Goal: Task Accomplishment & Management: Manage account settings

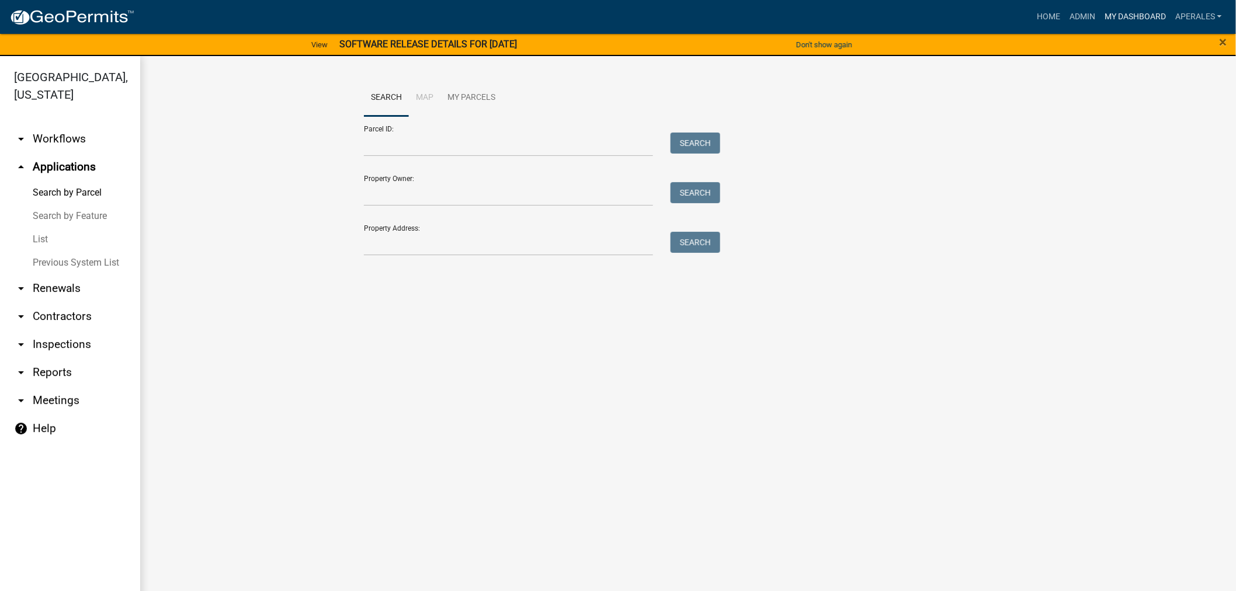
drag, startPoint x: 0, startPoint y: 0, endPoint x: 1128, endPoint y: 18, distance: 1127.9
click at [1128, 18] on link "My Dashboard" at bounding box center [1135, 17] width 71 height 22
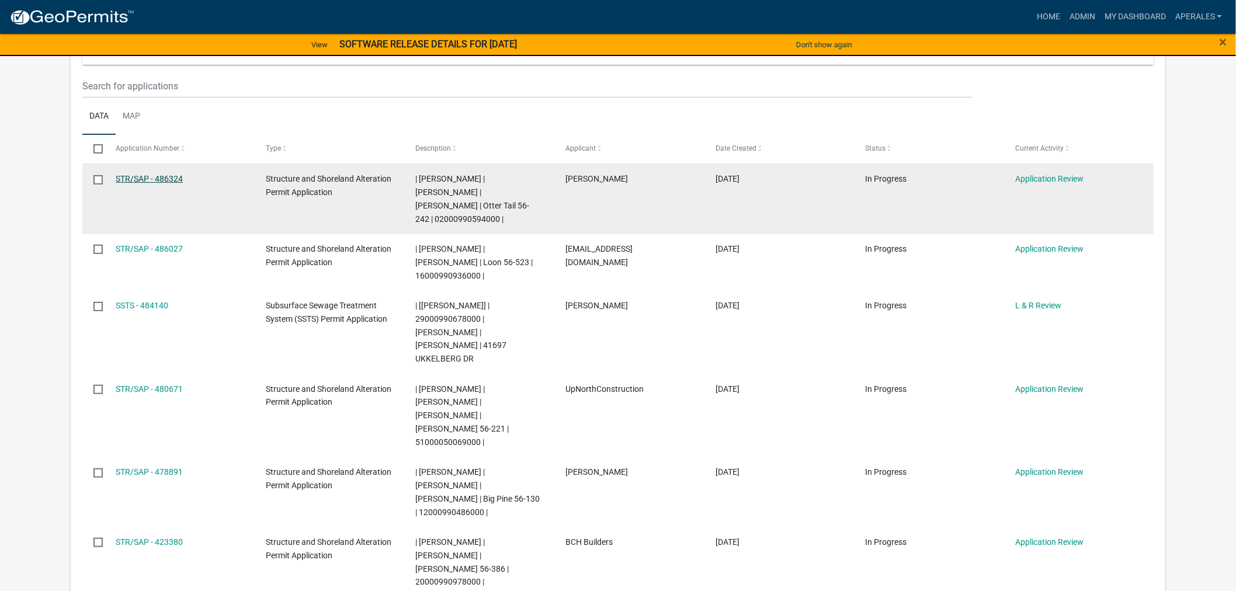
scroll to position [259, 0]
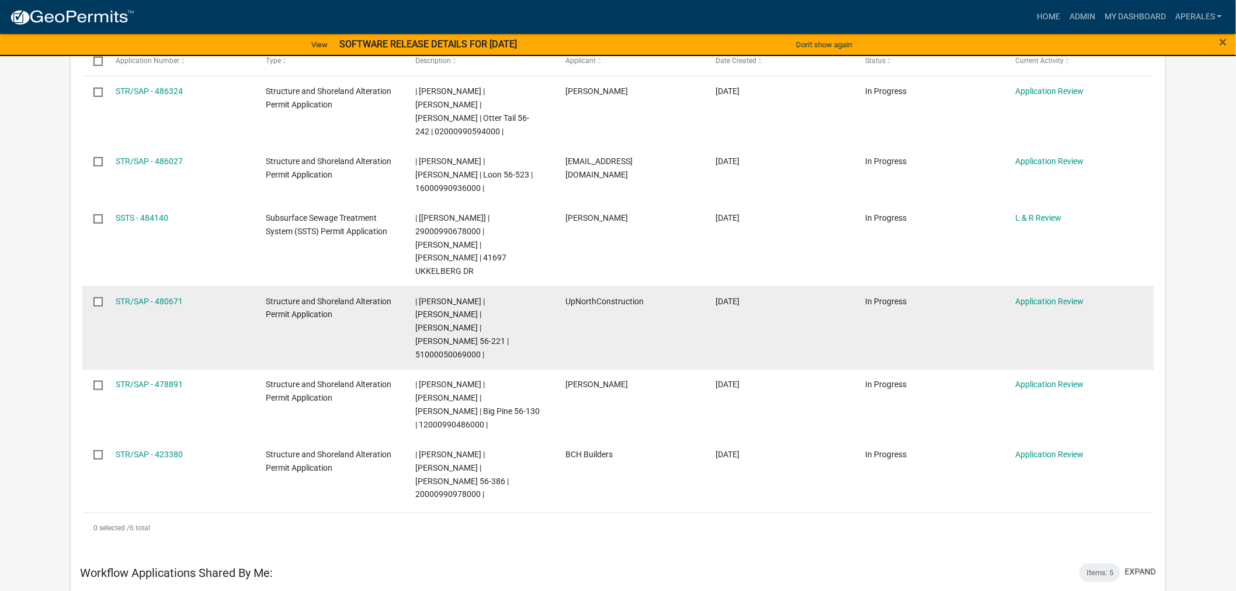
click at [132, 295] on div "STR/SAP - 480671" at bounding box center [179, 301] width 127 height 13
click at [133, 297] on link "STR/SAP - 480671" at bounding box center [149, 301] width 67 height 9
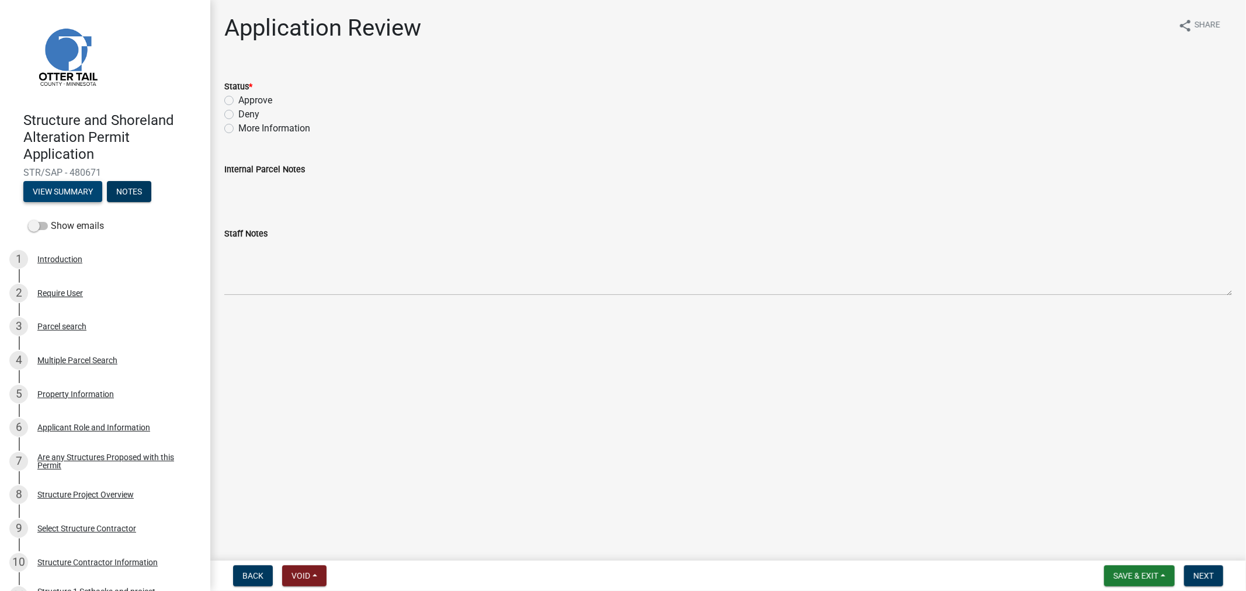
click at [77, 194] on button "View Summary" at bounding box center [62, 191] width 79 height 21
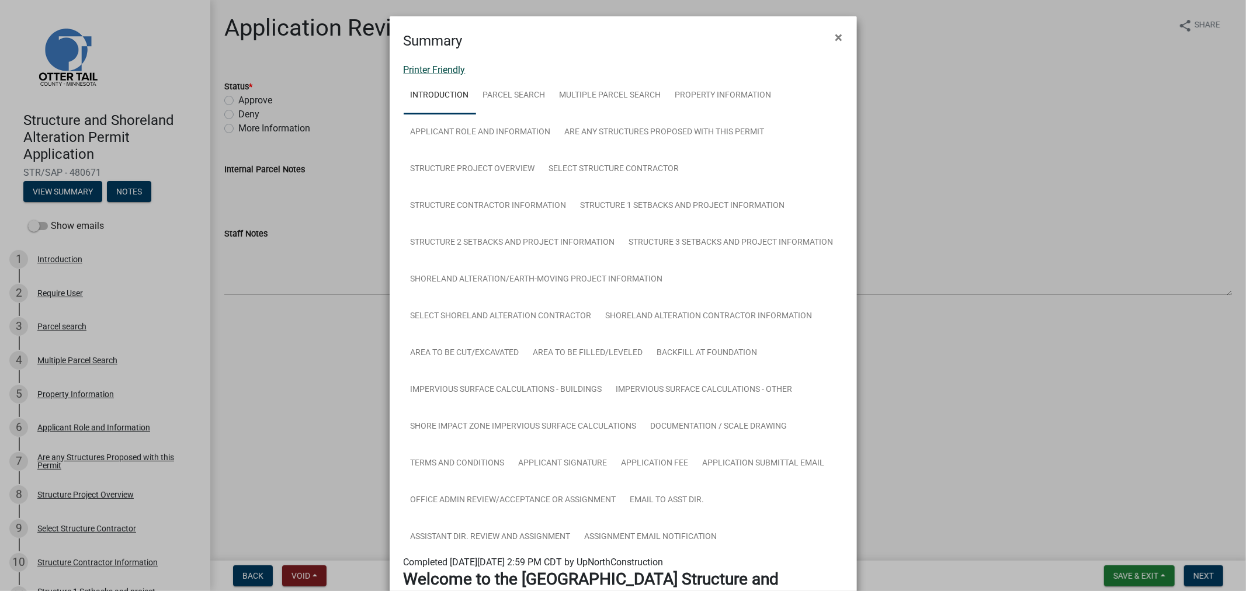
click at [410, 74] on link "Printer Friendly" at bounding box center [435, 69] width 62 height 11
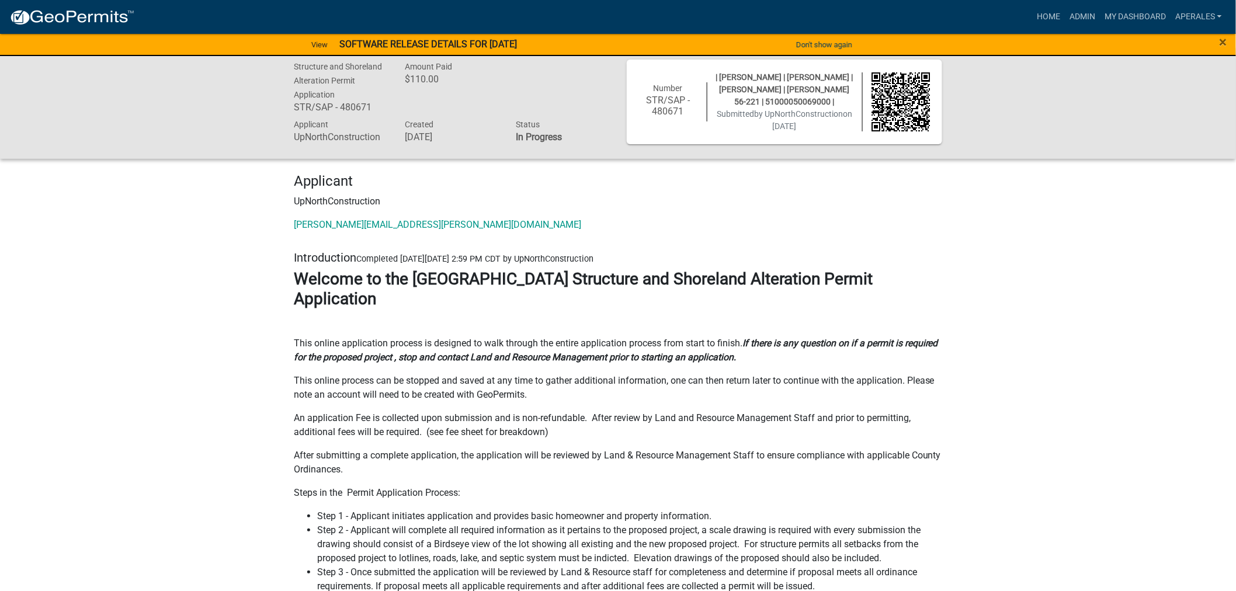
scroll to position [130, 0]
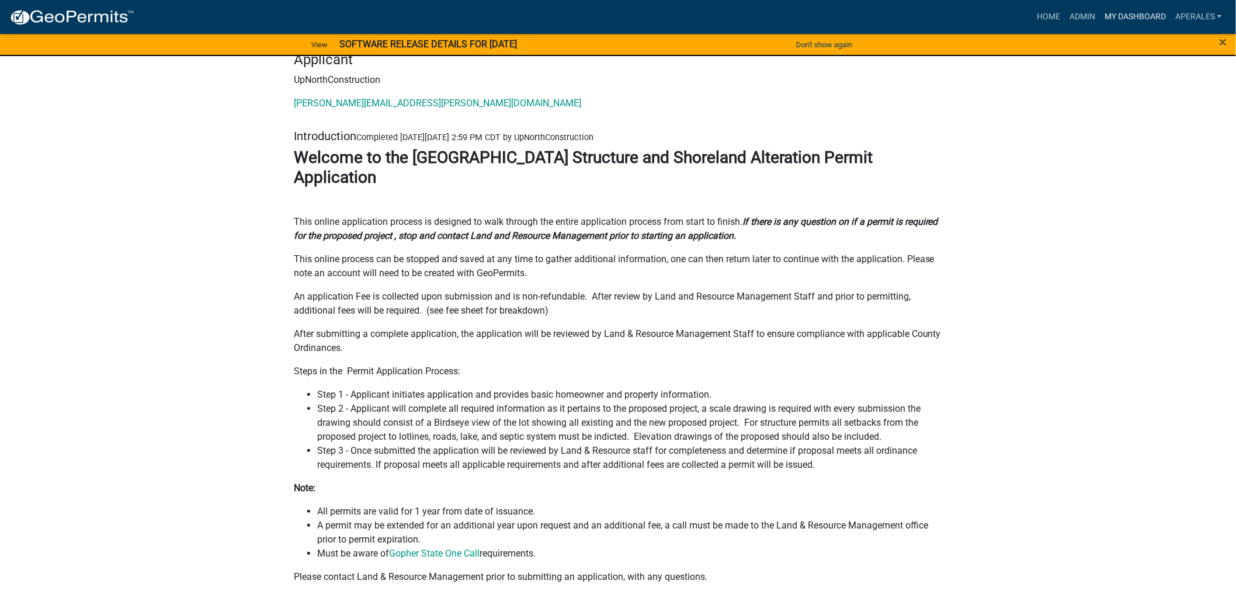
click at [1142, 22] on link "My Dashboard" at bounding box center [1135, 17] width 71 height 22
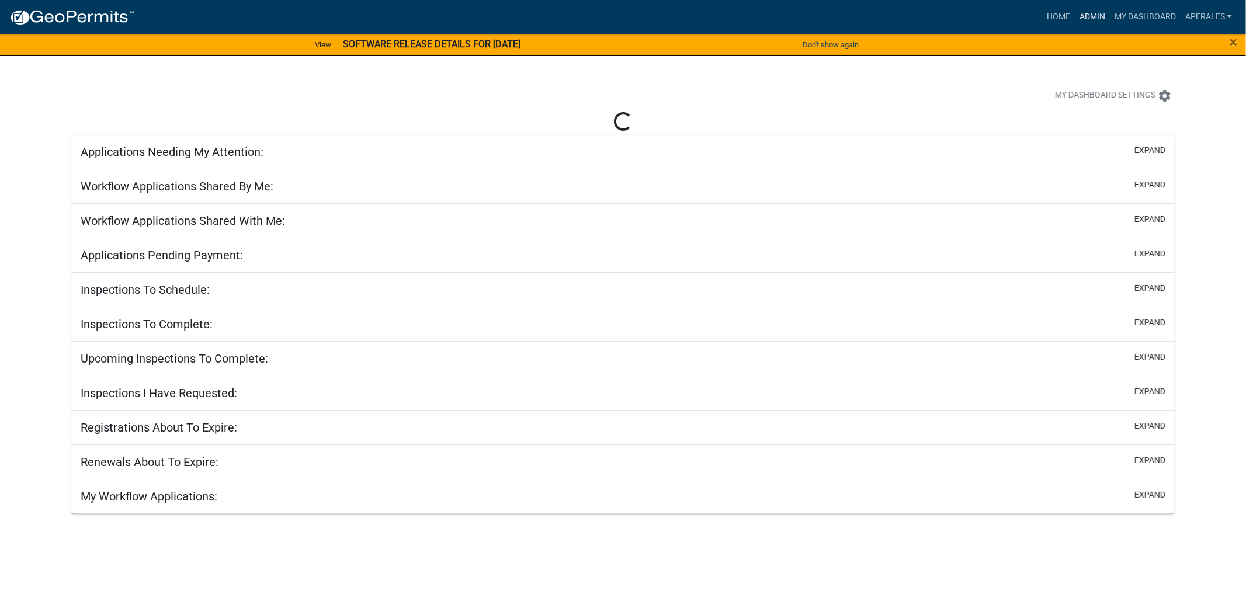
click at [1100, 13] on link "Admin" at bounding box center [1092, 17] width 35 height 22
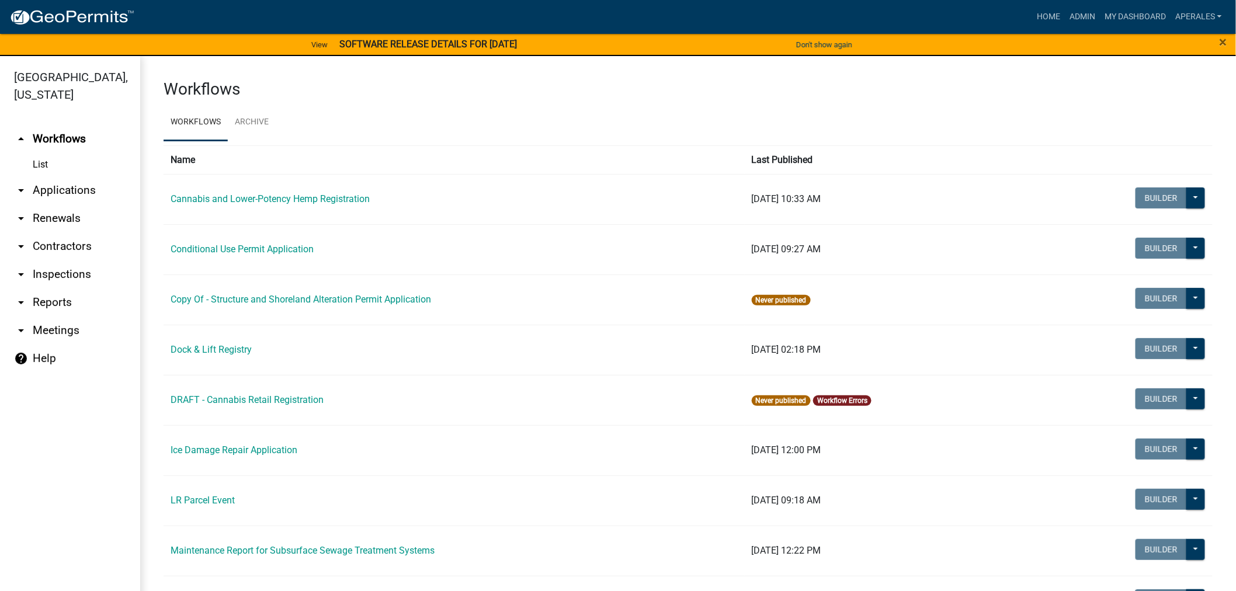
click at [53, 183] on link "arrow_drop_down Applications" at bounding box center [70, 190] width 140 height 28
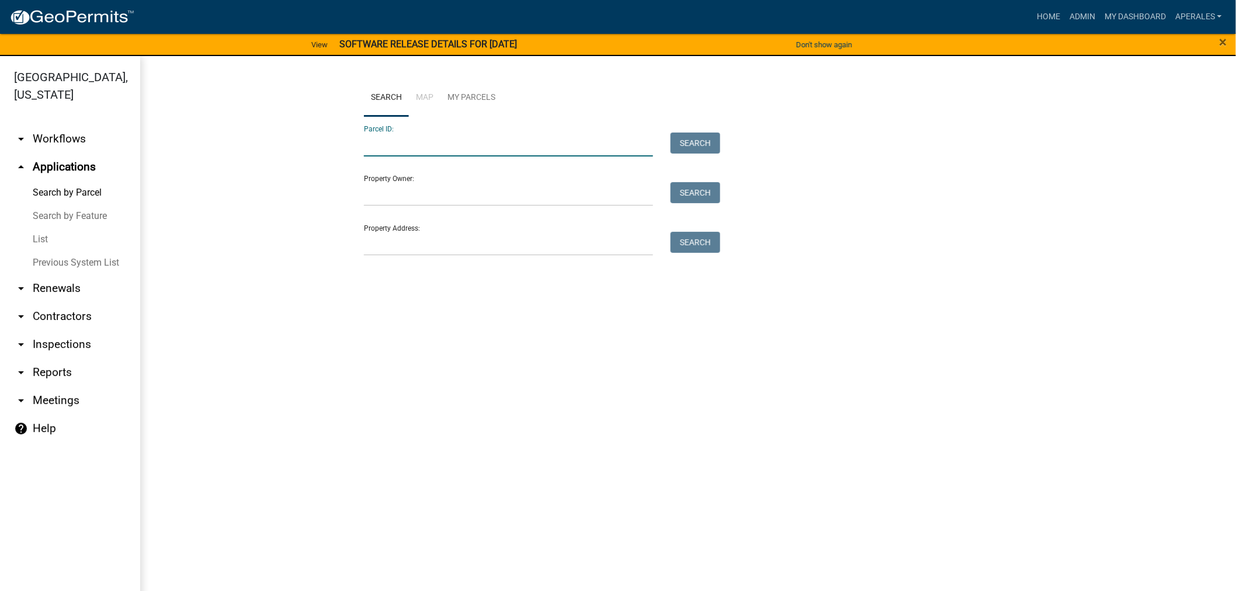
click at [454, 145] on input "Parcel ID:" at bounding box center [508, 145] width 289 height 24
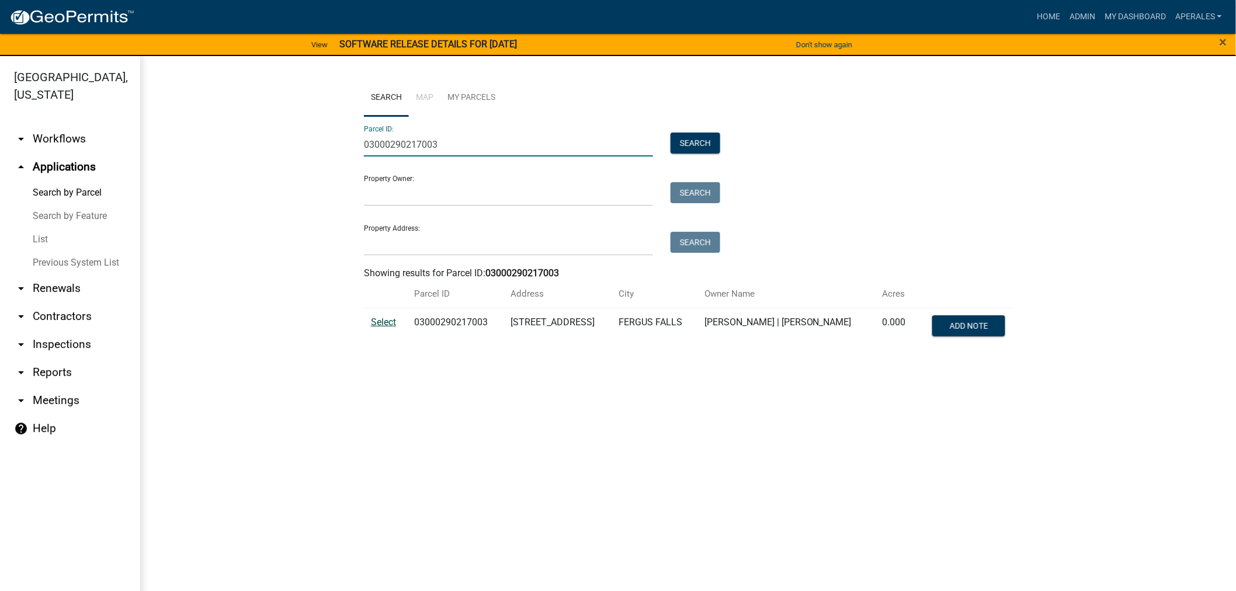
type input "03000290217003"
click at [375, 323] on span "Select" at bounding box center [383, 322] width 25 height 11
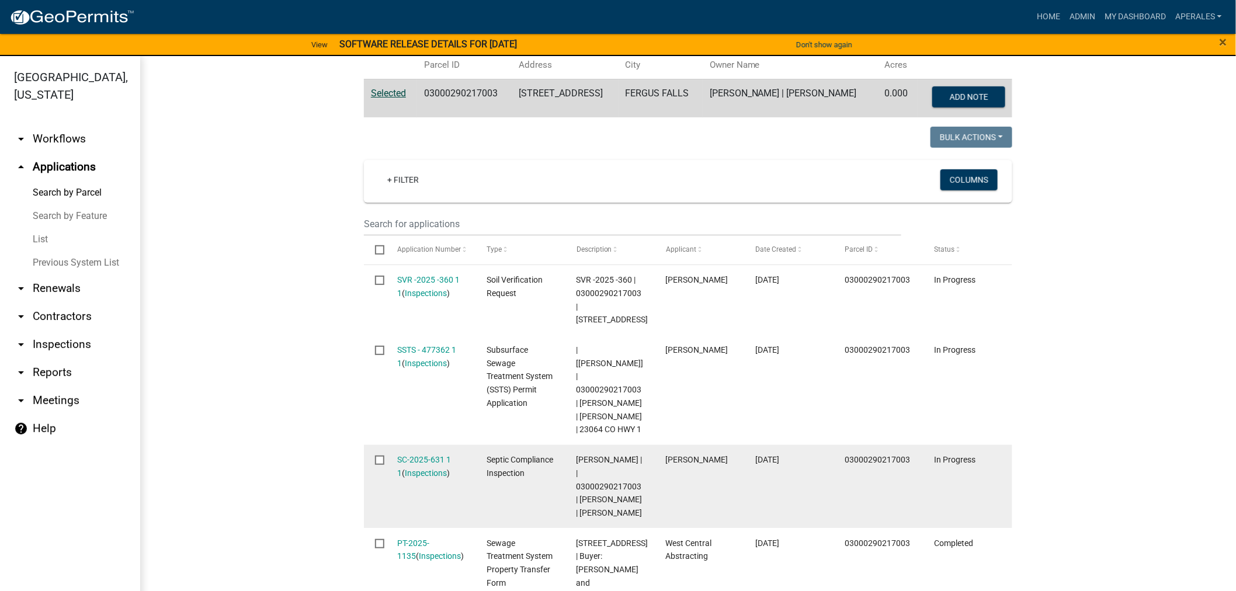
scroll to position [259, 0]
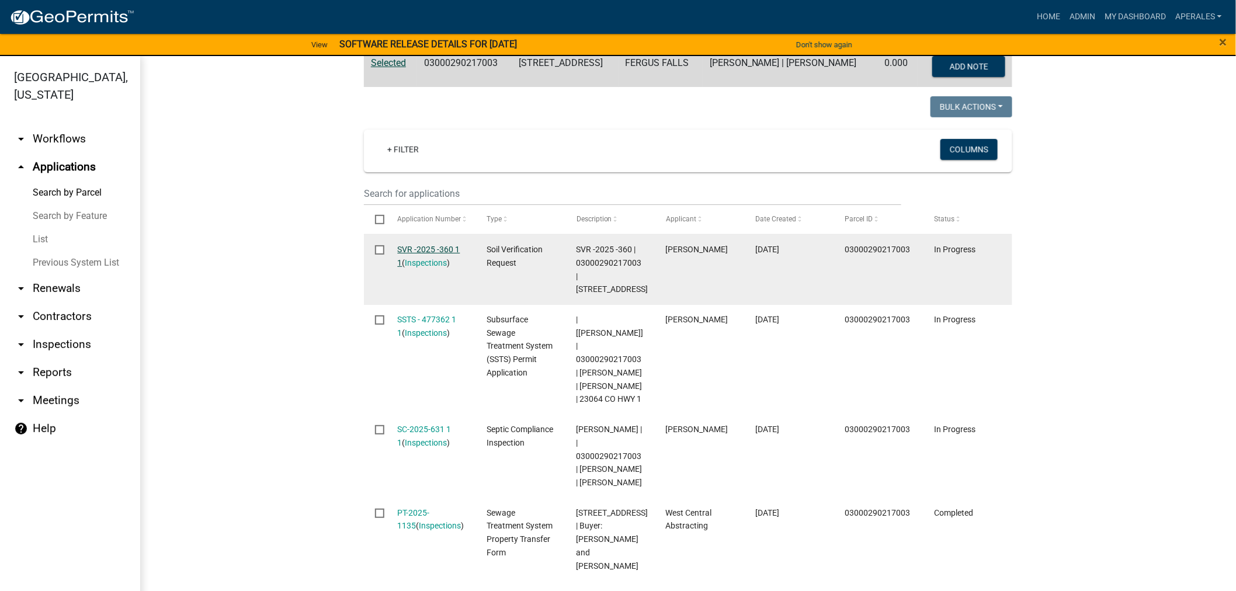
click at [432, 253] on link "SVR -2025 -360 1 1" at bounding box center [429, 256] width 63 height 23
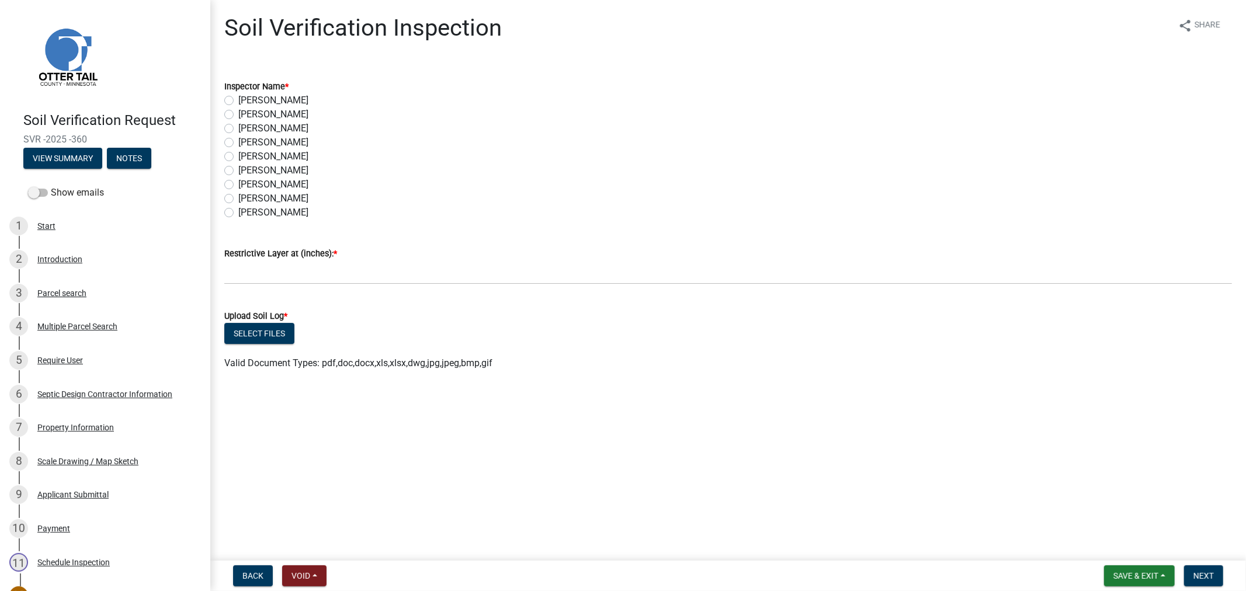
drag, startPoint x: 229, startPoint y: 114, endPoint x: 255, endPoint y: 215, distance: 104.3
click at [238, 113] on label "Andrea Perales" at bounding box center [273, 115] width 70 height 14
click at [238, 113] on input "Andrea Perales" at bounding box center [242, 112] width 8 height 8
radio input "true"
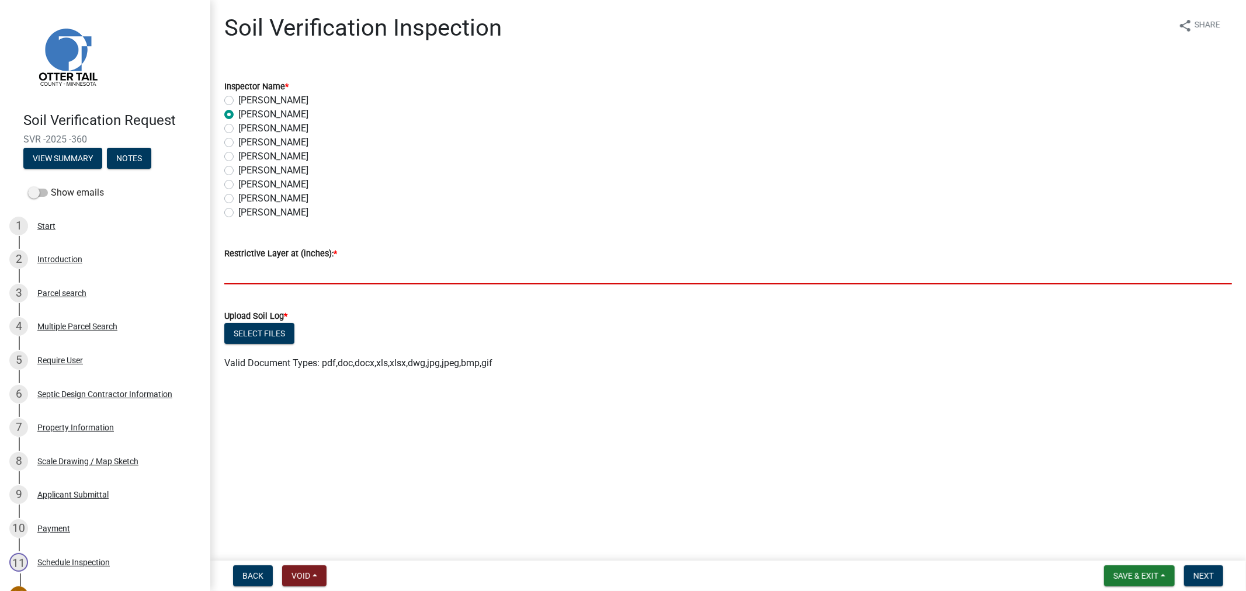
click at [278, 279] on input "text" at bounding box center [728, 273] width 1008 height 24
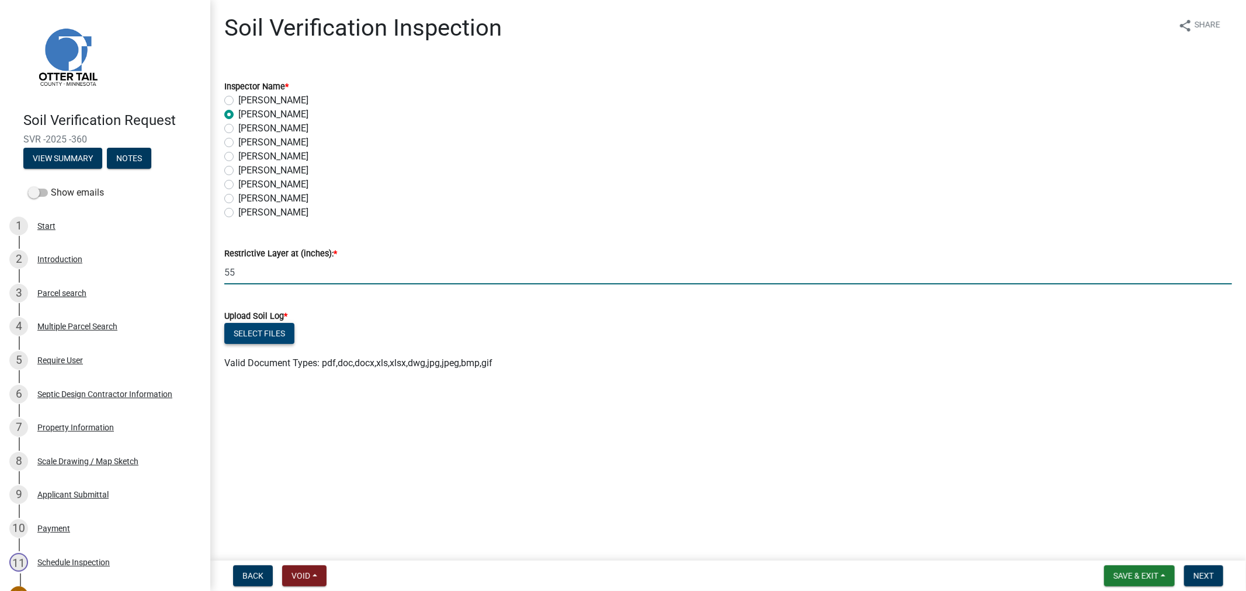
type input "55"
click at [268, 327] on button "Select files" at bounding box center [259, 333] width 70 height 21
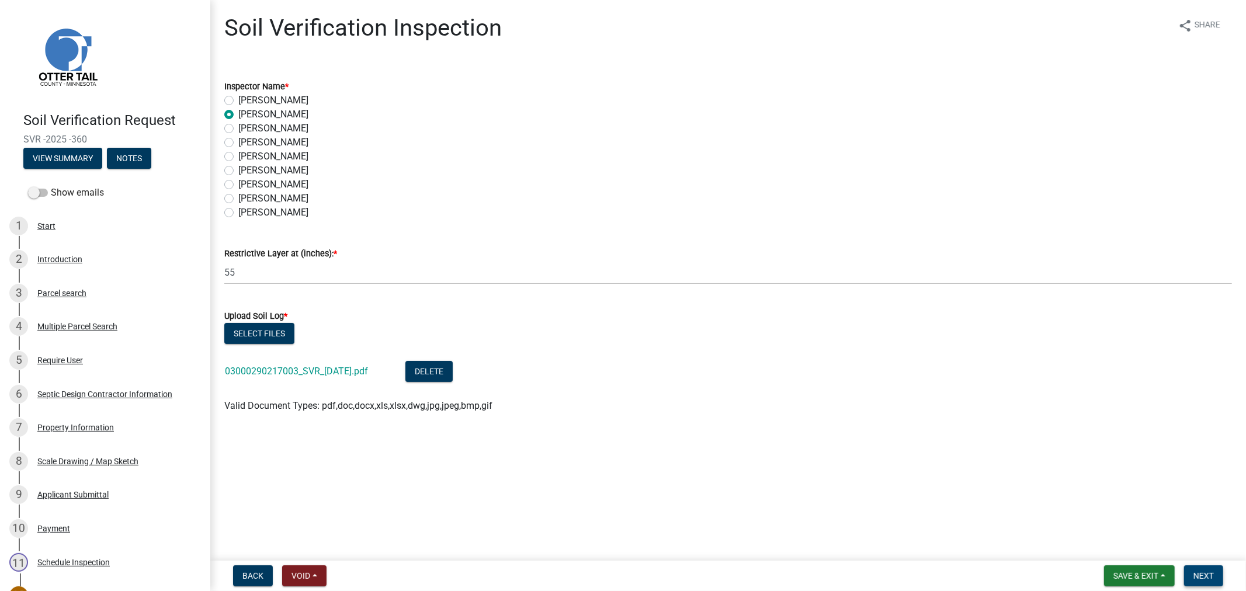
click at [1198, 577] on span "Next" at bounding box center [1204, 575] width 20 height 9
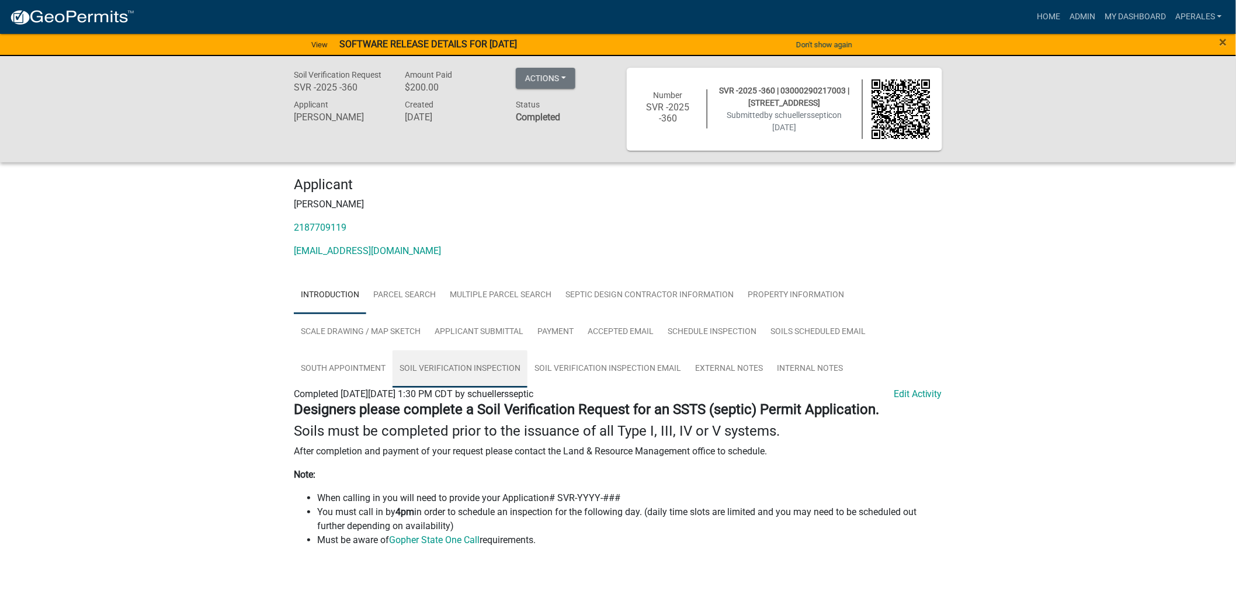
click at [470, 367] on link "Soil Verification Inspection" at bounding box center [460, 369] width 135 height 37
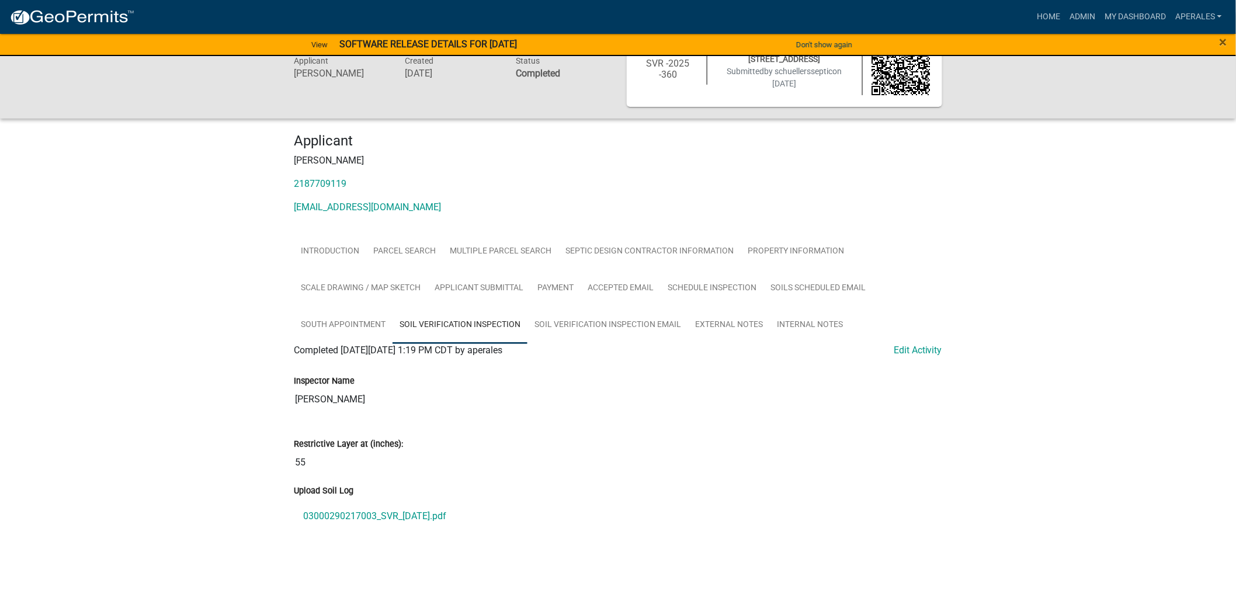
scroll to position [47, 0]
click at [1073, 15] on link "Admin" at bounding box center [1082, 17] width 35 height 22
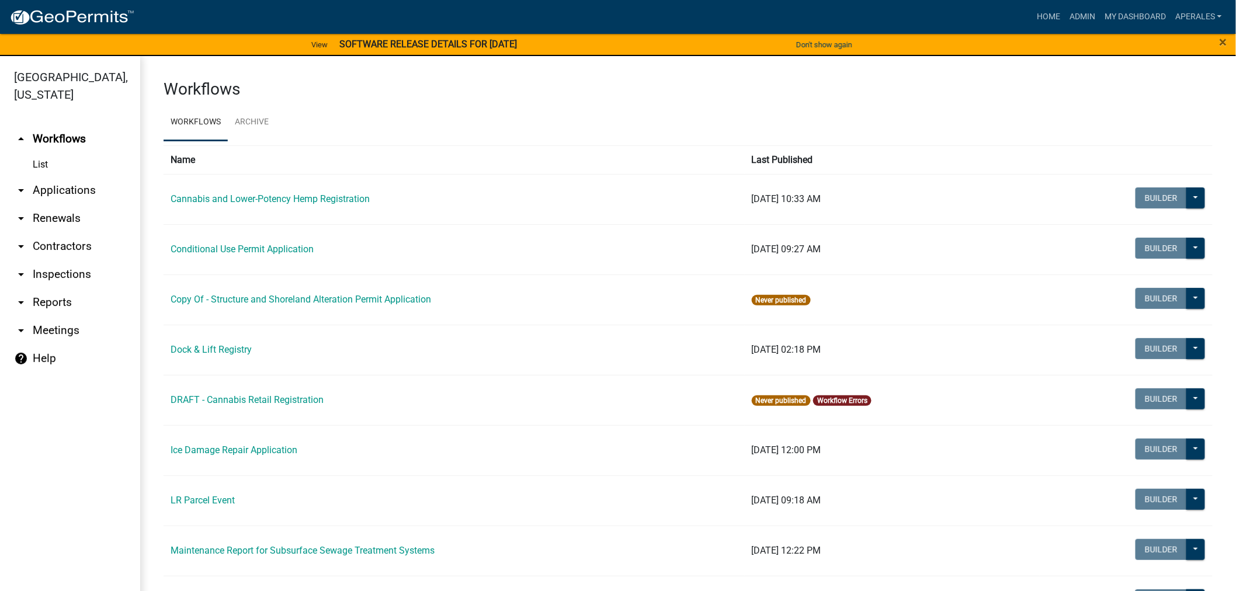
click at [71, 190] on link "arrow_drop_down Applications" at bounding box center [70, 190] width 140 height 28
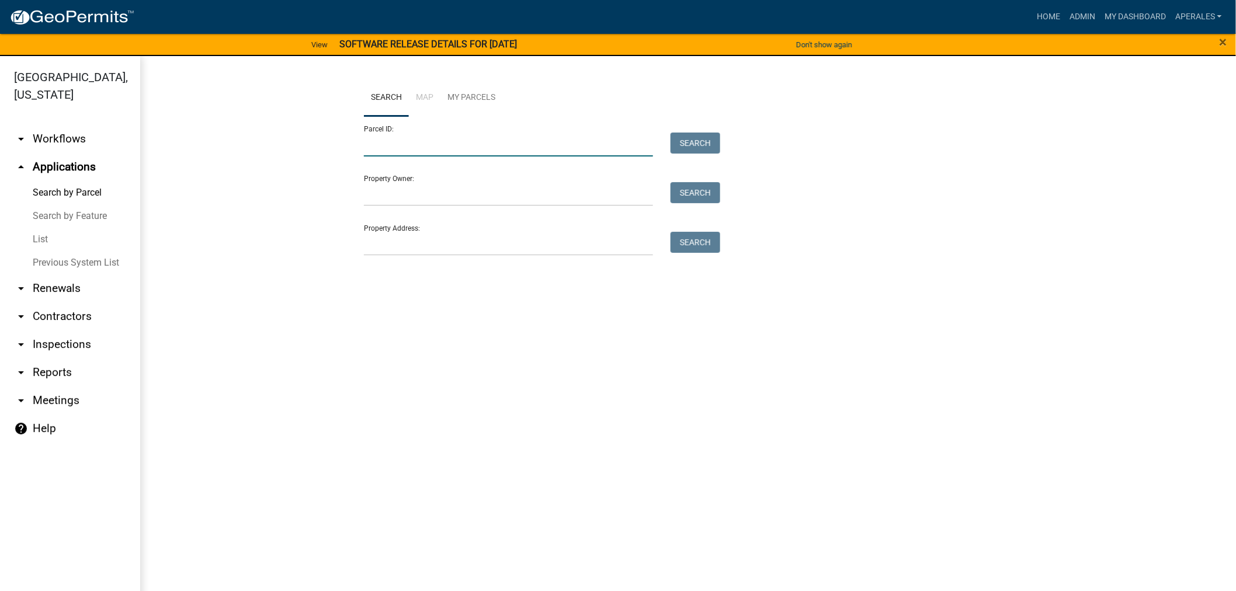
click at [387, 151] on input "Parcel ID:" at bounding box center [508, 145] width 289 height 24
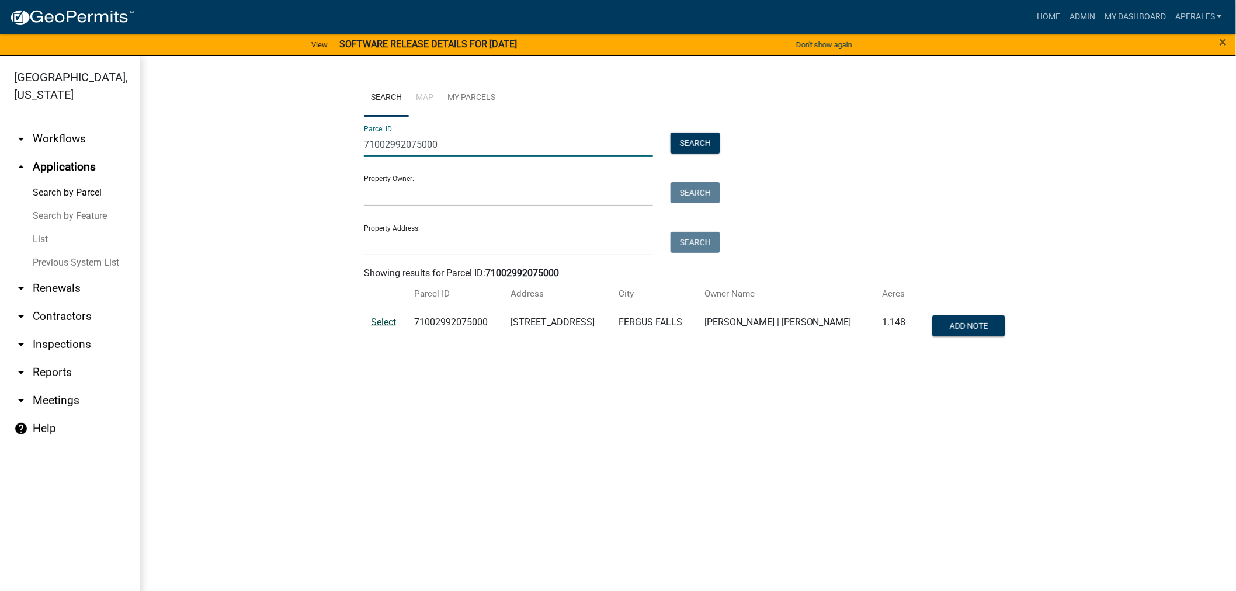
type input "71002992075000"
click at [389, 325] on span "Select" at bounding box center [383, 322] width 25 height 11
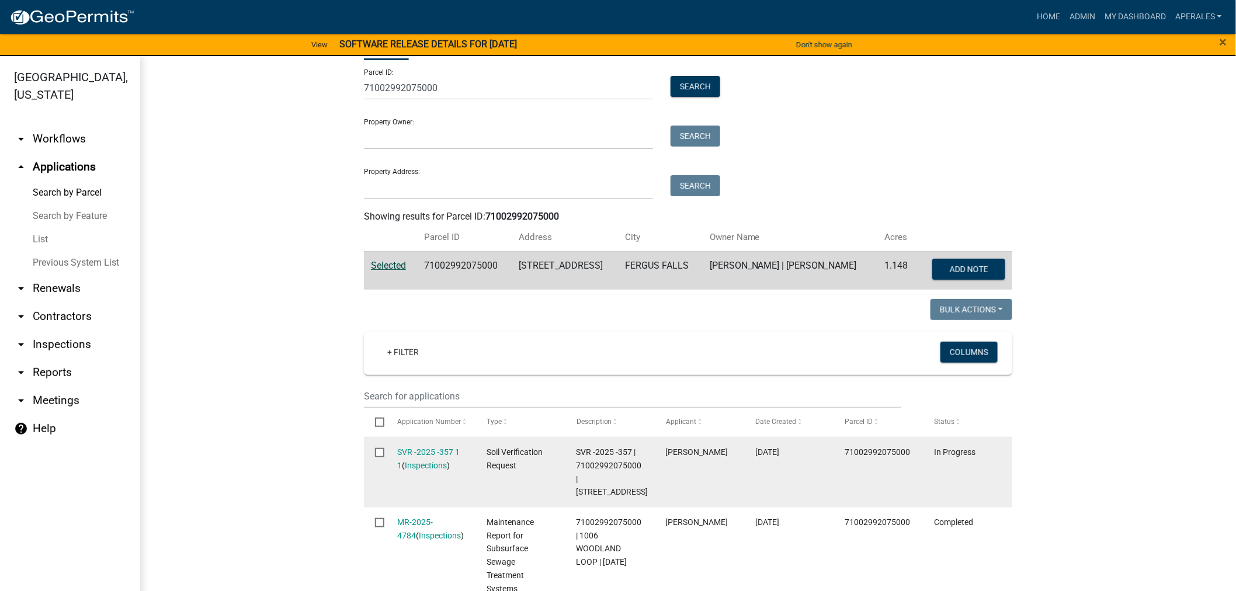
scroll to position [130, 0]
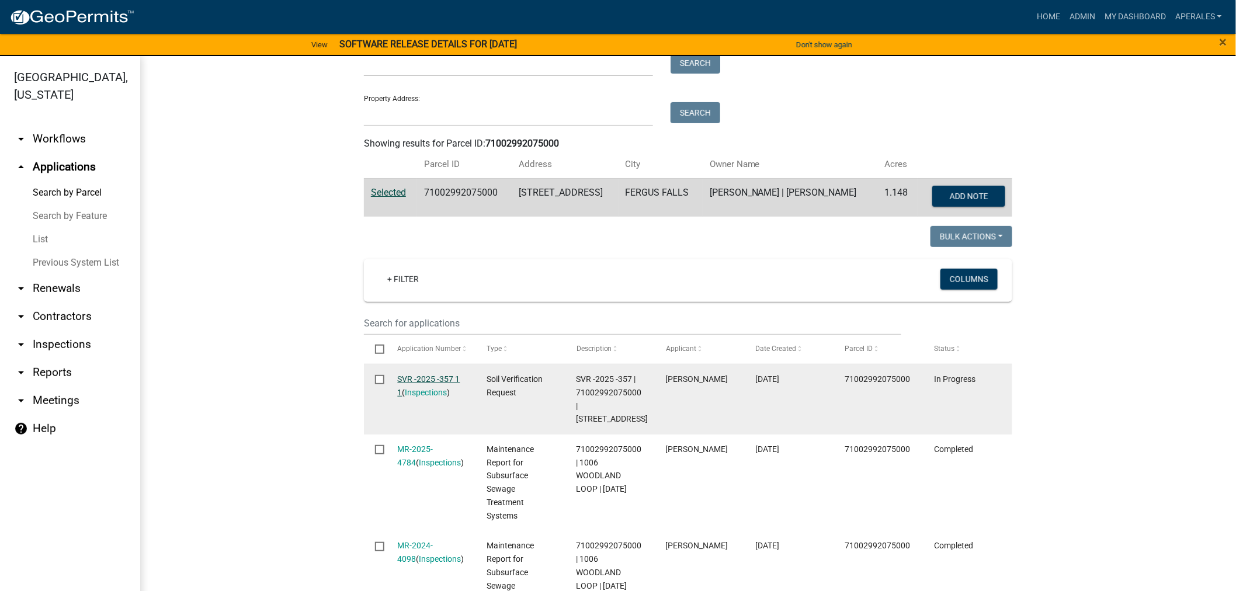
click at [414, 382] on link "SVR -2025 -357 1 1" at bounding box center [429, 386] width 63 height 23
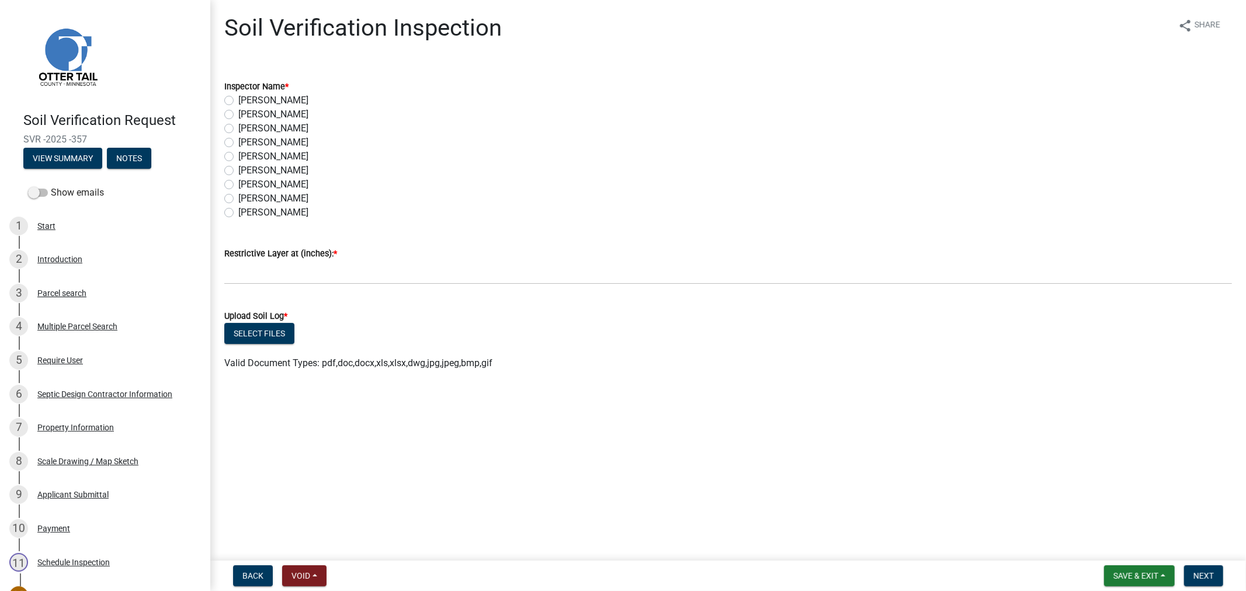
click at [238, 113] on label "Andrea Perales" at bounding box center [273, 115] width 70 height 14
click at [238, 113] on input "Andrea Perales" at bounding box center [242, 112] width 8 height 8
radio input "true"
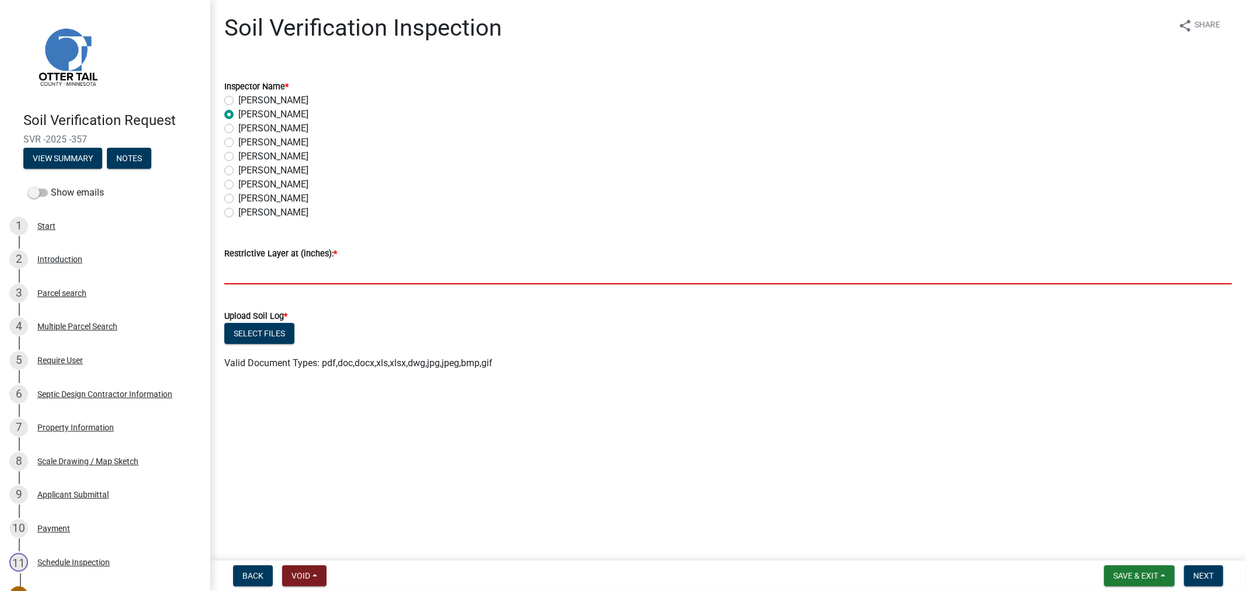
drag, startPoint x: 265, startPoint y: 261, endPoint x: 276, endPoint y: 271, distance: 14.5
click at [269, 264] on input "text" at bounding box center [728, 273] width 1008 height 24
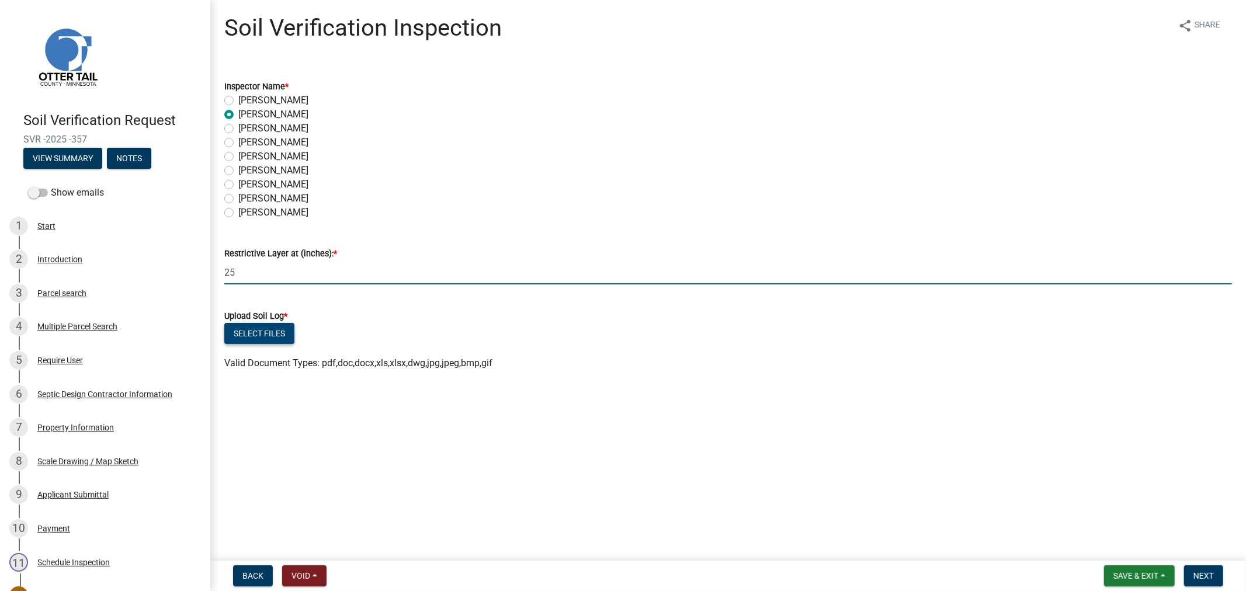
type input "25"
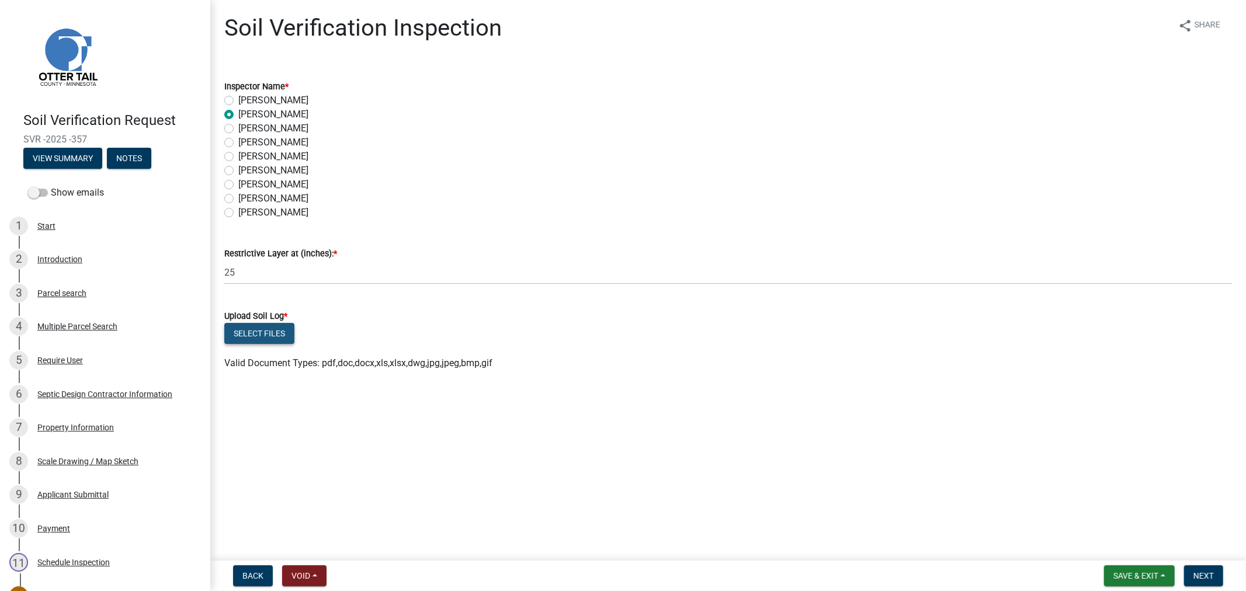
click at [263, 335] on button "Select files" at bounding box center [259, 333] width 70 height 21
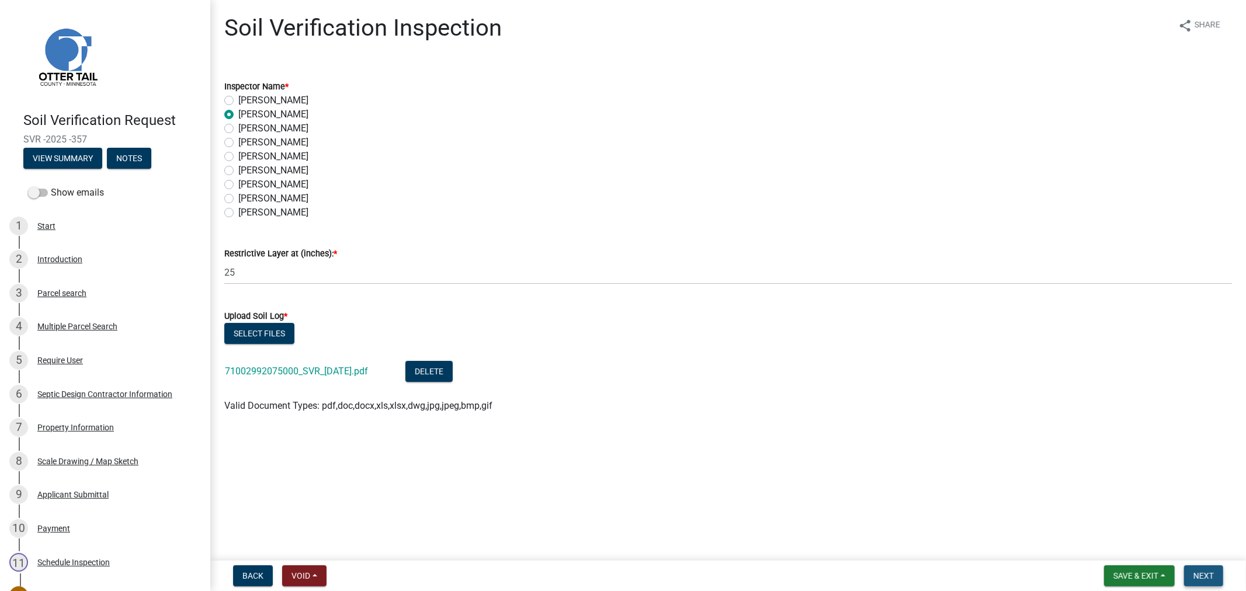
click at [1201, 571] on span "Next" at bounding box center [1204, 575] width 20 height 9
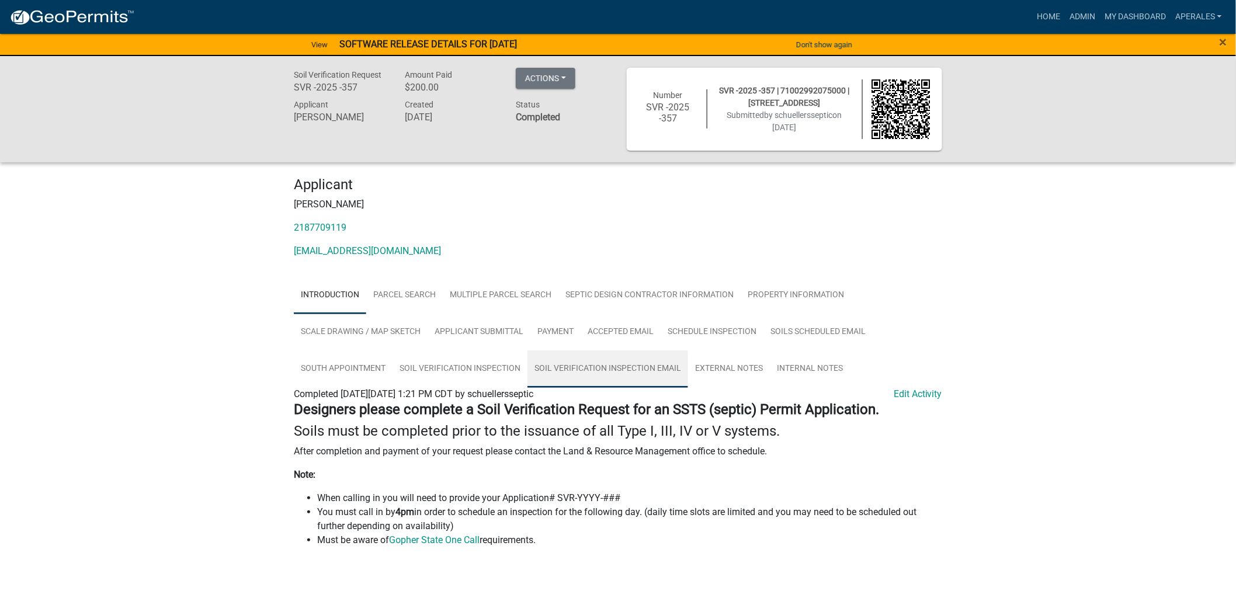
click at [569, 363] on link "Soil Verification Inspection Email" at bounding box center [608, 369] width 161 height 37
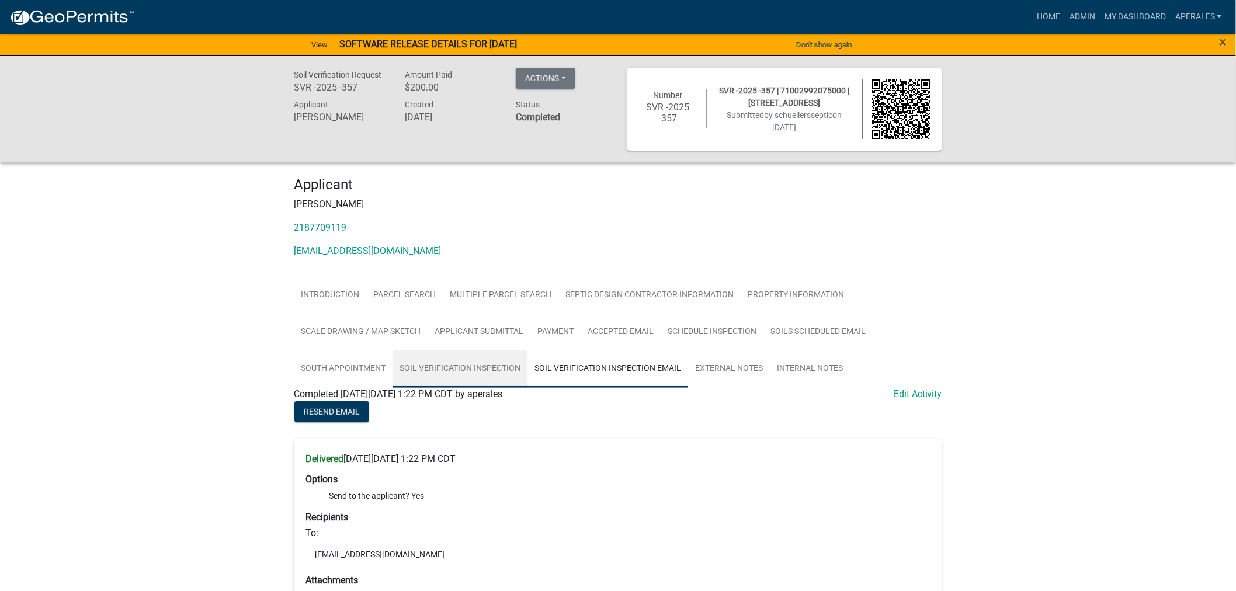
click at [455, 367] on link "Soil Verification Inspection" at bounding box center [460, 369] width 135 height 37
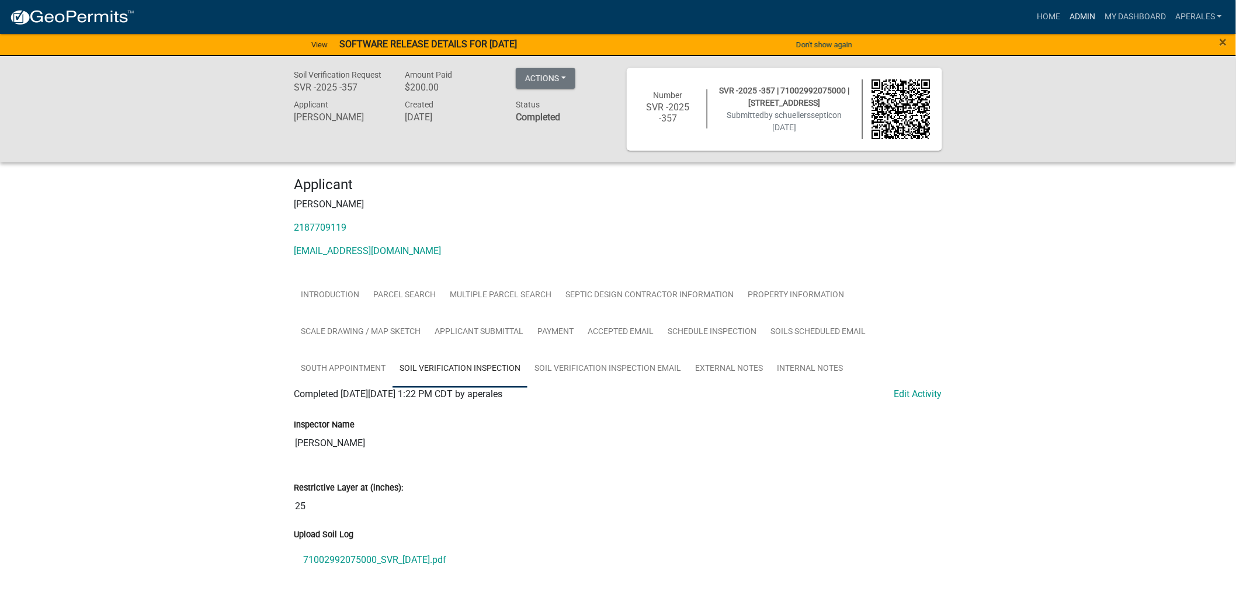
click at [1080, 22] on link "Admin" at bounding box center [1082, 17] width 35 height 22
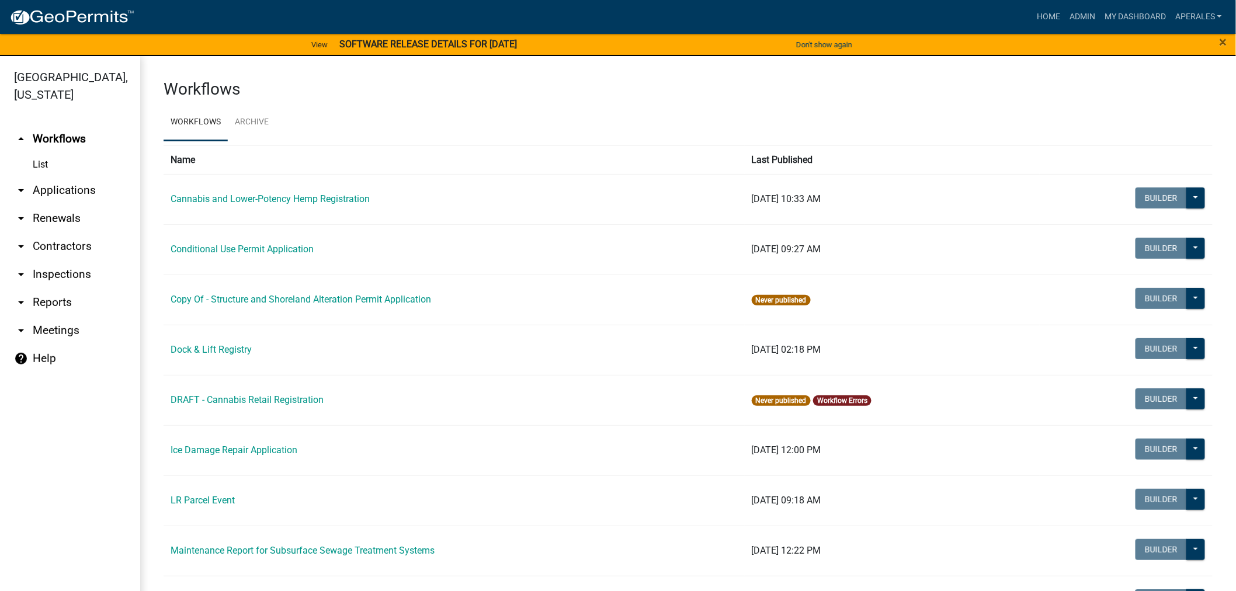
click at [54, 188] on link "arrow_drop_down Applications" at bounding box center [70, 190] width 140 height 28
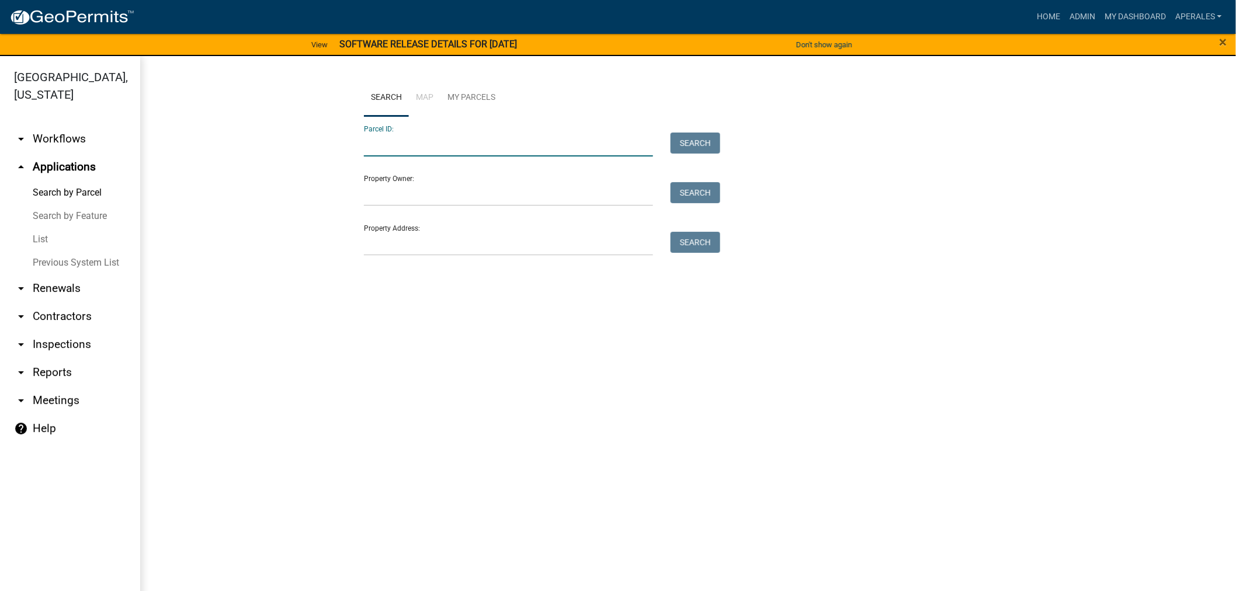
click at [439, 148] on input "Parcel ID:" at bounding box center [508, 145] width 289 height 24
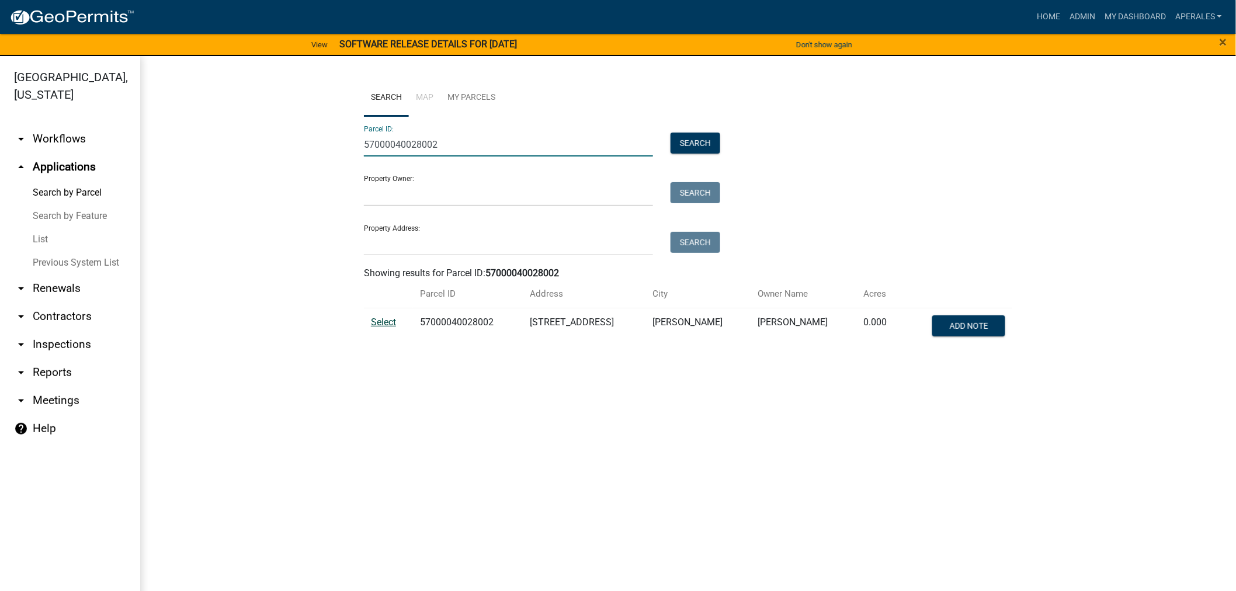
type input "57000040028002"
click at [395, 320] on span "Select" at bounding box center [383, 322] width 25 height 11
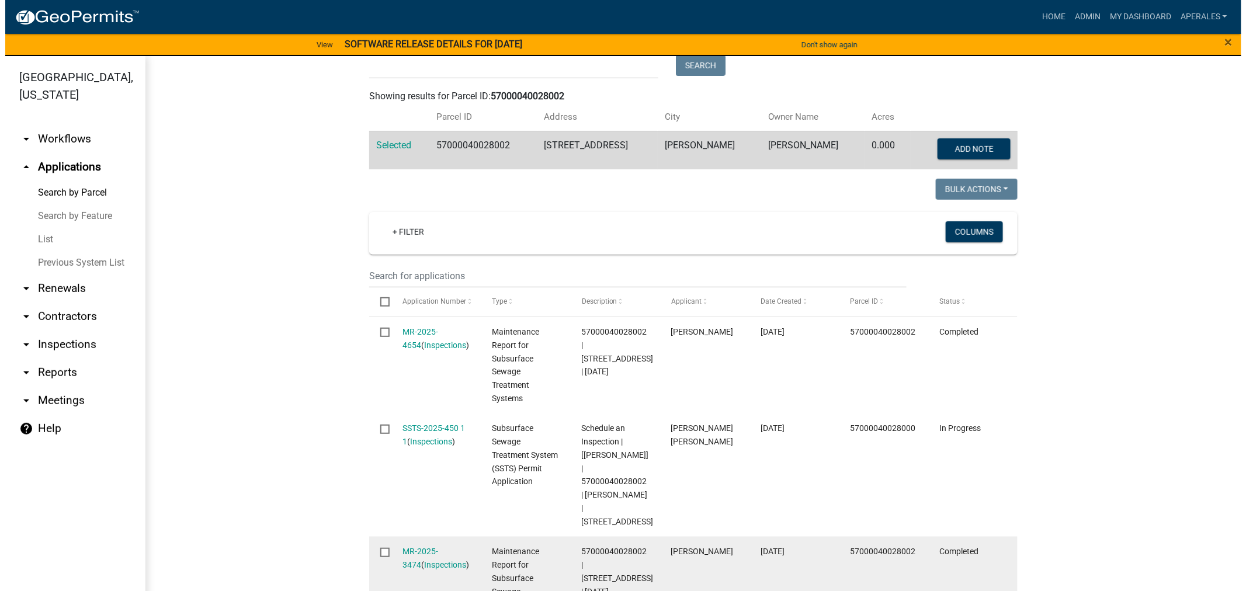
scroll to position [324, 0]
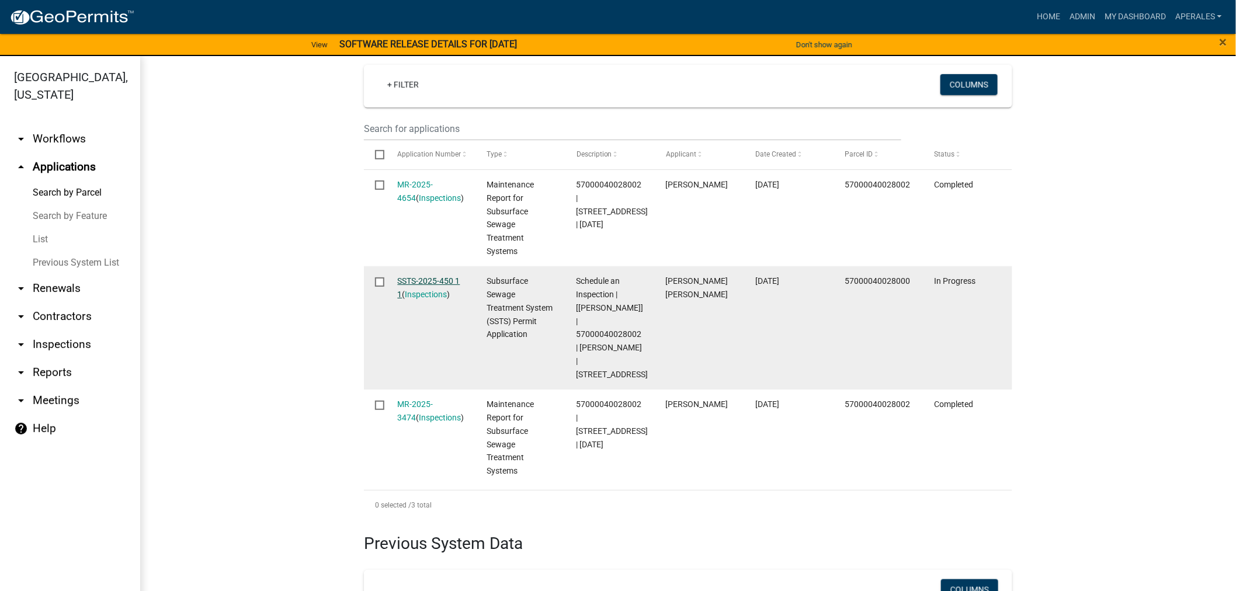
click at [432, 281] on link "SSTS-2025-450 1 1" at bounding box center [429, 287] width 63 height 23
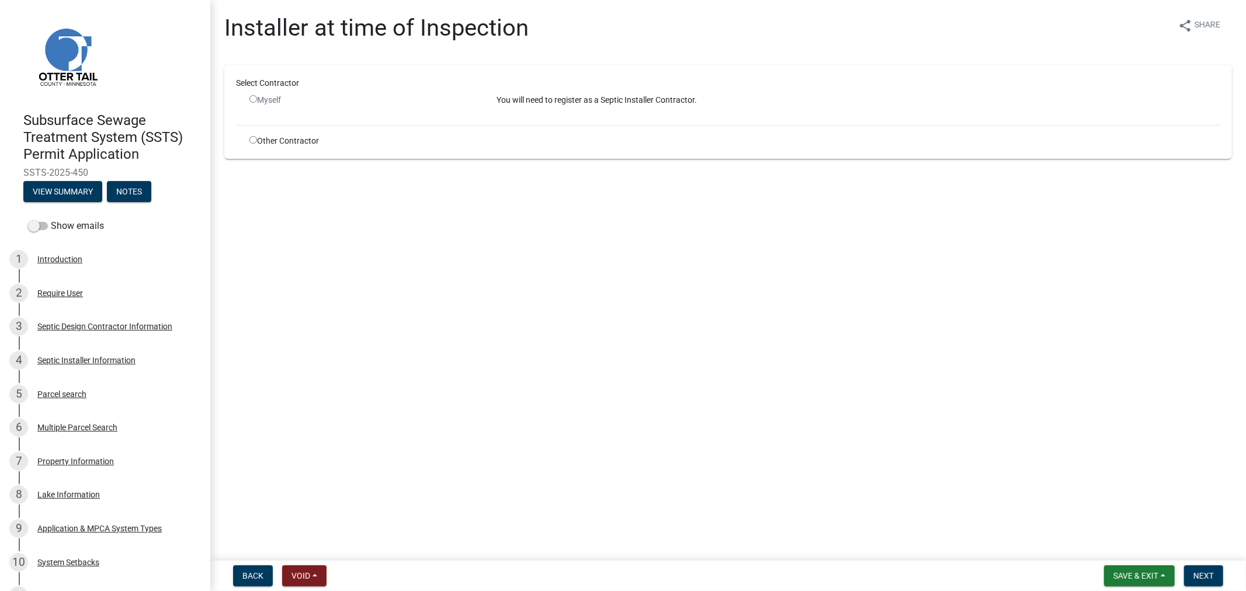
click at [252, 141] on input "radio" at bounding box center [254, 140] width 8 height 8
radio input "true"
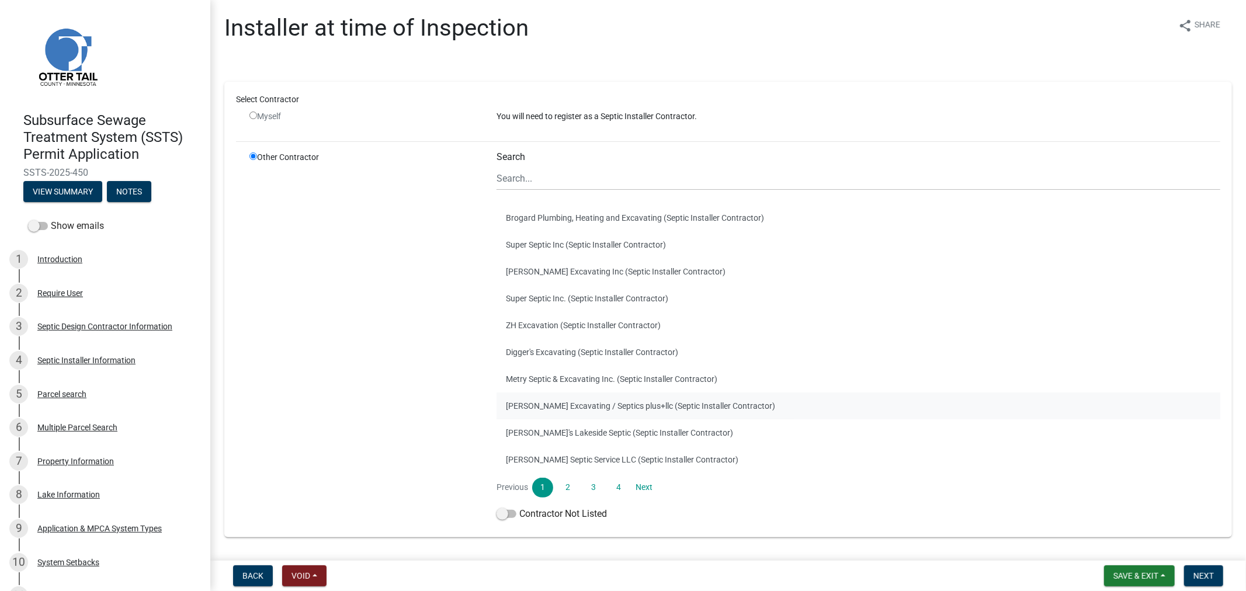
click at [589, 407] on button "Budke Excavating / Septics plus+llc (Septic Installer Contractor)" at bounding box center [859, 406] width 724 height 27
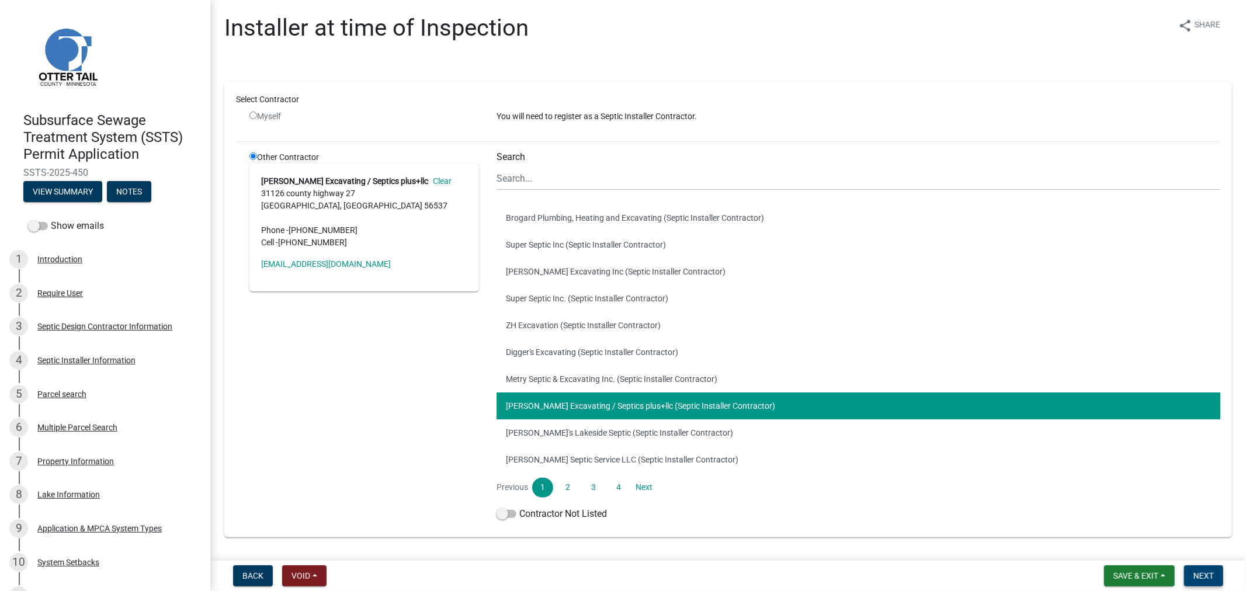
click at [1190, 573] on button "Next" at bounding box center [1203, 576] width 39 height 21
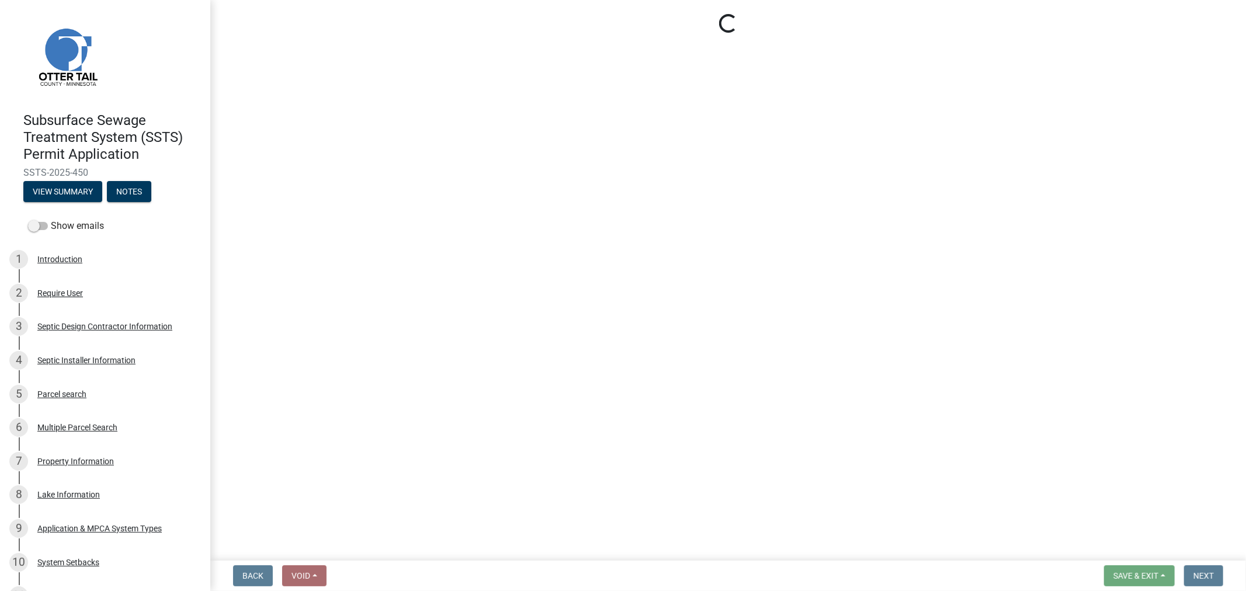
select select "710d5f49-2663-4e73-9718-d0c4e189f5ed"
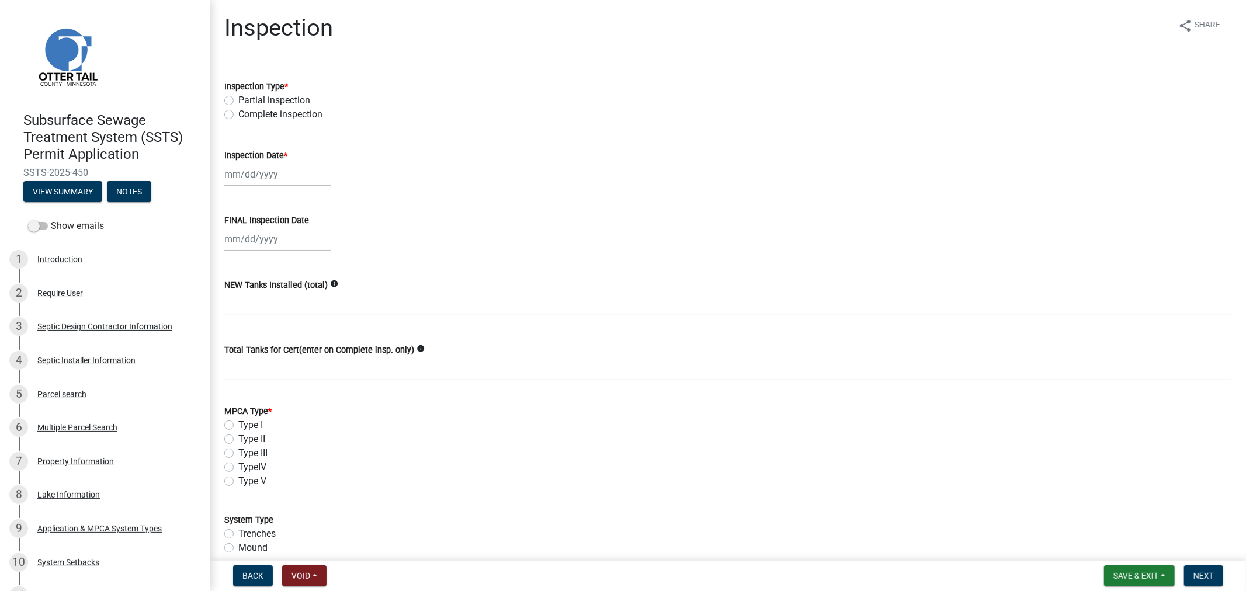
click at [238, 113] on label "Complete inspection" at bounding box center [280, 115] width 84 height 14
click at [238, 113] on input "Complete inspection" at bounding box center [242, 112] width 8 height 8
radio input "true"
click at [259, 182] on div at bounding box center [277, 174] width 107 height 24
select select "10"
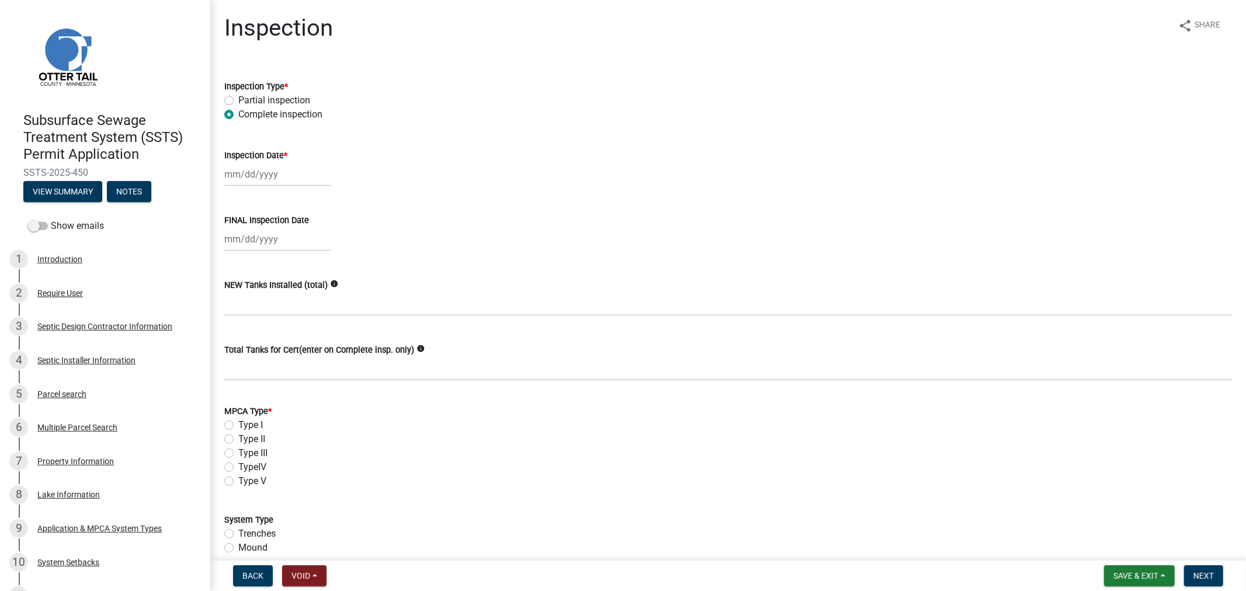
select select "2025"
click at [313, 235] on div "3" at bounding box center [311, 236] width 19 height 19
type input "10/03/2025"
select select "10"
select select "2025"
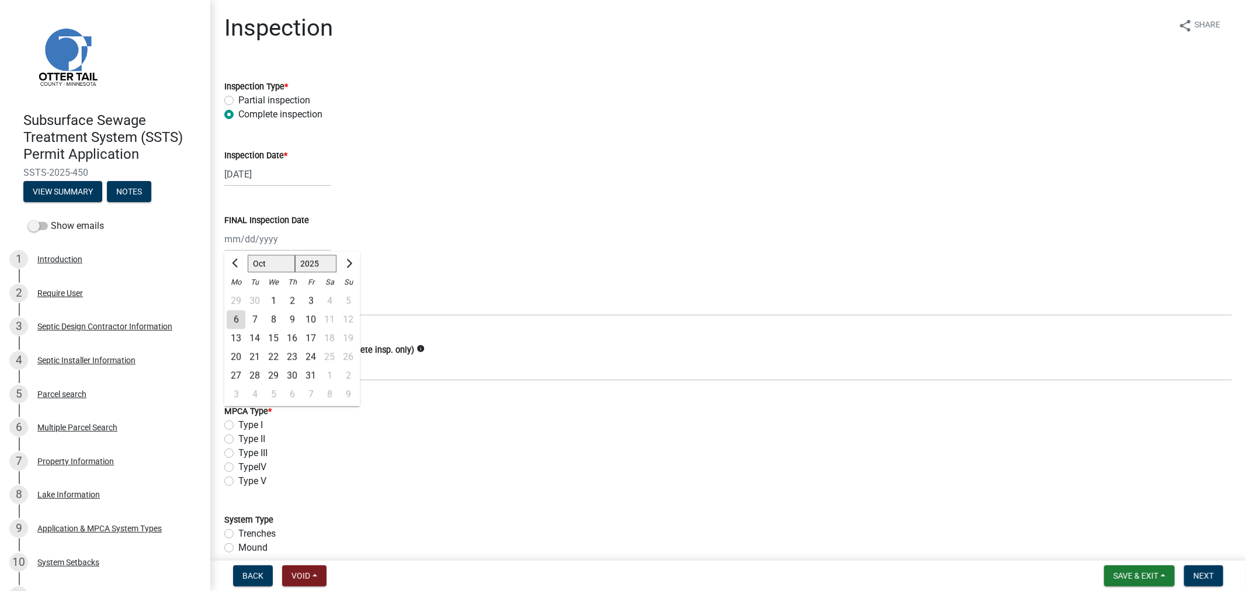
click at [279, 242] on div "Jan Feb Mar Apr May Jun Jul Aug Sep Oct Nov Dec 1525 1526 1527 1528 1529 1530 1…" at bounding box center [277, 239] width 107 height 24
click at [306, 302] on div "3" at bounding box center [311, 301] width 19 height 19
type input "10/03/2025"
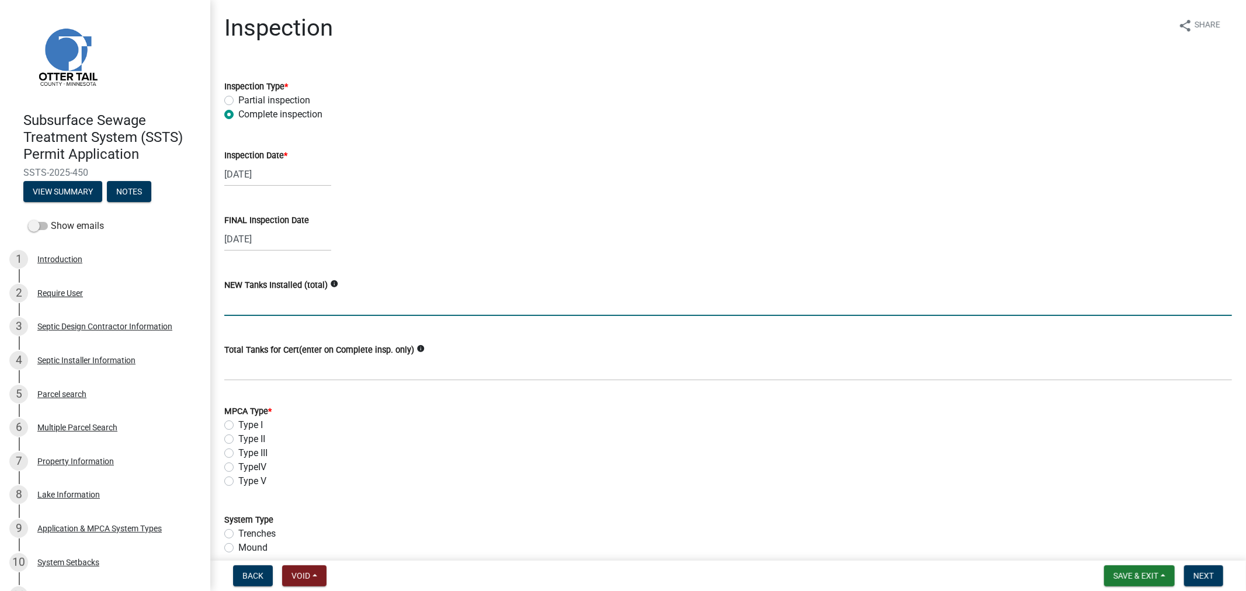
click at [236, 310] on input "text" at bounding box center [728, 304] width 1008 height 24
type input "2"
type input "1"
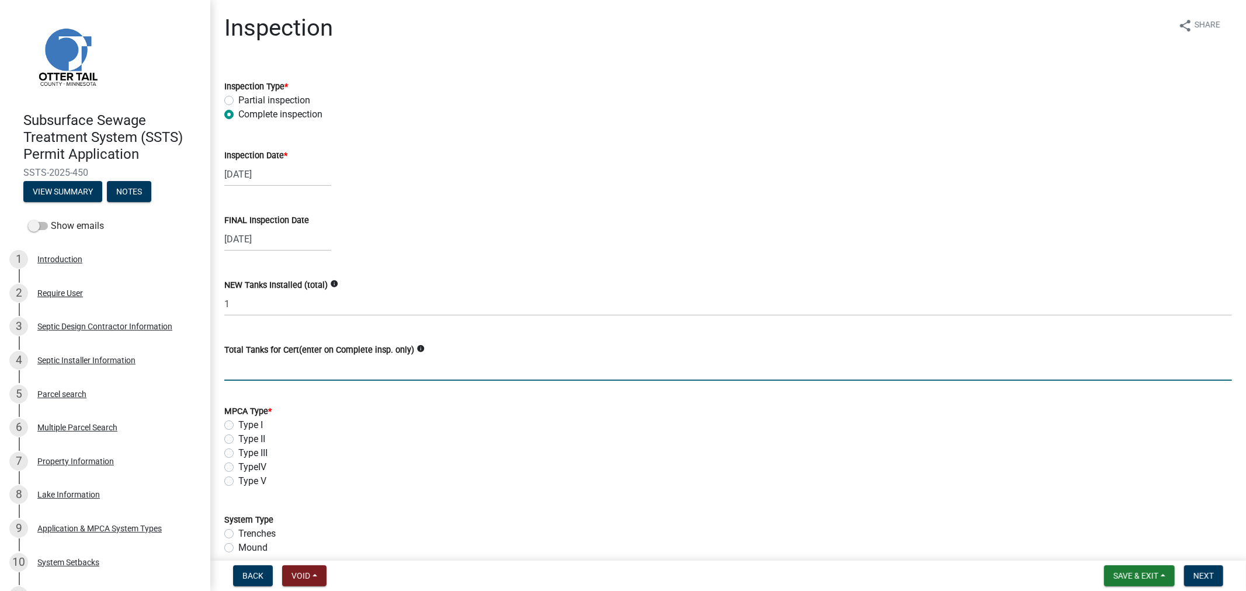
click at [286, 371] on input "Total Tanks for Cert(enter on Complete insp. only)" at bounding box center [728, 369] width 1008 height 24
type input "2"
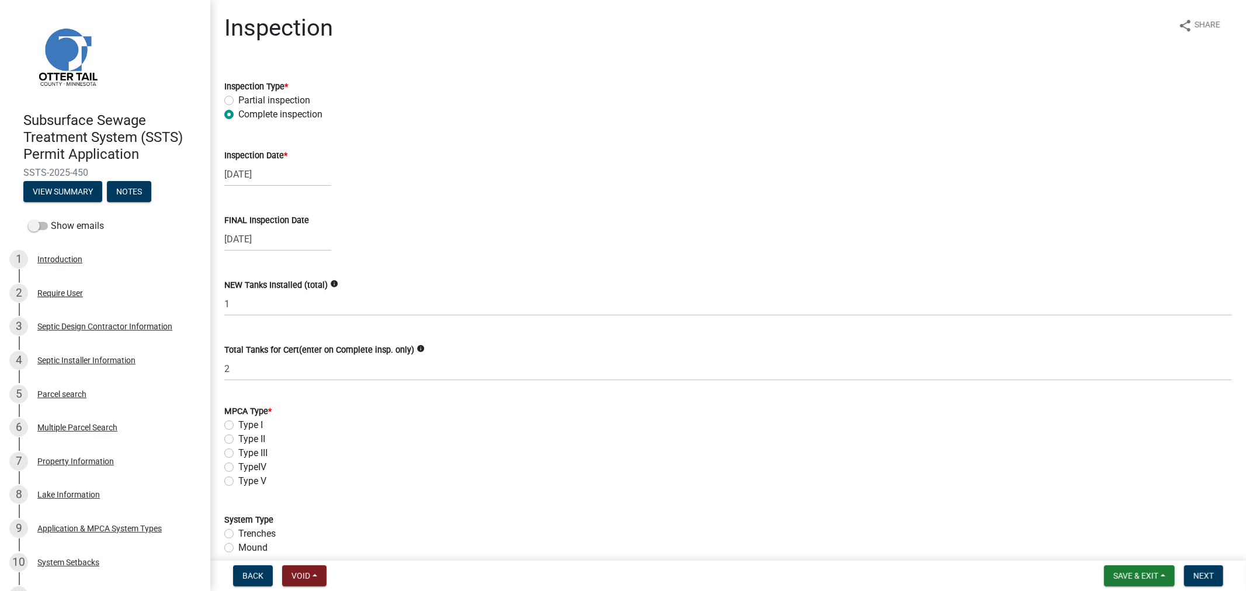
click at [238, 424] on label "Type I" at bounding box center [250, 425] width 25 height 14
click at [238, 424] on input "Type I" at bounding box center [242, 422] width 8 height 8
radio input "true"
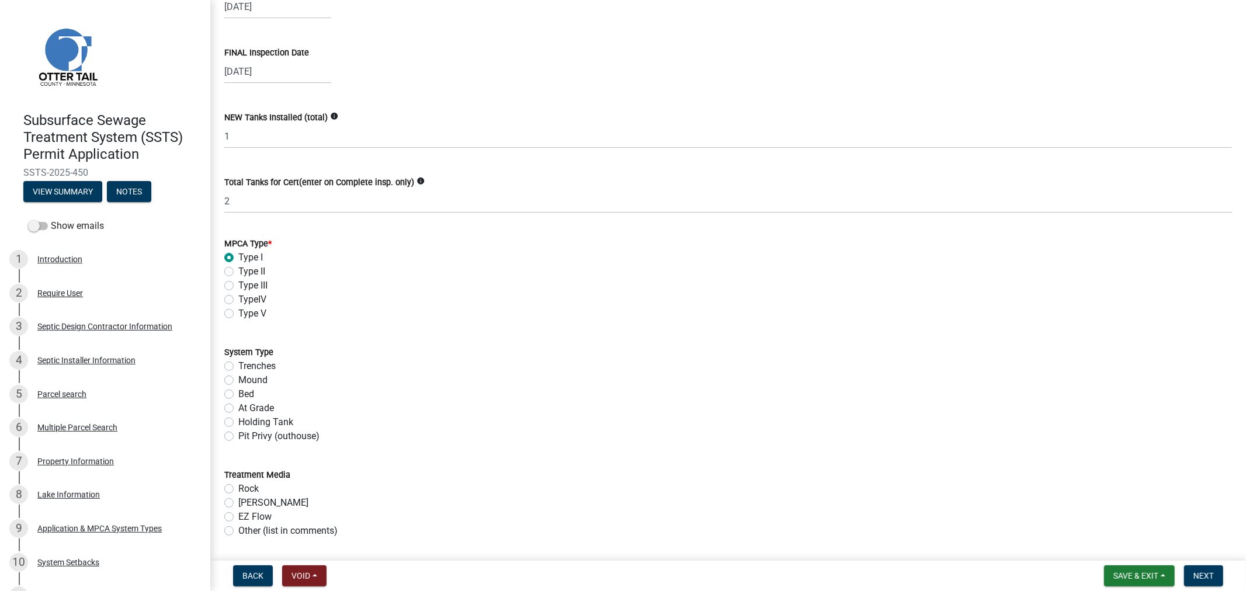
scroll to position [259, 0]
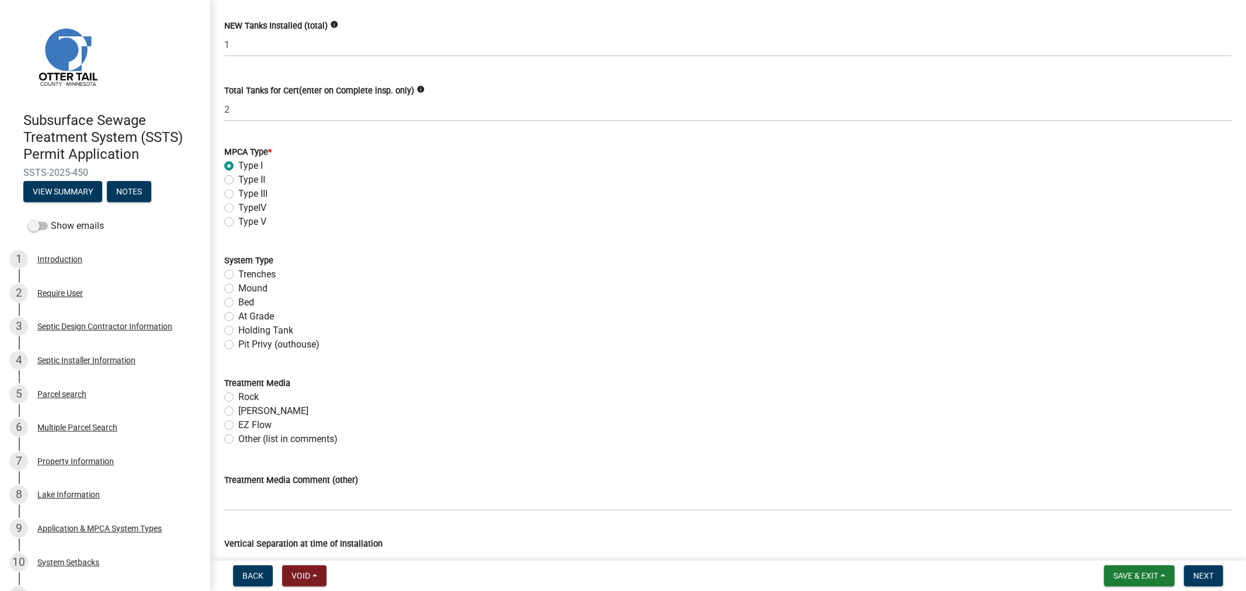
click at [238, 289] on label "Mound" at bounding box center [252, 289] width 29 height 14
click at [238, 289] on input "Mound" at bounding box center [242, 286] width 8 height 8
radio input "true"
click at [238, 399] on label "Rock" at bounding box center [248, 397] width 20 height 14
click at [238, 398] on input "Rock" at bounding box center [242, 394] width 8 height 8
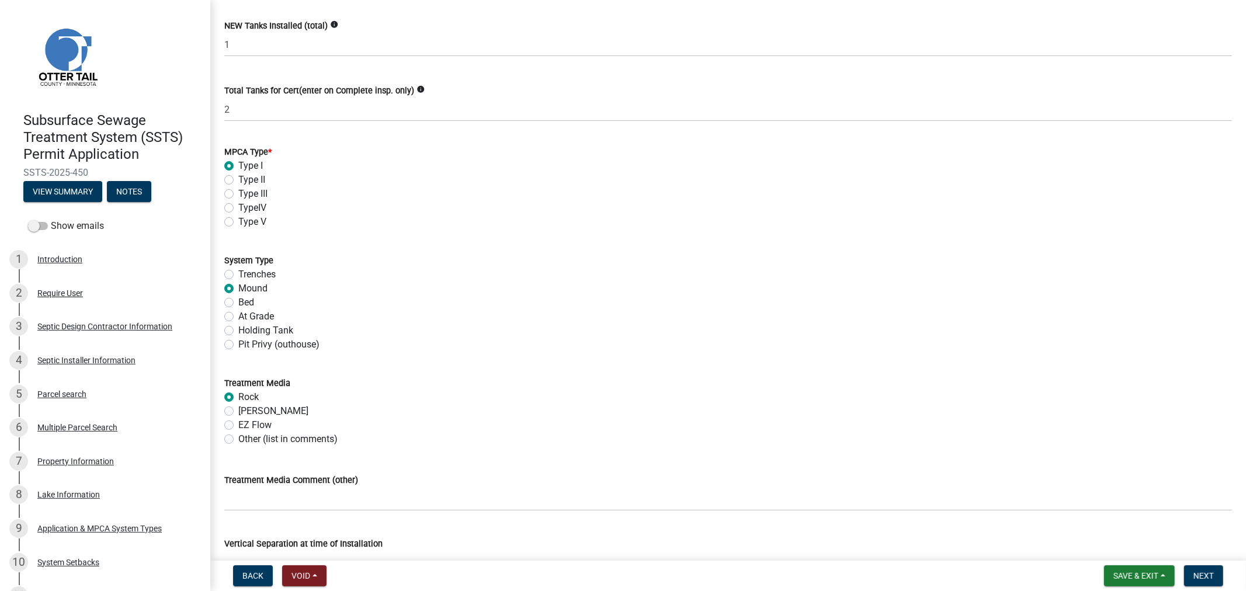
radio input "true"
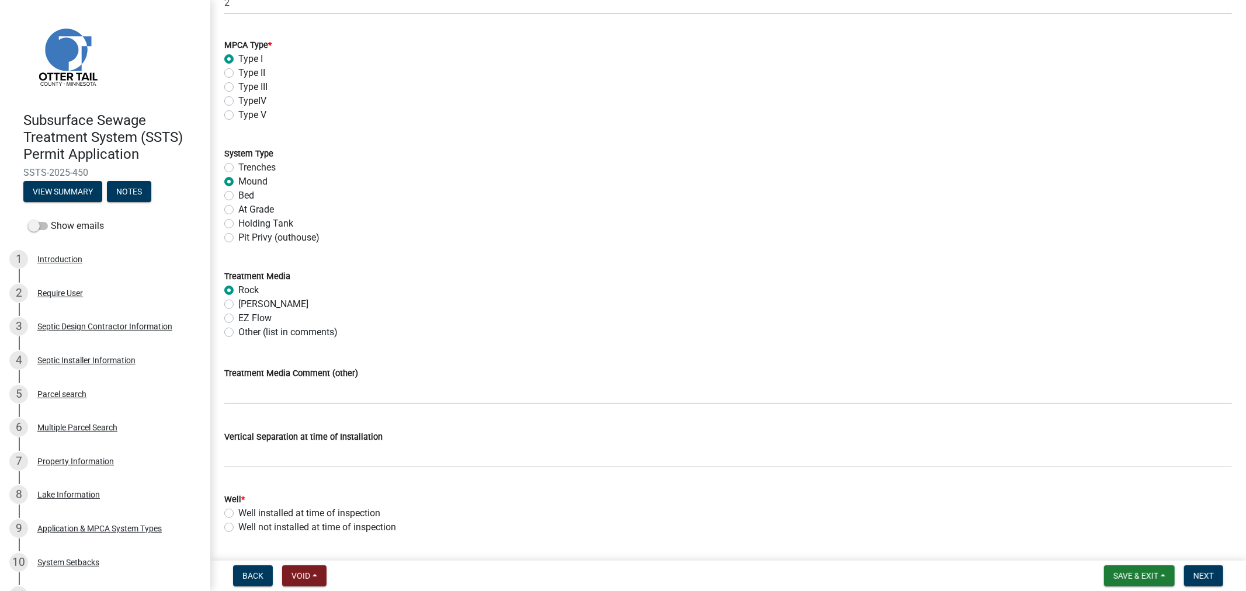
scroll to position [389, 0]
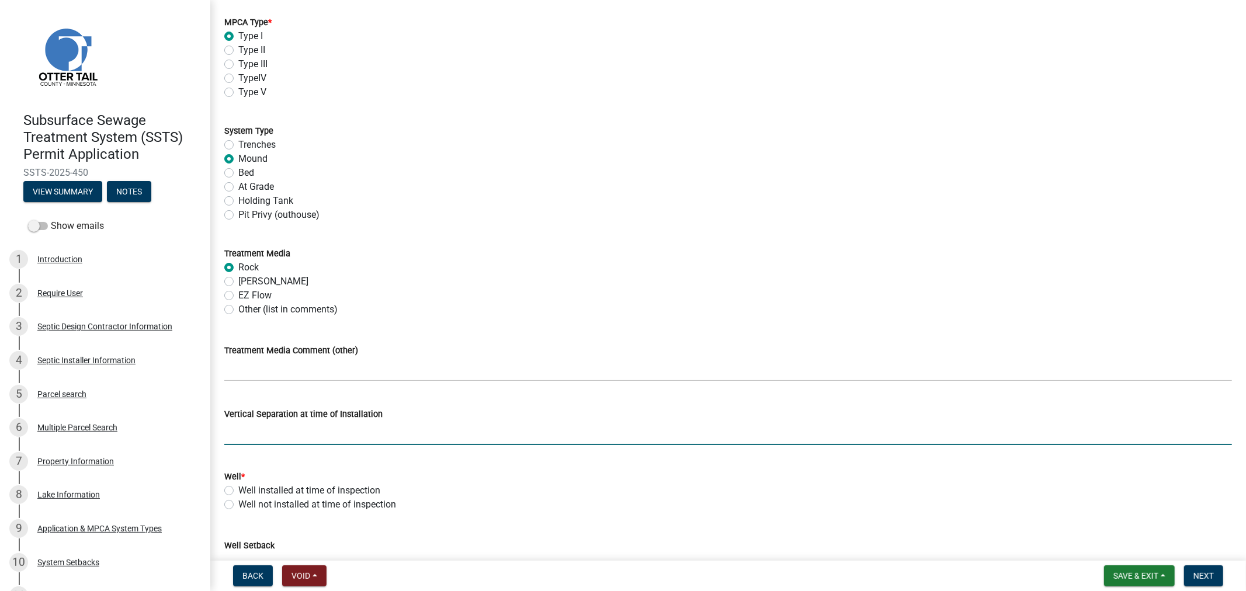
click at [261, 441] on input "text" at bounding box center [728, 433] width 1008 height 24
type input "39"
click at [238, 491] on label "Well installed at time of inspection" at bounding box center [309, 491] width 142 height 14
click at [238, 491] on input "Well installed at time of inspection" at bounding box center [242, 488] width 8 height 8
radio input "true"
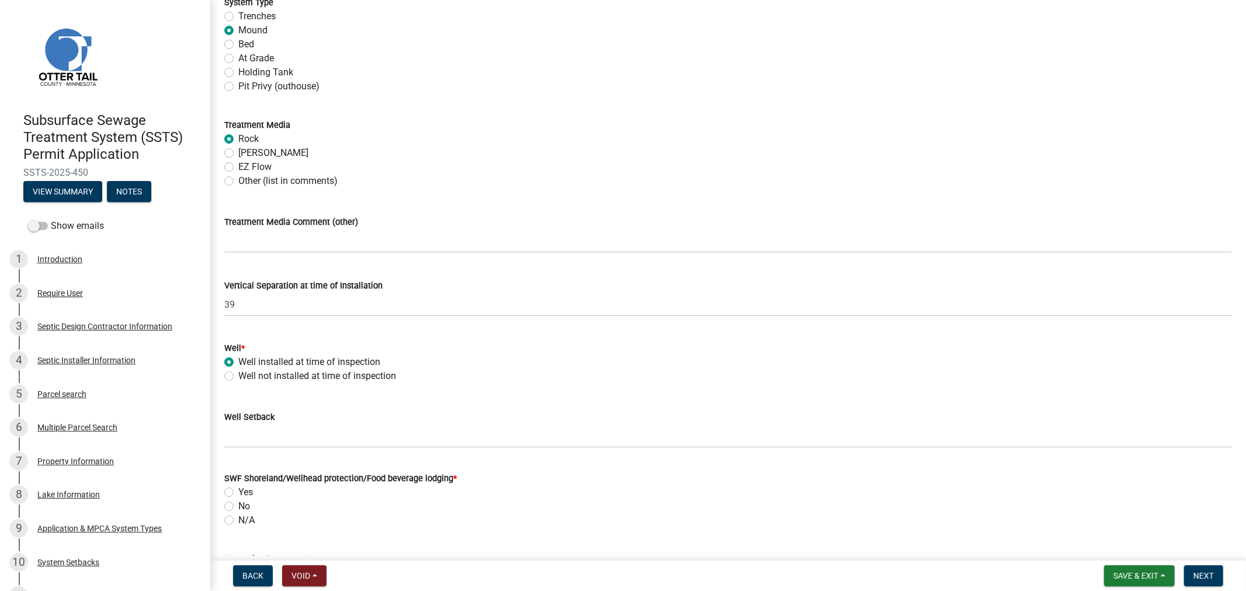
scroll to position [519, 0]
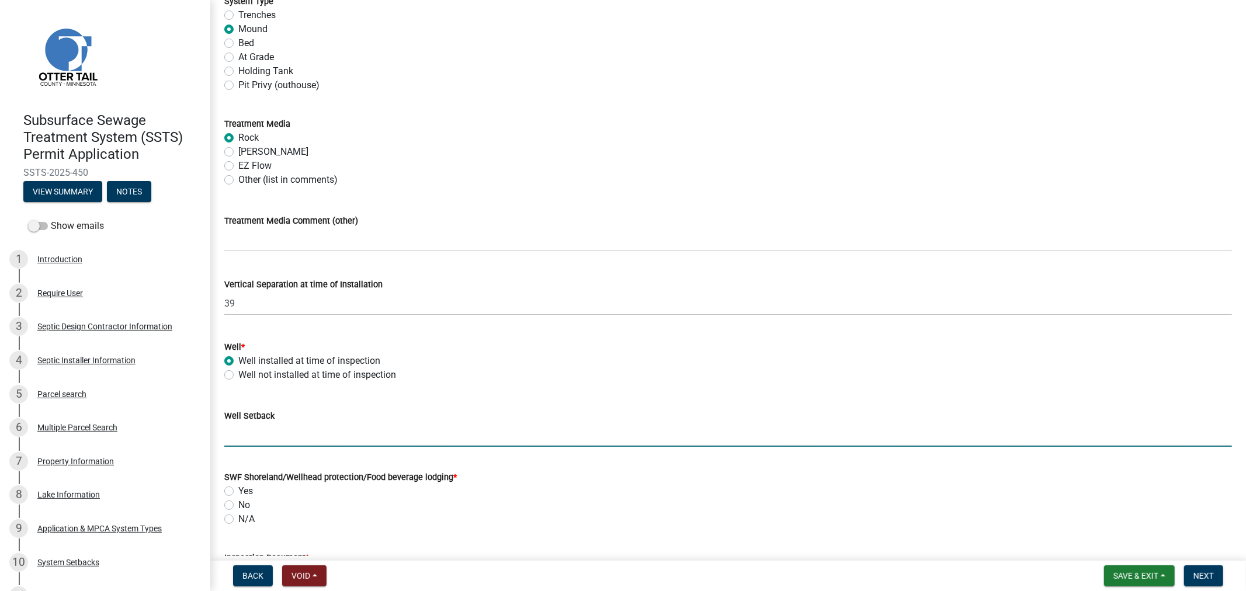
click at [266, 436] on input "Well Setback" at bounding box center [728, 435] width 1008 height 24
type input "170+"
click at [238, 504] on label "No" at bounding box center [244, 505] width 12 height 14
click at [238, 504] on input "No" at bounding box center [242, 502] width 8 height 8
radio input "true"
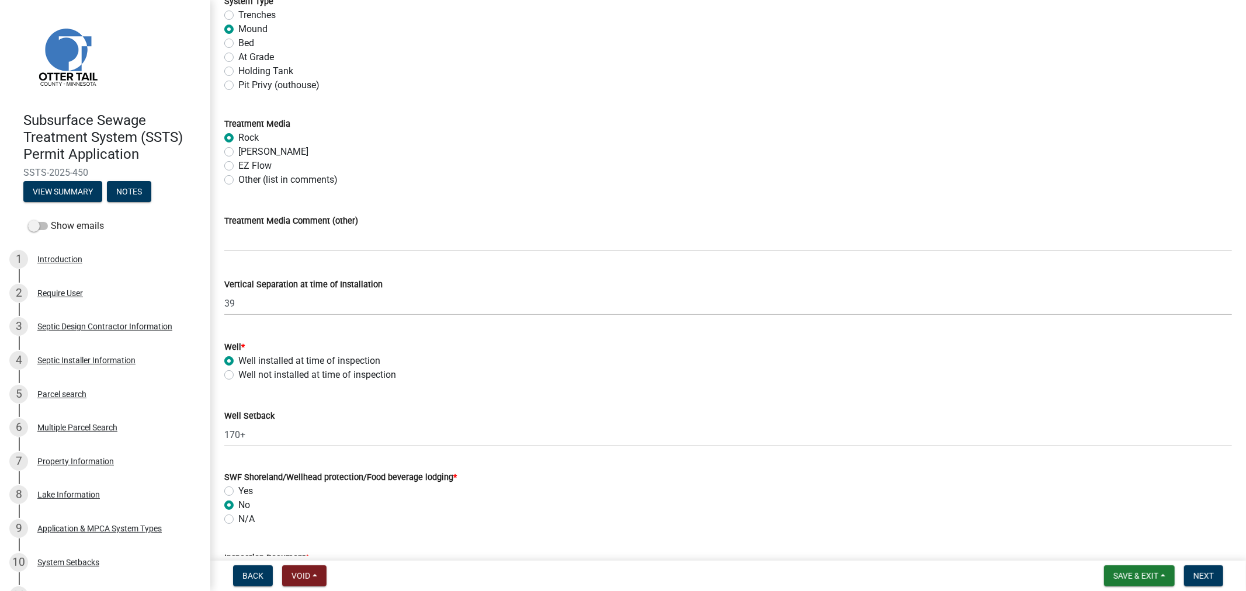
scroll to position [779, 0]
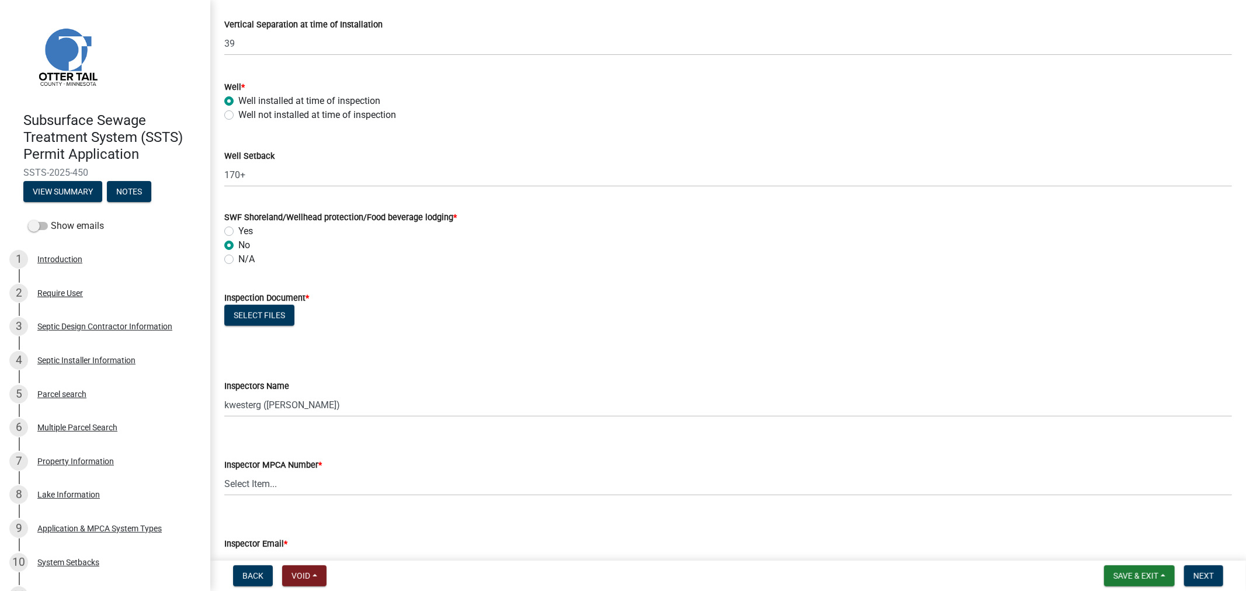
click at [276, 305] on div "Select files" at bounding box center [728, 317] width 1008 height 24
click at [261, 316] on button "Select files" at bounding box center [259, 315] width 70 height 21
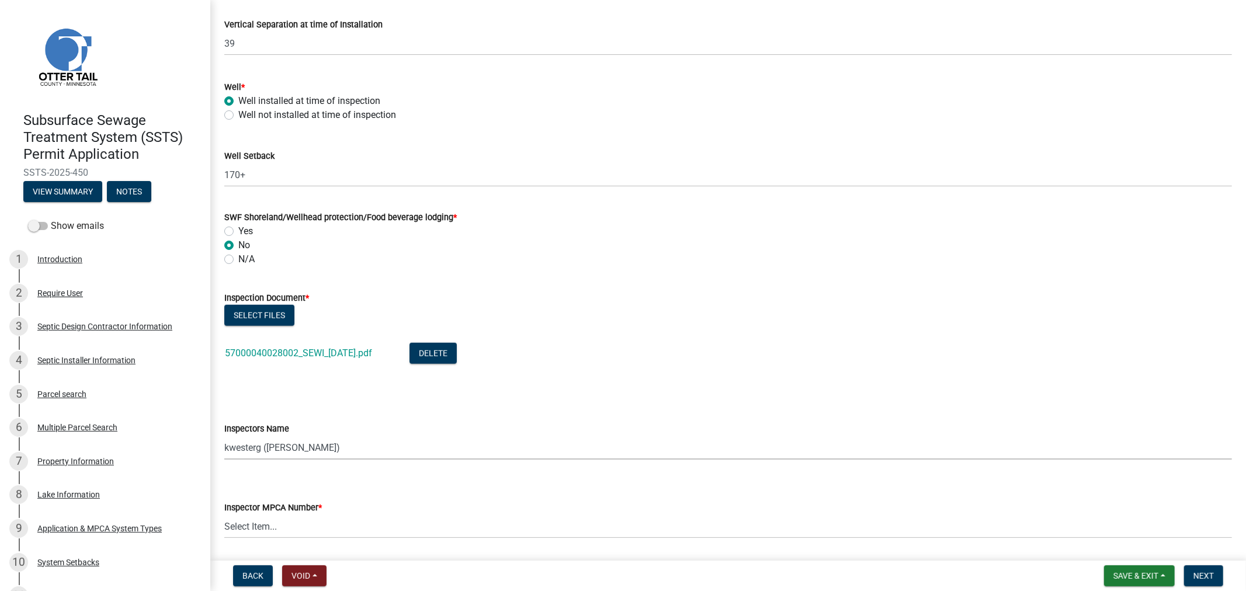
click at [293, 444] on select "Select Item... btollefson (Brittany Tollefson) alexisnewark (Alexis Newark) epl…" at bounding box center [728, 448] width 1008 height 24
select select "64cc3fb4-2a84-49c8-ae2d-a7b3072cebaf"
click at [224, 436] on select "Select Item... btollefson (Brittany Tollefson) alexisnewark (Alexis Newark) epl…" at bounding box center [728, 448] width 1008 height 24
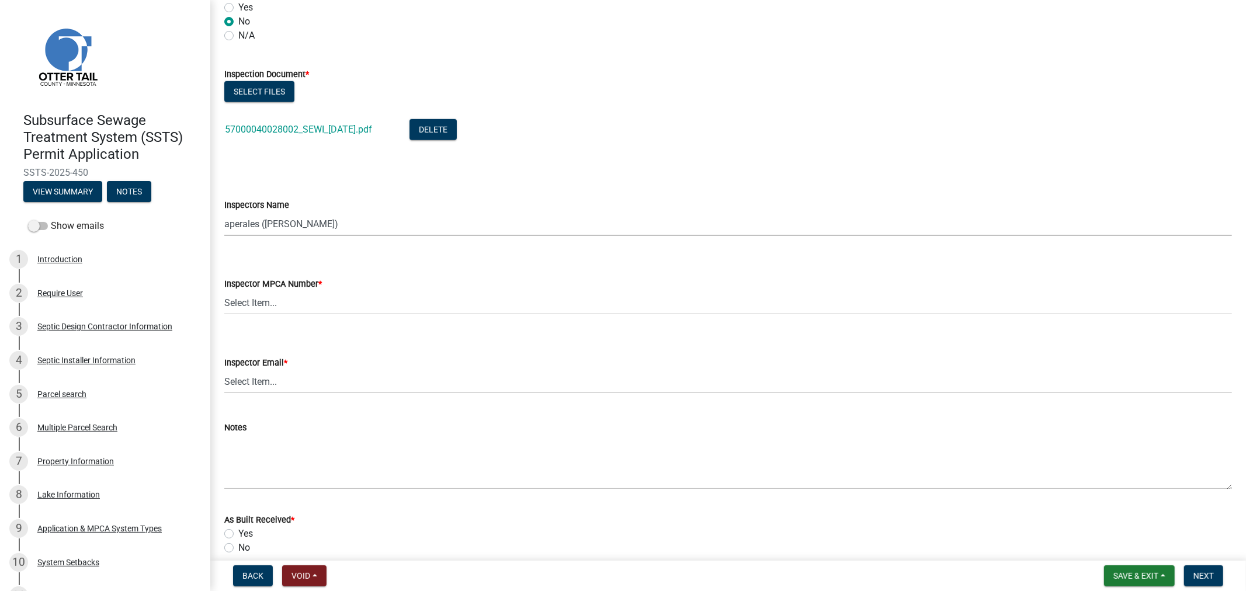
scroll to position [1038, 0]
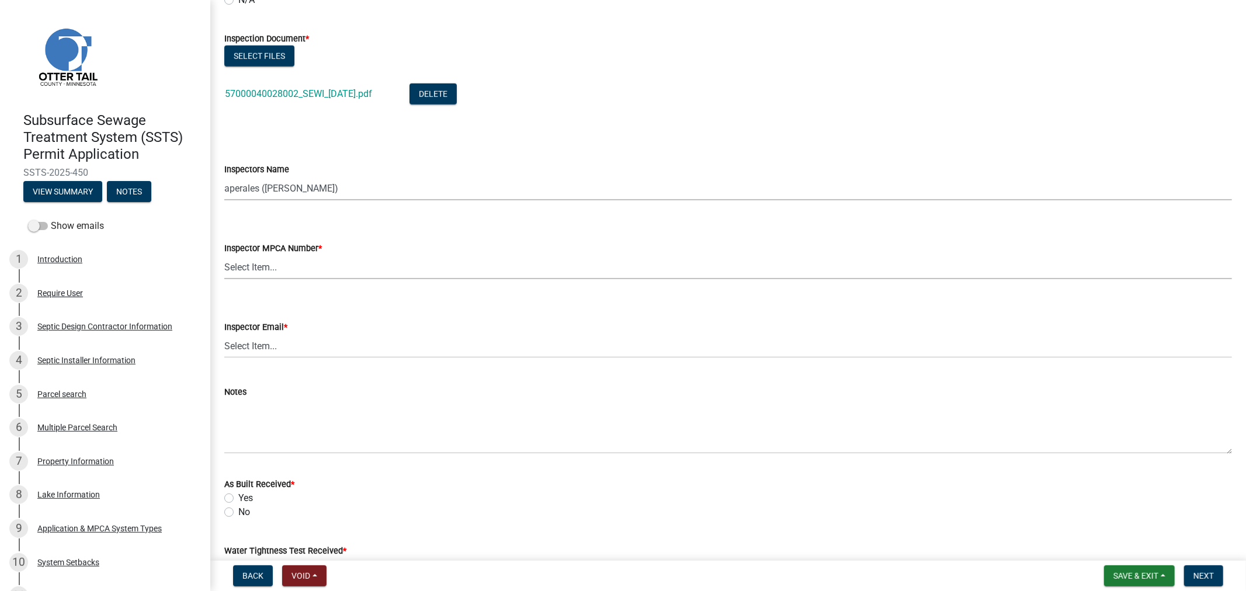
click at [277, 275] on select "Select Item... Alexis Newark (10415) Andrea Perales (924) Brittany Tollefson (1…" at bounding box center [728, 267] width 1008 height 24
click at [224, 255] on select "Select Item... Alexis Newark (10415) Andrea Perales (924) Brittany Tollefson (1…" at bounding box center [728, 267] width 1008 height 24
select select "6979e2cf-acfc-4aeb-b273-cede3e7f0b0f"
click at [276, 344] on select "Select Item... Alexis Newark (anewark@ottertailcounty.gov) Amy Busko (abusko@ot…" at bounding box center [728, 346] width 1008 height 24
click at [224, 334] on select "Select Item... Alexis Newark (anewark@ottertailcounty.gov) Amy Busko (abusko@ot…" at bounding box center [728, 346] width 1008 height 24
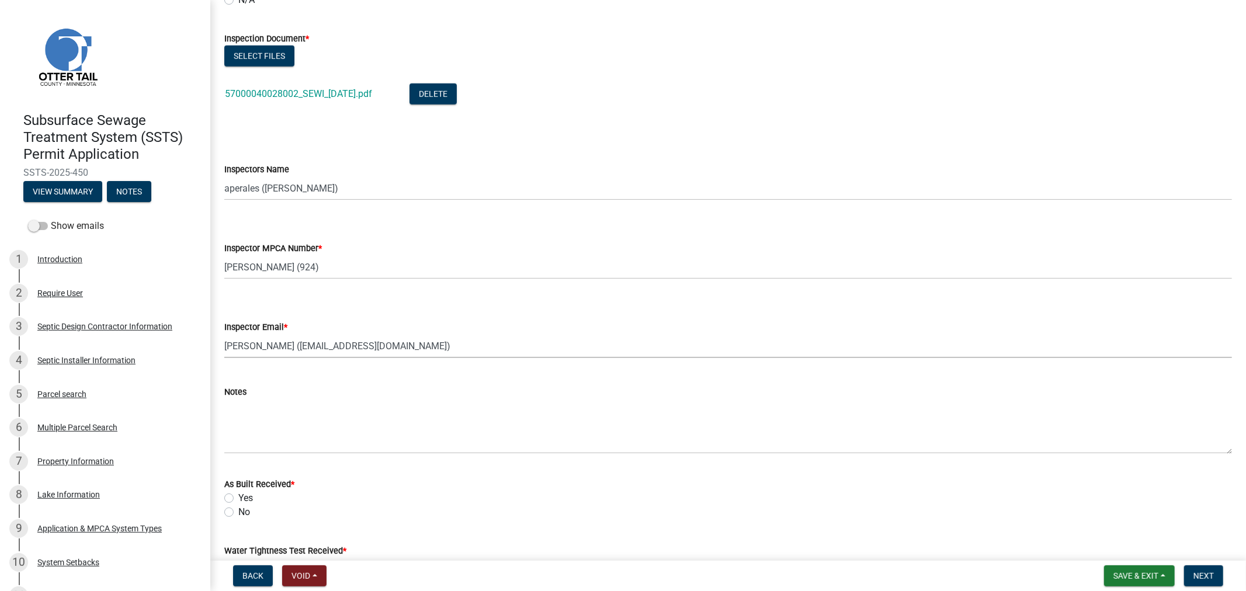
select select "fc504d62-a492-4196-a78d-ce00230c60b4"
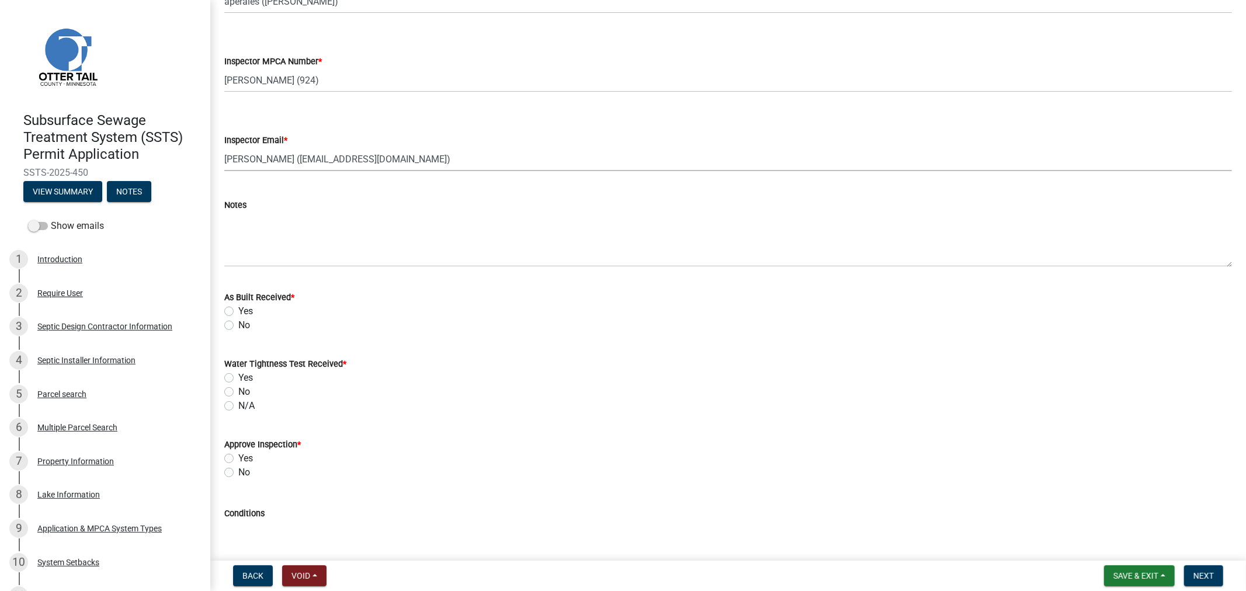
scroll to position [1233, 0]
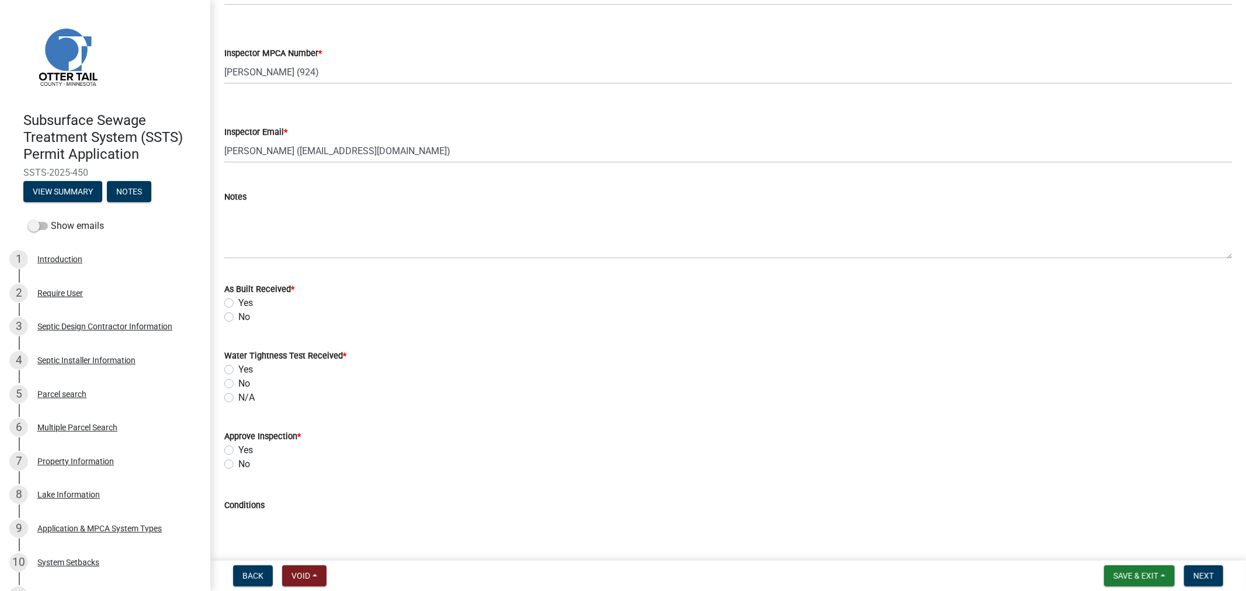
drag, startPoint x: 233, startPoint y: 316, endPoint x: 228, endPoint y: 331, distance: 15.7
click at [238, 316] on label "No" at bounding box center [244, 317] width 12 height 14
click at [238, 316] on input "No" at bounding box center [242, 314] width 8 height 8
radio input "true"
click at [238, 396] on label "N/A" at bounding box center [246, 398] width 16 height 14
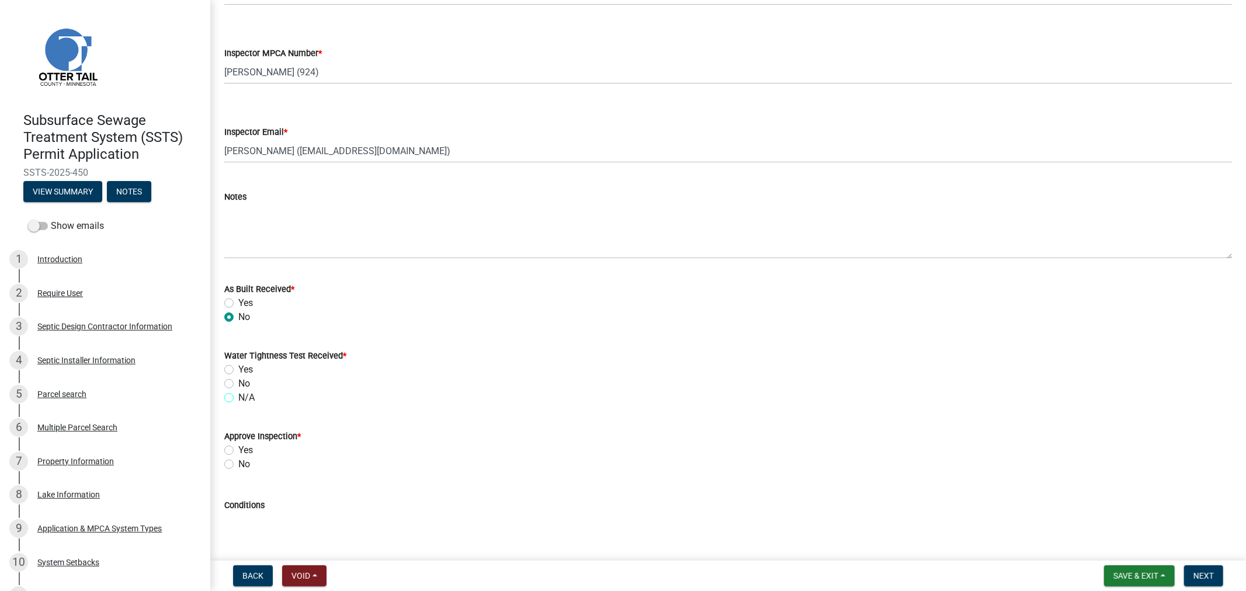
click at [238, 396] on input "N/A" at bounding box center [242, 395] width 8 height 8
radio input "true"
click at [238, 448] on label "Yes" at bounding box center [245, 450] width 15 height 14
click at [238, 448] on input "Yes" at bounding box center [242, 447] width 8 height 8
radio input "true"
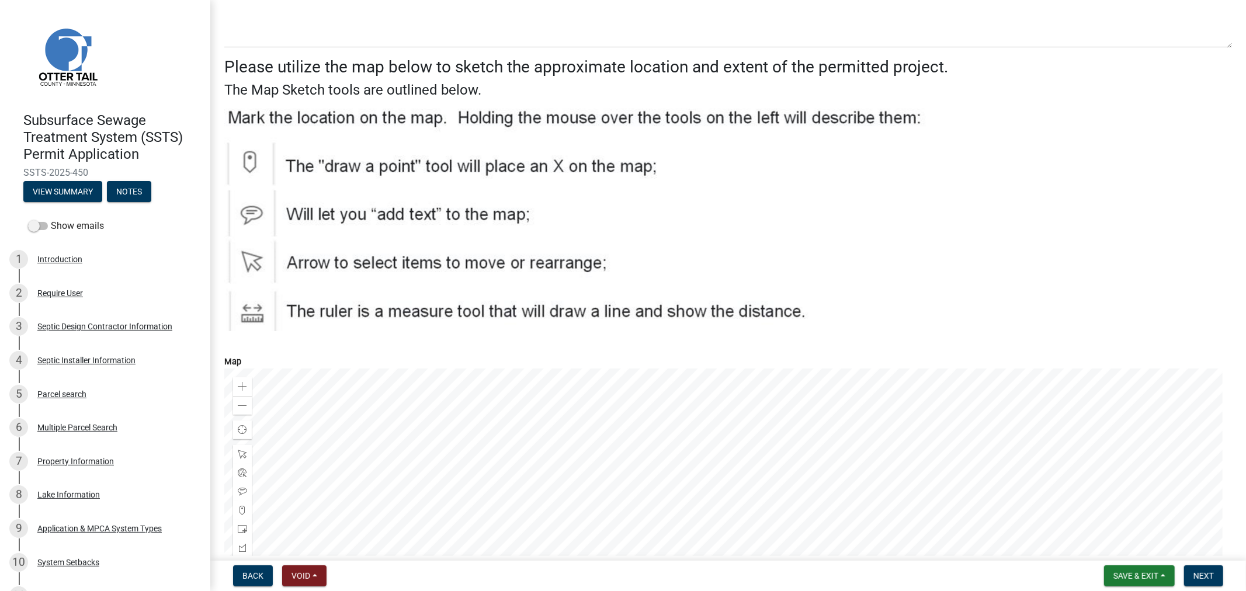
scroll to position [1913, 0]
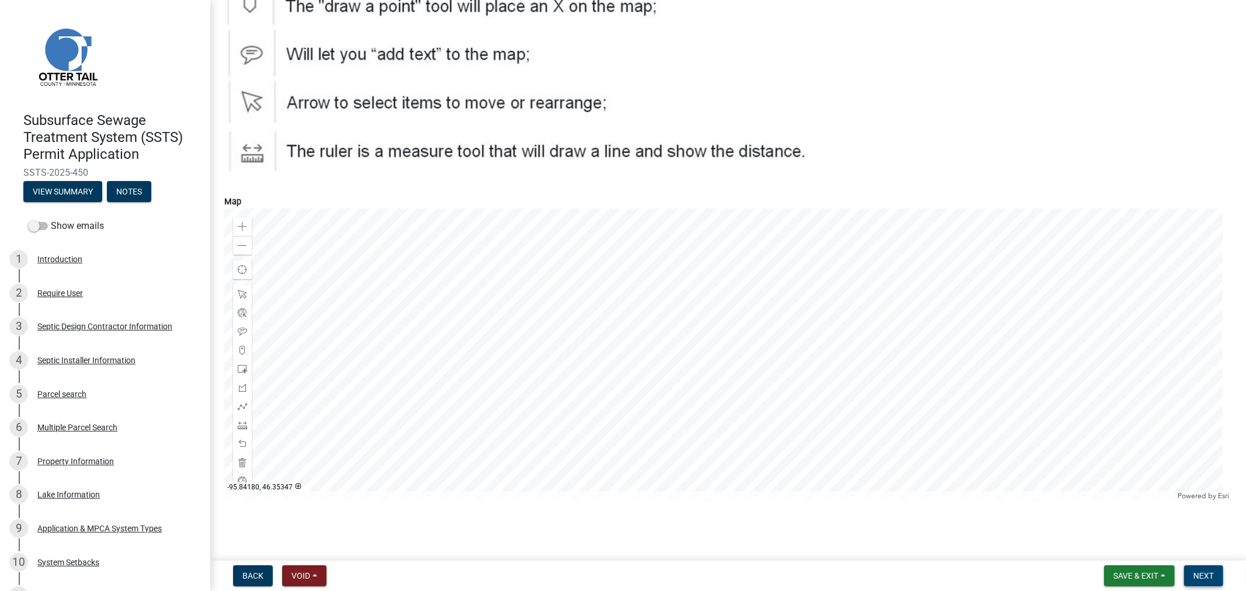
click at [1190, 577] on button "Next" at bounding box center [1203, 576] width 39 height 21
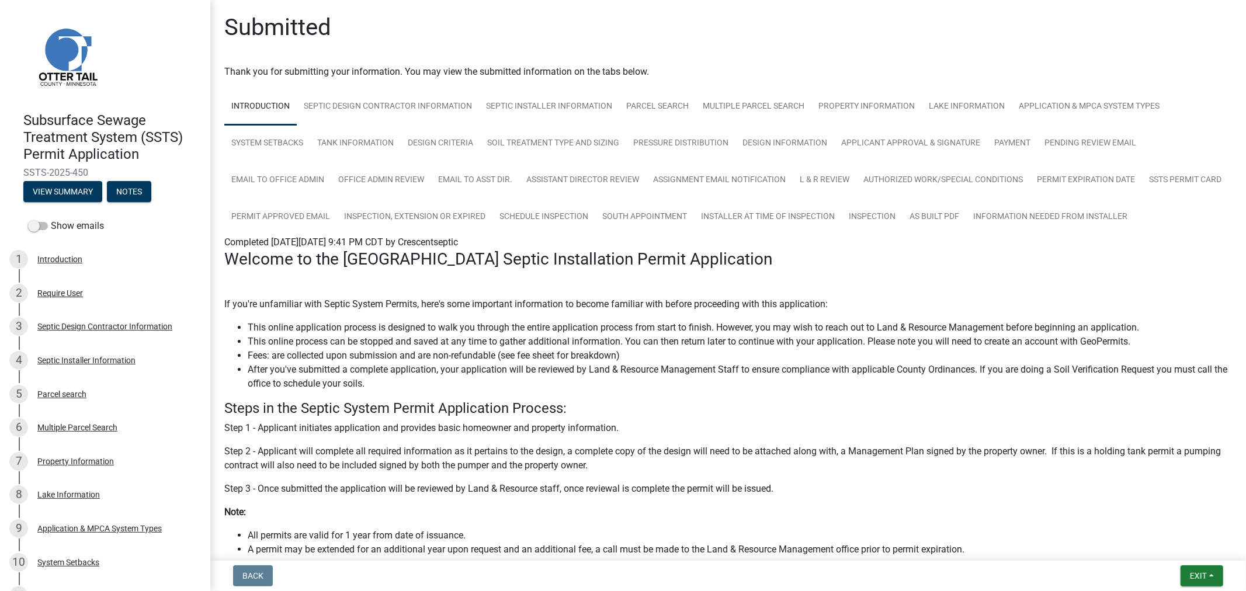
scroll to position [0, 0]
click at [903, 216] on link "Inspection" at bounding box center [872, 217] width 61 height 37
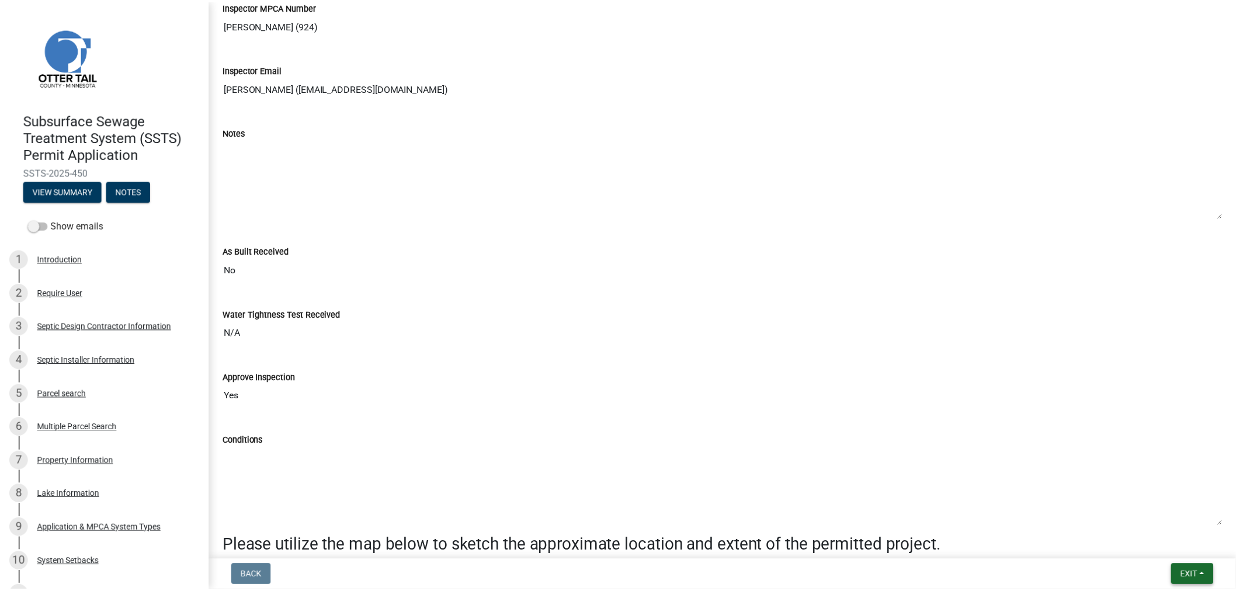
scroll to position [1298, 0]
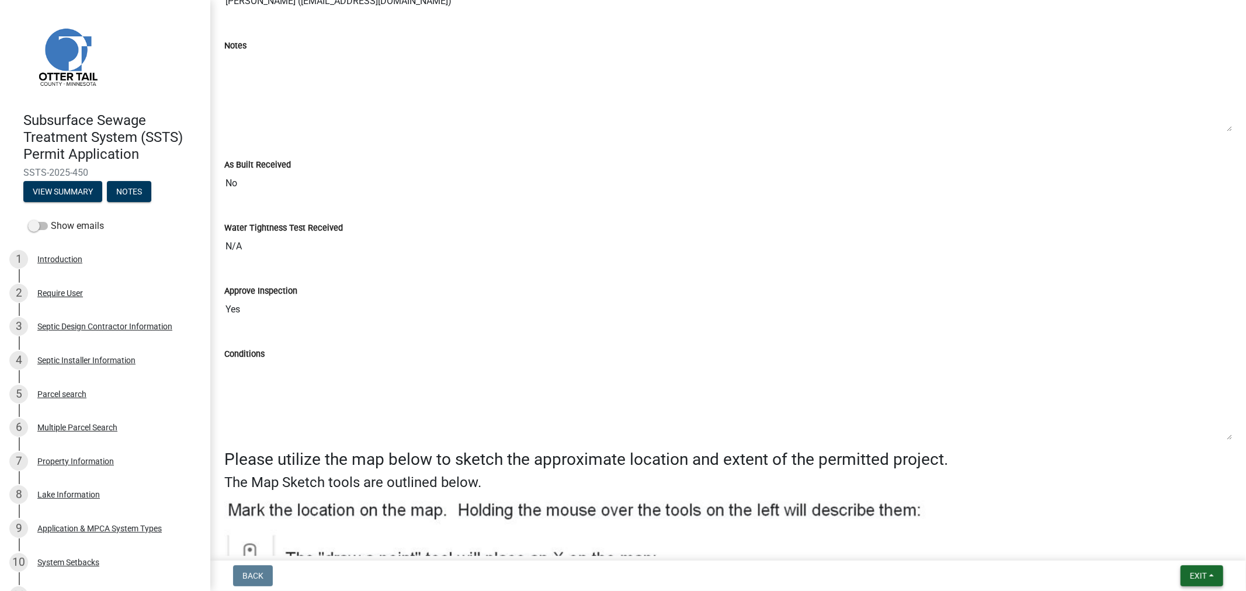
click at [1194, 580] on button "Exit" at bounding box center [1202, 576] width 43 height 21
click at [1161, 540] on button "Save & Exit" at bounding box center [1176, 546] width 93 height 28
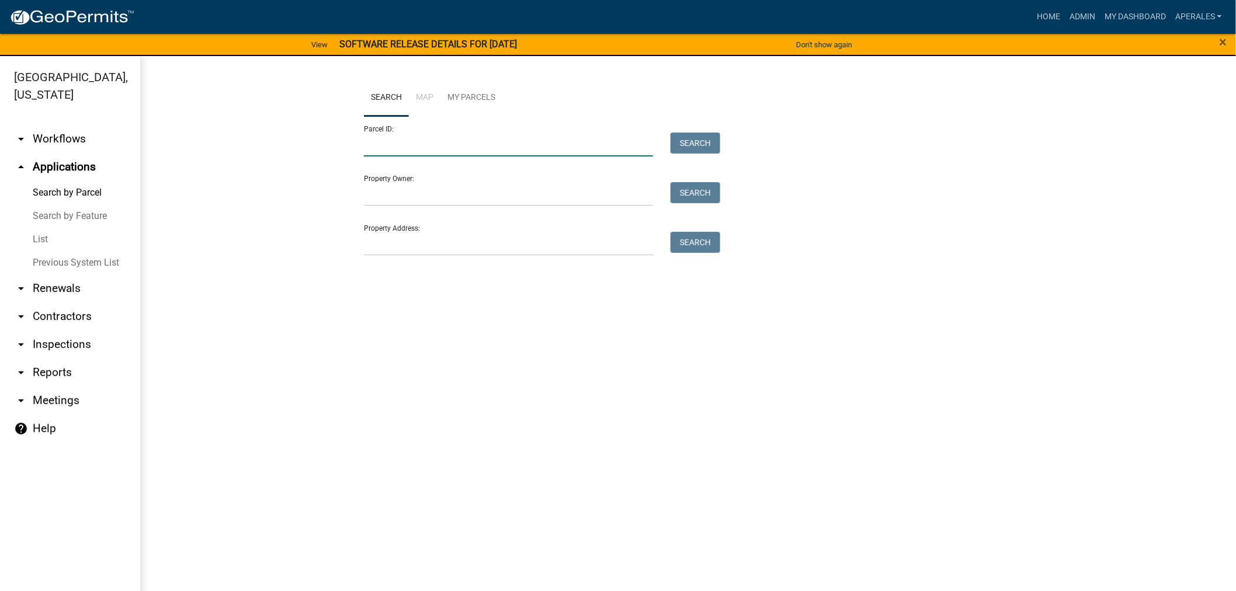
click at [497, 143] on input "Parcel ID:" at bounding box center [508, 145] width 289 height 24
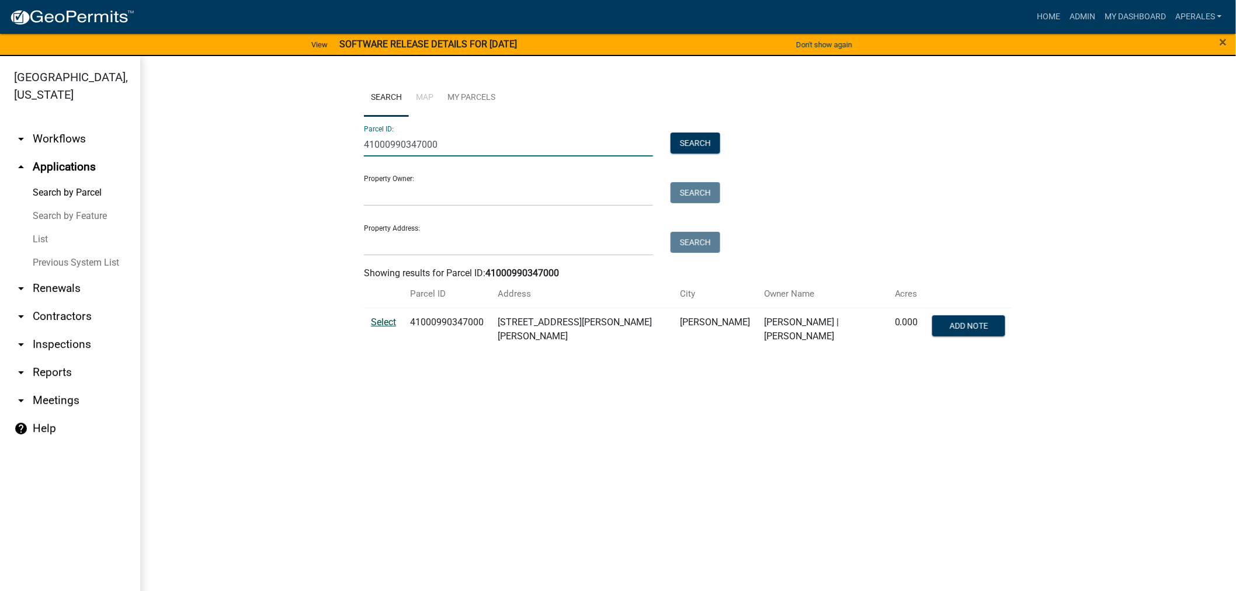
type input "41000990347000"
click at [378, 318] on span "Select" at bounding box center [383, 322] width 25 height 11
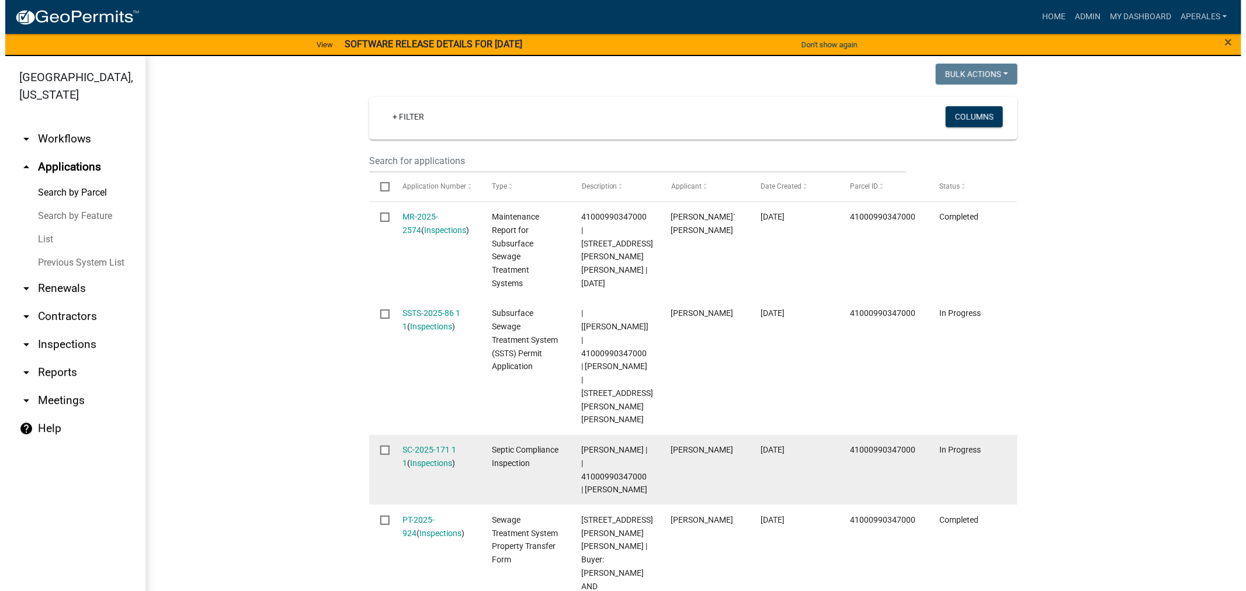
scroll to position [324, 0]
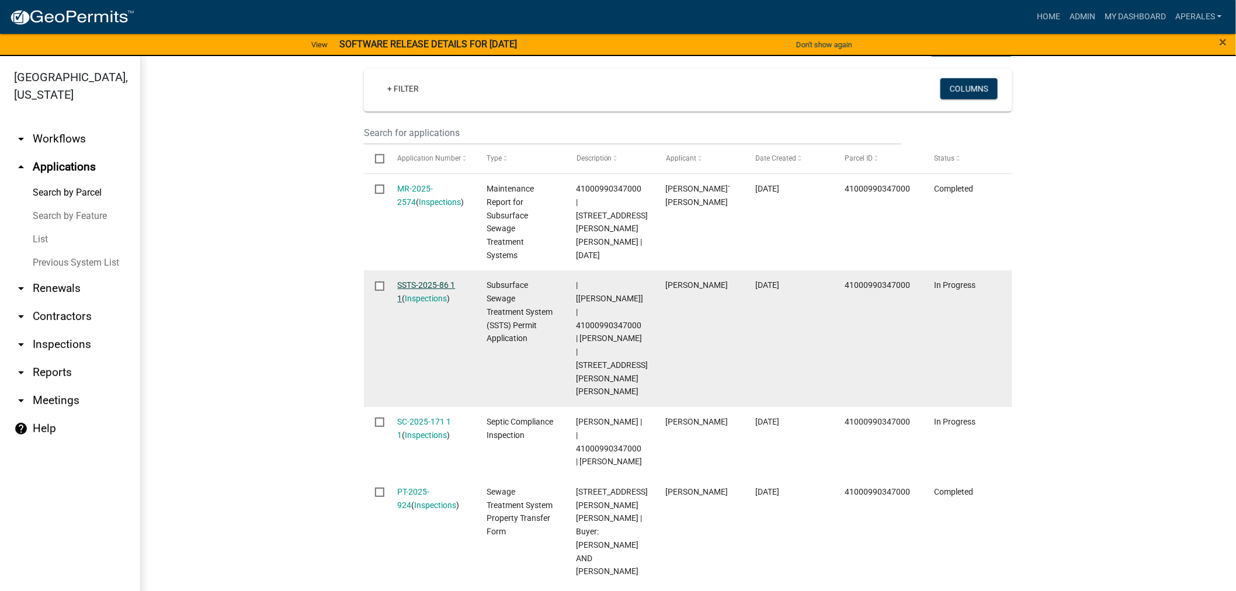
click at [430, 280] on link "SSTS-2025-86 1 1" at bounding box center [427, 291] width 58 height 23
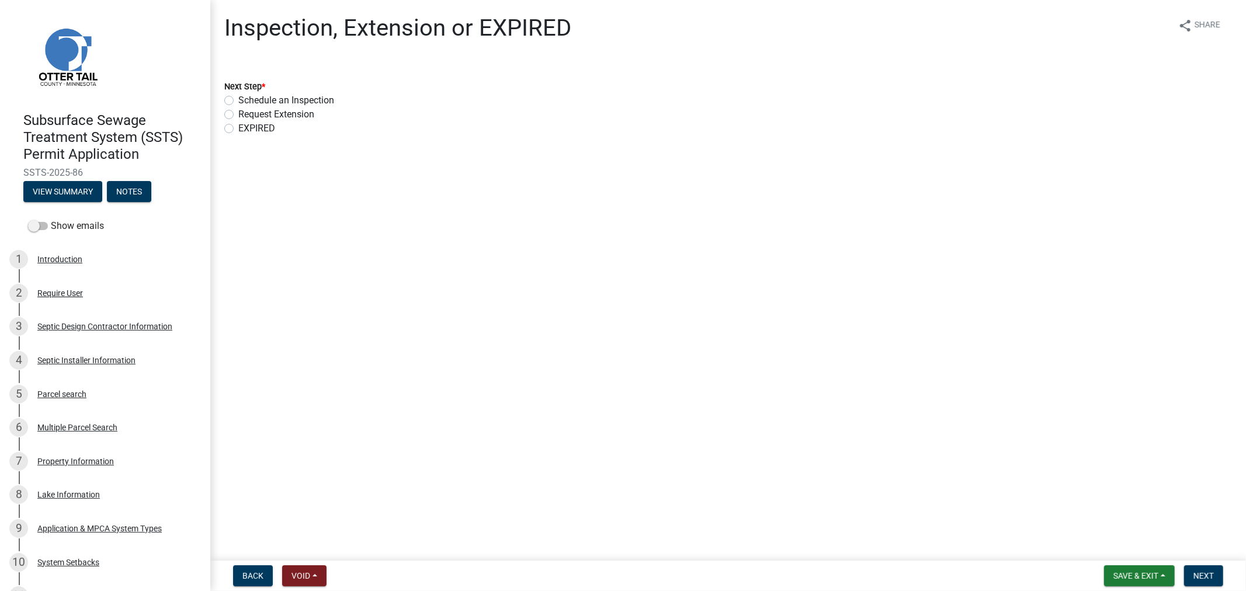
click at [238, 103] on label "Schedule an Inspection" at bounding box center [286, 100] width 96 height 14
click at [238, 101] on input "Schedule an Inspection" at bounding box center [242, 97] width 8 height 8
radio input "true"
click at [1204, 578] on span "Next" at bounding box center [1204, 575] width 20 height 9
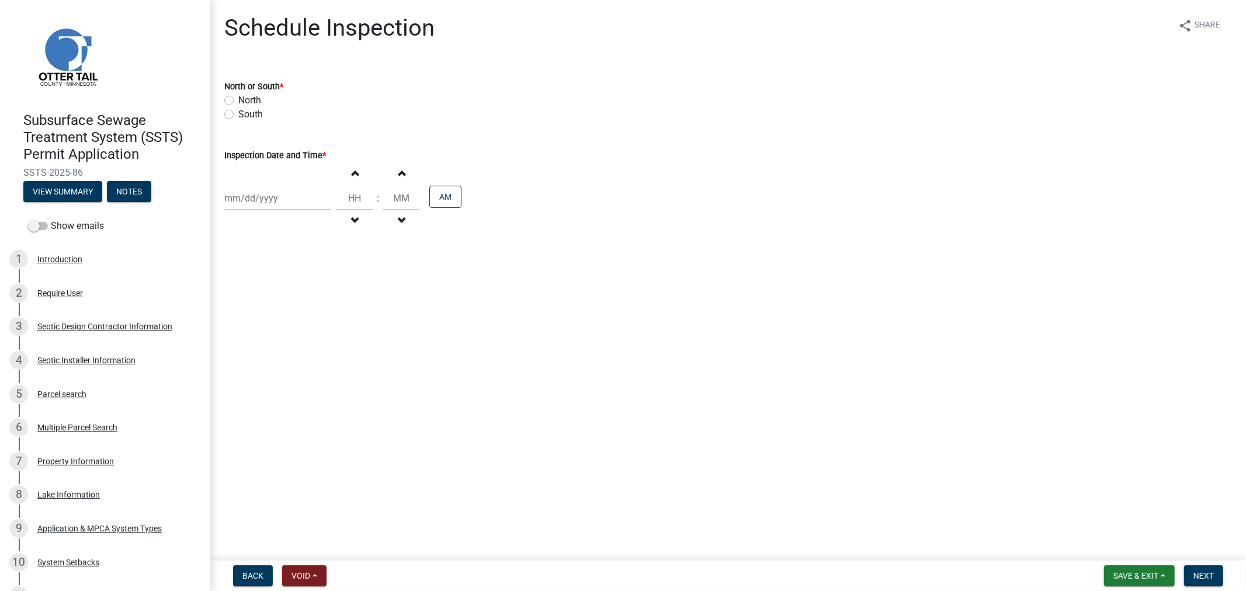
click at [238, 113] on label "South" at bounding box center [250, 115] width 25 height 14
click at [238, 113] on input "South" at bounding box center [242, 112] width 8 height 8
radio input "true"
click at [294, 200] on div at bounding box center [277, 198] width 107 height 24
select select "10"
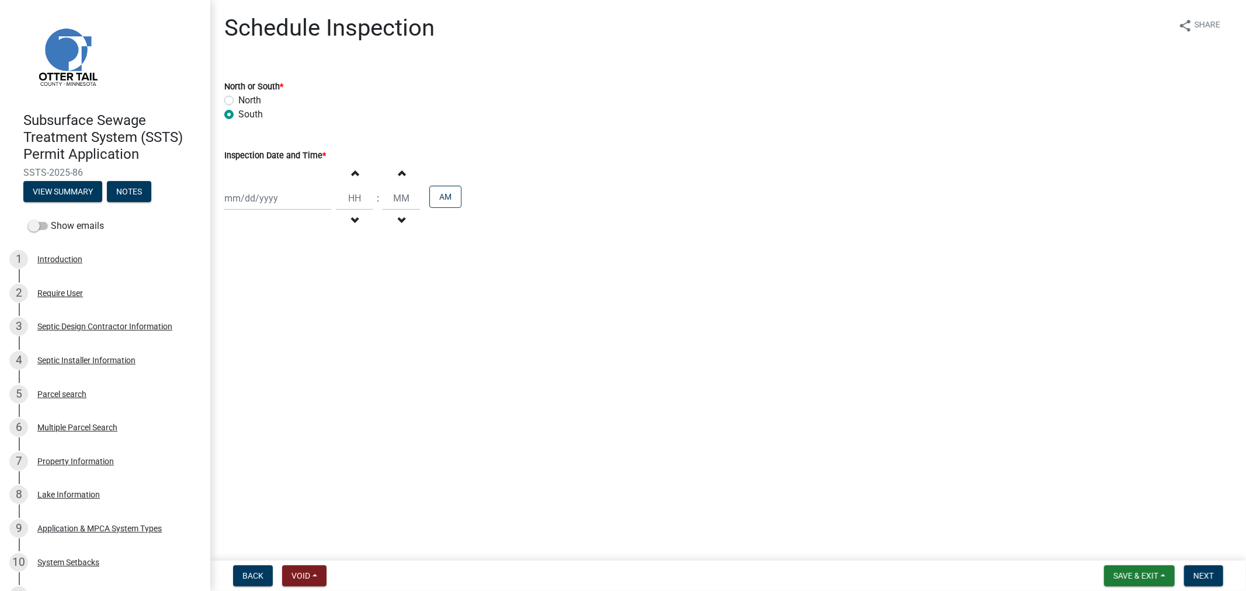
select select "2025"
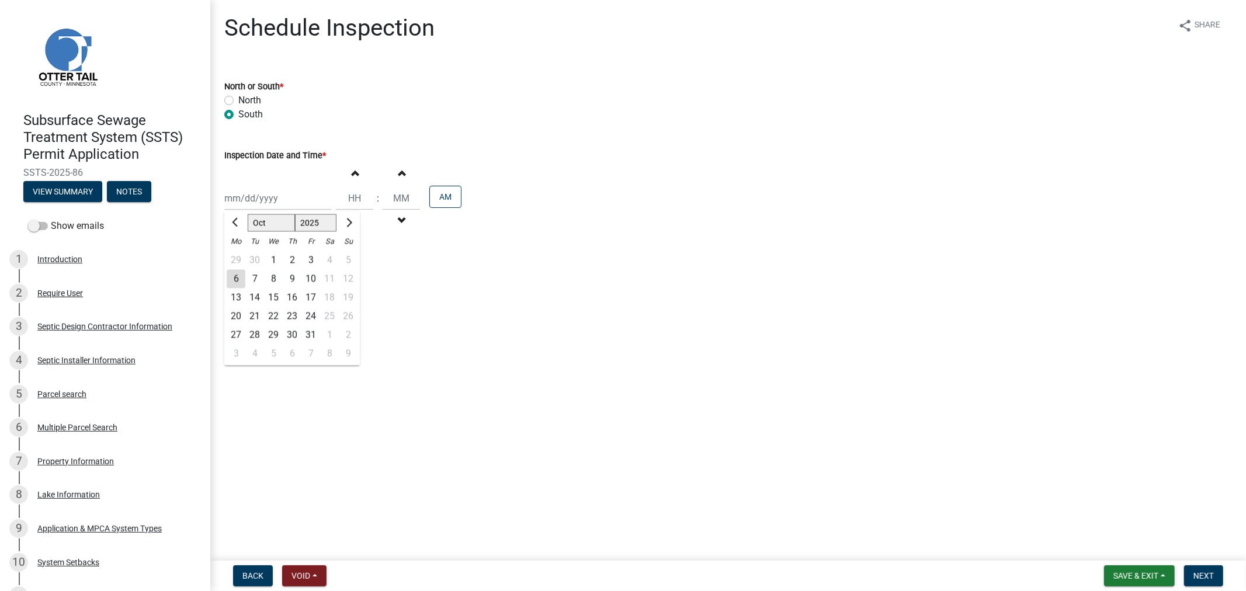
click at [314, 261] on div "3" at bounding box center [311, 260] width 19 height 19
type input "10/03/2025"
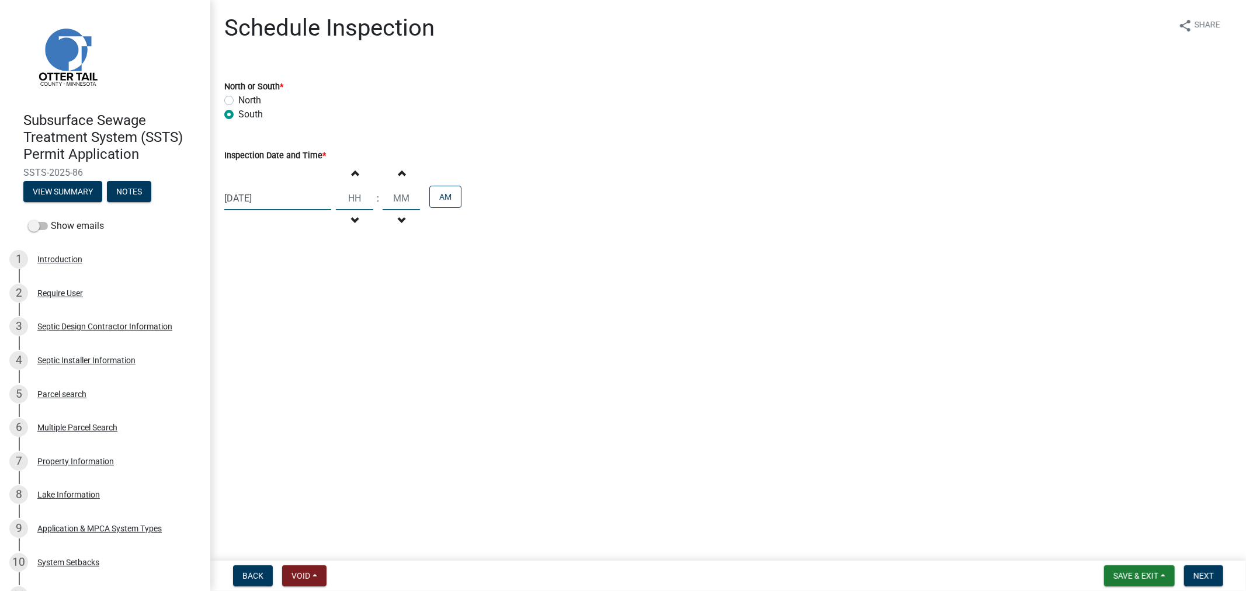
click at [359, 196] on input "Hours" at bounding box center [354, 198] width 37 height 24
type input "10"
type input "00"
click at [393, 212] on button "Decrement minutes" at bounding box center [401, 220] width 25 height 21
type input "09"
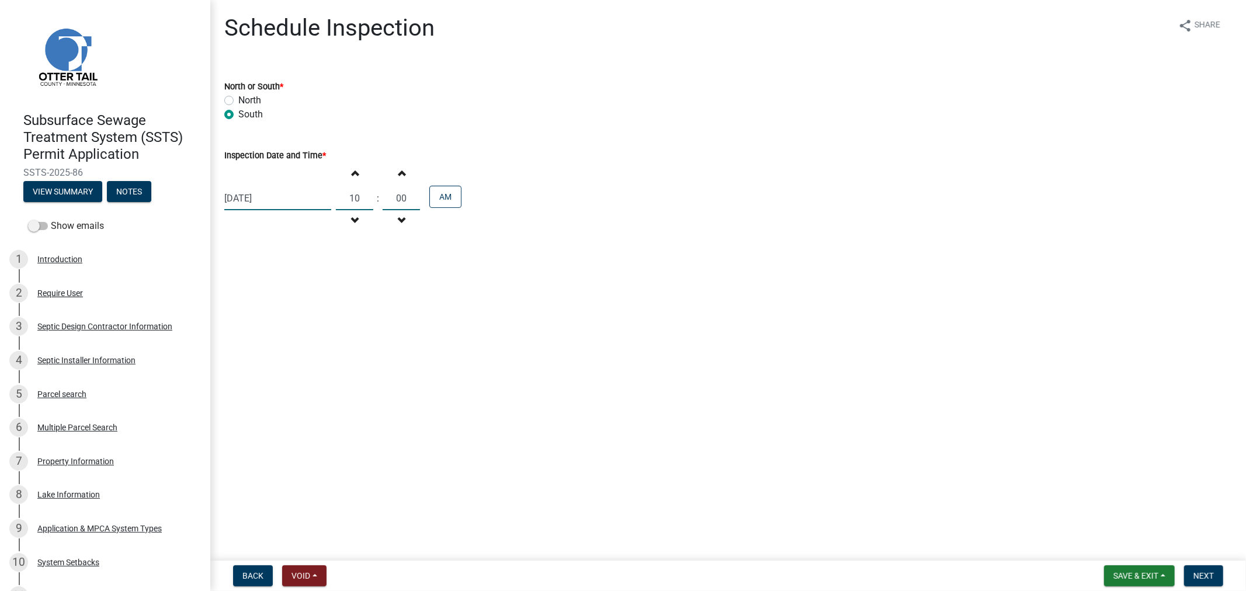
type input "59"
click at [1210, 581] on button "Next" at bounding box center [1203, 576] width 39 height 21
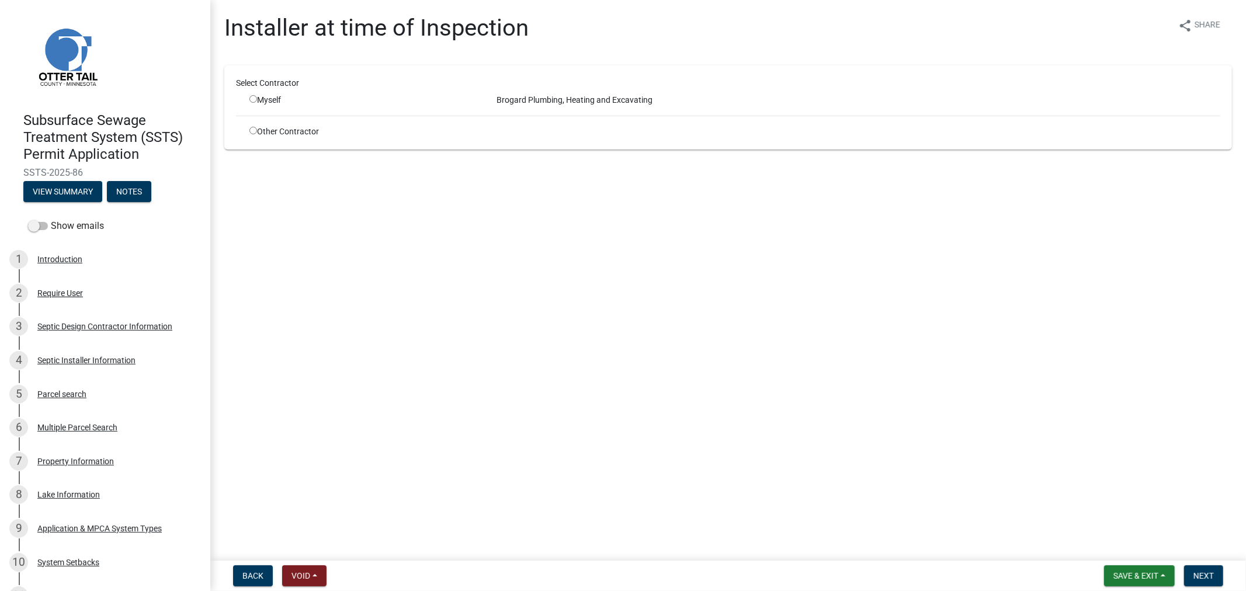
click at [250, 131] on input "radio" at bounding box center [254, 131] width 8 height 8
radio input "true"
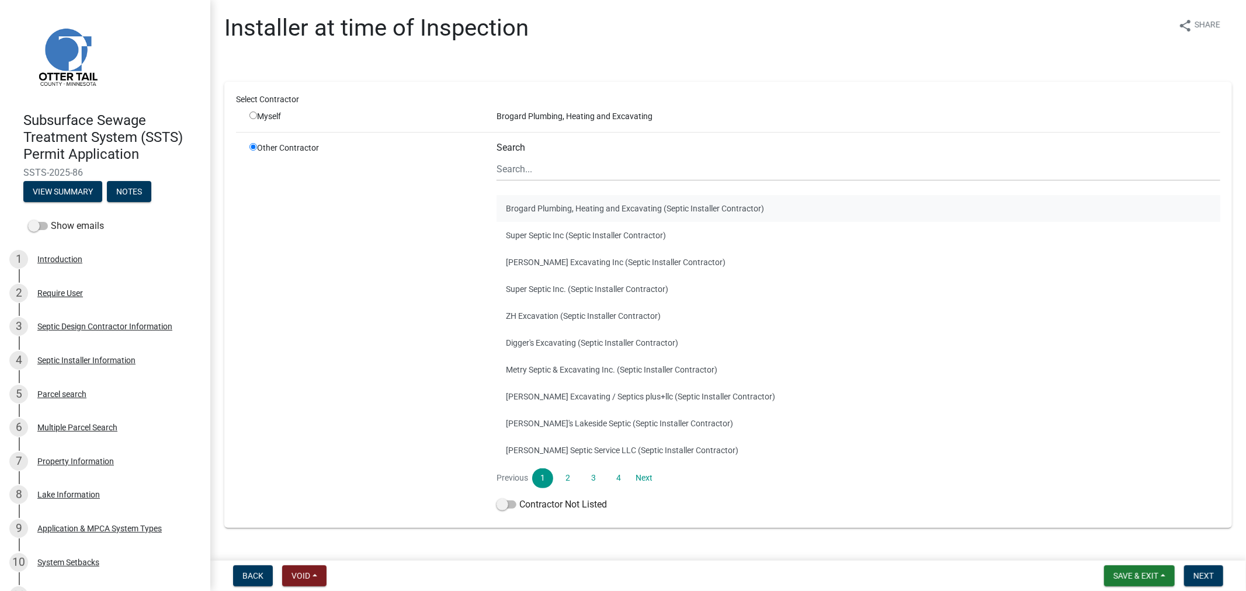
click at [517, 215] on button "Brogard Plumbing, Heating and Excavating (Septic Installer Contractor)" at bounding box center [859, 208] width 724 height 27
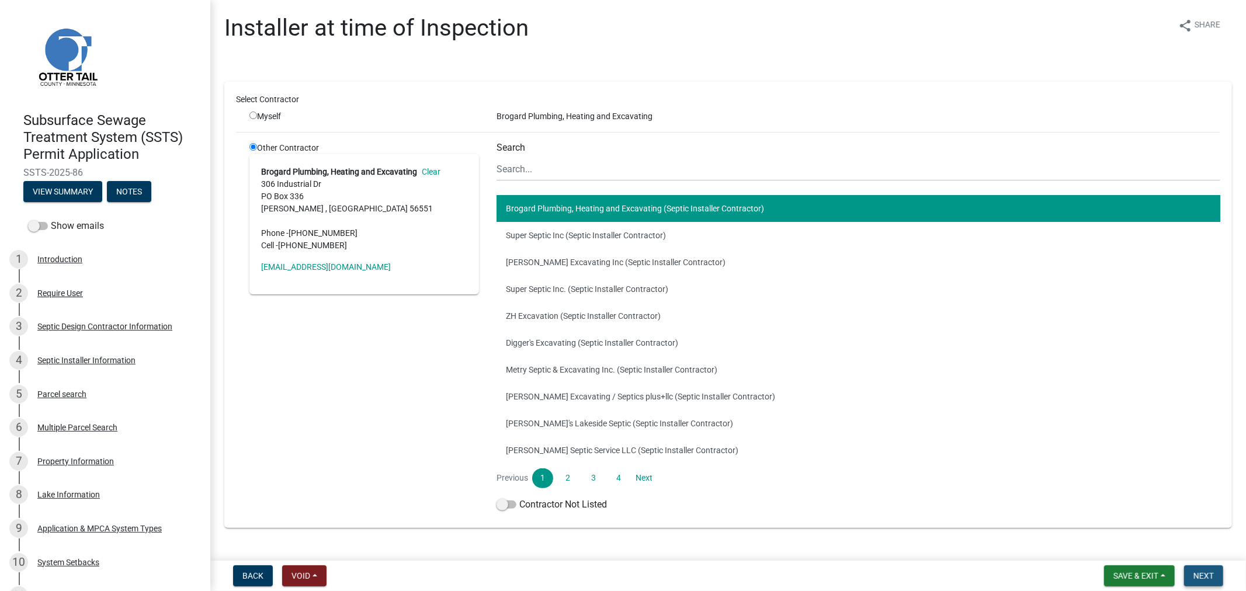
click at [1201, 579] on span "Next" at bounding box center [1204, 575] width 20 height 9
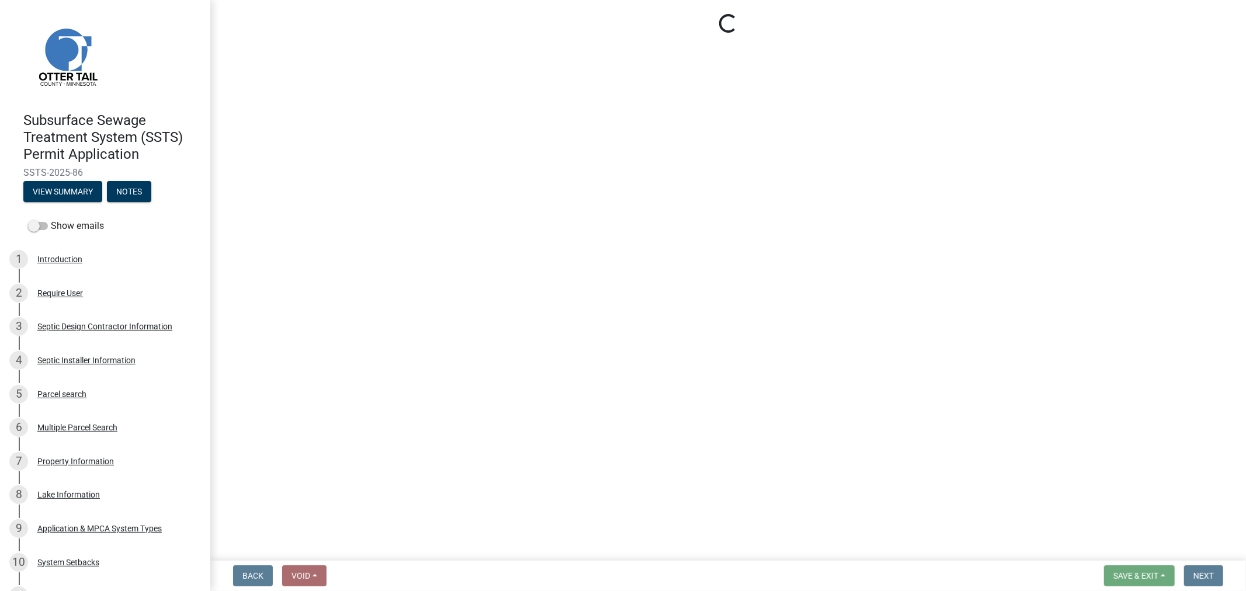
select select "710d5f49-2663-4e73-9718-d0c4e189f5ed"
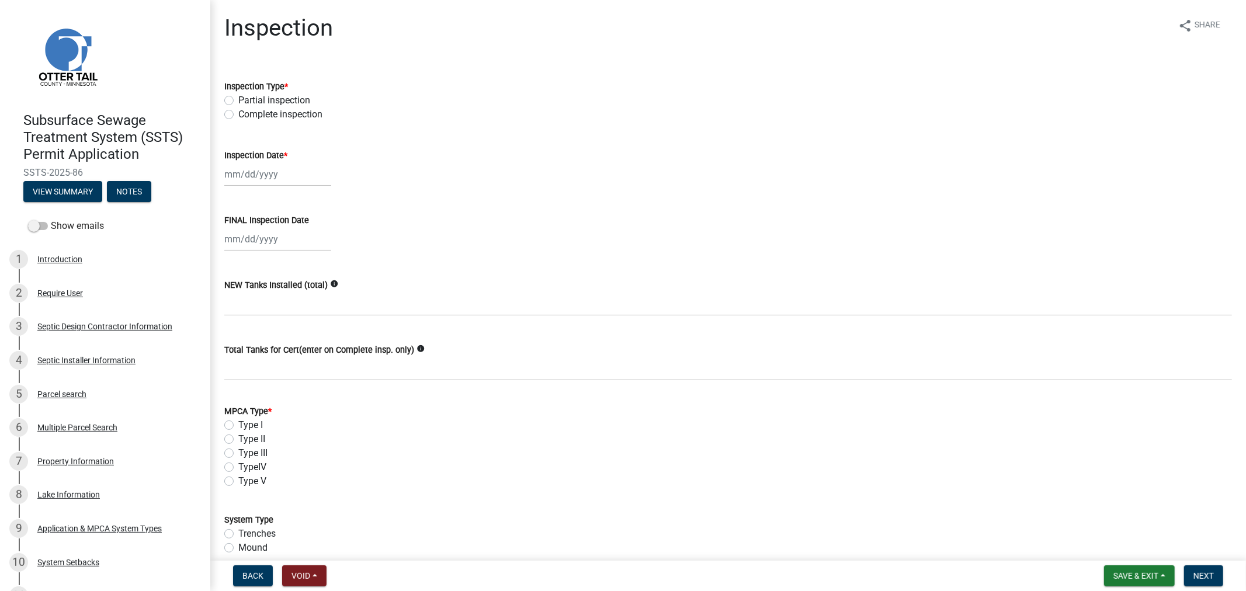
click at [238, 117] on label "Complete inspection" at bounding box center [280, 115] width 84 height 14
click at [238, 115] on input "Complete inspection" at bounding box center [242, 112] width 8 height 8
radio input "true"
click at [251, 179] on div at bounding box center [277, 174] width 107 height 24
select select "10"
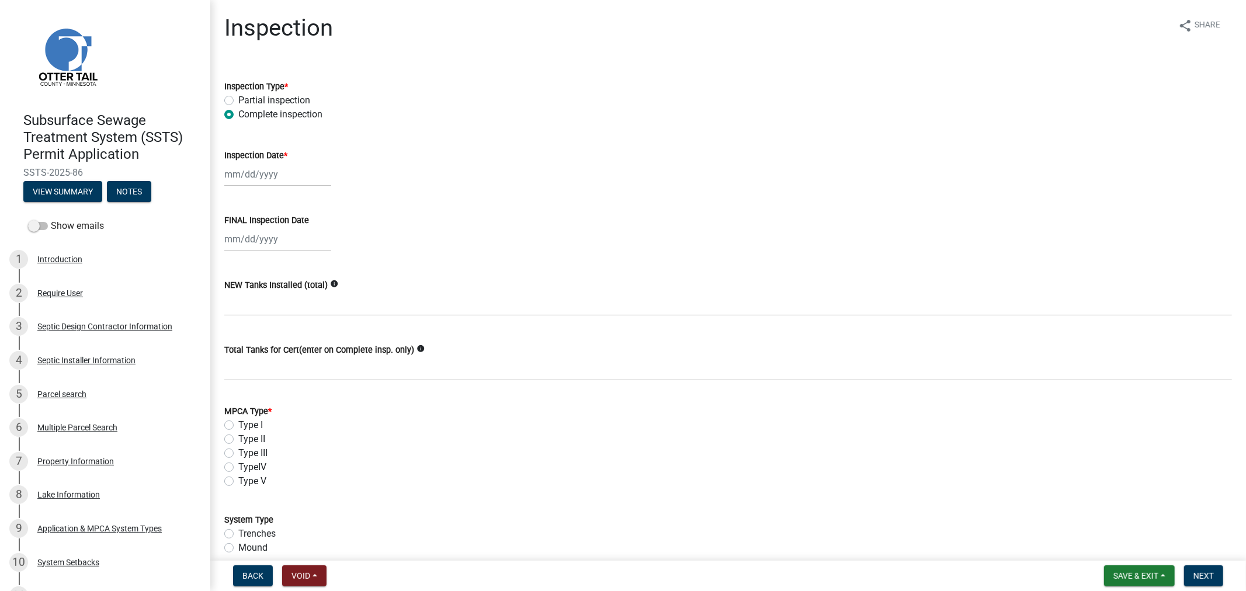
select select "2025"
click at [311, 238] on div "3" at bounding box center [311, 236] width 19 height 19
type input "10/03/2025"
click at [275, 247] on div at bounding box center [277, 239] width 107 height 24
select select "10"
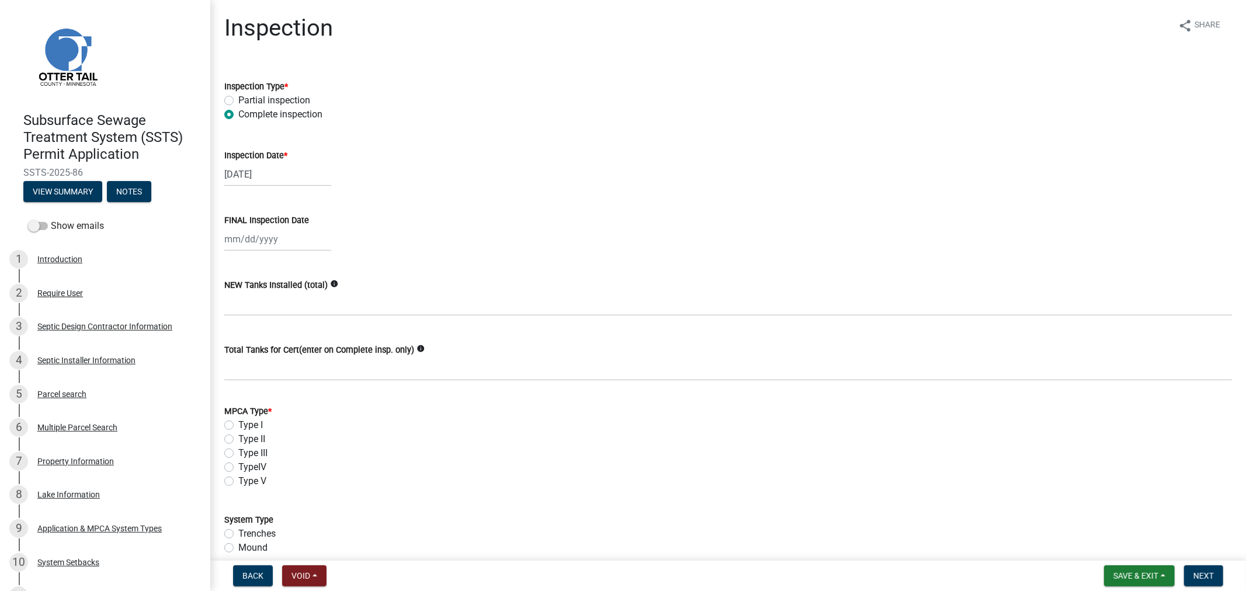
select select "2025"
click at [306, 300] on div "3" at bounding box center [311, 301] width 19 height 19
type input "10/03/2025"
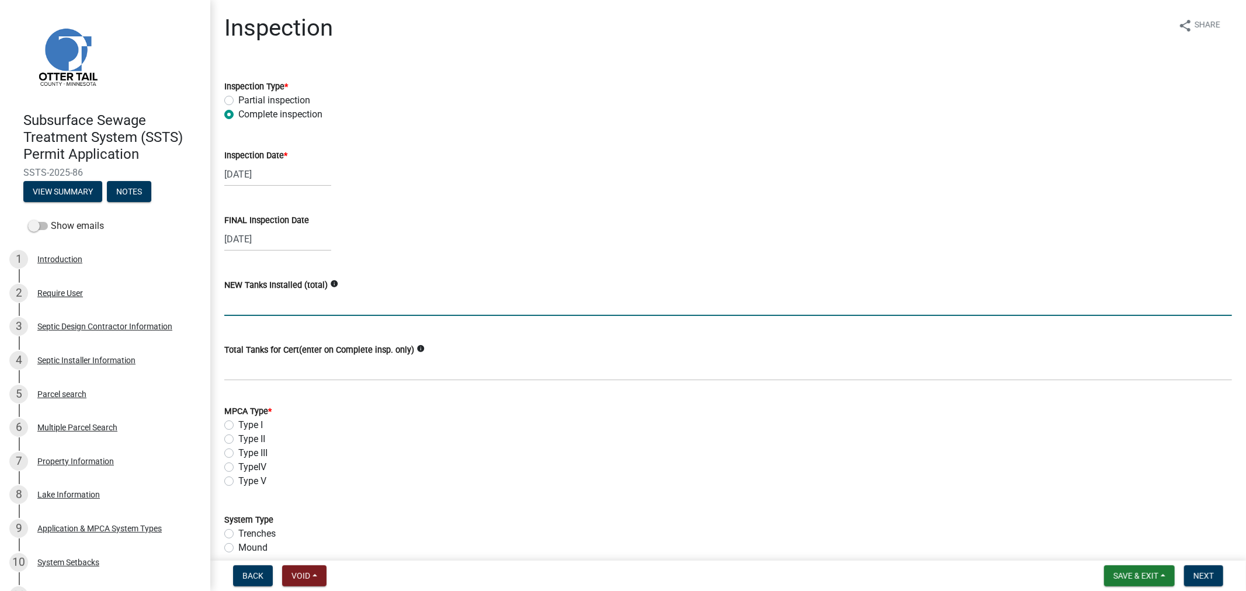
click at [287, 304] on input "text" at bounding box center [728, 304] width 1008 height 24
type input "1"
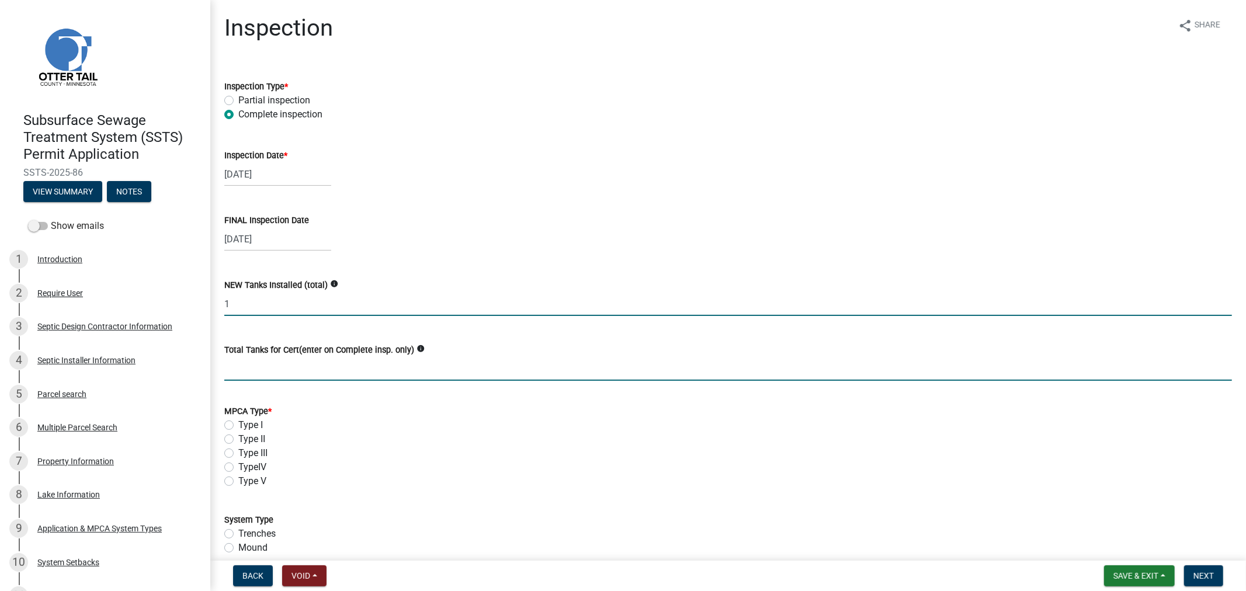
click at [287, 366] on input "Total Tanks for Cert(enter on Complete insp. only)" at bounding box center [728, 369] width 1008 height 24
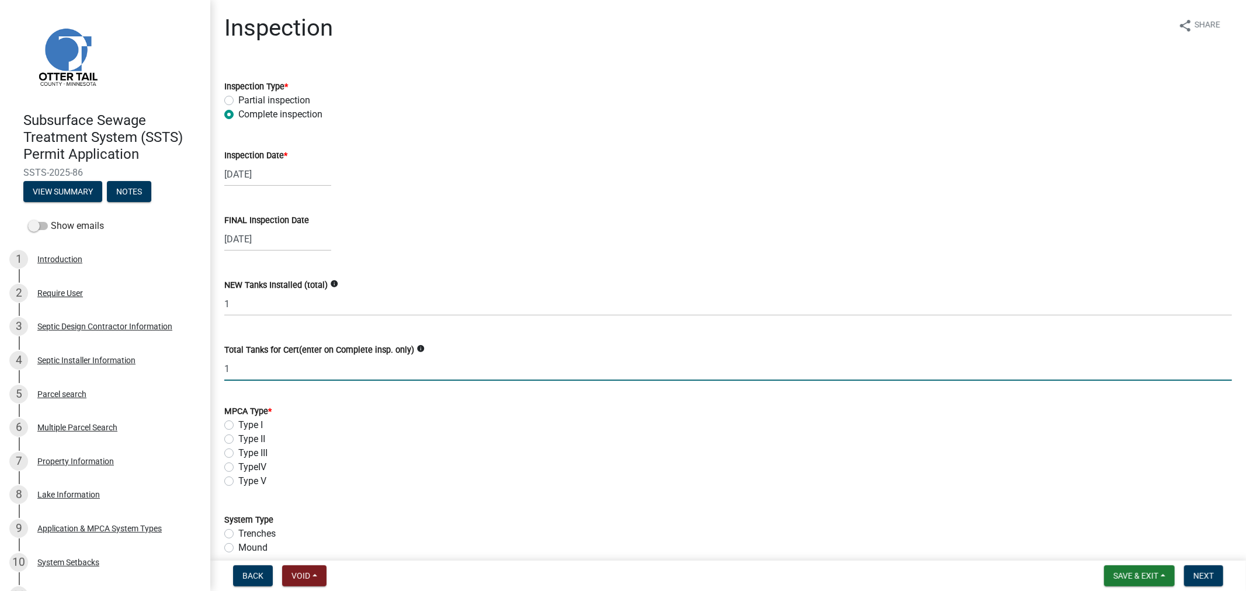
type input "1"
click at [238, 425] on label "Type I" at bounding box center [250, 425] width 25 height 14
click at [238, 425] on input "Type I" at bounding box center [242, 422] width 8 height 8
radio input "true"
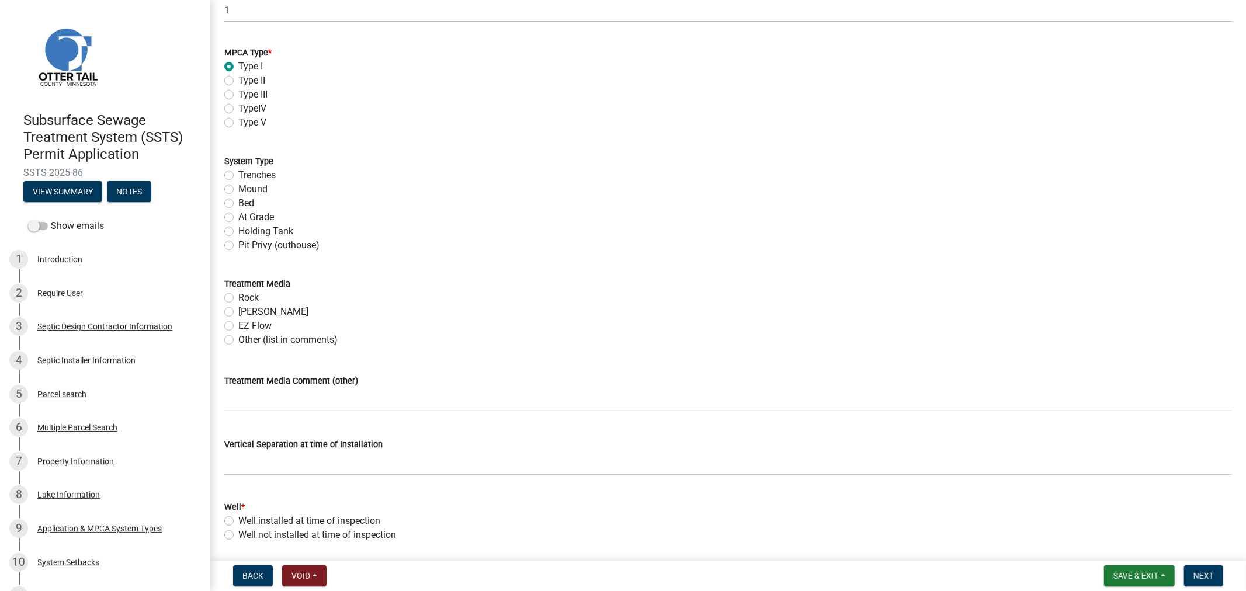
scroll to position [454, 0]
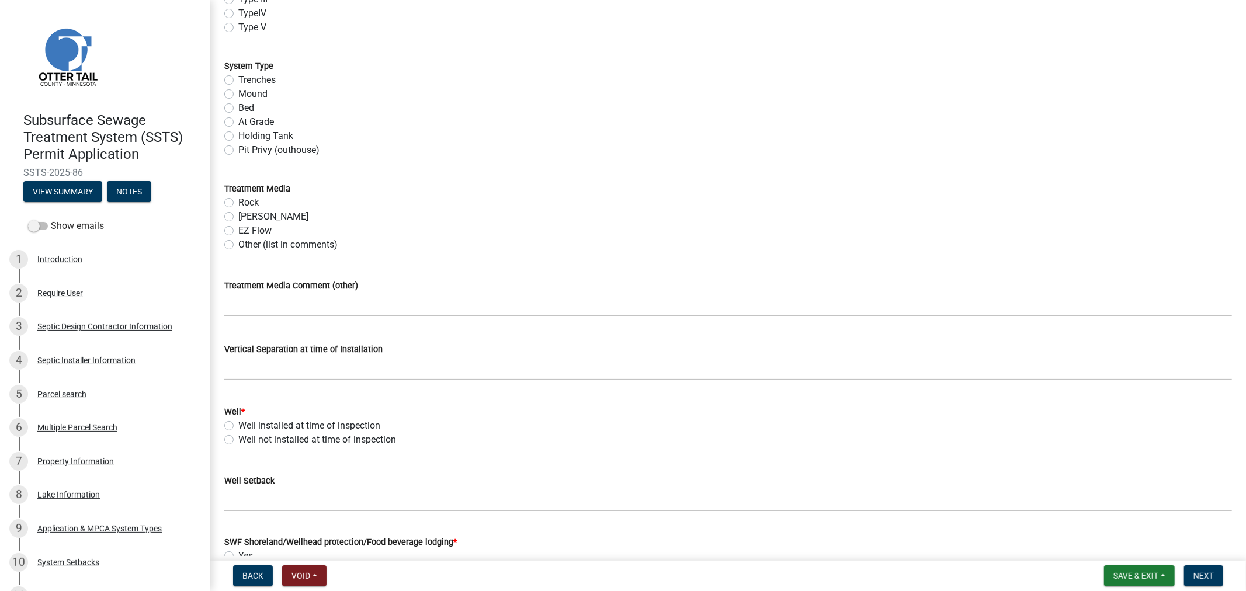
click at [238, 427] on label "Well installed at time of inspection" at bounding box center [309, 426] width 142 height 14
click at [238, 427] on input "Well installed at time of inspection" at bounding box center [242, 423] width 8 height 8
radio input "true"
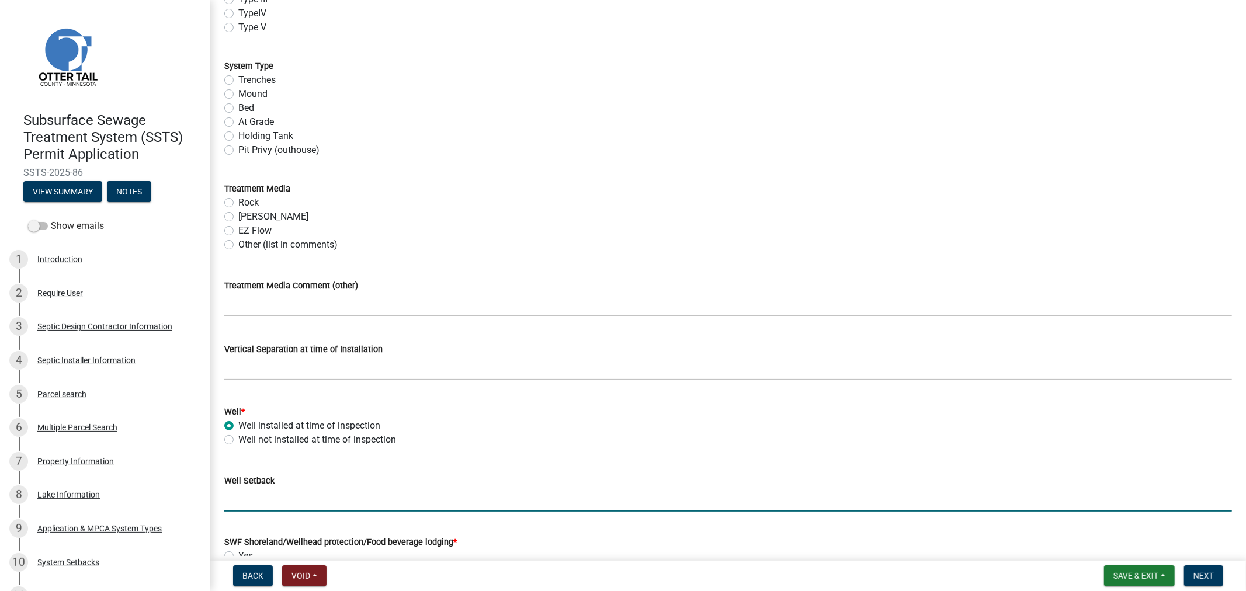
click at [235, 491] on input "Well Setback" at bounding box center [728, 500] width 1008 height 24
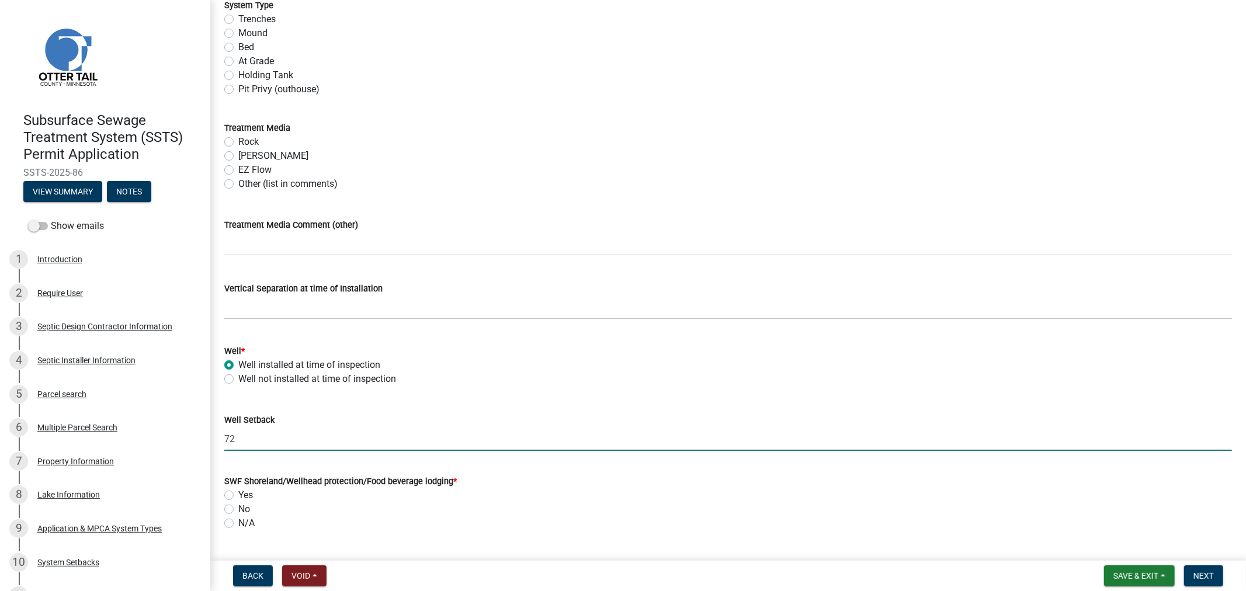
scroll to position [649, 0]
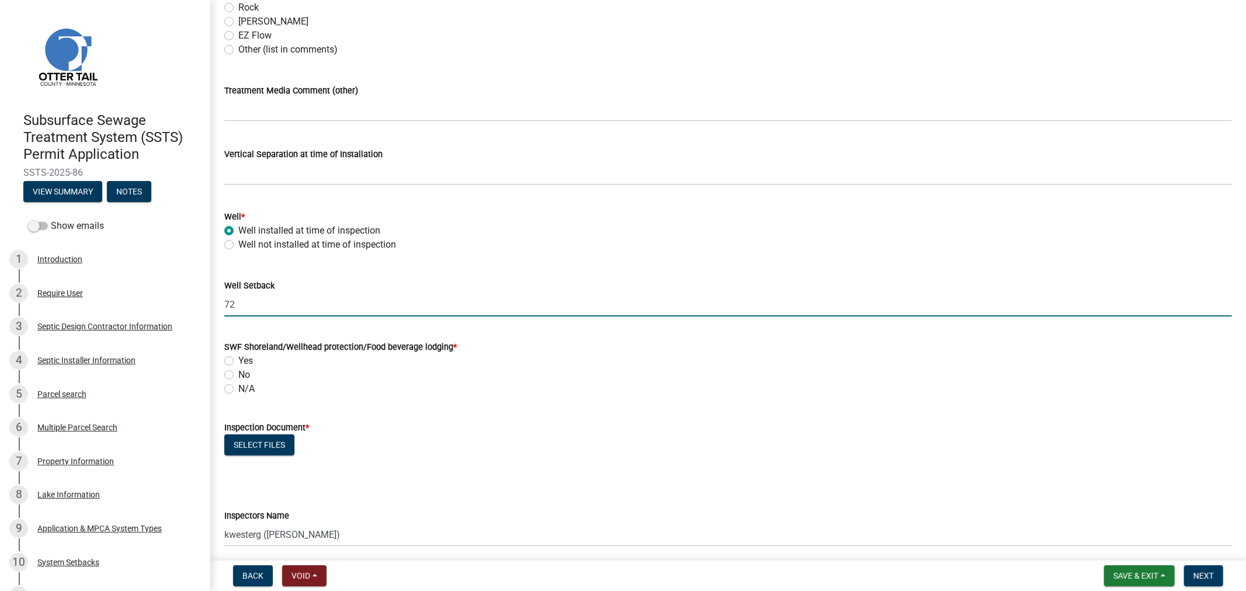
type input "72"
click at [238, 359] on label "Yes" at bounding box center [245, 361] width 15 height 14
click at [238, 359] on input "Yes" at bounding box center [242, 358] width 8 height 8
radio input "true"
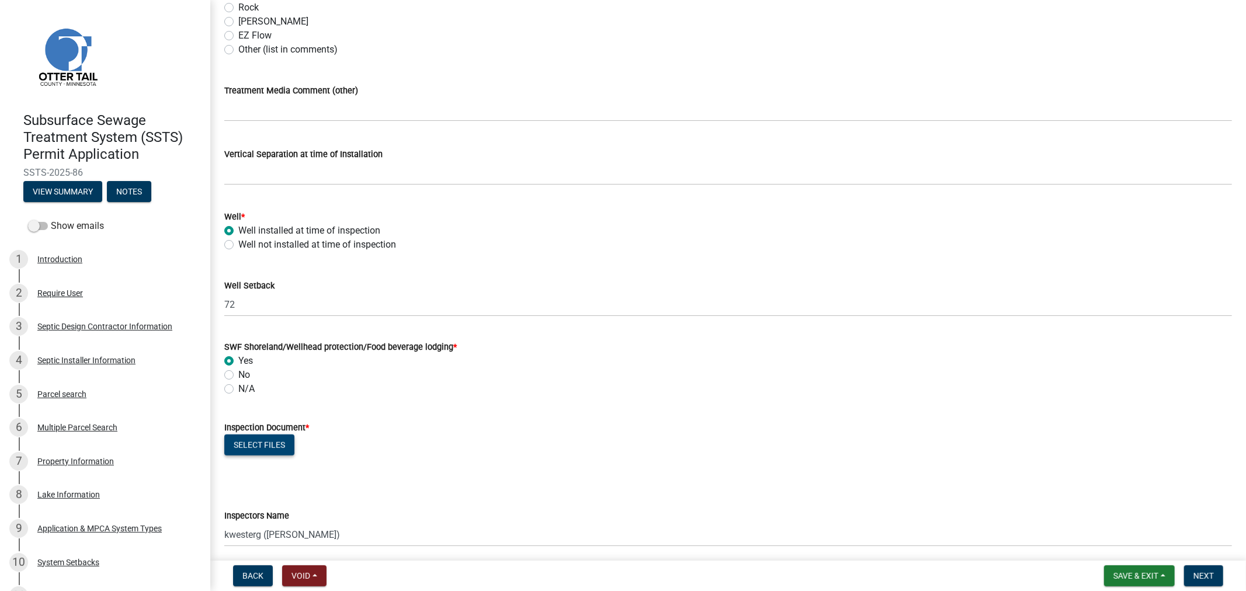
click at [269, 445] on button "Select files" at bounding box center [259, 445] width 70 height 21
click at [261, 452] on button "Select files" at bounding box center [259, 445] width 70 height 21
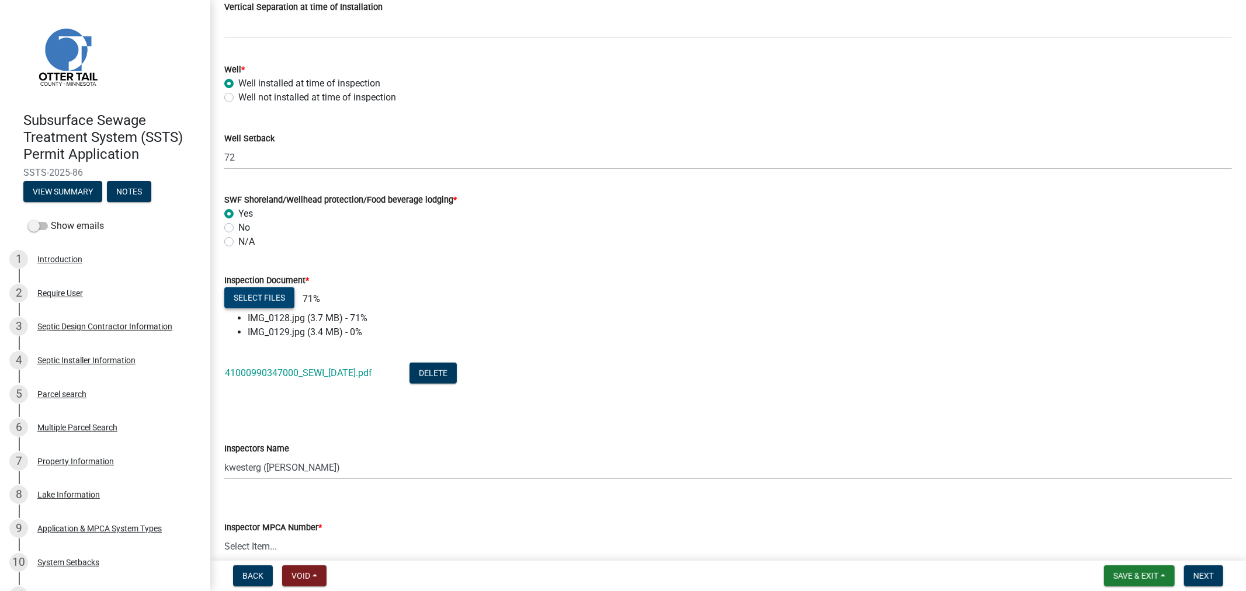
scroll to position [909, 0]
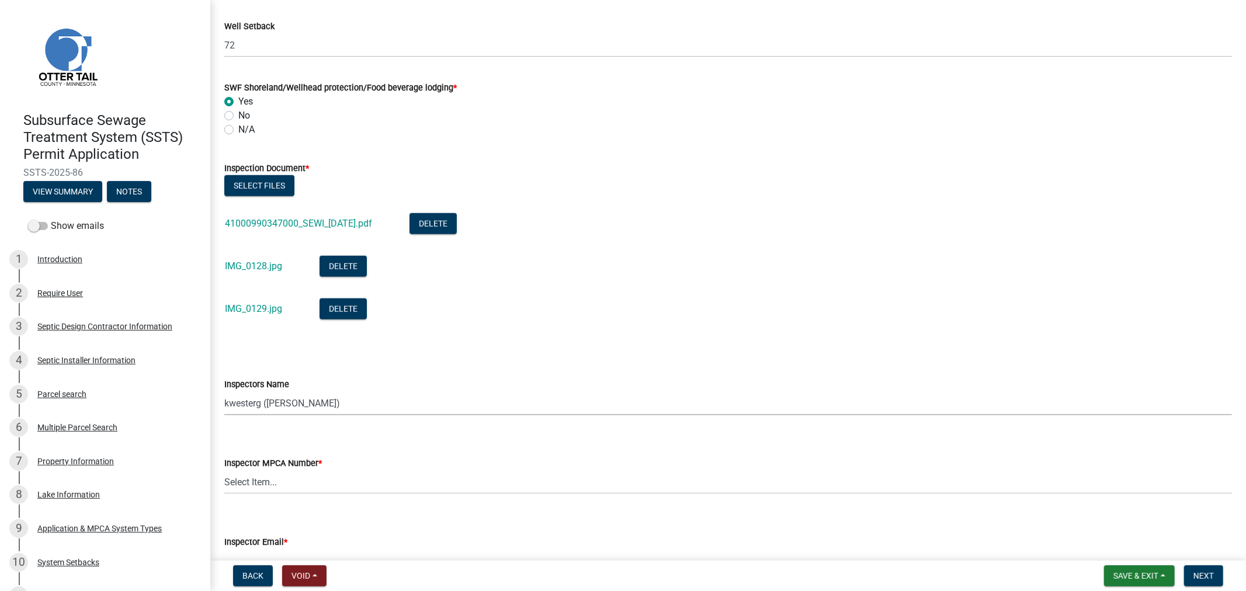
click at [241, 404] on select "Select Item... btollefson (Brittany Tollefson) alexisnewark (Alexis Newark) epl…" at bounding box center [728, 403] width 1008 height 24
select select "64cc3fb4-2a84-49c8-ae2d-a7b3072cebaf"
click at [224, 391] on select "Select Item... btollefson (Brittany Tollefson) alexisnewark (Alexis Newark) epl…" at bounding box center [728, 403] width 1008 height 24
click at [266, 482] on select "Select Item... Alexis Newark (10415) Andrea Perales (924) Brittany Tollefson (1…" at bounding box center [728, 482] width 1008 height 24
click at [224, 470] on select "Select Item... Alexis Newark (10415) Andrea Perales (924) Brittany Tollefson (1…" at bounding box center [728, 482] width 1008 height 24
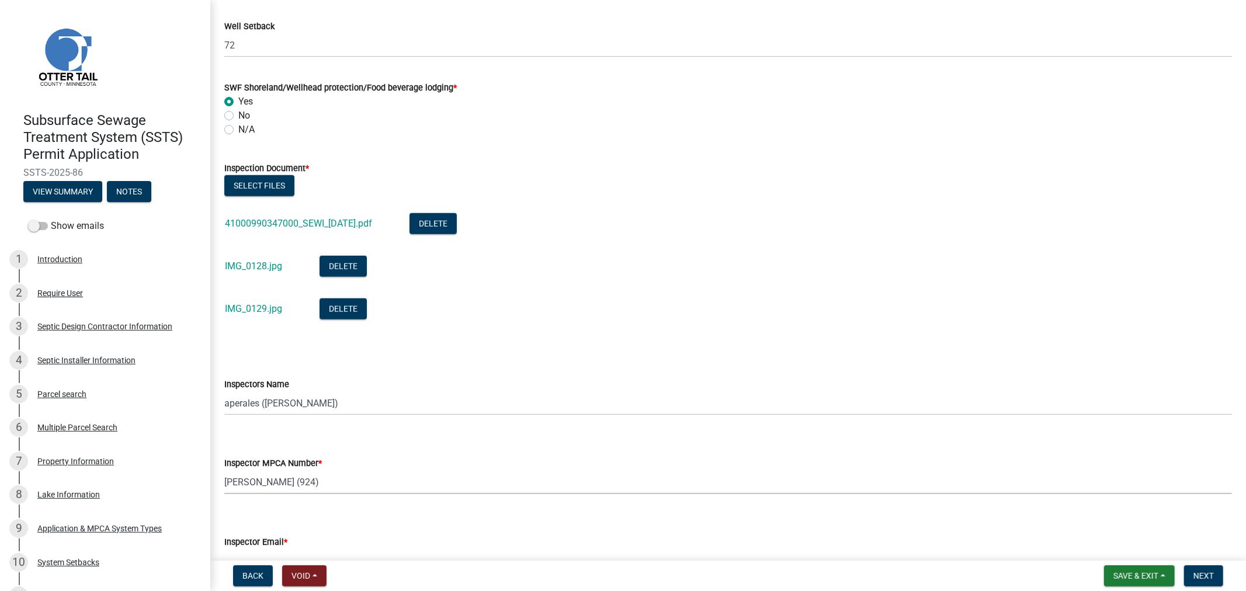
select select "6979e2cf-acfc-4aeb-b273-cede3e7f0b0f"
click at [452, 533] on form "Inspector Email * Select Item... Alexis Newark (anewark@ottertailcounty.gov) Am…" at bounding box center [728, 547] width 1008 height 52
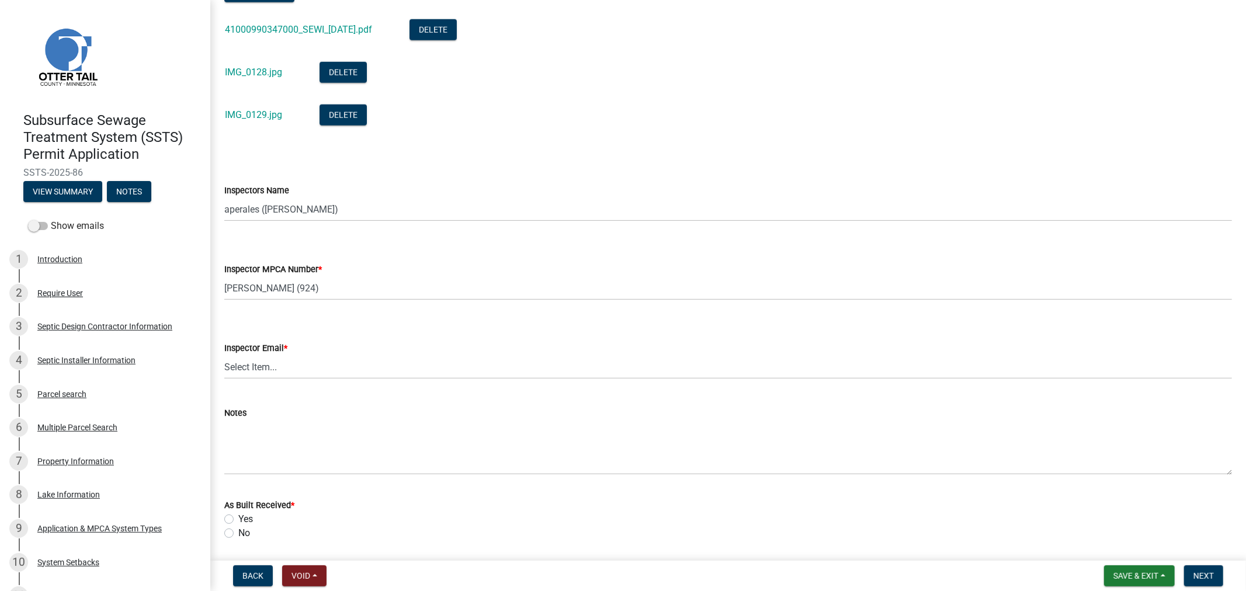
scroll to position [1103, 0]
click at [296, 359] on select "Select Item... Alexis Newark (anewark@ottertailcounty.gov) Amy Busko (abusko@ot…" at bounding box center [728, 367] width 1008 height 24
click at [224, 355] on select "Select Item... Alexis Newark (anewark@ottertailcounty.gov) Amy Busko (abusko@ot…" at bounding box center [728, 367] width 1008 height 24
select select "fc504d62-a492-4196-a78d-ce00230c60b4"
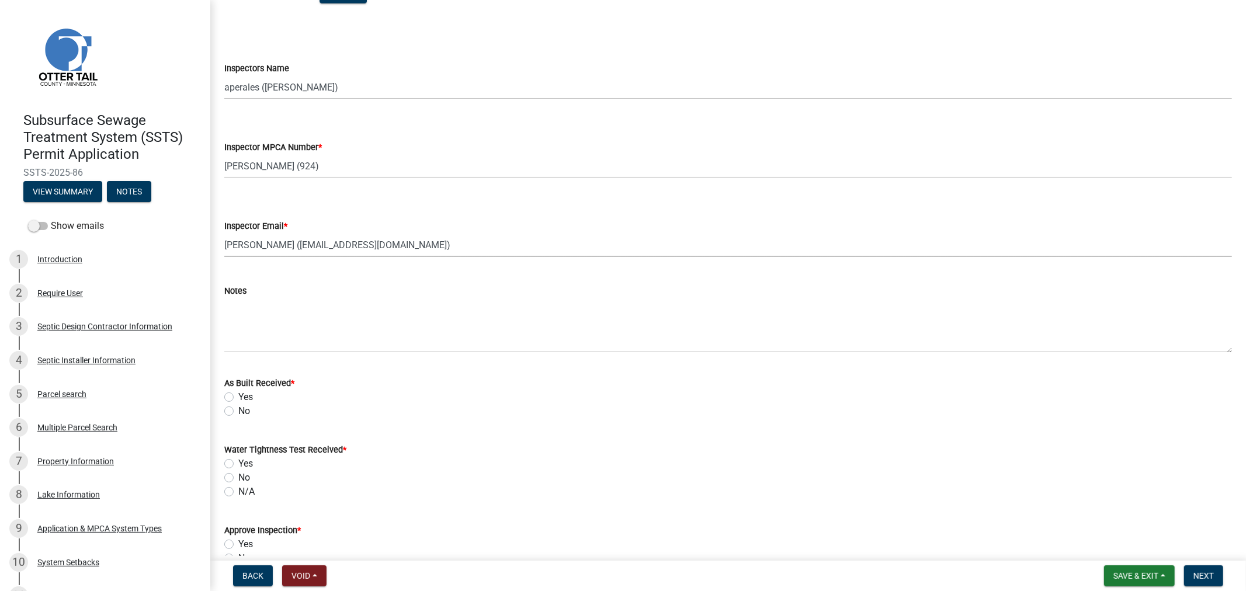
scroll to position [1233, 0]
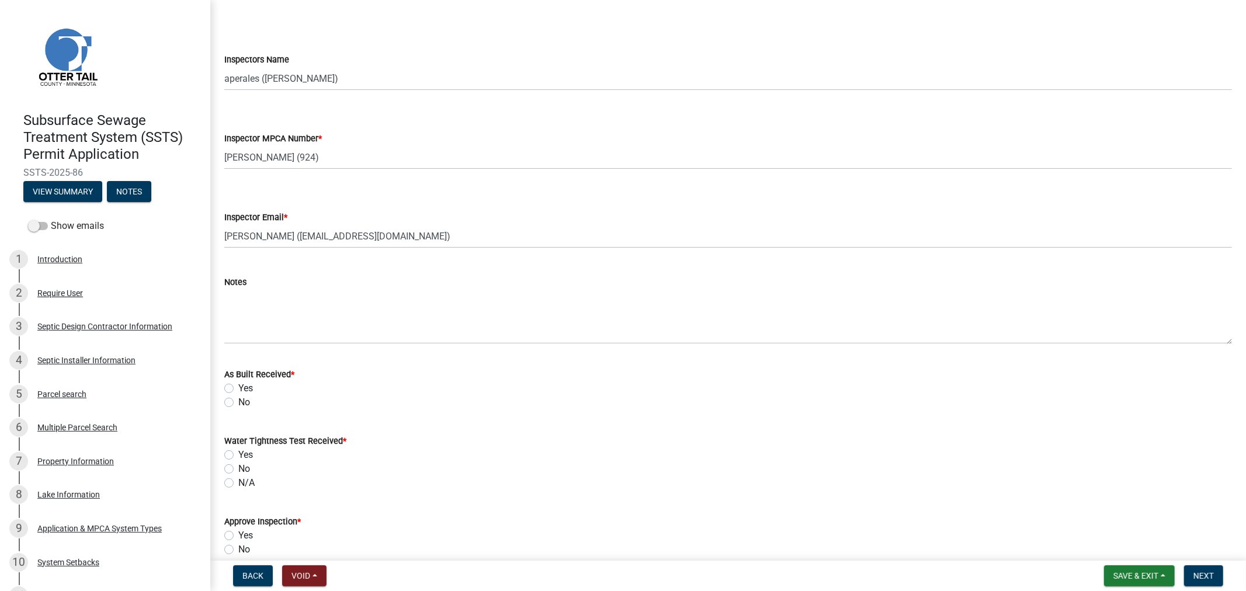
click at [238, 384] on label "Yes" at bounding box center [245, 389] width 15 height 14
click at [238, 384] on input "Yes" at bounding box center [242, 386] width 8 height 8
radio input "true"
click at [238, 481] on label "N/A" at bounding box center [246, 483] width 16 height 14
click at [238, 481] on input "N/A" at bounding box center [242, 480] width 8 height 8
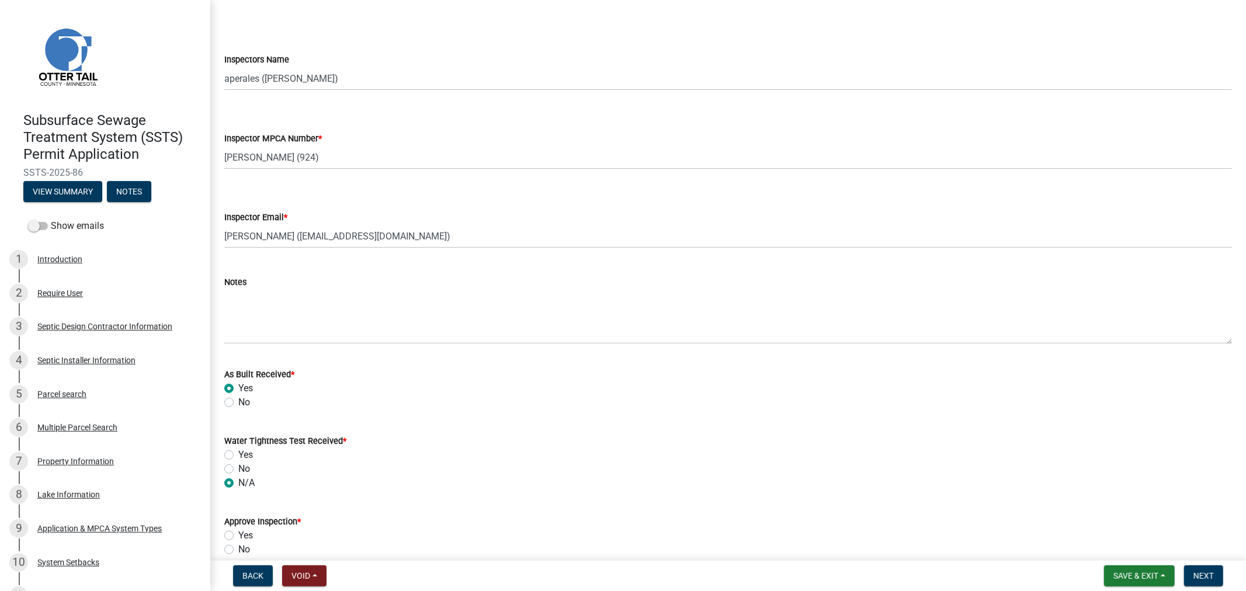
radio input "true"
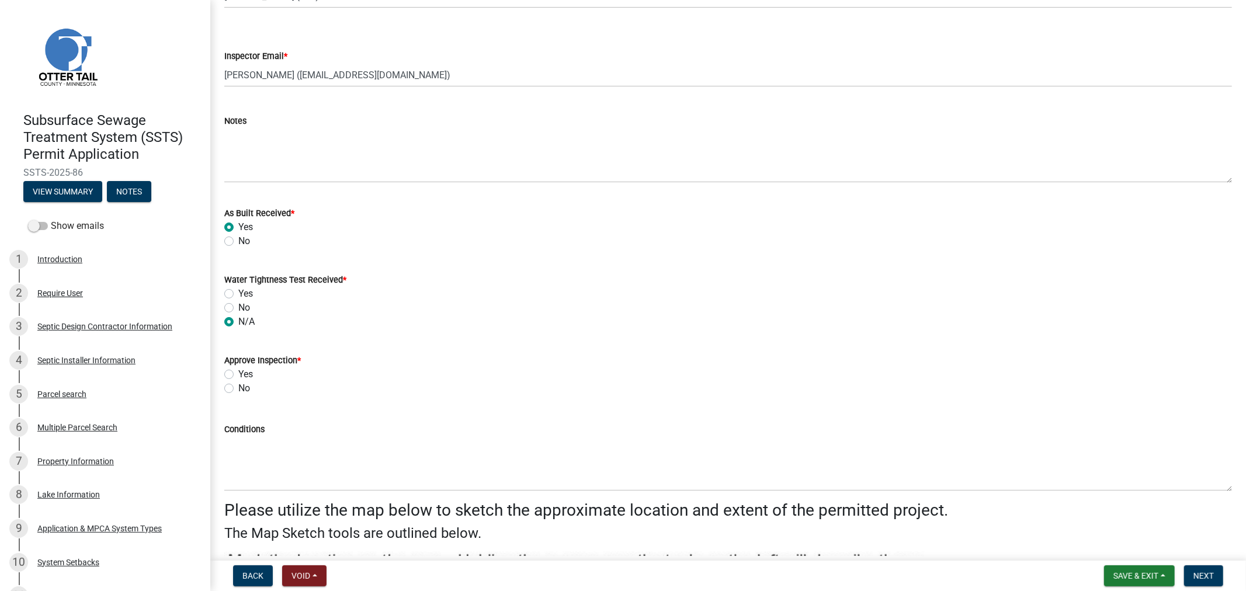
scroll to position [1493, 0]
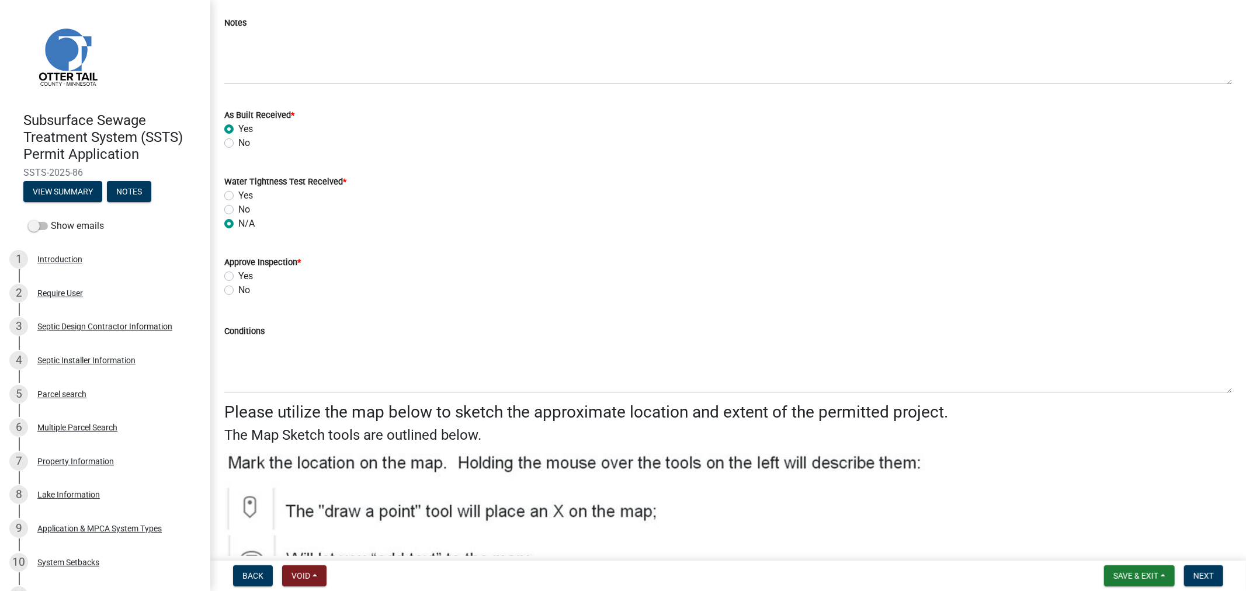
click at [238, 275] on label "Yes" at bounding box center [245, 276] width 15 height 14
click at [238, 275] on input "Yes" at bounding box center [242, 273] width 8 height 8
radio input "true"
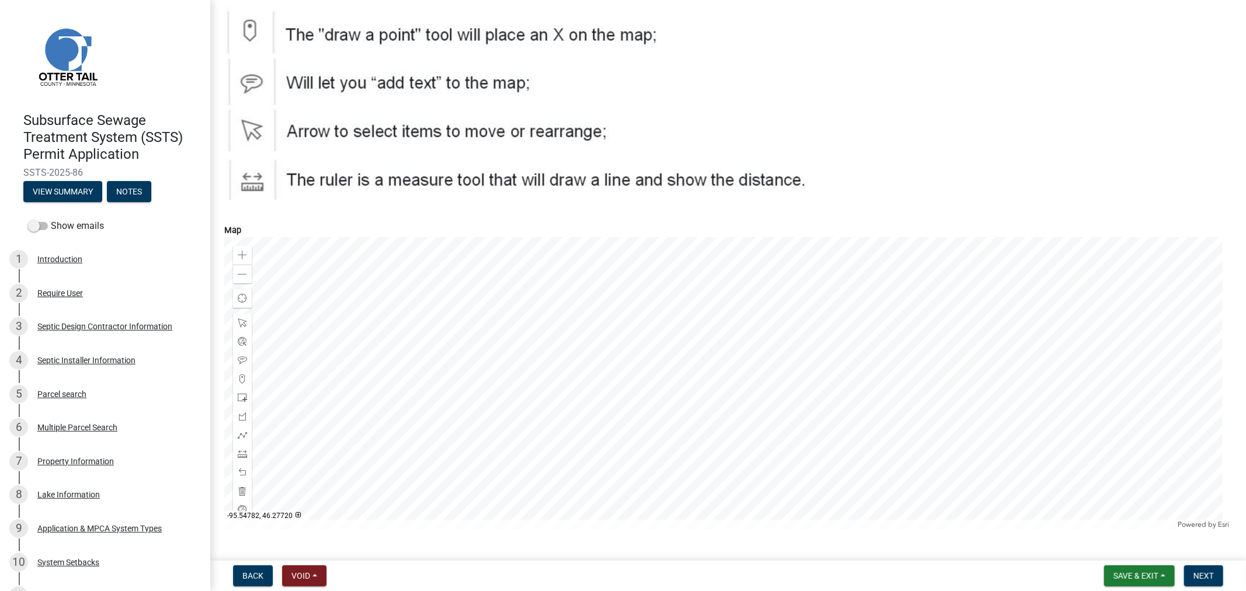
scroll to position [1999, 0]
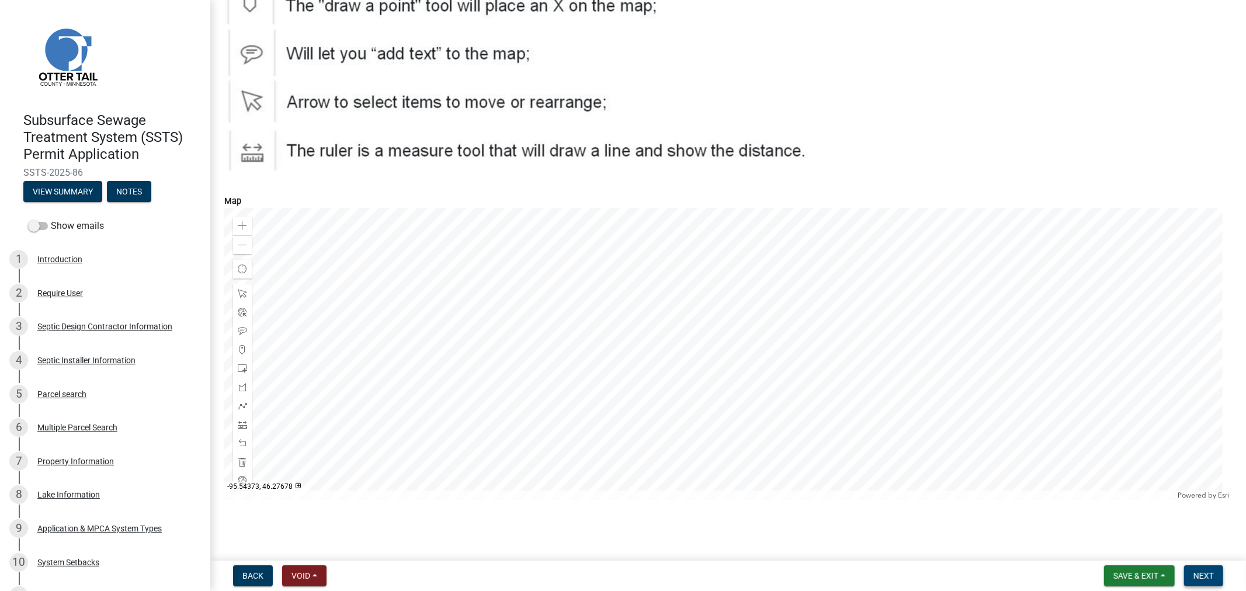
click at [1211, 577] on span "Next" at bounding box center [1204, 575] width 20 height 9
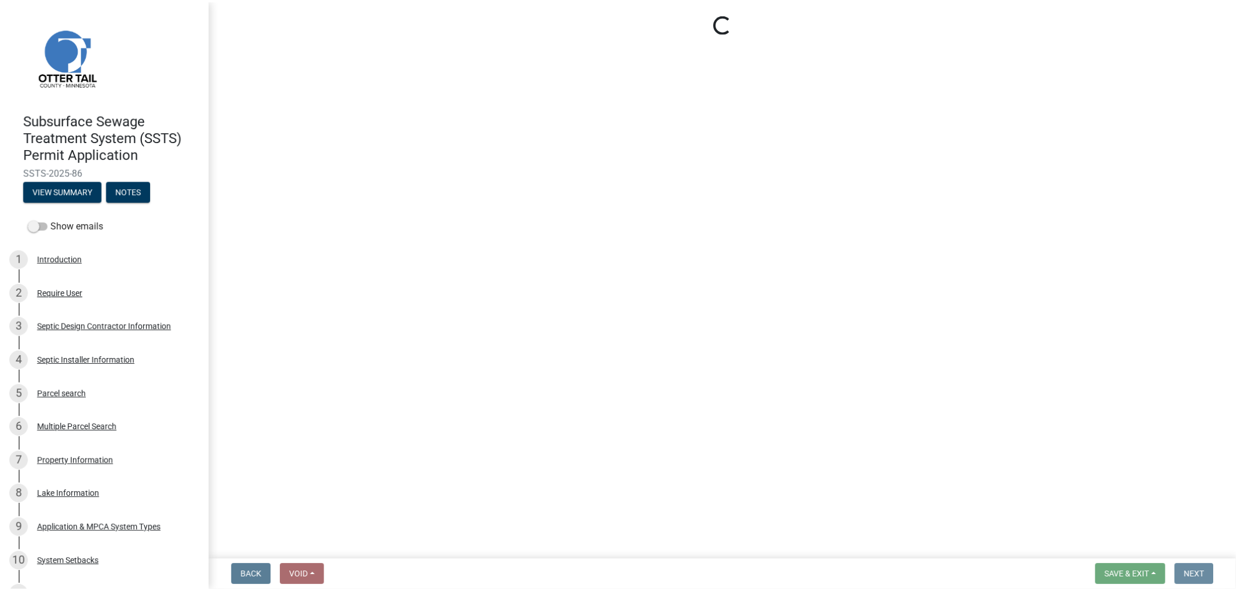
scroll to position [0, 0]
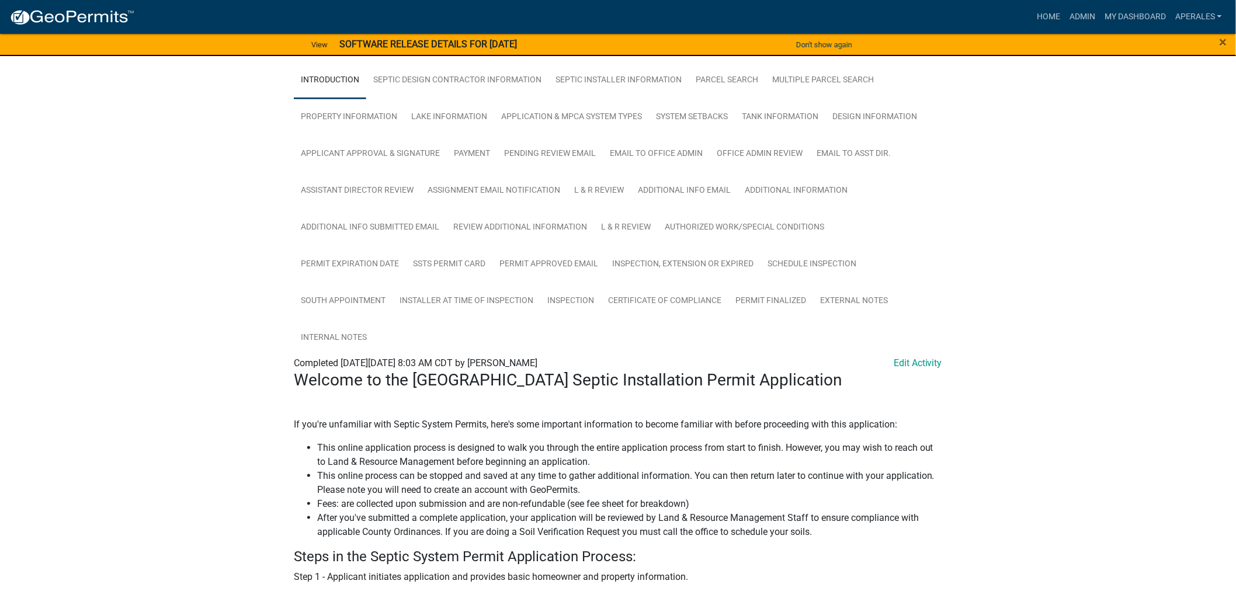
scroll to position [259, 0]
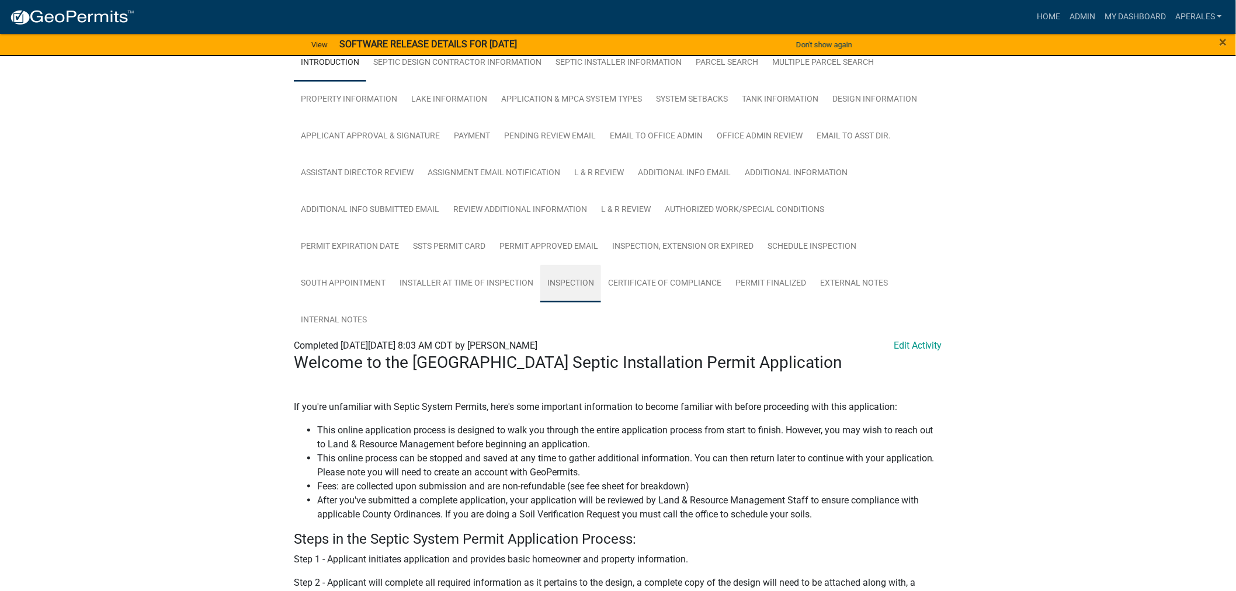
click at [592, 276] on link "Inspection" at bounding box center [570, 283] width 61 height 37
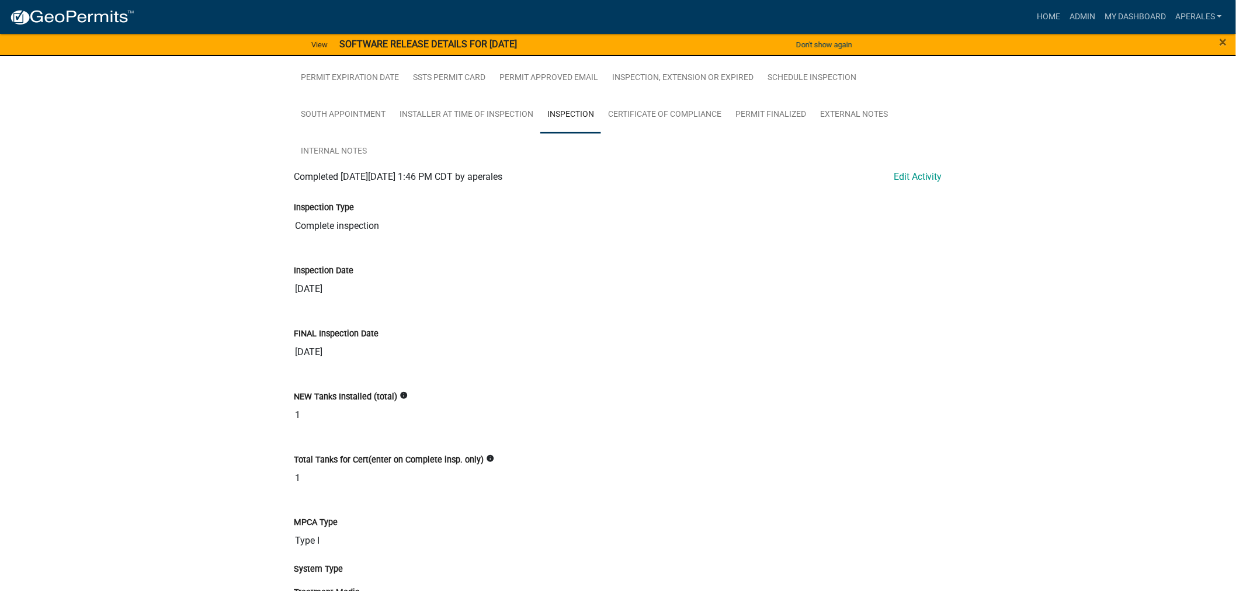
scroll to position [258, 0]
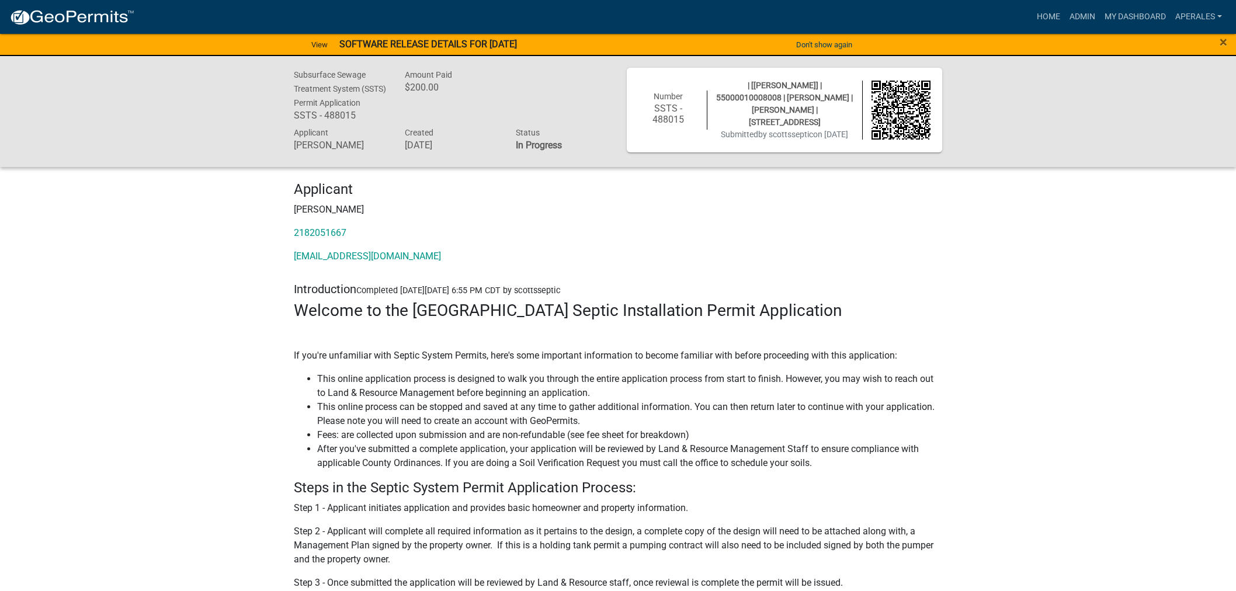
scroll to position [4999, 0]
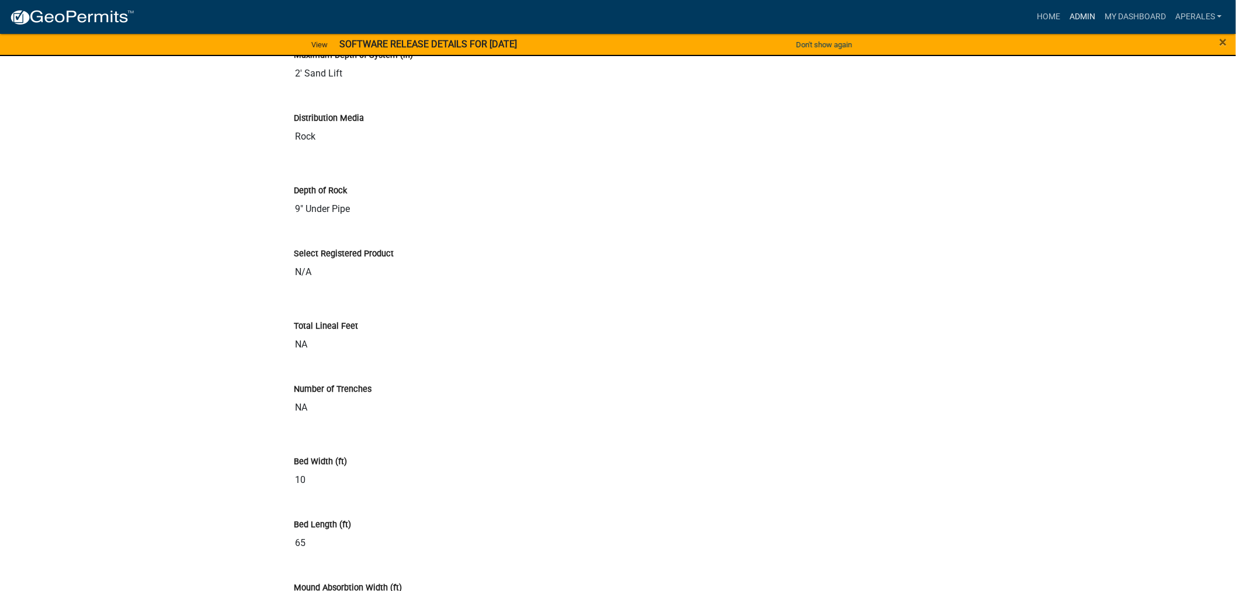
click at [1081, 9] on link "Admin" at bounding box center [1082, 17] width 35 height 22
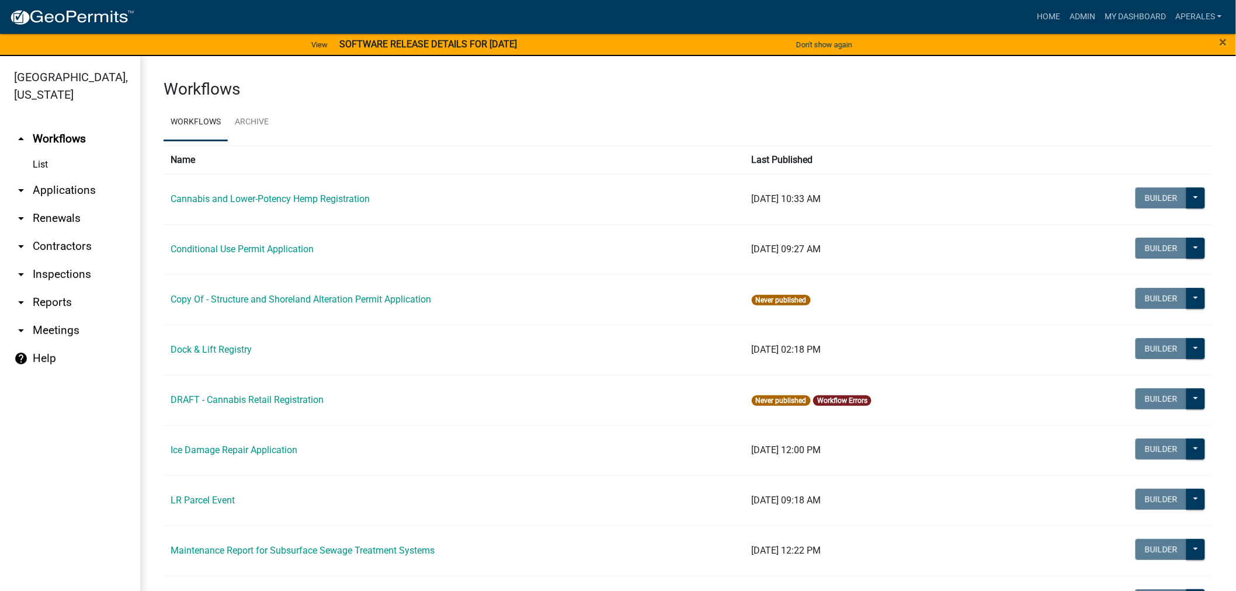
click at [94, 192] on link "arrow_drop_down Applications" at bounding box center [70, 190] width 140 height 28
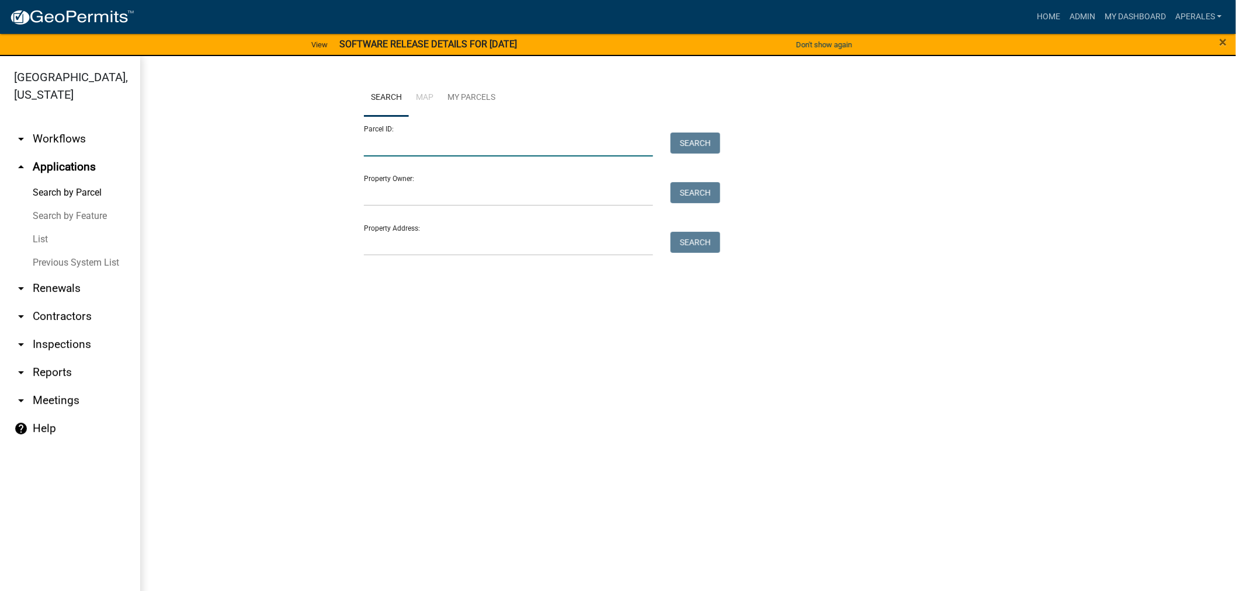
click at [427, 142] on input "Parcel ID:" at bounding box center [508, 145] width 289 height 24
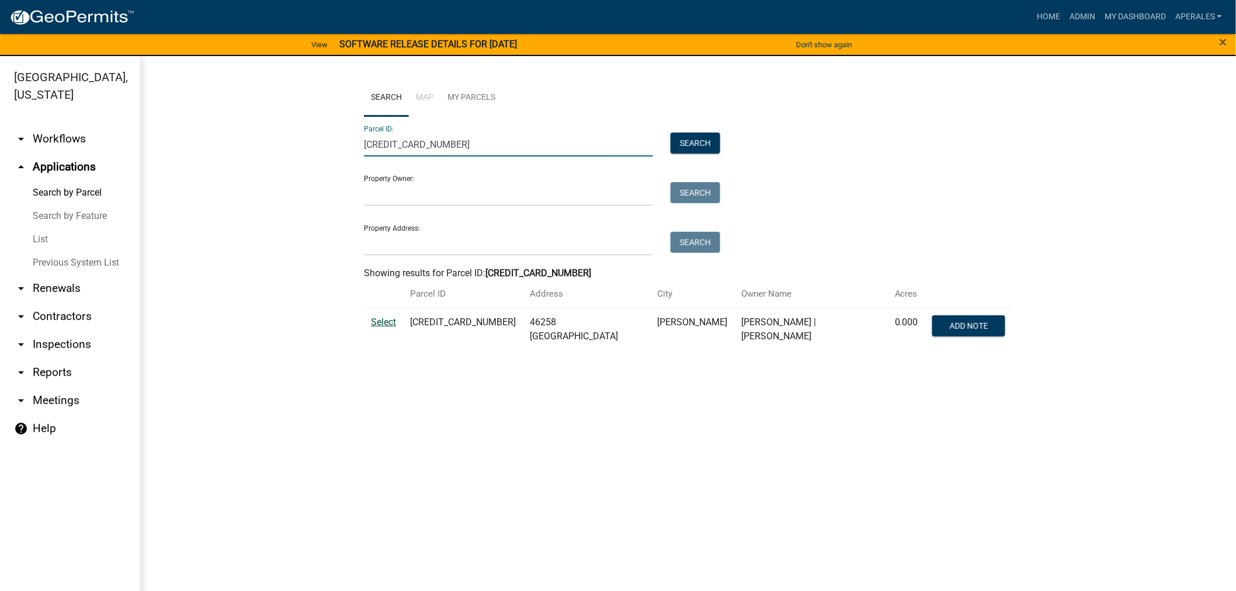
type input "30000990376000"
click at [377, 323] on span "Select" at bounding box center [383, 322] width 25 height 11
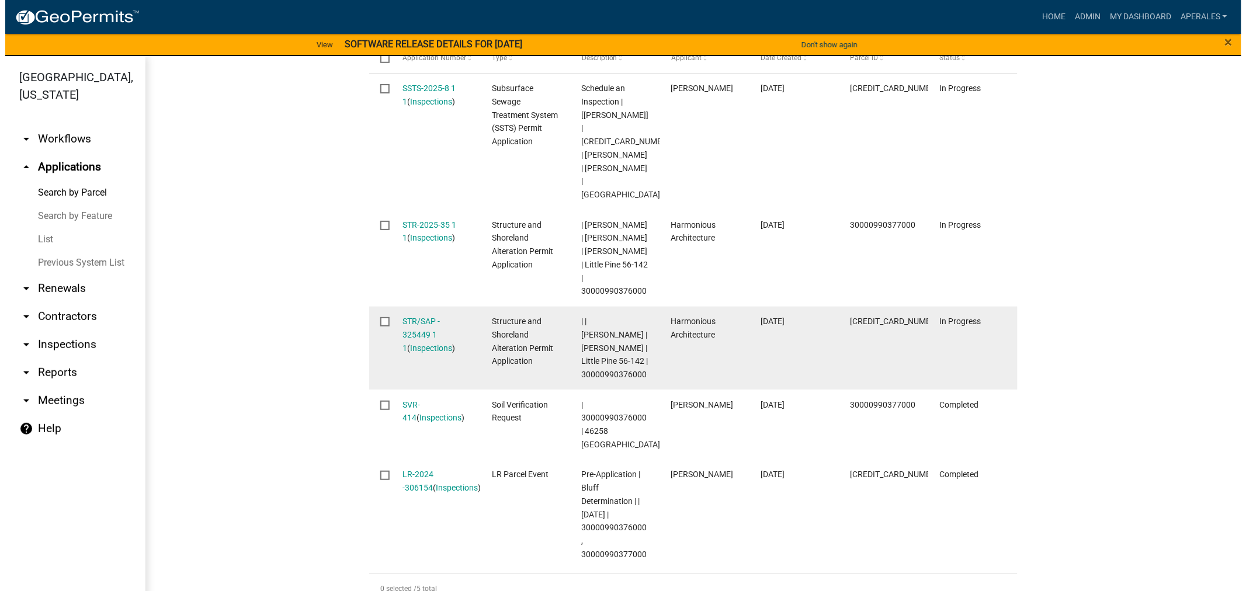
scroll to position [326, 0]
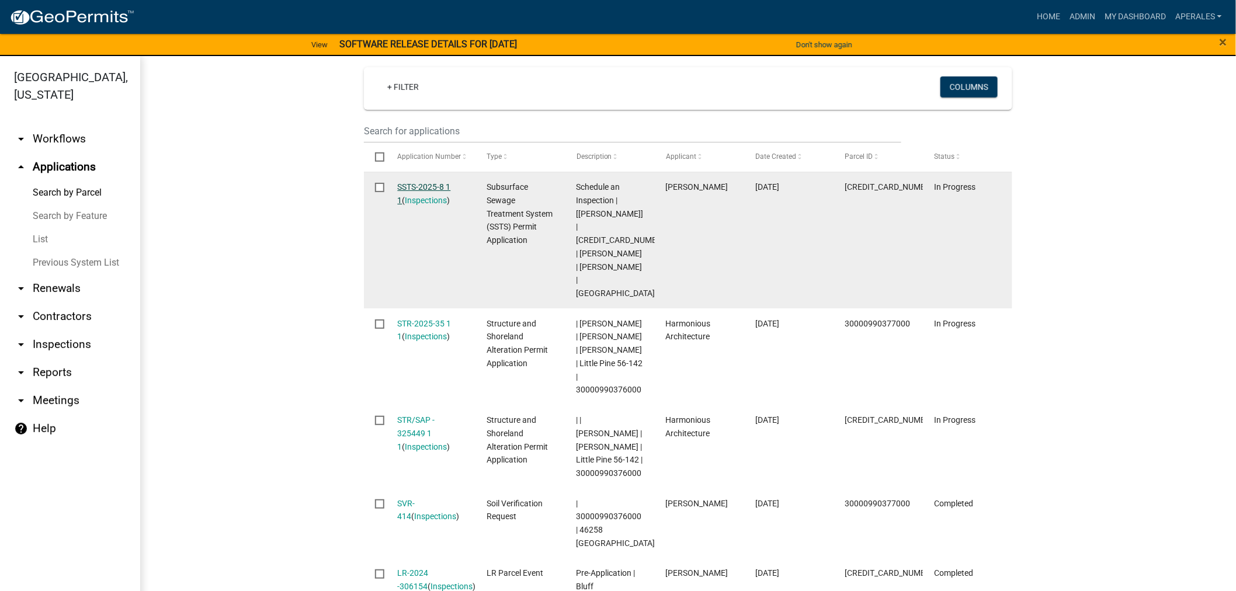
click at [424, 183] on link "SSTS-2025-8 1 1" at bounding box center [424, 193] width 53 height 23
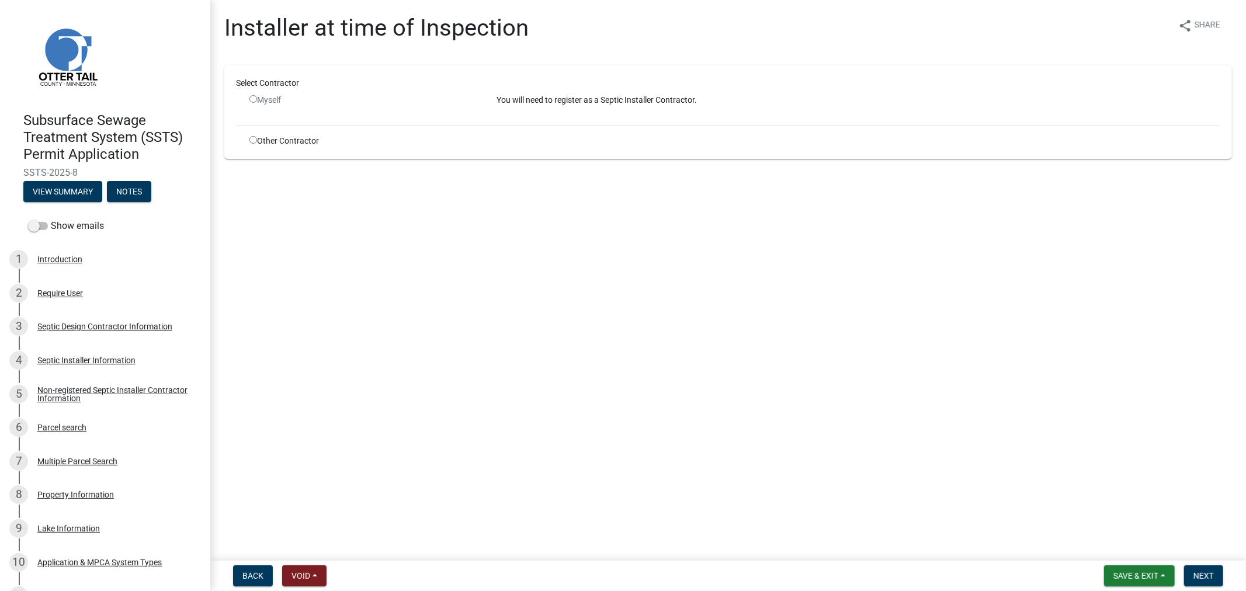
click at [252, 139] on input "radio" at bounding box center [254, 140] width 8 height 8
radio input "true"
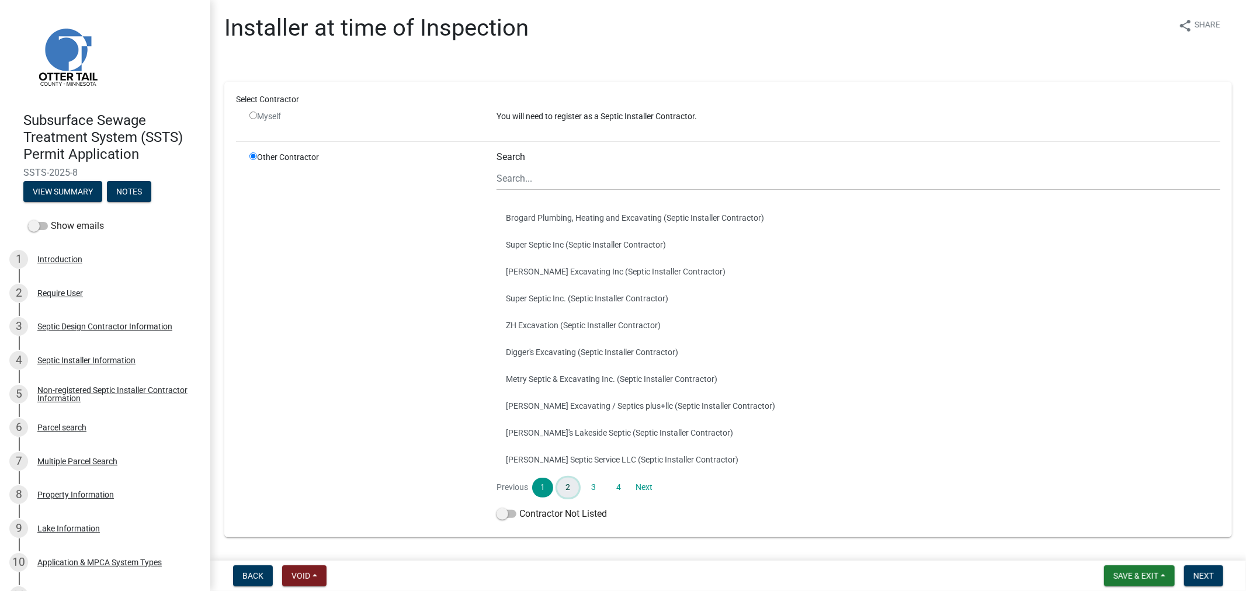
click at [564, 489] on link "2" at bounding box center [567, 488] width 21 height 20
click at [593, 488] on link "3" at bounding box center [593, 488] width 21 height 20
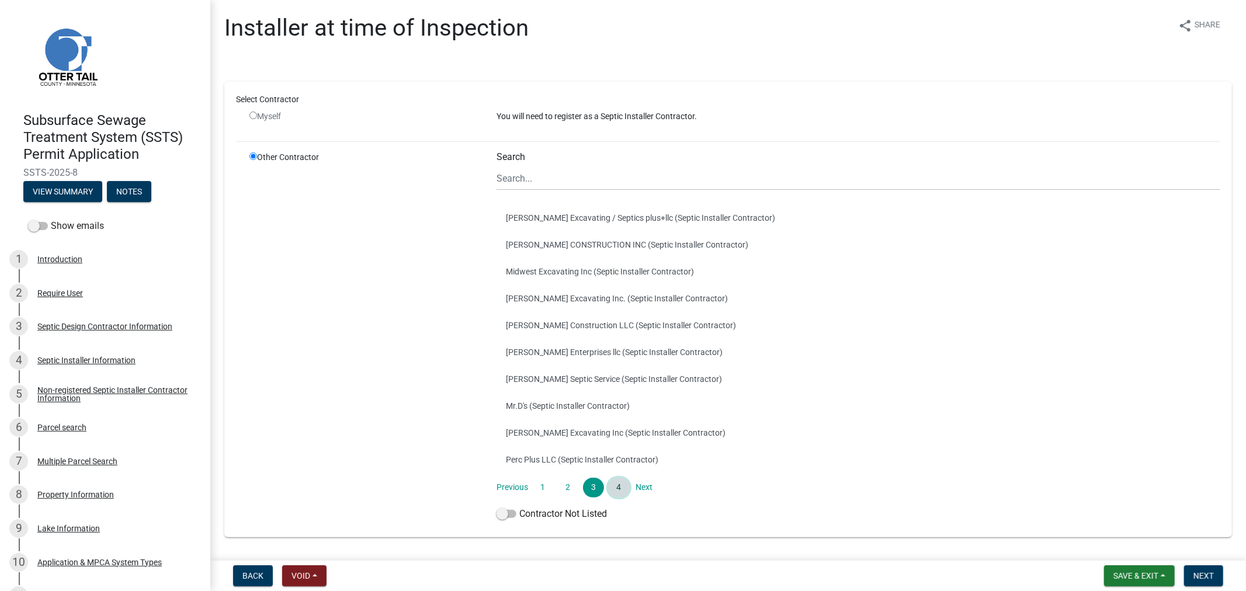
click at [614, 486] on link "4" at bounding box center [618, 488] width 21 height 20
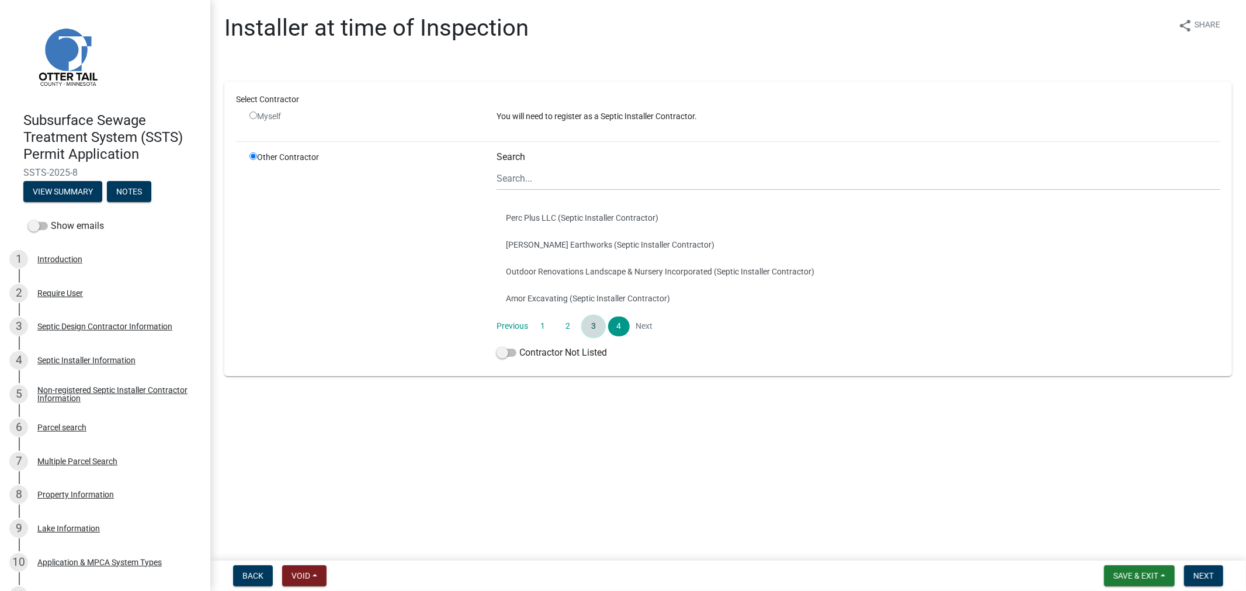
click at [590, 325] on link "3" at bounding box center [593, 327] width 21 height 20
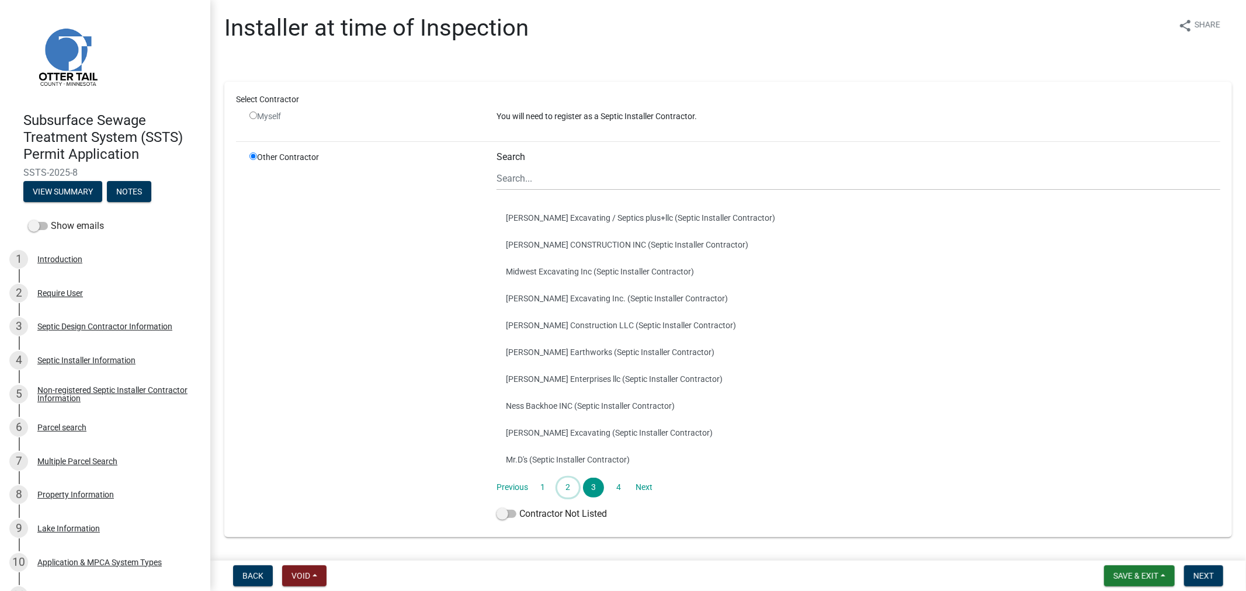
click at [560, 487] on link "2" at bounding box center [567, 488] width 21 height 20
click at [538, 494] on link "1" at bounding box center [542, 488] width 21 height 20
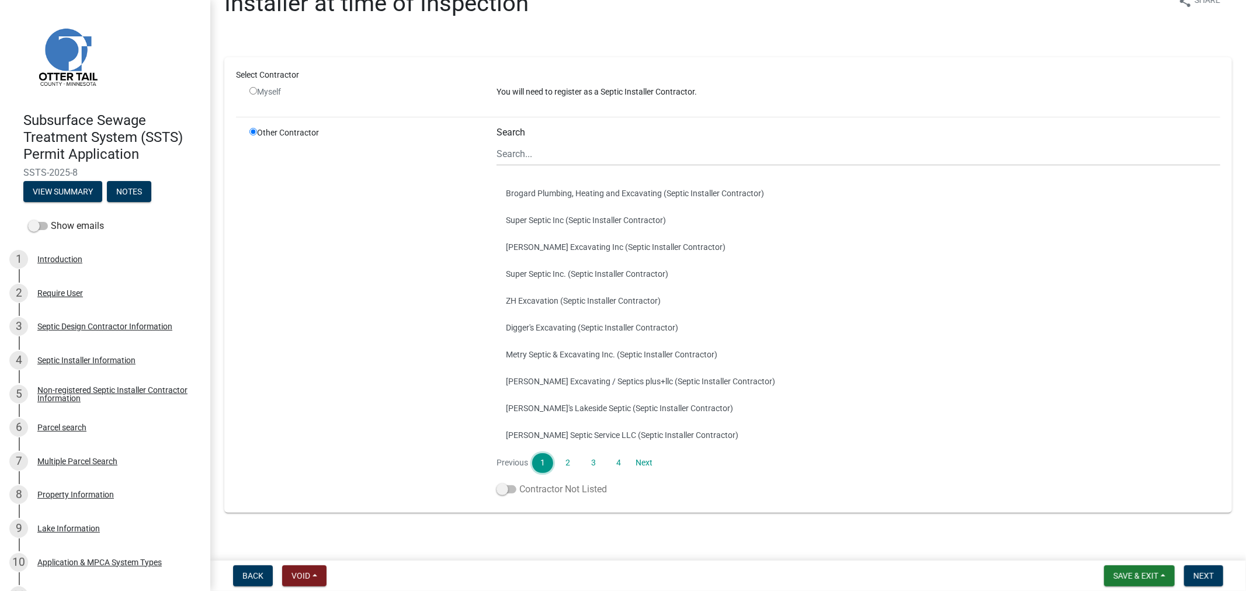
scroll to position [35, 0]
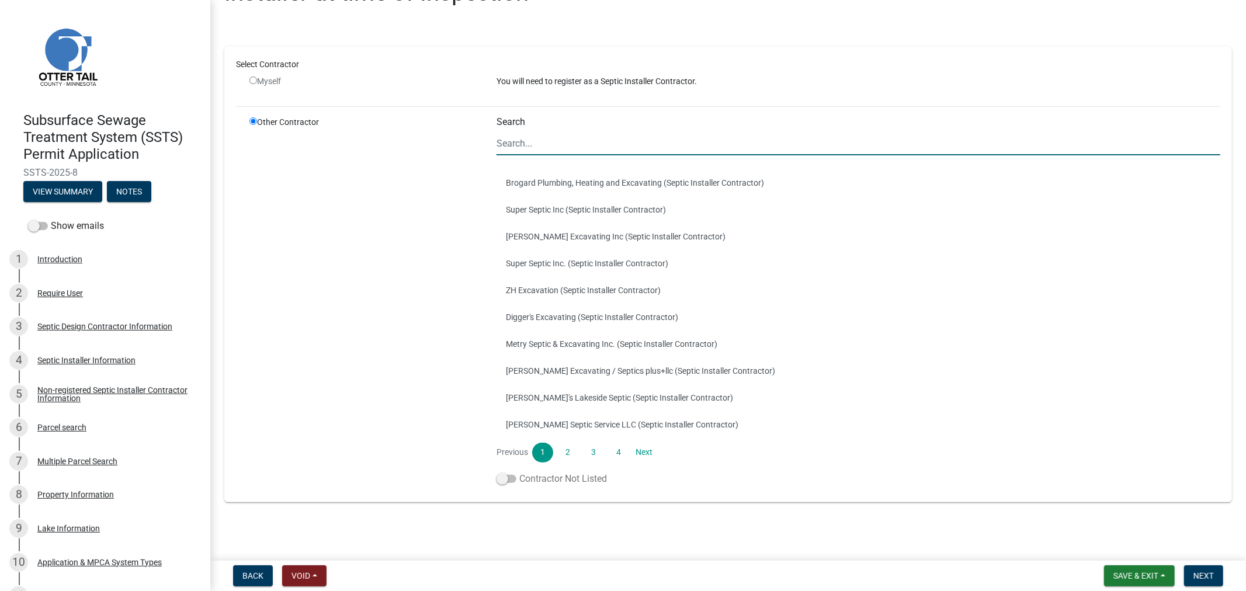
click at [504, 478] on span at bounding box center [507, 479] width 20 height 8
click at [519, 472] on input "Contractor Not Listed" at bounding box center [519, 472] width 0 height 0
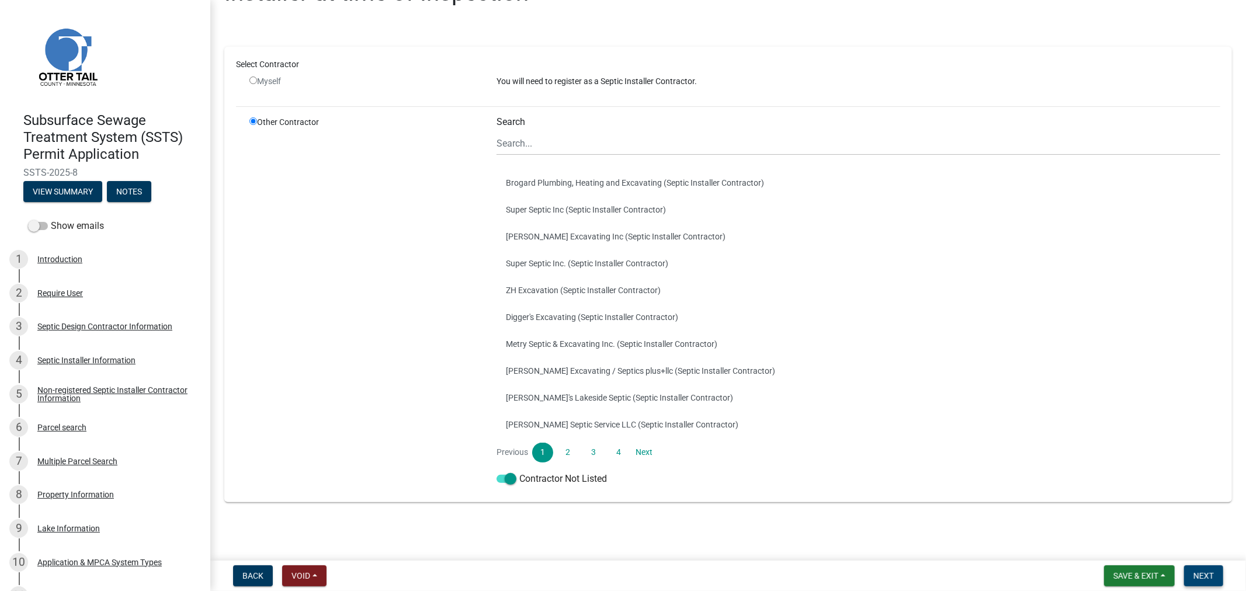
click at [1194, 579] on span "Next" at bounding box center [1204, 575] width 20 height 9
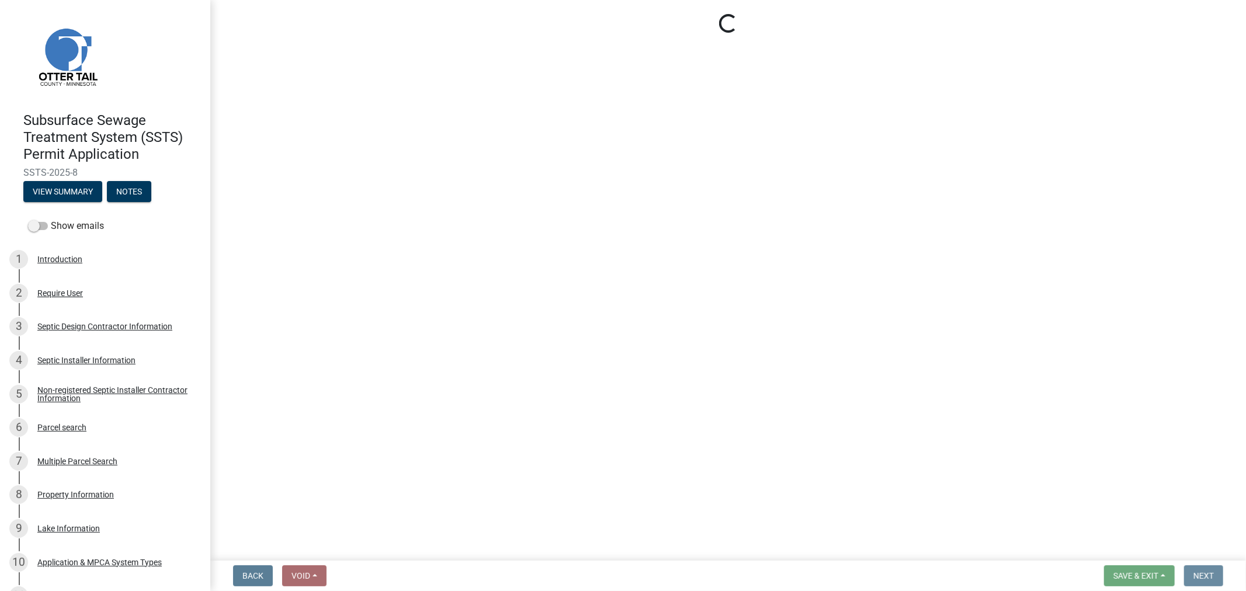
scroll to position [0, 0]
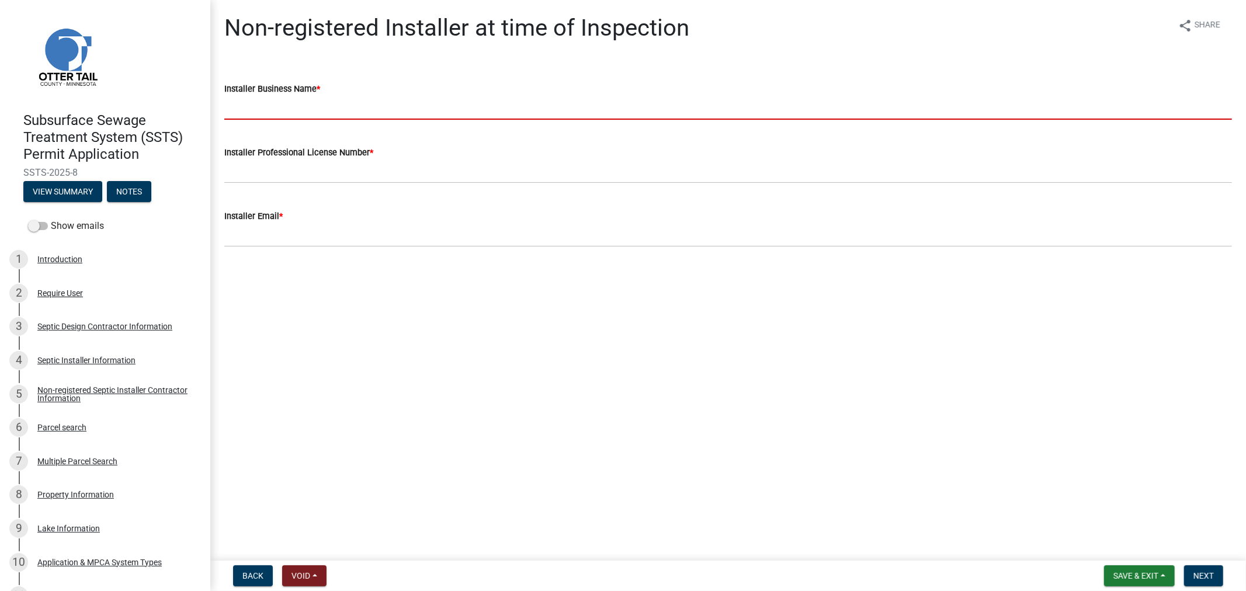
click at [252, 98] on input "Installer Business Name *" at bounding box center [728, 108] width 1008 height 24
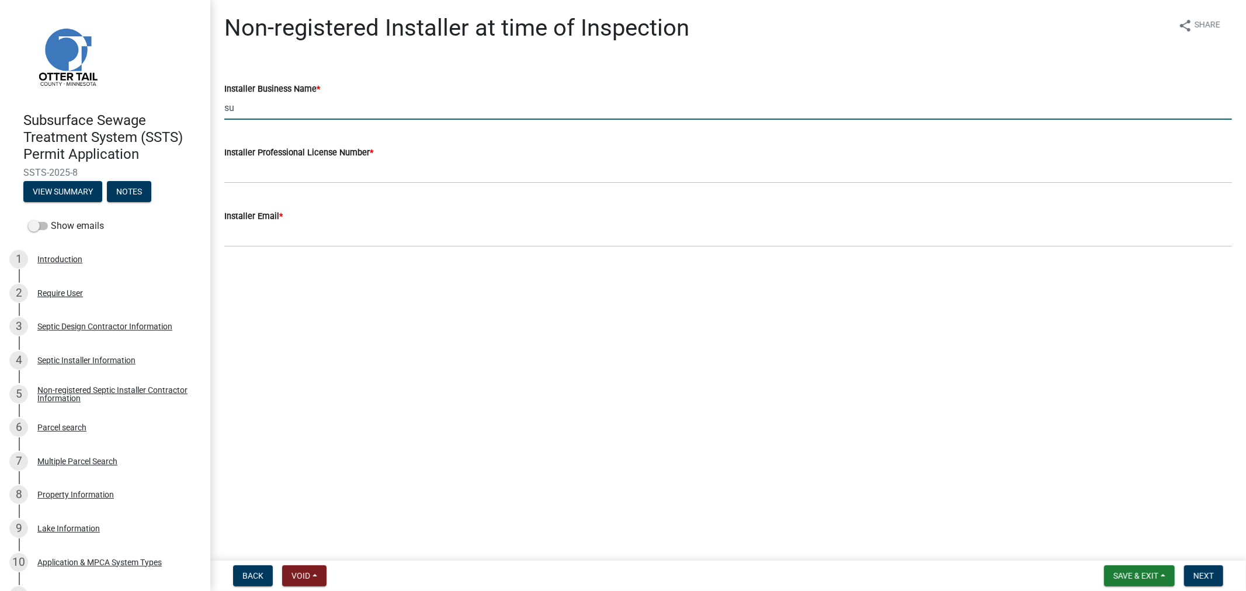
type input "Summit Septic & Ex."
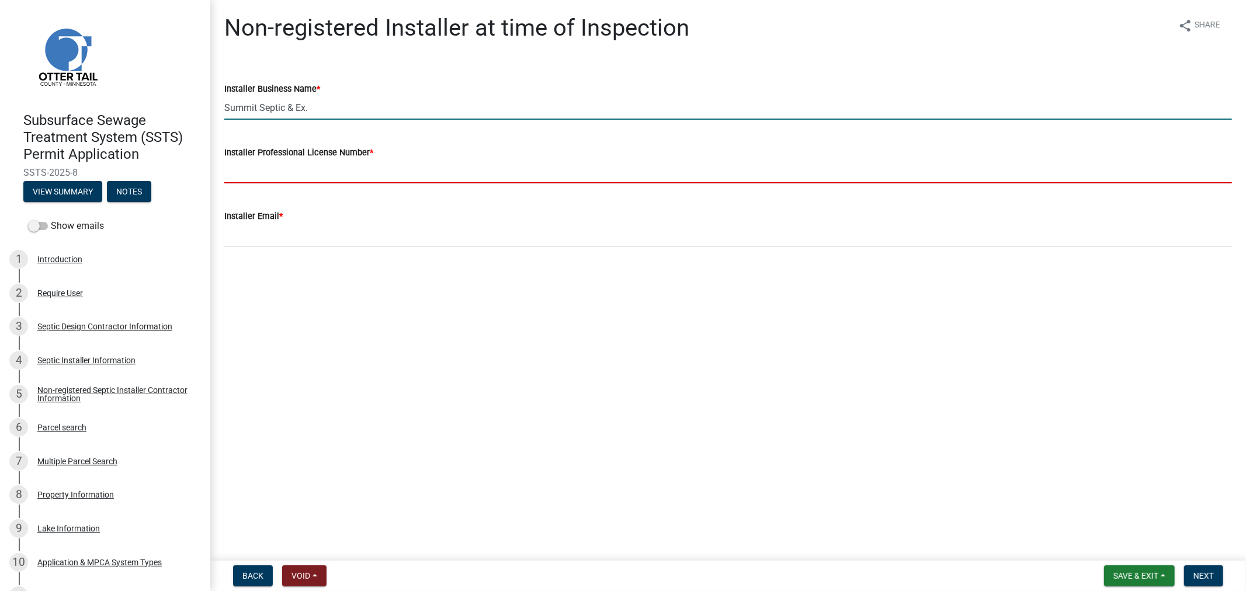
click at [240, 180] on input "Installer Professional License Number *" at bounding box center [728, 172] width 1008 height 24
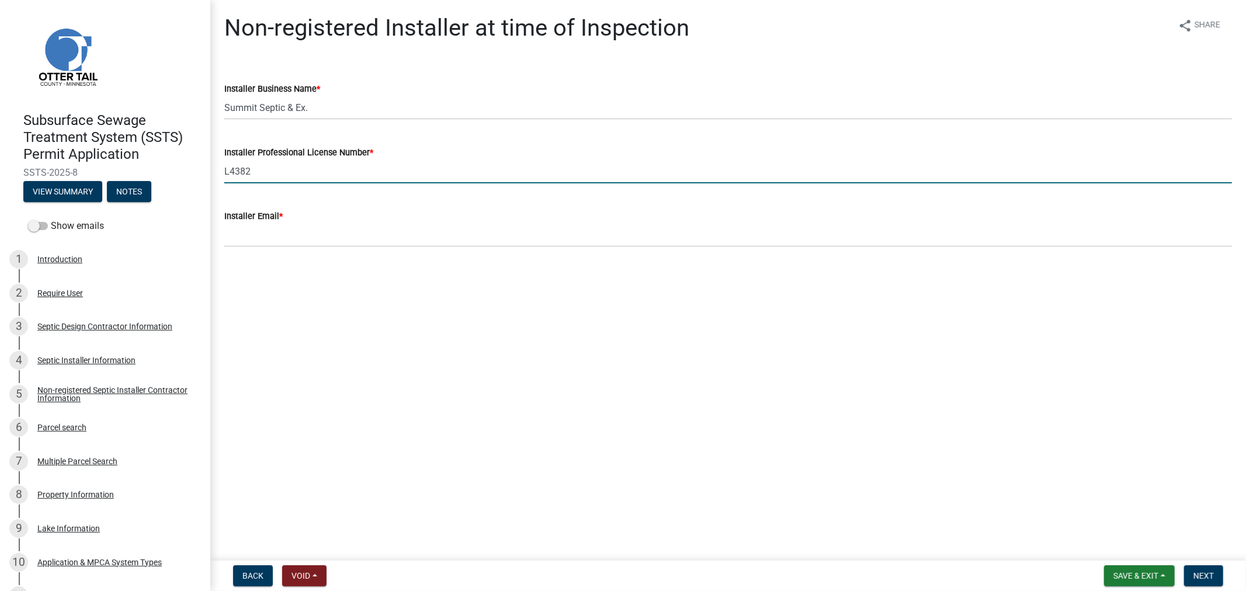
type input "L4382"
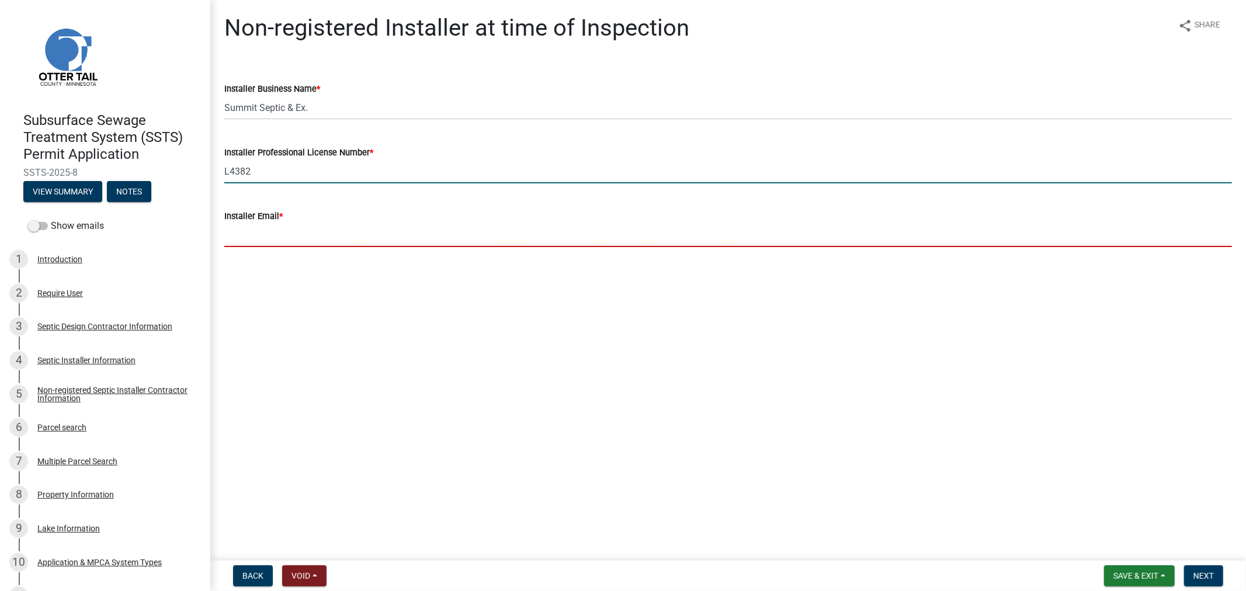
click at [245, 238] on input "Installer Email *" at bounding box center [728, 235] width 1008 height 24
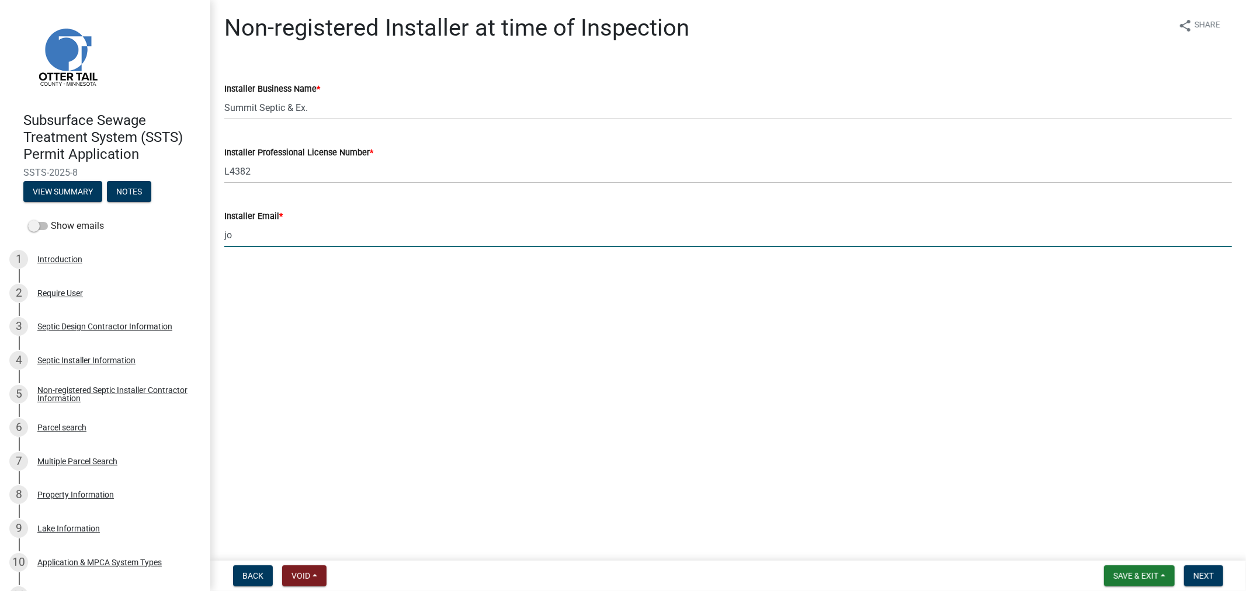
type input "joefoltzconstructioninc@gmail.com"
click at [1196, 574] on span "Next" at bounding box center [1204, 575] width 20 height 9
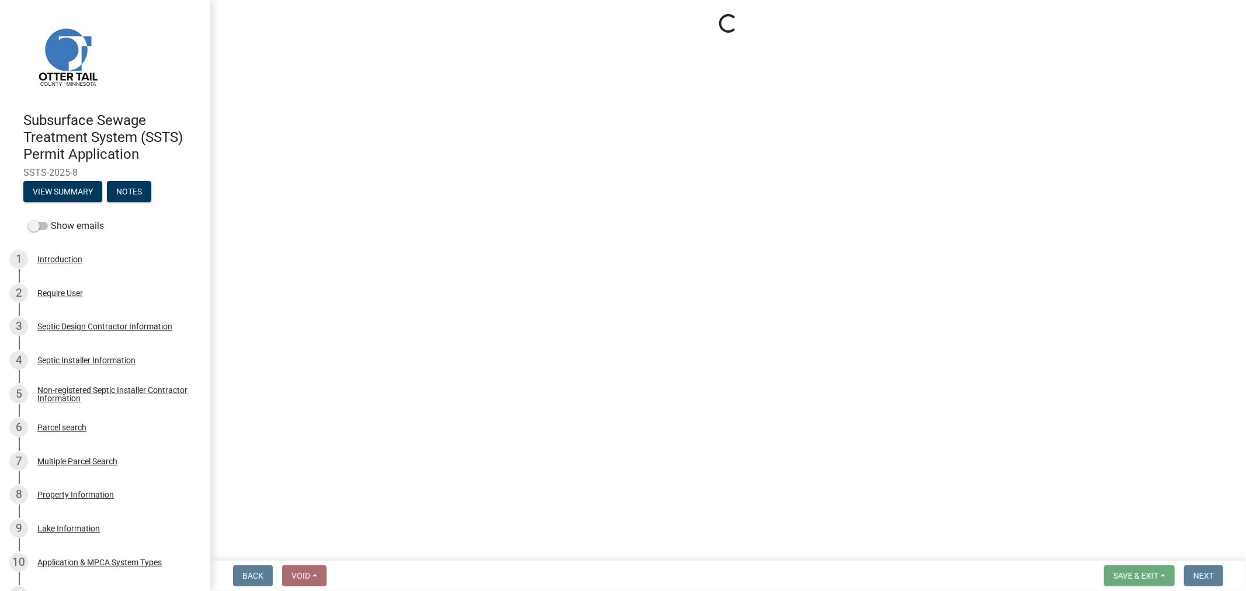
select select "710d5f49-2663-4e73-9718-d0c4e189f5ed"
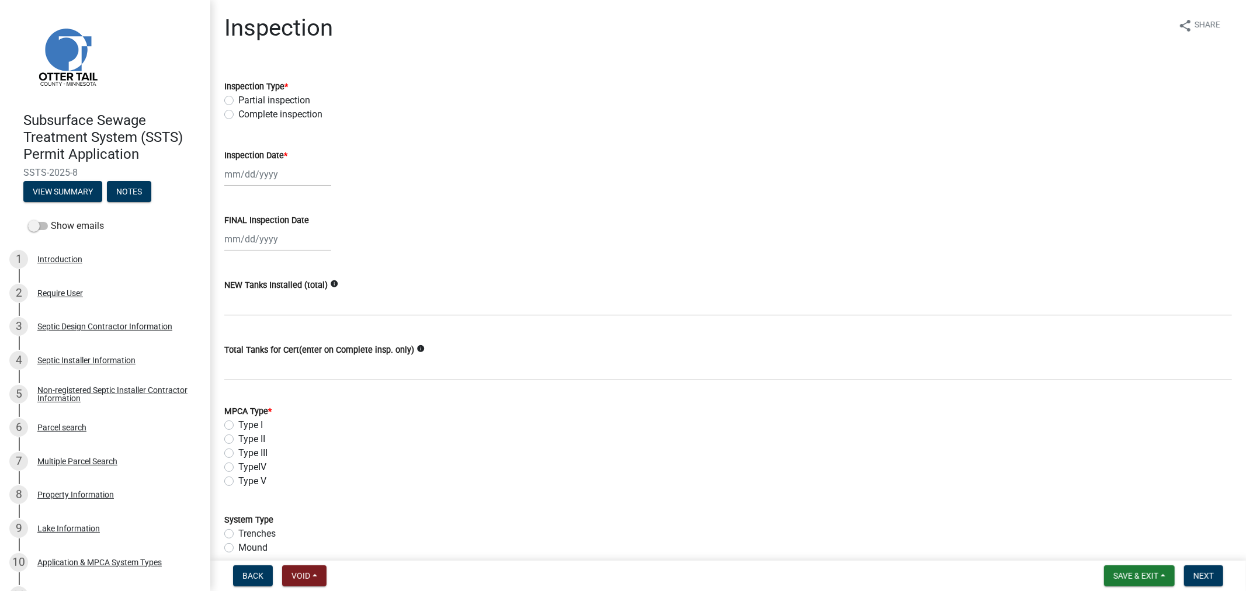
click at [238, 117] on label "Complete inspection" at bounding box center [280, 115] width 84 height 14
click at [238, 115] on input "Complete inspection" at bounding box center [242, 112] width 8 height 8
radio input "true"
click at [252, 184] on div at bounding box center [277, 174] width 107 height 24
select select "10"
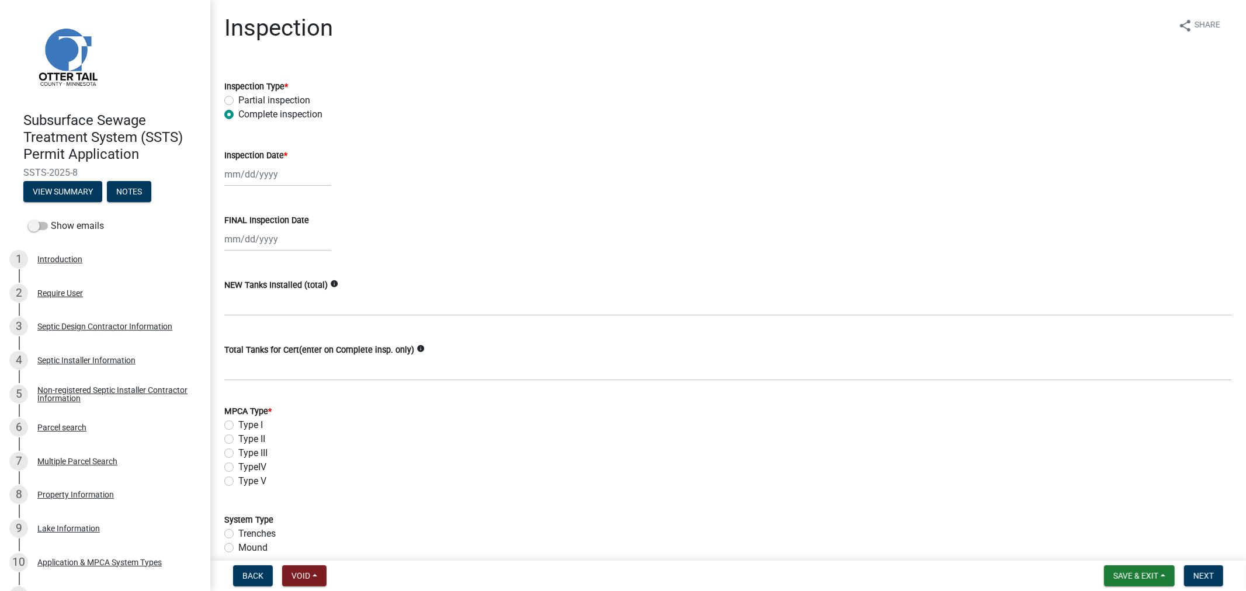
select select "2025"
click at [287, 236] on div "2" at bounding box center [292, 236] width 19 height 19
type input "10/02/2025"
click at [249, 234] on div at bounding box center [277, 239] width 107 height 24
select select "10"
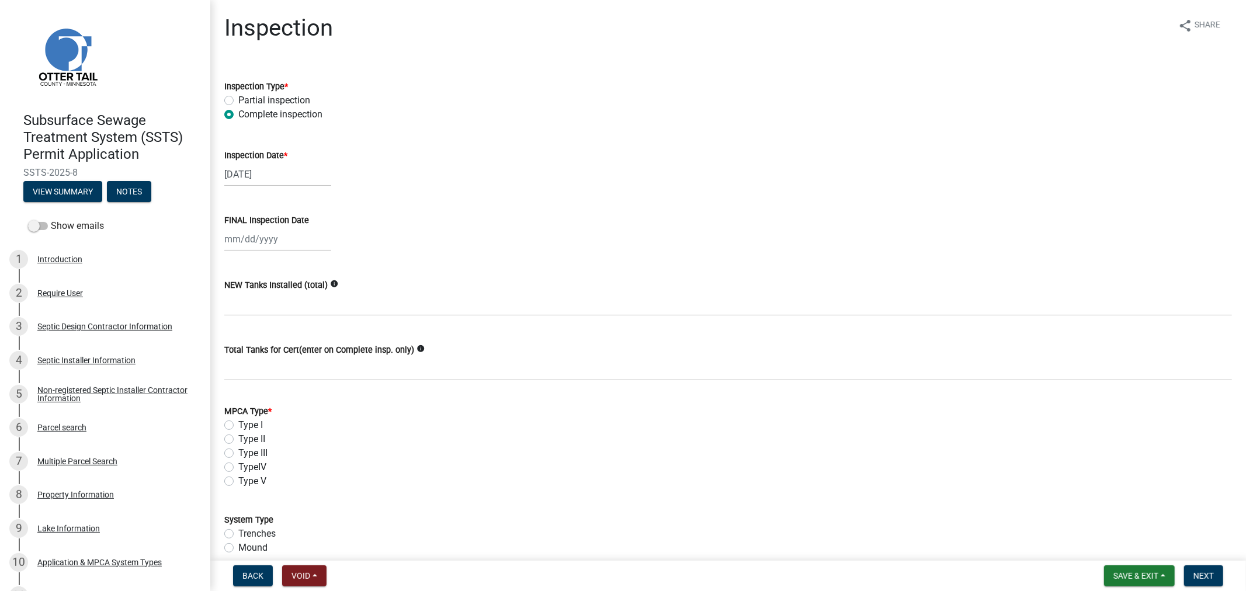
select select "2025"
click at [415, 258] on wm-data-entity-input "FINAL Inspection Date Jan Feb Mar Apr May Jun Jul Aug Sep Oct Nov Dec 1525 1526…" at bounding box center [728, 229] width 1008 height 65
click at [263, 240] on div at bounding box center [277, 239] width 107 height 24
select select "10"
select select "2025"
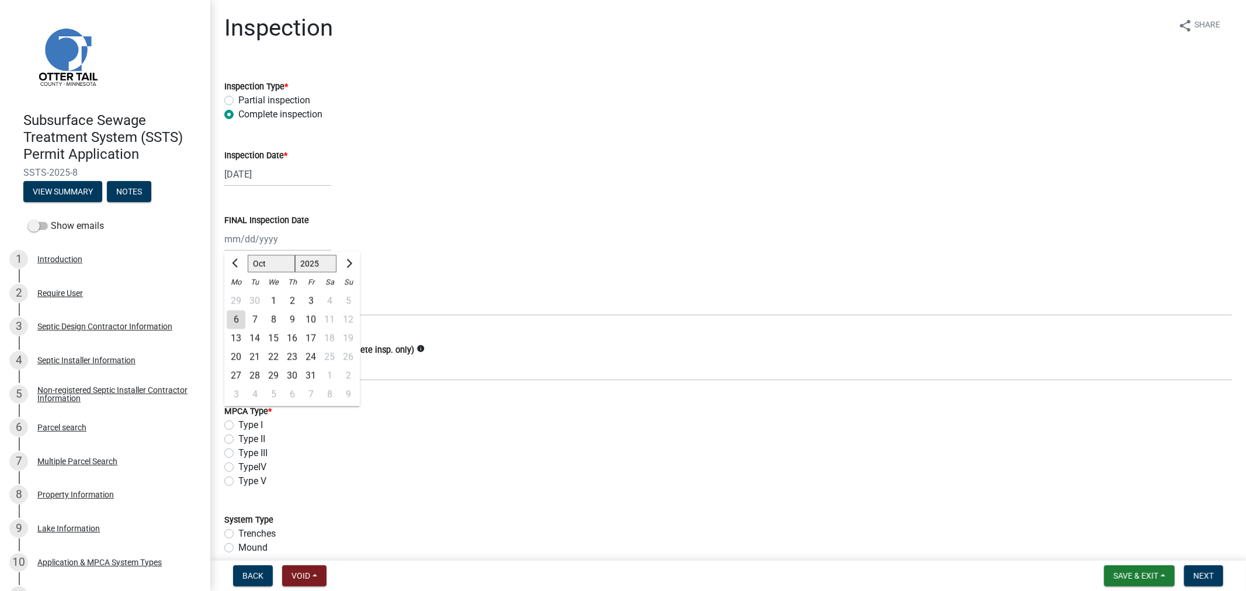
click at [289, 297] on div "2" at bounding box center [292, 301] width 19 height 19
type input "10/02/2025"
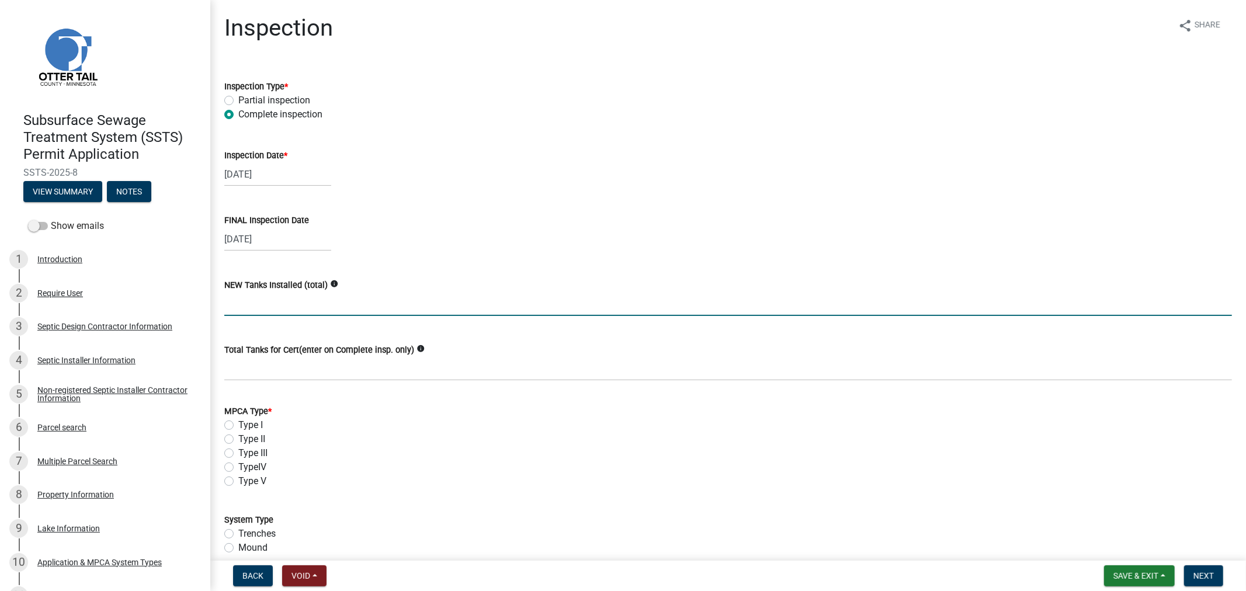
click at [241, 307] on input "text" at bounding box center [728, 304] width 1008 height 24
type input "2"
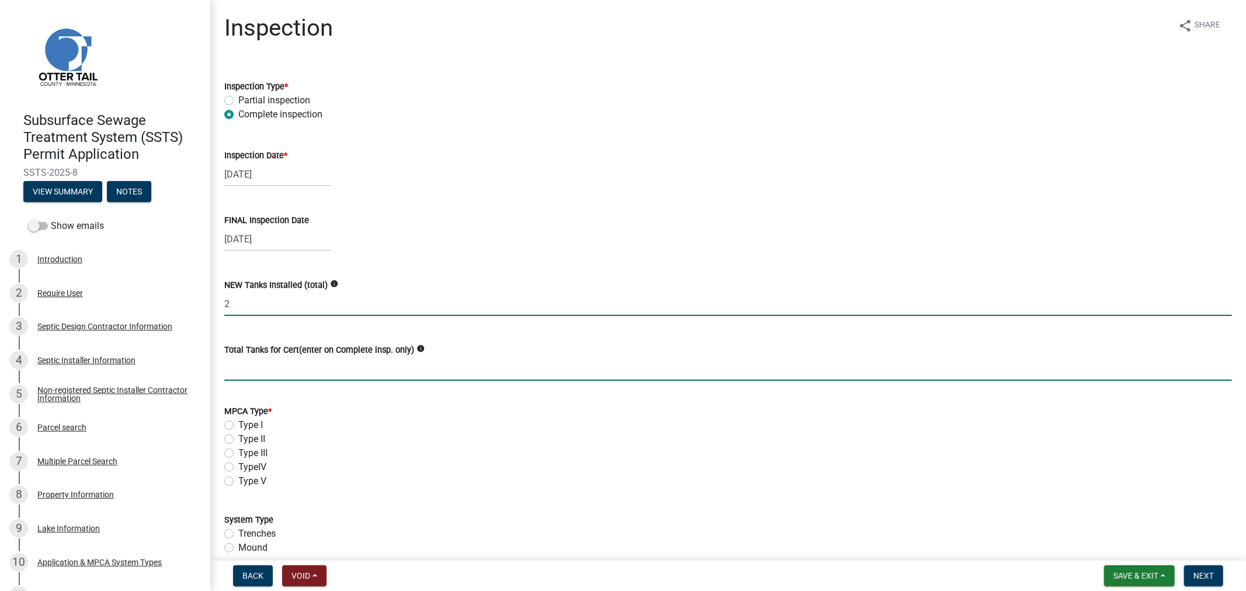
click at [261, 374] on input "Total Tanks for Cert(enter on Complete insp. only)" at bounding box center [728, 369] width 1008 height 24
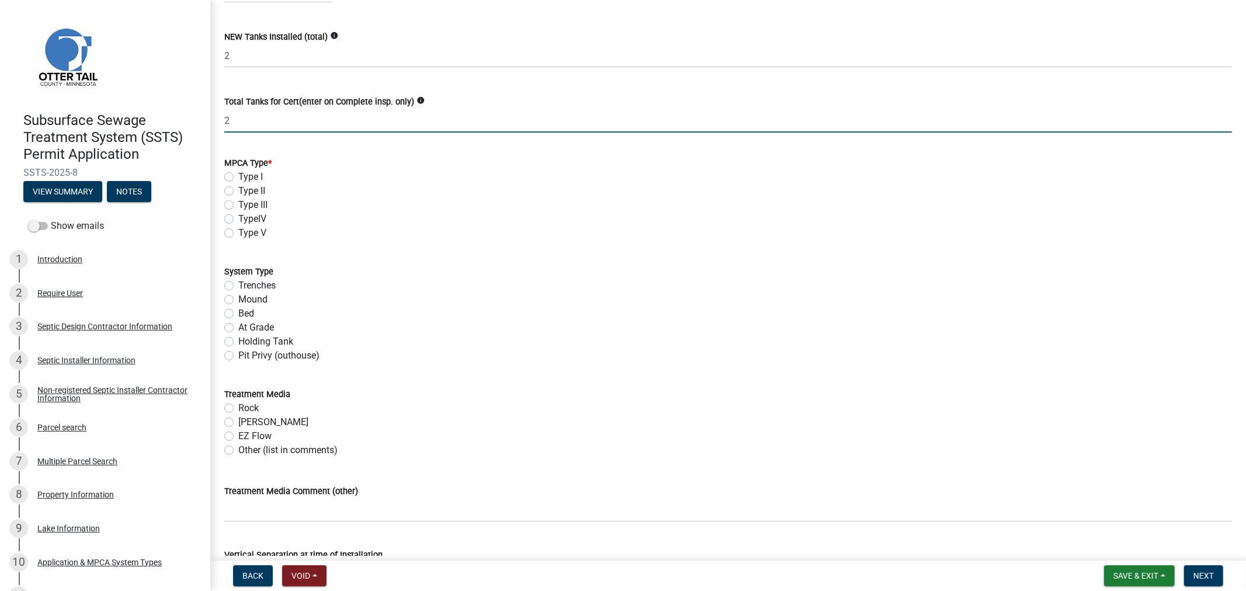
scroll to position [259, 0]
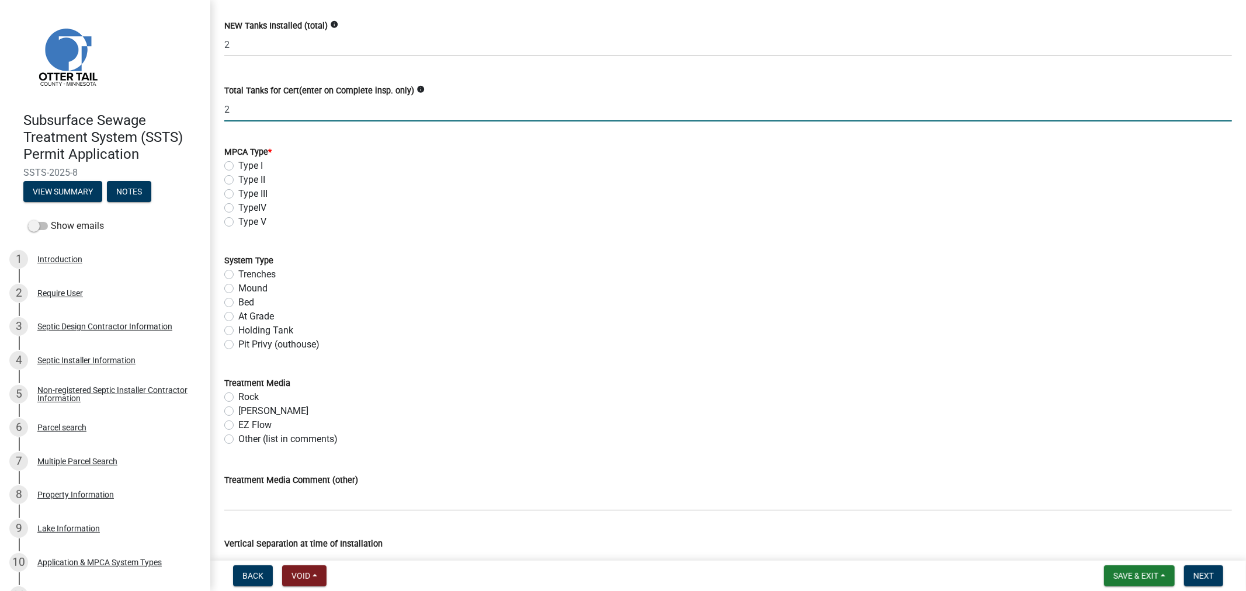
type input "2"
click at [238, 165] on label "Type I" at bounding box center [250, 166] width 25 height 14
click at [238, 165] on input "Type I" at bounding box center [242, 163] width 8 height 8
radio input "true"
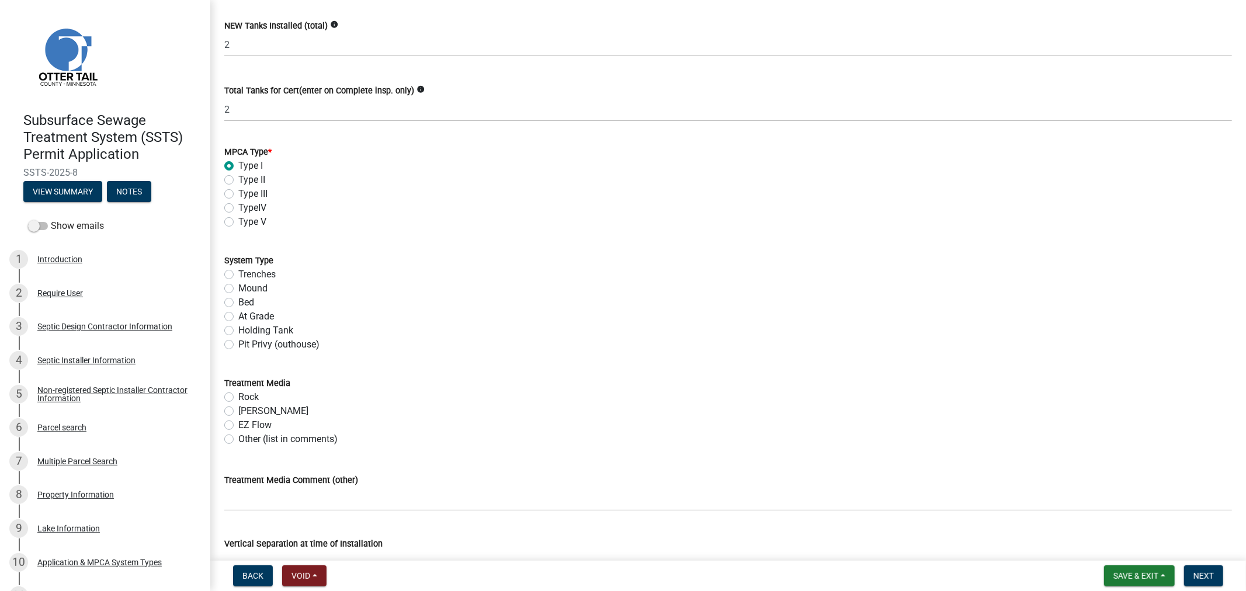
click at [238, 276] on label "Trenches" at bounding box center [256, 275] width 37 height 14
click at [238, 275] on input "Trenches" at bounding box center [242, 272] width 8 height 8
radio input "true"
click at [238, 409] on label "Chambers" at bounding box center [273, 411] width 70 height 14
click at [238, 409] on input "Chambers" at bounding box center [242, 408] width 8 height 8
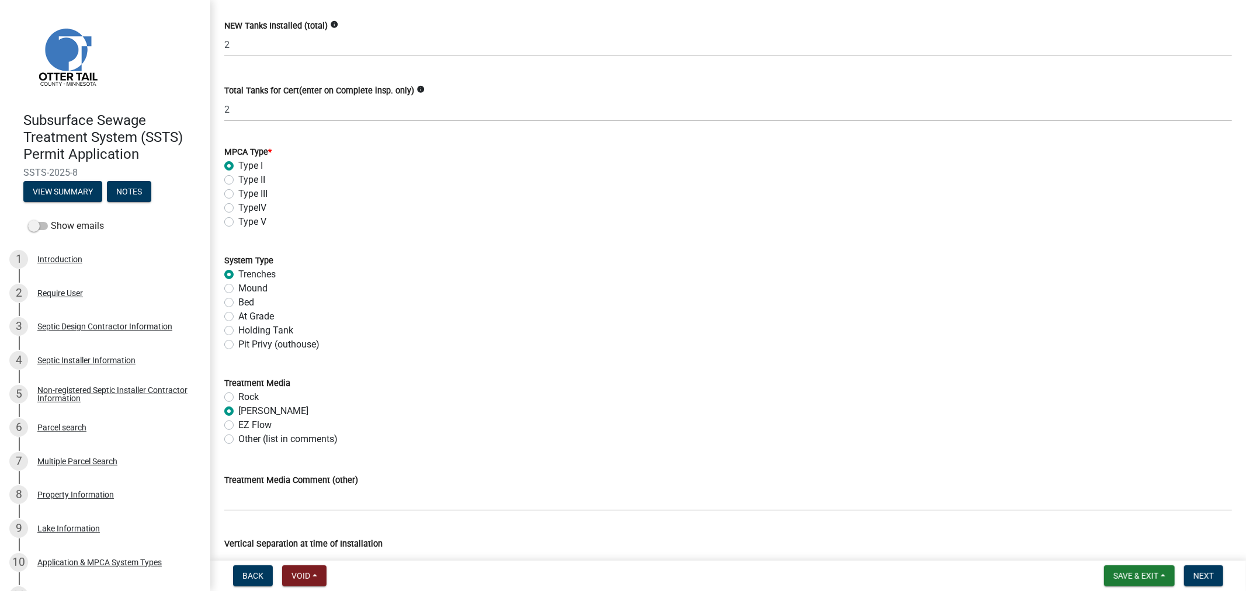
radio input "true"
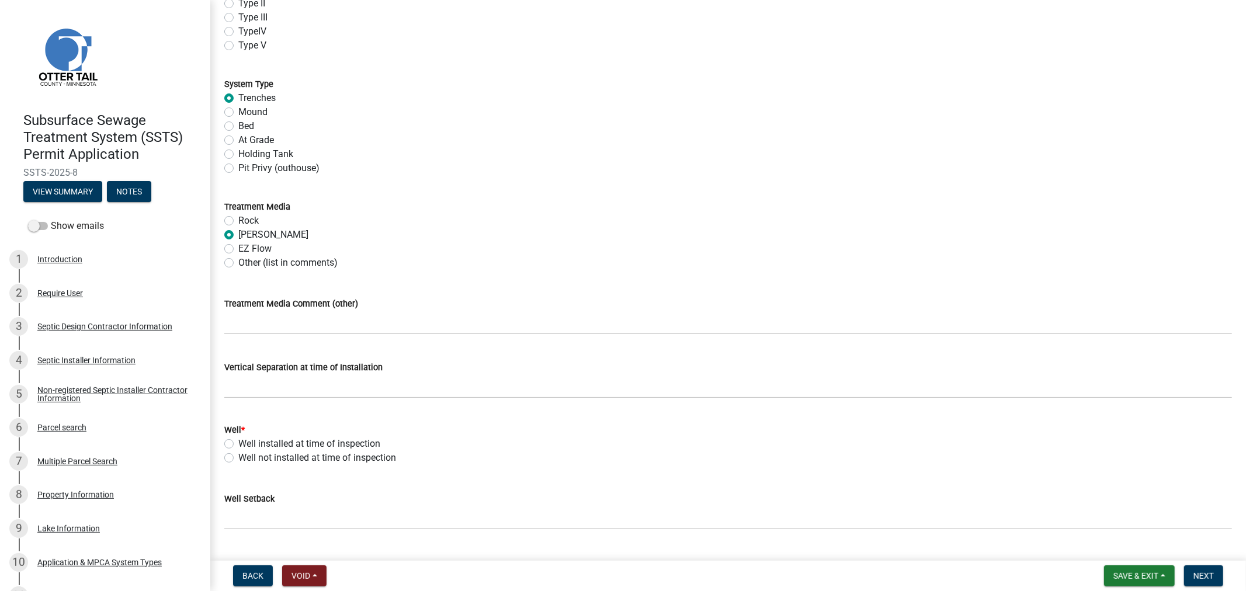
scroll to position [454, 0]
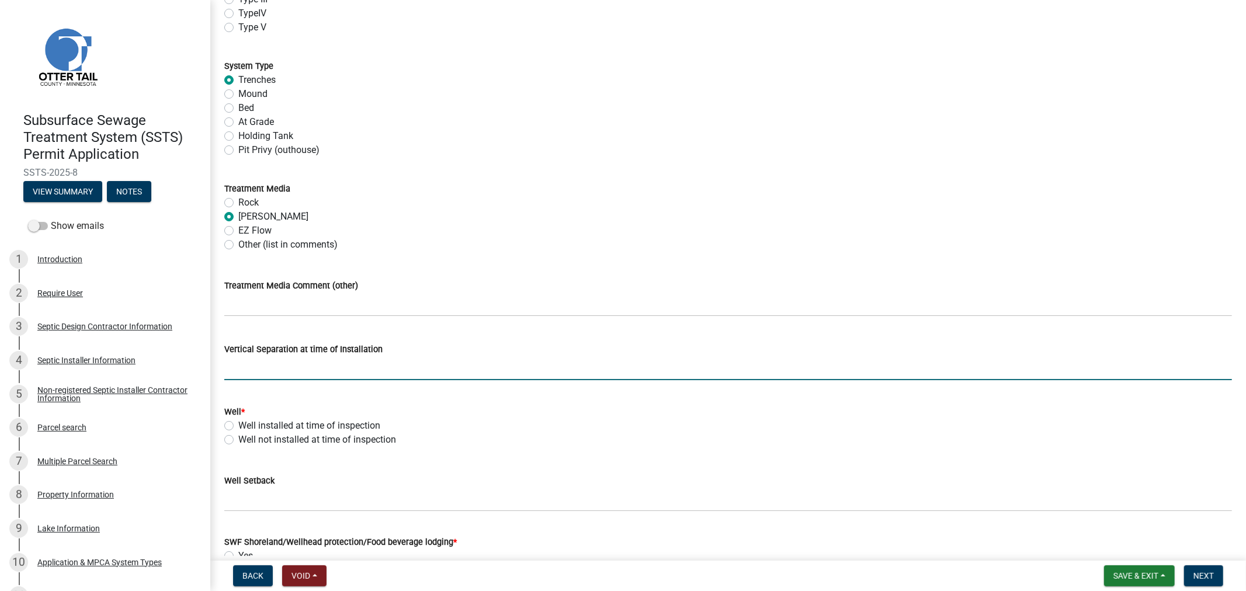
click at [246, 366] on input "text" at bounding box center [728, 368] width 1008 height 24
type input "48"
drag, startPoint x: 514, startPoint y: 428, endPoint x: 472, endPoint y: 394, distance: 54.1
click at [513, 425] on div "Well * Well installed at time of inspection Well not installed at time of inspe…" at bounding box center [728, 426] width 1008 height 42
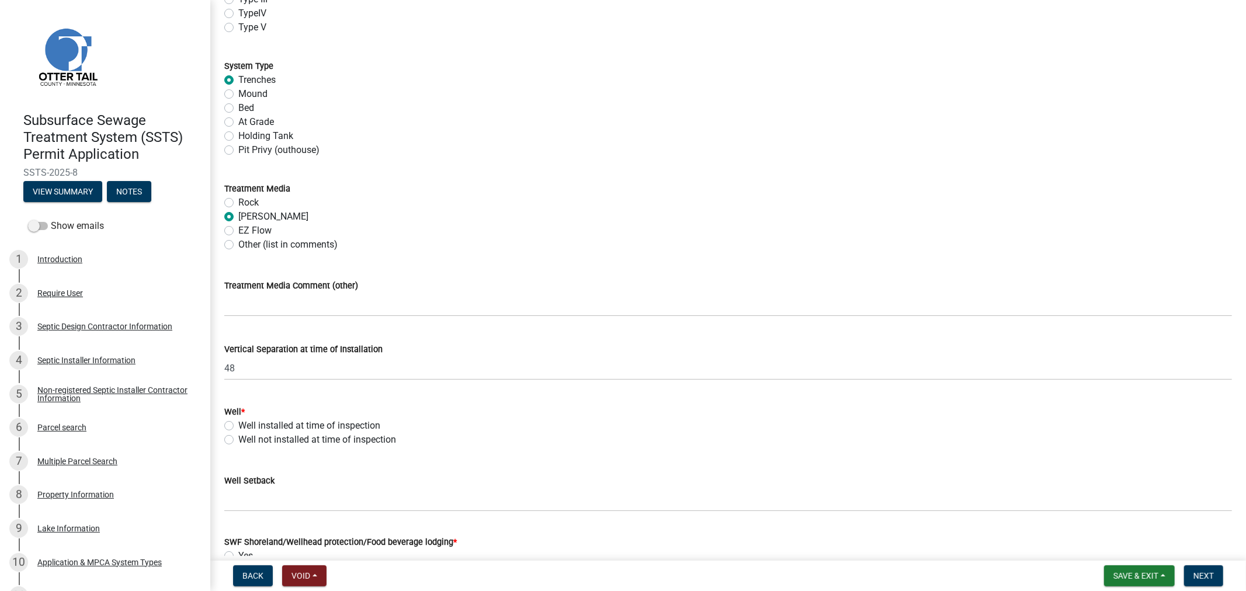
click at [238, 427] on label "Well installed at time of inspection" at bounding box center [309, 426] width 142 height 14
click at [238, 427] on input "Well installed at time of inspection" at bounding box center [242, 423] width 8 height 8
radio input "true"
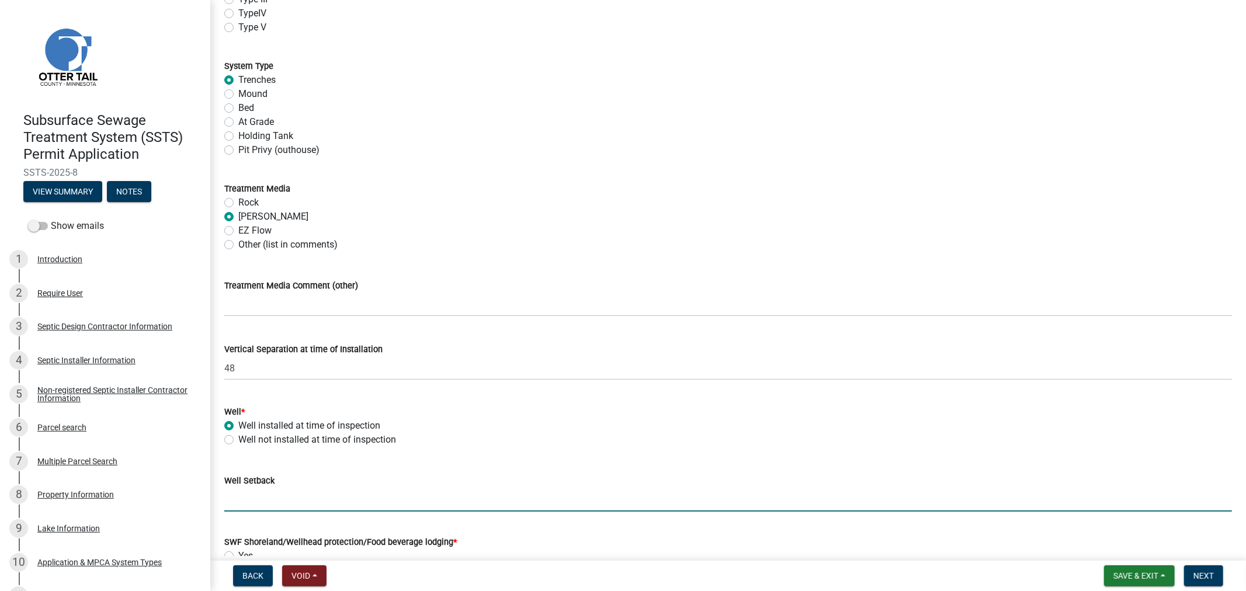
click at [317, 498] on input "Well Setback" at bounding box center [728, 500] width 1008 height 24
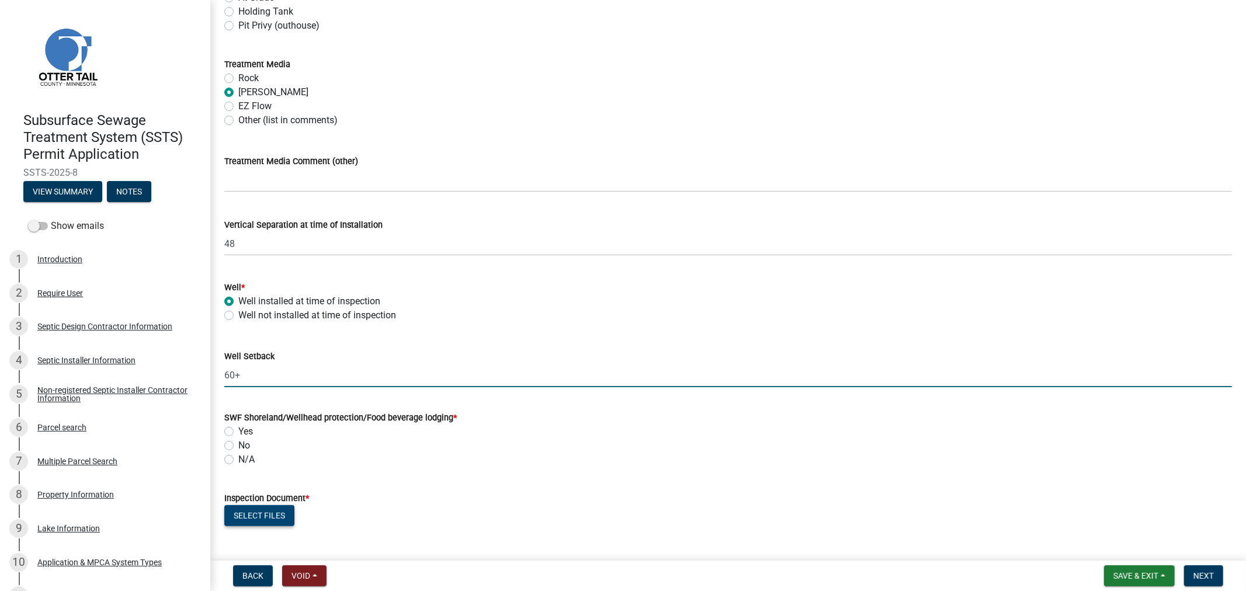
scroll to position [649, 0]
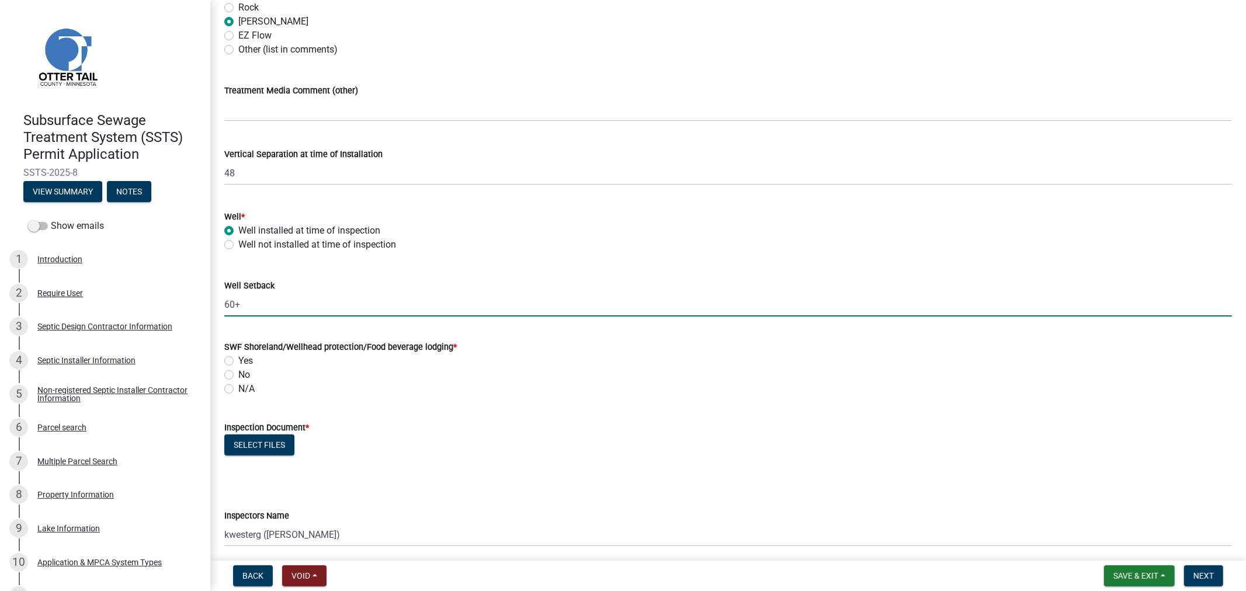
type input "60+"
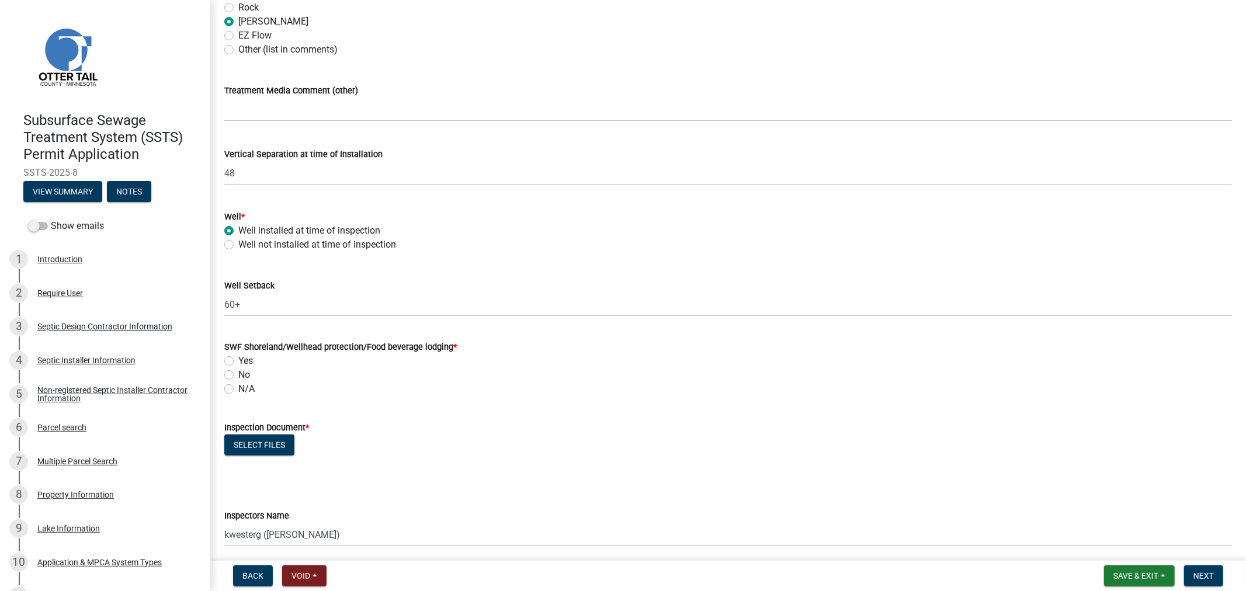
click at [238, 362] on label "Yes" at bounding box center [245, 361] width 15 height 14
click at [238, 362] on input "Yes" at bounding box center [242, 358] width 8 height 8
radio input "true"
click at [265, 441] on button "Select files" at bounding box center [259, 445] width 70 height 21
click at [251, 450] on button "Select files" at bounding box center [259, 445] width 70 height 21
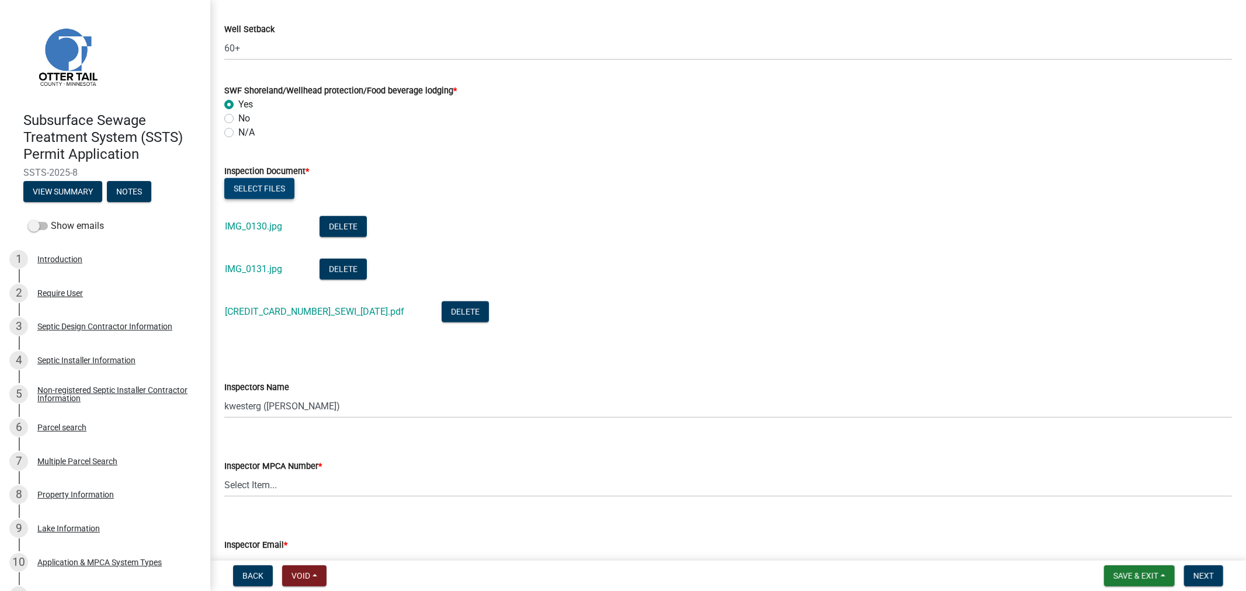
scroll to position [973, 0]
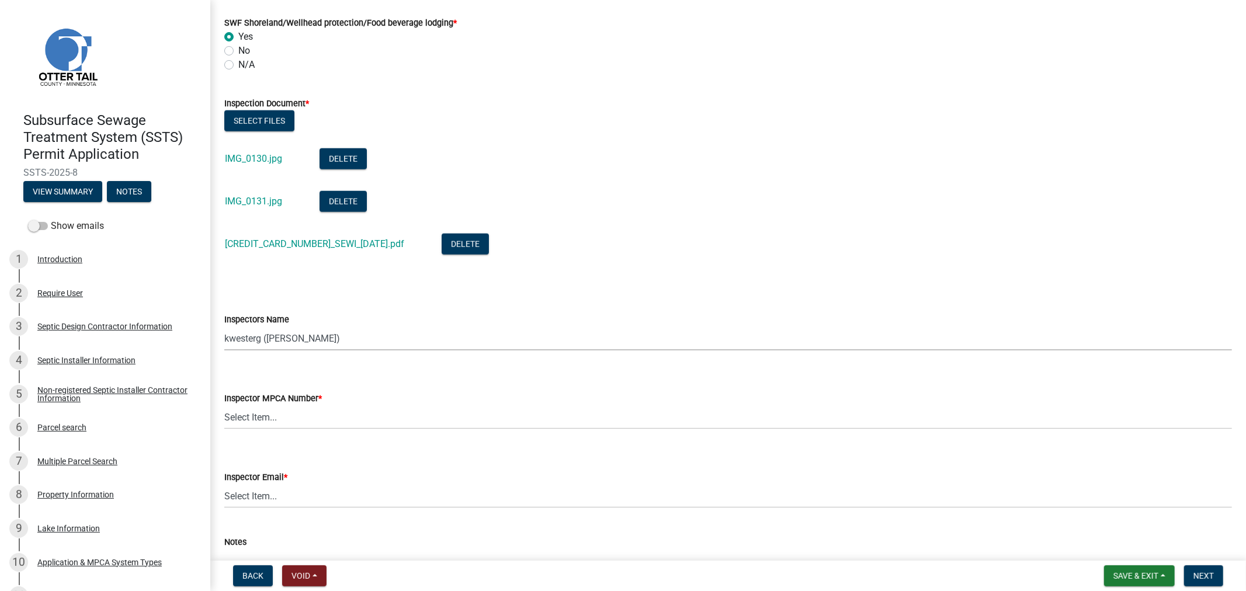
click at [342, 345] on select "Select Item... btollefson (Brittany Tollefson) alexisnewark (Alexis Newark) epl…" at bounding box center [728, 339] width 1008 height 24
select select "64cc3fb4-2a84-49c8-ae2d-a7b3072cebaf"
click at [224, 327] on select "Select Item... btollefson (Brittany Tollefson) alexisnewark (Alexis Newark) epl…" at bounding box center [728, 339] width 1008 height 24
click at [271, 419] on select "Select Item... Alexis Newark (10415) Andrea Perales (924) Brittany Tollefson (1…" at bounding box center [728, 418] width 1008 height 24
click at [224, 406] on select "Select Item... Alexis Newark (10415) Andrea Perales (924) Brittany Tollefson (1…" at bounding box center [728, 418] width 1008 height 24
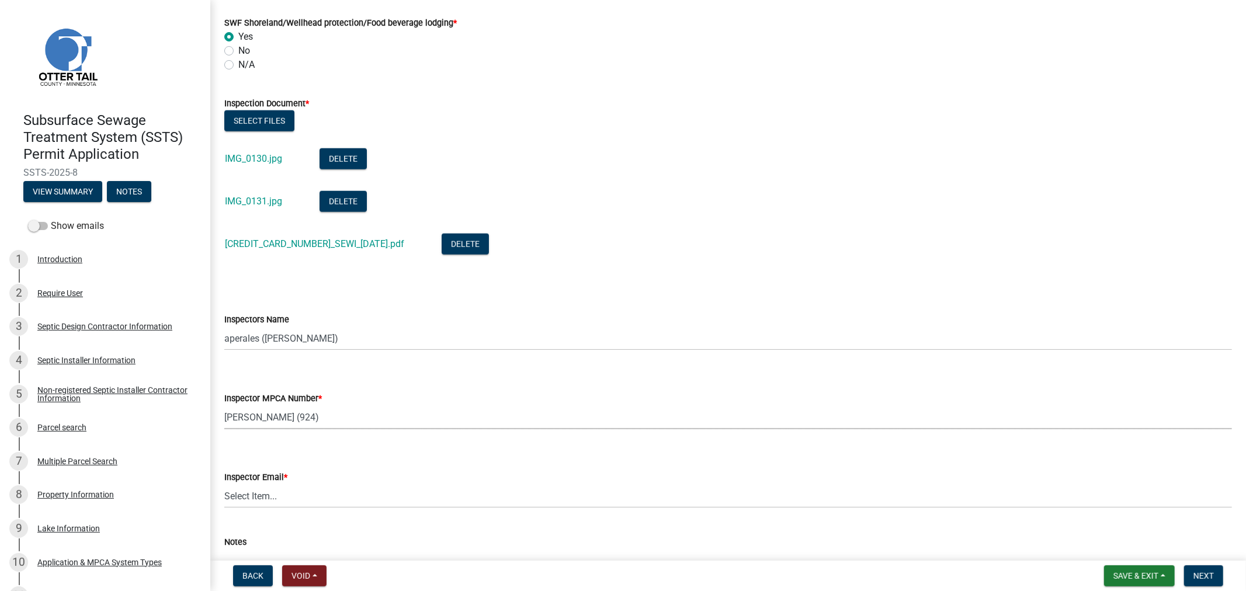
select select "6979e2cf-acfc-4aeb-b273-cede3e7f0b0f"
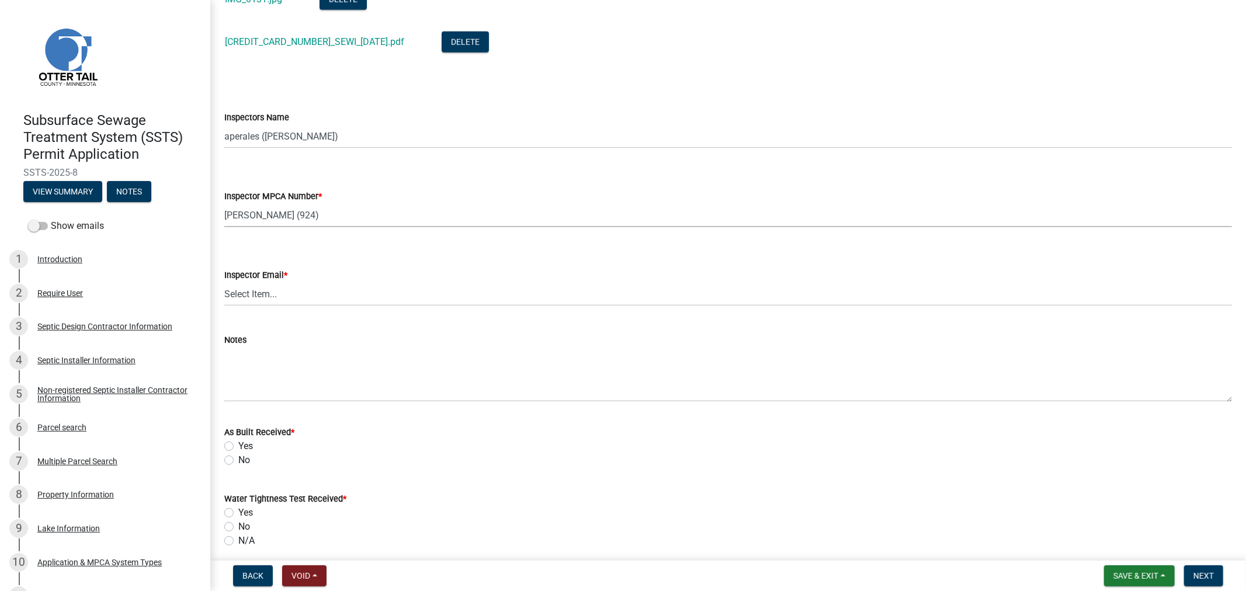
scroll to position [1233, 0]
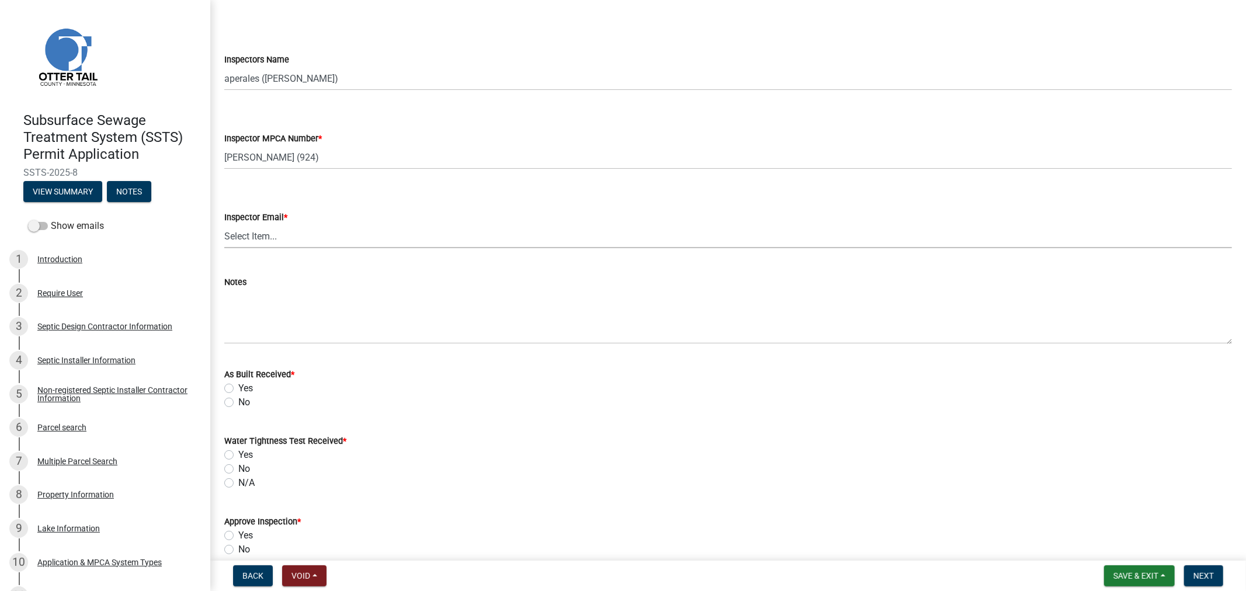
click at [278, 247] on select "Select Item... Alexis Newark (anewark@ottertailcounty.gov) Amy Busko (abusko@ot…" at bounding box center [728, 236] width 1008 height 24
click at [224, 224] on select "Select Item... Alexis Newark (anewark@ottertailcounty.gov) Amy Busko (abusko@ot…" at bounding box center [728, 236] width 1008 height 24
select select "fc504d62-a492-4196-a78d-ce00230c60b4"
click at [238, 388] on label "Yes" at bounding box center [245, 389] width 15 height 14
click at [238, 388] on input "Yes" at bounding box center [242, 386] width 8 height 8
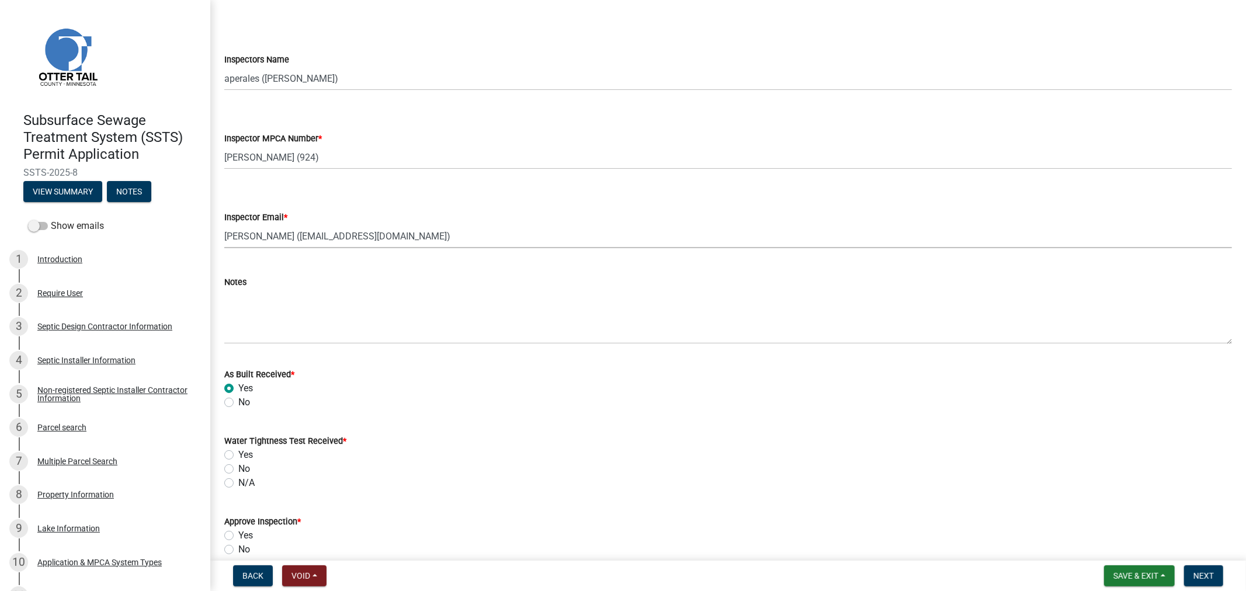
radio input "true"
click at [238, 486] on label "N/A" at bounding box center [246, 483] width 16 height 14
click at [238, 484] on input "N/A" at bounding box center [242, 480] width 8 height 8
radio input "true"
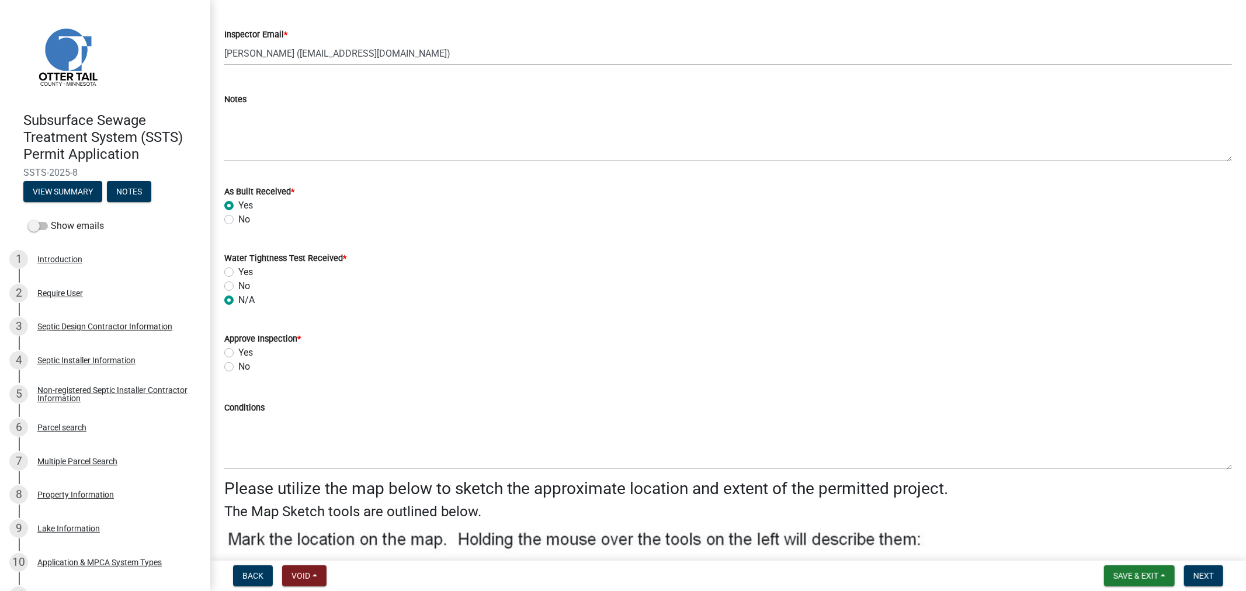
scroll to position [1428, 0]
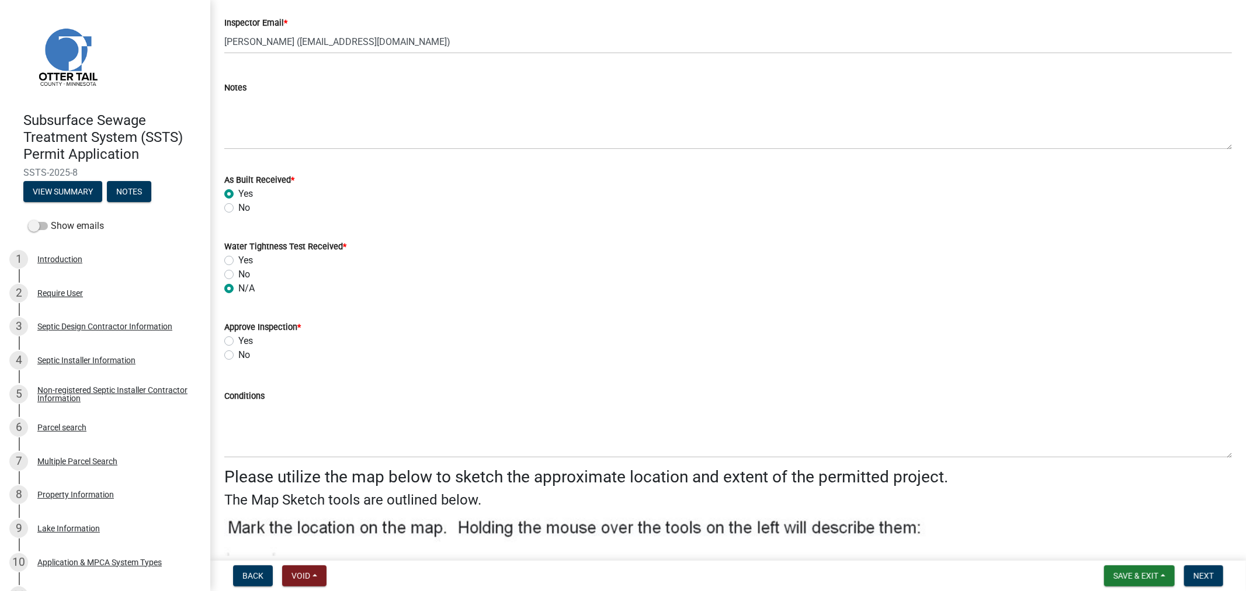
click at [238, 339] on label "Yes" at bounding box center [245, 341] width 15 height 14
click at [238, 339] on input "Yes" at bounding box center [242, 338] width 8 height 8
radio input "true"
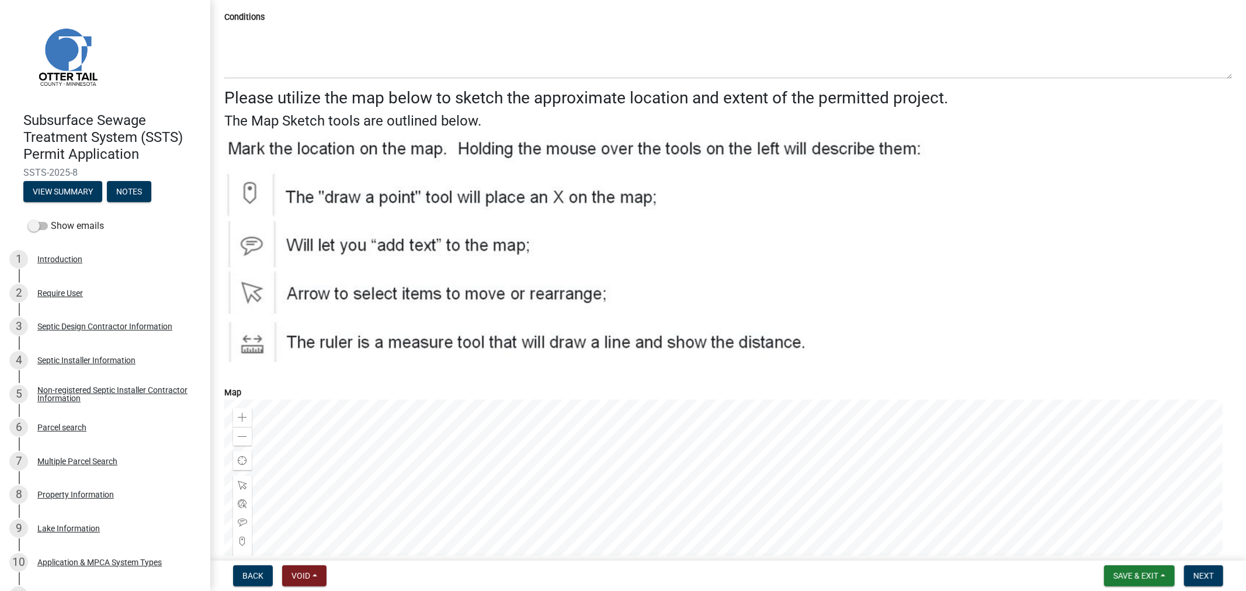
scroll to position [1999, 0]
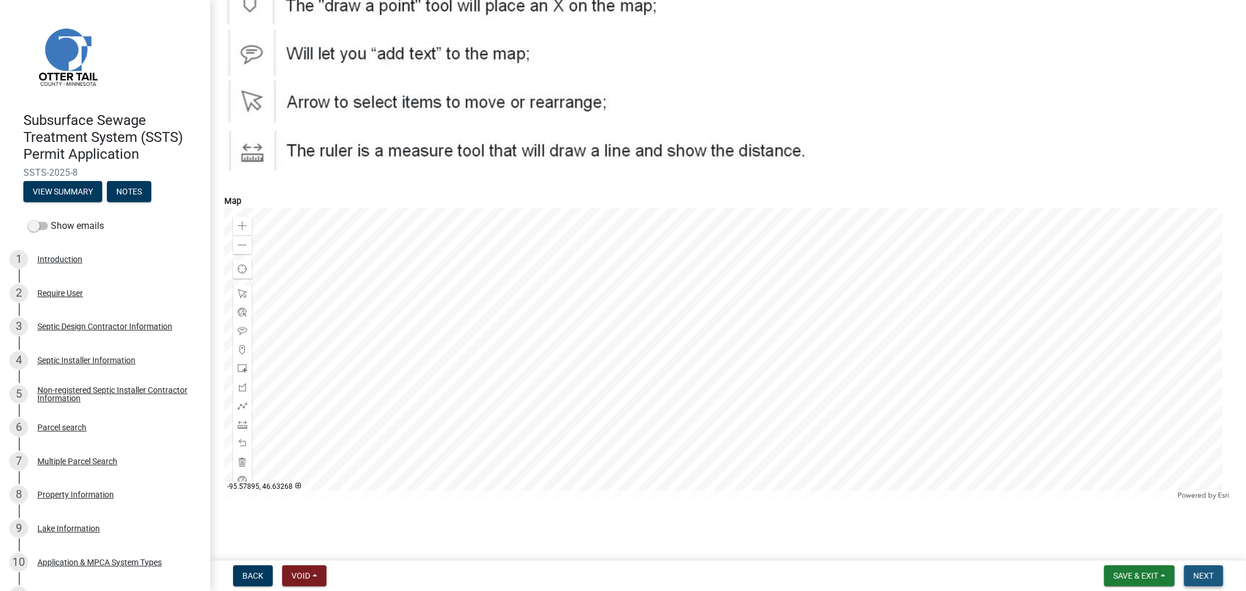
click at [1195, 580] on span "Next" at bounding box center [1204, 575] width 20 height 9
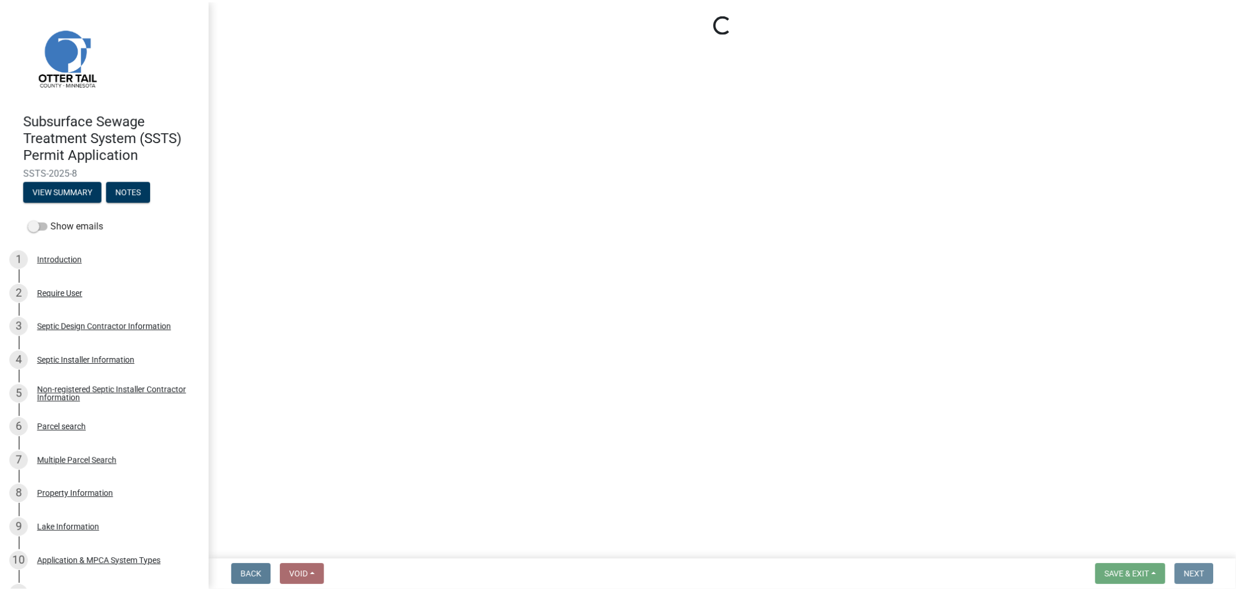
scroll to position [0, 0]
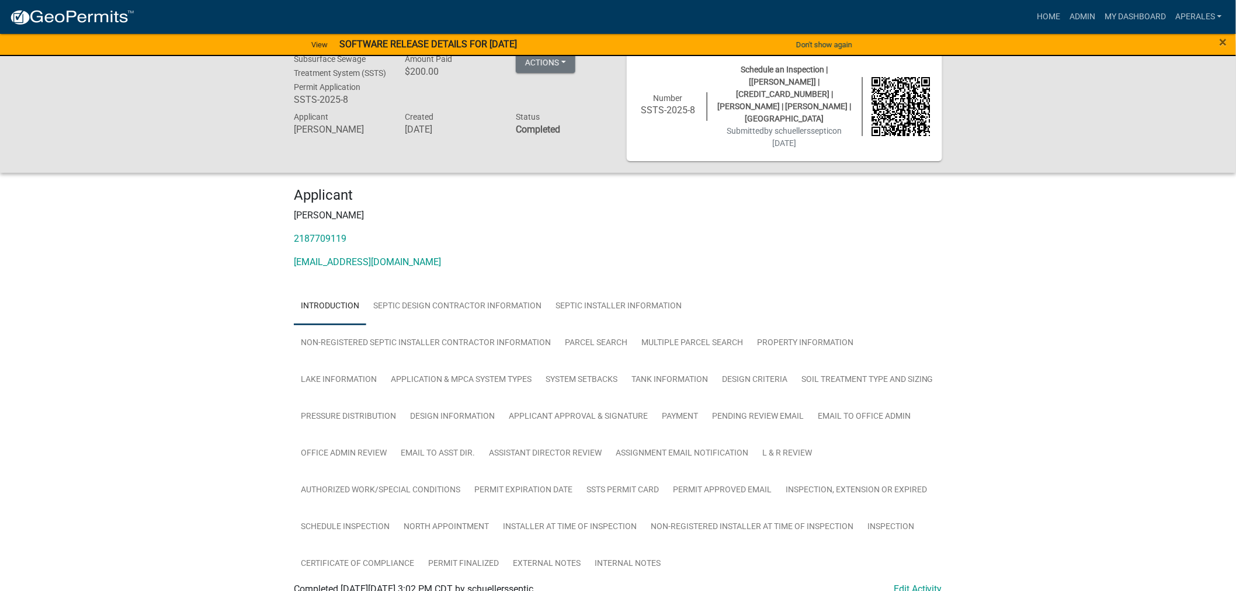
scroll to position [389, 0]
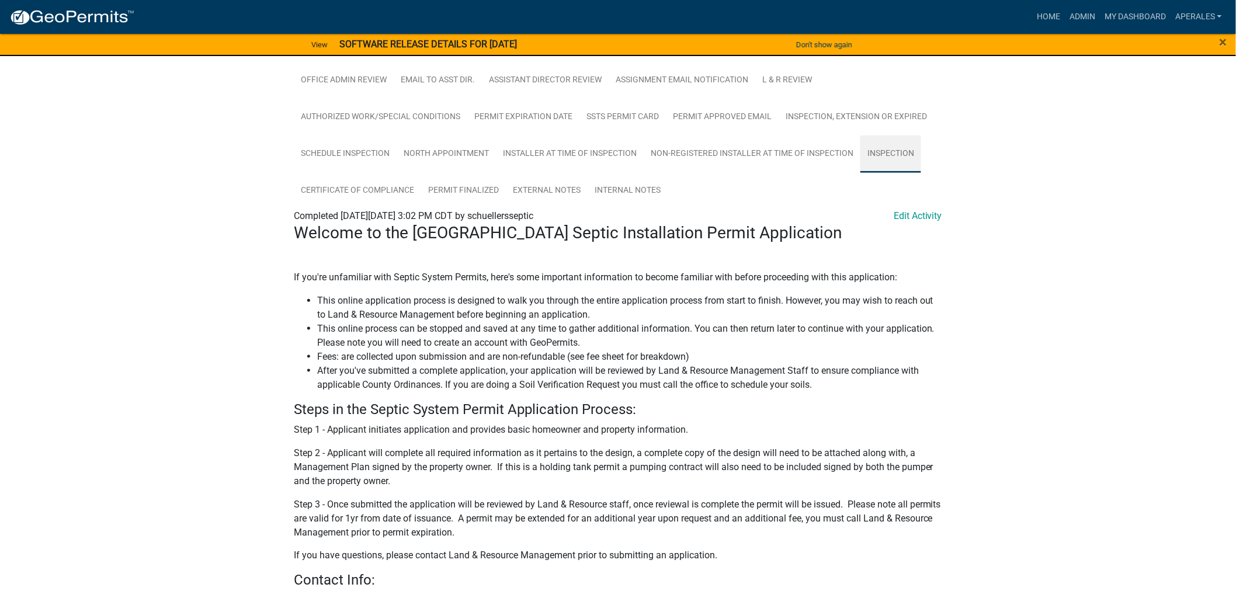
click at [861, 173] on link "Inspection" at bounding box center [891, 154] width 61 height 37
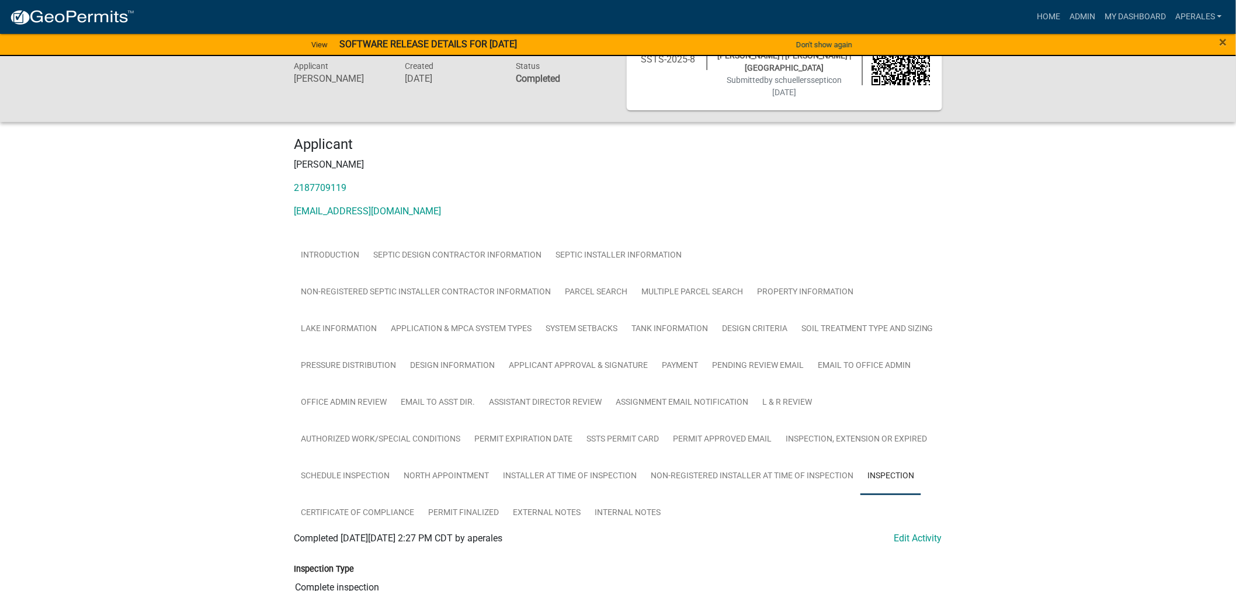
scroll to position [0, 0]
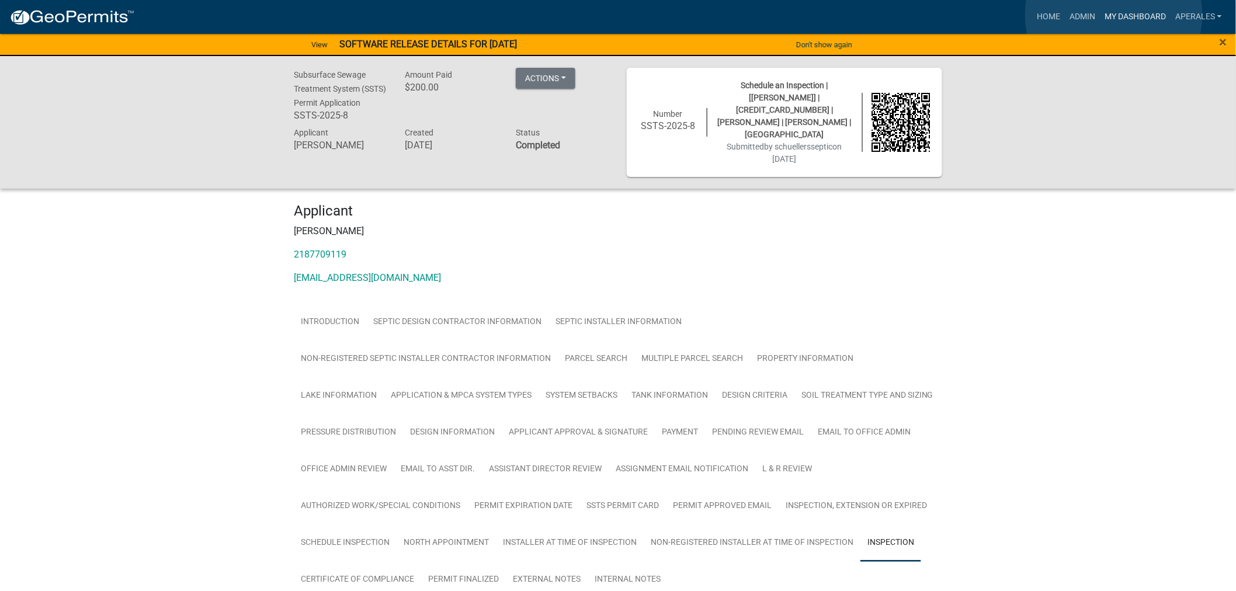
click at [1114, 15] on link "My Dashboard" at bounding box center [1135, 17] width 71 height 22
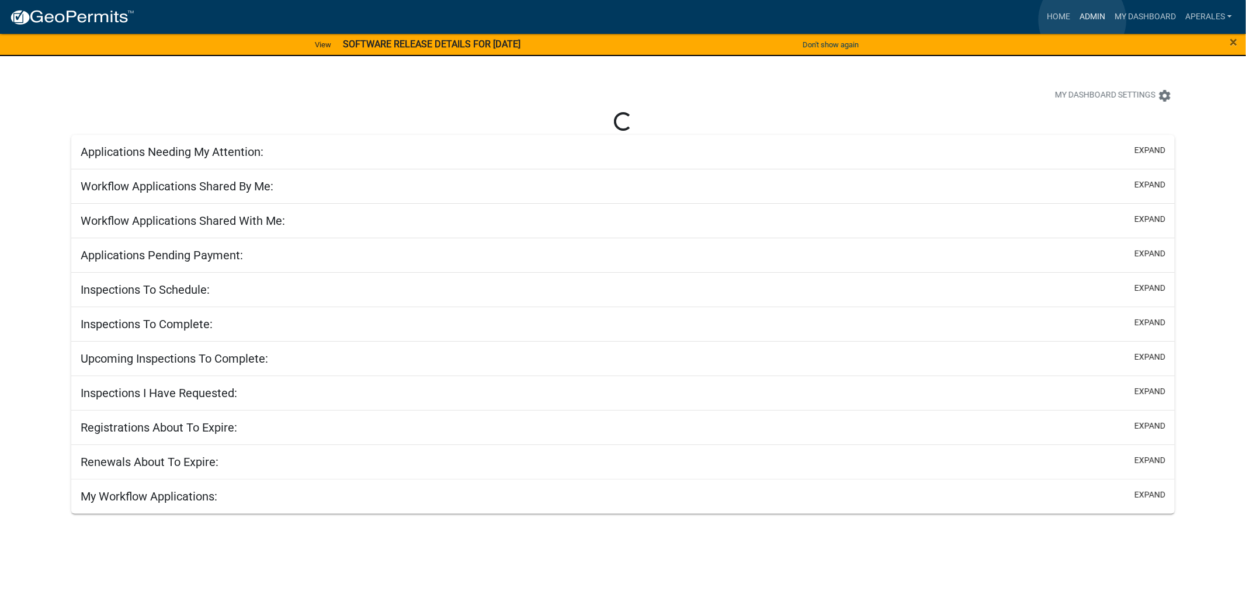
click at [1083, 20] on link "Admin" at bounding box center [1092, 17] width 35 height 22
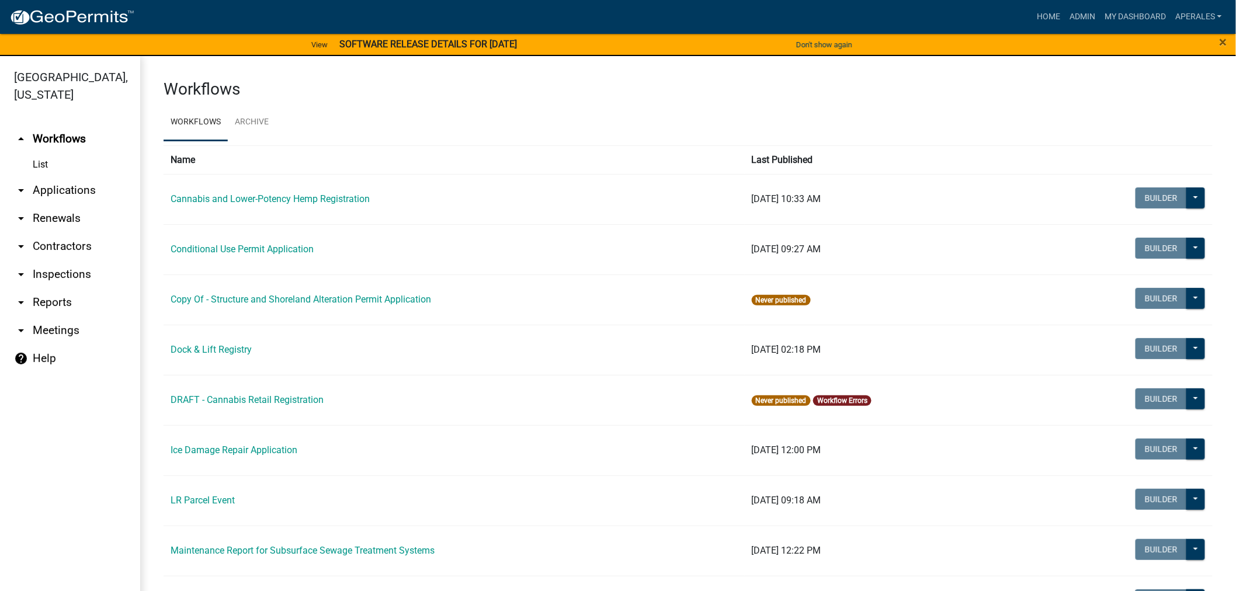
click at [77, 187] on link "arrow_drop_down Applications" at bounding box center [70, 190] width 140 height 28
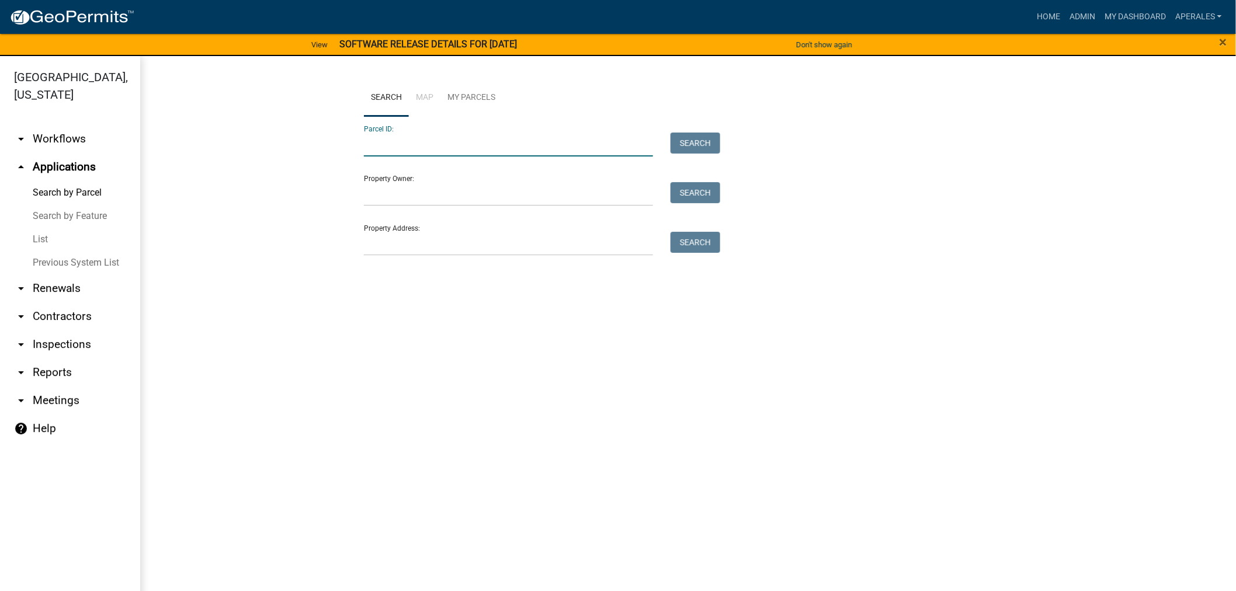
click at [398, 141] on input "Parcel ID:" at bounding box center [508, 145] width 289 height 24
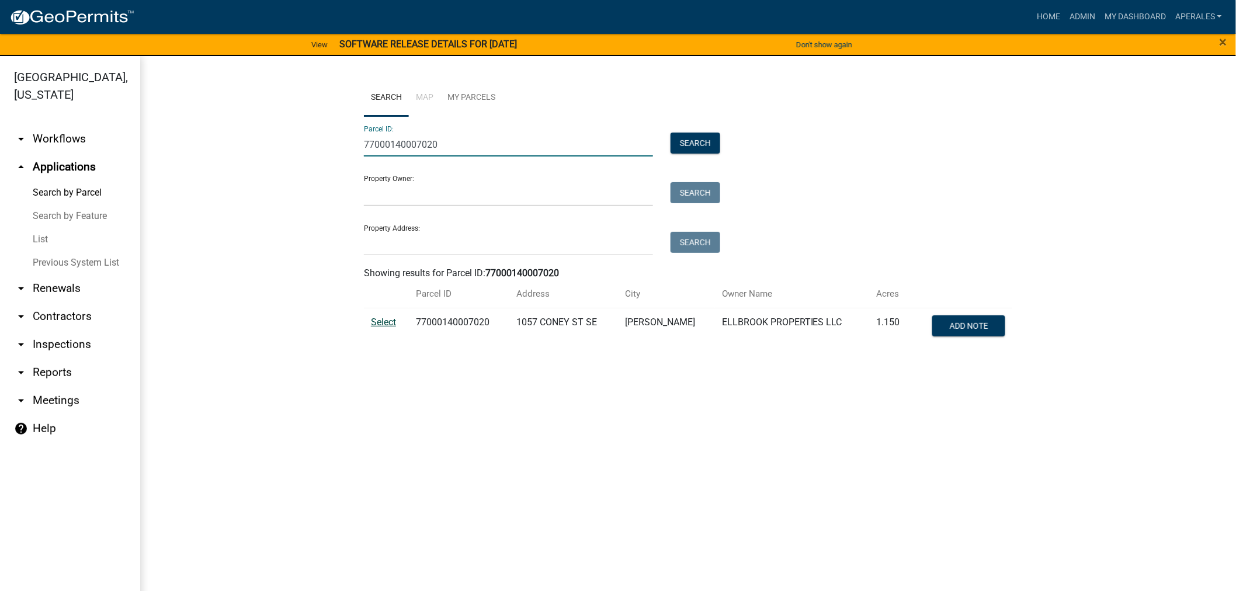
type input "77000140007020"
click at [387, 324] on span "Select" at bounding box center [383, 322] width 25 height 11
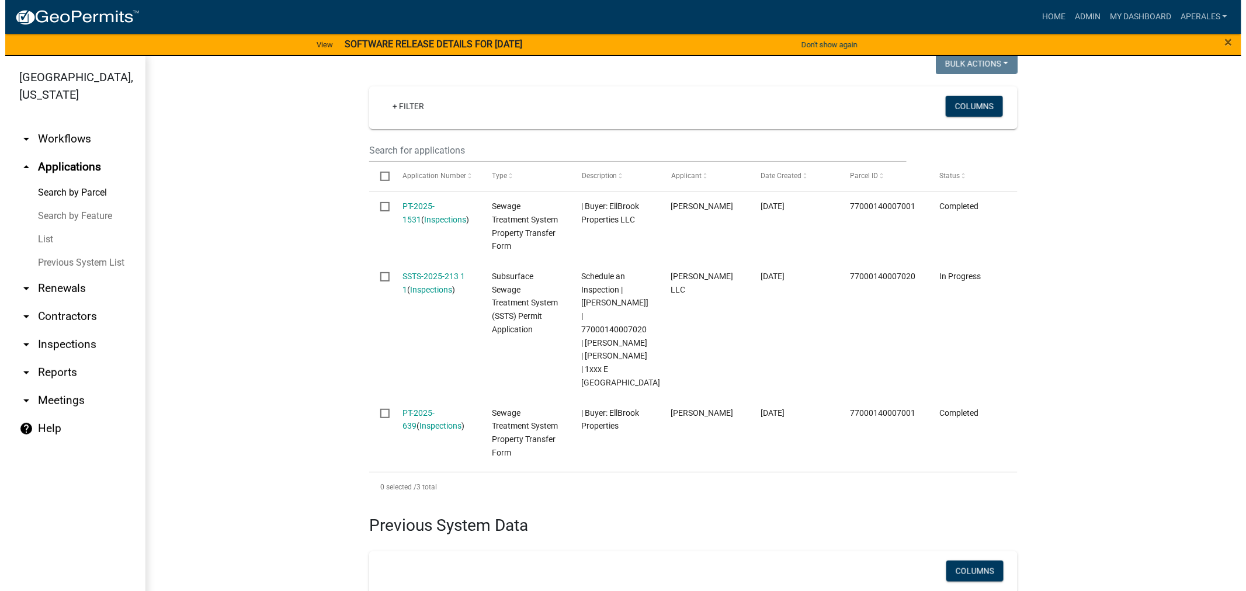
scroll to position [436, 0]
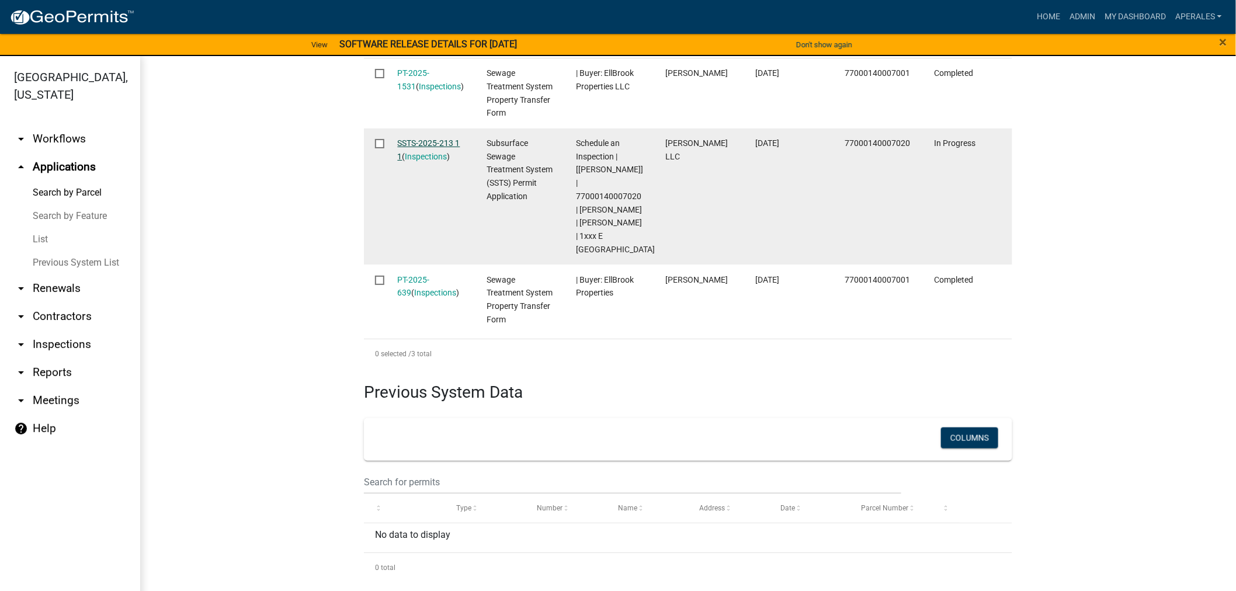
click at [411, 141] on link "SSTS-2025-213 1 1" at bounding box center [429, 149] width 63 height 23
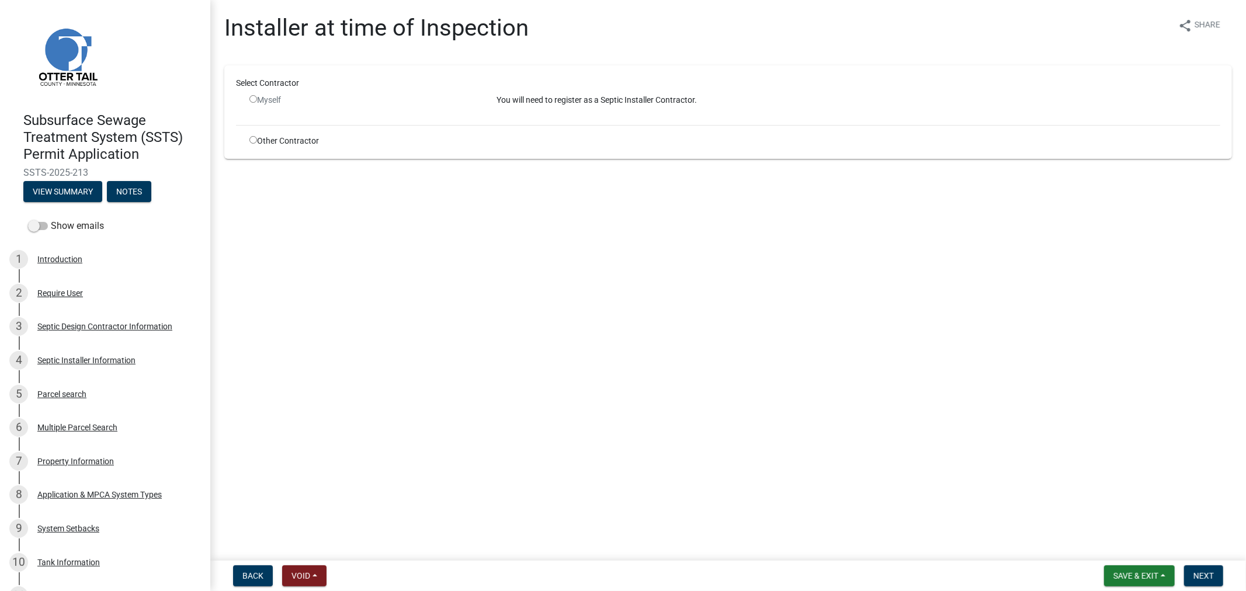
click at [254, 139] on input "radio" at bounding box center [254, 140] width 8 height 8
radio input "true"
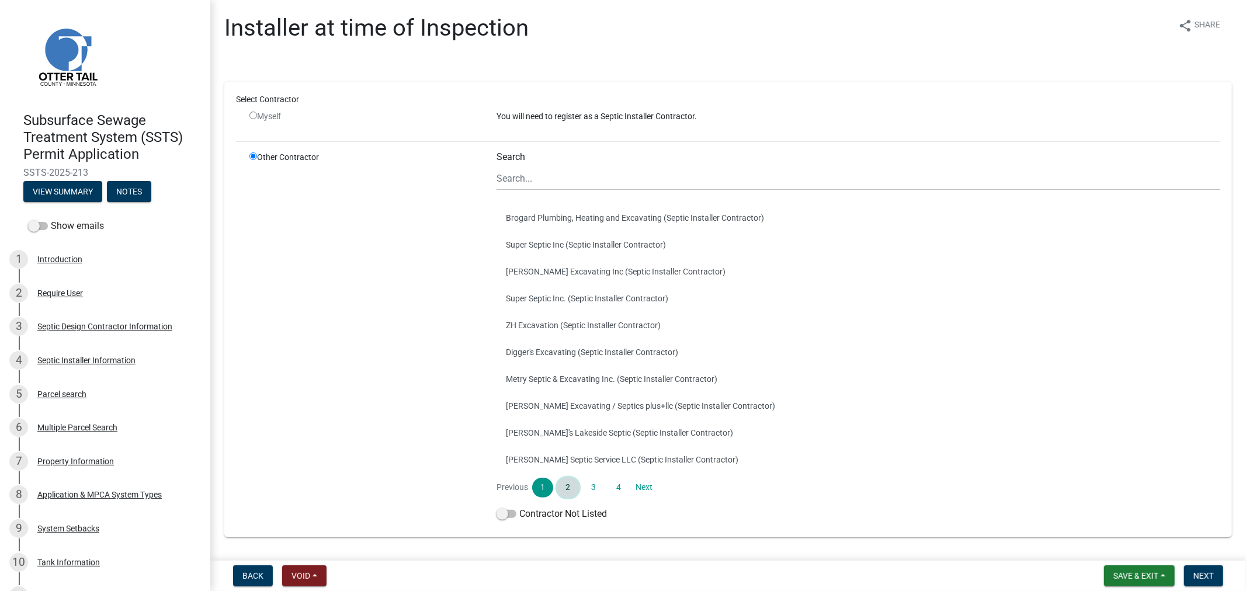
click at [564, 483] on link "2" at bounding box center [567, 488] width 21 height 20
click at [588, 481] on link "3" at bounding box center [593, 488] width 21 height 20
click at [621, 487] on link "4" at bounding box center [618, 488] width 21 height 20
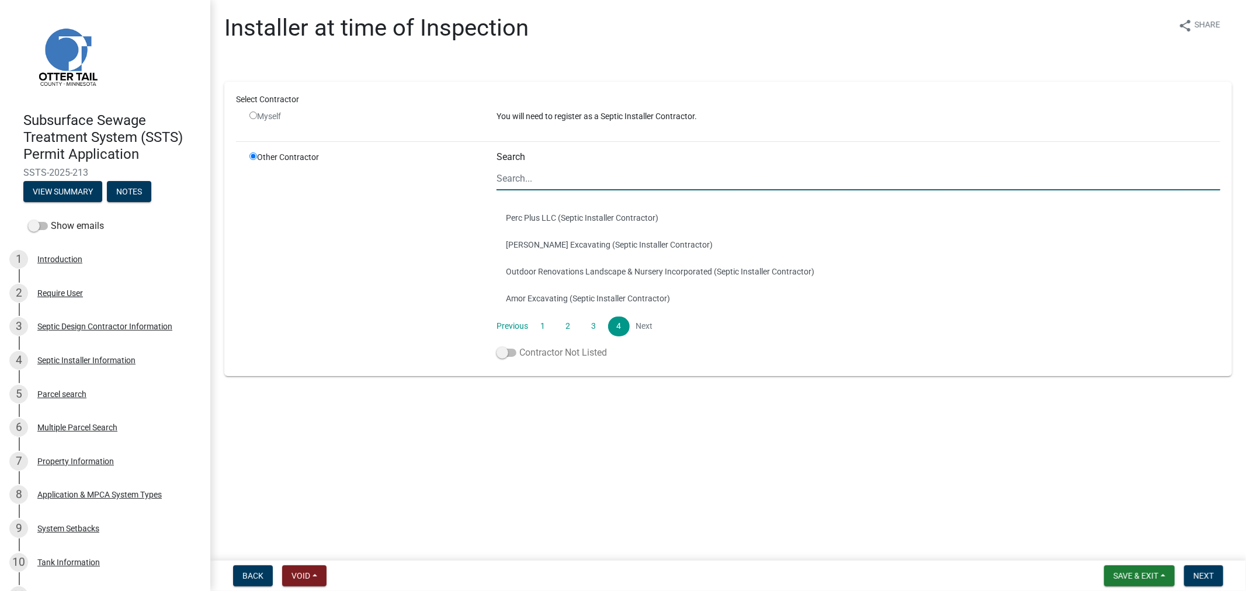
click at [511, 354] on span at bounding box center [507, 353] width 20 height 8
click at [519, 346] on input "Contractor Not Listed" at bounding box center [519, 346] width 0 height 0
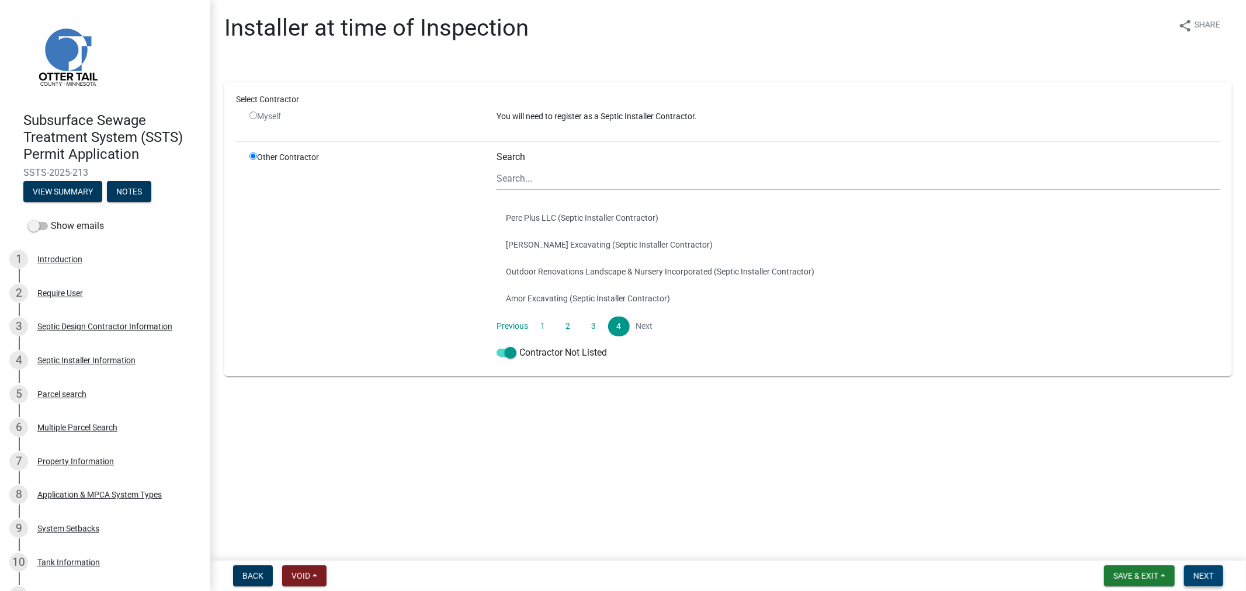
click at [1196, 571] on span "Next" at bounding box center [1204, 575] width 20 height 9
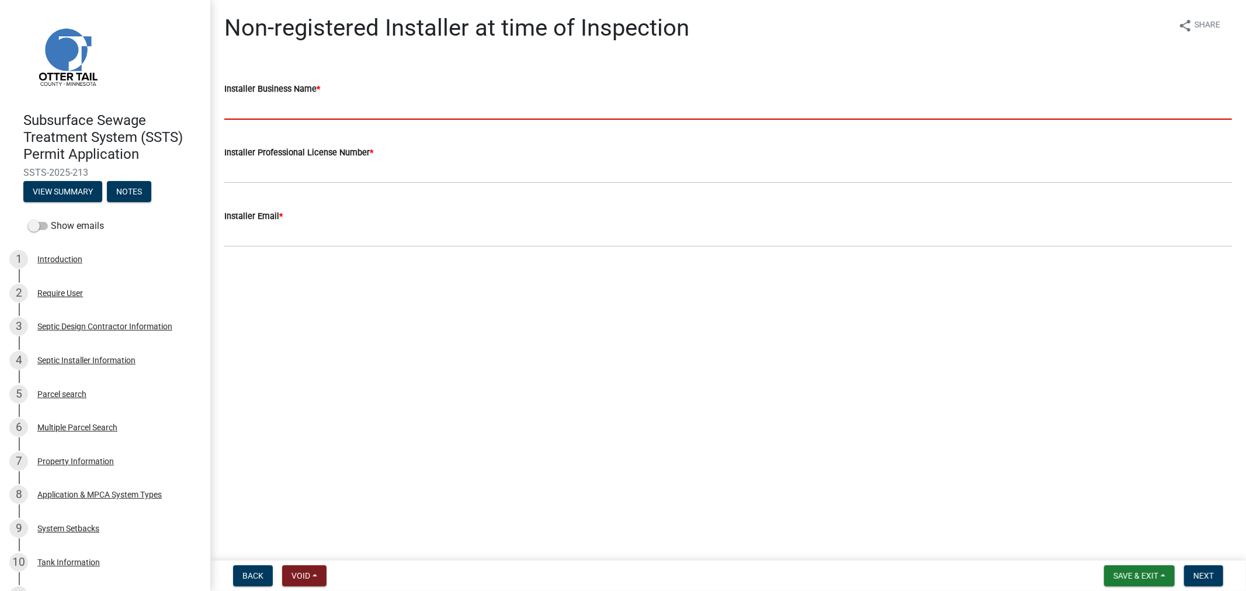
click at [282, 116] on input "Installer Business Name *" at bounding box center [728, 108] width 1008 height 24
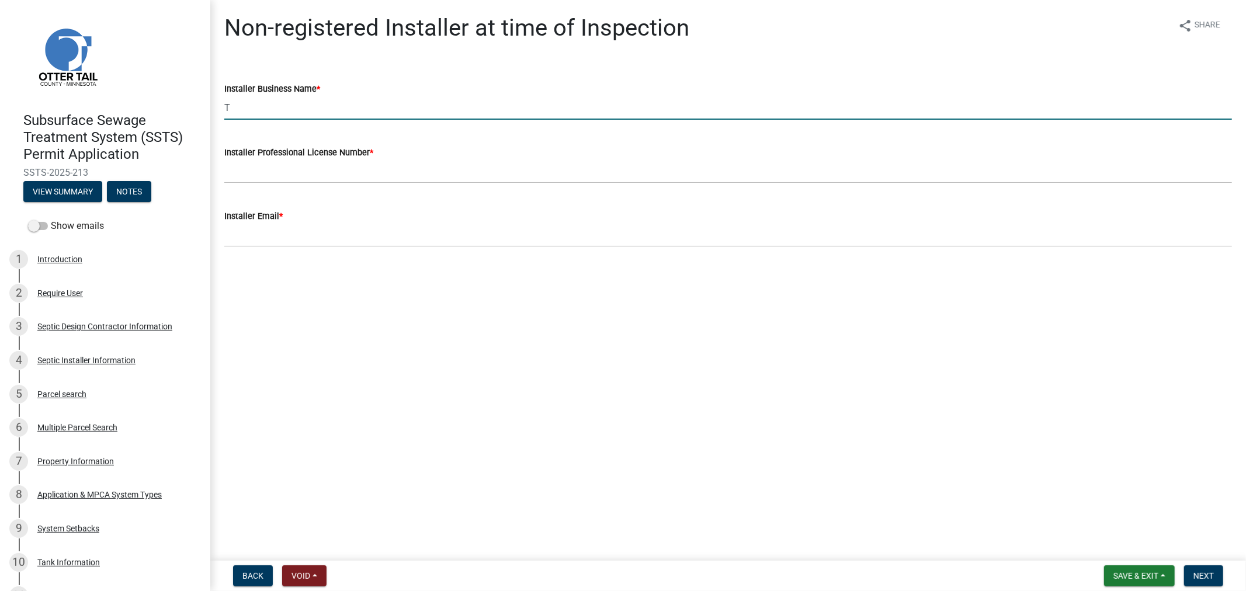
type input "TP's Septic"
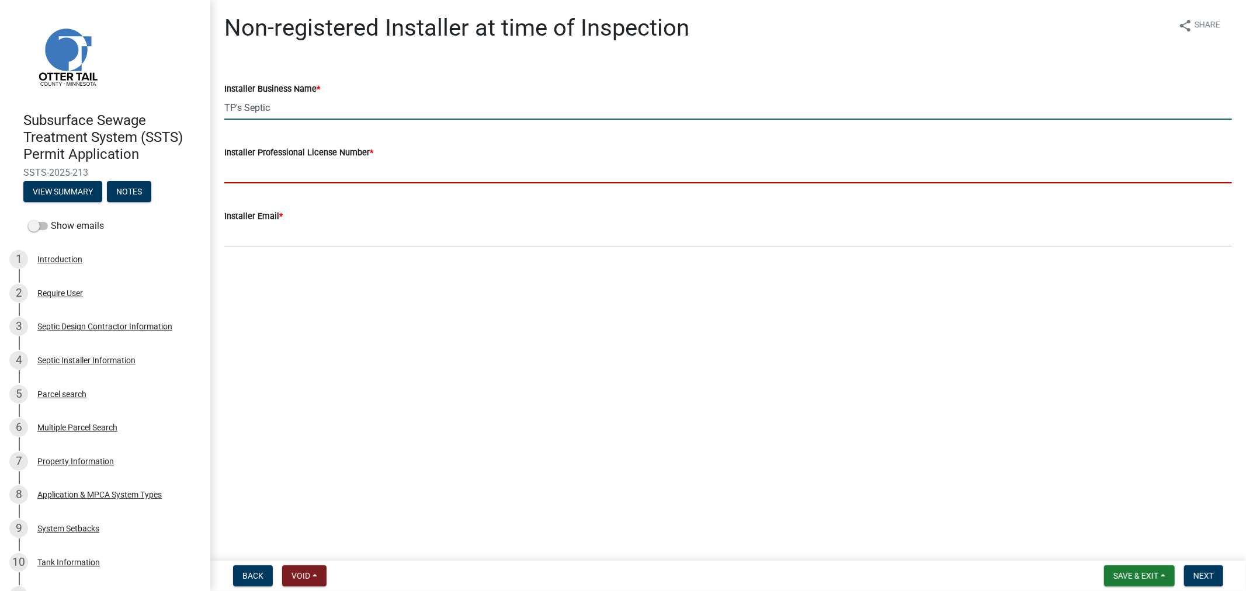
click at [261, 175] on input "Installer Professional License Number *" at bounding box center [728, 172] width 1008 height 24
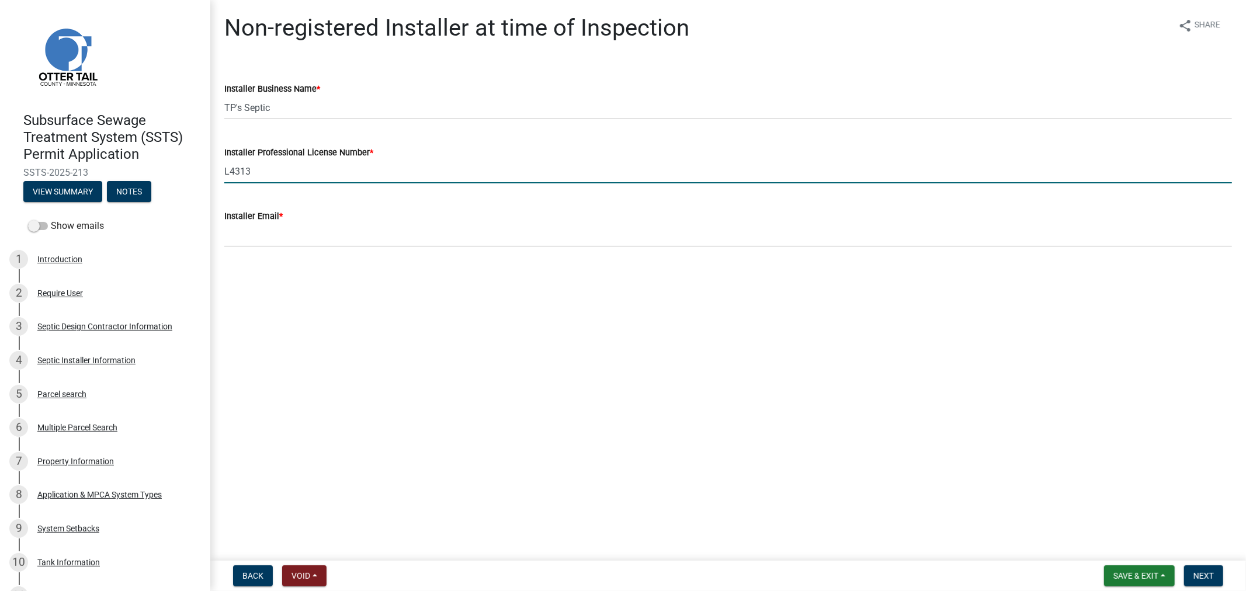
type input "L4313"
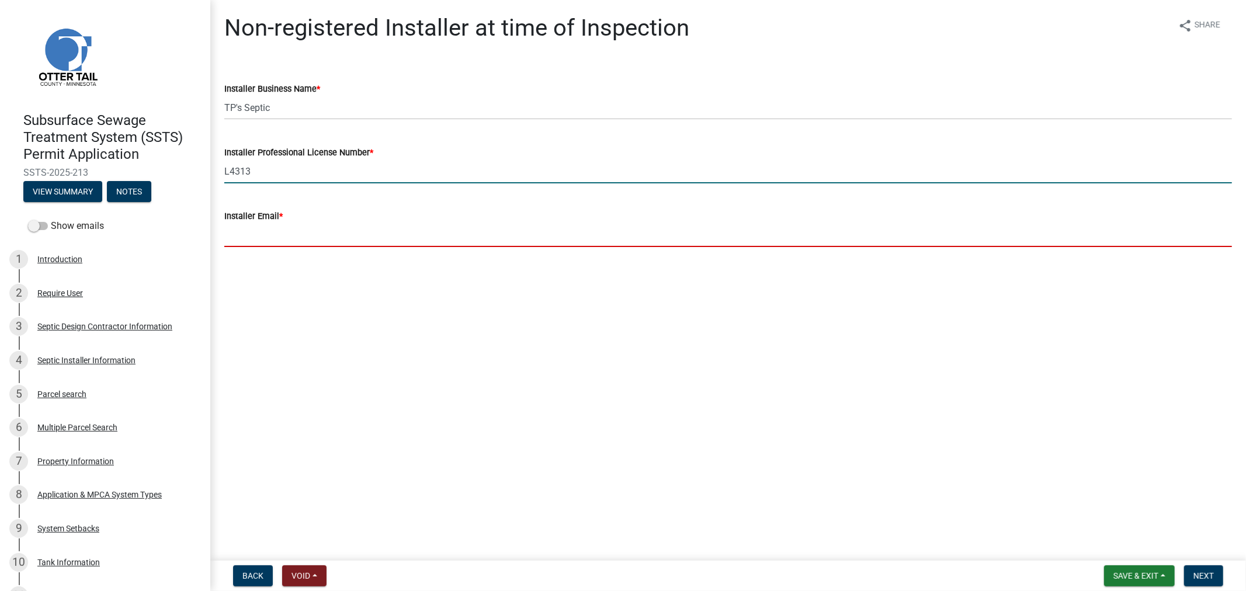
click at [245, 238] on input "Installer Email *" at bounding box center [728, 235] width 1008 height 24
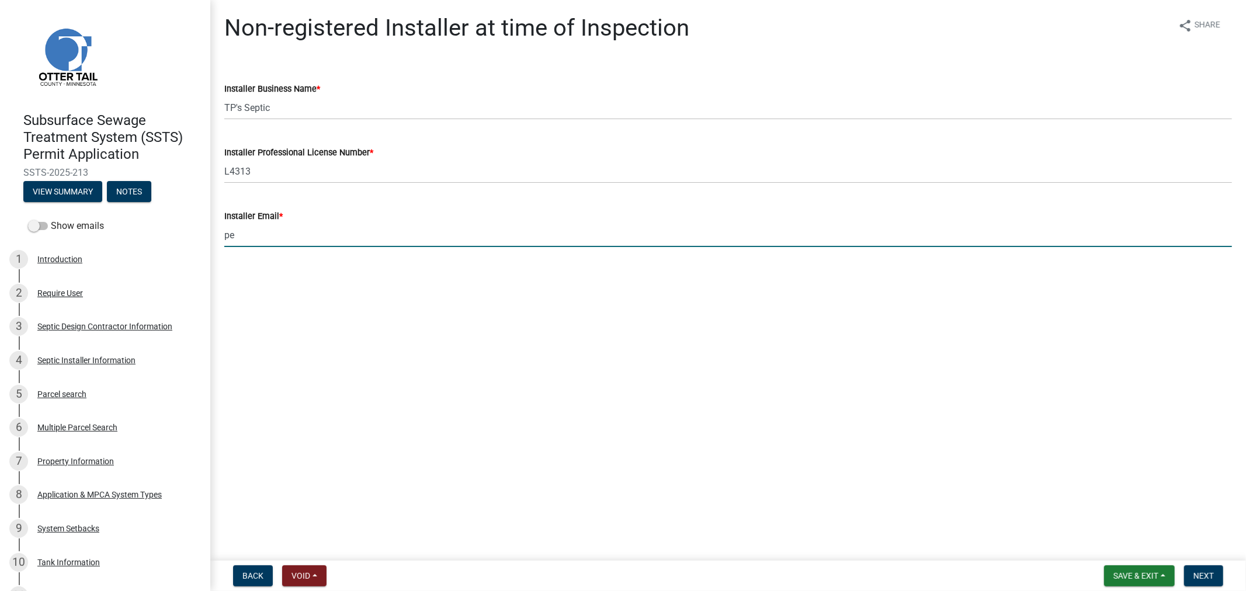
type input "peralaexcavating@gmail.com"
click at [1198, 569] on button "Next" at bounding box center [1203, 576] width 39 height 21
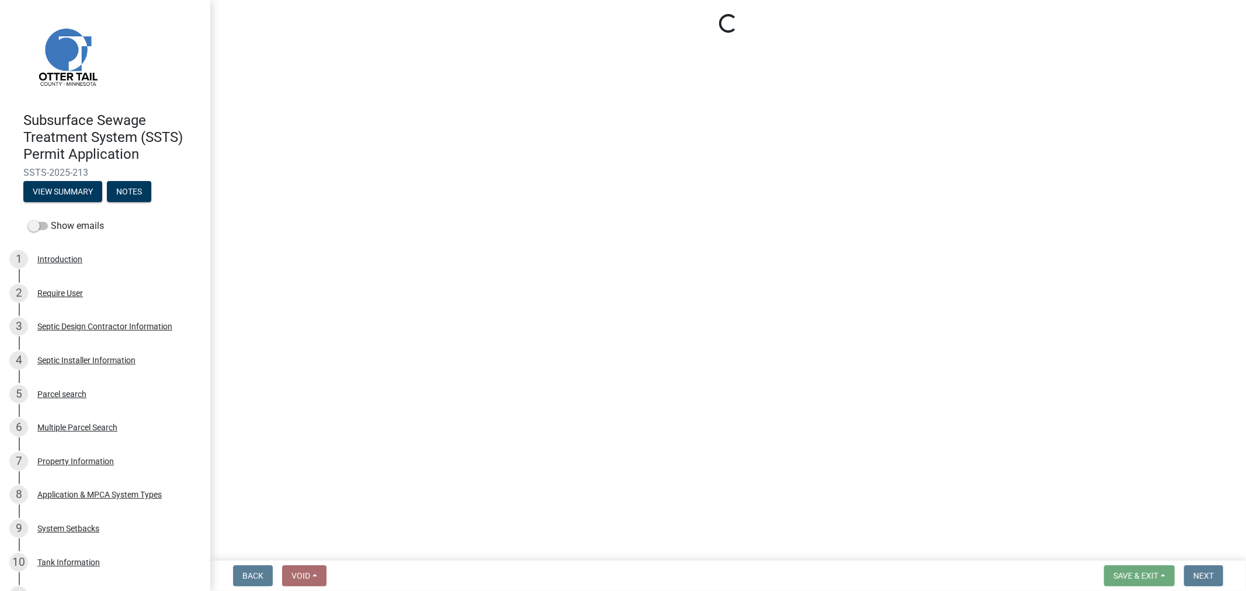
select select "710d5f49-2663-4e73-9718-d0c4e189f5ed"
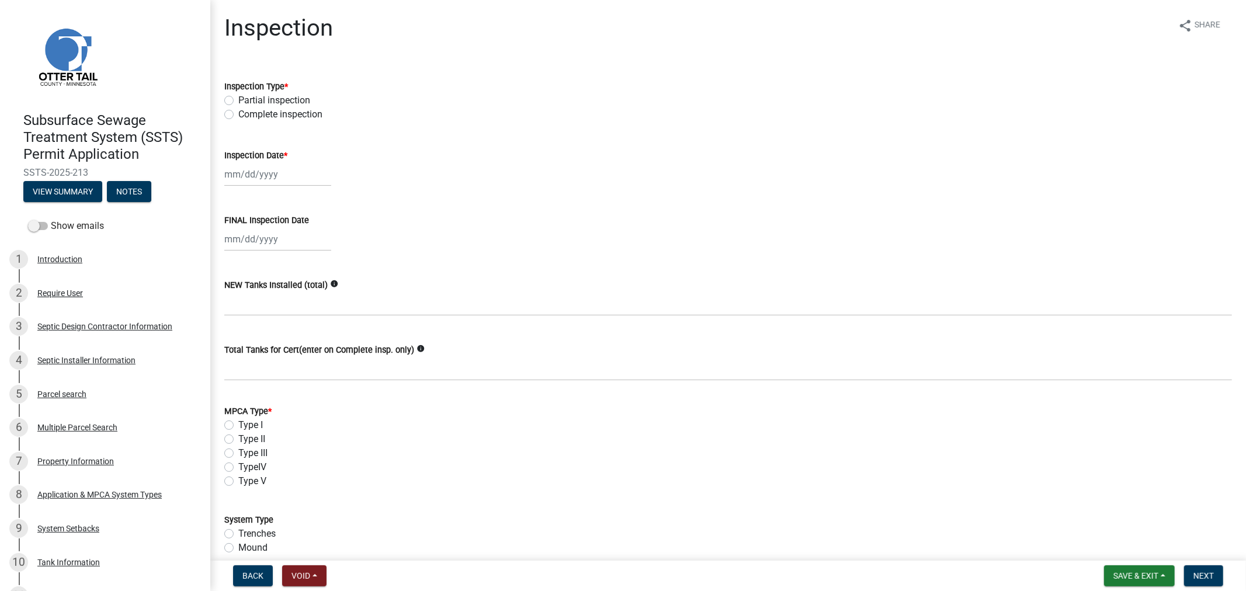
click at [238, 112] on label "Complete inspection" at bounding box center [280, 115] width 84 height 14
click at [238, 112] on input "Complete inspection" at bounding box center [242, 112] width 8 height 8
radio input "true"
select select "10"
select select "2025"
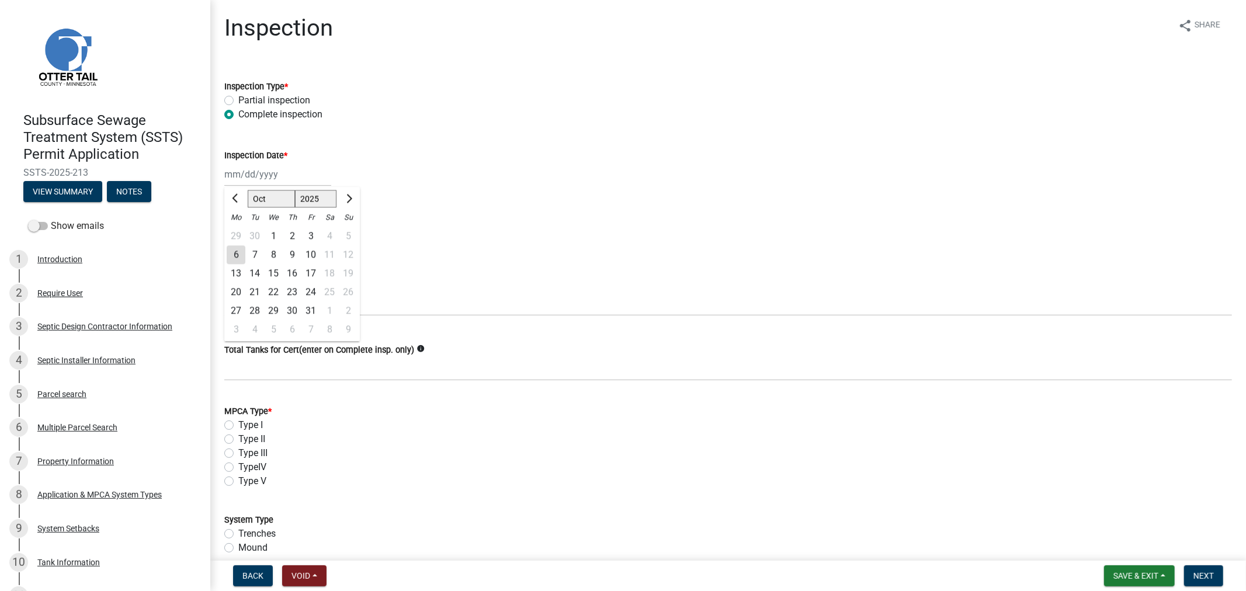
click at [249, 167] on div "Jan Feb Mar Apr May Jun Jul Aug Sep Oct Nov Dec 1525 1526 1527 1528 1529 1530 1…" at bounding box center [277, 174] width 107 height 24
click at [289, 231] on div "2" at bounding box center [292, 236] width 19 height 19
type input "10/02/2025"
select select "10"
select select "2025"
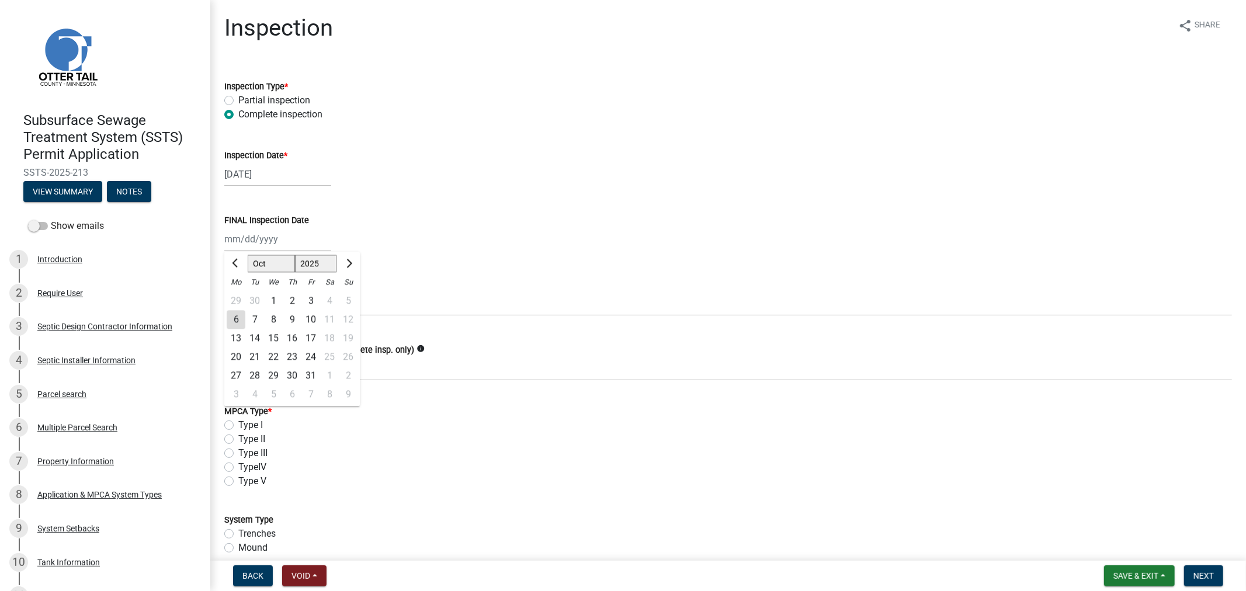
click at [264, 243] on div "Jan Feb Mar Apr May Jun Jul Aug Sep Oct Nov Dec 1525 1526 1527 1528 1529 1530 1…" at bounding box center [277, 239] width 107 height 24
click at [287, 297] on div "2" at bounding box center [292, 301] width 19 height 19
type input "10/02/2025"
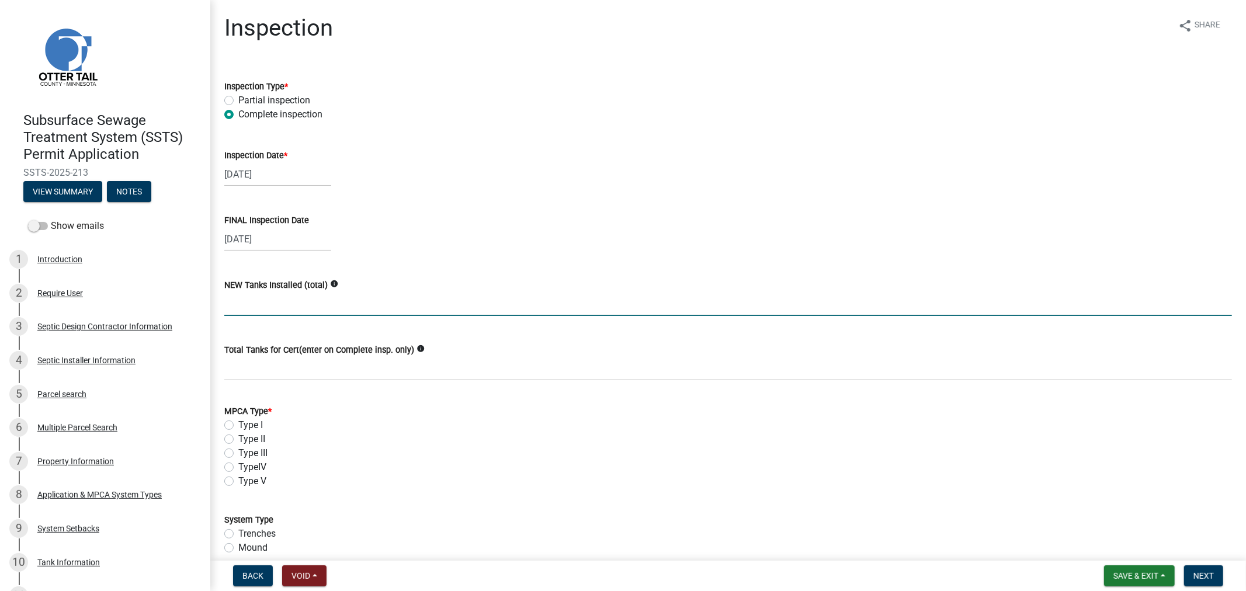
click at [278, 310] on input "text" at bounding box center [728, 304] width 1008 height 24
type input "2"
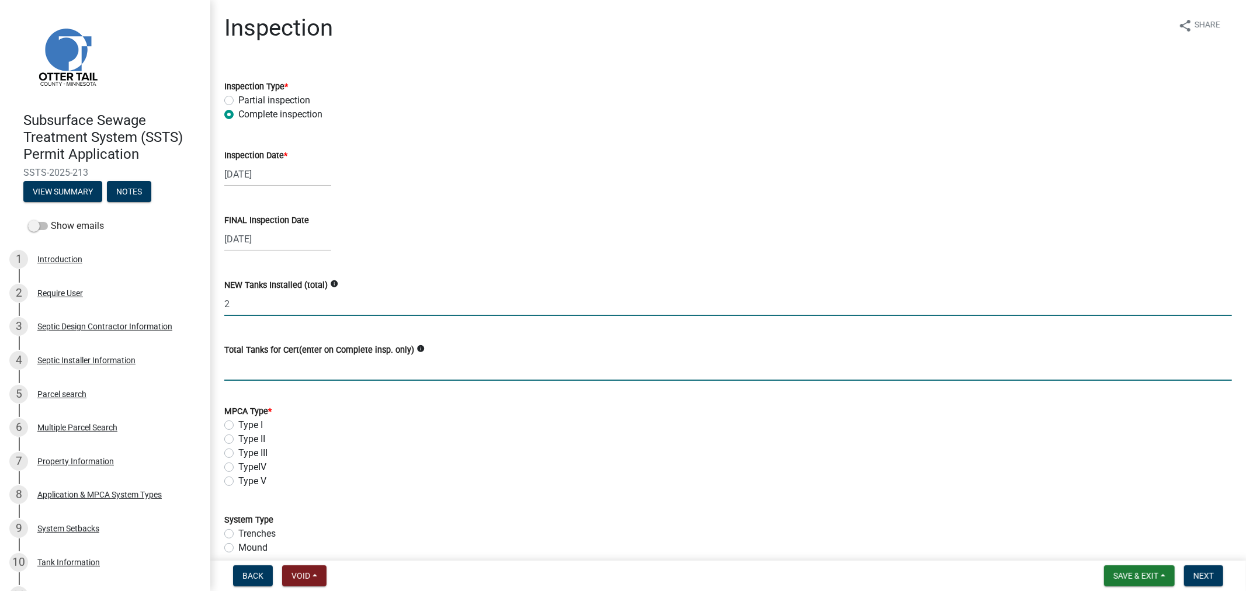
click at [271, 369] on input "Total Tanks for Cert(enter on Complete insp. only)" at bounding box center [728, 369] width 1008 height 24
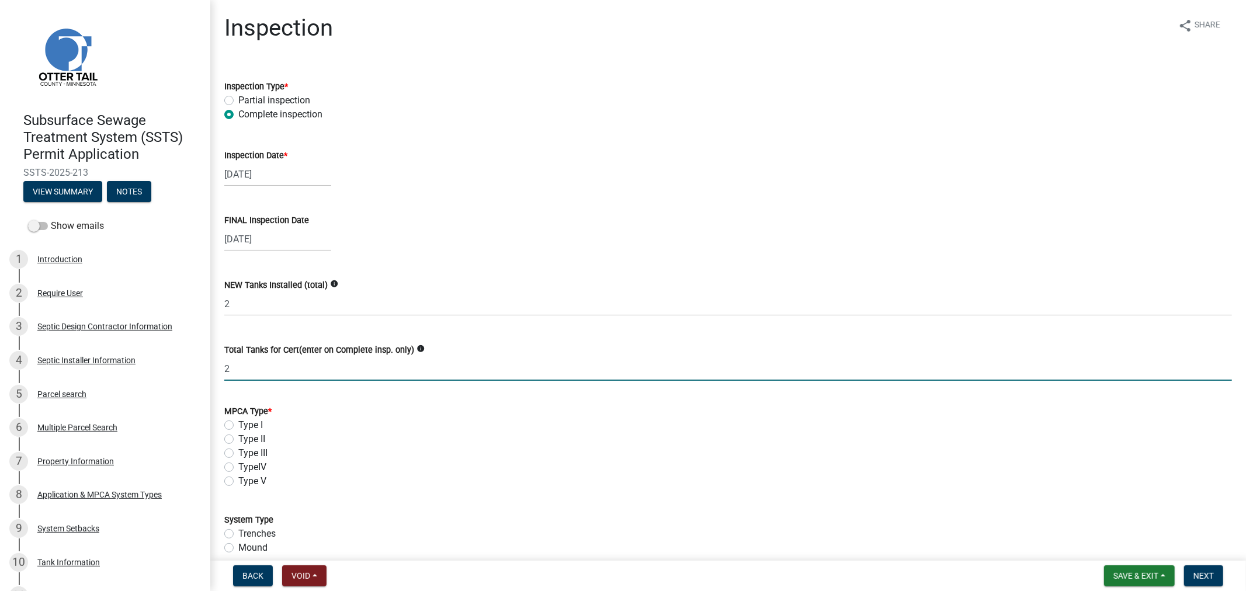
type input "2"
click at [238, 437] on label "Type II" at bounding box center [251, 439] width 27 height 14
click at [238, 437] on input "Type II" at bounding box center [242, 436] width 8 height 8
radio input "true"
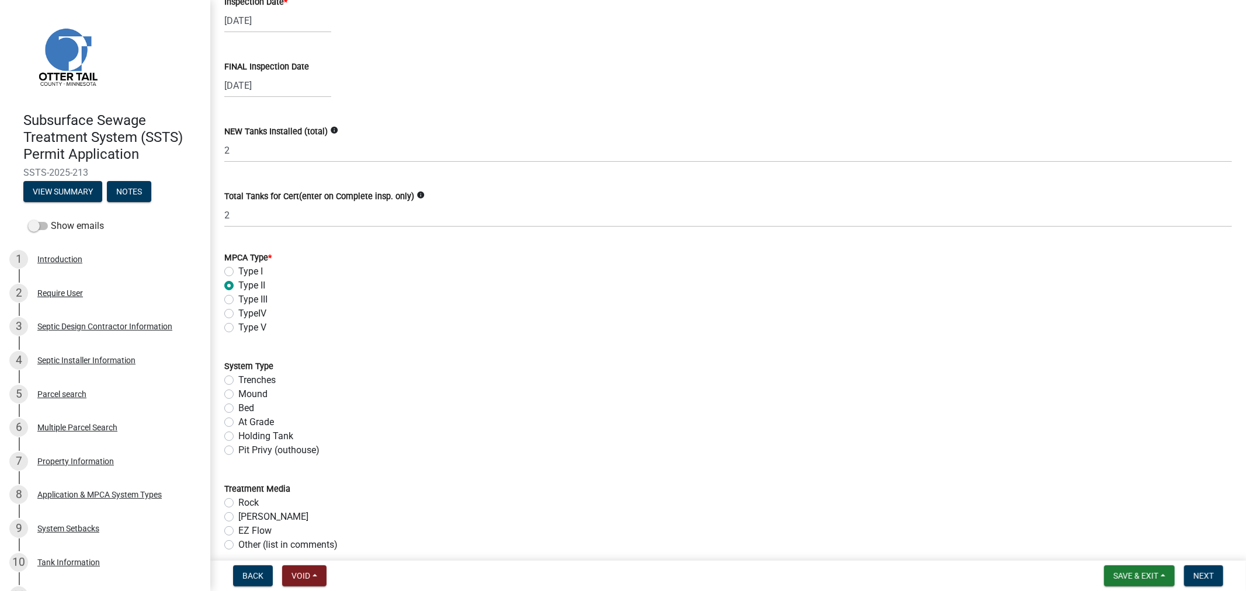
scroll to position [195, 0]
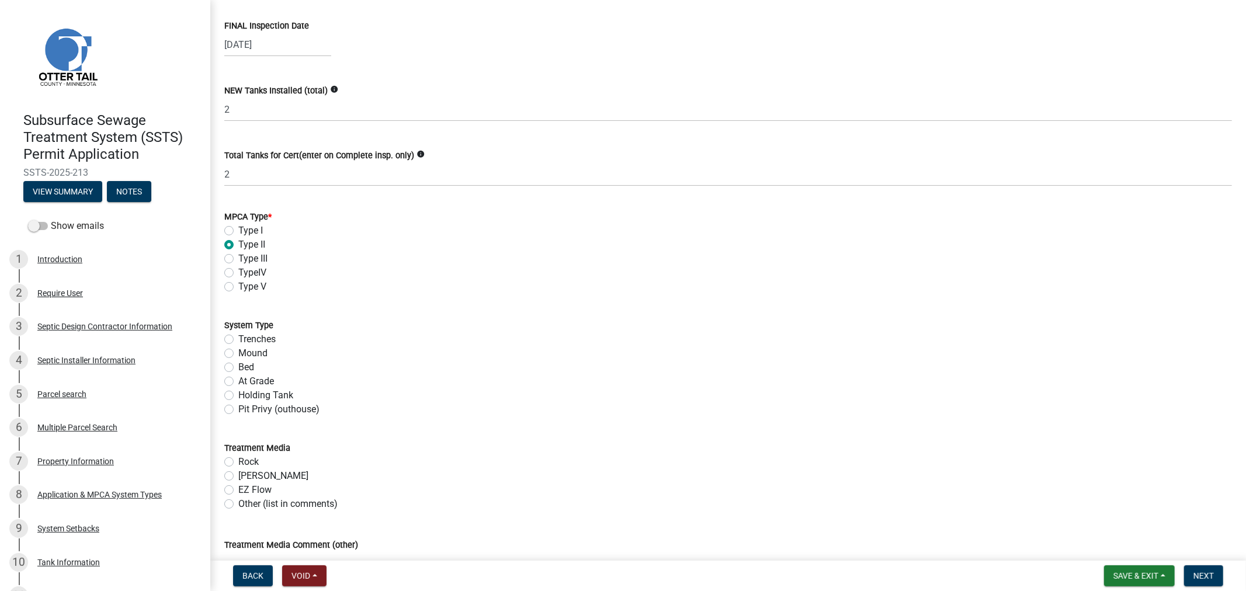
click at [238, 391] on label "Holding Tank" at bounding box center [265, 396] width 55 height 14
click at [238, 391] on input "Holding Tank" at bounding box center [242, 393] width 8 height 8
radio input "true"
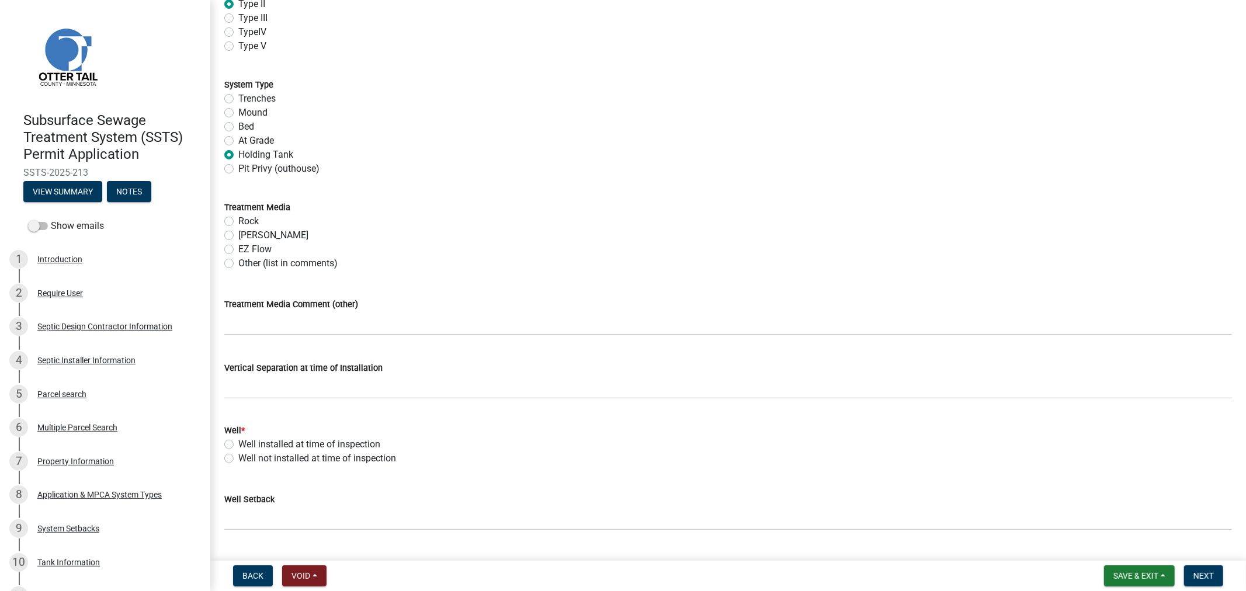
scroll to position [454, 0]
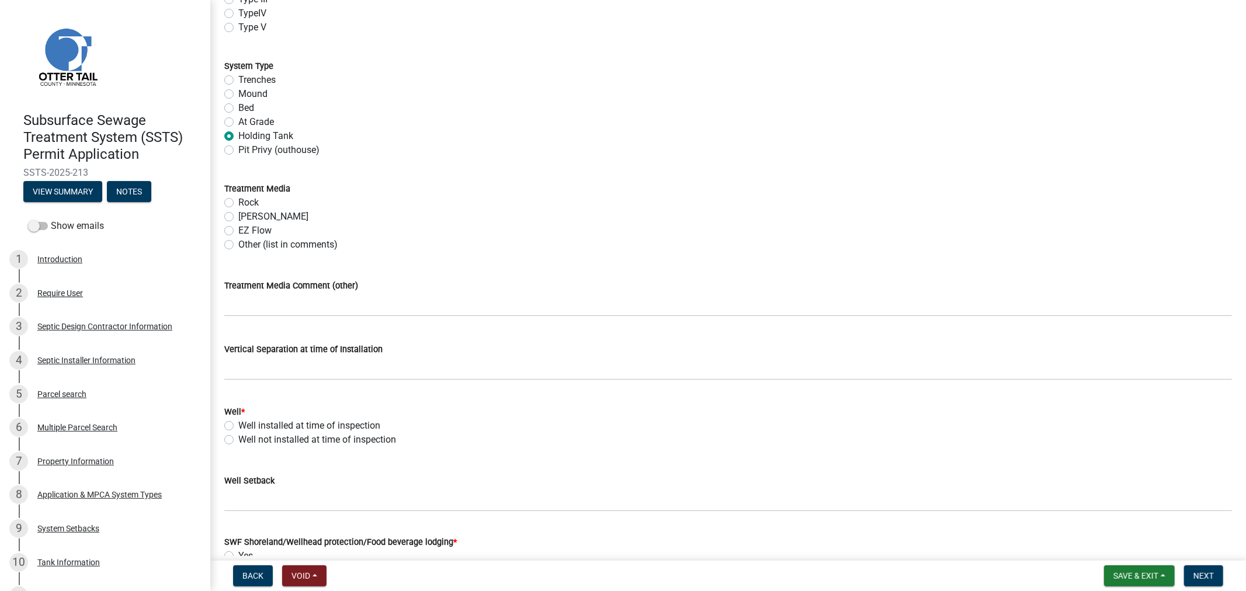
click at [238, 425] on label "Well installed at time of inspection" at bounding box center [309, 426] width 142 height 14
click at [238, 425] on input "Well installed at time of inspection" at bounding box center [242, 423] width 8 height 8
radio input "true"
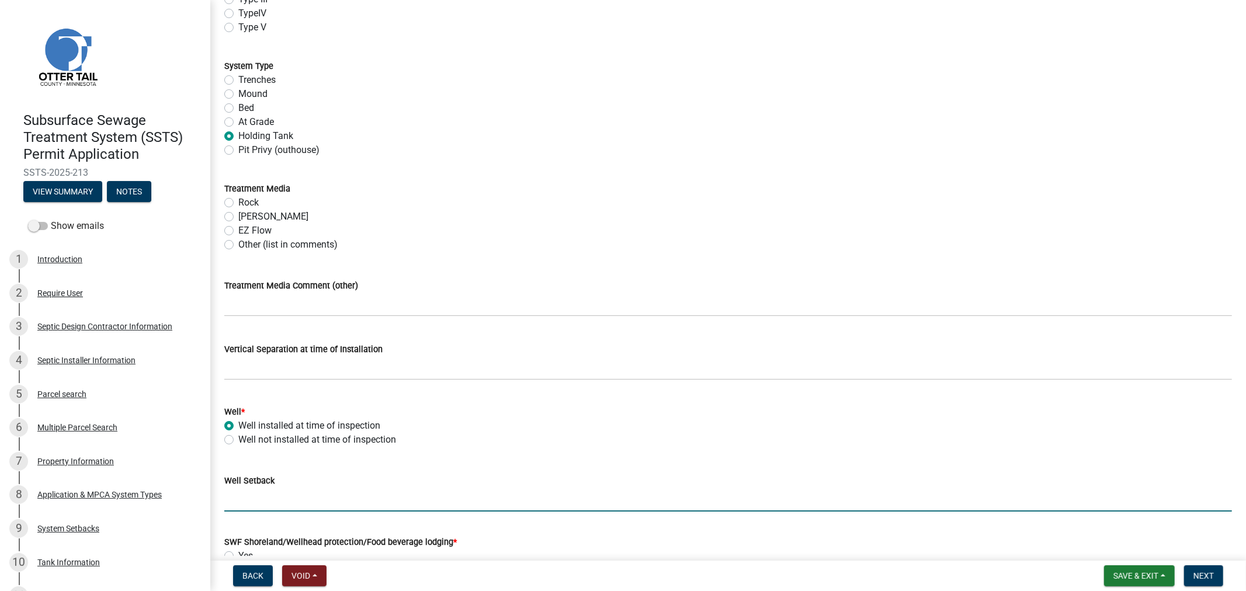
click at [235, 510] on input "Well Setback" at bounding box center [728, 500] width 1008 height 24
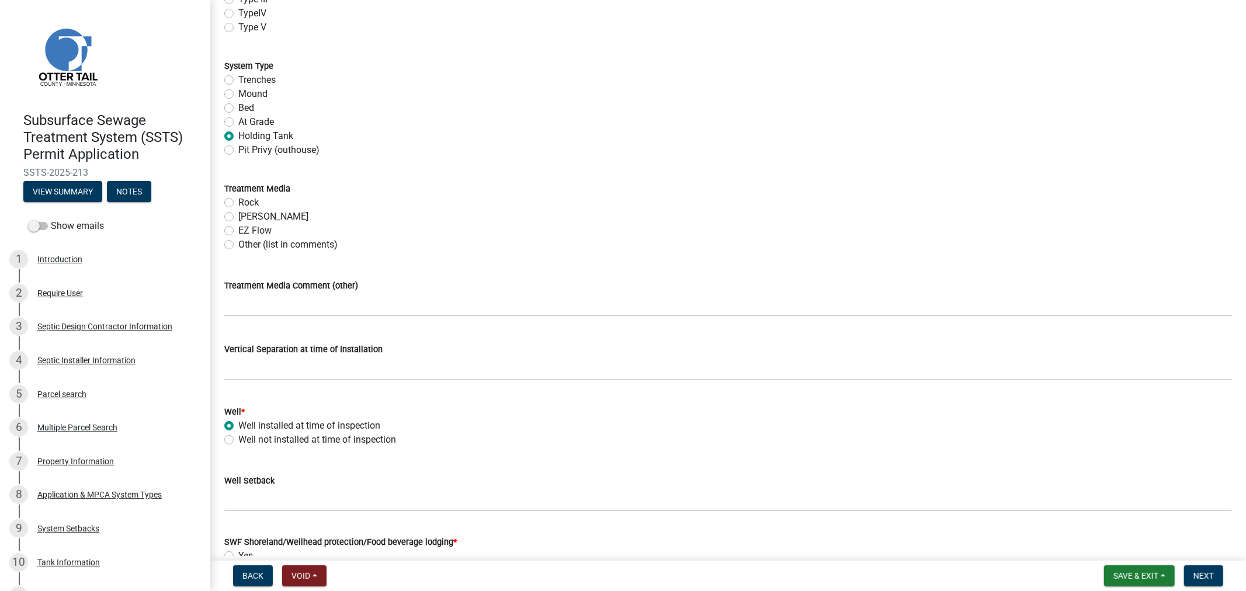
click at [238, 444] on label "Well not installed at time of inspection" at bounding box center [317, 440] width 158 height 14
click at [238, 441] on input "Well not installed at time of inspection" at bounding box center [242, 437] width 8 height 8
radio input "true"
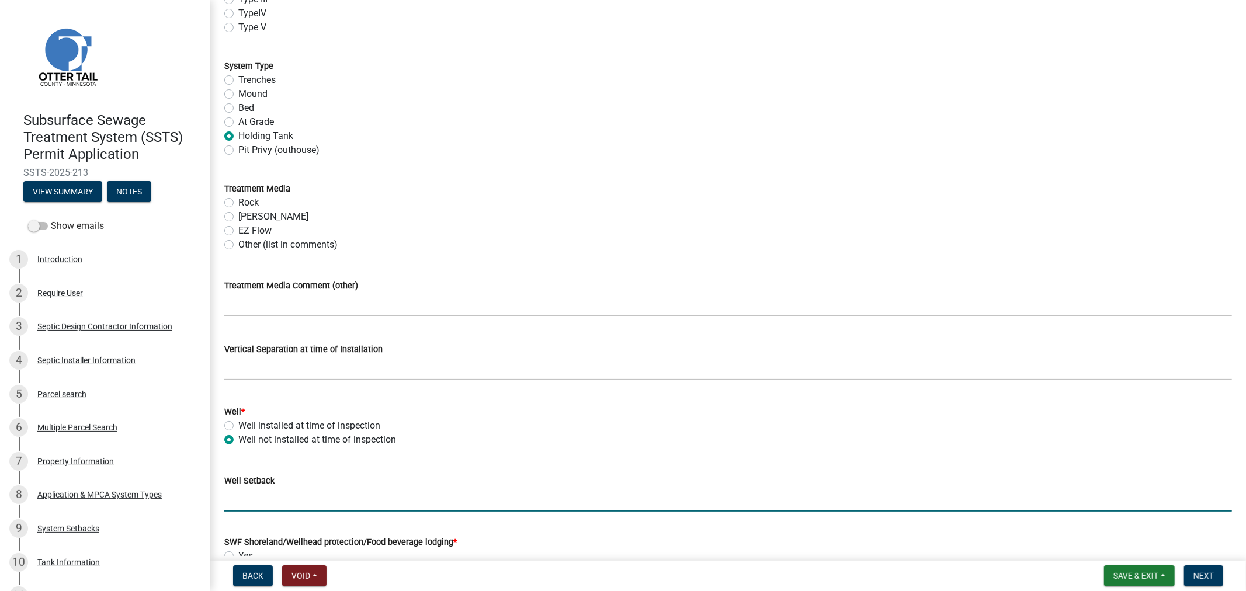
click at [268, 504] on input "Well Setback" at bounding box center [728, 500] width 1008 height 24
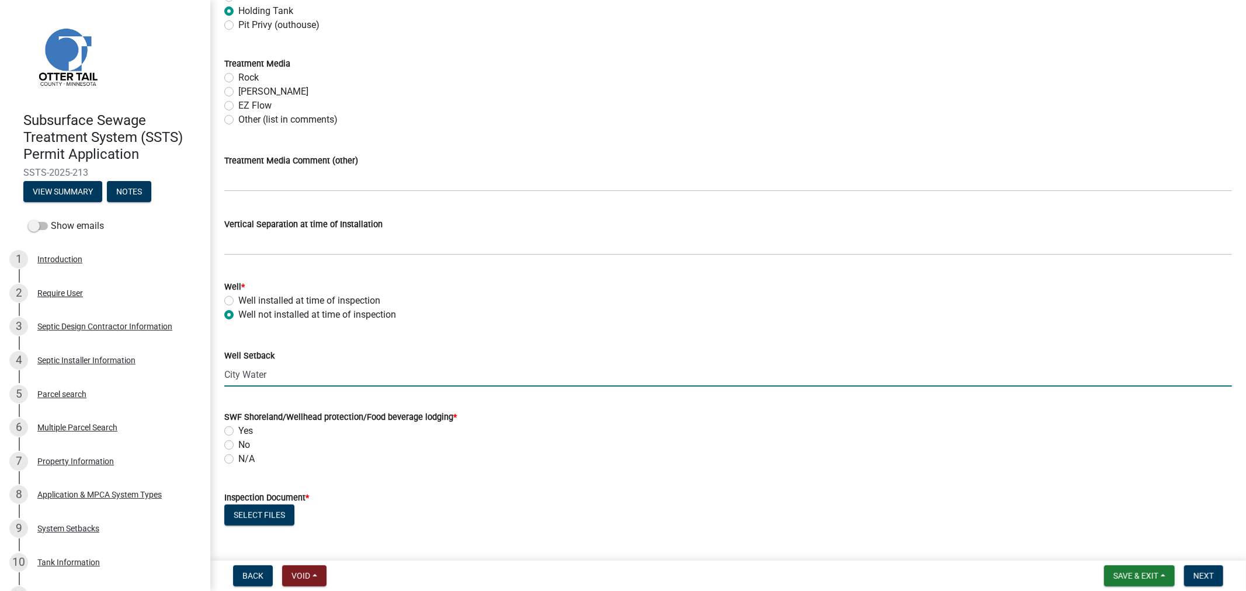
scroll to position [584, 0]
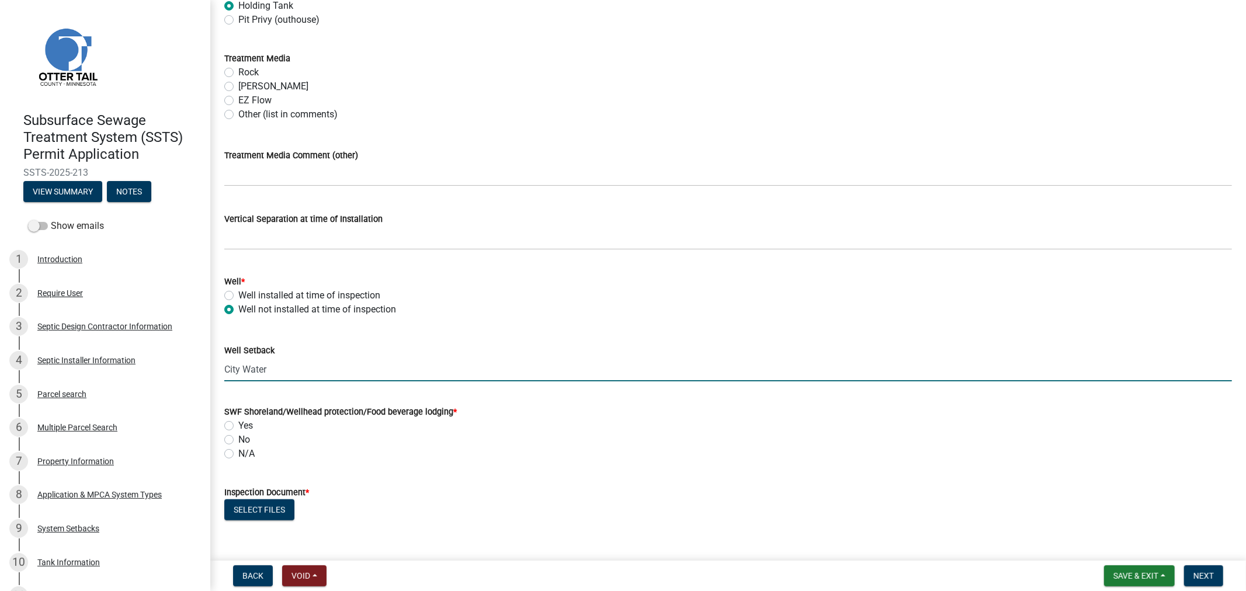
type input "City Water"
click at [238, 441] on label "No" at bounding box center [244, 440] width 12 height 14
click at [238, 441] on input "No" at bounding box center [242, 437] width 8 height 8
radio input "true"
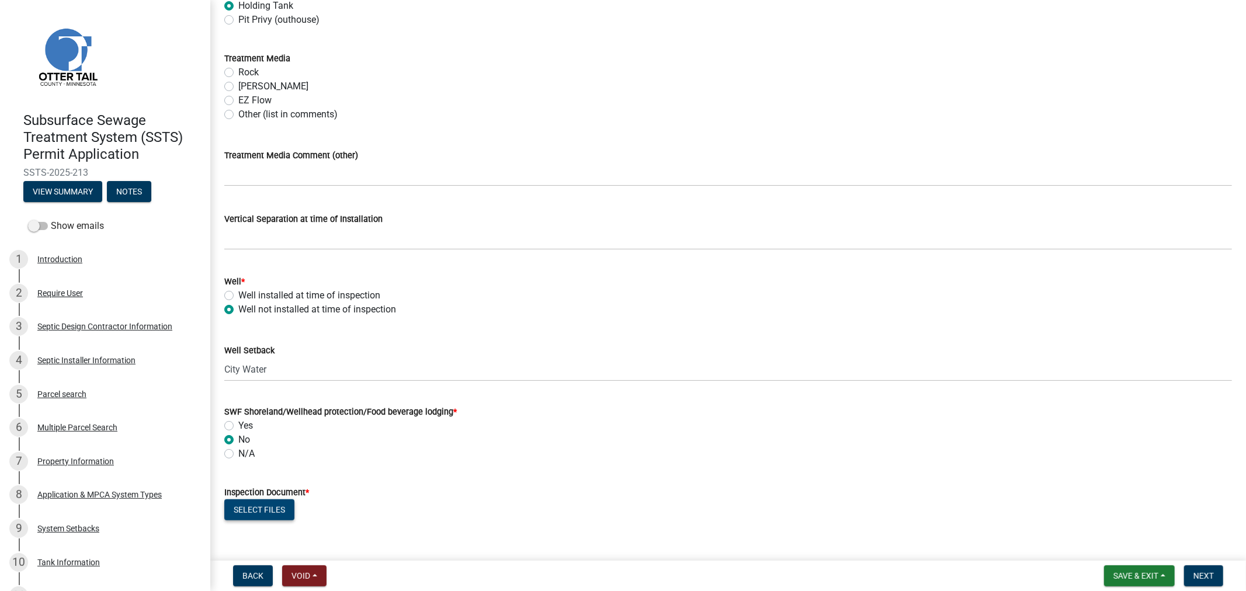
click at [254, 506] on button "Select files" at bounding box center [259, 510] width 70 height 21
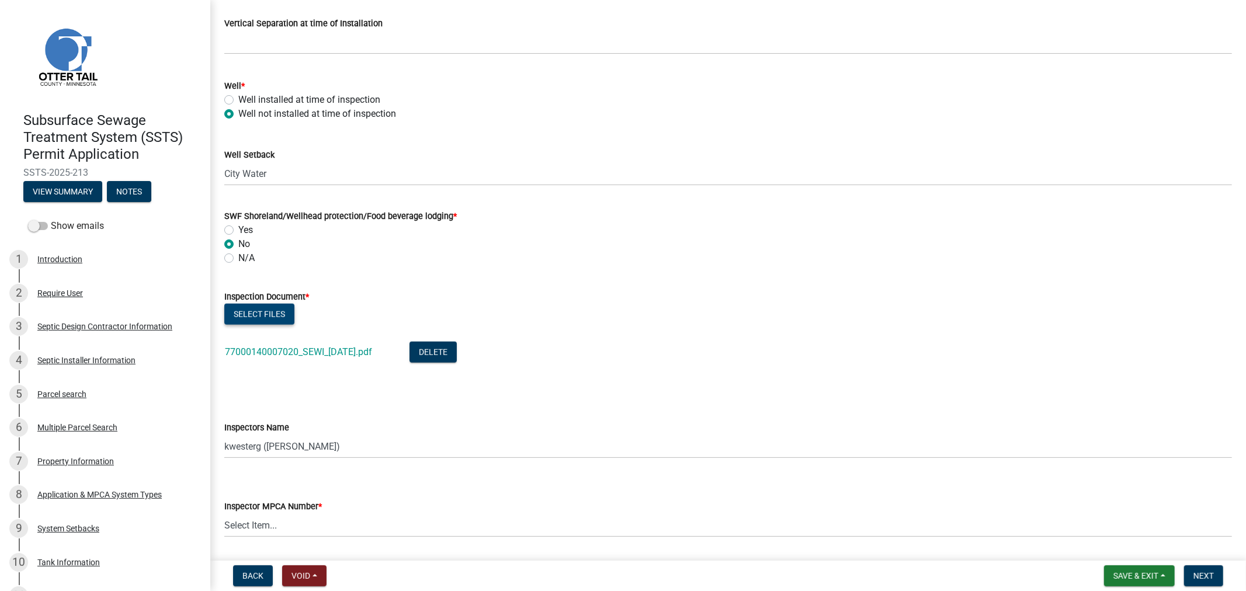
scroll to position [909, 0]
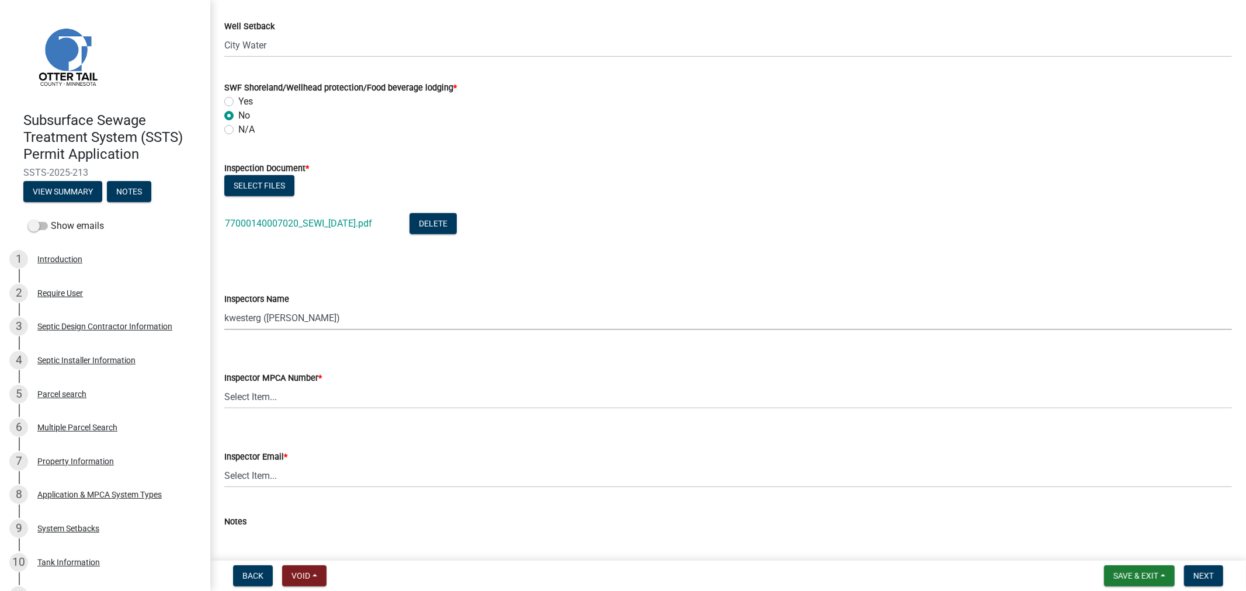
click at [269, 311] on select "Select Item... btollefson (Brittany Tollefson) alexisnewark (Alexis Newark) epl…" at bounding box center [728, 318] width 1008 height 24
select select "64cc3fb4-2a84-49c8-ae2d-a7b3072cebaf"
click at [224, 306] on select "Select Item... btollefson (Brittany Tollefson) alexisnewark (Alexis Newark) epl…" at bounding box center [728, 318] width 1008 height 24
click at [283, 396] on select "Select Item... Alexis Newark (10415) Andrea Perales (924) Brittany Tollefson (1…" at bounding box center [728, 397] width 1008 height 24
click at [224, 385] on select "Select Item... Alexis Newark (10415) Andrea Perales (924) Brittany Tollefson (1…" at bounding box center [728, 397] width 1008 height 24
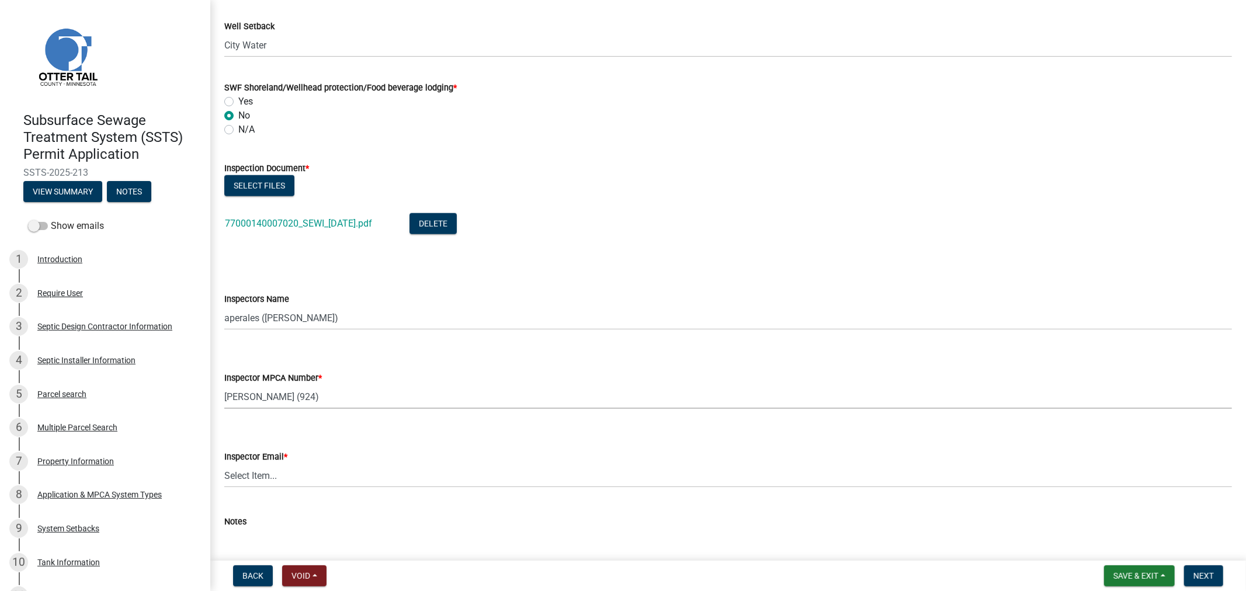
select select "6979e2cf-acfc-4aeb-b273-cede3e7f0b0f"
click at [266, 472] on select "Select Item... Alexis Newark (anewark@ottertailcounty.gov) Amy Busko (abusko@ot…" at bounding box center [728, 476] width 1008 height 24
click at [224, 464] on select "Select Item... Alexis Newark (anewark@ottertailcounty.gov) Amy Busko (abusko@ot…" at bounding box center [728, 476] width 1008 height 24
select select "fc504d62-a492-4196-a78d-ce00230c60b4"
click at [456, 410] on wm-data-entity-input "Inspector MPCA Number * Select Item... Alexis Newark (10415) Andrea Perales (92…" at bounding box center [728, 380] width 1008 height 79
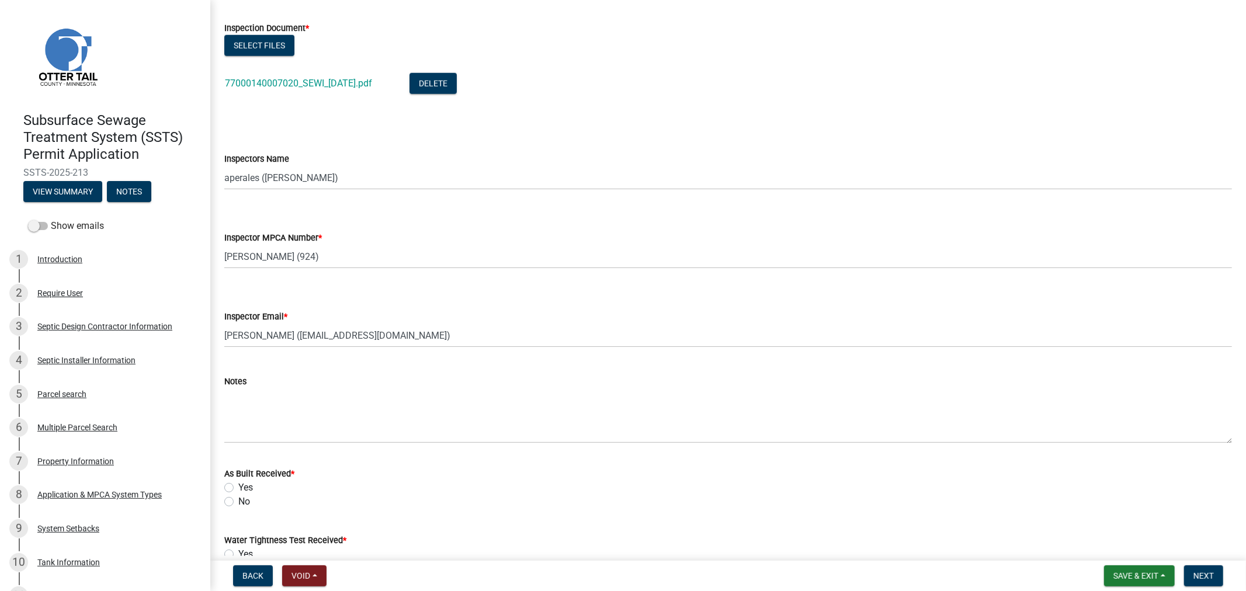
scroll to position [1103, 0]
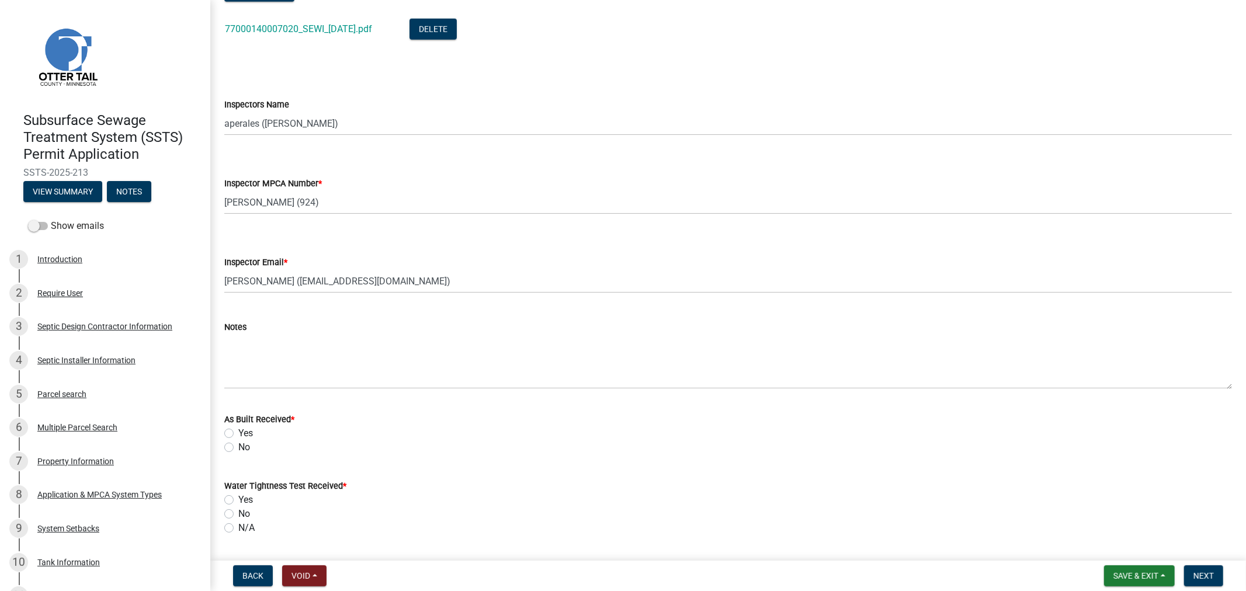
click at [238, 448] on label "No" at bounding box center [244, 448] width 12 height 14
click at [238, 448] on input "No" at bounding box center [242, 445] width 8 height 8
radio input "true"
click at [238, 531] on label "N/A" at bounding box center [246, 528] width 16 height 14
click at [238, 529] on input "N/A" at bounding box center [242, 525] width 8 height 8
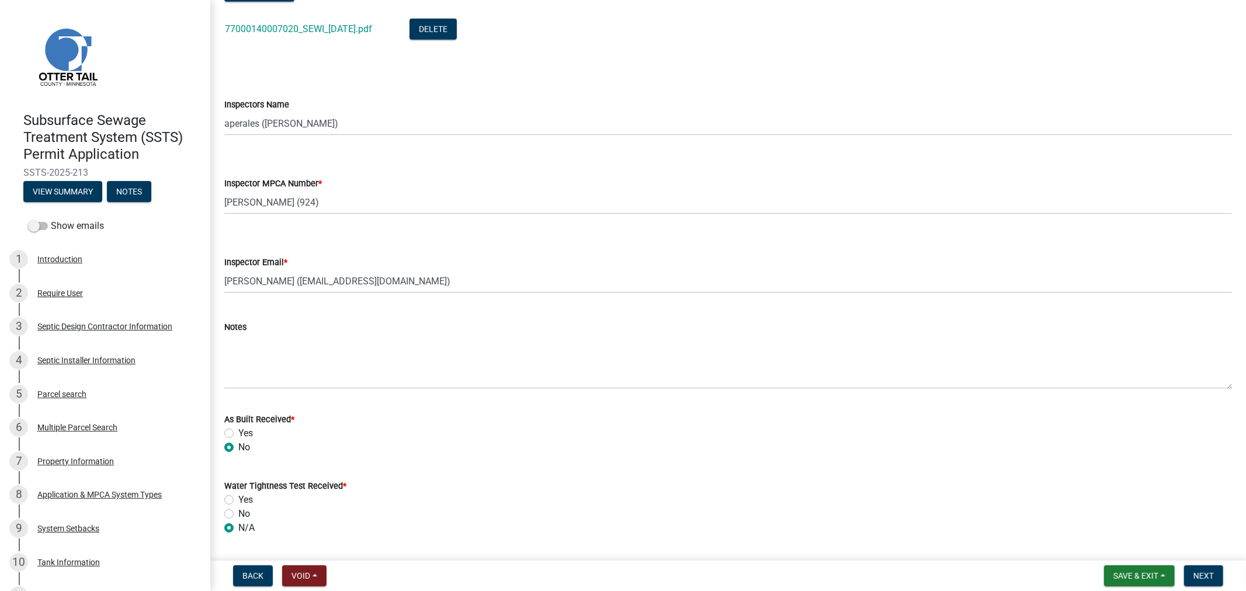
radio input "true"
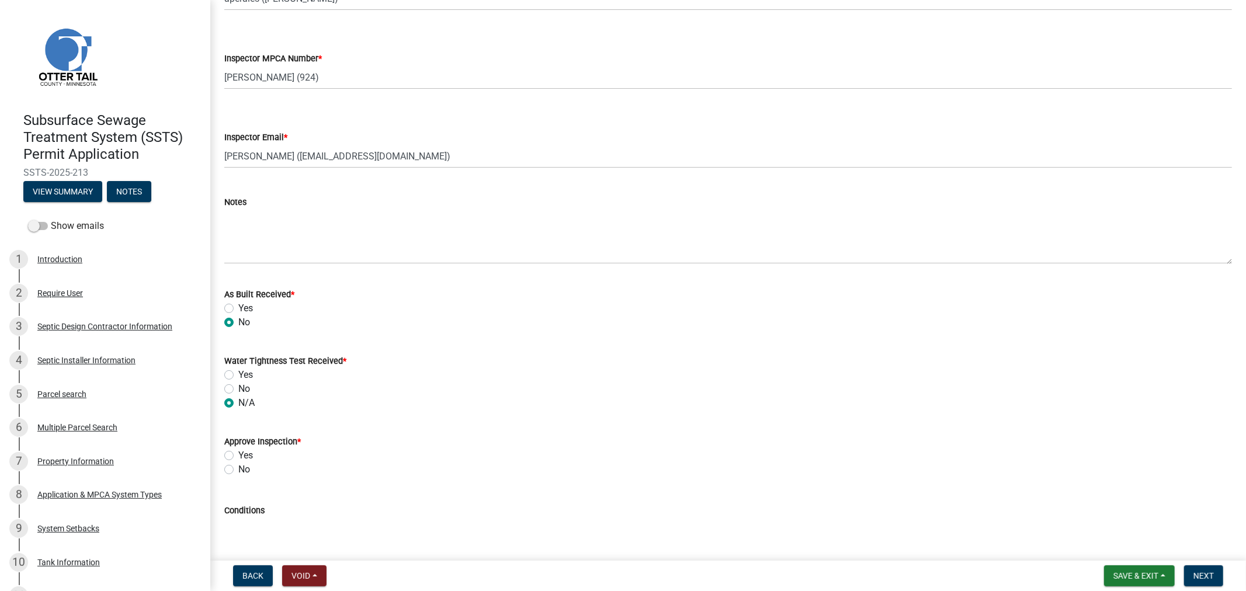
scroll to position [1233, 0]
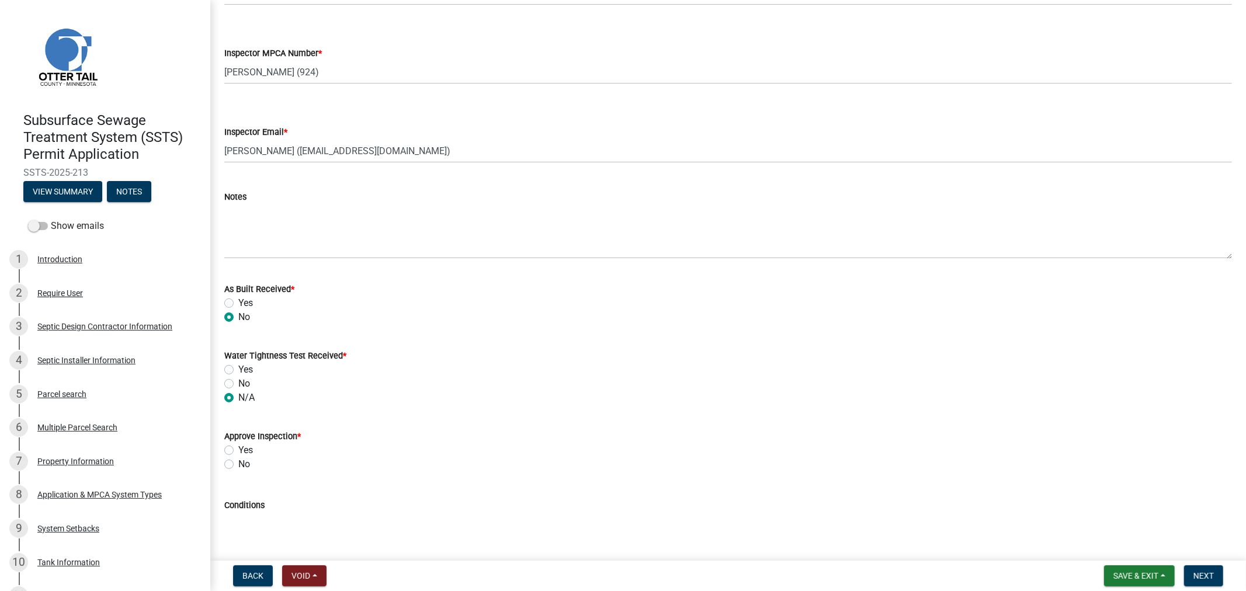
click at [238, 384] on label "No" at bounding box center [244, 384] width 12 height 14
click at [238, 384] on input "No" at bounding box center [242, 381] width 8 height 8
radio input "true"
click at [238, 454] on label "Yes" at bounding box center [245, 450] width 15 height 14
click at [238, 451] on input "Yes" at bounding box center [242, 447] width 8 height 8
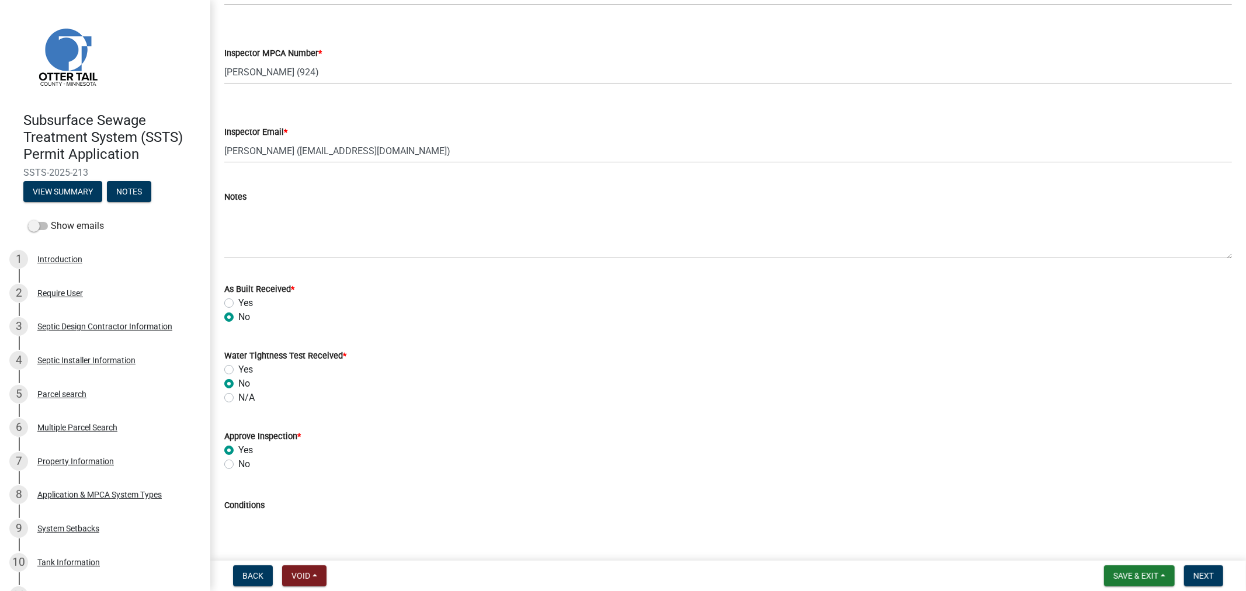
radio input "true"
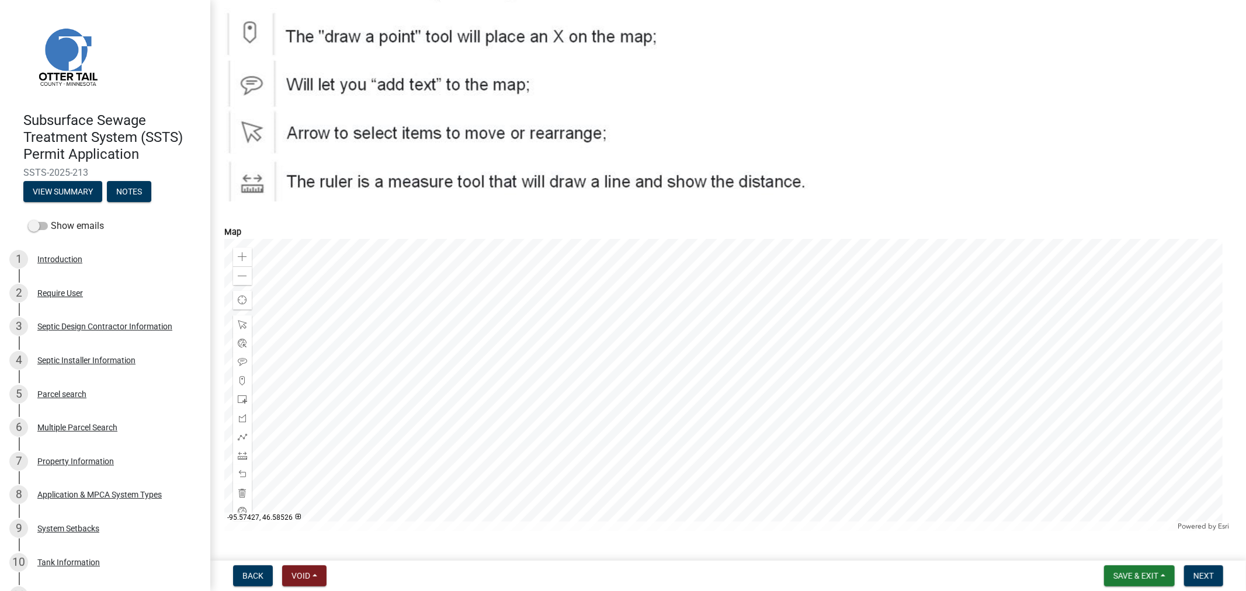
scroll to position [1913, 0]
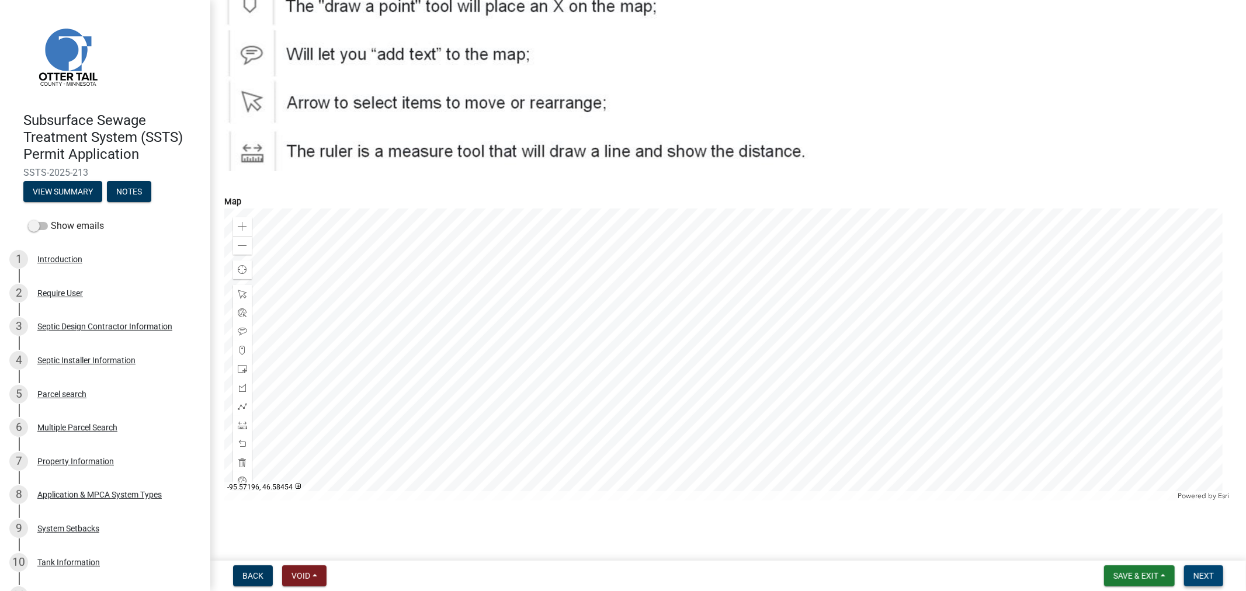
click at [1205, 583] on button "Next" at bounding box center [1203, 576] width 39 height 21
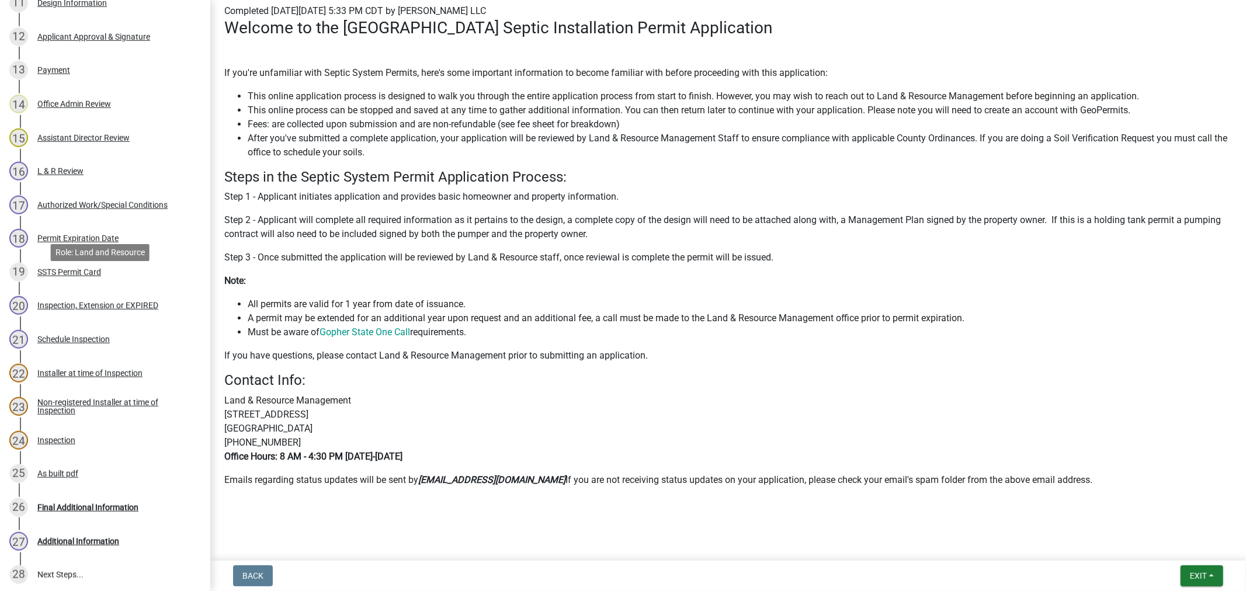
scroll to position [702, 0]
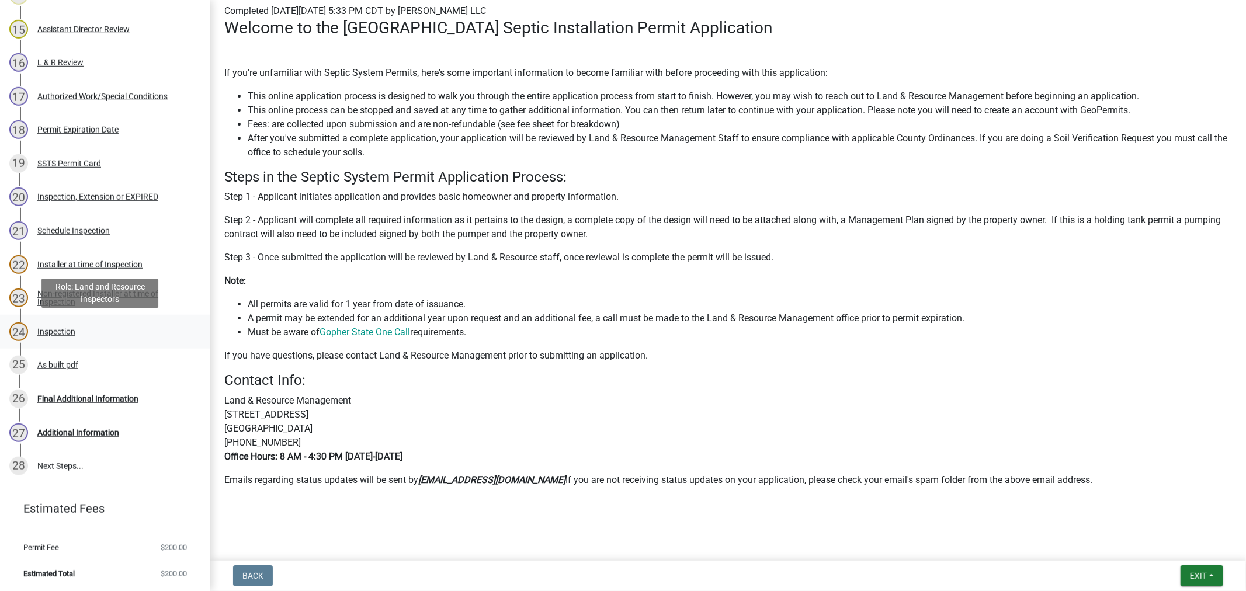
click at [46, 325] on div "24 Inspection" at bounding box center [100, 332] width 182 height 19
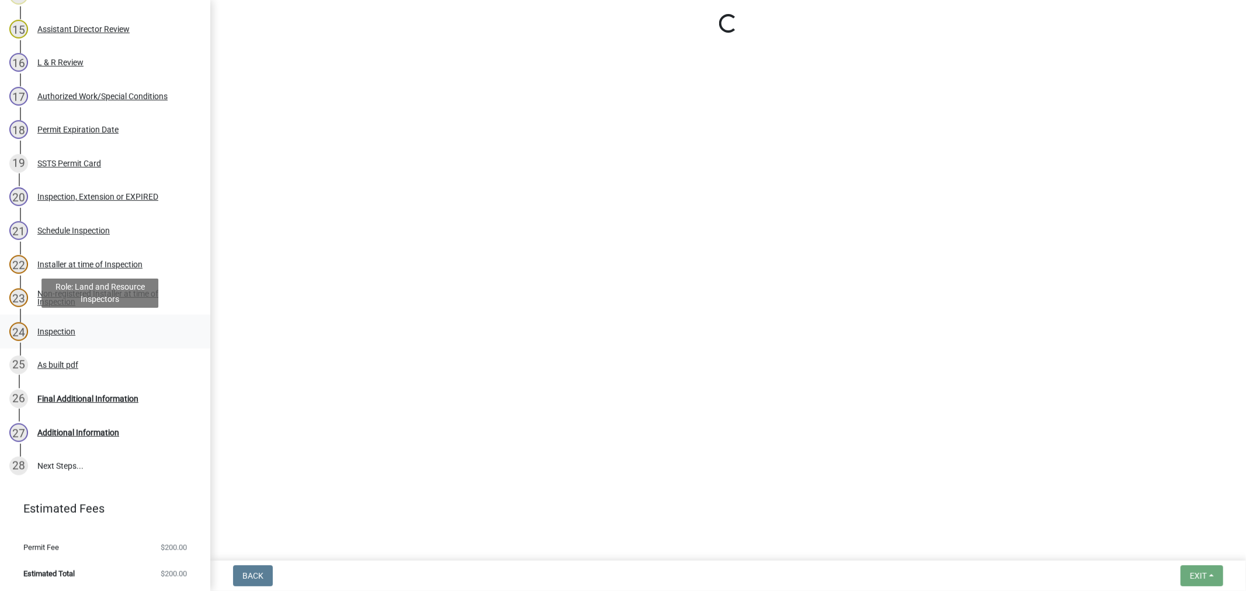
scroll to position [0, 0]
select select "64cc3fb4-2a84-49c8-ae2d-a7b3072cebaf"
select select "6979e2cf-acfc-4aeb-b273-cede3e7f0b0f"
select select "fc504d62-a492-4196-a78d-ce00230c60b4"
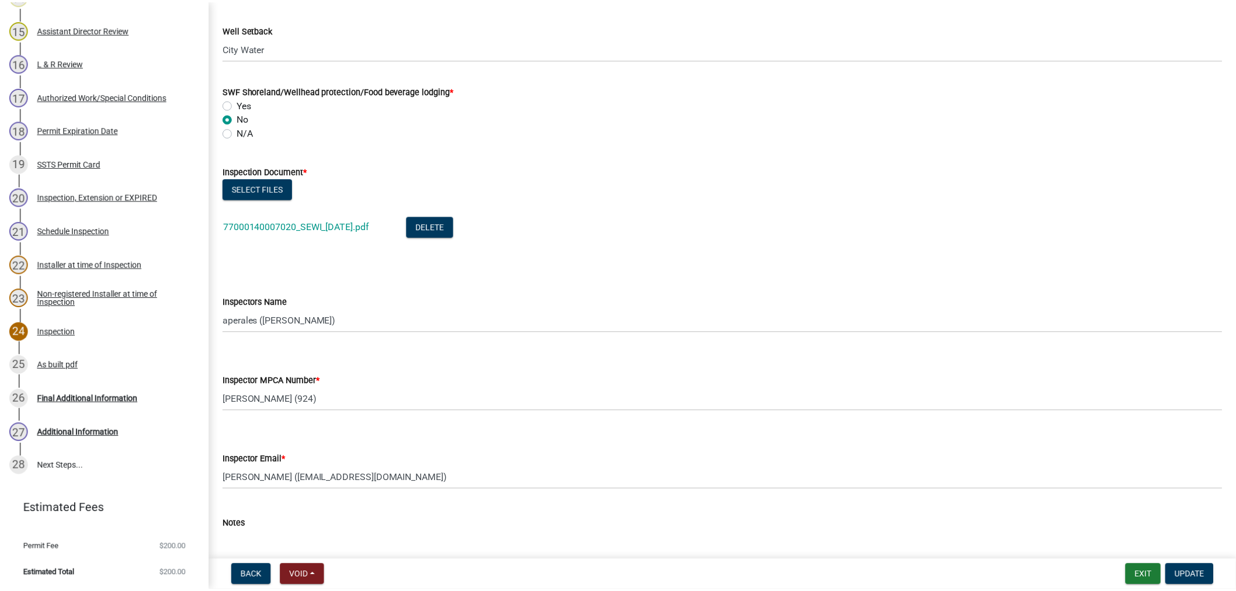
scroll to position [973, 0]
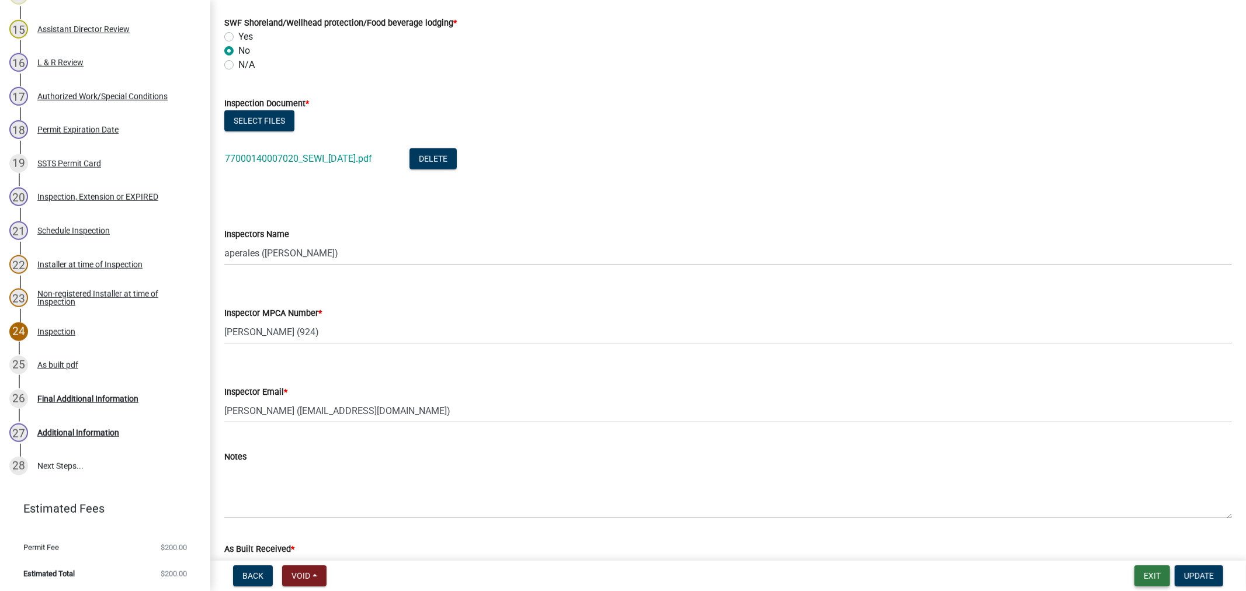
click at [1155, 584] on button "Exit" at bounding box center [1153, 576] width 36 height 21
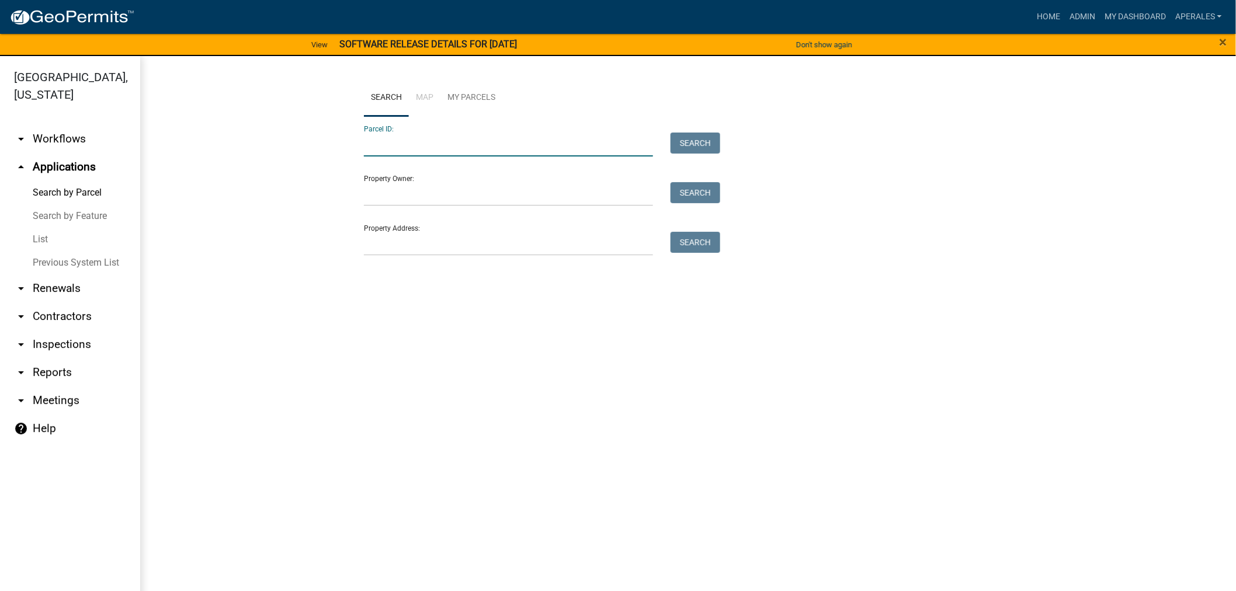
click at [394, 144] on input "Parcel ID:" at bounding box center [508, 145] width 289 height 24
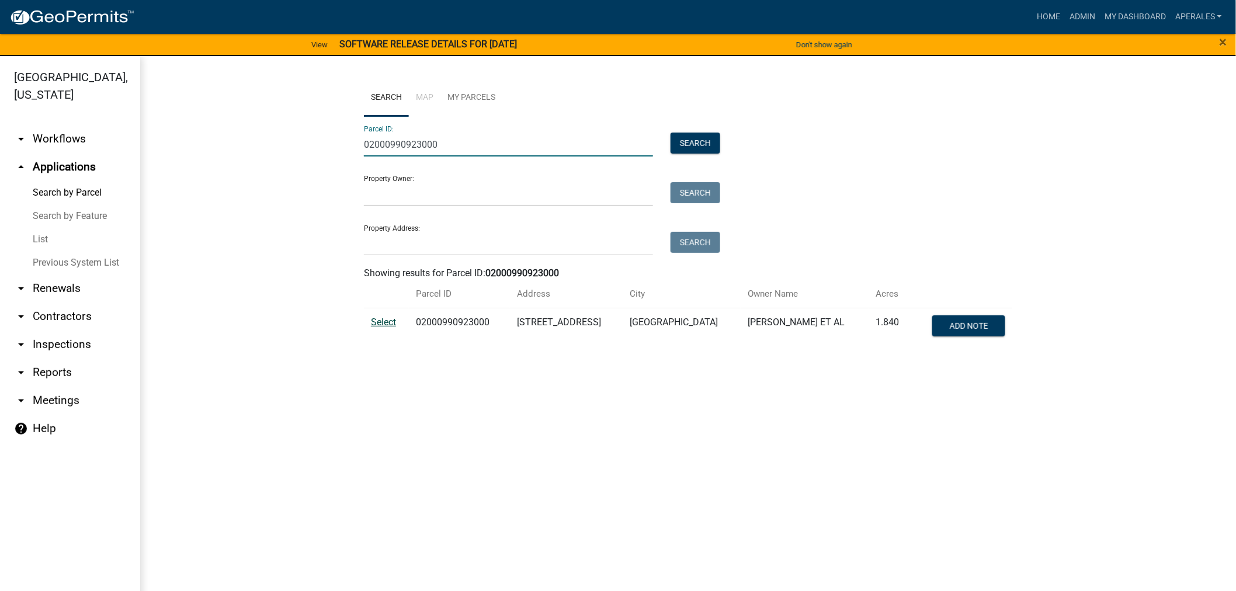
type input "02000990923000"
click at [383, 322] on span "Select" at bounding box center [383, 322] width 25 height 11
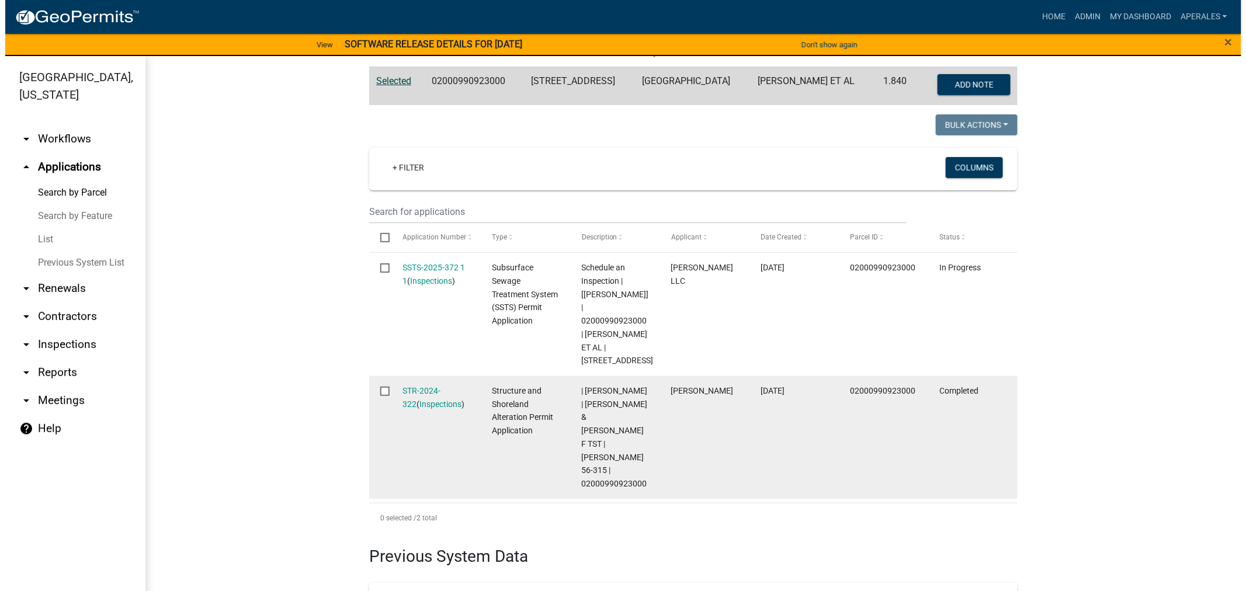
scroll to position [259, 0]
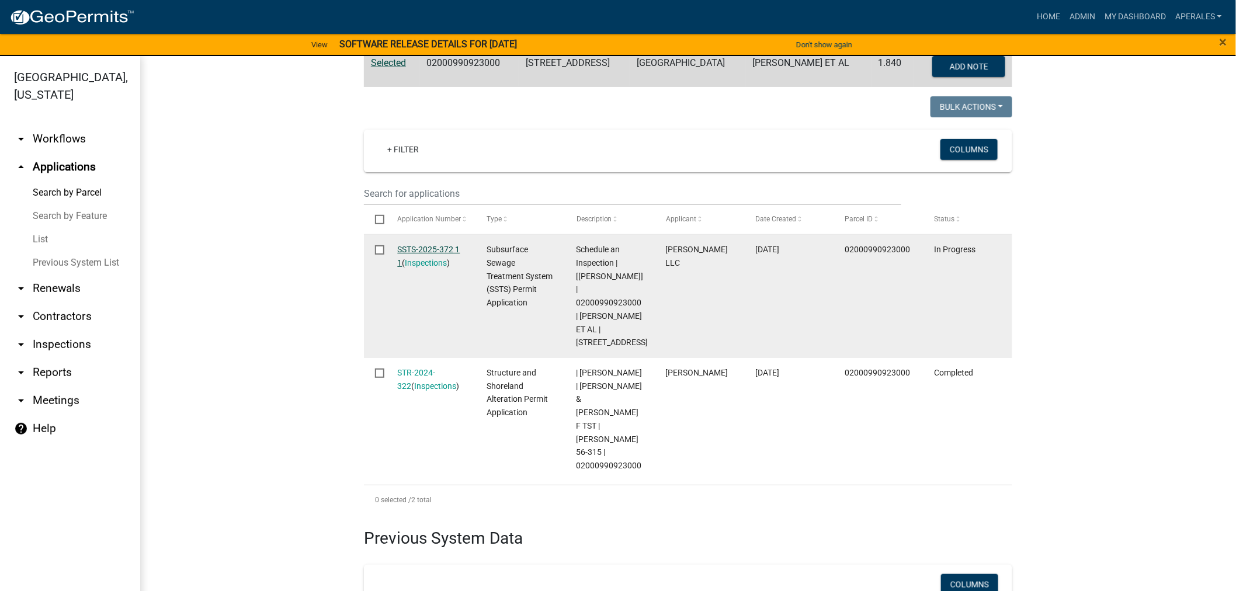
click at [407, 252] on link "SSTS-2025-372 1 1" at bounding box center [429, 256] width 63 height 23
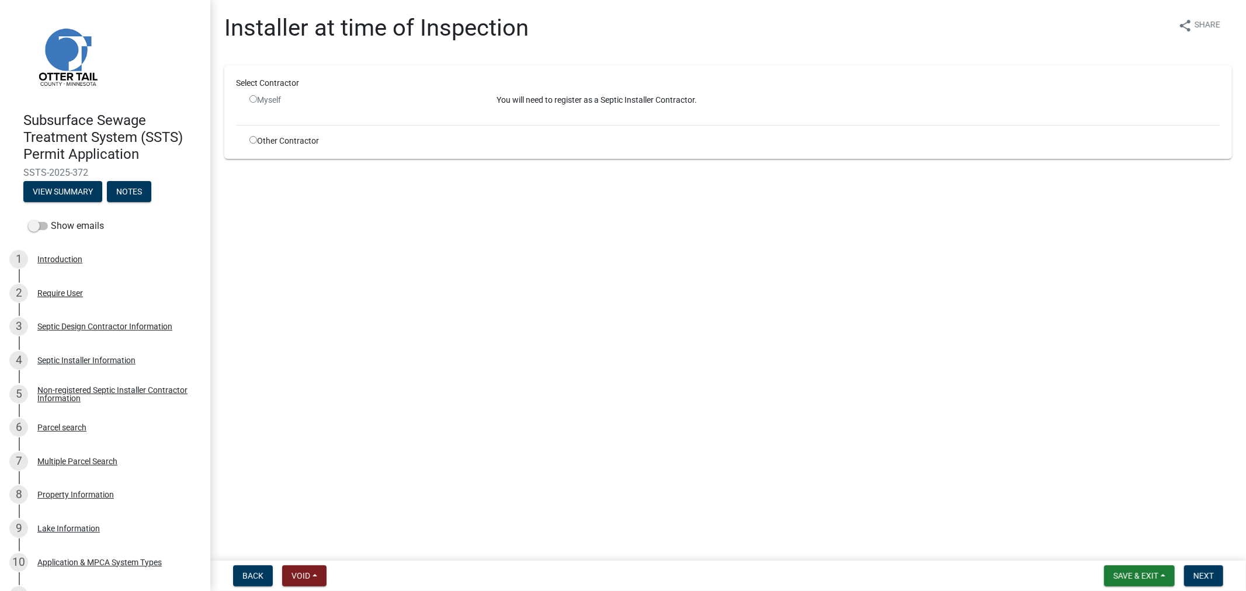
click at [248, 140] on div "Other Contractor" at bounding box center [364, 141] width 247 height 12
click at [252, 140] on input "radio" at bounding box center [254, 140] width 8 height 8
radio input "true"
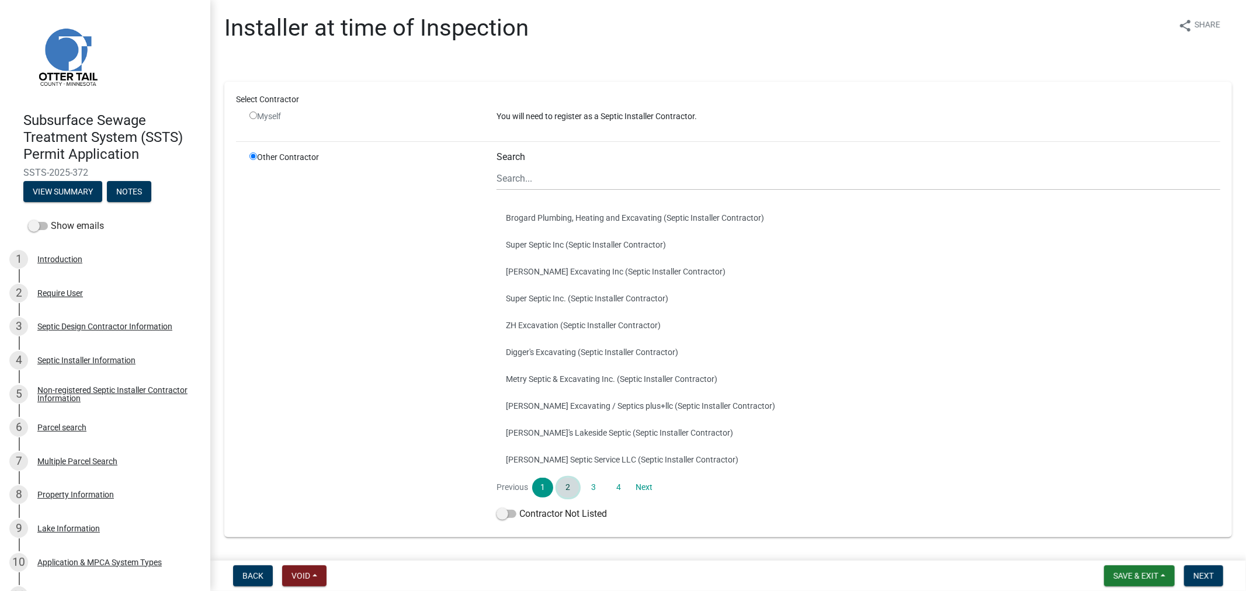
click at [563, 488] on link "2" at bounding box center [567, 488] width 21 height 20
click at [587, 485] on link "3" at bounding box center [593, 488] width 21 height 20
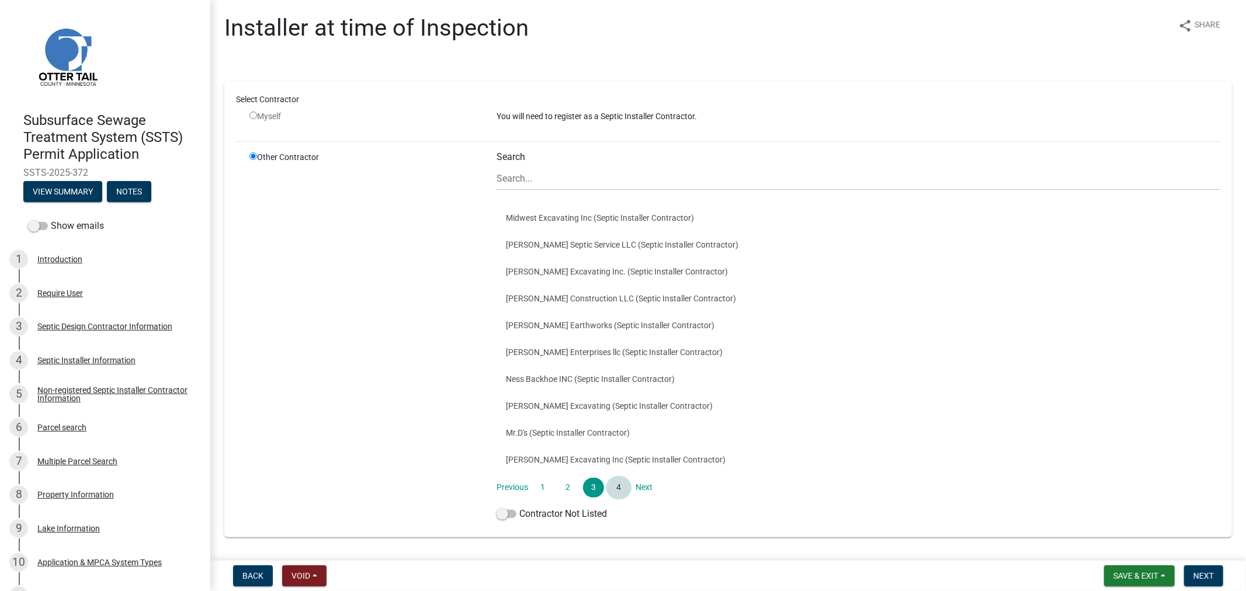
click at [612, 483] on link "4" at bounding box center [618, 488] width 21 height 20
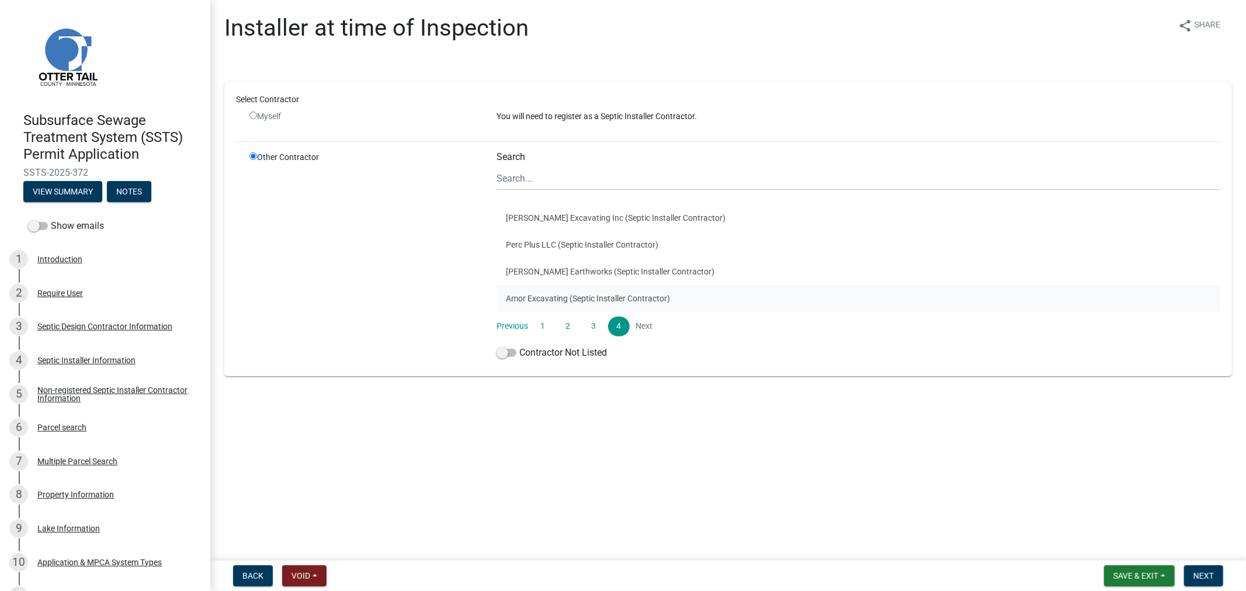
click at [540, 299] on button "Amor Excavating (Septic Installer Contractor)" at bounding box center [859, 298] width 724 height 27
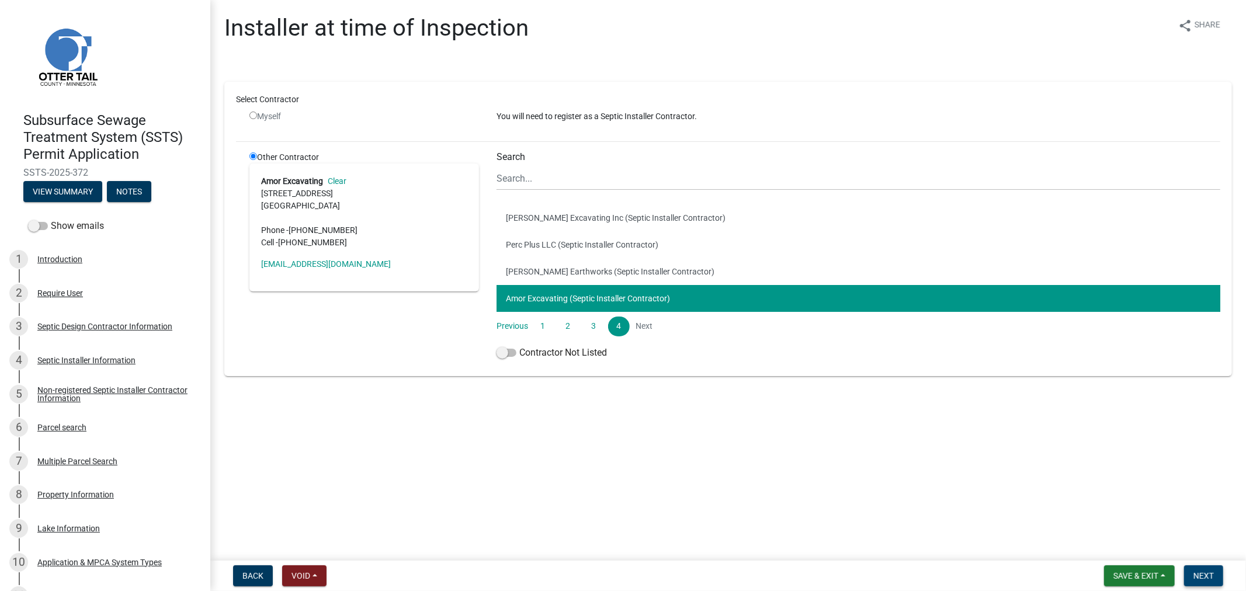
click at [1195, 577] on span "Next" at bounding box center [1204, 575] width 20 height 9
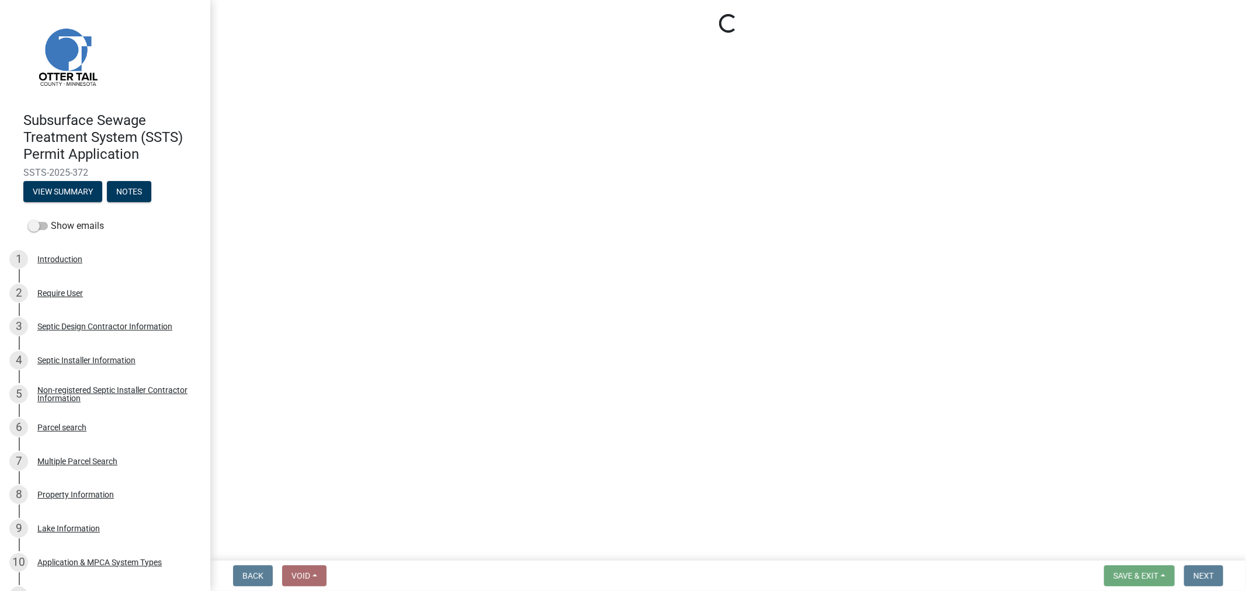
select select "710d5f49-2663-4e73-9718-d0c4e189f5ed"
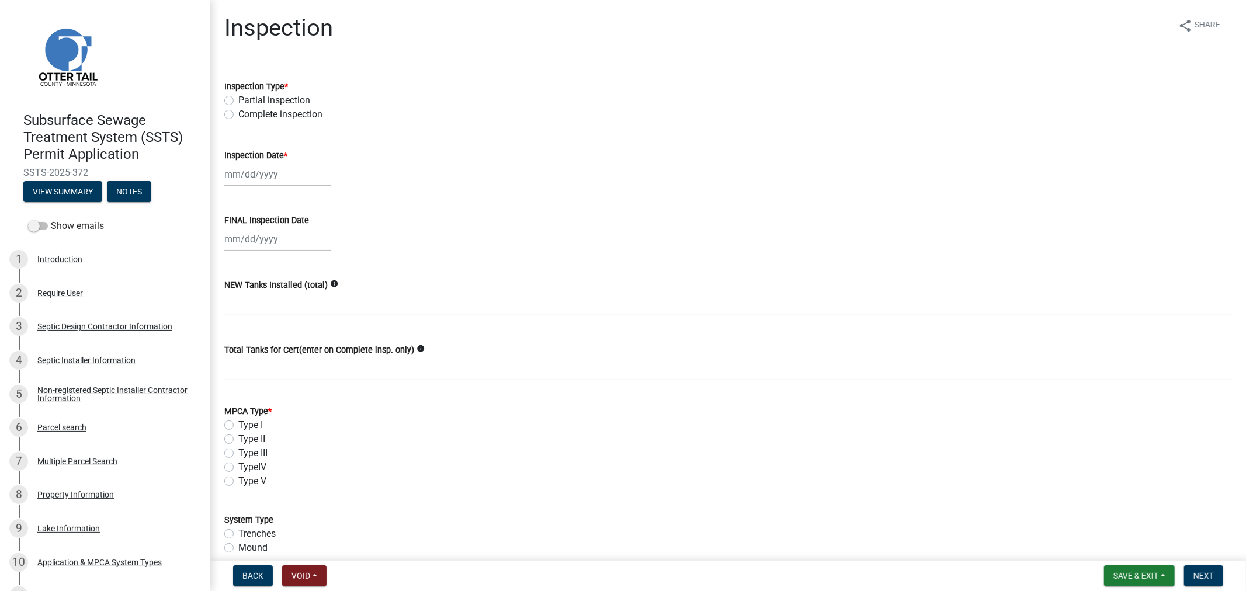
click at [238, 117] on label "Complete inspection" at bounding box center [280, 115] width 84 height 14
click at [238, 115] on input "Complete inspection" at bounding box center [242, 112] width 8 height 8
radio input "true"
select select "10"
select select "2025"
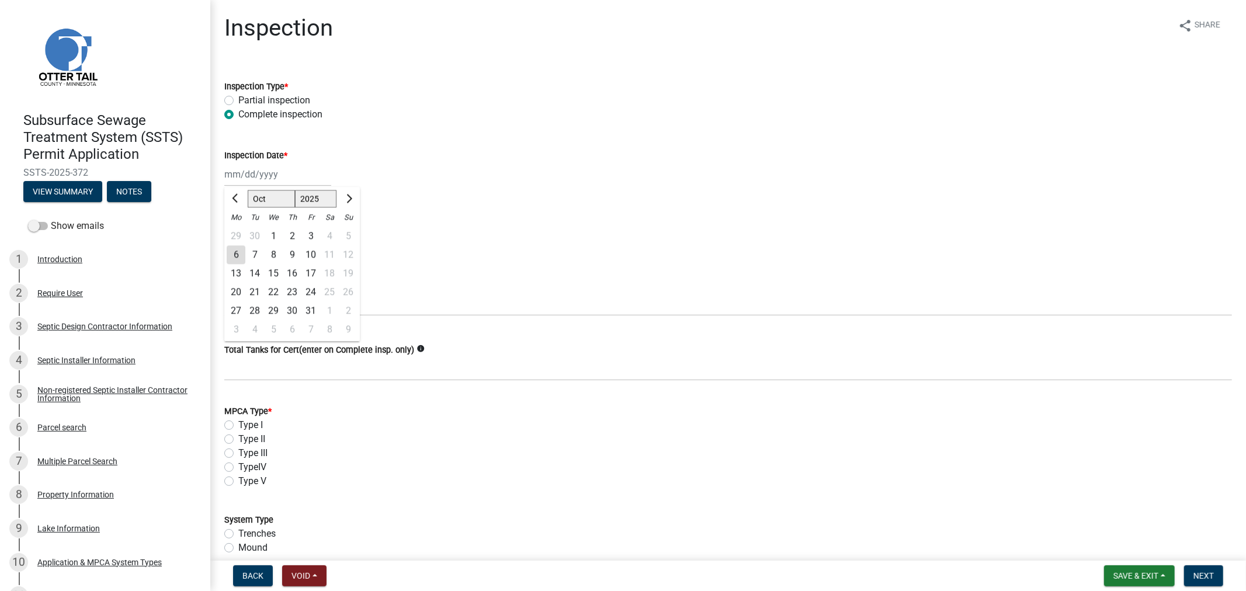
click at [234, 178] on div "Jan Feb Mar Apr May Jun Jul Aug Sep Oct Nov Dec 1525 1526 1527 1528 1529 1530 1…" at bounding box center [277, 174] width 107 height 24
click at [293, 237] on div "2" at bounding box center [292, 236] width 19 height 19
type input "10/02/2025"
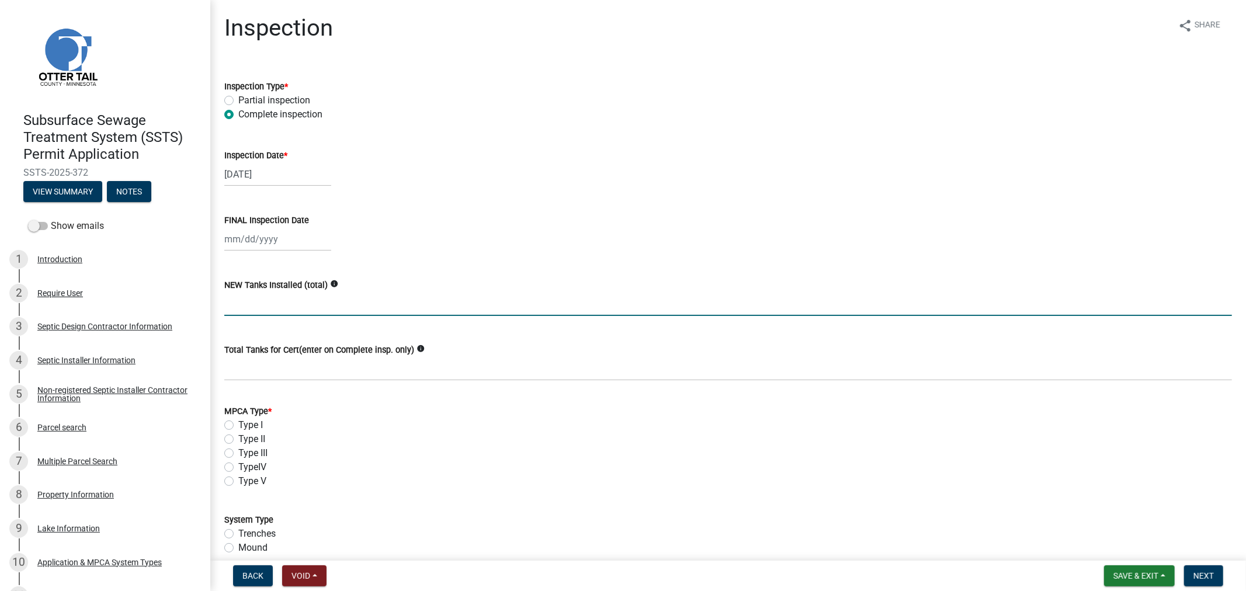
click at [275, 311] on input "text" at bounding box center [728, 304] width 1008 height 24
type input "1"
click at [259, 244] on div at bounding box center [277, 239] width 107 height 24
select select "10"
select select "2025"
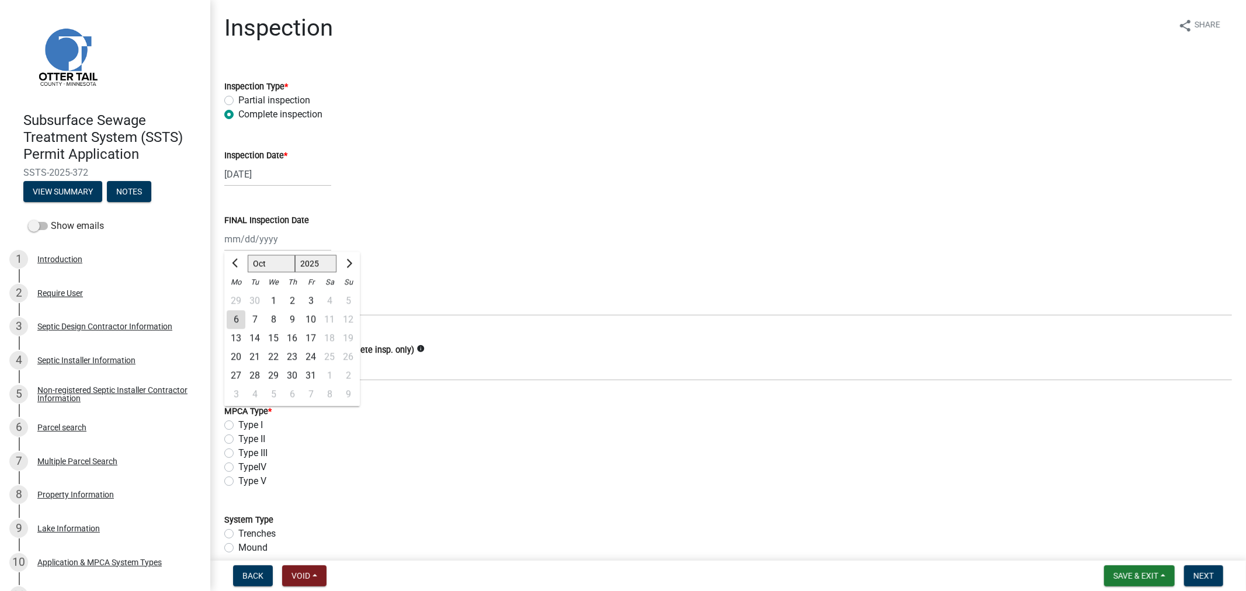
click at [290, 298] on div "2" at bounding box center [292, 301] width 19 height 19
type input "10/02/2025"
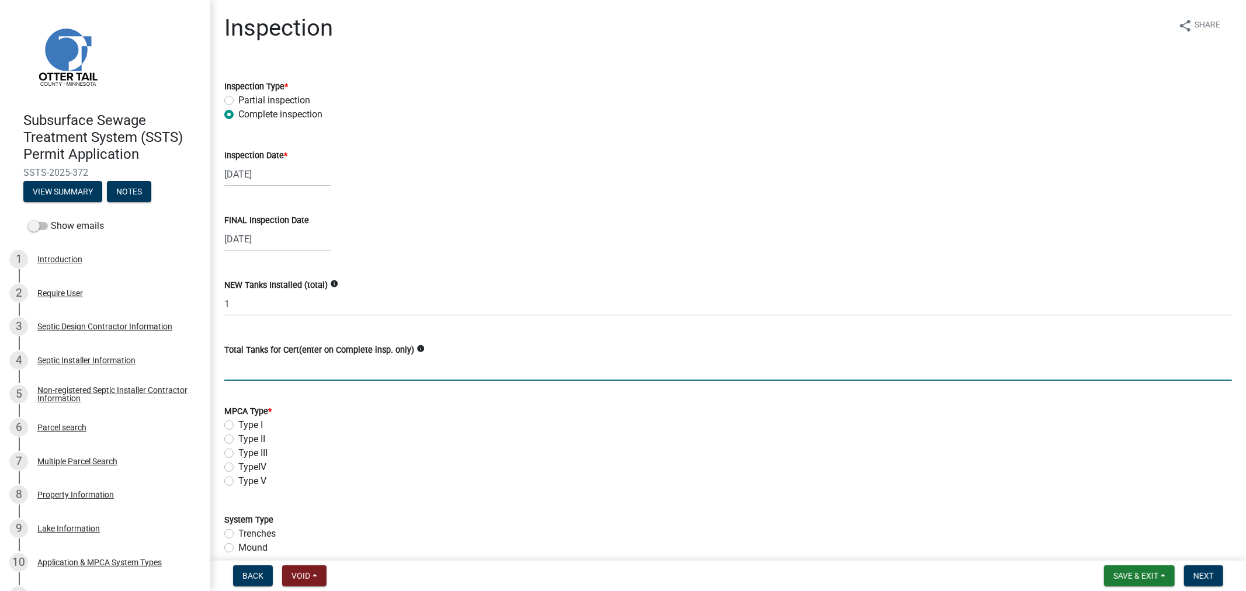
click at [257, 372] on input "Total Tanks for Cert(enter on Complete insp. only)" at bounding box center [728, 369] width 1008 height 24
type input "1"
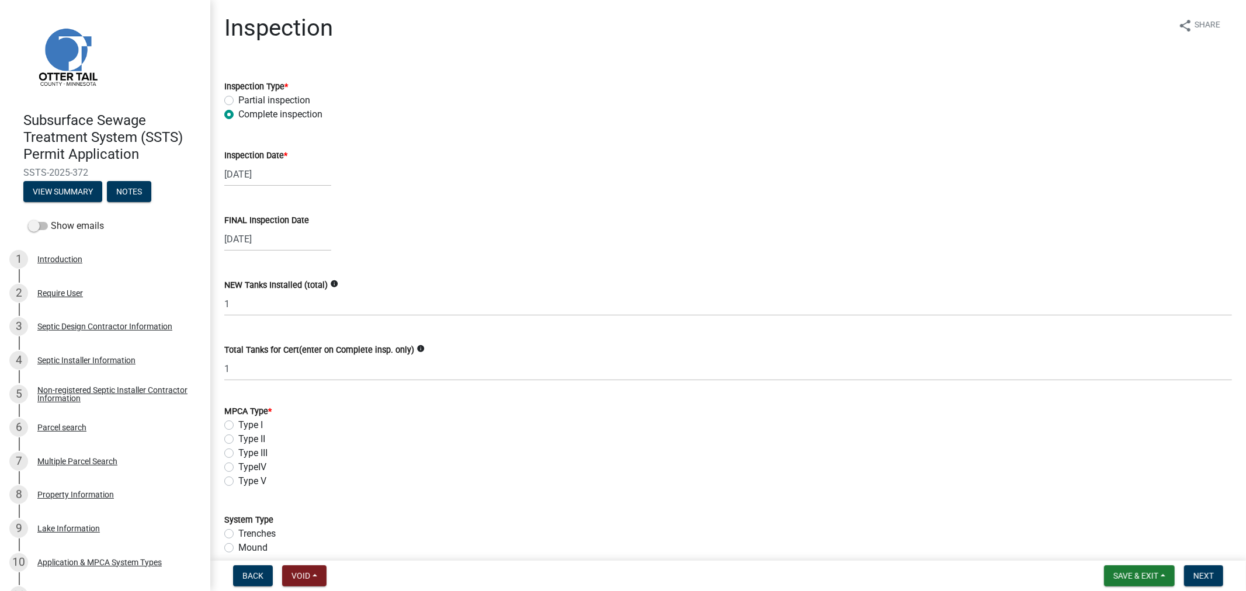
click at [238, 436] on label "Type II" at bounding box center [251, 439] width 27 height 14
click at [238, 436] on input "Type II" at bounding box center [242, 436] width 8 height 8
radio input "true"
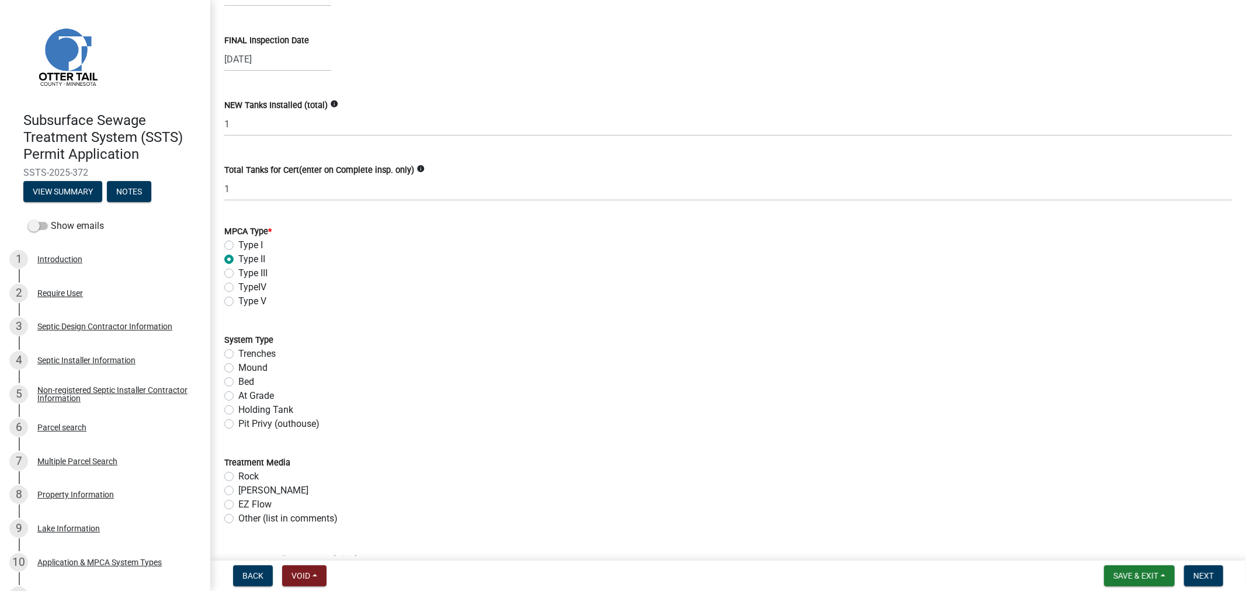
scroll to position [195, 0]
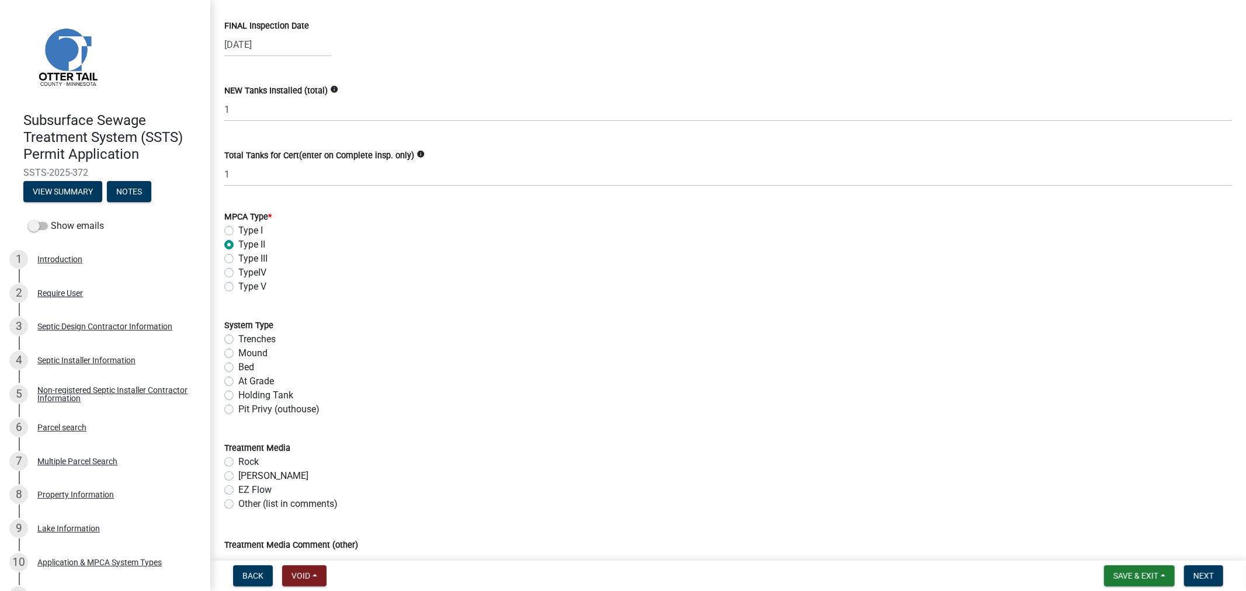
click at [238, 395] on label "Holding Tank" at bounding box center [265, 396] width 55 height 14
click at [238, 395] on input "Holding Tank" at bounding box center [242, 393] width 8 height 8
radio input "true"
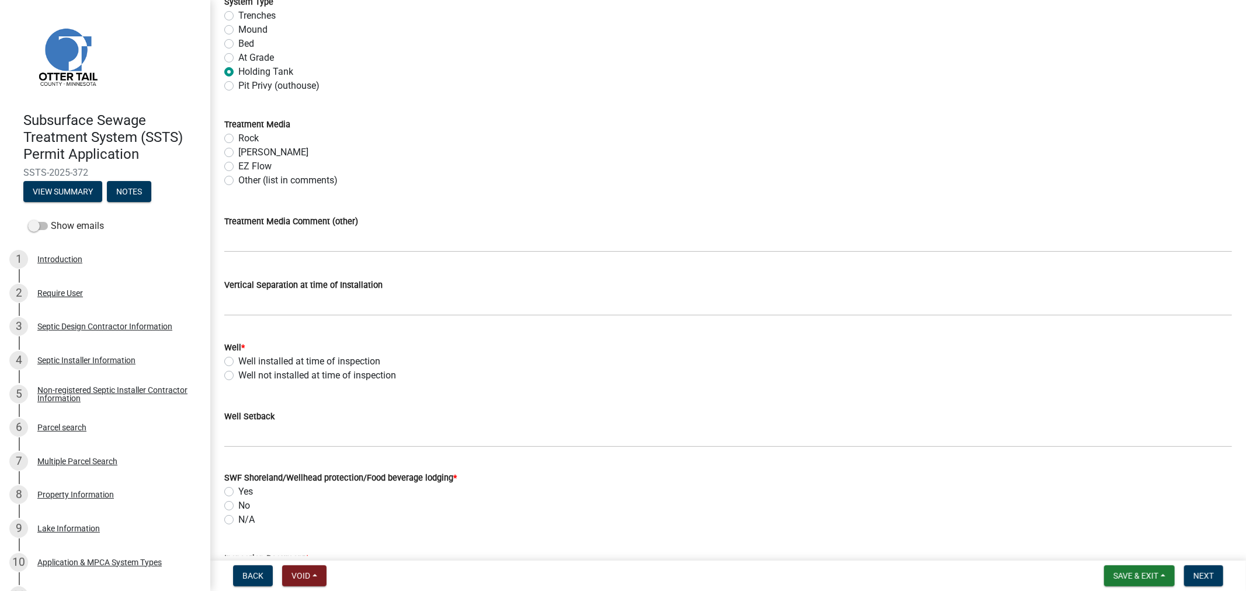
scroll to position [519, 0]
click at [238, 375] on label "Well not installed at time of inspection" at bounding box center [317, 375] width 158 height 14
click at [238, 375] on input "Well not installed at time of inspection" at bounding box center [242, 372] width 8 height 8
radio input "true"
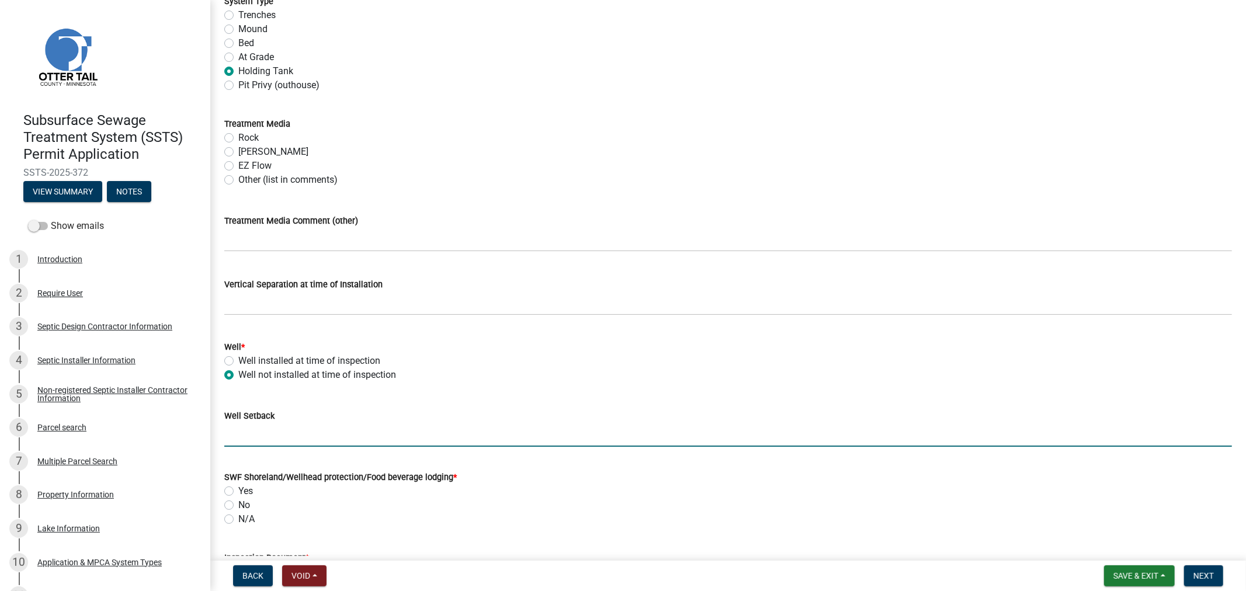
drag, startPoint x: 269, startPoint y: 442, endPoint x: 283, endPoint y: 417, distance: 29.6
click at [269, 442] on input "Well Setback" at bounding box center [728, 435] width 1008 height 24
type input "TBI"
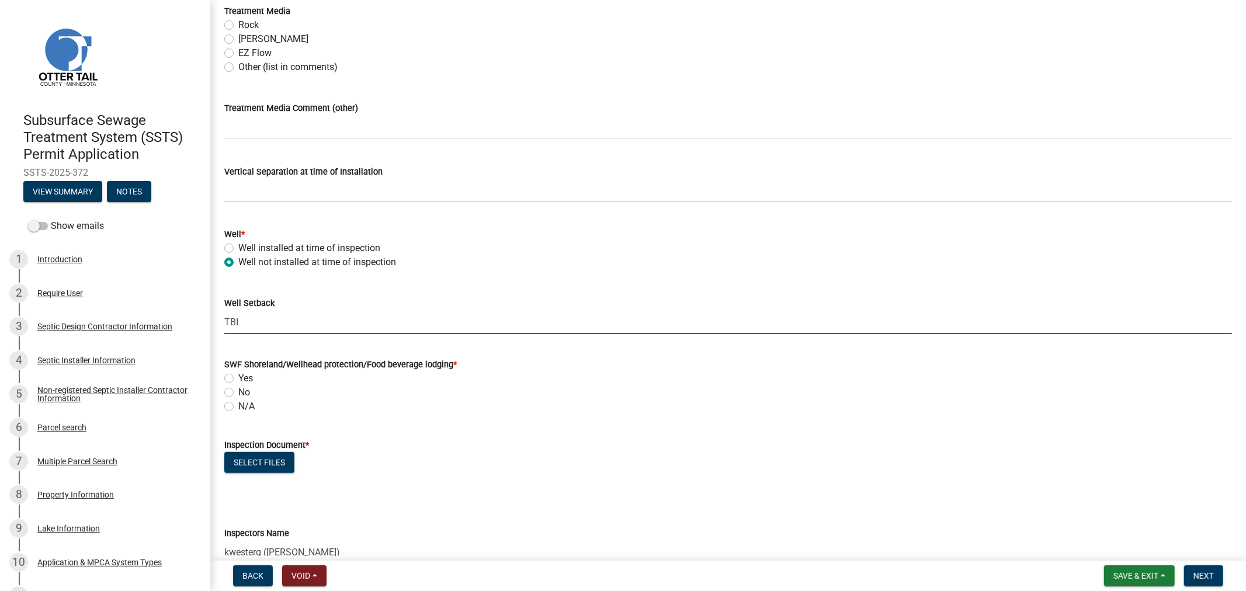
scroll to position [649, 0]
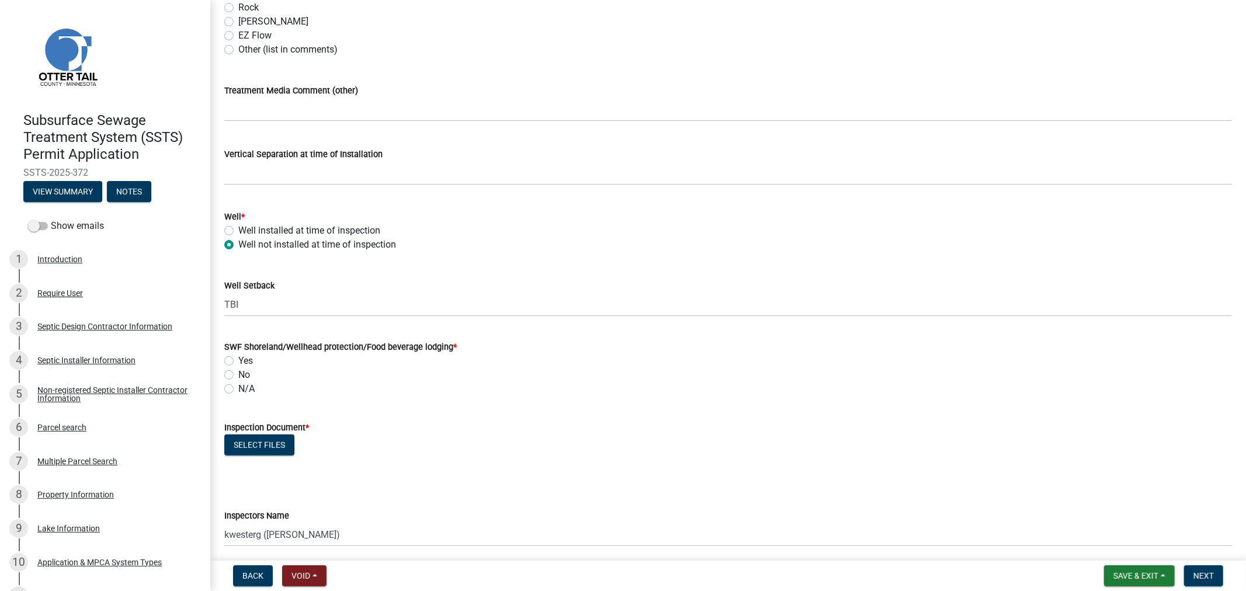
click at [238, 356] on label "Yes" at bounding box center [245, 361] width 15 height 14
click at [238, 356] on input "Yes" at bounding box center [242, 358] width 8 height 8
radio input "true"
click at [259, 447] on button "Select files" at bounding box center [259, 445] width 70 height 21
click at [254, 437] on button "Select files" at bounding box center [259, 445] width 70 height 21
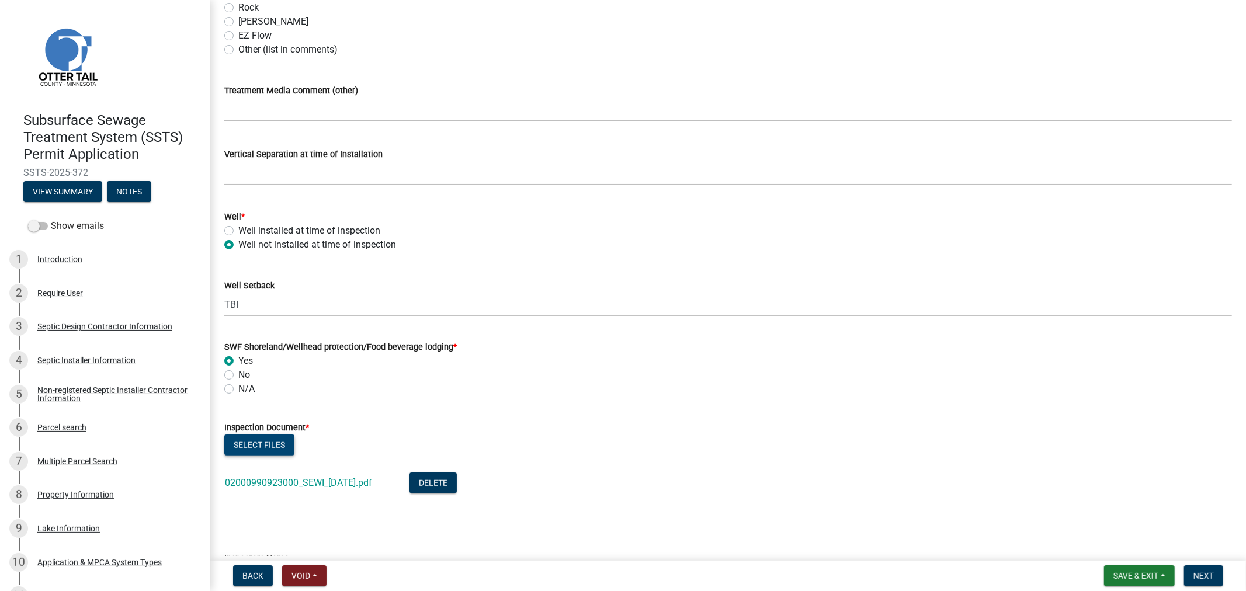
scroll to position [1038, 0]
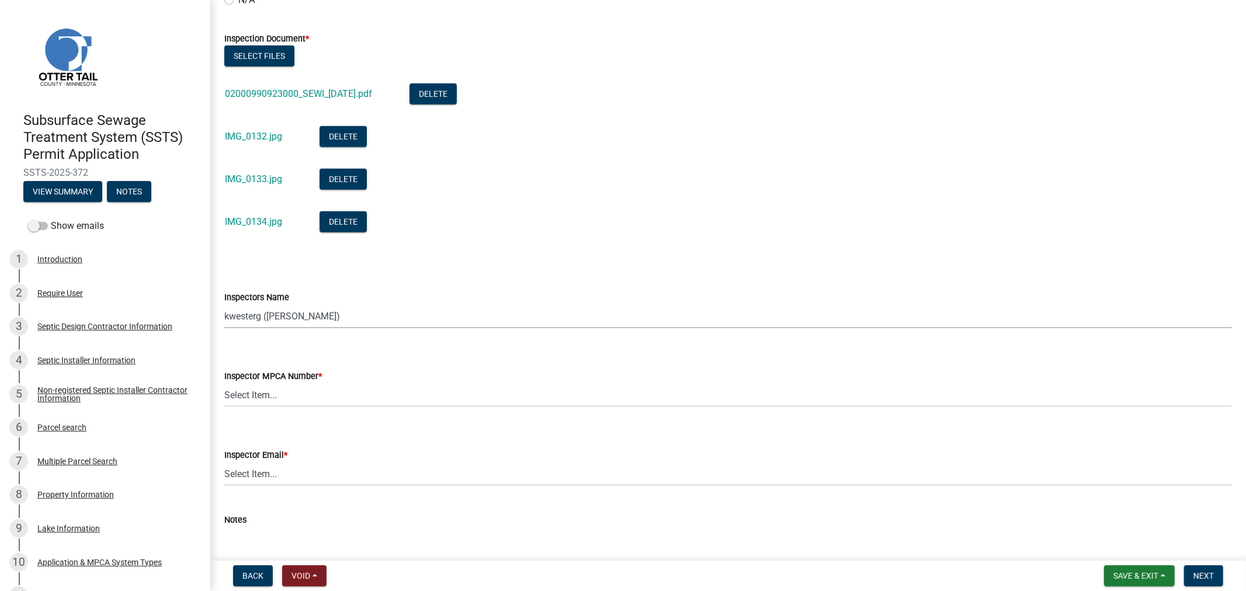
click at [355, 310] on select "Select Item... btollefson (Brittany Tollefson) alexisnewark (Alexis Newark) epl…" at bounding box center [728, 316] width 1008 height 24
select select "64cc3fb4-2a84-49c8-ae2d-a7b3072cebaf"
click at [224, 304] on select "Select Item... btollefson (Brittany Tollefson) alexisnewark (Alexis Newark) epl…" at bounding box center [728, 316] width 1008 height 24
click at [287, 390] on select "Select Item... Alexis Newark (10415) Andrea Perales (924) Brittany Tollefson (1…" at bounding box center [728, 395] width 1008 height 24
click at [224, 383] on select "Select Item... Alexis Newark (10415) Andrea Perales (924) Brittany Tollefson (1…" at bounding box center [728, 395] width 1008 height 24
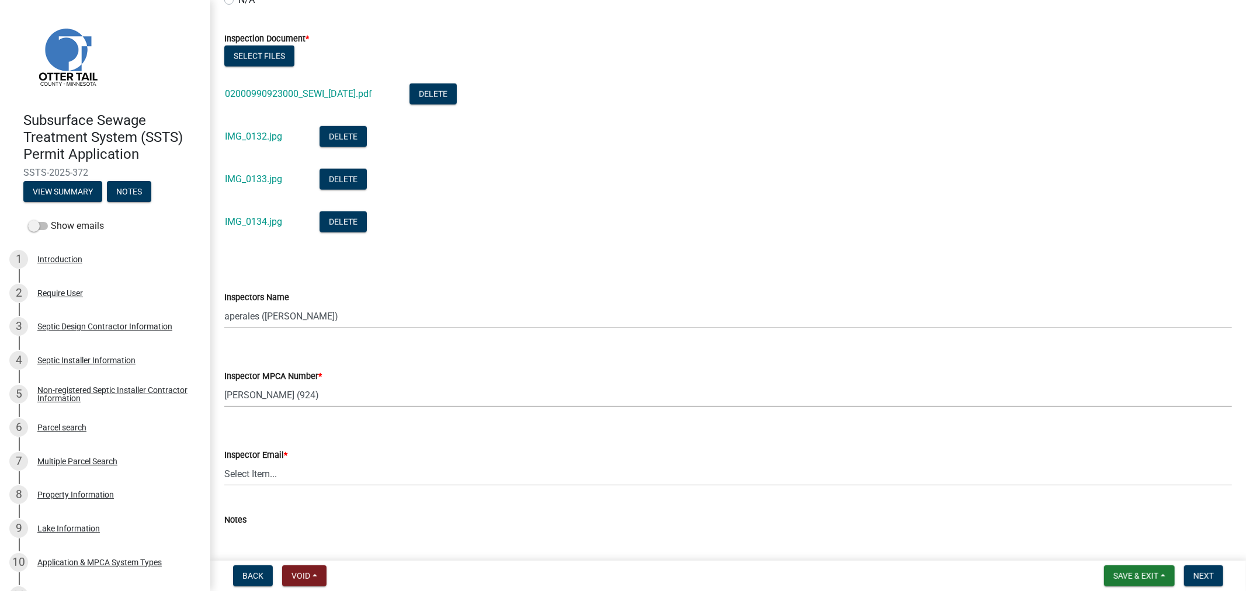
select select "6979e2cf-acfc-4aeb-b273-cede3e7f0b0f"
click at [279, 479] on select "Select Item... Alexis Newark (anewark@ottertailcounty.gov) Amy Busko (abusko@ot…" at bounding box center [728, 474] width 1008 height 24
click at [224, 462] on select "Select Item... Alexis Newark (anewark@ottertailcounty.gov) Amy Busko (abusko@ot…" at bounding box center [728, 474] width 1008 height 24
select select "fc504d62-a492-4196-a78d-ce00230c60b4"
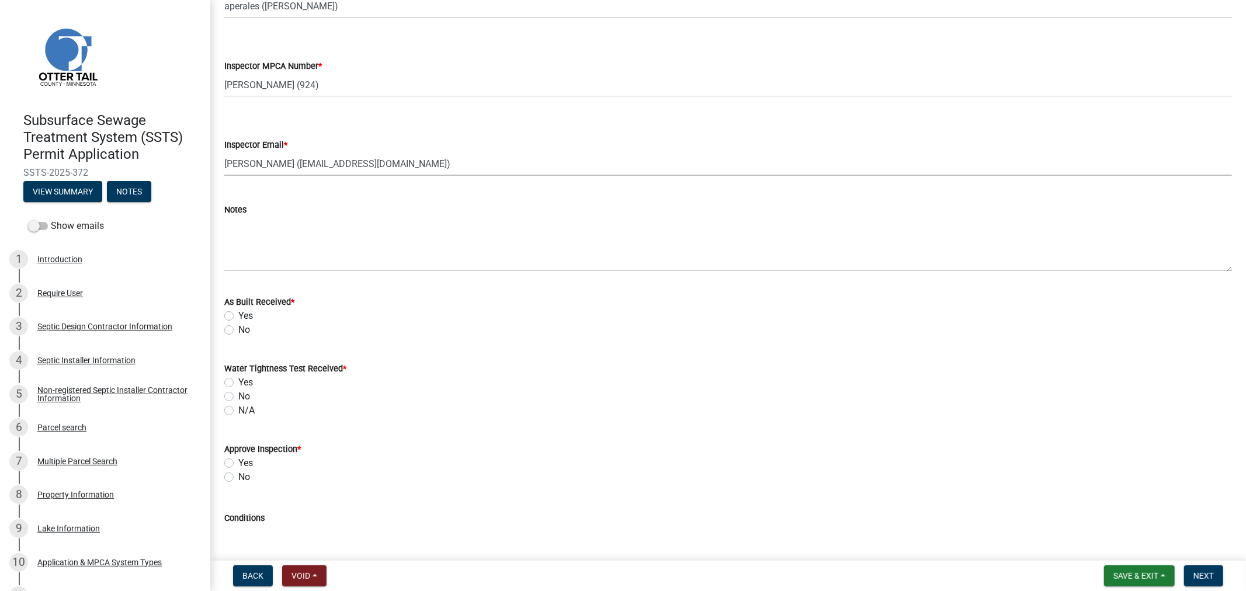
scroll to position [1363, 0]
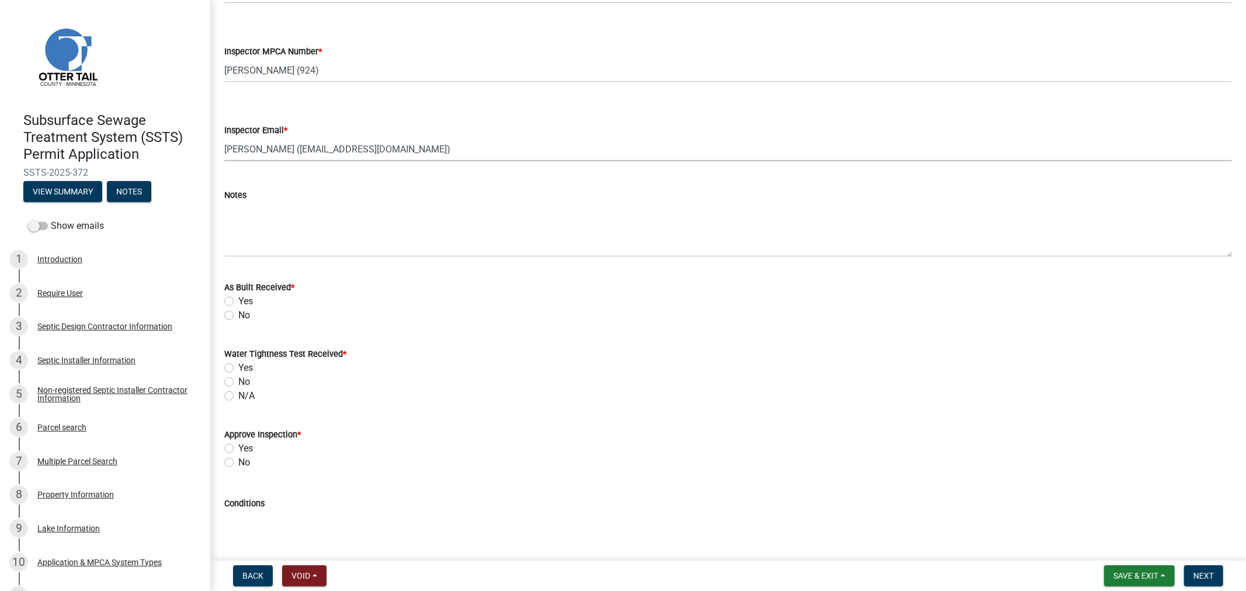
click at [238, 301] on label "Yes" at bounding box center [245, 301] width 15 height 14
click at [238, 301] on input "Yes" at bounding box center [242, 298] width 8 height 8
radio input "true"
click at [238, 366] on label "Yes" at bounding box center [245, 368] width 15 height 14
click at [238, 366] on input "Yes" at bounding box center [242, 365] width 8 height 8
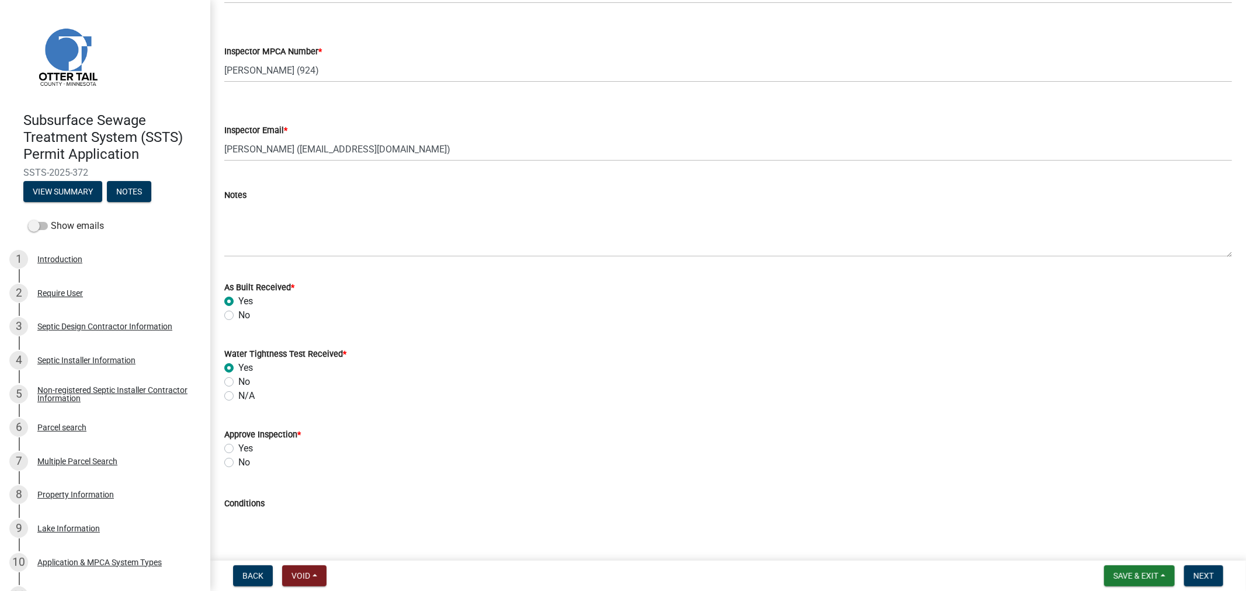
radio input "true"
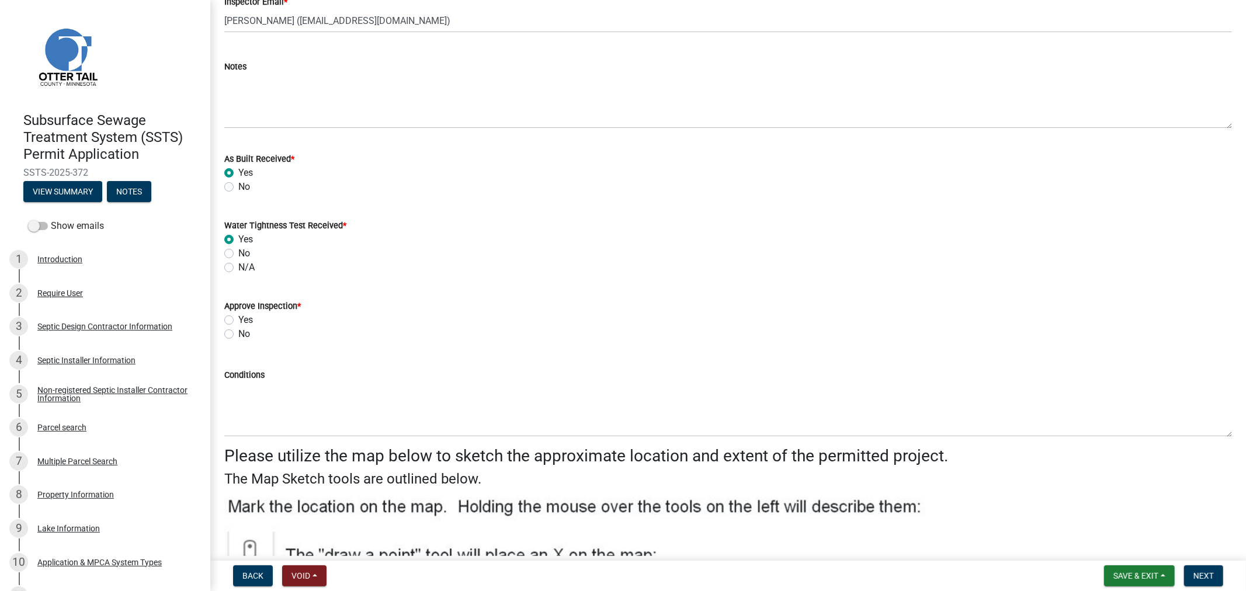
scroll to position [1493, 0]
click at [238, 320] on label "Yes" at bounding box center [245, 319] width 15 height 14
click at [238, 320] on input "Yes" at bounding box center [242, 316] width 8 height 8
radio input "true"
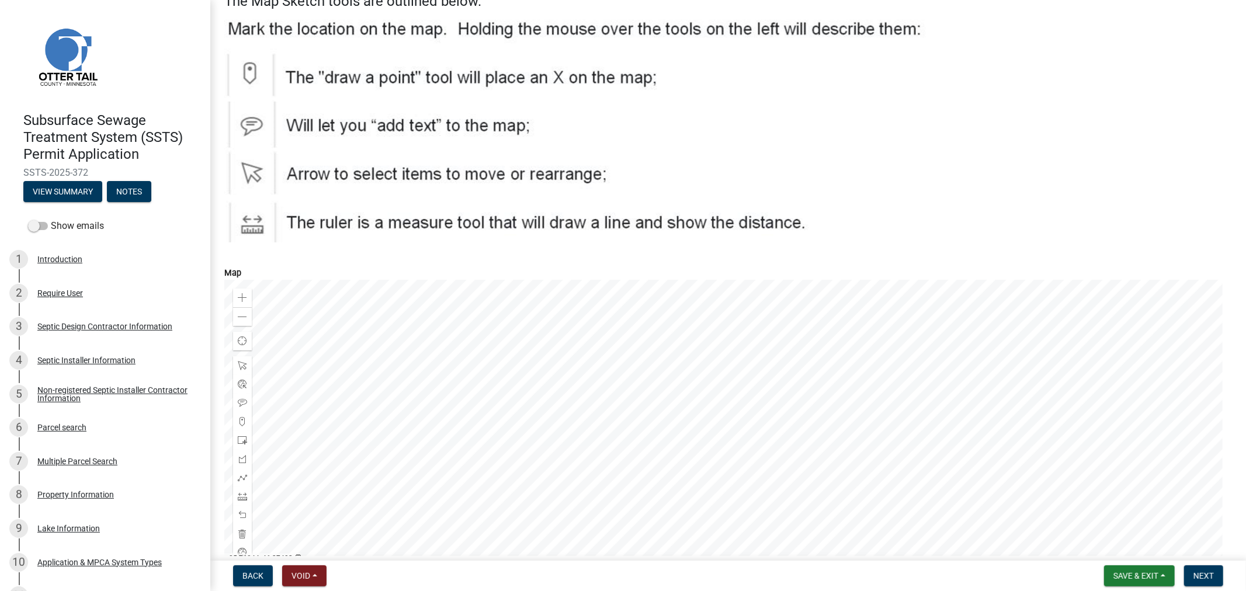
scroll to position [2042, 0]
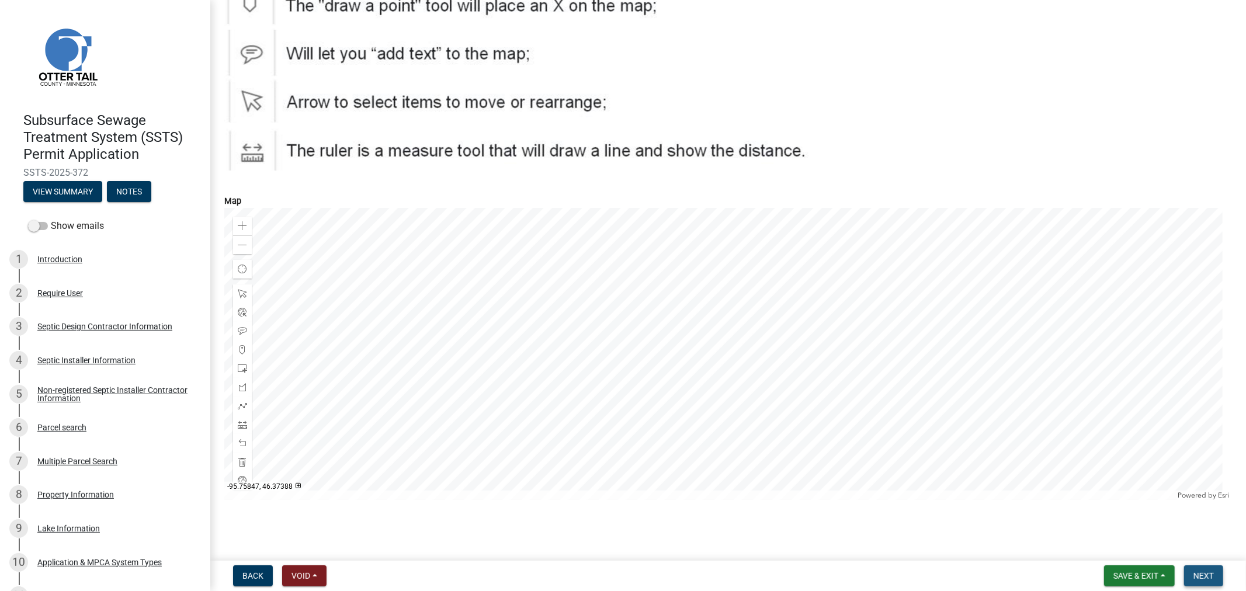
click at [1200, 571] on span "Next" at bounding box center [1204, 575] width 20 height 9
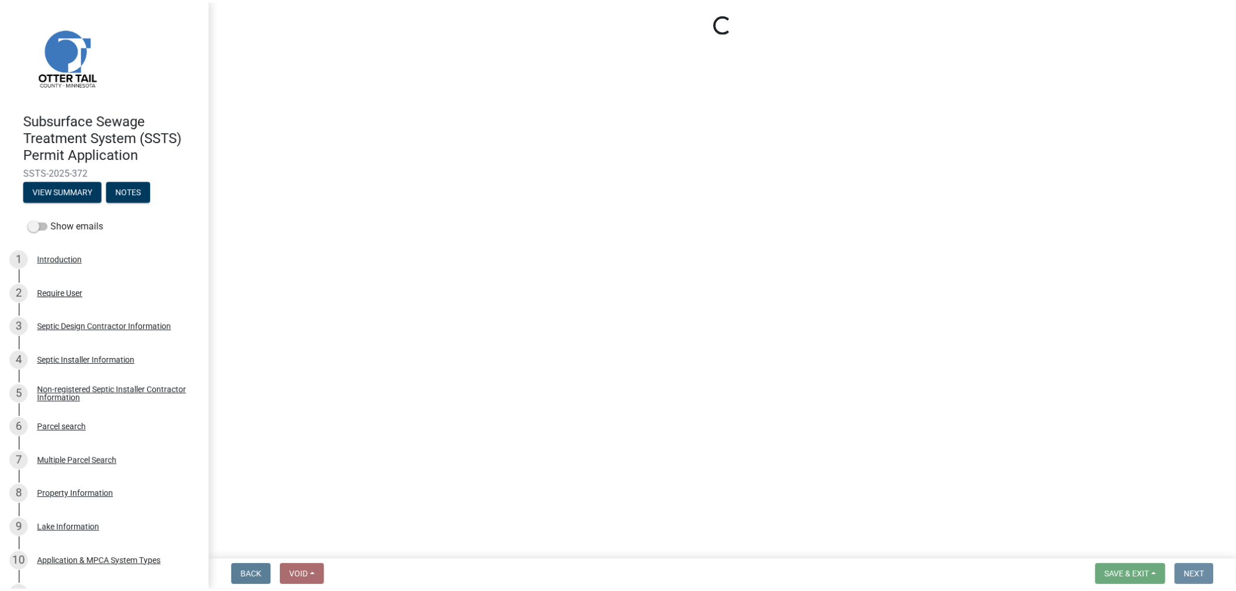
scroll to position [0, 0]
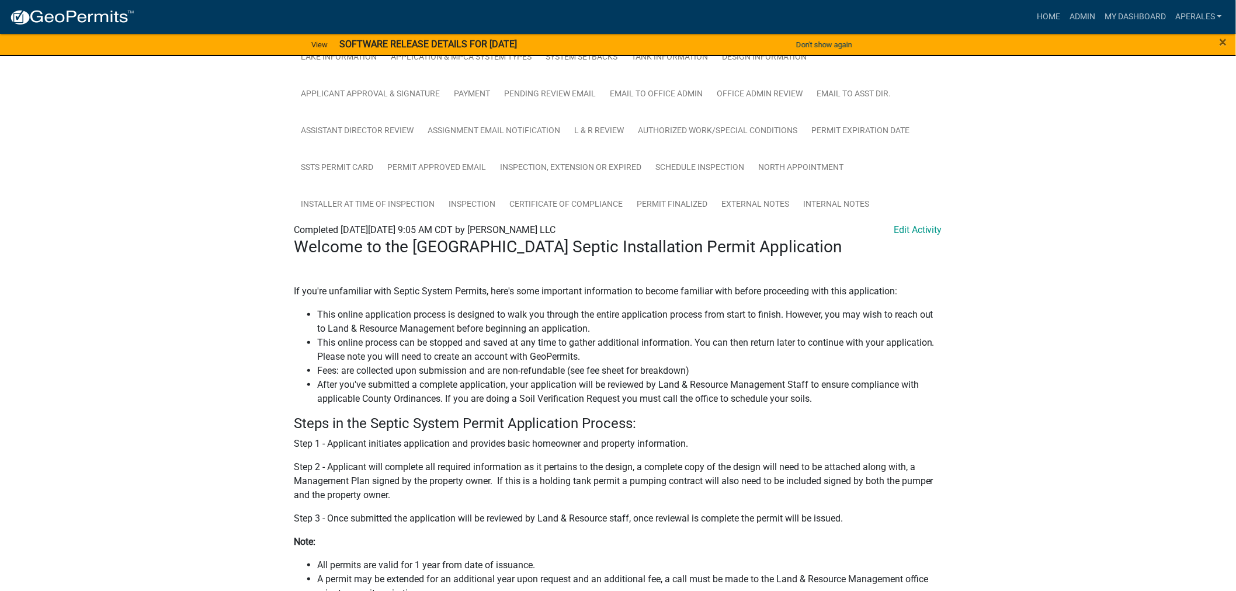
scroll to position [324, 0]
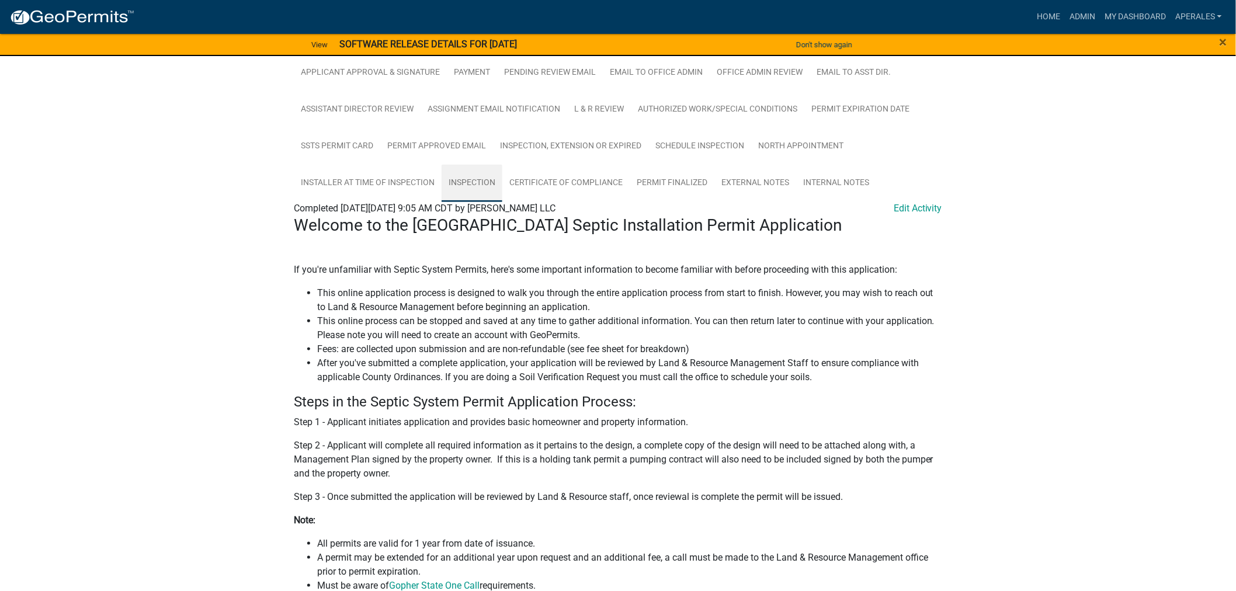
click at [456, 183] on link "Inspection" at bounding box center [472, 183] width 61 height 37
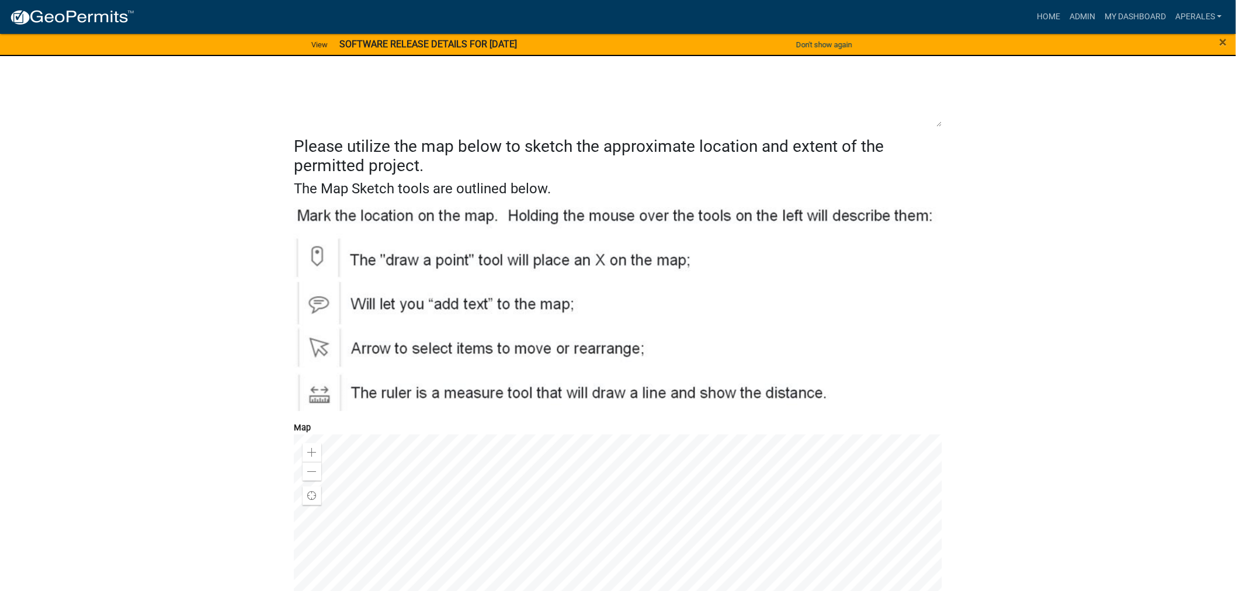
scroll to position [1948, 0]
drag, startPoint x: 876, startPoint y: 228, endPoint x: 864, endPoint y: 223, distance: 13.9
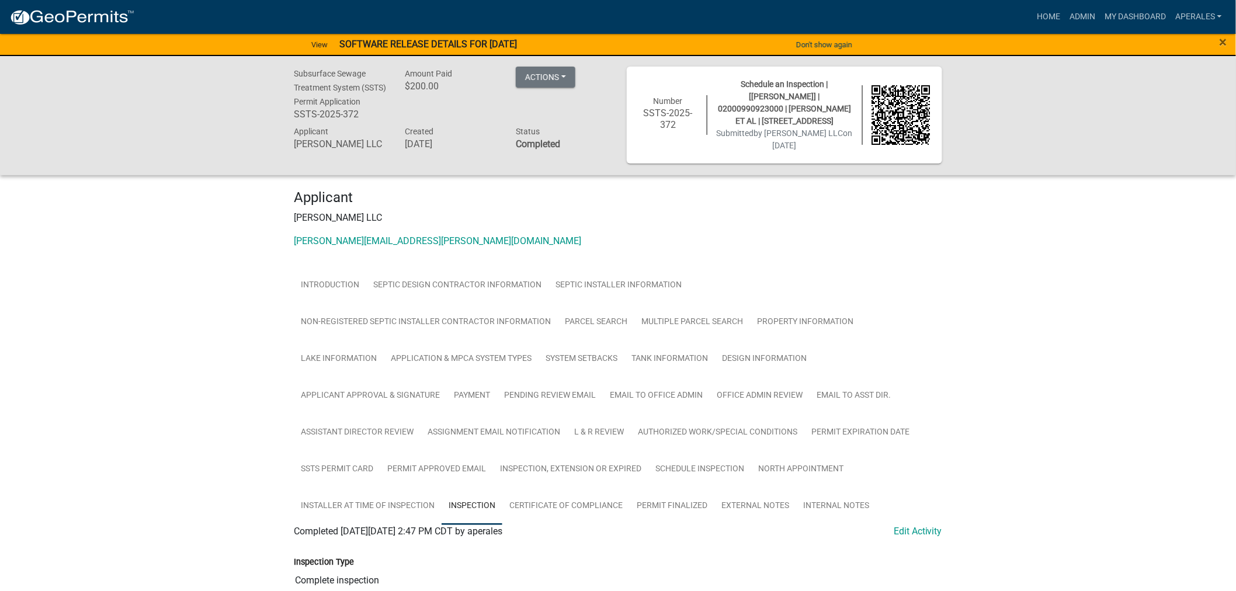
scroll to position [0, 0]
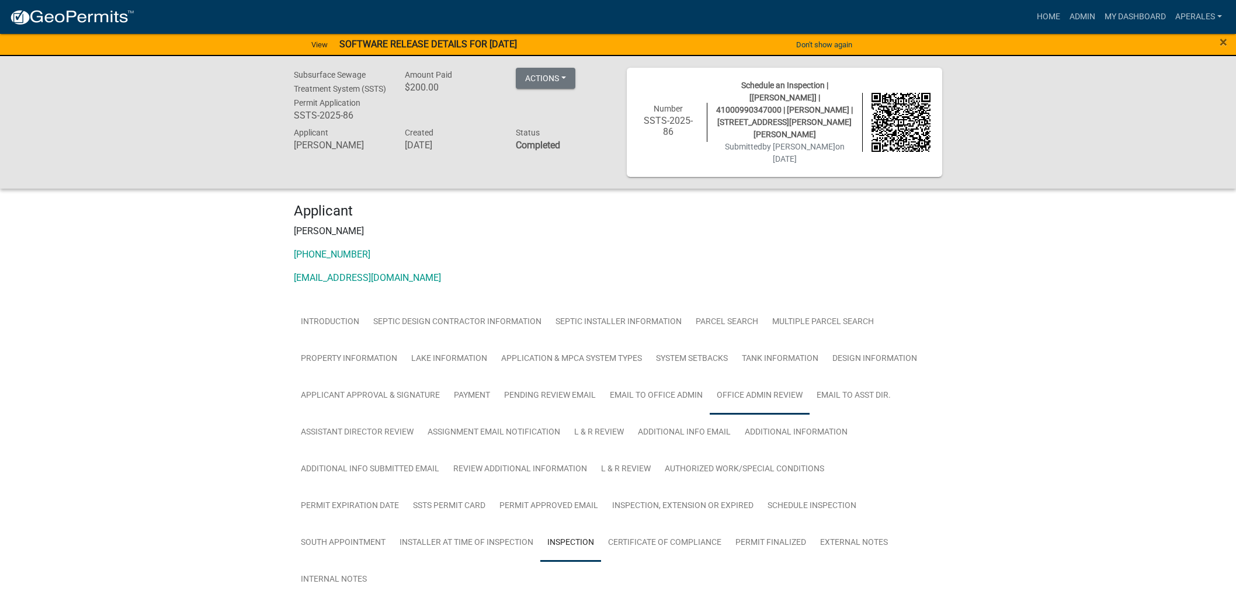
scroll to position [258, 0]
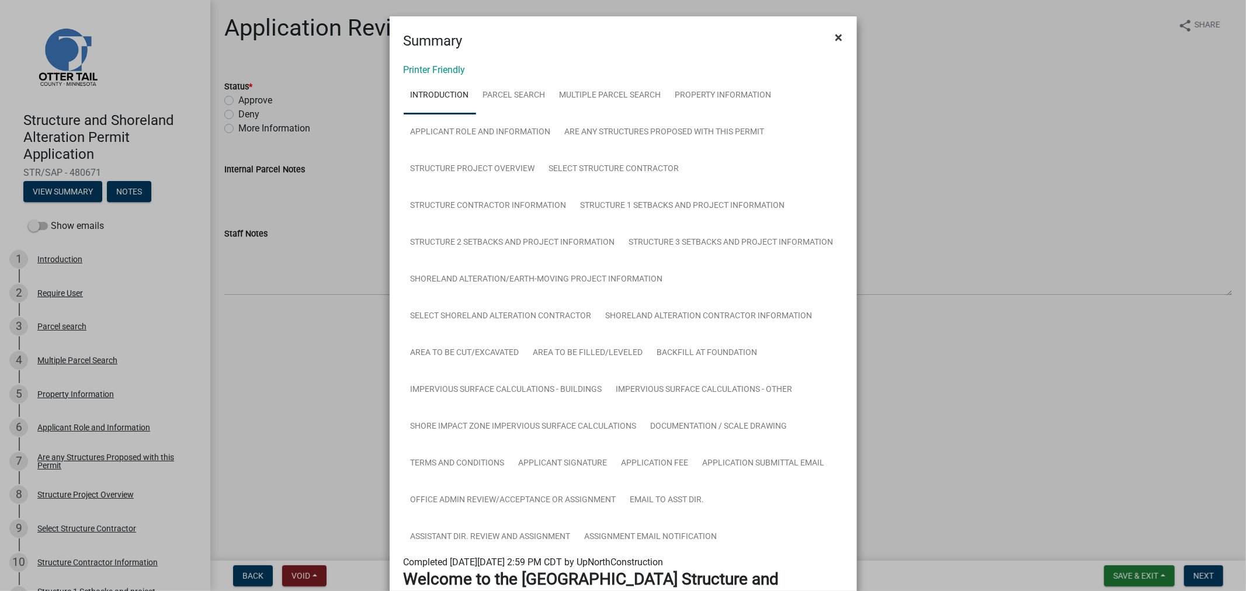
click at [836, 36] on span "×" at bounding box center [840, 37] width 8 height 16
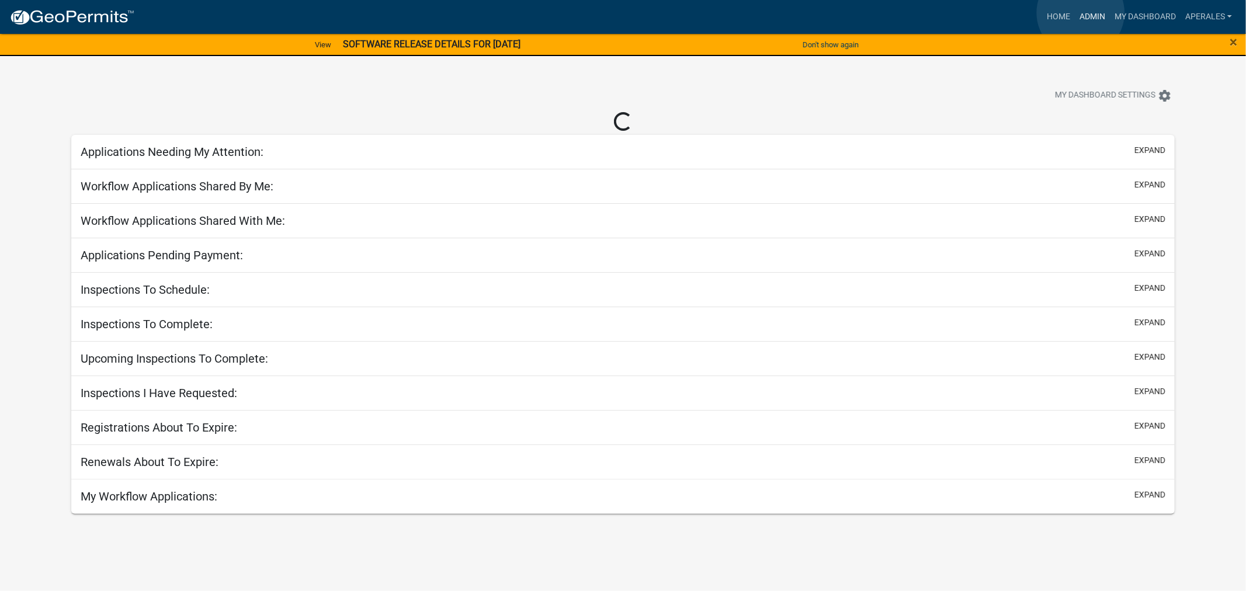
click at [1081, 13] on link "Admin" at bounding box center [1092, 17] width 35 height 22
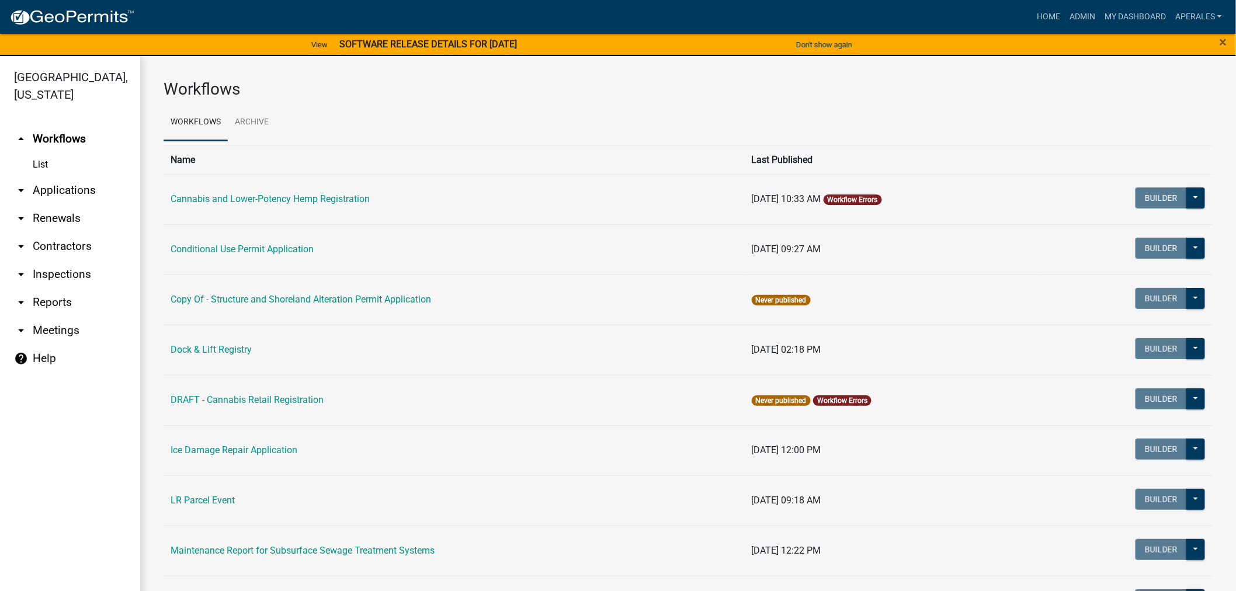
drag, startPoint x: 89, startPoint y: 186, endPoint x: 96, endPoint y: 185, distance: 7.6
click at [89, 187] on link "arrow_drop_down Applications" at bounding box center [70, 190] width 140 height 28
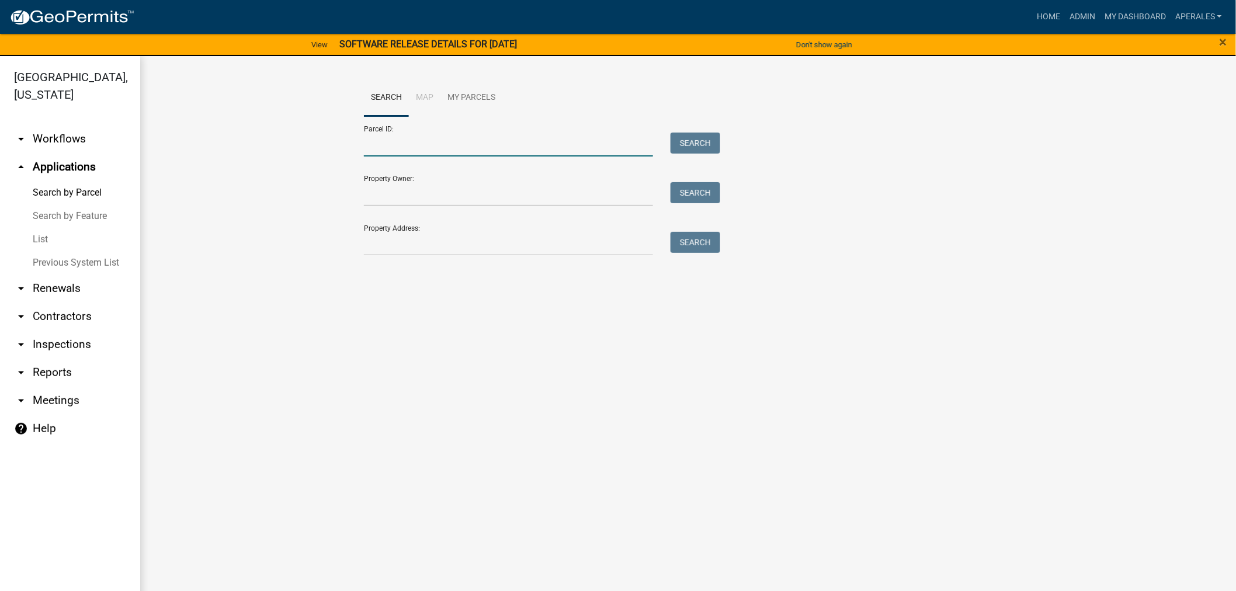
click at [387, 142] on input "Parcel ID:" at bounding box center [508, 145] width 289 height 24
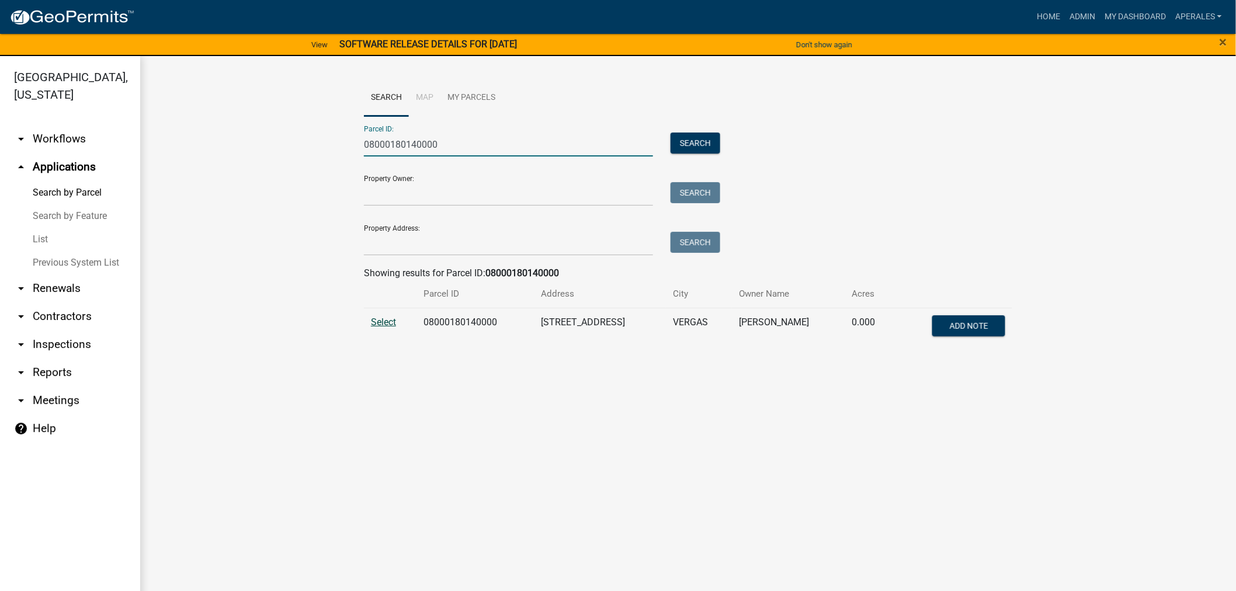
type input "08000180140000"
click at [373, 325] on span "Select" at bounding box center [383, 322] width 25 height 11
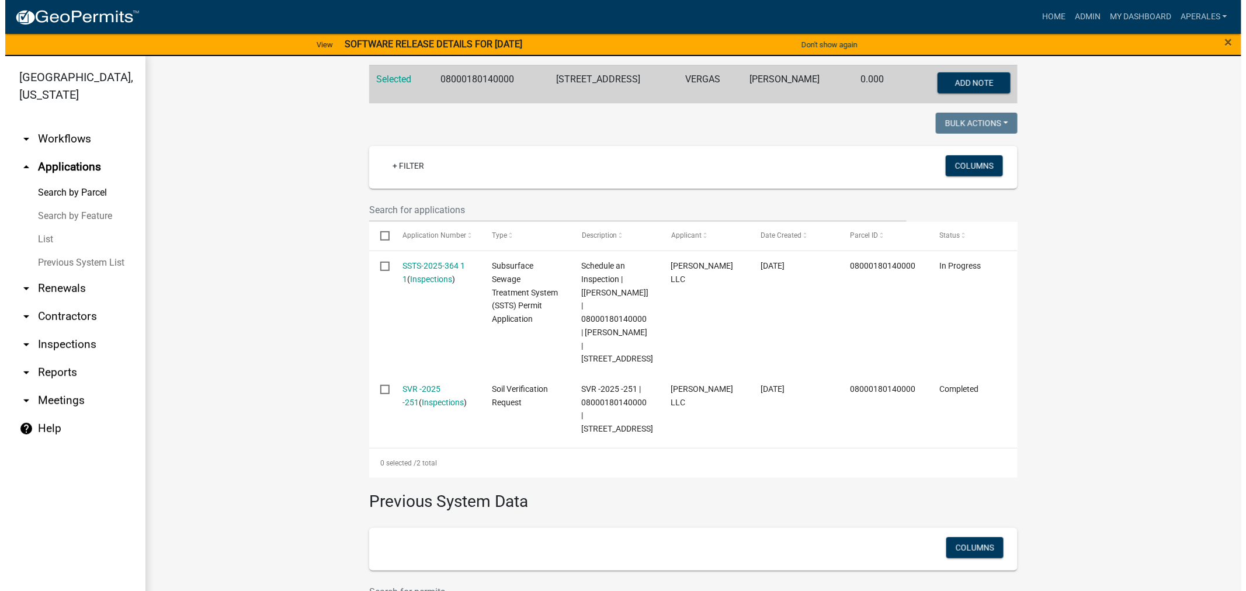
scroll to position [324, 0]
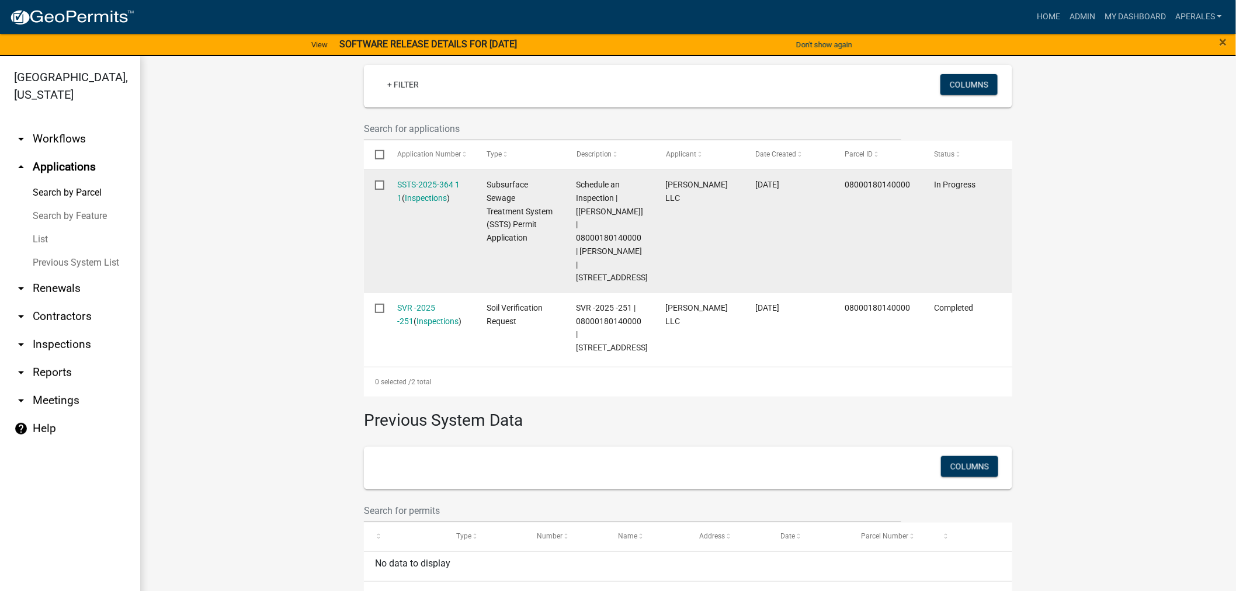
click at [418, 190] on div "SSTS-2025-364 1 1 ( Inspections )" at bounding box center [431, 191] width 67 height 27
click at [421, 186] on link "SSTS-2025-364 1 1" at bounding box center [429, 191] width 63 height 23
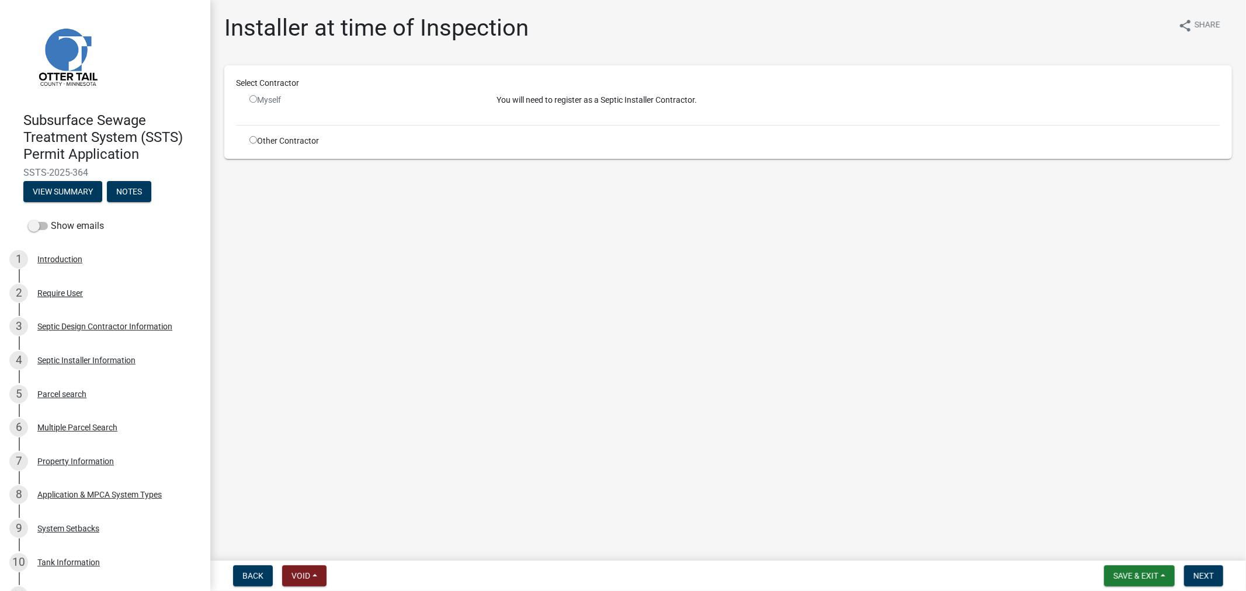
click at [252, 138] on input "radio" at bounding box center [254, 140] width 8 height 8
radio input "true"
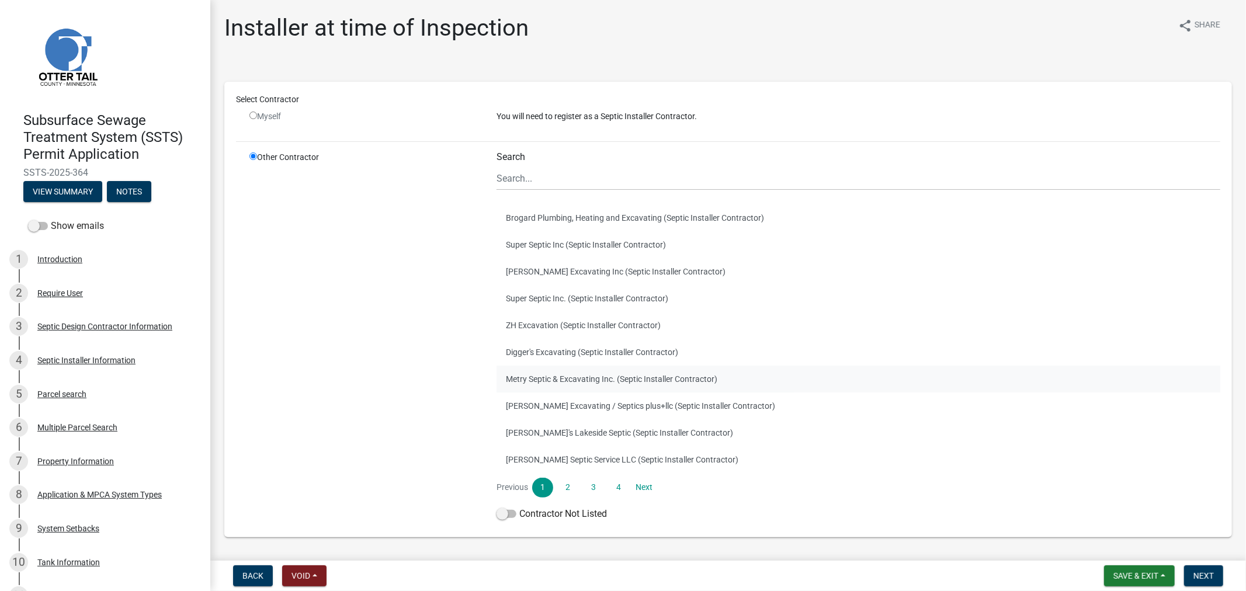
click at [564, 372] on button "Metry Septic & Excavating Inc. (Septic Installer Contractor)" at bounding box center [859, 379] width 724 height 27
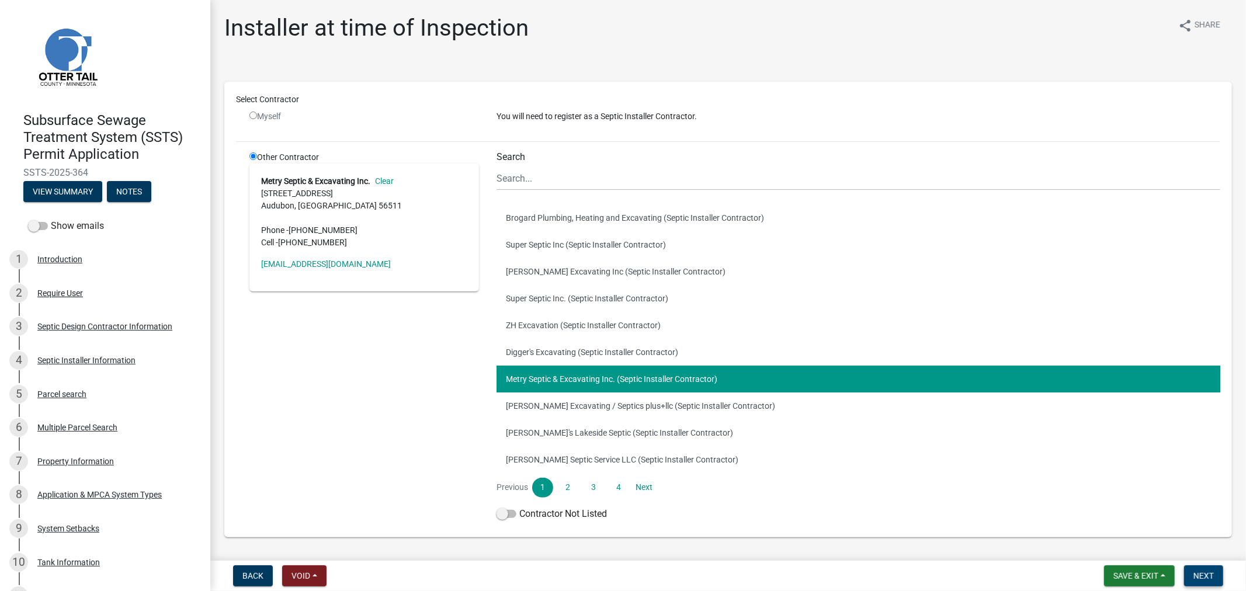
click at [1196, 579] on span "Next" at bounding box center [1204, 575] width 20 height 9
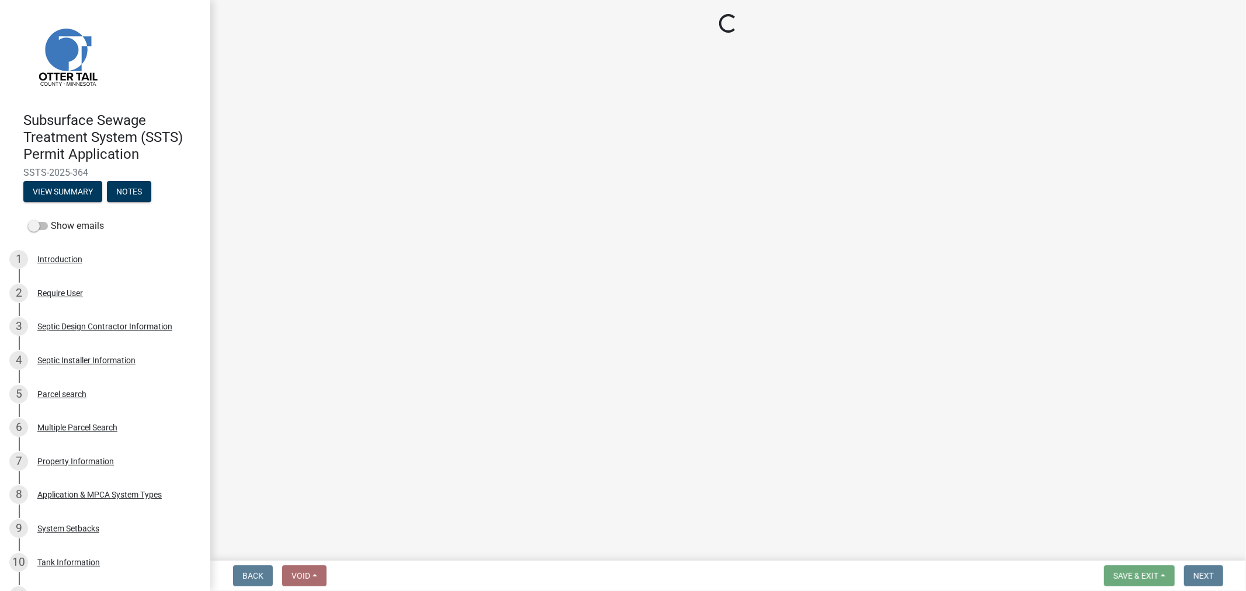
select select "710d5f49-2663-4e73-9718-d0c4e189f5ed"
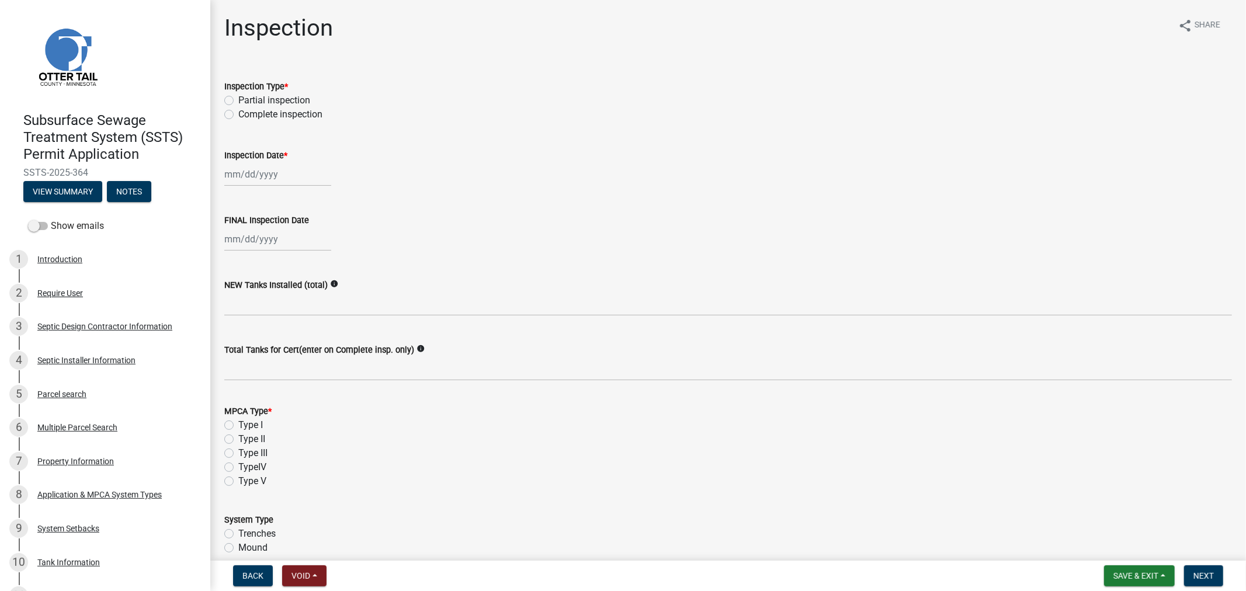
click at [238, 116] on label "Complete inspection" at bounding box center [280, 115] width 84 height 14
click at [238, 115] on input "Complete inspection" at bounding box center [242, 112] width 8 height 8
radio input "true"
click at [247, 178] on div at bounding box center [277, 174] width 107 height 24
select select "10"
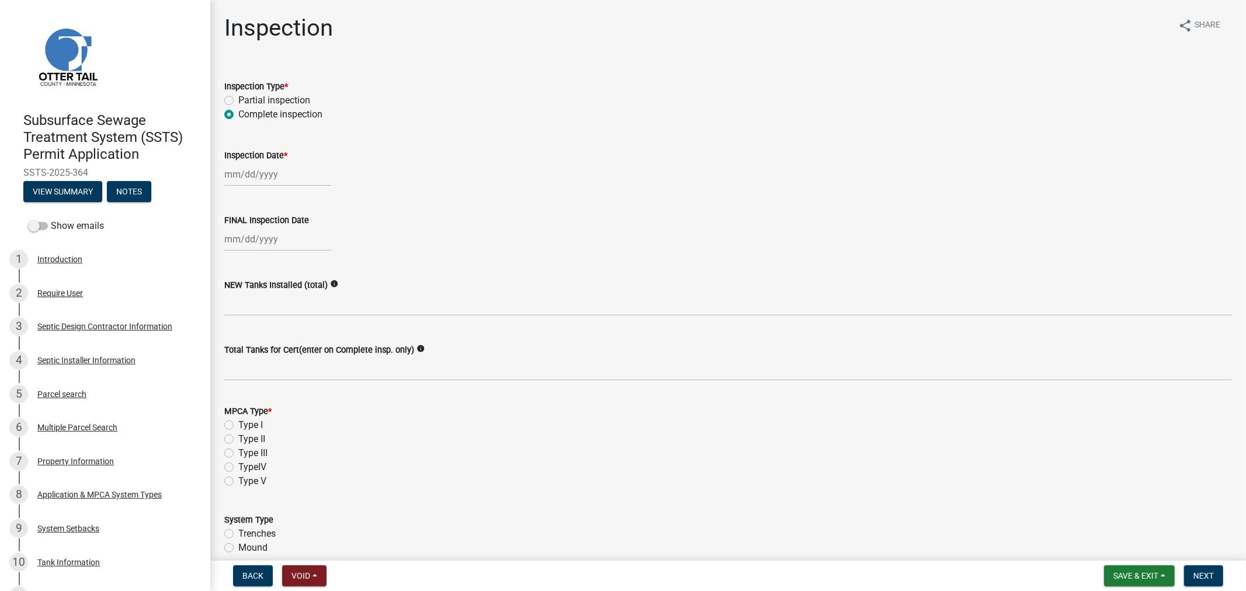
select select "2025"
click at [272, 235] on div "1" at bounding box center [273, 236] width 19 height 19
type input "10/01/2025"
select select "10"
select select "2025"
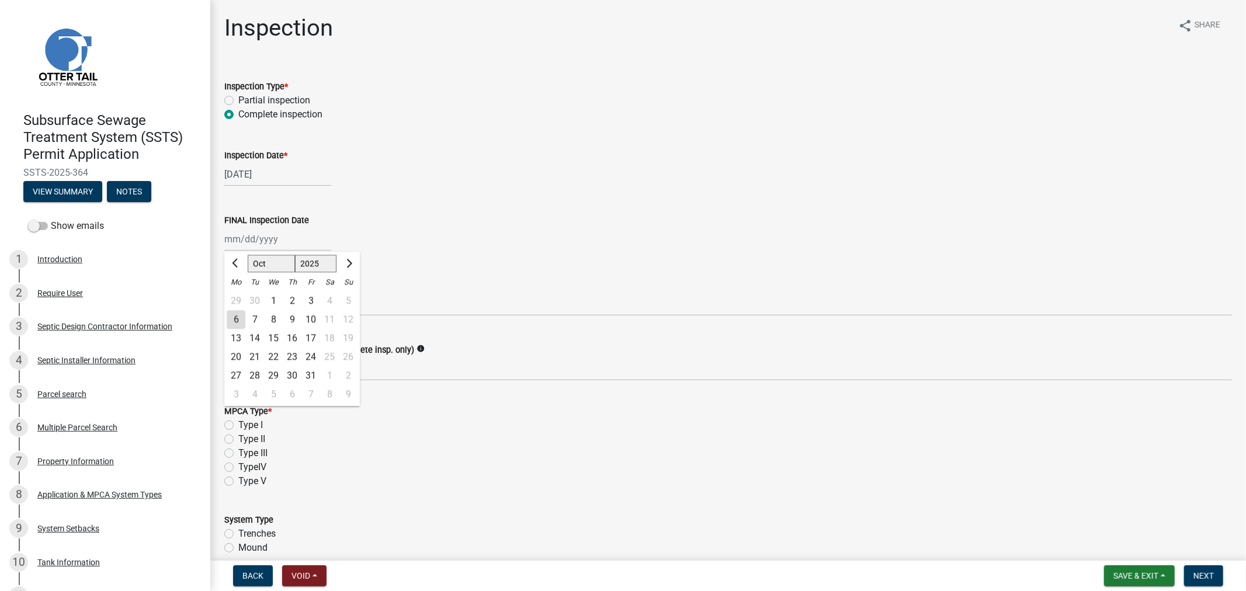
click at [260, 235] on div "Jan Feb Mar Apr May Jun Jul Aug Sep Oct Nov Dec 1525 1526 1527 1528 1529 1530 1…" at bounding box center [277, 239] width 107 height 24
click at [272, 296] on div "1" at bounding box center [273, 301] width 19 height 19
type input "10/01/2025"
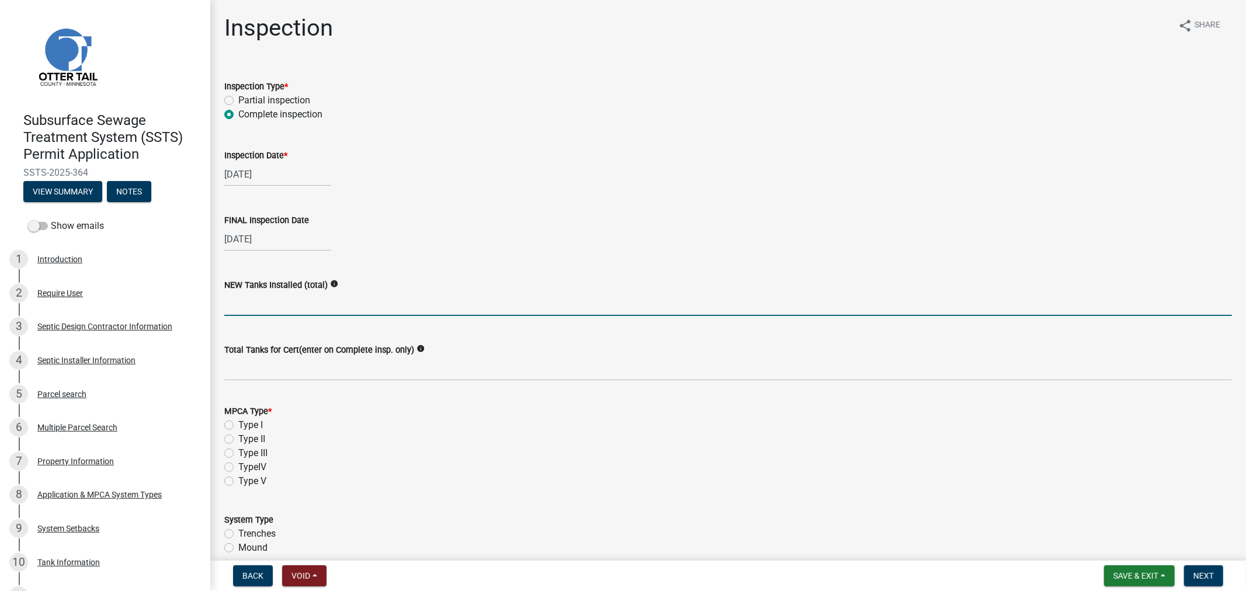
click at [271, 307] on input "text" at bounding box center [728, 304] width 1008 height 24
type input "2"
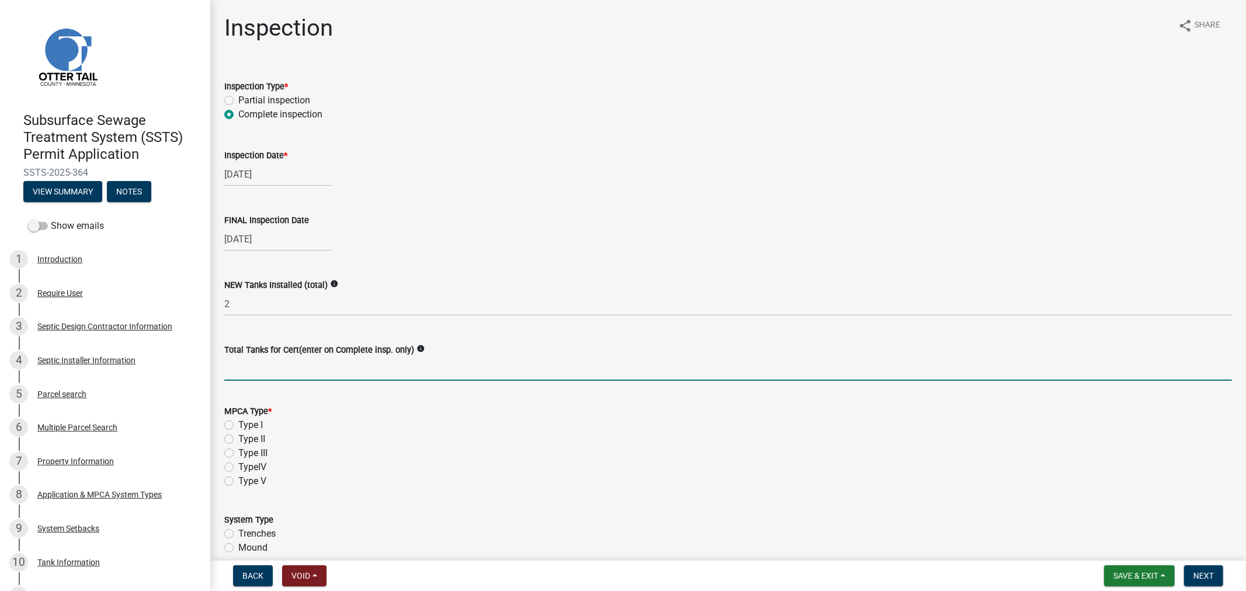
click at [227, 377] on input "Total Tanks for Cert(enter on Complete insp. only)" at bounding box center [728, 369] width 1008 height 24
type input "2"
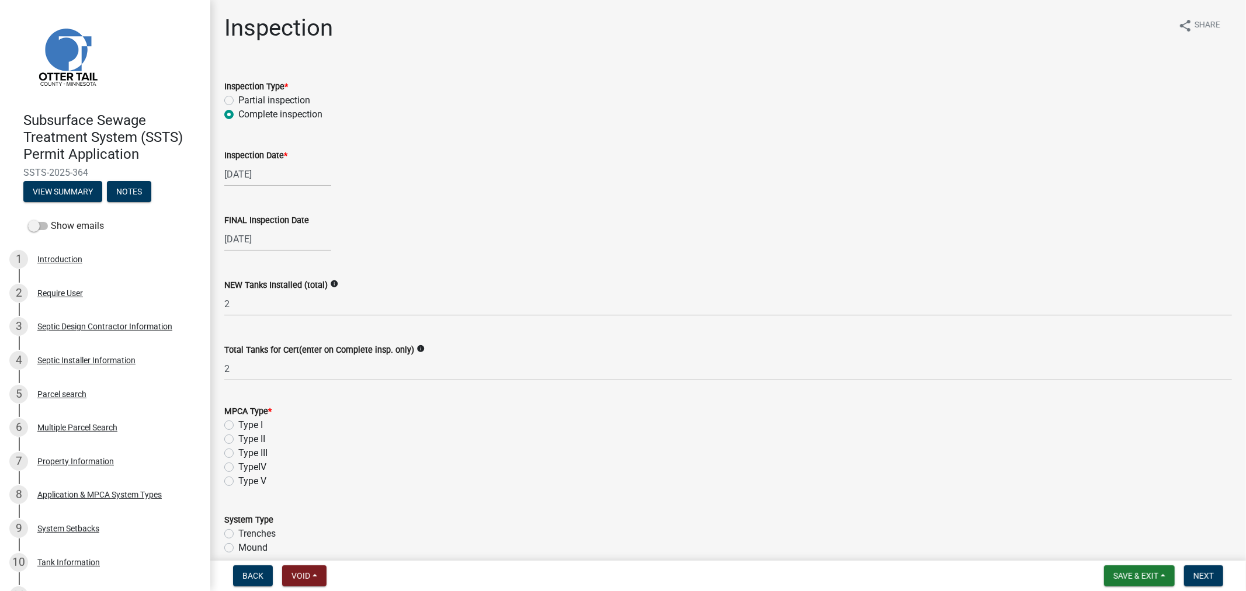
click at [238, 425] on label "Type I" at bounding box center [250, 425] width 25 height 14
click at [238, 425] on input "Type I" at bounding box center [242, 422] width 8 height 8
radio input "true"
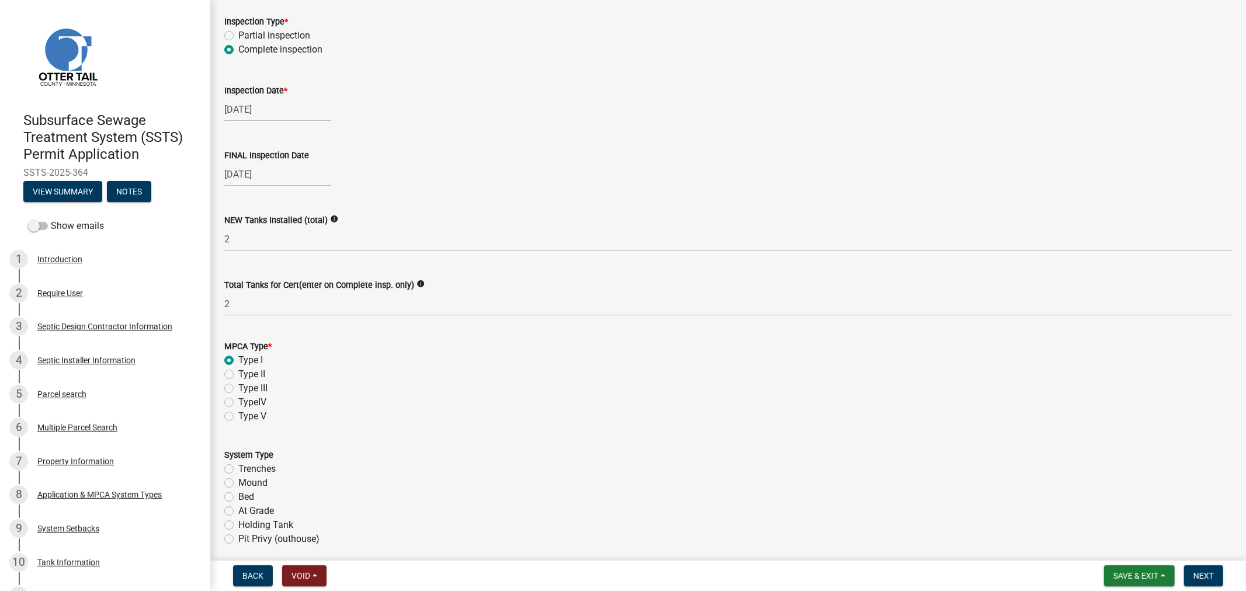
scroll to position [130, 0]
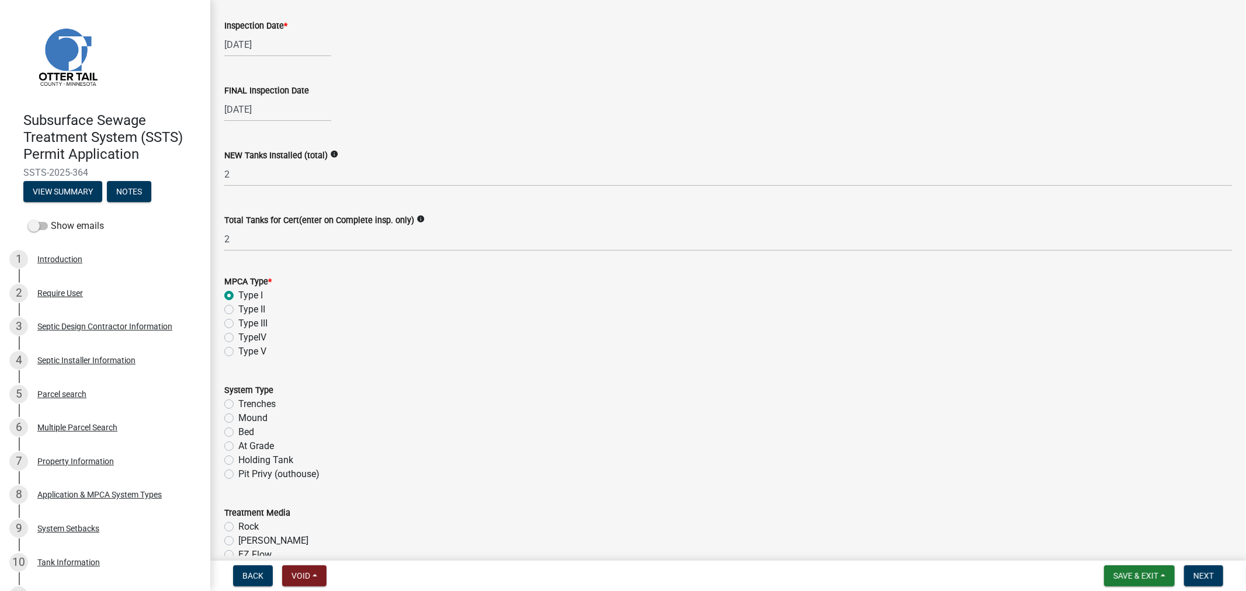
click at [238, 418] on label "Mound" at bounding box center [252, 418] width 29 height 14
click at [238, 418] on input "Mound" at bounding box center [242, 415] width 8 height 8
radio input "true"
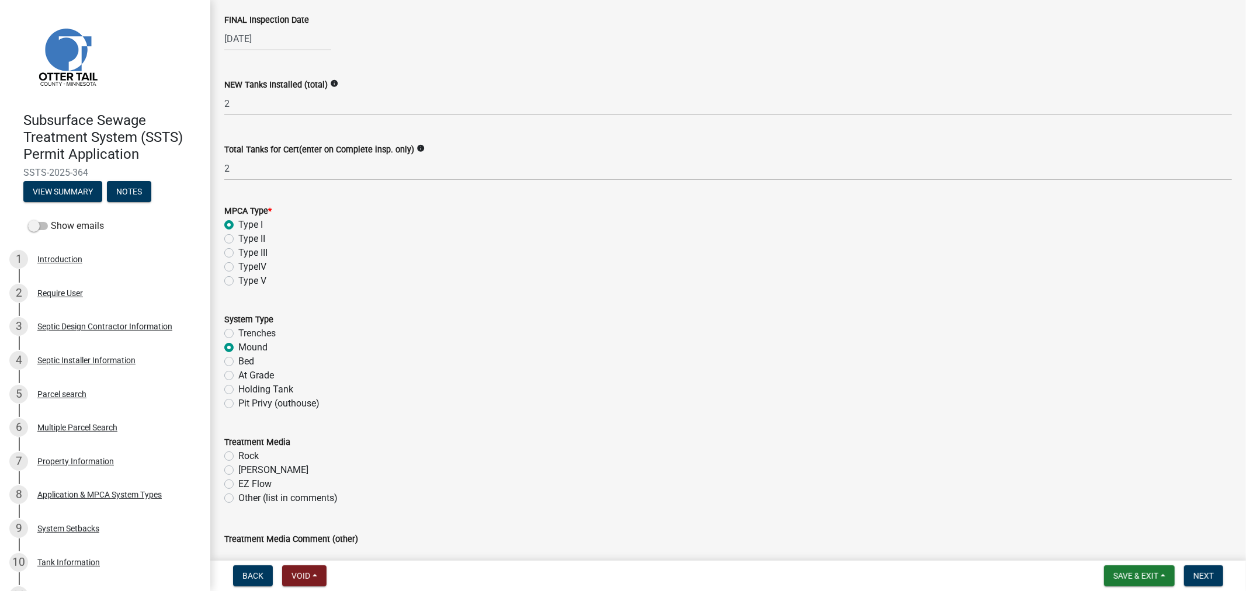
scroll to position [324, 0]
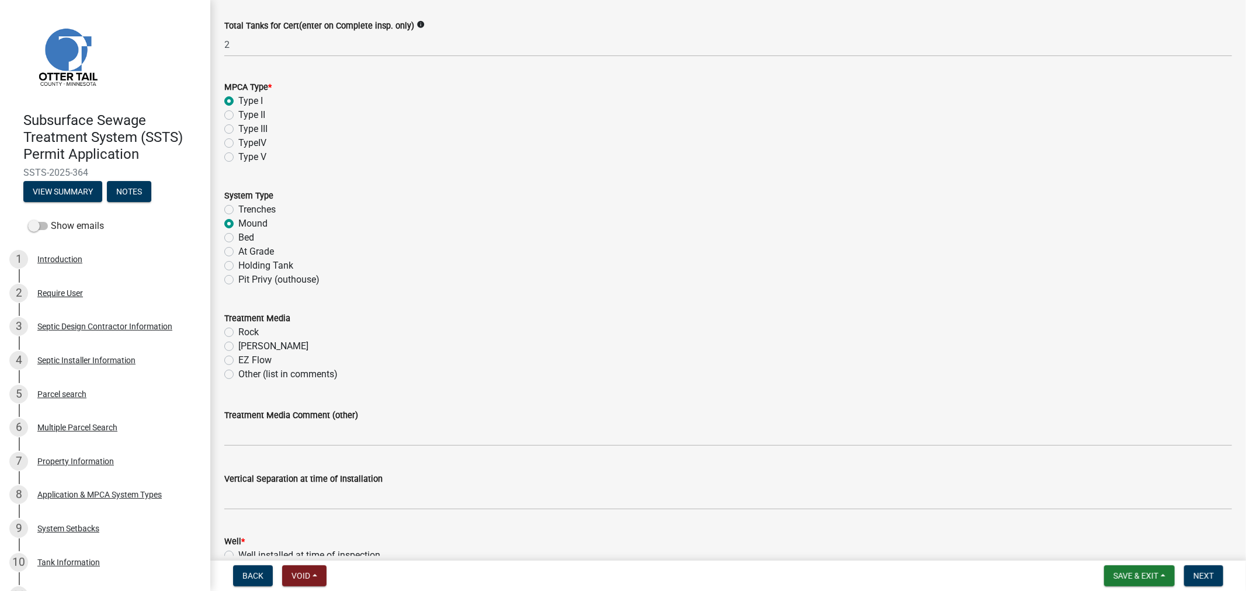
click at [238, 332] on label "Rock" at bounding box center [248, 332] width 20 height 14
click at [238, 332] on input "Rock" at bounding box center [242, 329] width 8 height 8
radio input "true"
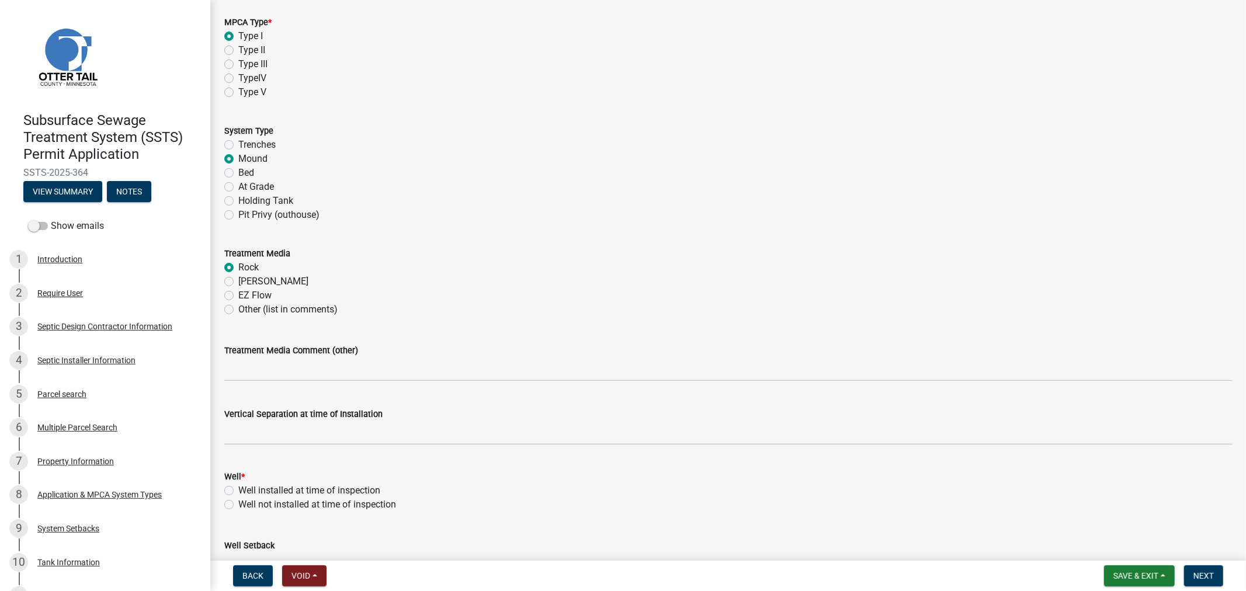
scroll to position [454, 0]
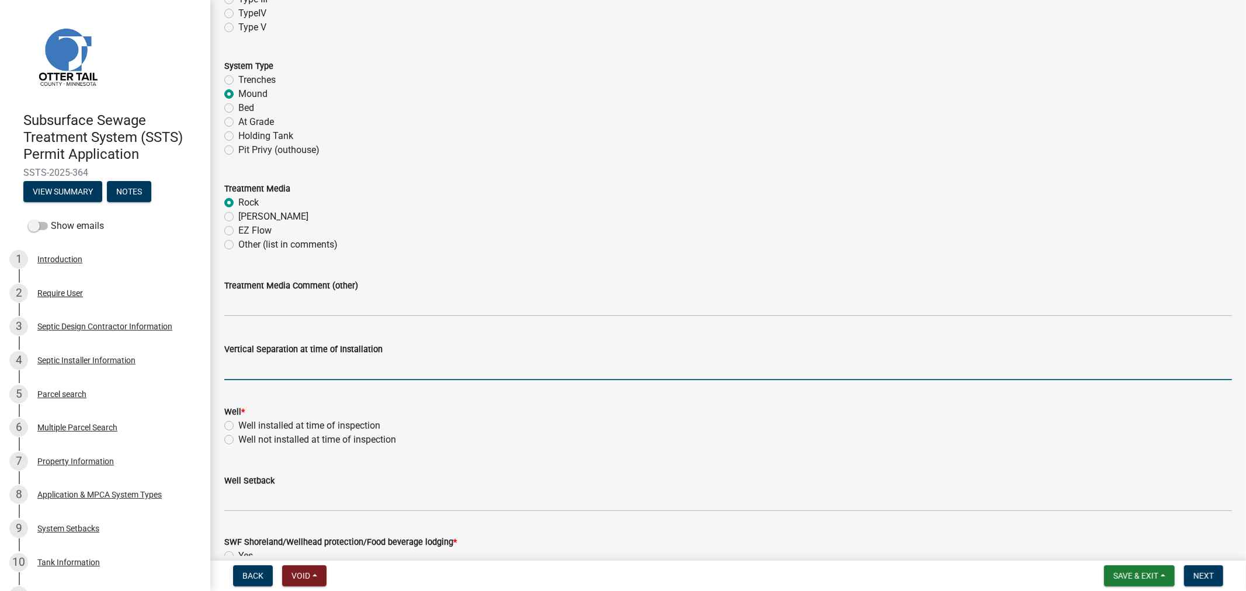
click at [269, 365] on input "text" at bounding box center [728, 368] width 1008 height 24
type input "36"
click at [238, 428] on label "Well installed at time of inspection" at bounding box center [309, 426] width 142 height 14
click at [238, 427] on input "Well installed at time of inspection" at bounding box center [242, 423] width 8 height 8
radio input "true"
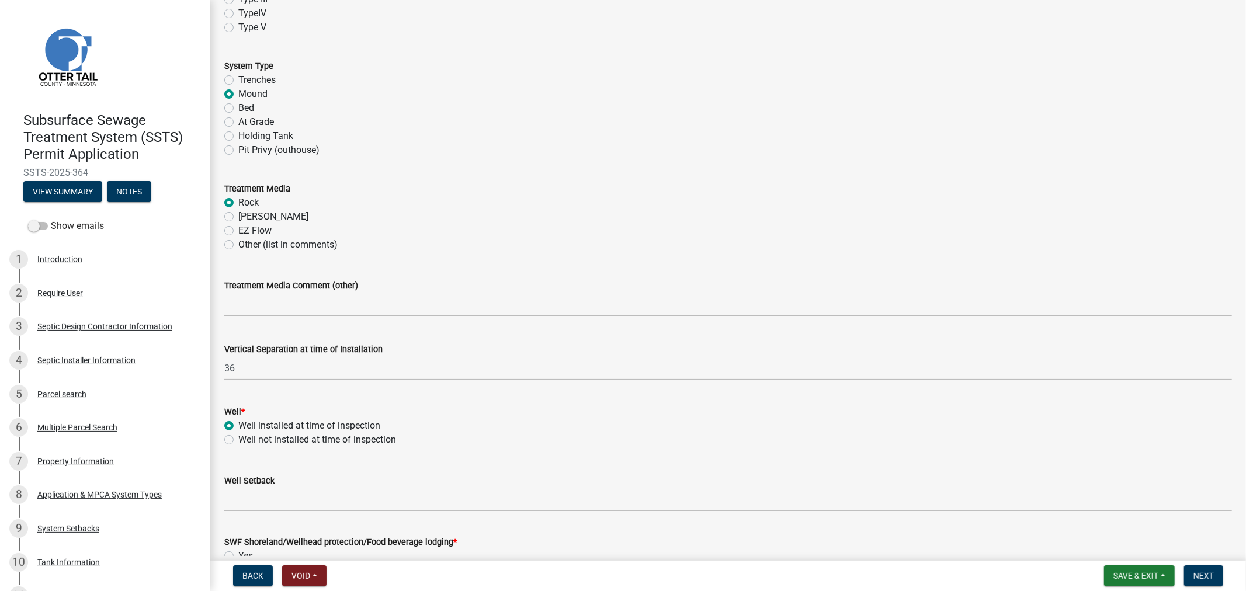
drag, startPoint x: 243, startPoint y: 515, endPoint x: 242, endPoint y: 504, distance: 10.5
click at [244, 512] on wm-data-entity-input "Well Setback" at bounding box center [728, 490] width 1008 height 64
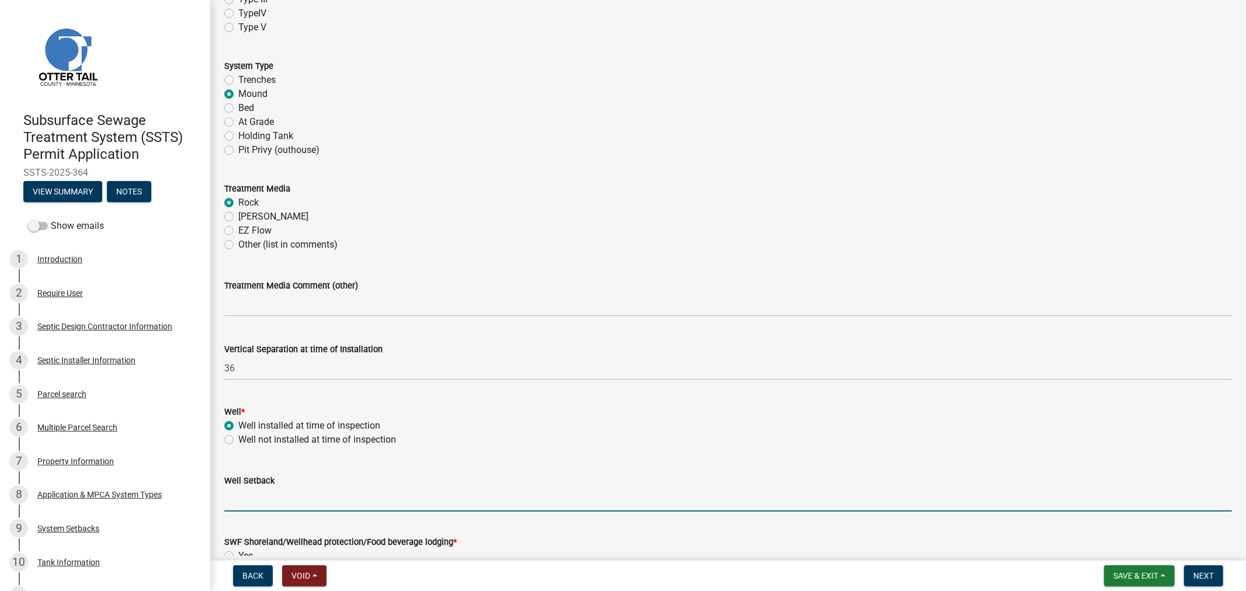
drag, startPoint x: 242, startPoint y: 504, endPoint x: 241, endPoint y: 497, distance: 6.7
click at [242, 504] on input "Well Setback" at bounding box center [728, 500] width 1008 height 24
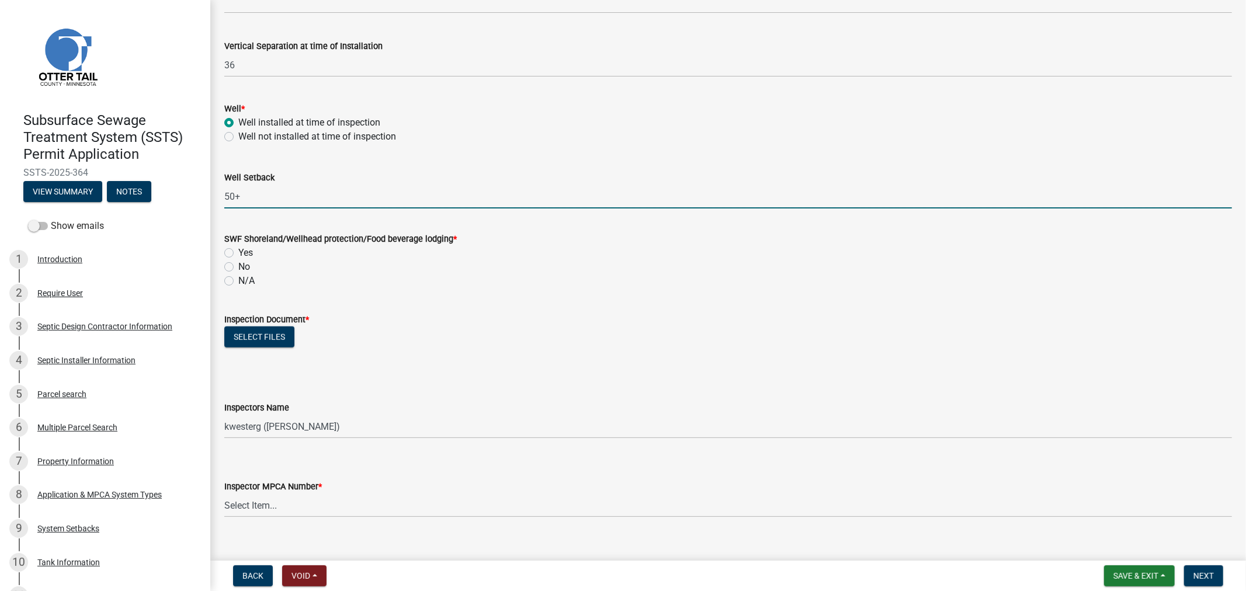
scroll to position [779, 0]
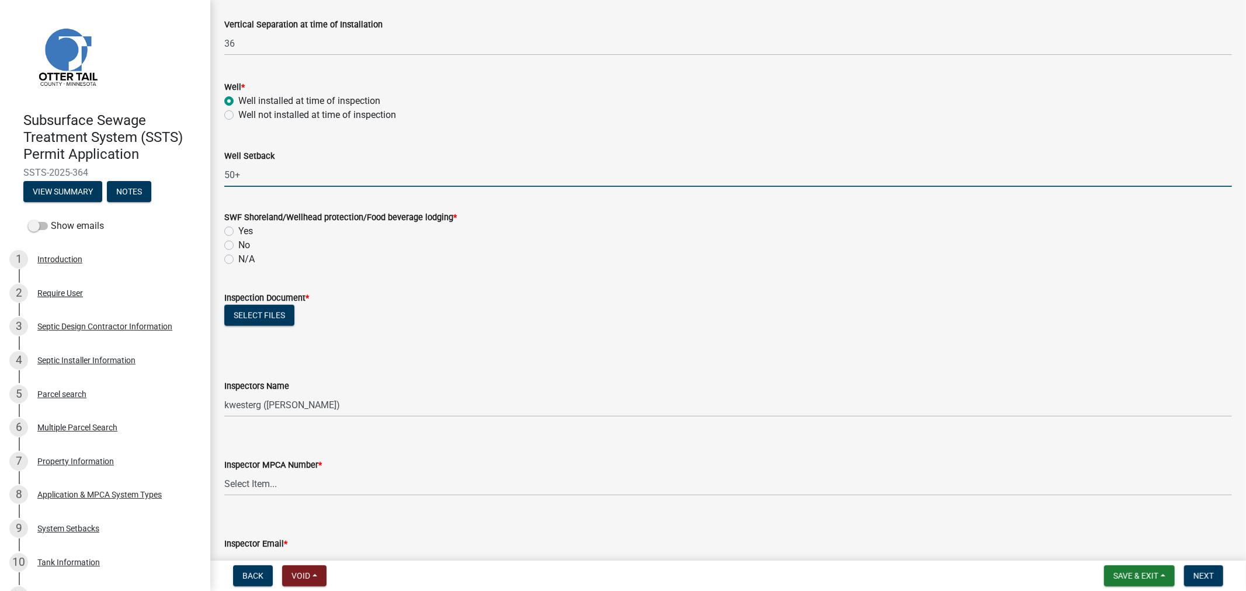
type input "50+"
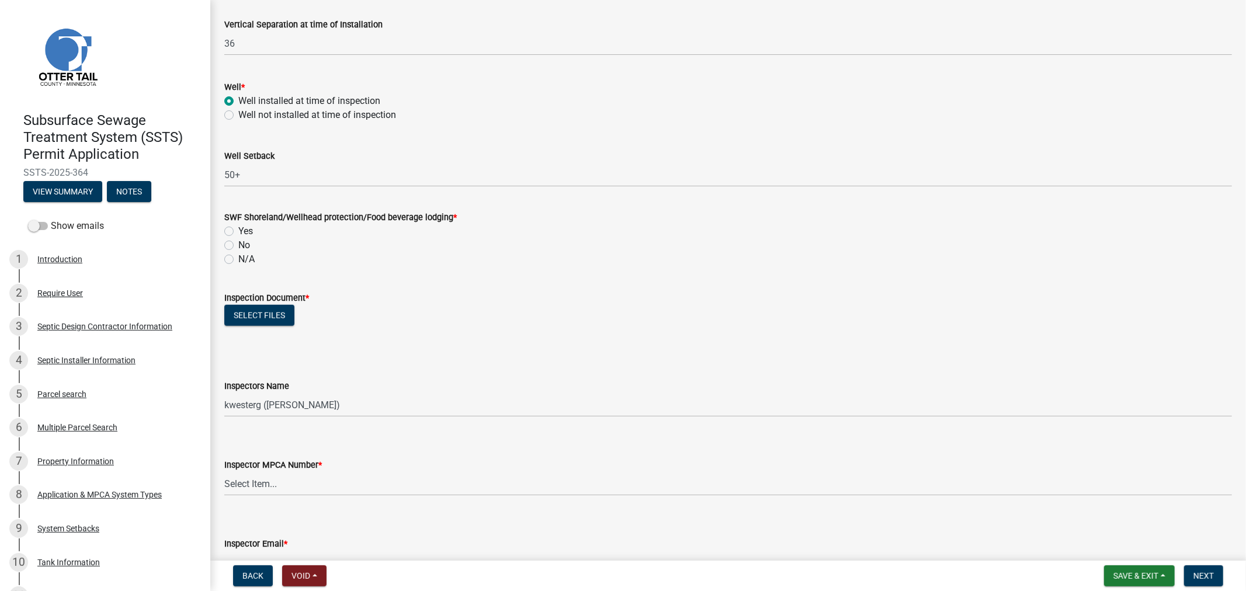
click at [238, 228] on label "Yes" at bounding box center [245, 231] width 15 height 14
click at [238, 228] on input "Yes" at bounding box center [242, 228] width 8 height 8
radio input "true"
click at [238, 242] on label "No" at bounding box center [244, 245] width 12 height 14
click at [238, 242] on input "No" at bounding box center [242, 242] width 8 height 8
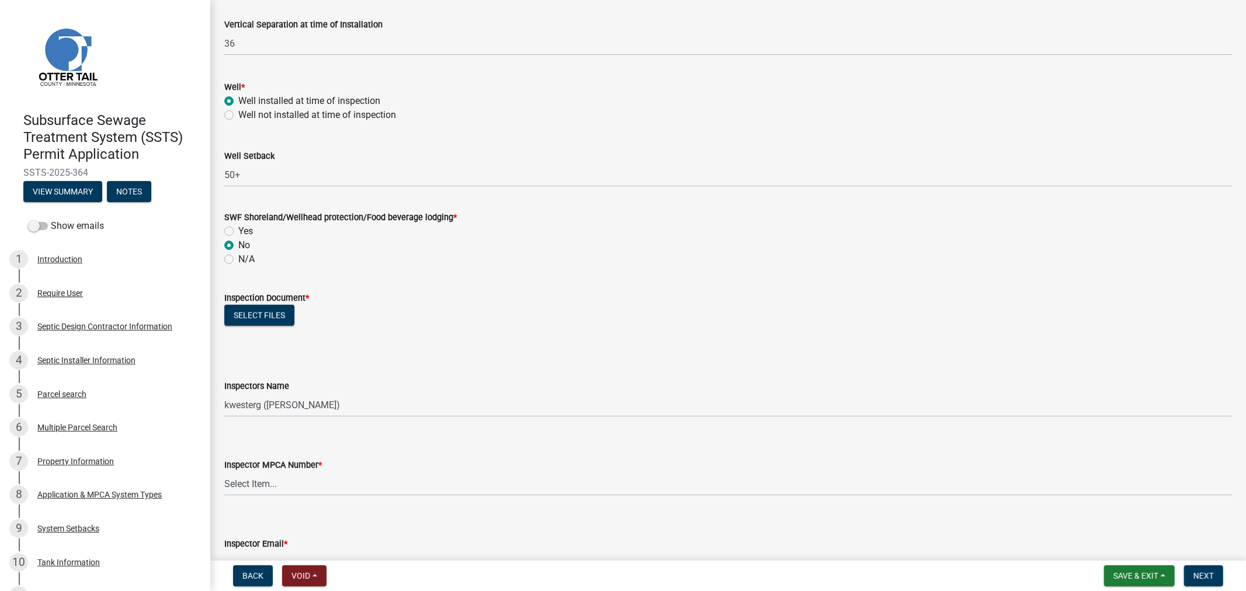
radio input "true"
click at [251, 311] on button "Select files" at bounding box center [259, 315] width 70 height 21
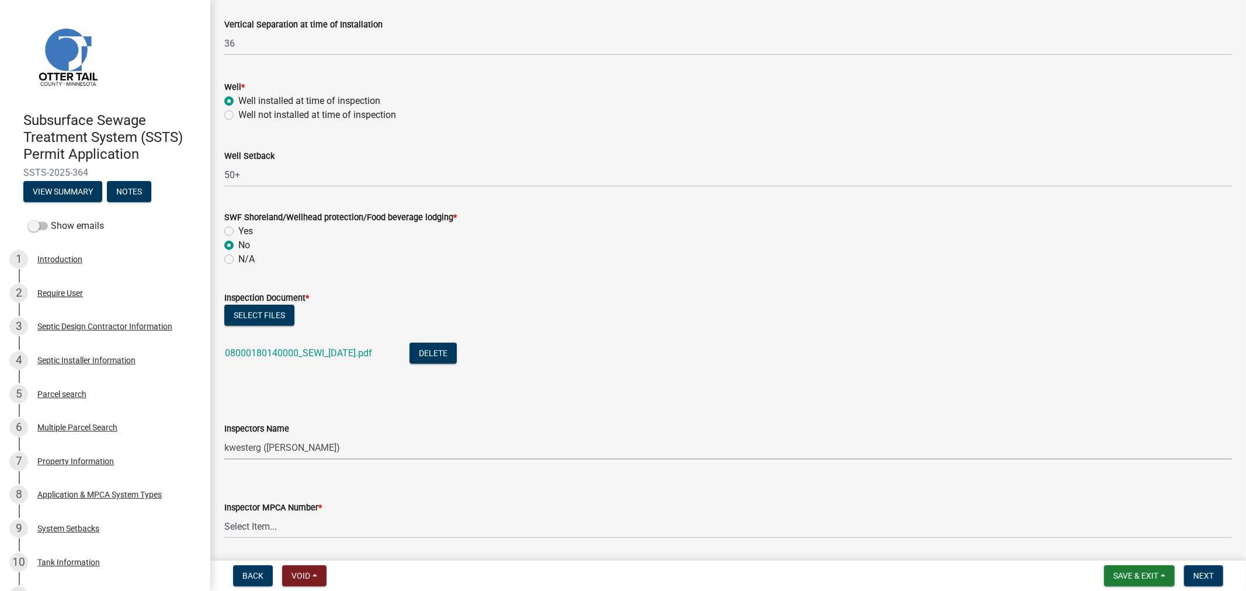
click at [341, 451] on select "Select Item... btollefson (Brittany Tollefson) alexisnewark (Alexis Newark) epl…" at bounding box center [728, 448] width 1008 height 24
select select "64cc3fb4-2a84-49c8-ae2d-a7b3072cebaf"
click at [224, 436] on select "Select Item... btollefson (Brittany Tollefson) alexisnewark (Alexis Newark) epl…" at bounding box center [728, 448] width 1008 height 24
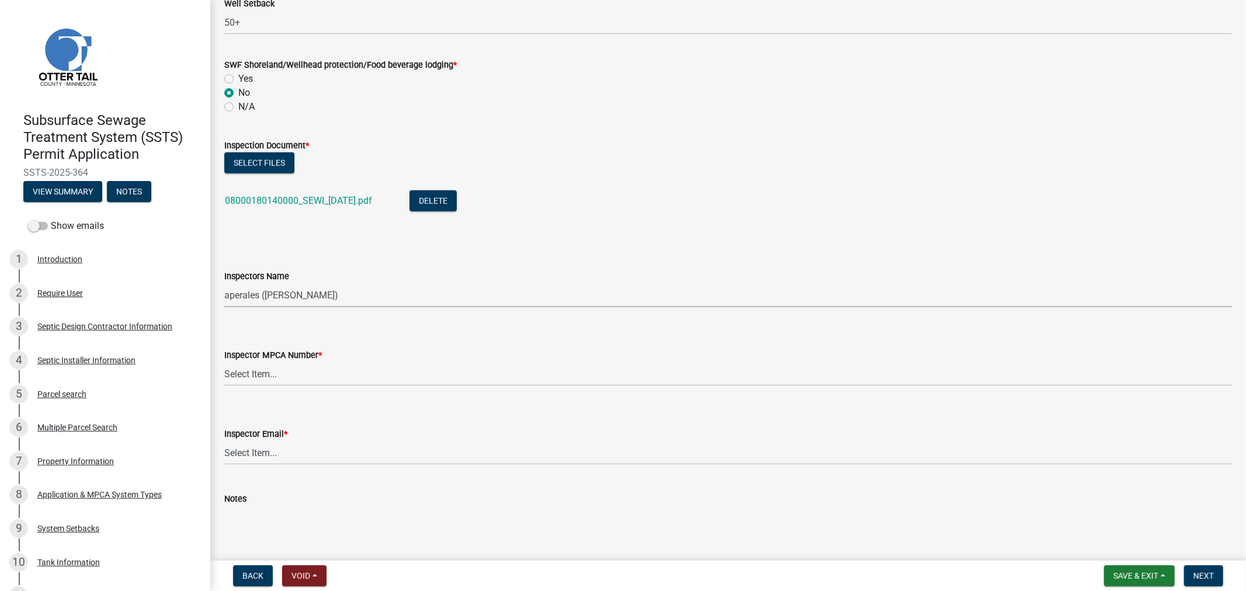
scroll to position [1038, 0]
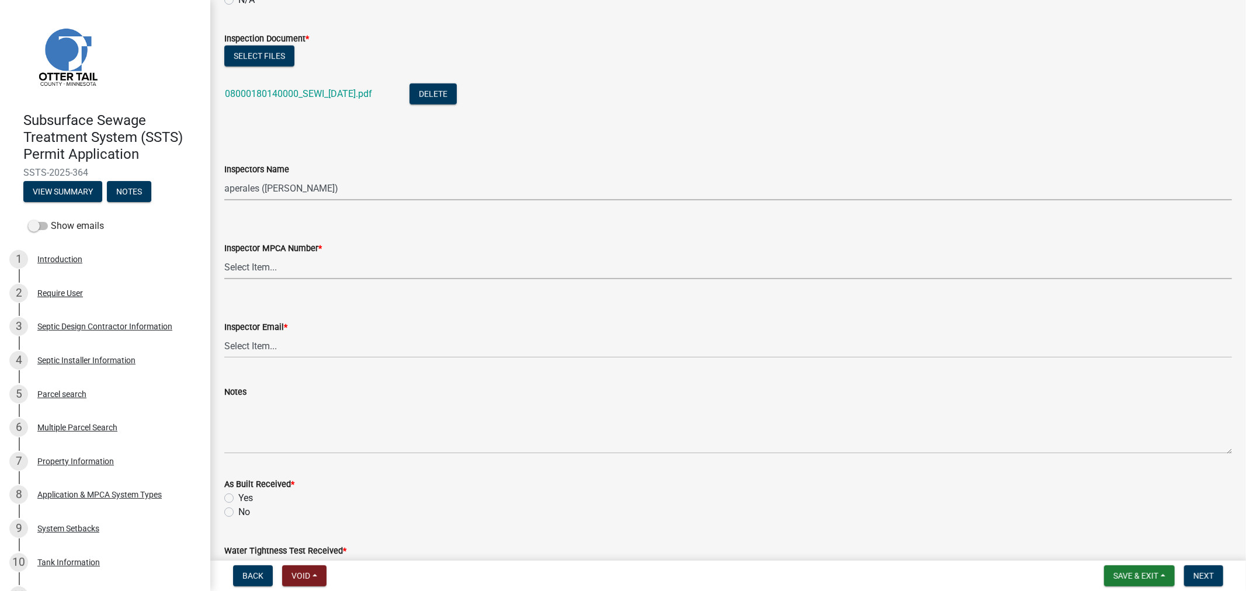
click at [247, 268] on select "Select Item... Alexis Newark (10415) Andrea Perales (924) Brittany Tollefson (1…" at bounding box center [728, 267] width 1008 height 24
click at [224, 255] on select "Select Item... Alexis Newark (10415) Andrea Perales (924) Brittany Tollefson (1…" at bounding box center [728, 267] width 1008 height 24
select select "6979e2cf-acfc-4aeb-b273-cede3e7f0b0f"
click at [259, 349] on select "Select Item... Alexis Newark (anewark@ottertailcounty.gov) Amy Busko (abusko@ot…" at bounding box center [728, 346] width 1008 height 24
click at [224, 334] on select "Select Item... Alexis Newark (anewark@ottertailcounty.gov) Amy Busko (abusko@ot…" at bounding box center [728, 346] width 1008 height 24
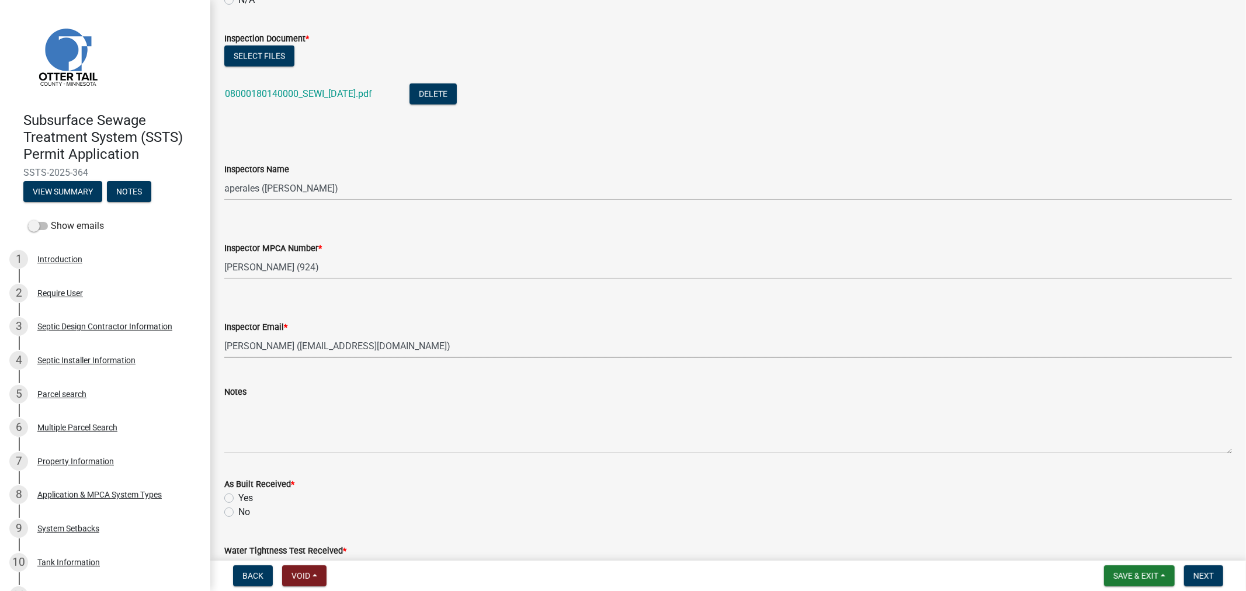
select select "fc504d62-a492-4196-a78d-ce00230c60b4"
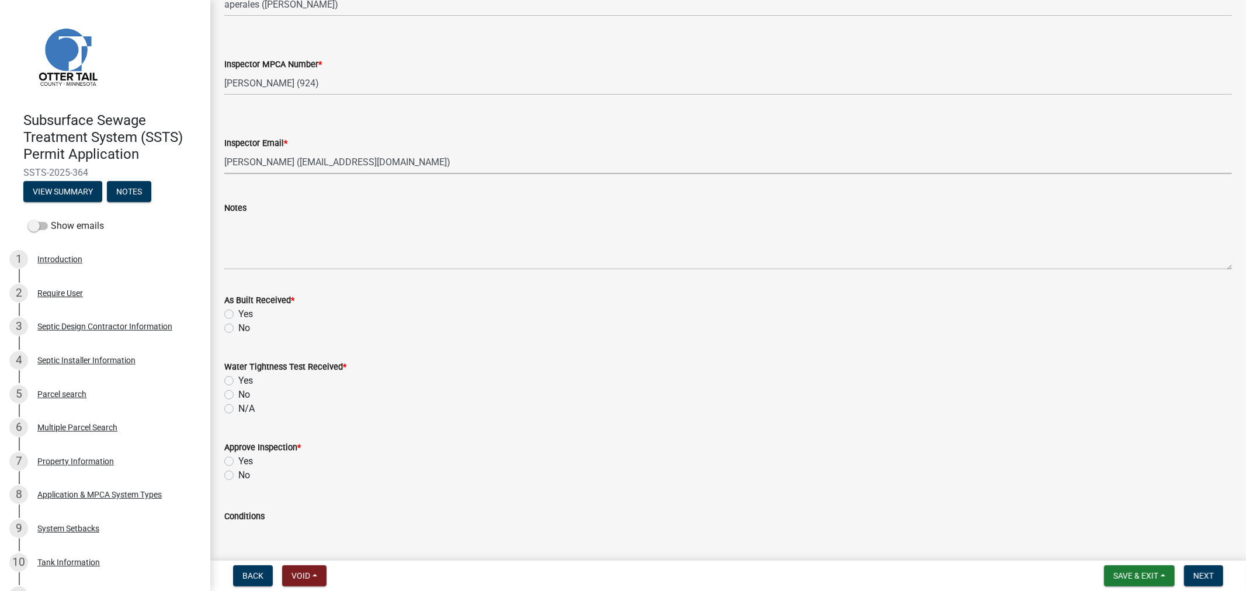
scroll to position [1298, 0]
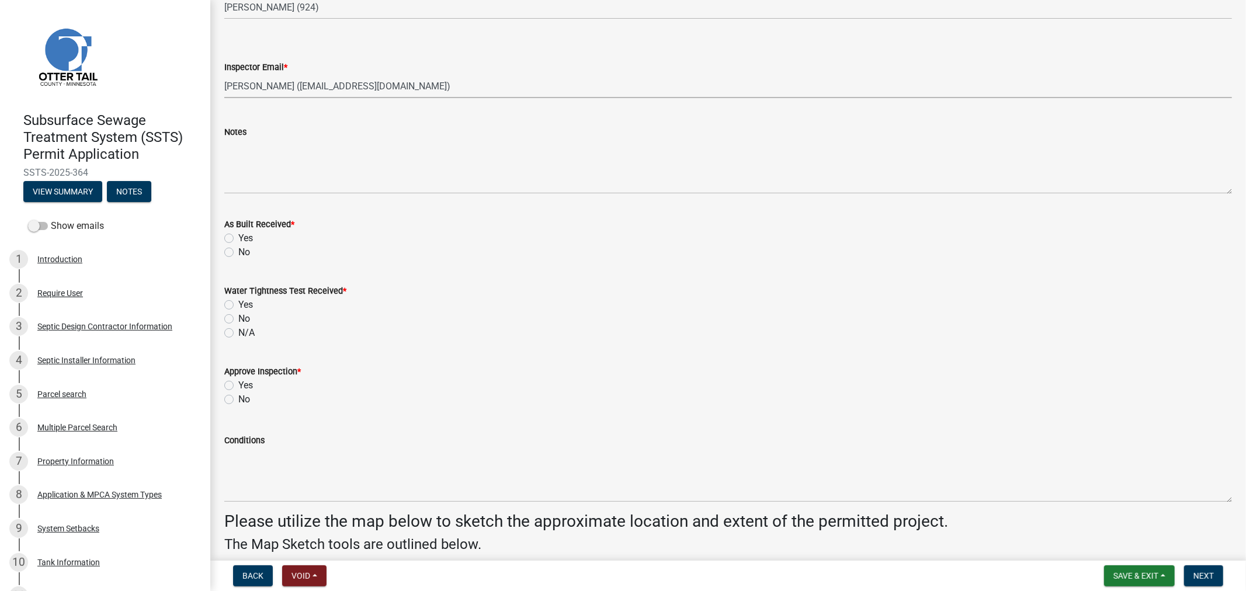
click at [238, 256] on label "No" at bounding box center [244, 252] width 12 height 14
click at [238, 253] on input "No" at bounding box center [242, 249] width 8 height 8
radio input "true"
click at [238, 332] on label "N/A" at bounding box center [246, 333] width 16 height 14
click at [238, 332] on input "N/A" at bounding box center [242, 330] width 8 height 8
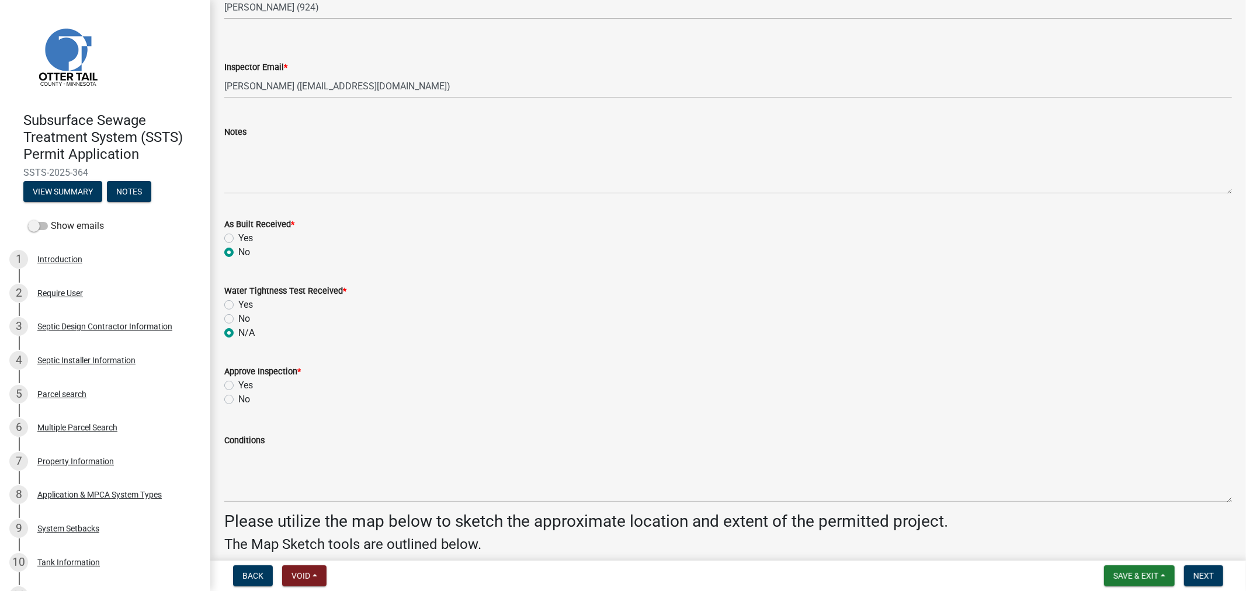
radio input "true"
click at [238, 384] on label "Yes" at bounding box center [245, 386] width 15 height 14
click at [238, 384] on input "Yes" at bounding box center [242, 383] width 8 height 8
radio input "true"
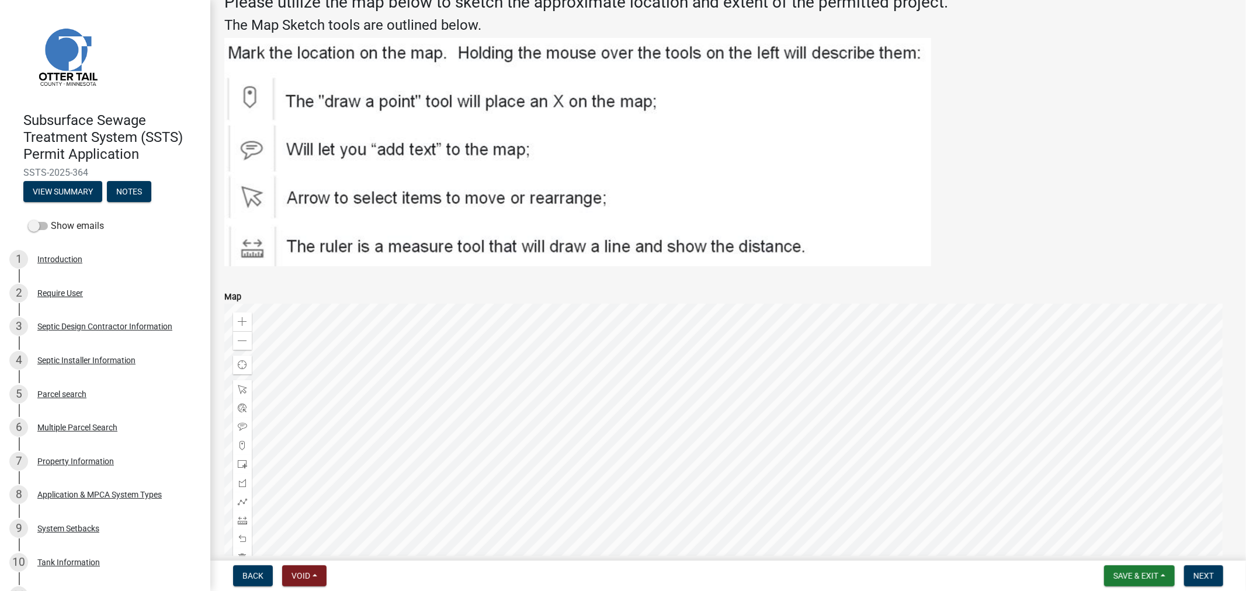
scroll to position [1913, 0]
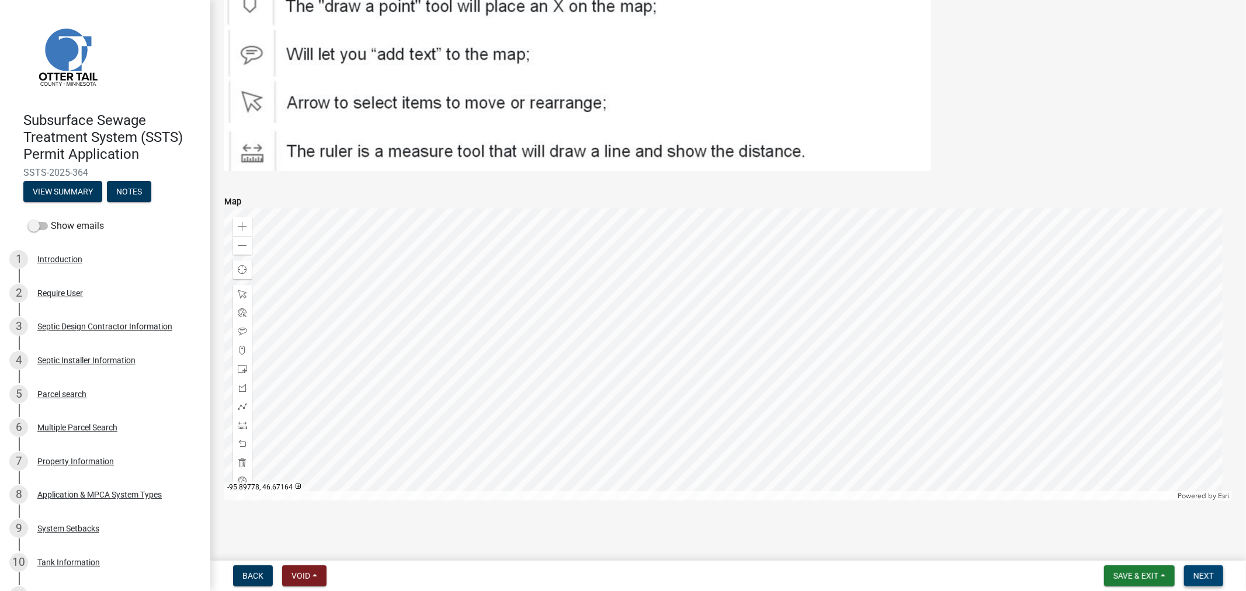
click at [1199, 574] on span "Next" at bounding box center [1204, 575] width 20 height 9
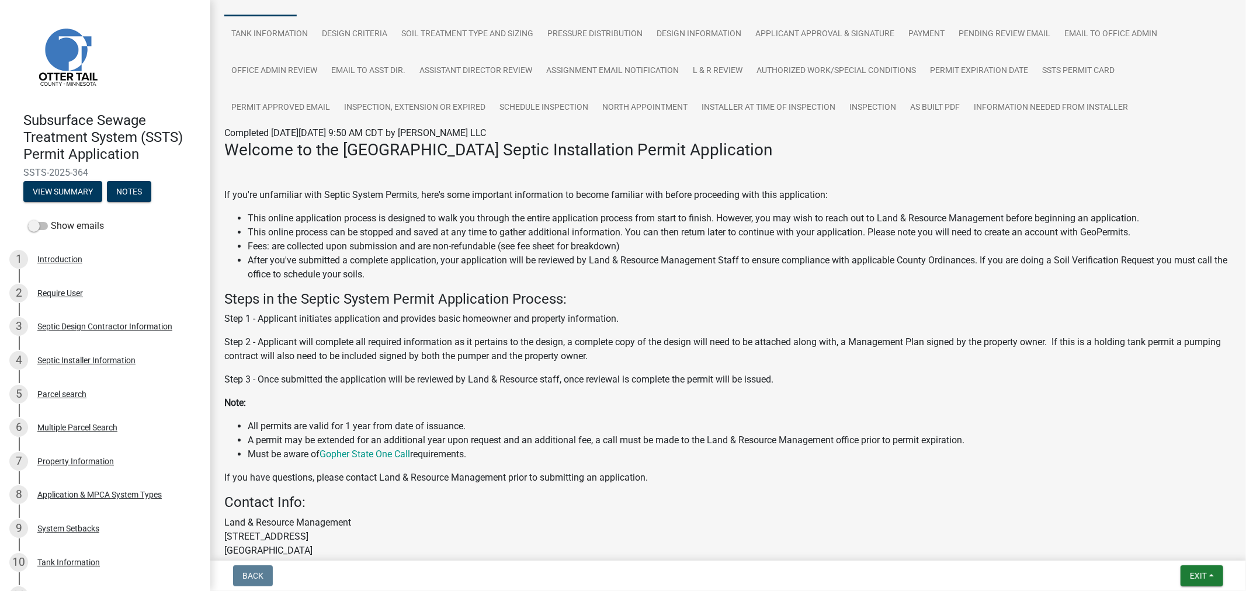
scroll to position [130, 0]
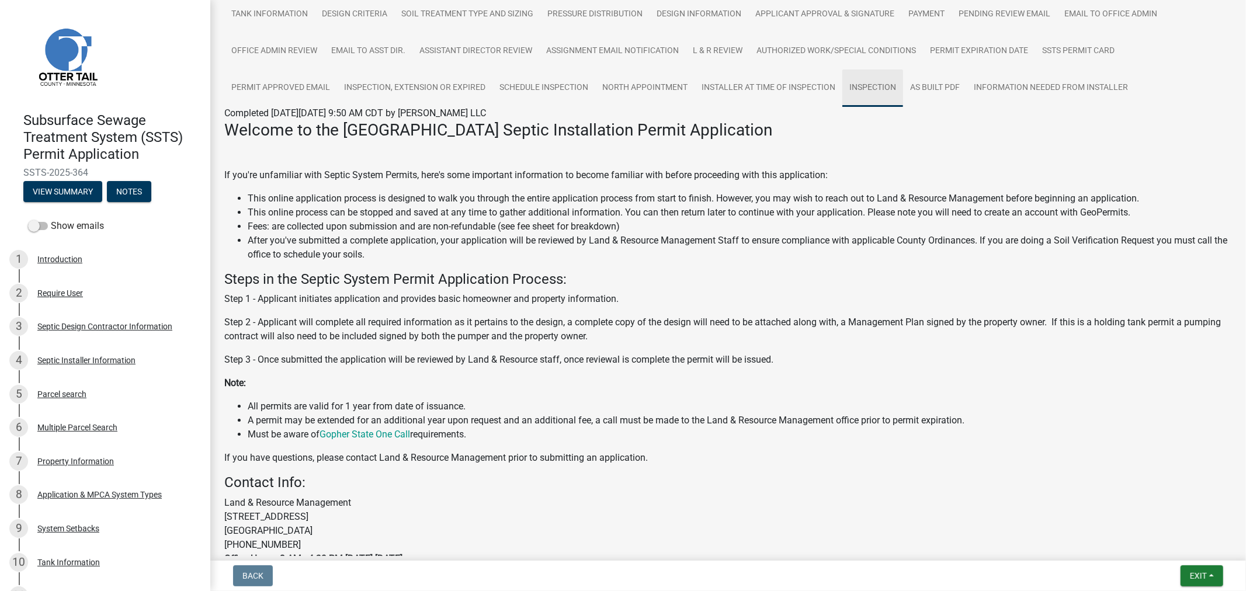
click at [875, 91] on link "Inspection" at bounding box center [873, 88] width 61 height 37
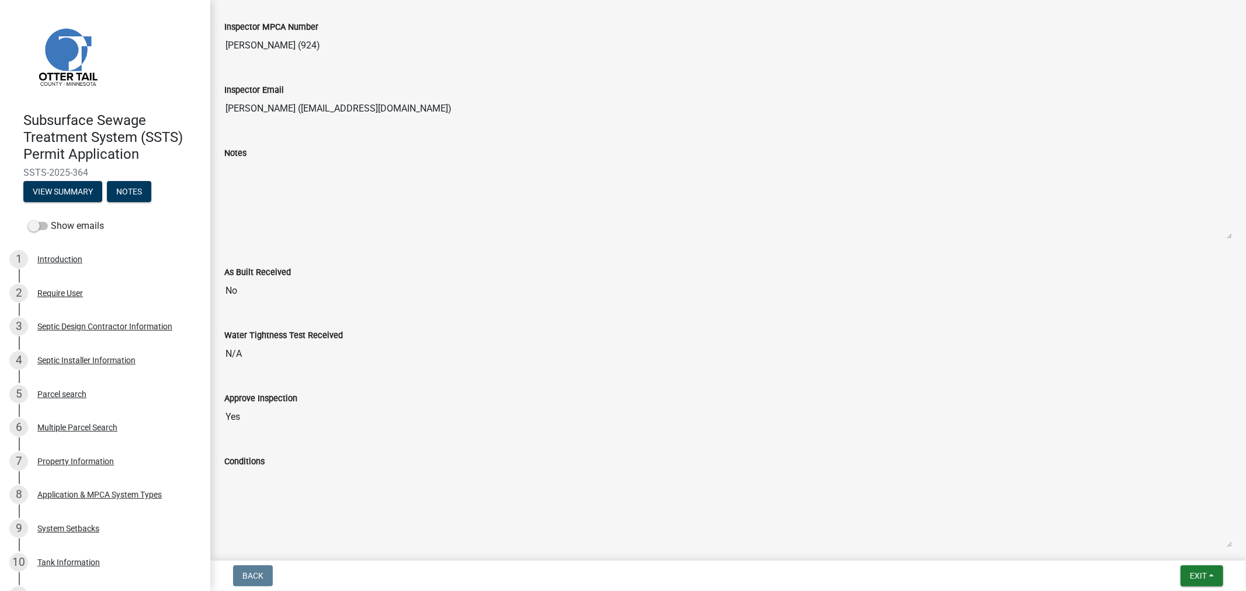
drag, startPoint x: 506, startPoint y: 339, endPoint x: 518, endPoint y: 325, distance: 17.8
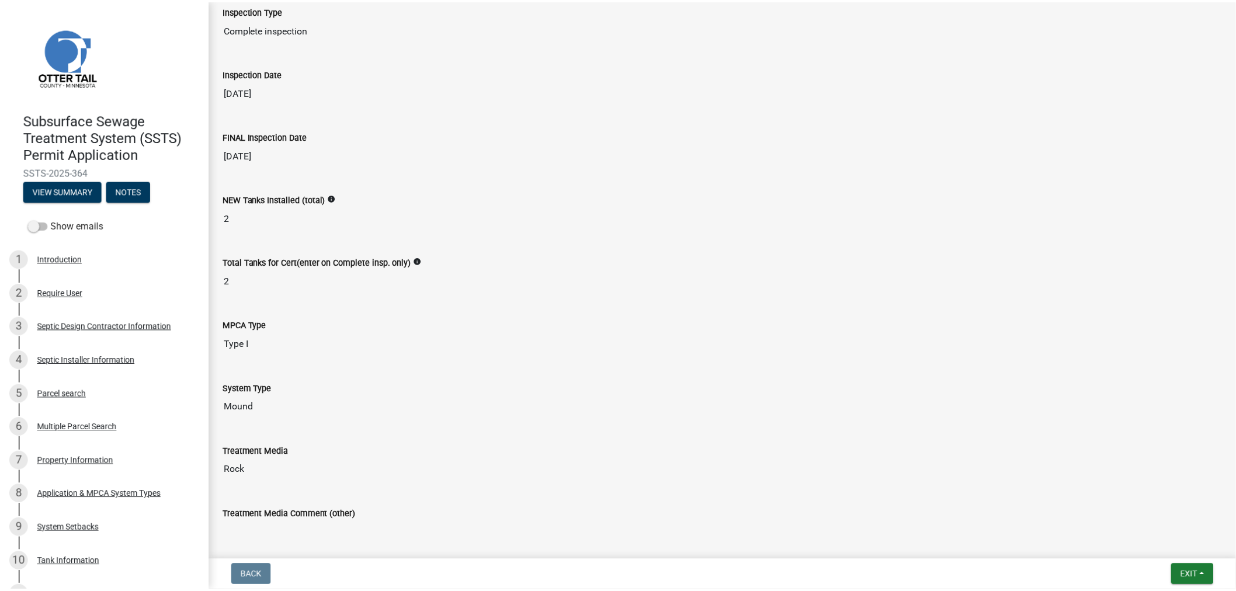
scroll to position [1853, 0]
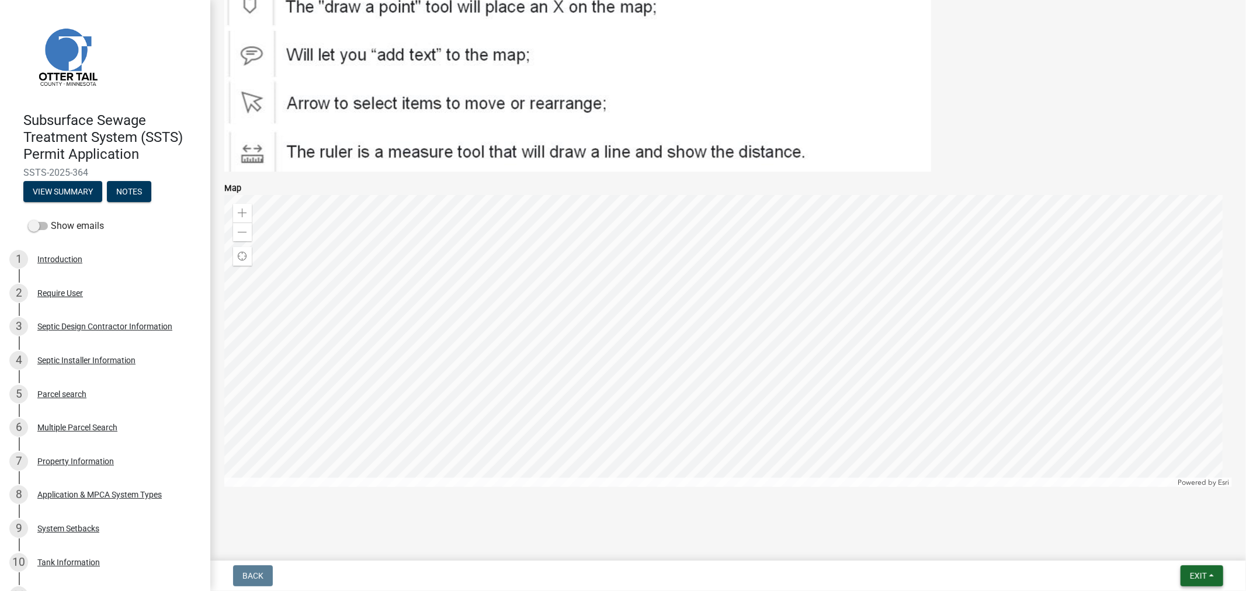
click at [1197, 576] on span "Exit" at bounding box center [1198, 575] width 17 height 9
click at [1177, 547] on button "Save & Exit" at bounding box center [1176, 546] width 93 height 28
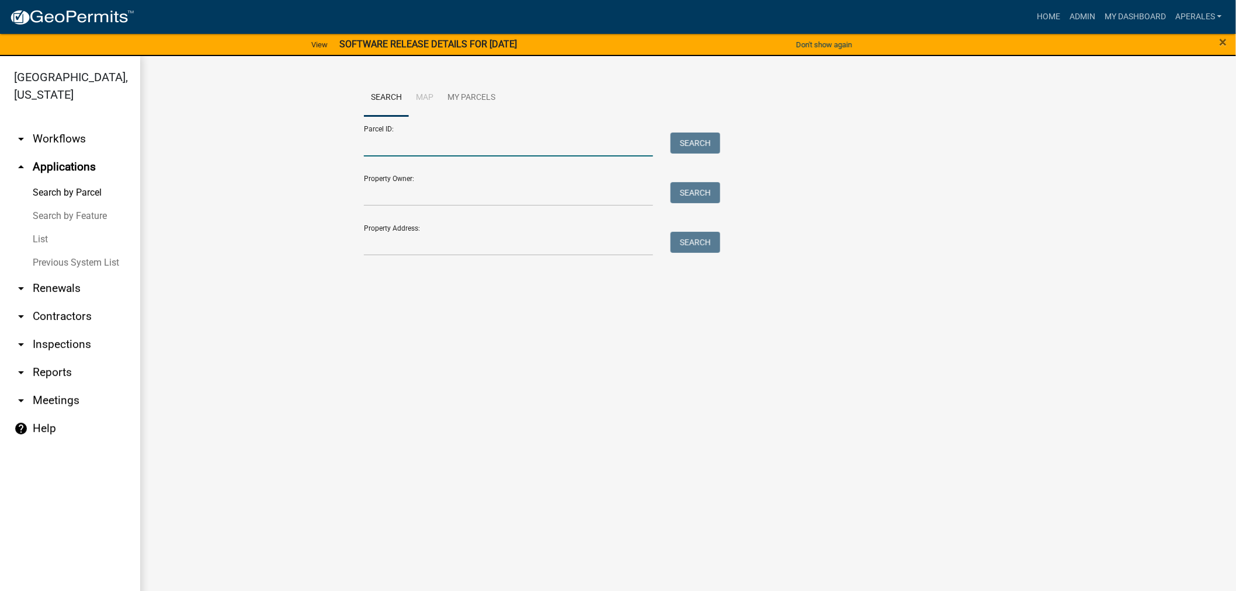
click at [453, 153] on input "Parcel ID:" at bounding box center [508, 145] width 289 height 24
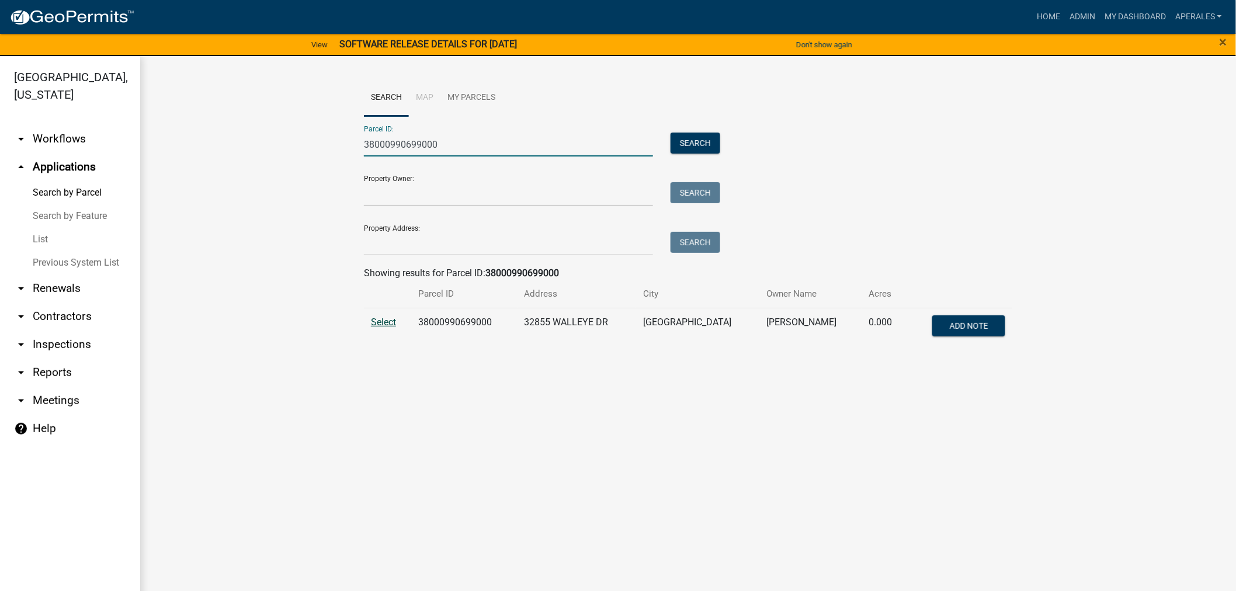
type input "38000990699000"
click at [394, 323] on span "Select" at bounding box center [383, 322] width 25 height 11
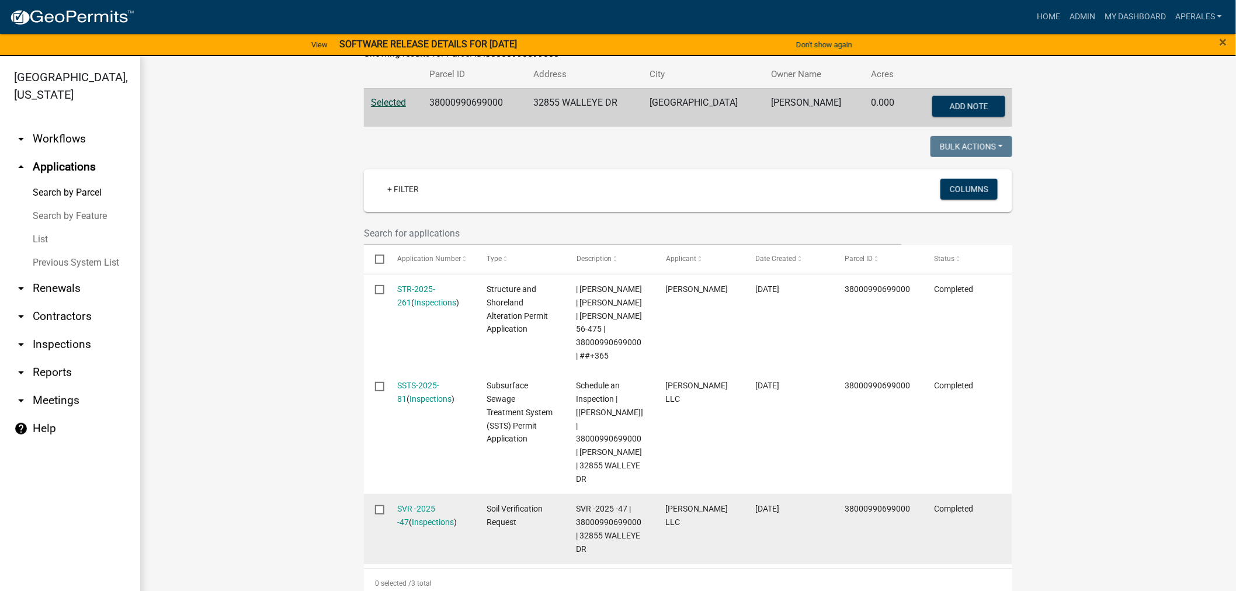
scroll to position [259, 0]
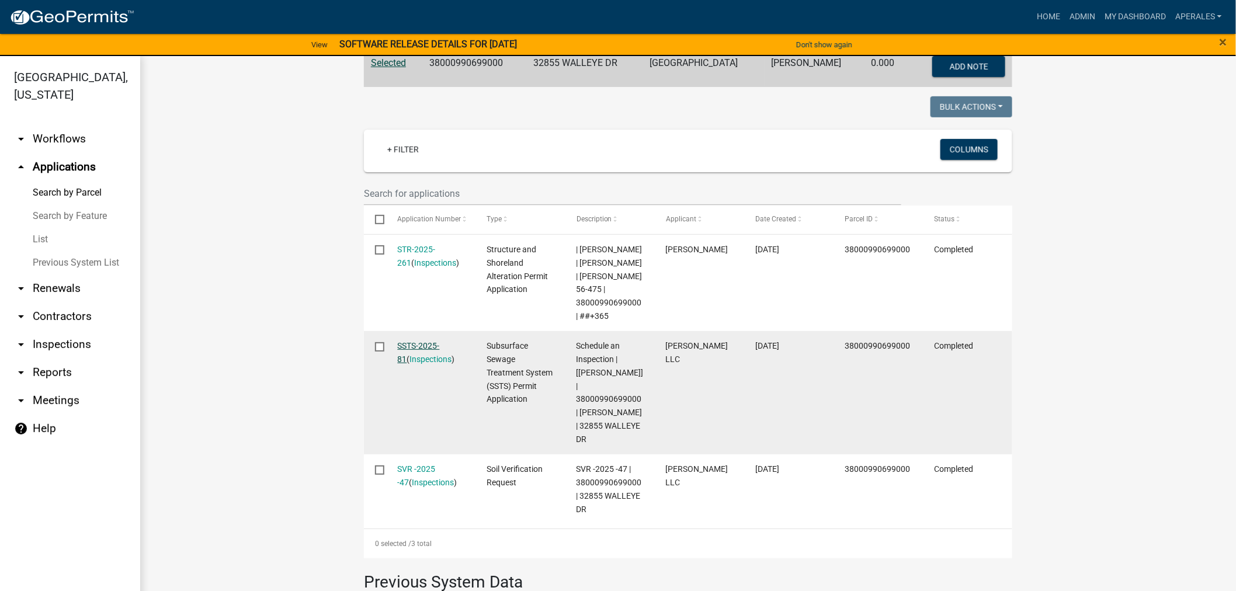
click at [429, 362] on link "SSTS-2025-81" at bounding box center [419, 352] width 42 height 23
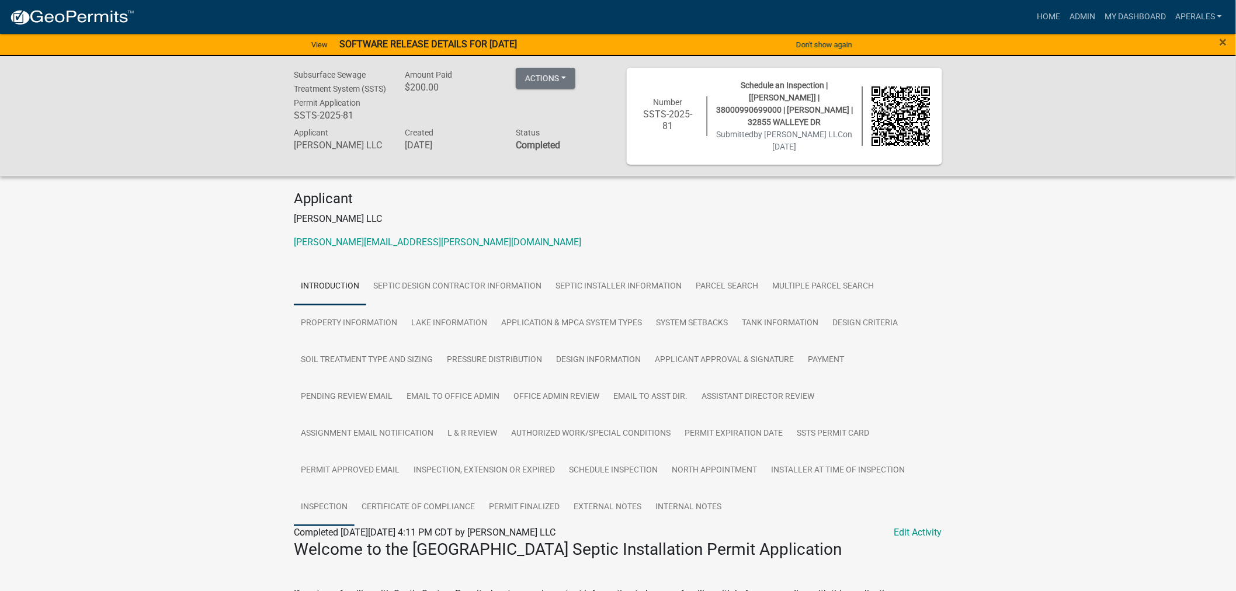
click at [331, 505] on link "Inspection" at bounding box center [324, 507] width 61 height 37
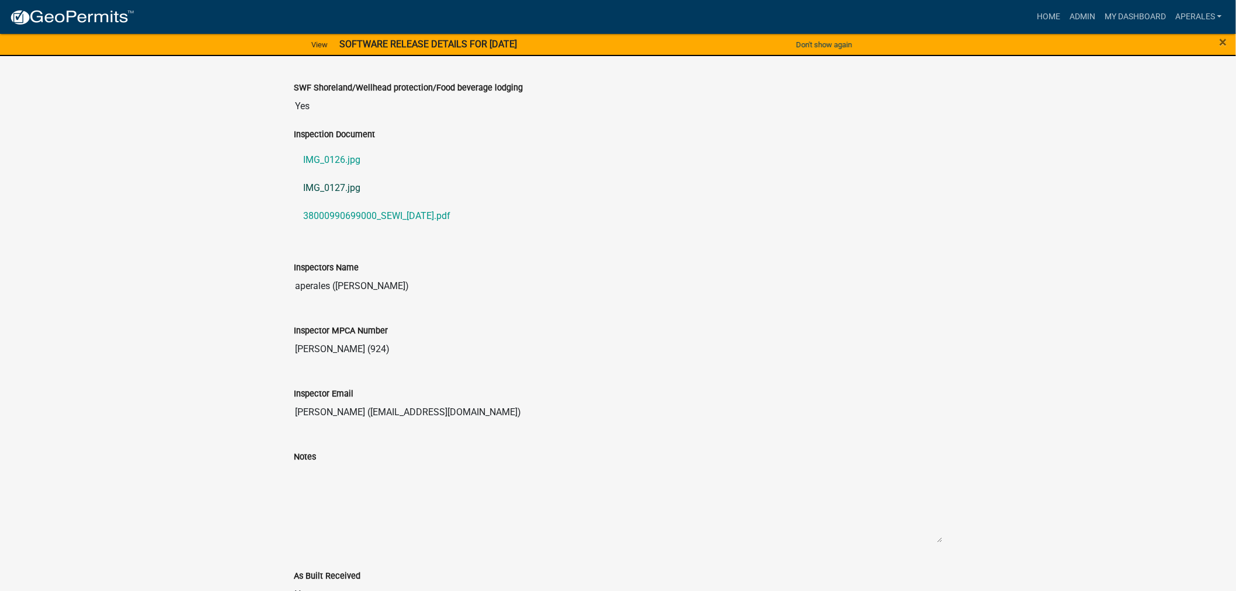
scroll to position [1233, 0]
click at [1088, 16] on link "Admin" at bounding box center [1082, 17] width 35 height 22
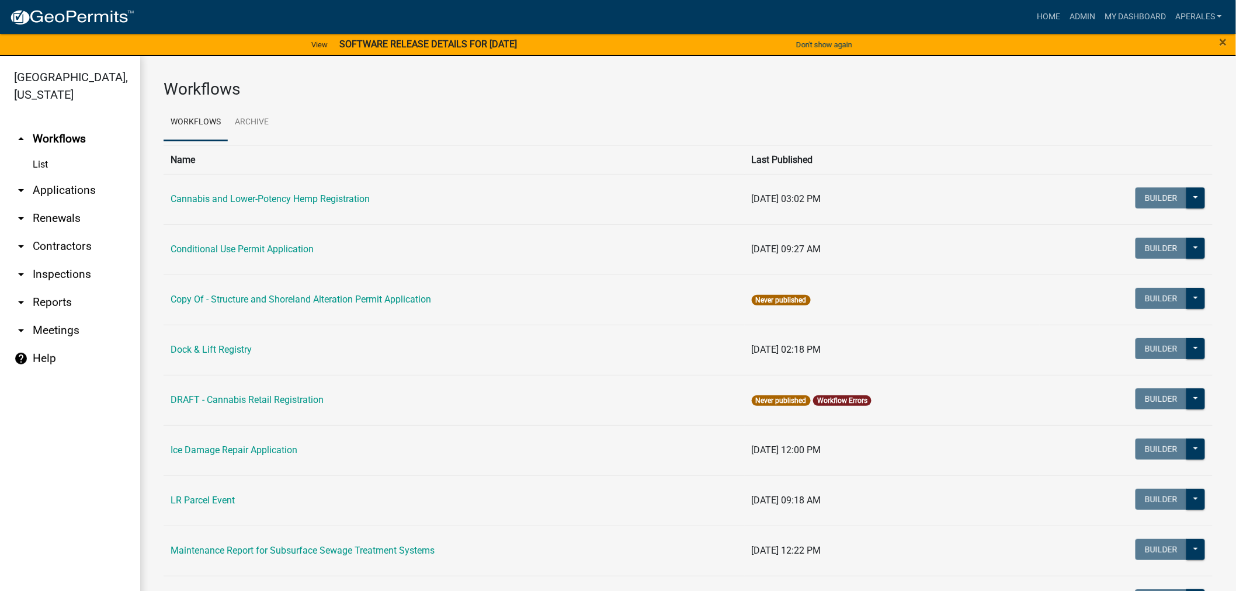
click at [56, 179] on link "arrow_drop_down Applications" at bounding box center [70, 190] width 140 height 28
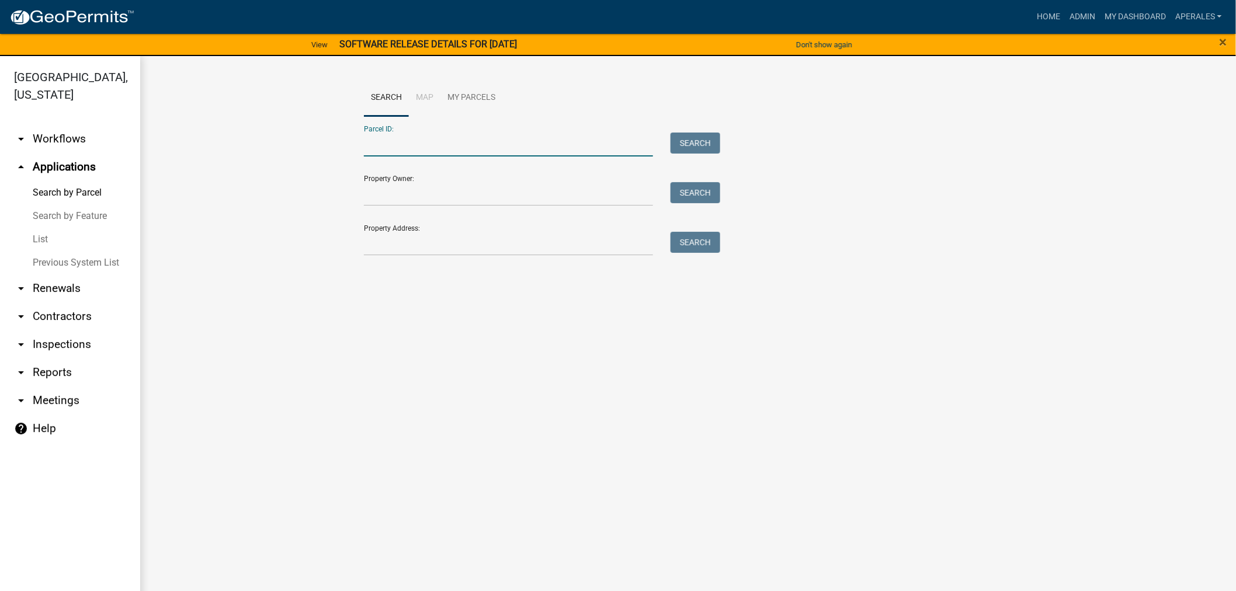
click at [387, 143] on input "Parcel ID:" at bounding box center [508, 145] width 289 height 24
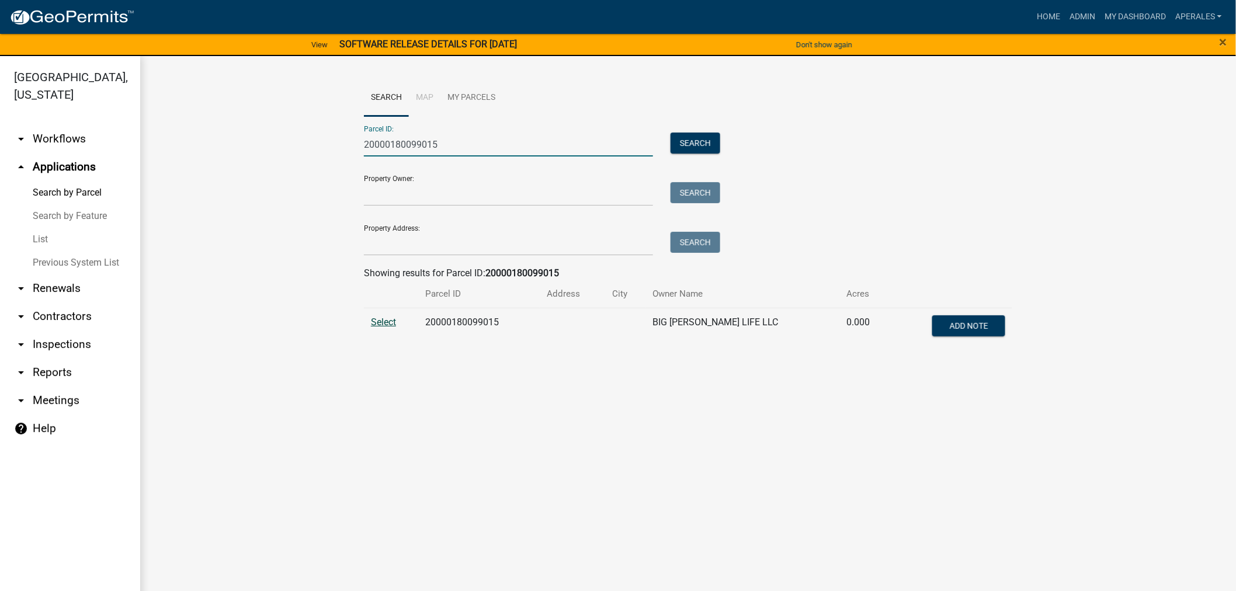
type input "20000180099015"
click at [394, 323] on span "Select" at bounding box center [383, 322] width 25 height 11
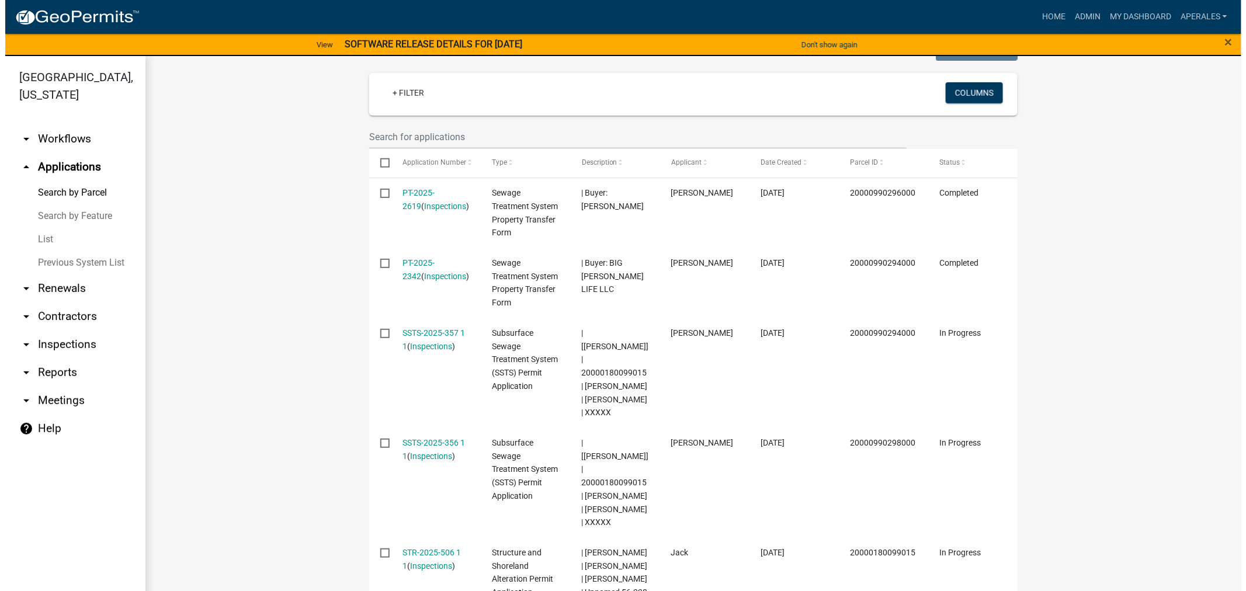
scroll to position [324, 0]
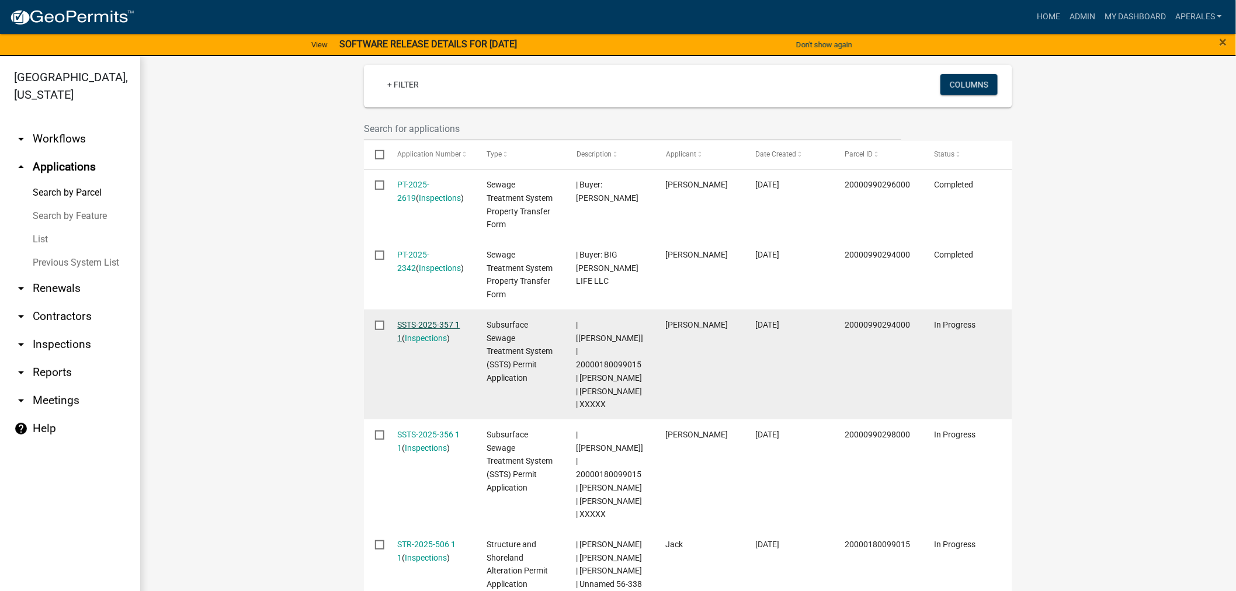
click at [421, 324] on link "SSTS-2025-357 1 1" at bounding box center [429, 331] width 63 height 23
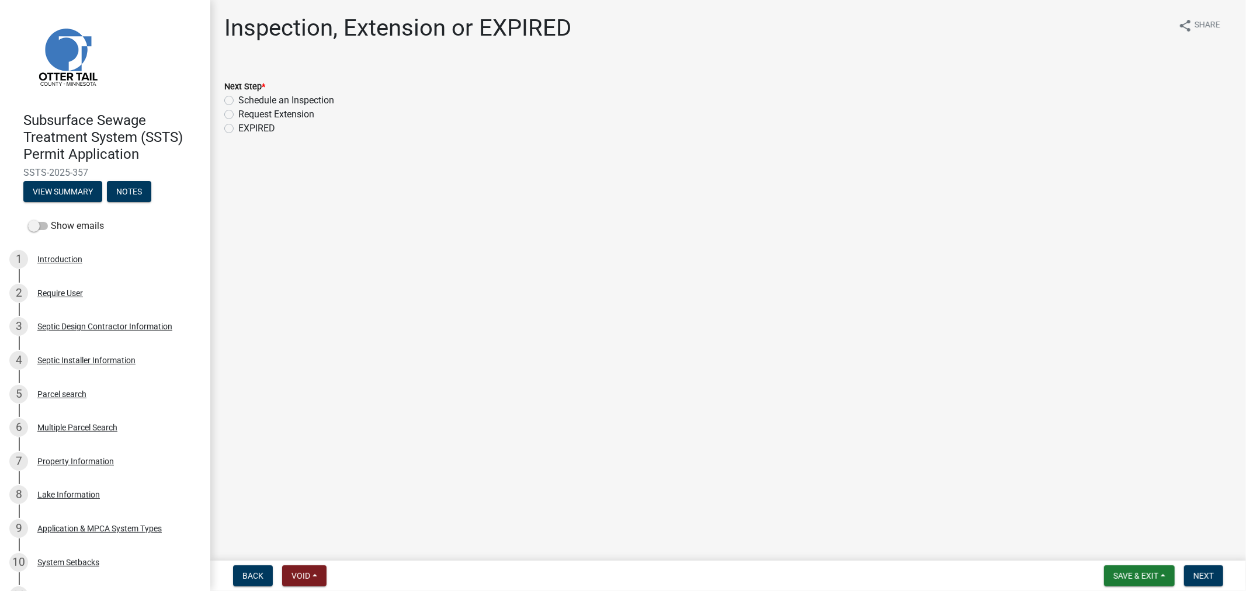
click at [238, 103] on label "Schedule an Inspection" at bounding box center [286, 100] width 96 height 14
click at [238, 101] on input "Schedule an Inspection" at bounding box center [242, 97] width 8 height 8
radio input "true"
click at [1192, 577] on button "Next" at bounding box center [1203, 576] width 39 height 21
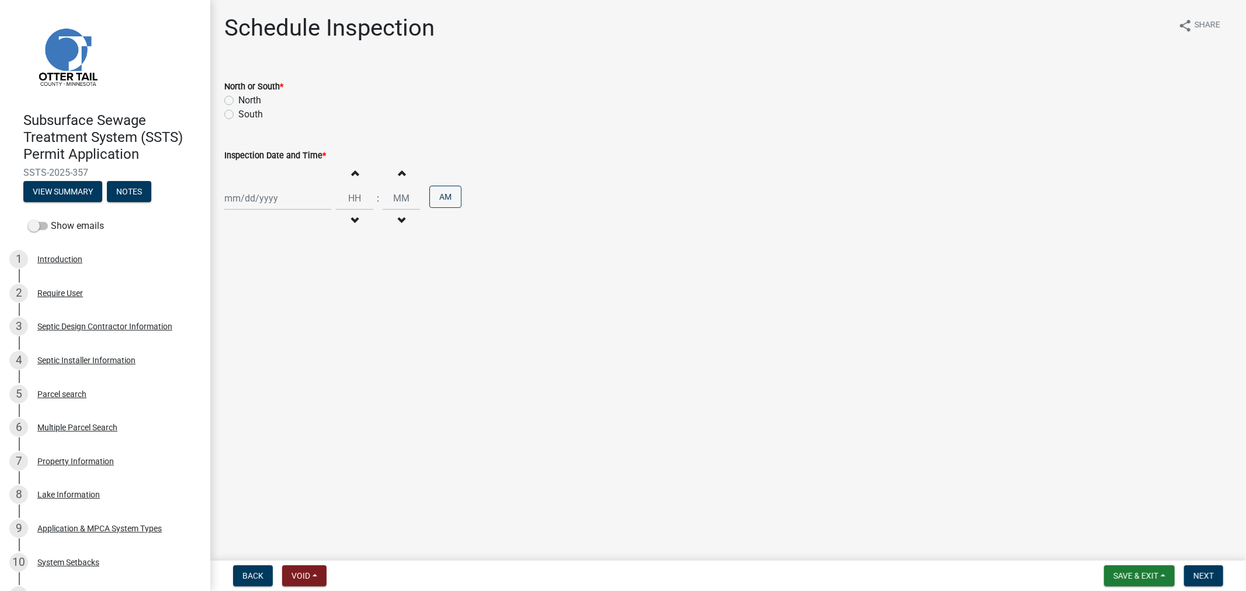
click at [249, 199] on div at bounding box center [277, 198] width 107 height 24
select select "10"
select select "2025"
click at [238, 258] on div "29" at bounding box center [236, 260] width 19 height 19
type input "09/29/2025"
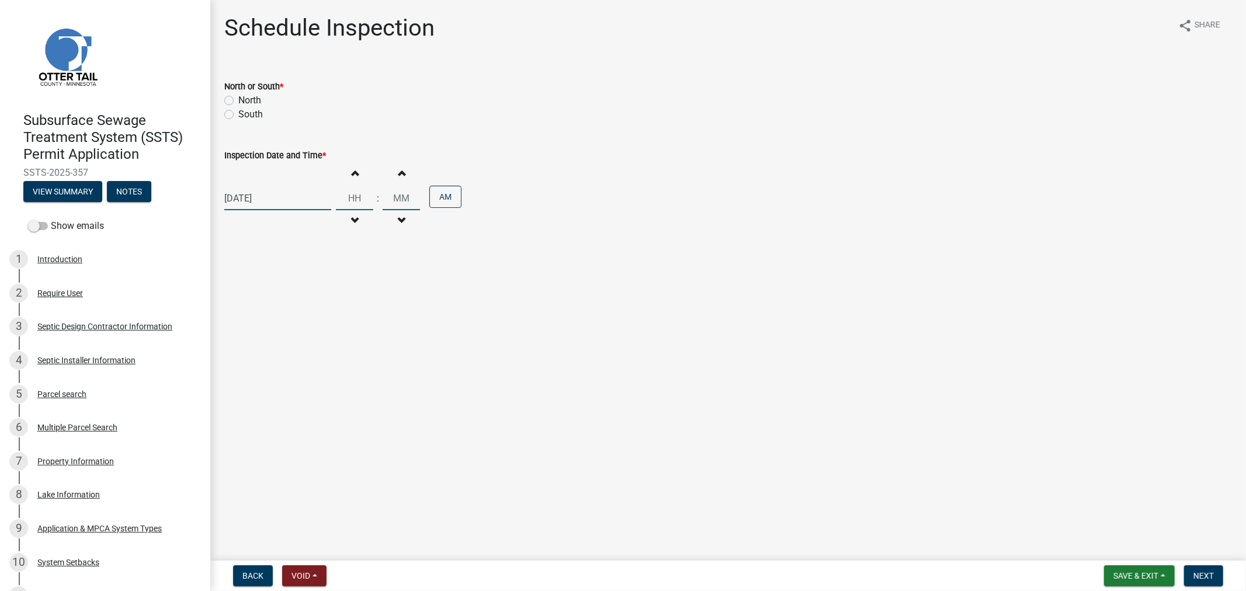
click at [346, 197] on input "Hours" at bounding box center [354, 198] width 37 height 24
type input "02"
type input "00"
click at [367, 245] on div "Schedule Inspection share Share North or South * North South Inspection Date an…" at bounding box center [728, 134] width 1025 height 241
click at [433, 200] on button "AM" at bounding box center [445, 197] width 32 height 22
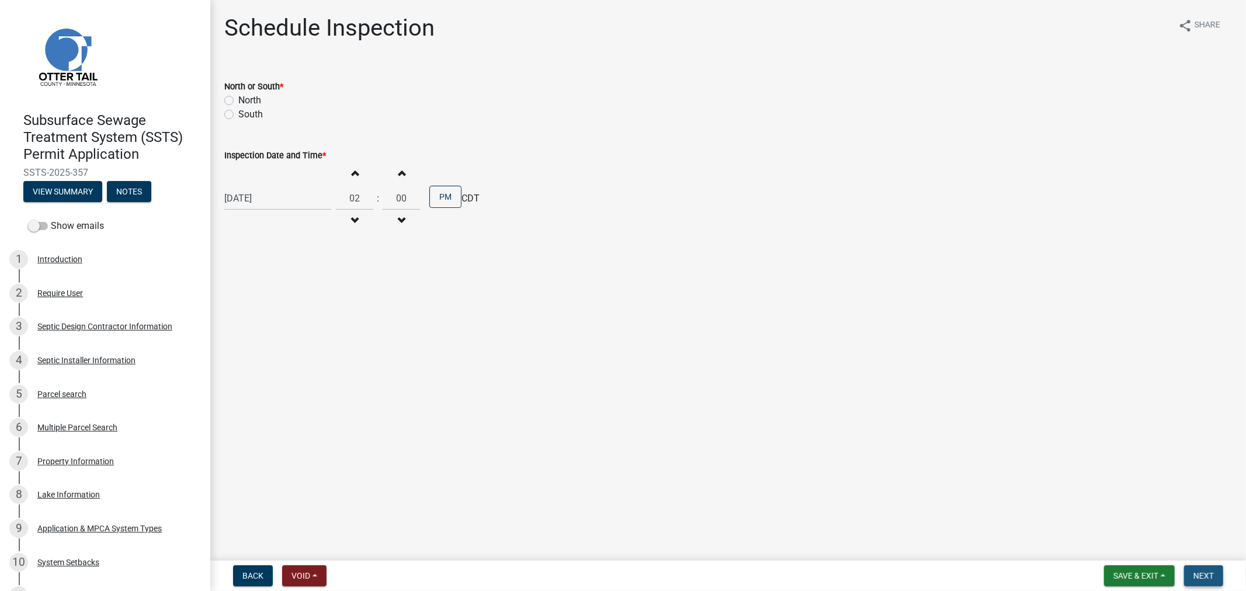
click at [1210, 581] on button "Next" at bounding box center [1203, 576] width 39 height 21
click at [238, 102] on label "North" at bounding box center [249, 100] width 23 height 14
click at [238, 101] on input "North" at bounding box center [242, 97] width 8 height 8
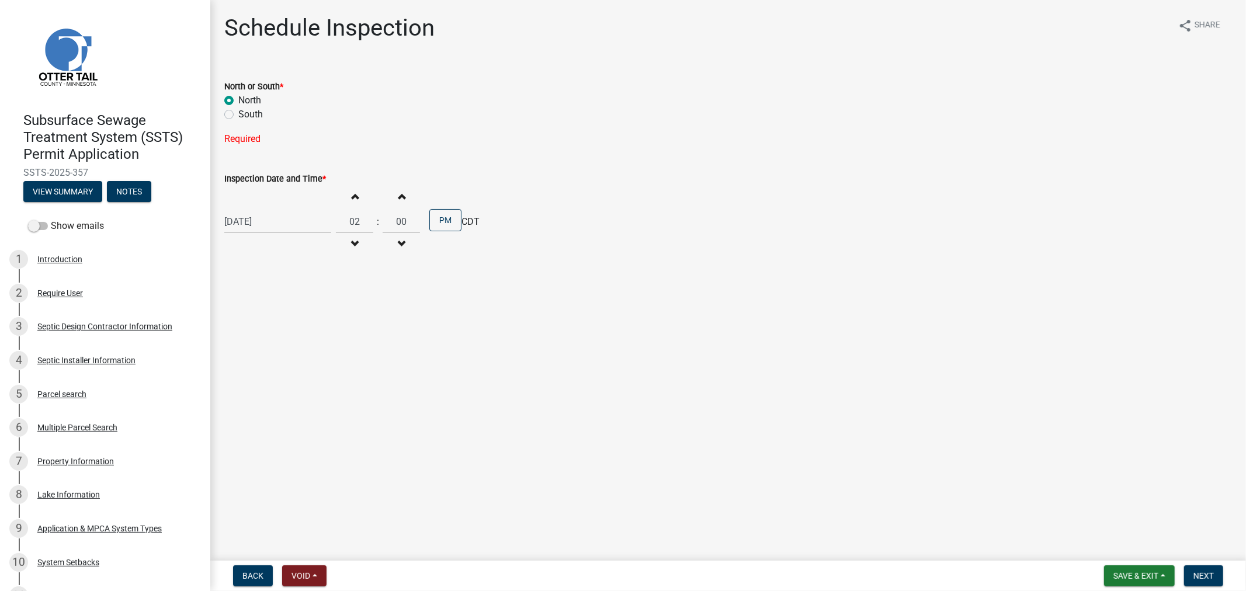
radio input "true"
click at [1211, 573] on span "Next" at bounding box center [1204, 575] width 20 height 9
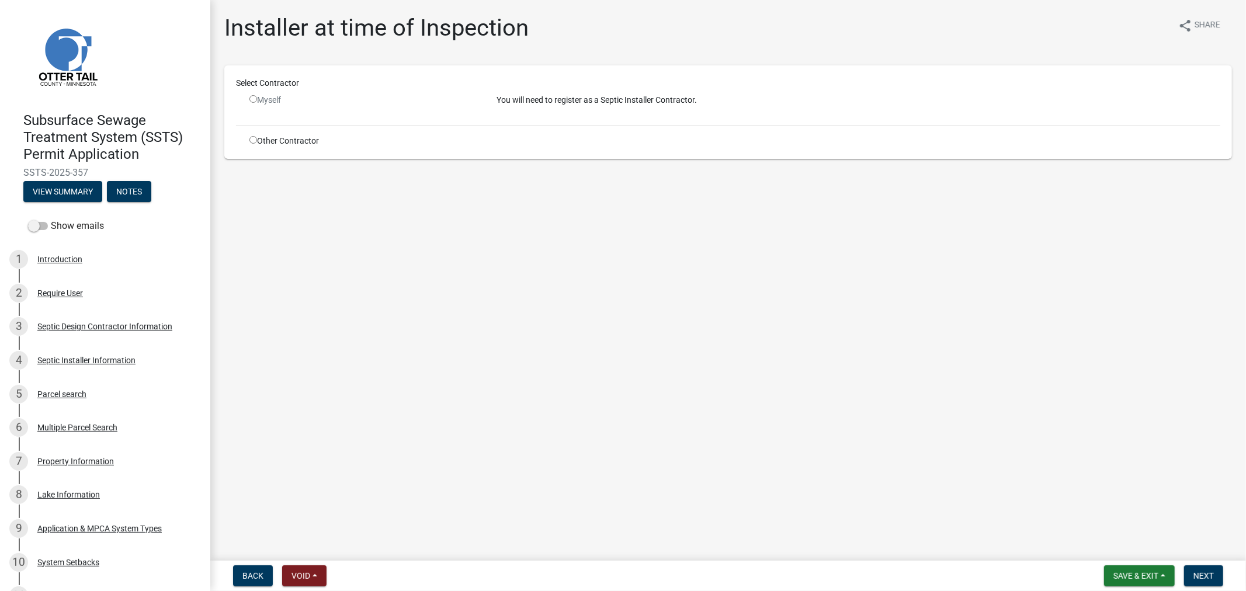
click at [249, 139] on div "Other Contractor" at bounding box center [364, 141] width 247 height 12
click at [250, 138] on input "radio" at bounding box center [254, 140] width 8 height 8
radio input "true"
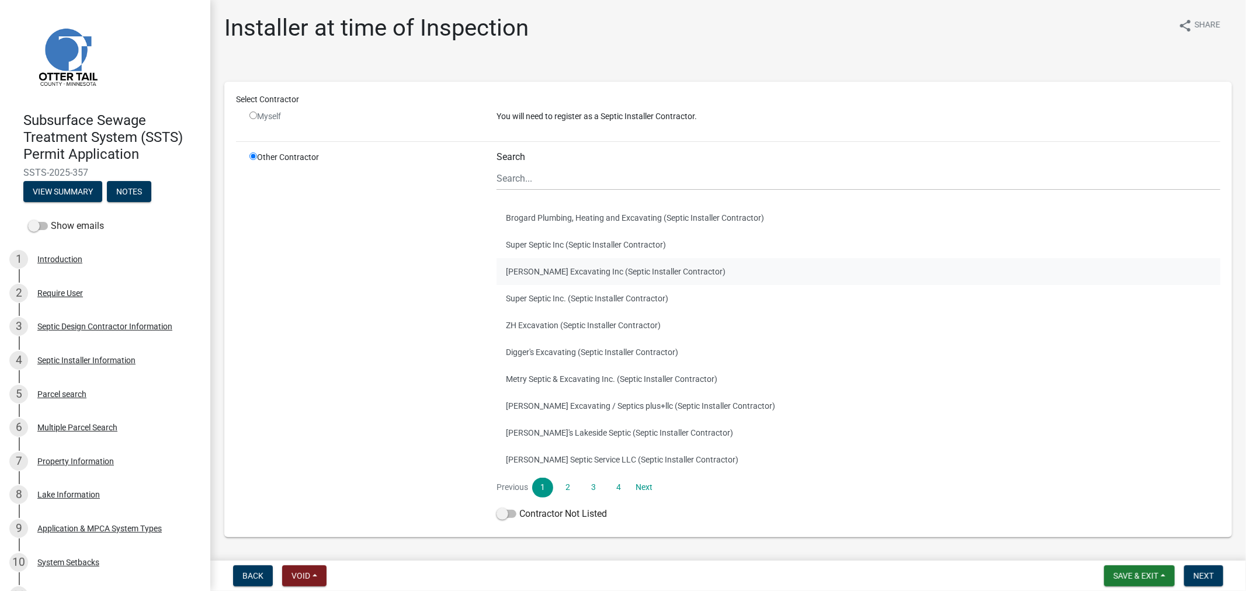
click at [542, 273] on button "Ruther Excavating Inc (Septic Installer Contractor)" at bounding box center [859, 271] width 724 height 27
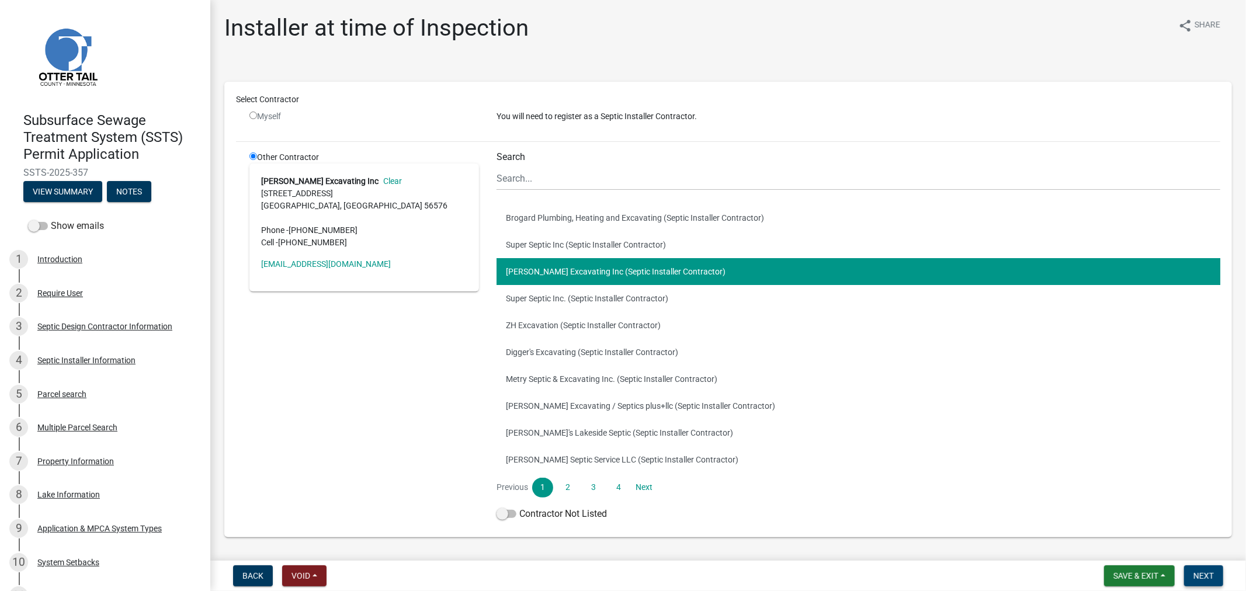
click at [1202, 571] on span "Next" at bounding box center [1204, 575] width 20 height 9
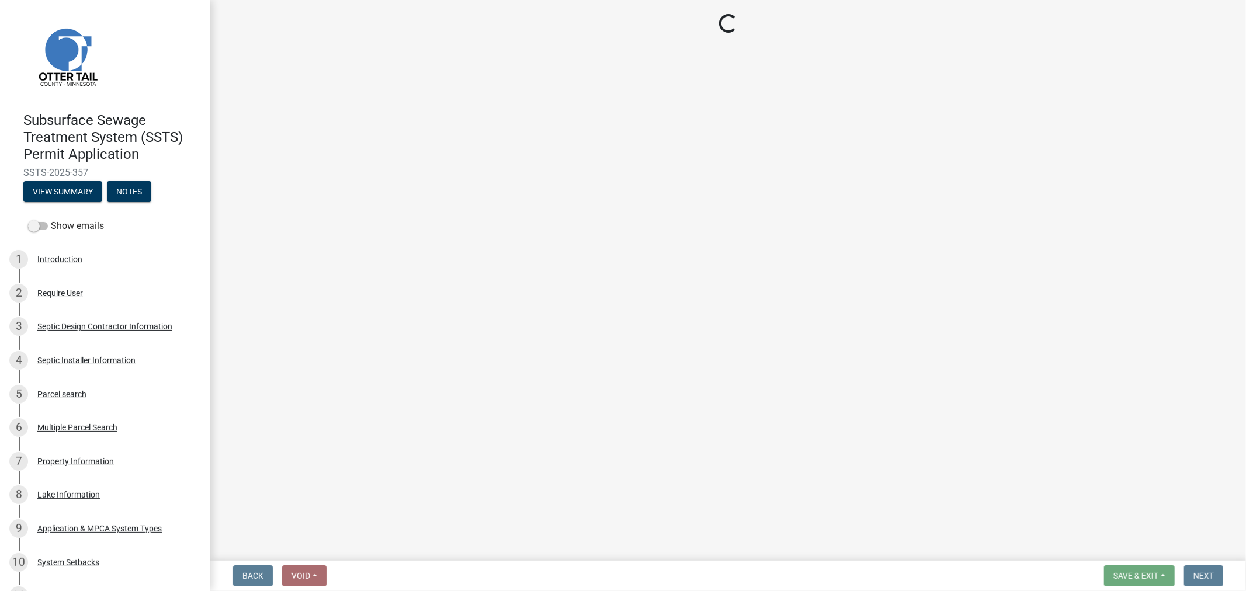
select select "710d5f49-2663-4e73-9718-d0c4e189f5ed"
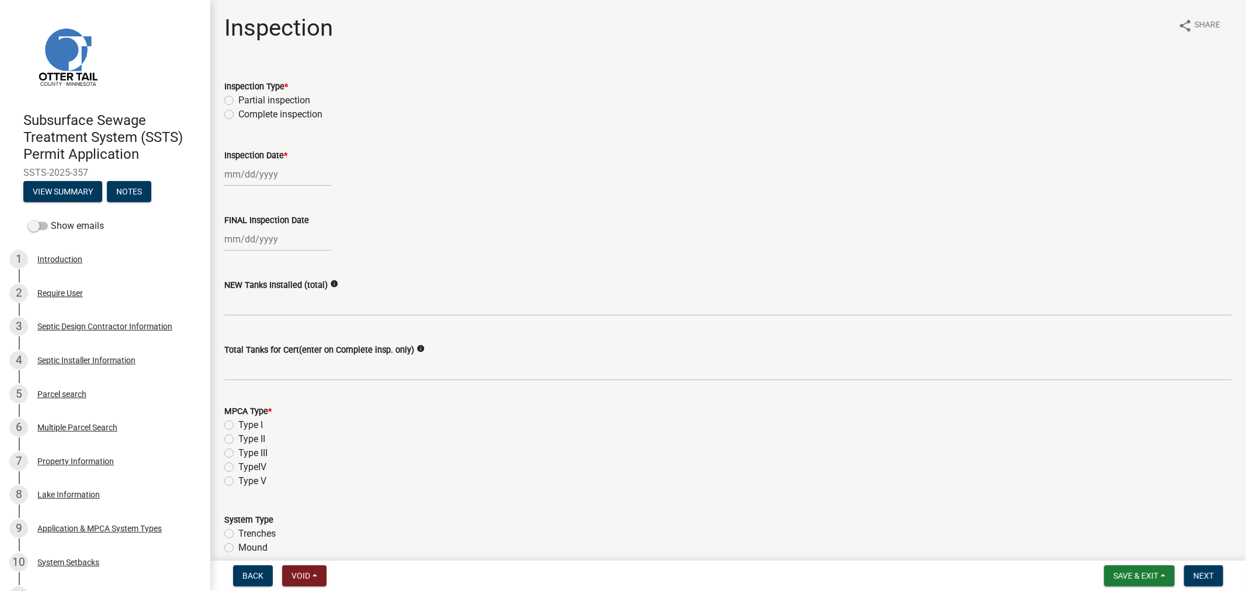
click at [238, 119] on label "Complete inspection" at bounding box center [280, 115] width 84 height 14
click at [238, 115] on input "Complete inspection" at bounding box center [242, 112] width 8 height 8
radio input "true"
select select "10"
select select "2025"
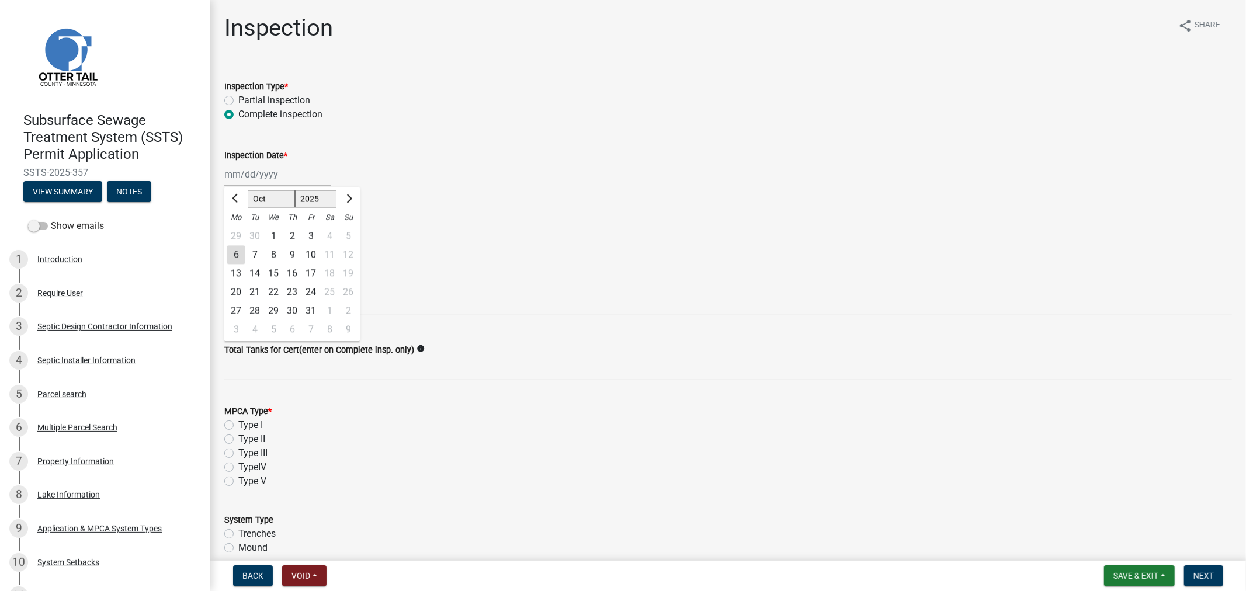
click at [237, 171] on div "Jan Feb Mar Apr May Jun Jul Aug Sep Oct Nov Dec 1525 1526 1527 1528 1529 1530 1…" at bounding box center [277, 174] width 107 height 24
click at [236, 231] on div "29" at bounding box center [236, 236] width 19 height 19
type input "09/29/2025"
click at [233, 244] on div at bounding box center [277, 239] width 107 height 24
select select "10"
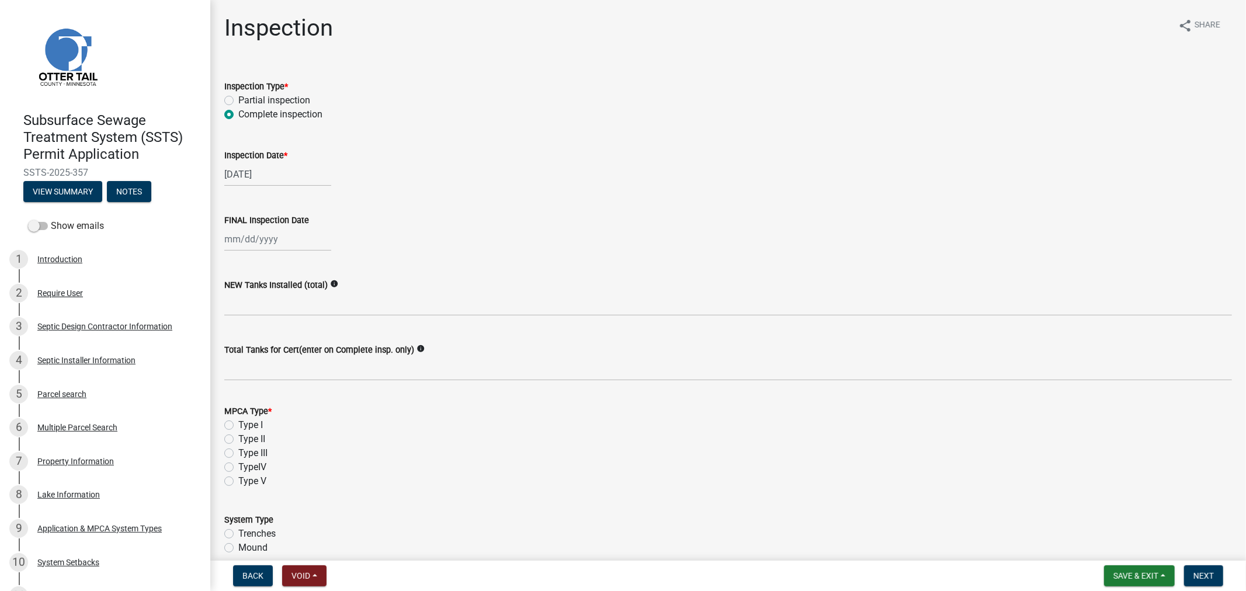
select select "2025"
click at [235, 303] on div "29" at bounding box center [236, 301] width 19 height 19
type input "09/29/2025"
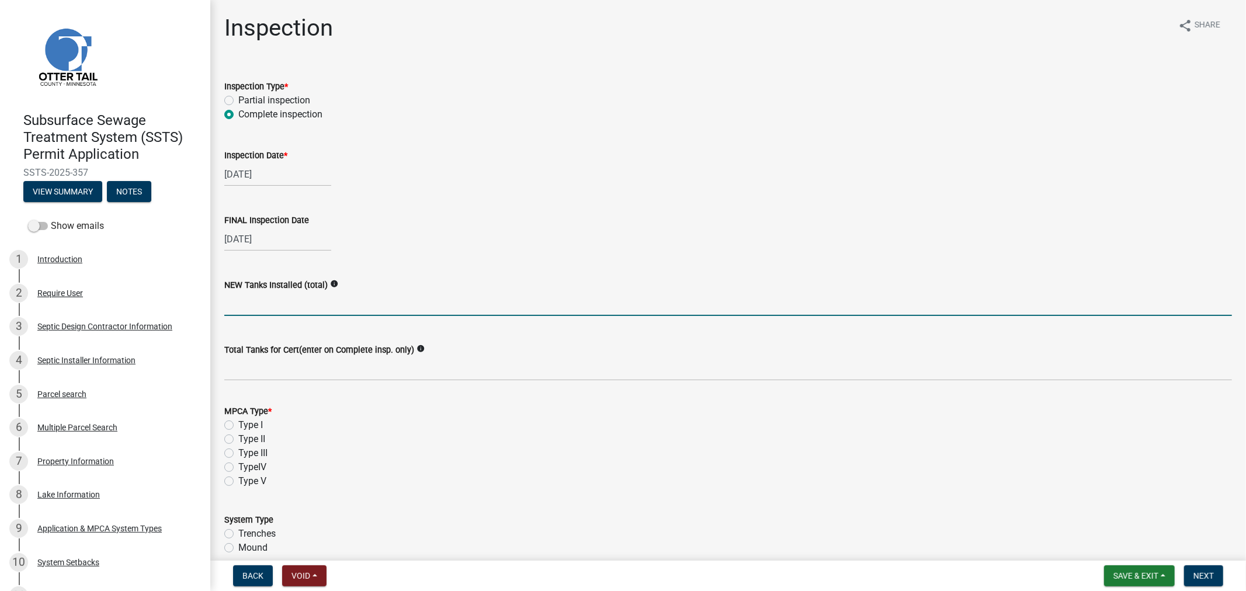
click at [235, 303] on input "text" at bounding box center [728, 304] width 1008 height 24
type input "4"
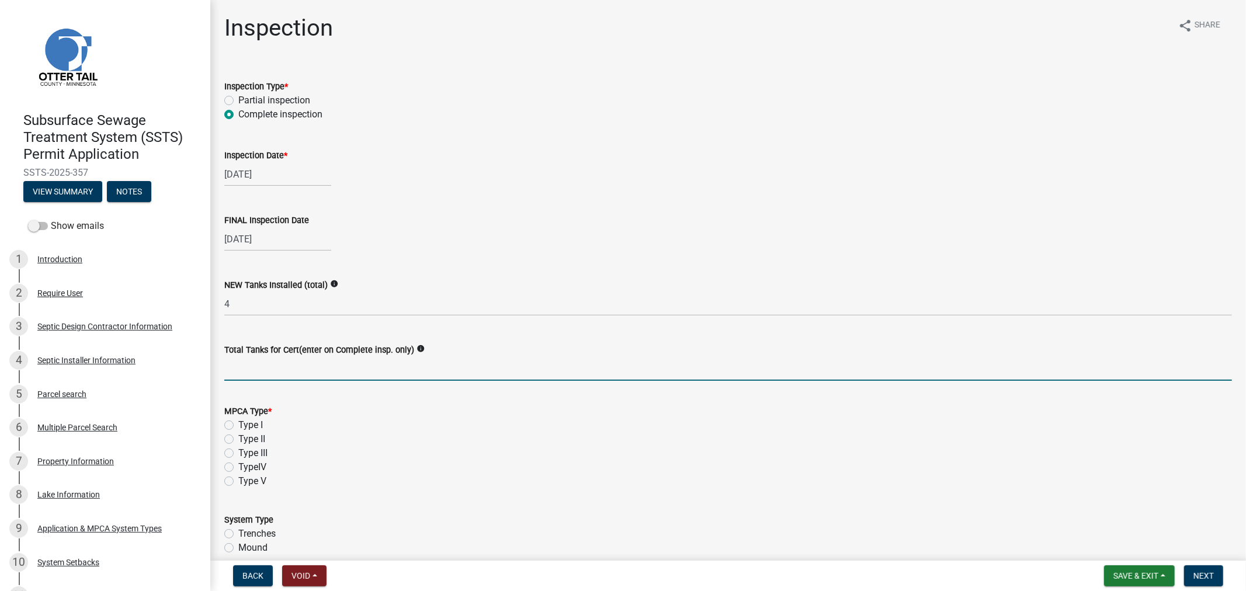
click at [234, 361] on input "Total Tanks for Cert(enter on Complete insp. only)" at bounding box center [728, 369] width 1008 height 24
type input "4"
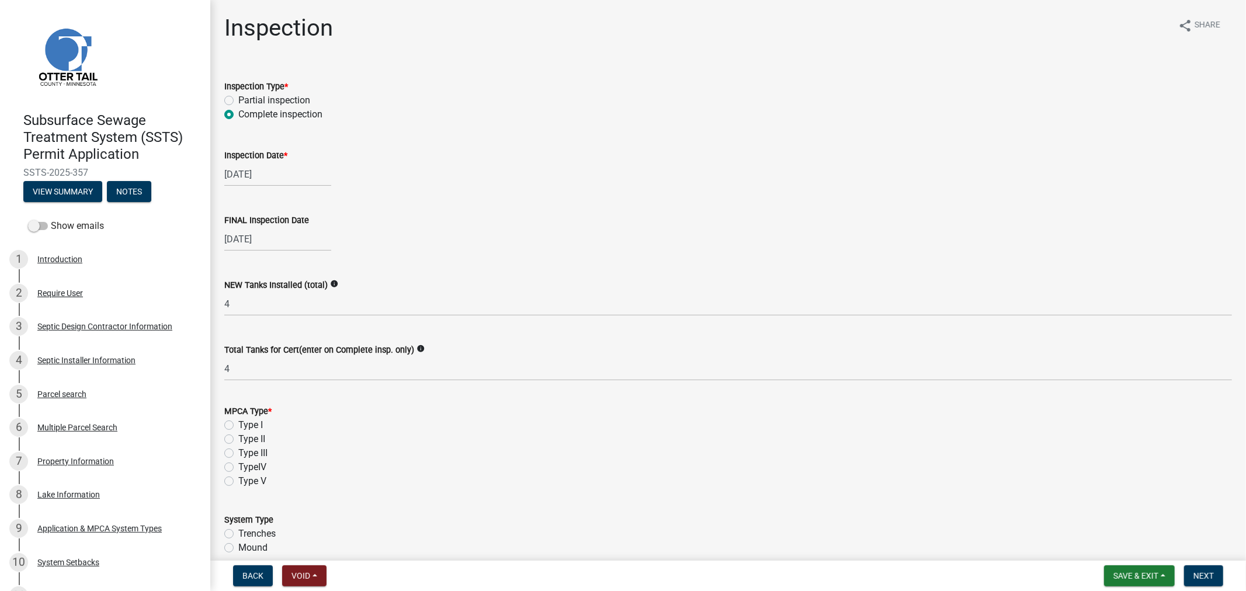
click at [238, 424] on label "Type I" at bounding box center [250, 425] width 25 height 14
click at [238, 424] on input "Type I" at bounding box center [242, 422] width 8 height 8
radio input "true"
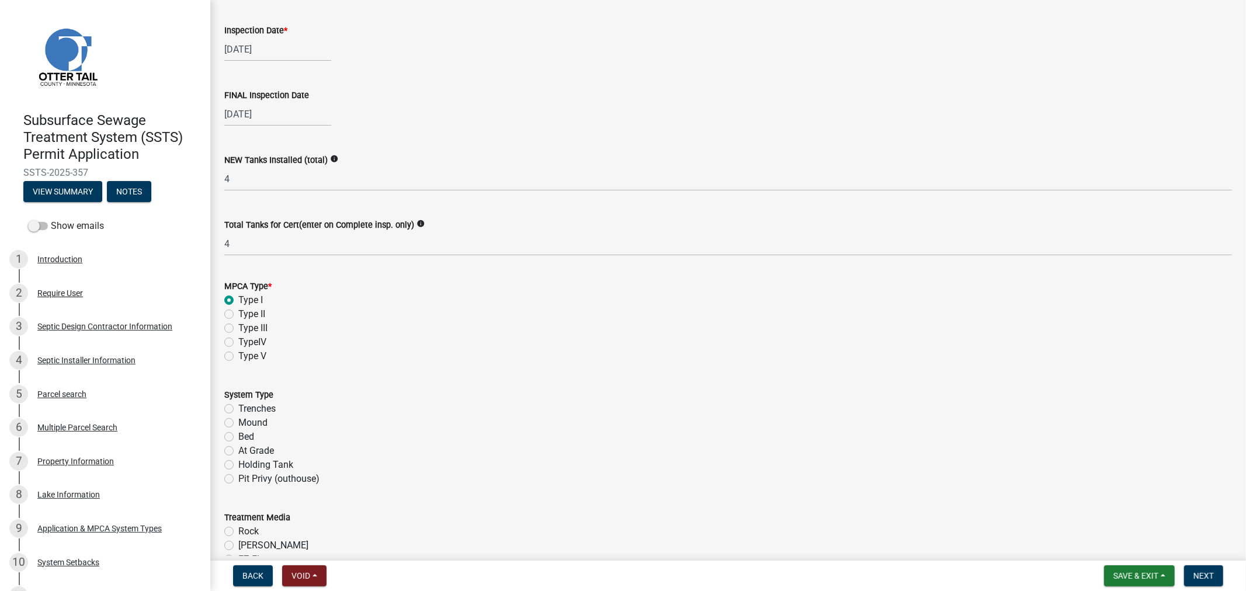
scroll to position [130, 0]
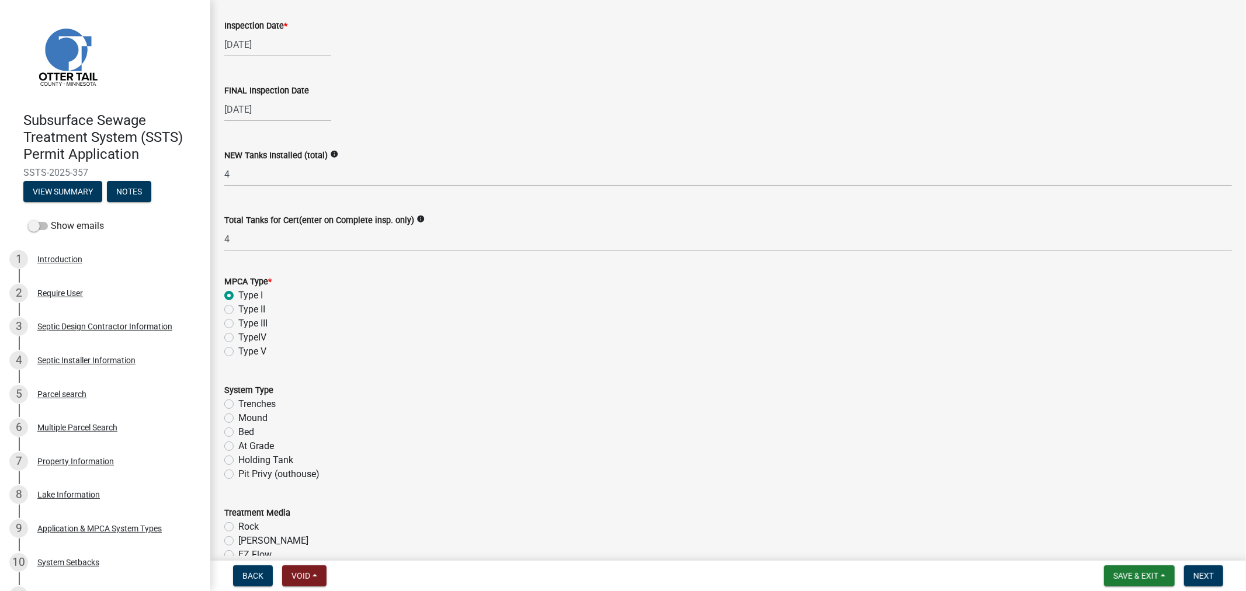
click at [238, 405] on label "Trenches" at bounding box center [256, 404] width 37 height 14
click at [238, 405] on input "Trenches" at bounding box center [242, 401] width 8 height 8
radio input "true"
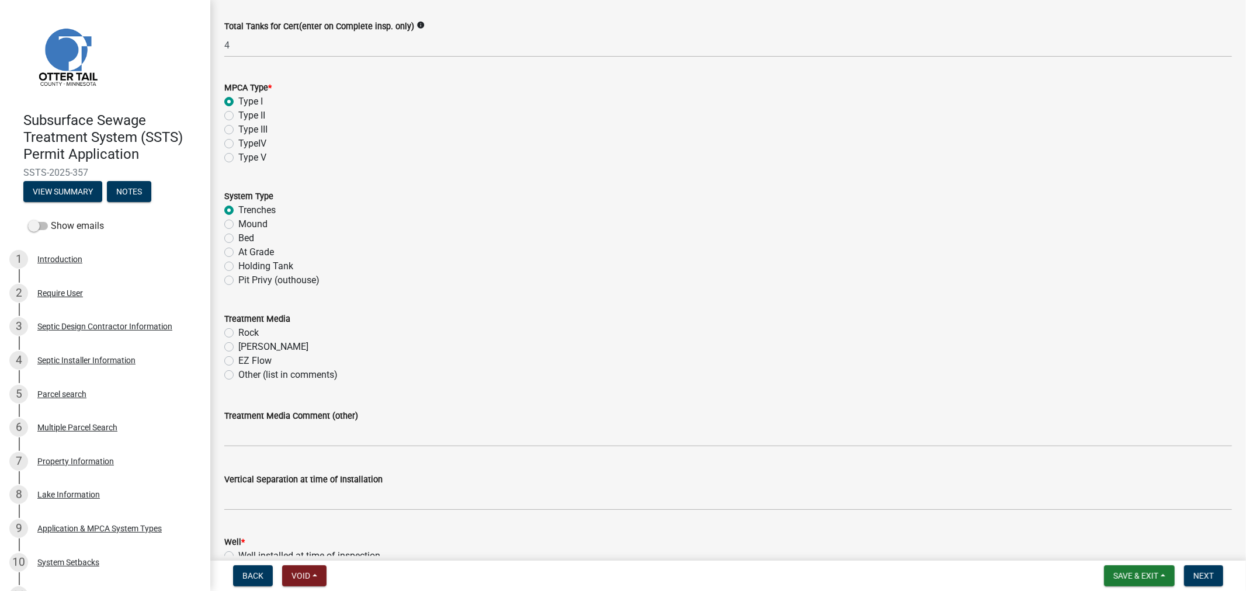
scroll to position [324, 0]
click at [238, 347] on label "Chambers" at bounding box center [273, 346] width 70 height 14
click at [238, 347] on input "Chambers" at bounding box center [242, 343] width 8 height 8
radio input "true"
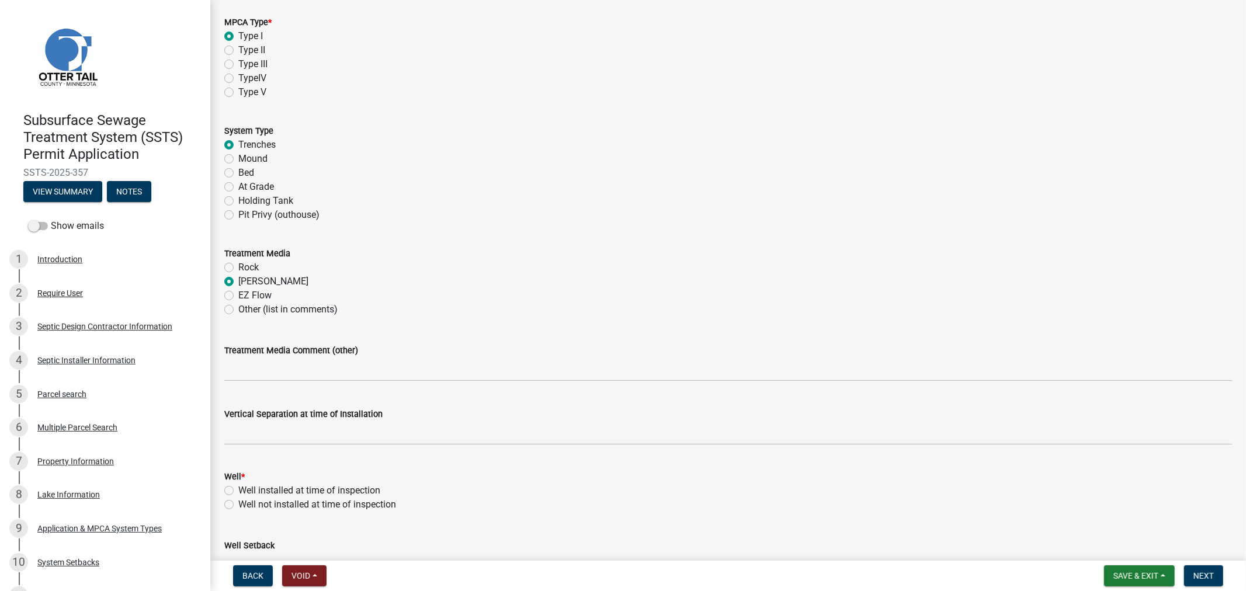
scroll to position [454, 0]
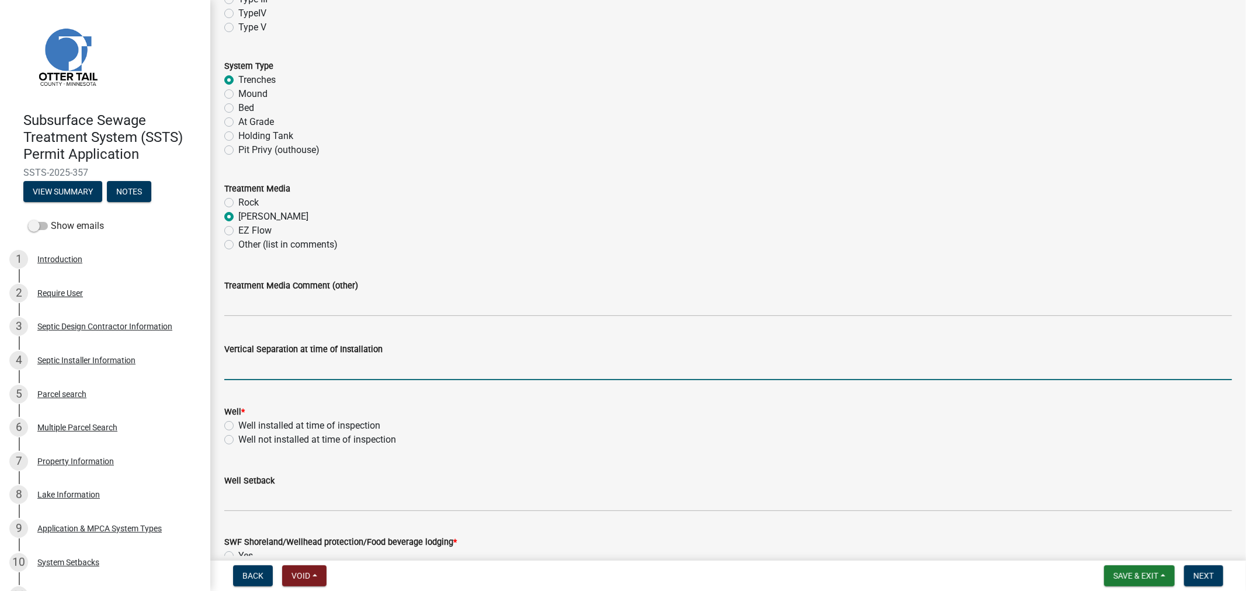
click at [252, 376] on input "text" at bounding box center [728, 368] width 1008 height 24
type input "48"
click at [539, 425] on div "Well installed at time of inspection" at bounding box center [728, 426] width 1008 height 14
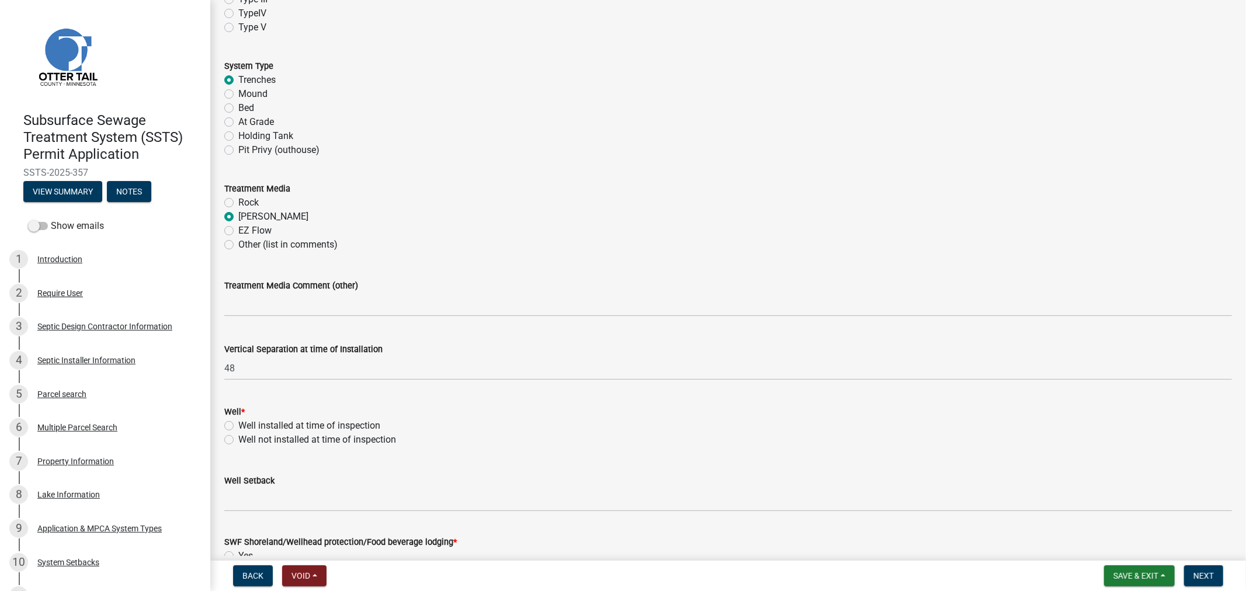
click at [238, 425] on label "Well installed at time of inspection" at bounding box center [309, 426] width 142 height 14
click at [238, 425] on input "Well installed at time of inspection" at bounding box center [242, 423] width 8 height 8
radio input "true"
click at [249, 514] on wm-data-entity-input "Well Setback" at bounding box center [728, 490] width 1008 height 64
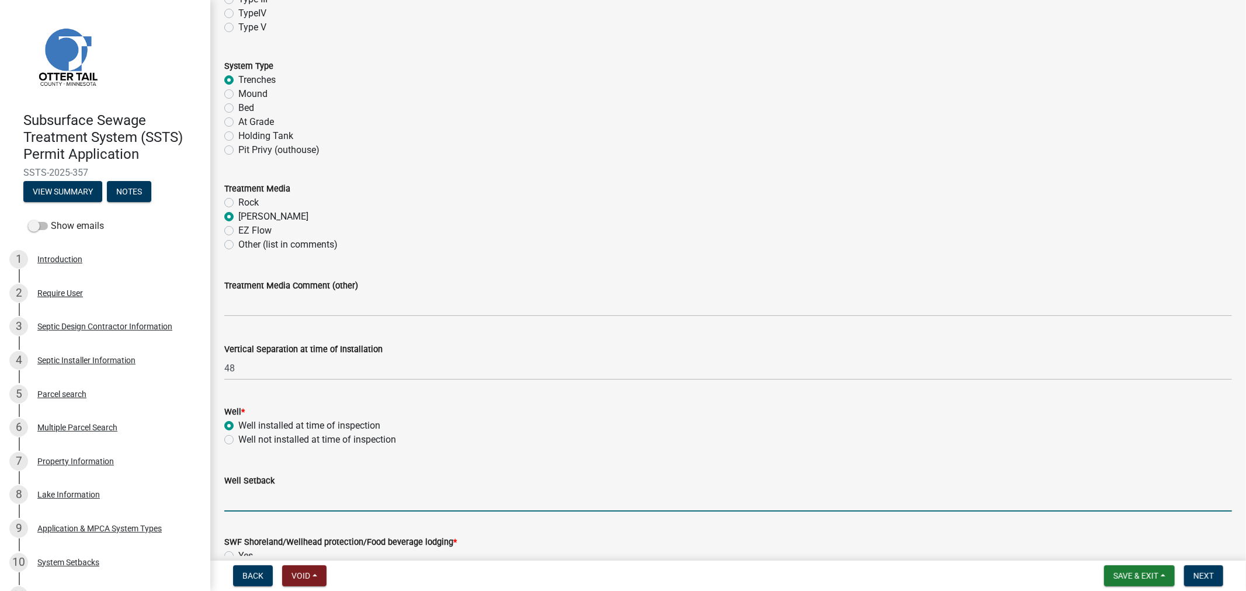
click at [246, 503] on input "Well Setback" at bounding box center [728, 500] width 1008 height 24
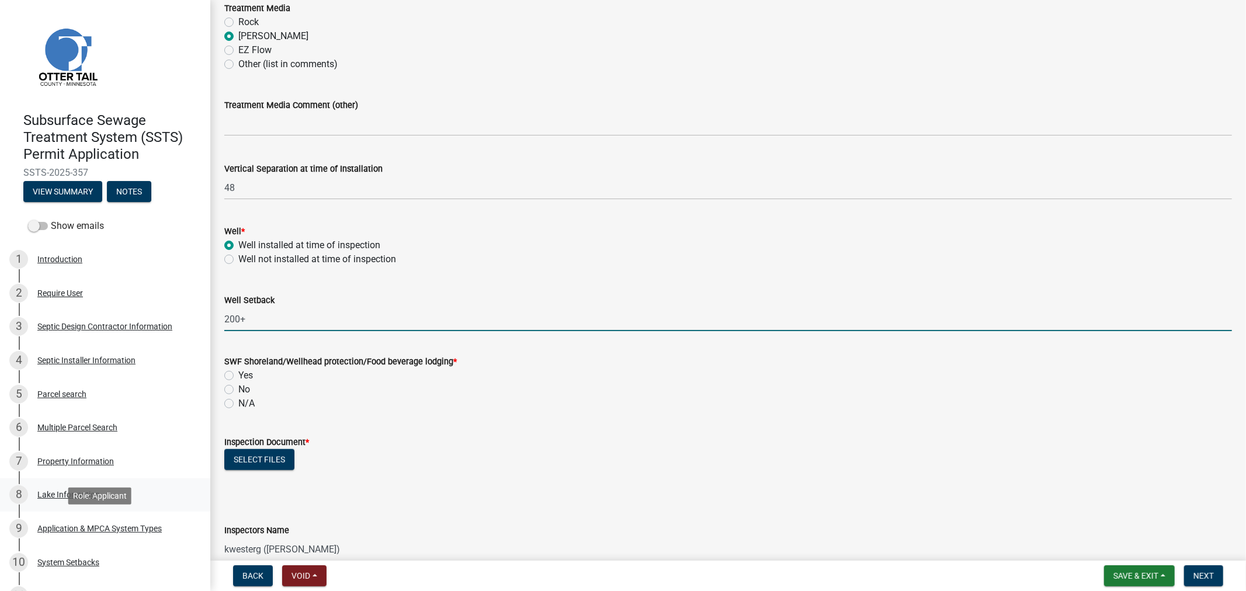
scroll to position [649, 0]
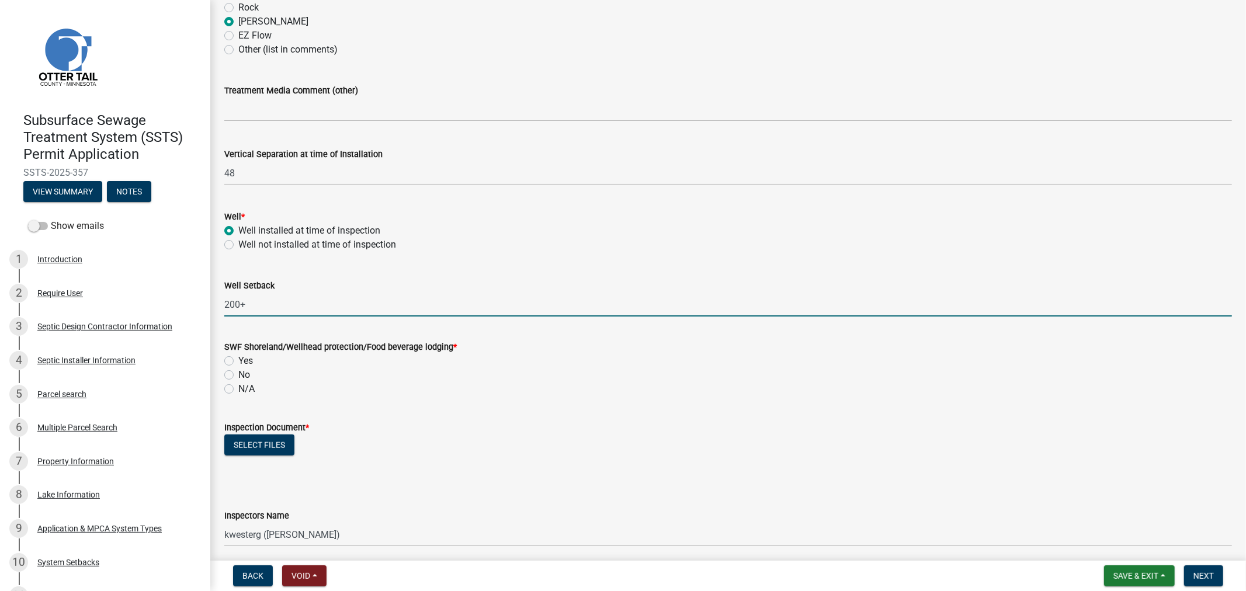
type input "200+"
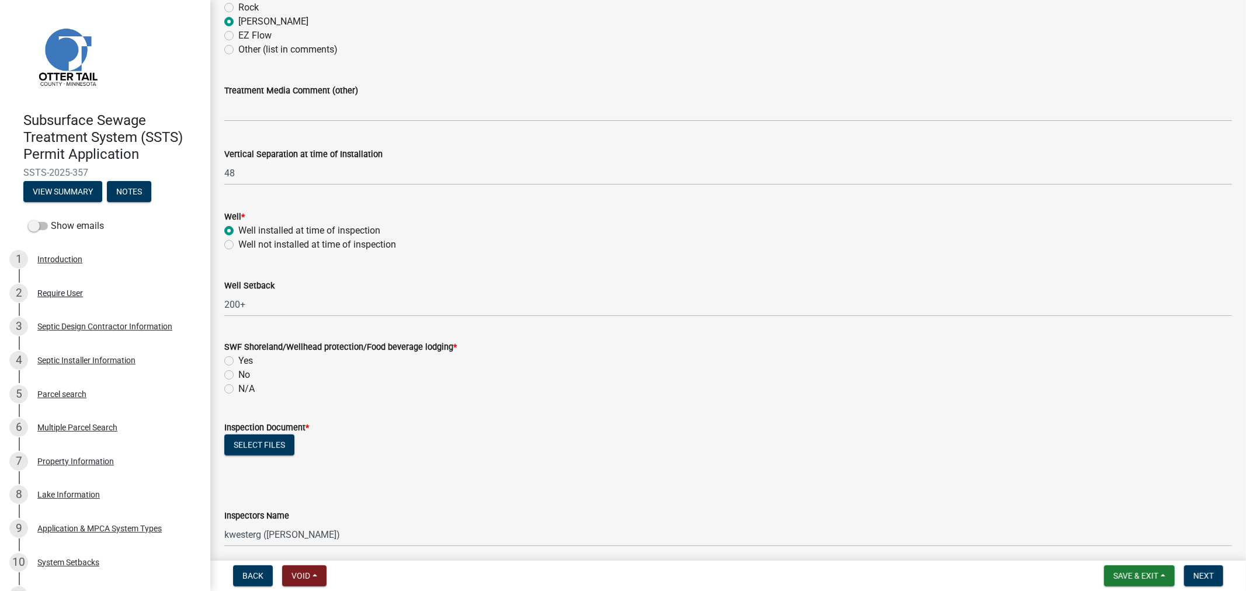
click at [238, 363] on label "Yes" at bounding box center [245, 361] width 15 height 14
click at [238, 362] on input "Yes" at bounding box center [242, 358] width 8 height 8
radio input "true"
click at [259, 443] on button "Select files" at bounding box center [259, 445] width 70 height 21
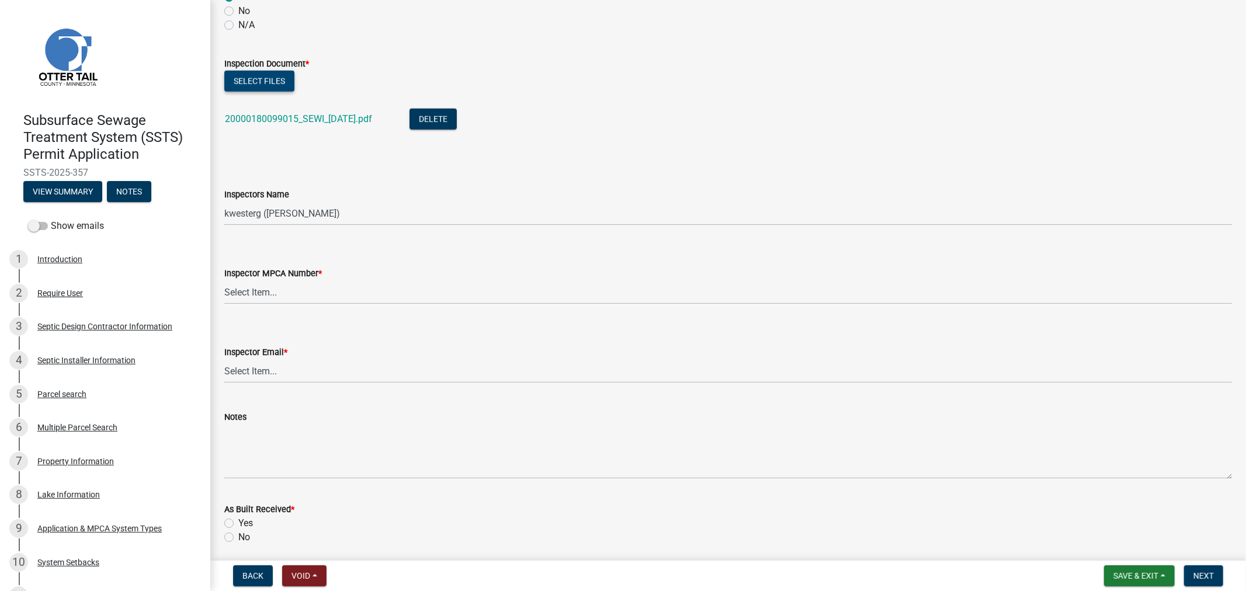
scroll to position [1038, 0]
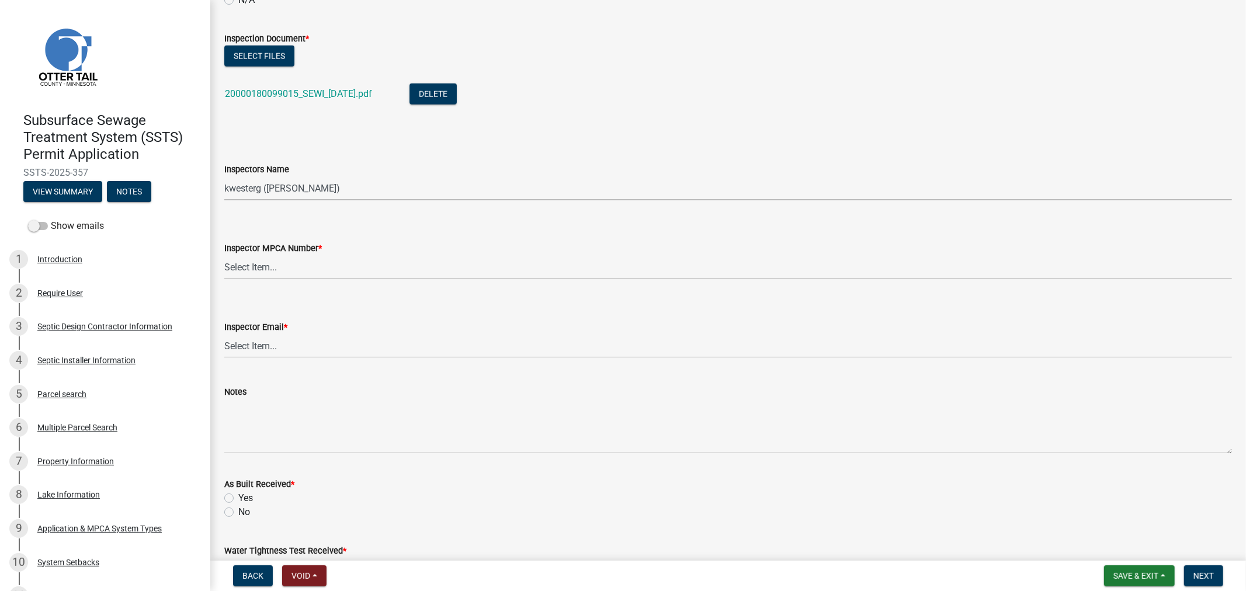
click at [252, 186] on select "Select Item... btollefson (Brittany Tollefson) alexisnewark (Alexis Newark) epl…" at bounding box center [728, 188] width 1008 height 24
select select "64cc3fb4-2a84-49c8-ae2d-a7b3072cebaf"
click at [224, 176] on select "Select Item... btollefson (Brittany Tollefson) alexisnewark (Alexis Newark) epl…" at bounding box center [728, 188] width 1008 height 24
click at [249, 262] on select "Select Item... Alexis Newark (10415) Andrea Perales (924) Brittany Tollefson (1…" at bounding box center [728, 267] width 1008 height 24
click at [224, 255] on select "Select Item... Alexis Newark (10415) Andrea Perales (924) Brittany Tollefson (1…" at bounding box center [728, 267] width 1008 height 24
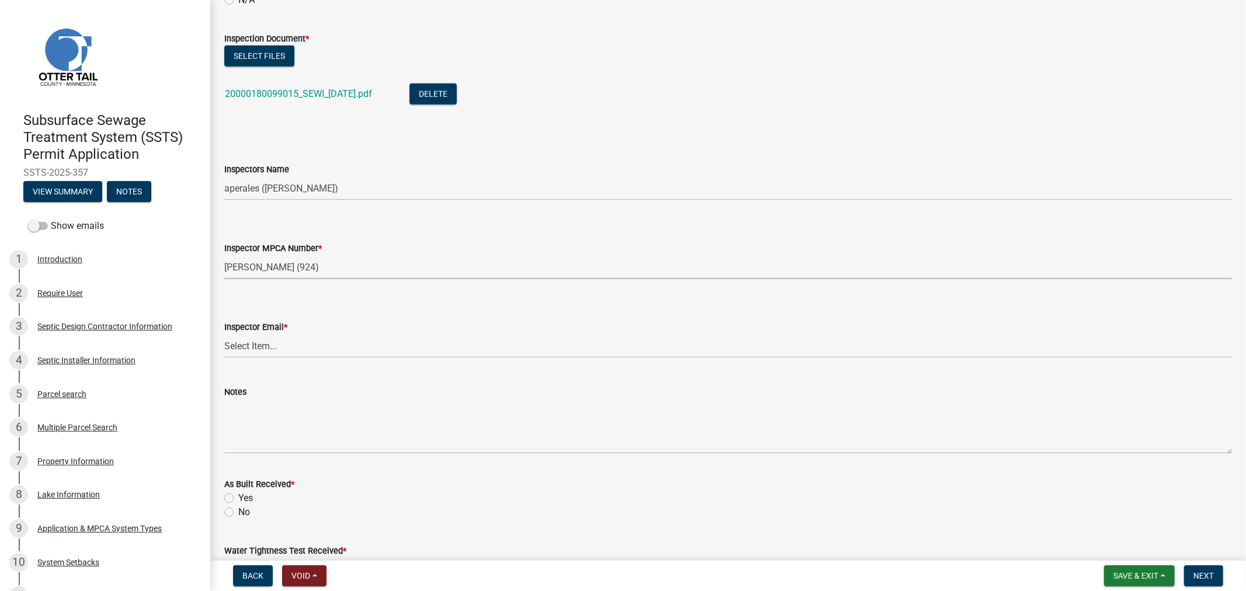
select select "6979e2cf-acfc-4aeb-b273-cede3e7f0b0f"
click at [269, 339] on select "Select Item... Alexis Newark (anewark@ottertailcounty.gov) Amy Busko (abusko@ot…" at bounding box center [728, 346] width 1008 height 24
click at [224, 334] on select "Select Item... Alexis Newark (anewark@ottertailcounty.gov) Amy Busko (abusko@ot…" at bounding box center [728, 346] width 1008 height 24
select select "fc504d62-a492-4196-a78d-ce00230c60b4"
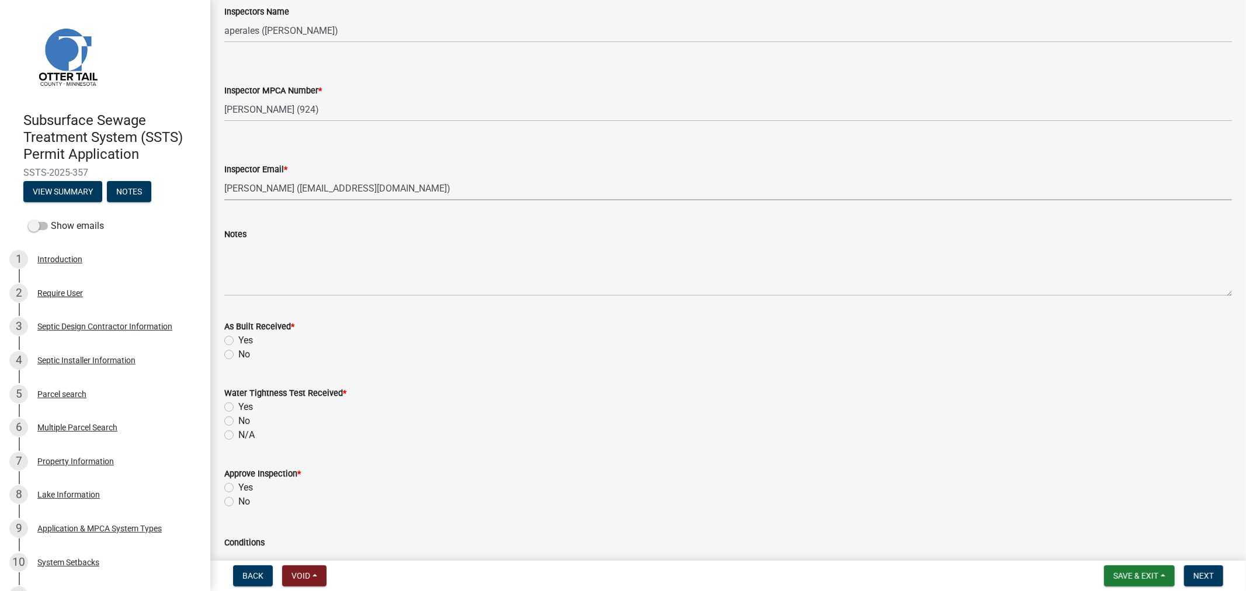
scroll to position [1233, 0]
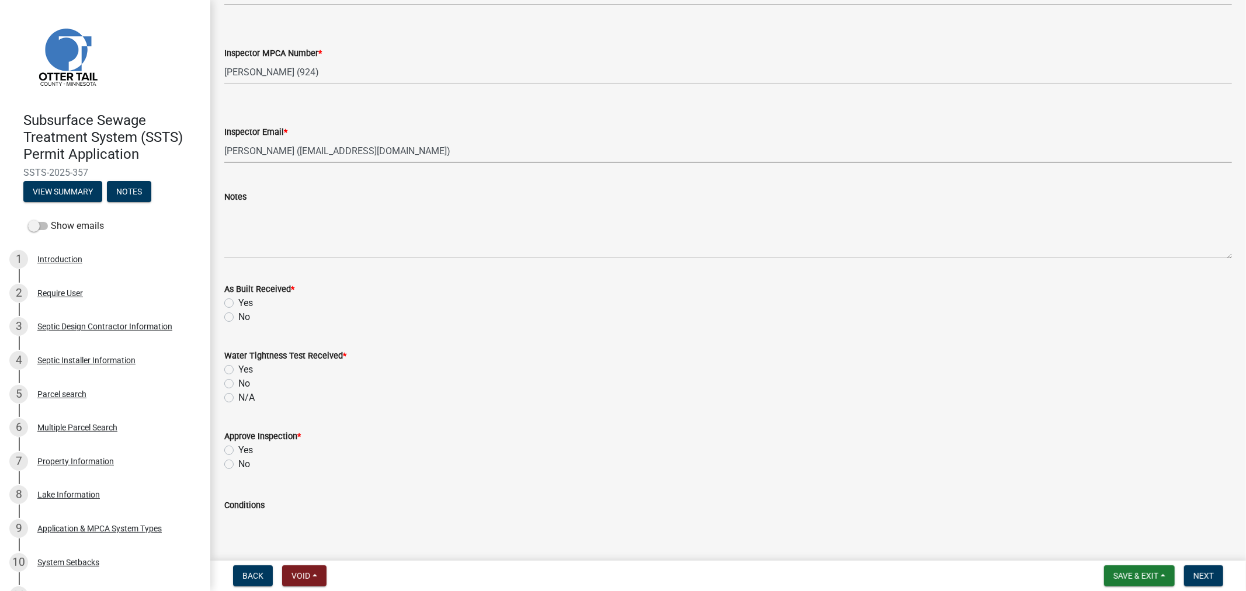
click at [238, 317] on label "No" at bounding box center [244, 317] width 12 height 14
click at [238, 317] on input "No" at bounding box center [242, 314] width 8 height 8
radio input "true"
click at [238, 398] on label "N/A" at bounding box center [246, 398] width 16 height 14
click at [238, 398] on input "N/A" at bounding box center [242, 395] width 8 height 8
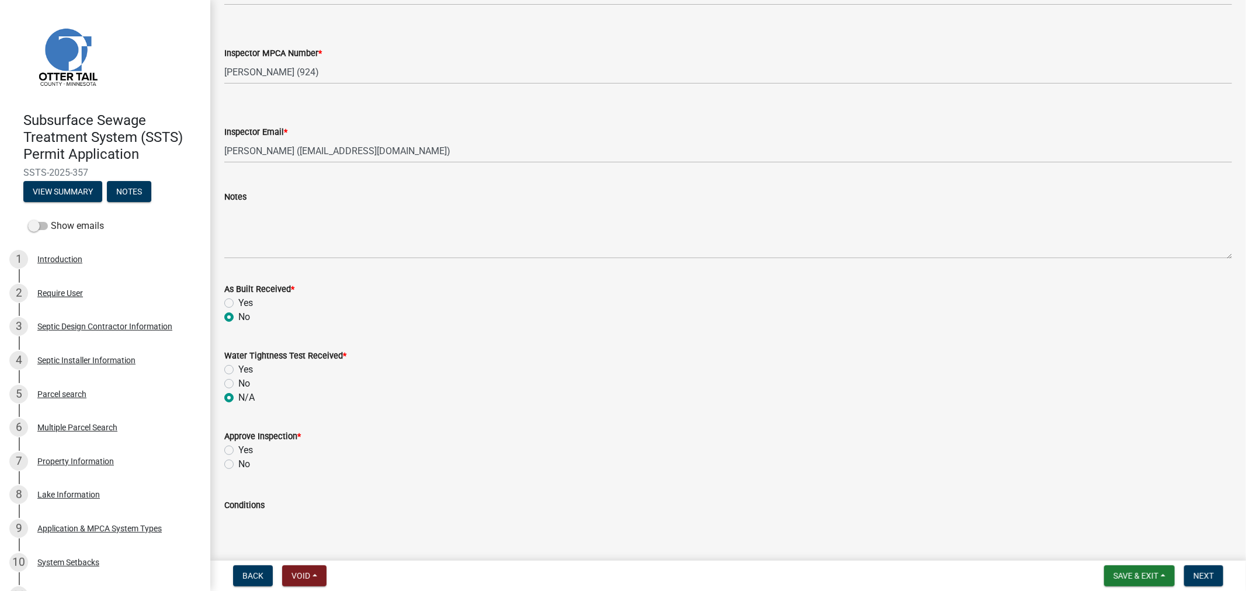
radio input "true"
click at [238, 451] on label "Yes" at bounding box center [245, 450] width 15 height 14
click at [238, 451] on input "Yes" at bounding box center [242, 447] width 8 height 8
radio input "true"
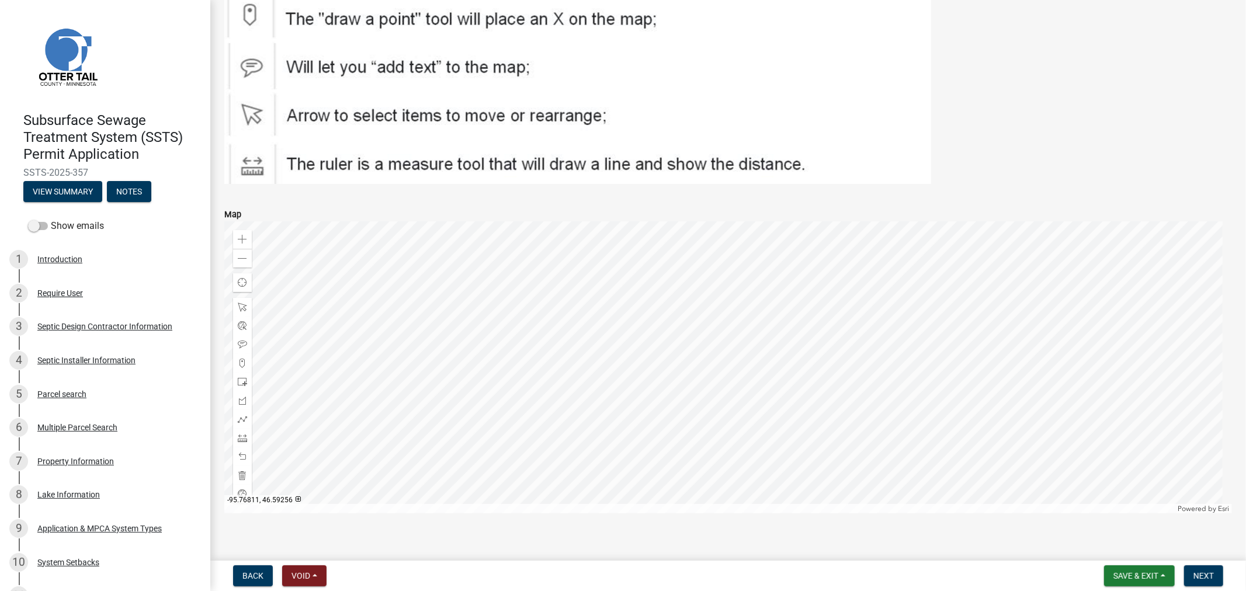
scroll to position [1913, 0]
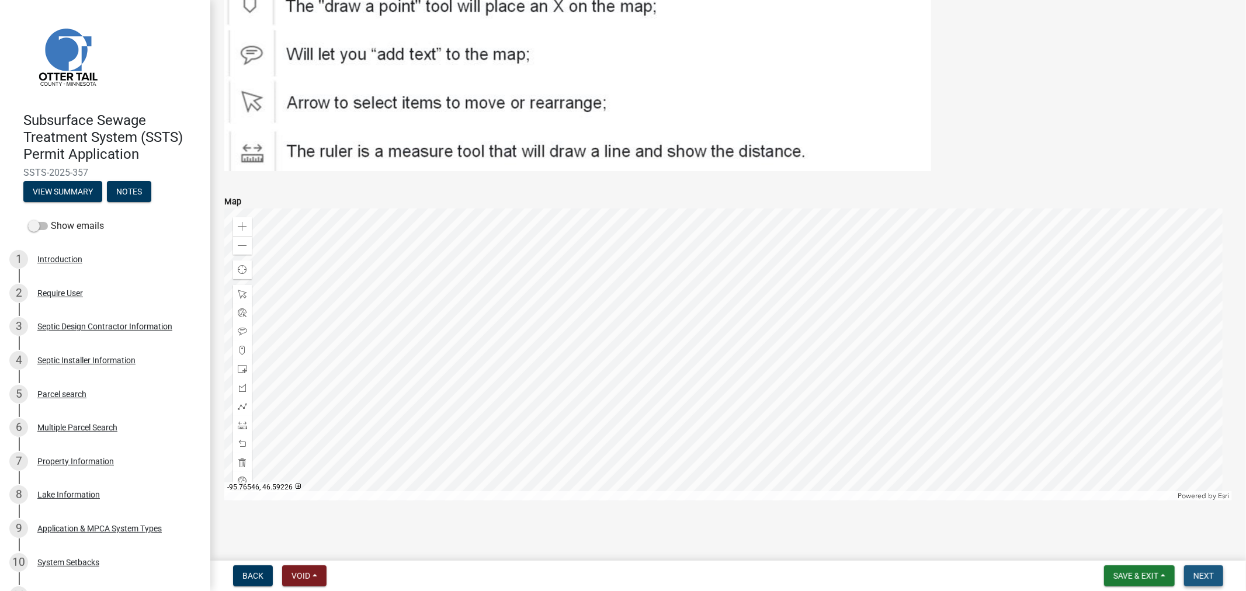
click at [1200, 580] on span "Next" at bounding box center [1204, 575] width 20 height 9
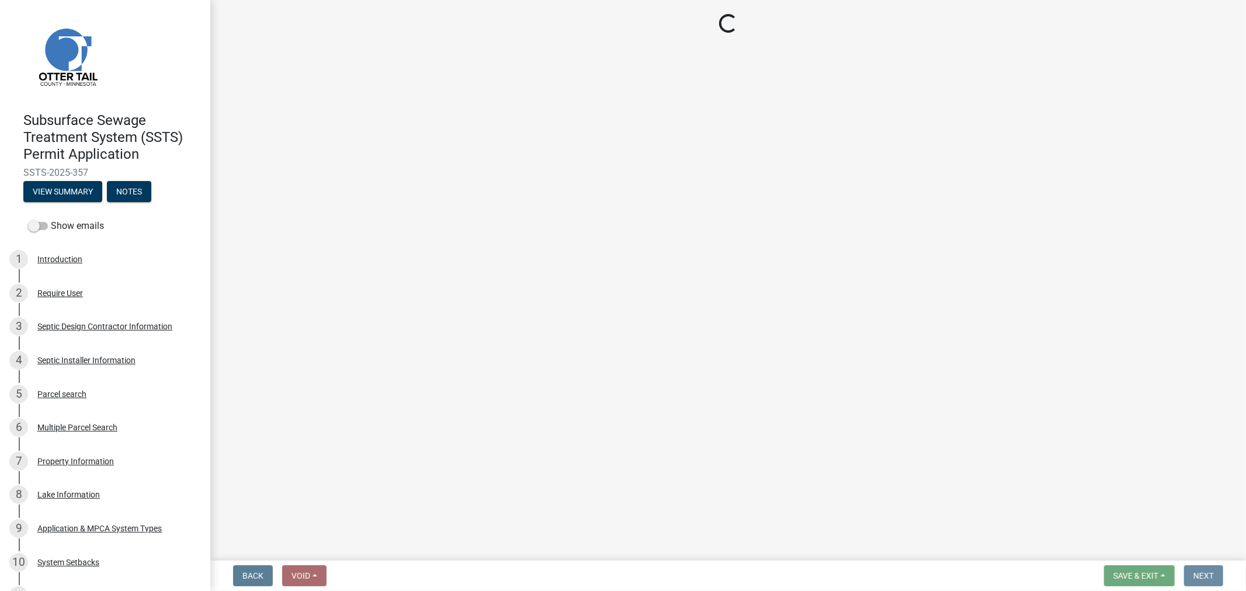
scroll to position [0, 0]
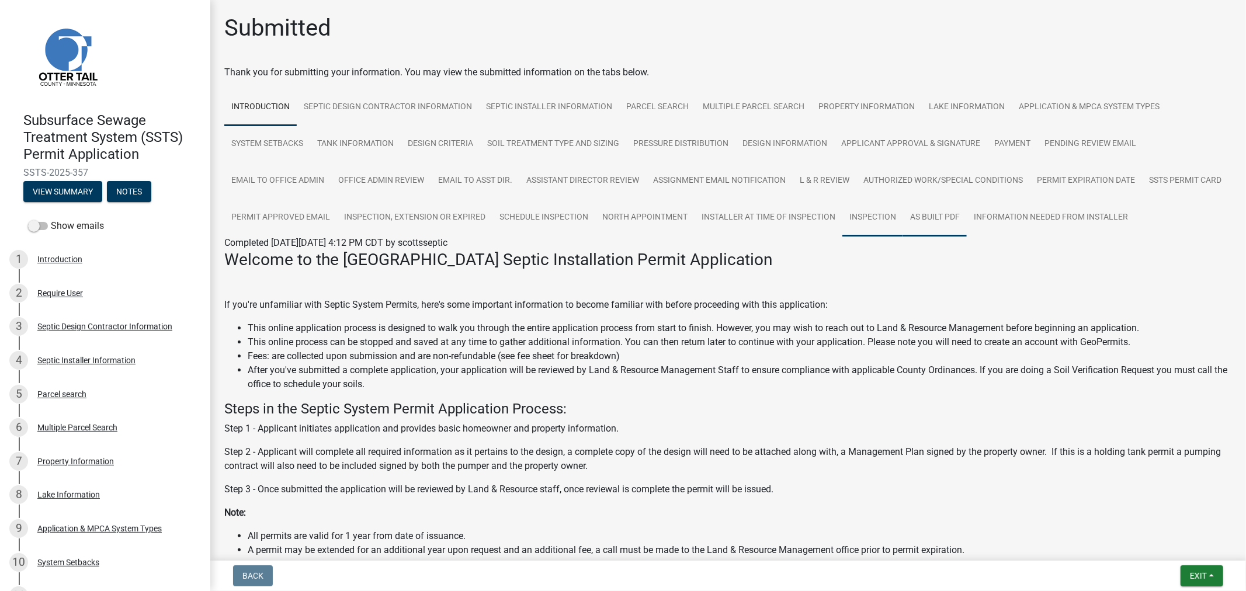
click at [903, 221] on link "Inspection" at bounding box center [873, 217] width 61 height 37
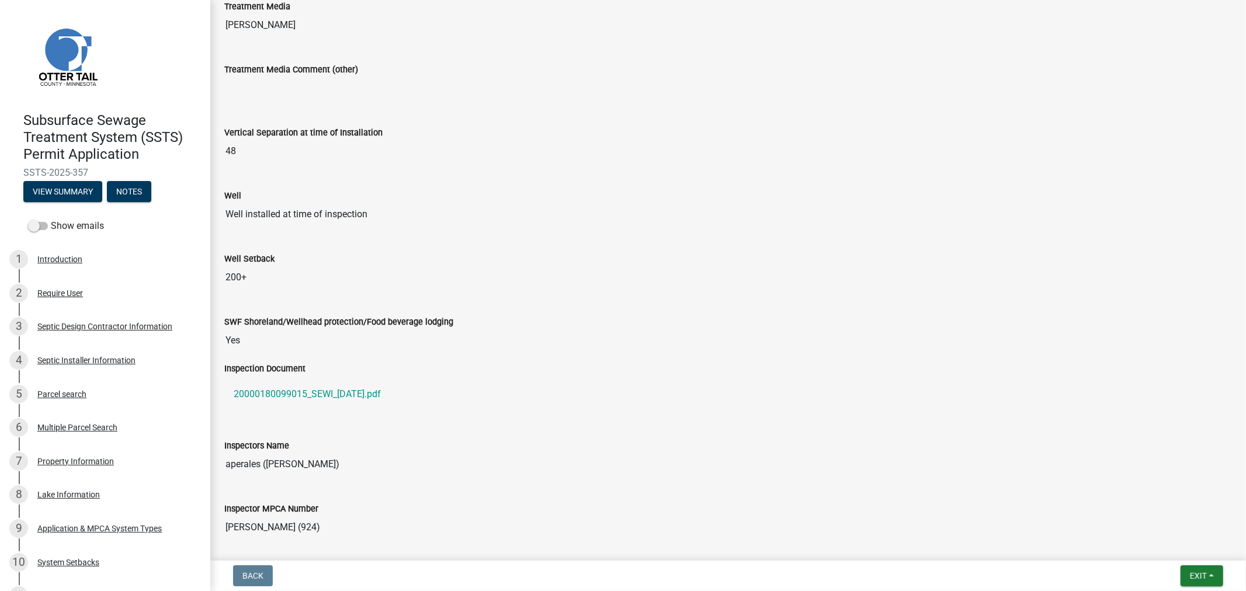
scroll to position [779, 0]
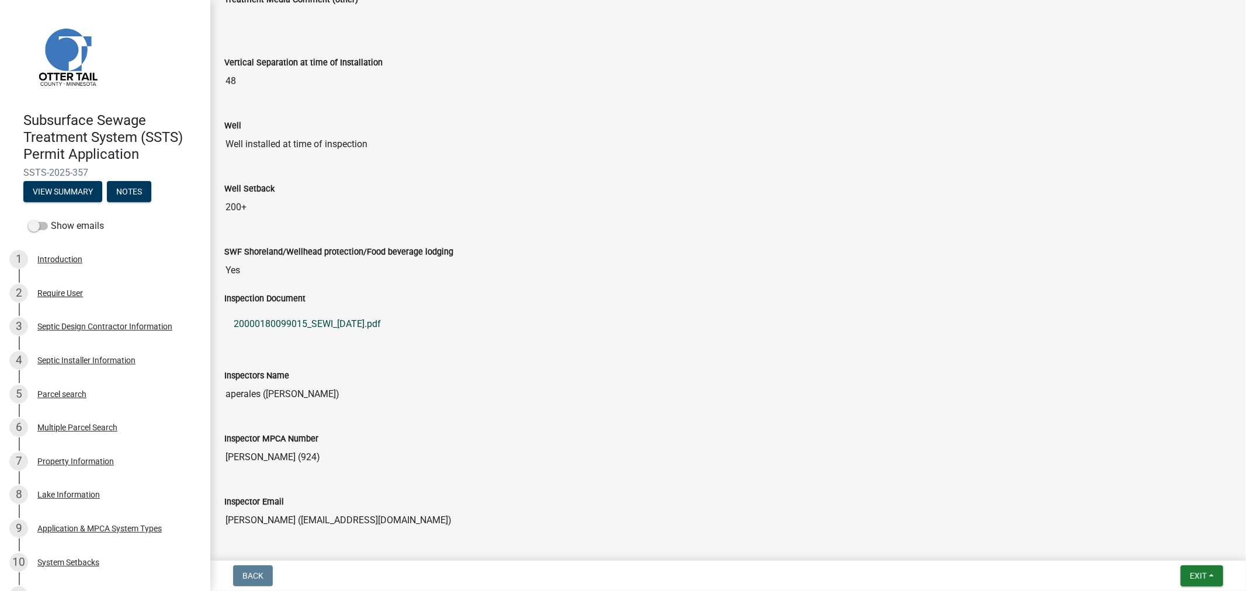
click at [331, 324] on link "20000180099015_SEWI_2025-09-29.pdf" at bounding box center [728, 324] width 1008 height 28
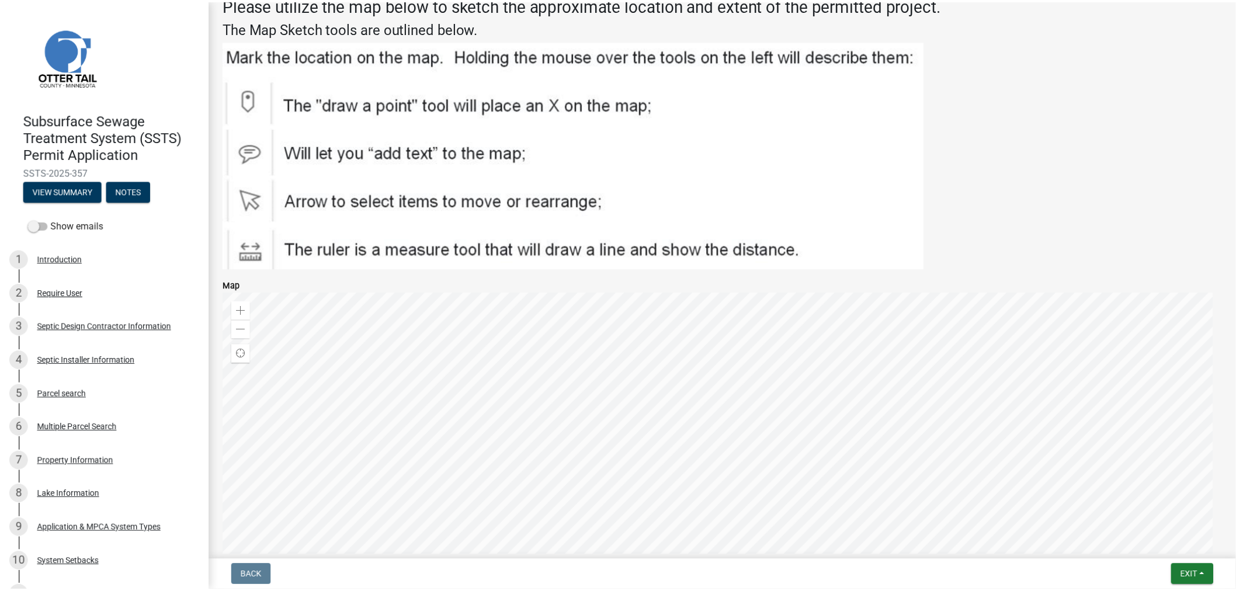
scroll to position [1853, 0]
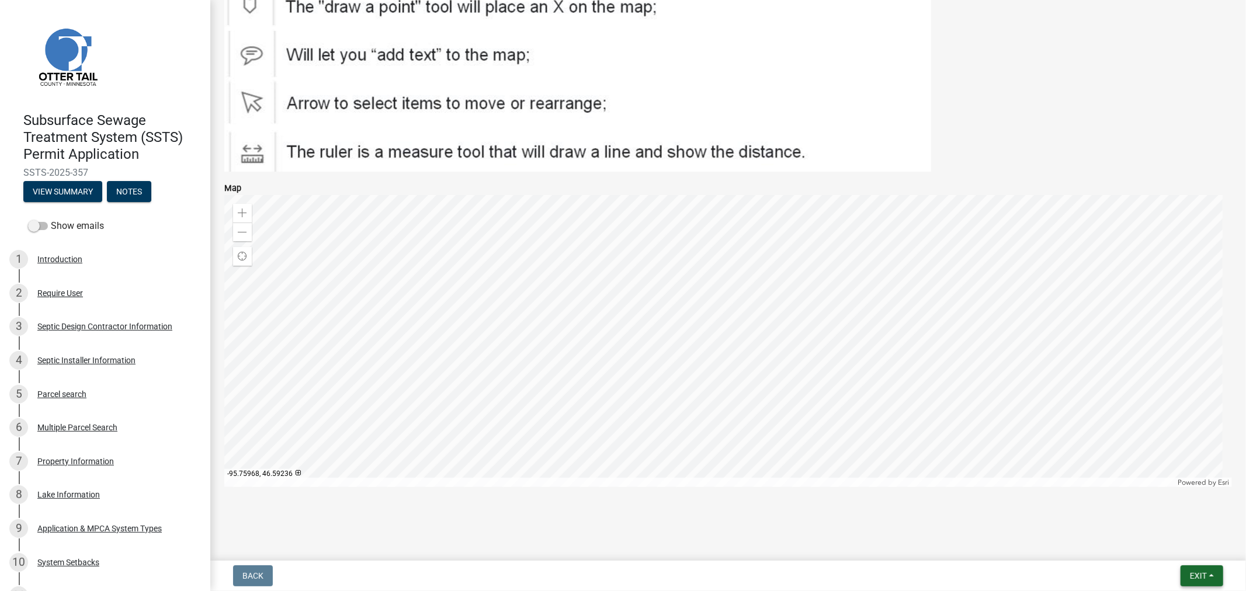
click at [1198, 580] on span "Exit" at bounding box center [1198, 575] width 17 height 9
click at [1173, 540] on button "Save & Exit" at bounding box center [1176, 546] width 93 height 28
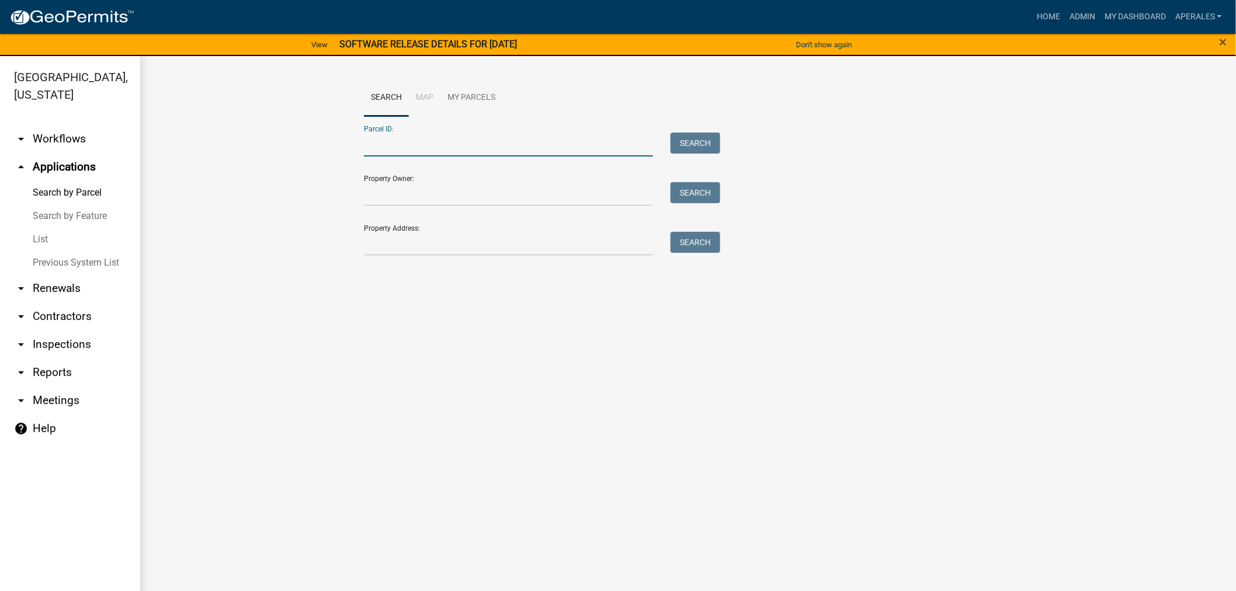
click at [481, 139] on input "Parcel ID:" at bounding box center [508, 145] width 289 height 24
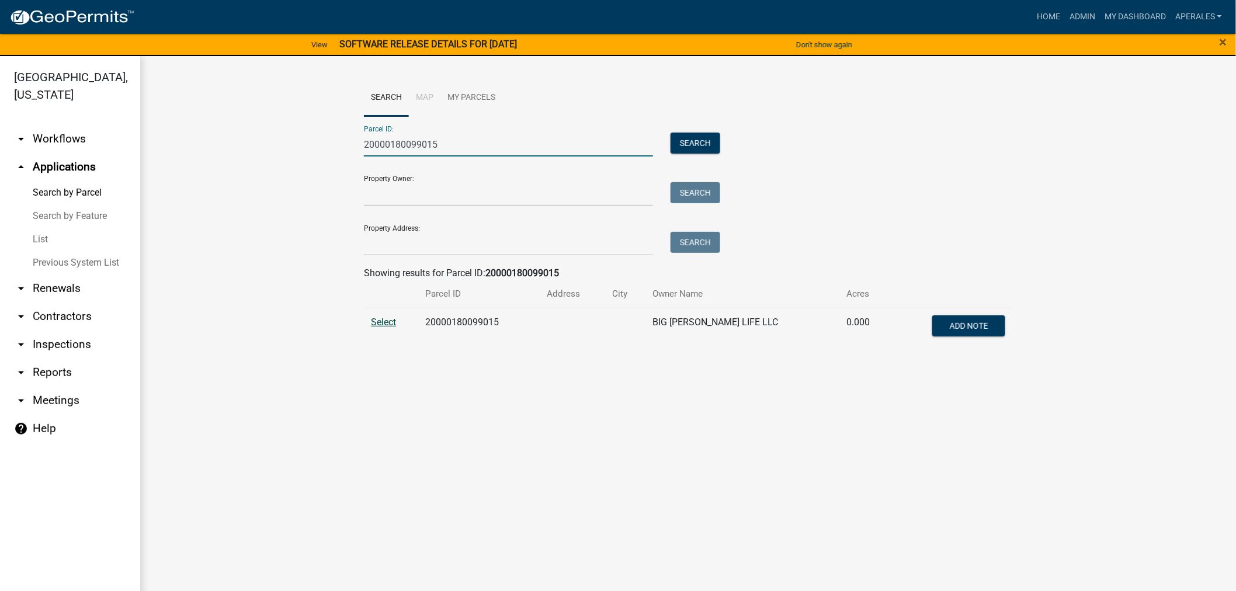
type input "20000180099015"
click at [393, 324] on span "Select" at bounding box center [383, 322] width 25 height 11
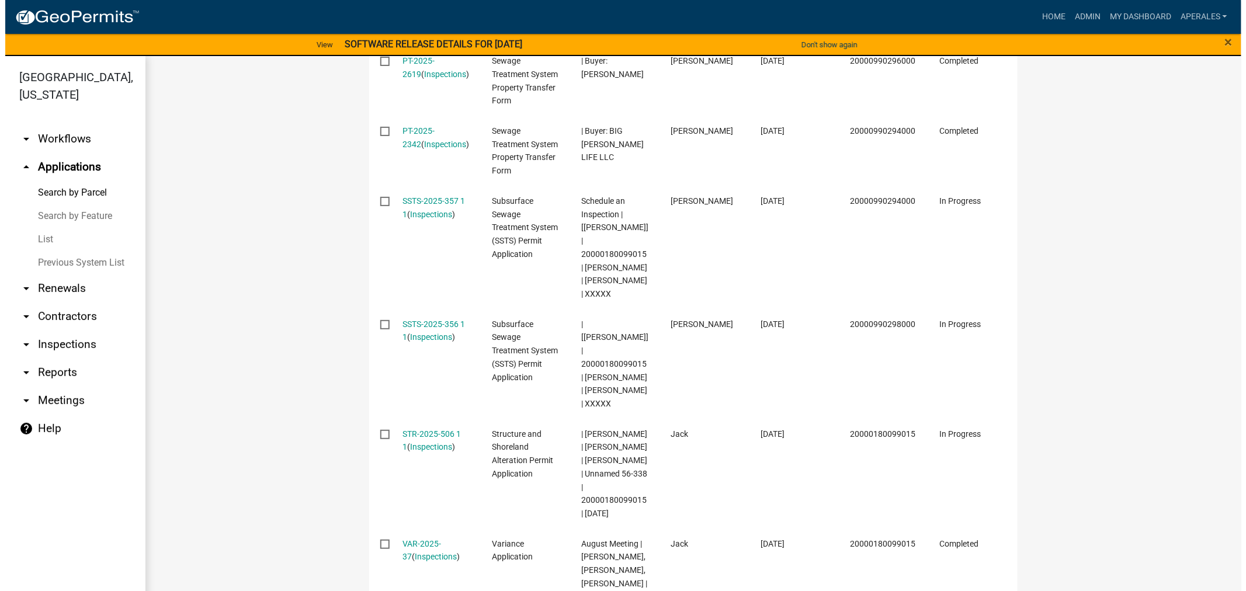
scroll to position [519, 0]
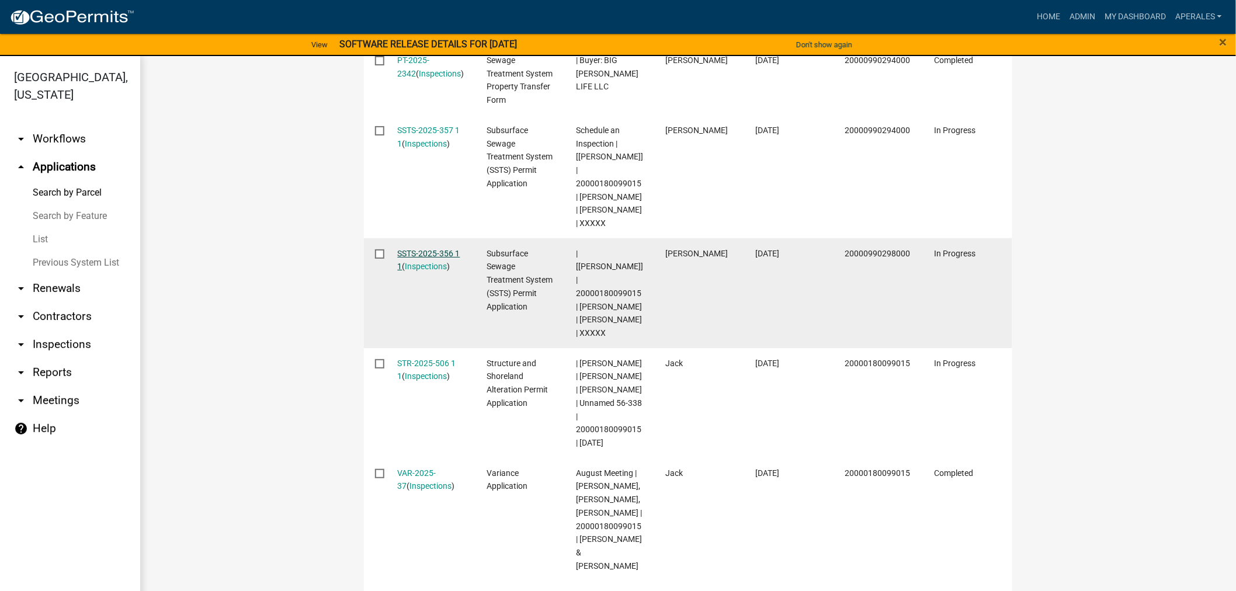
click at [421, 272] on link "SSTS-2025-356 1 1" at bounding box center [429, 260] width 63 height 23
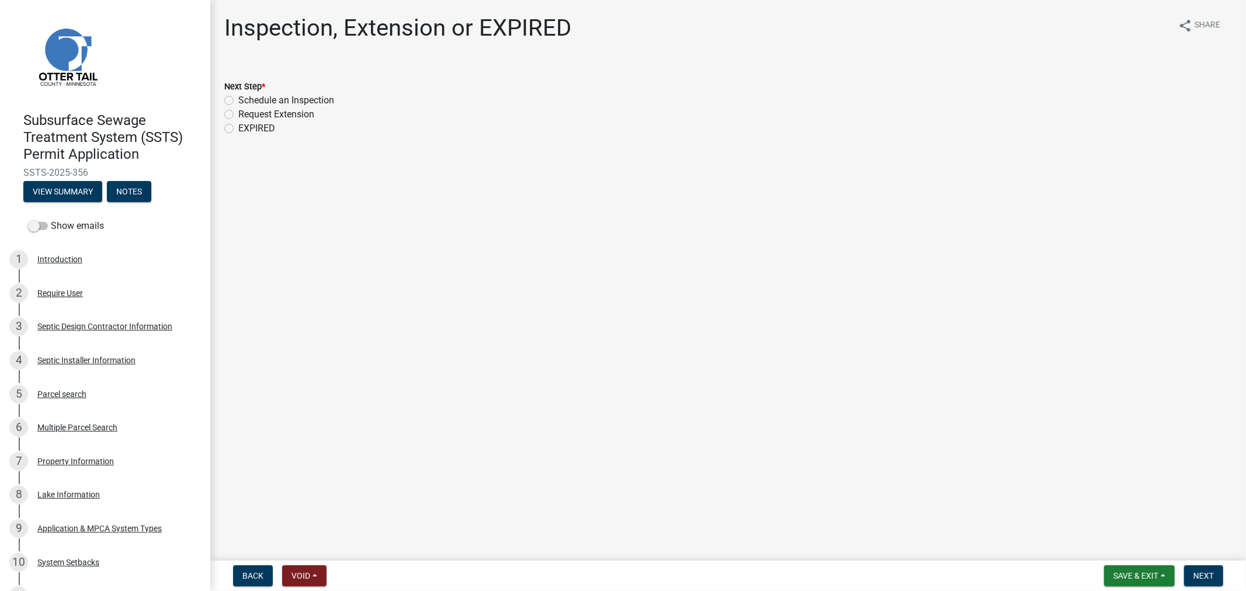
click at [235, 99] on div "Schedule an Inspection" at bounding box center [728, 100] width 1008 height 14
click at [234, 101] on div "Schedule an Inspection" at bounding box center [728, 100] width 1008 height 14
click at [238, 101] on label "Schedule an Inspection" at bounding box center [286, 100] width 96 height 14
click at [238, 101] on input "Schedule an Inspection" at bounding box center [242, 97] width 8 height 8
radio input "true"
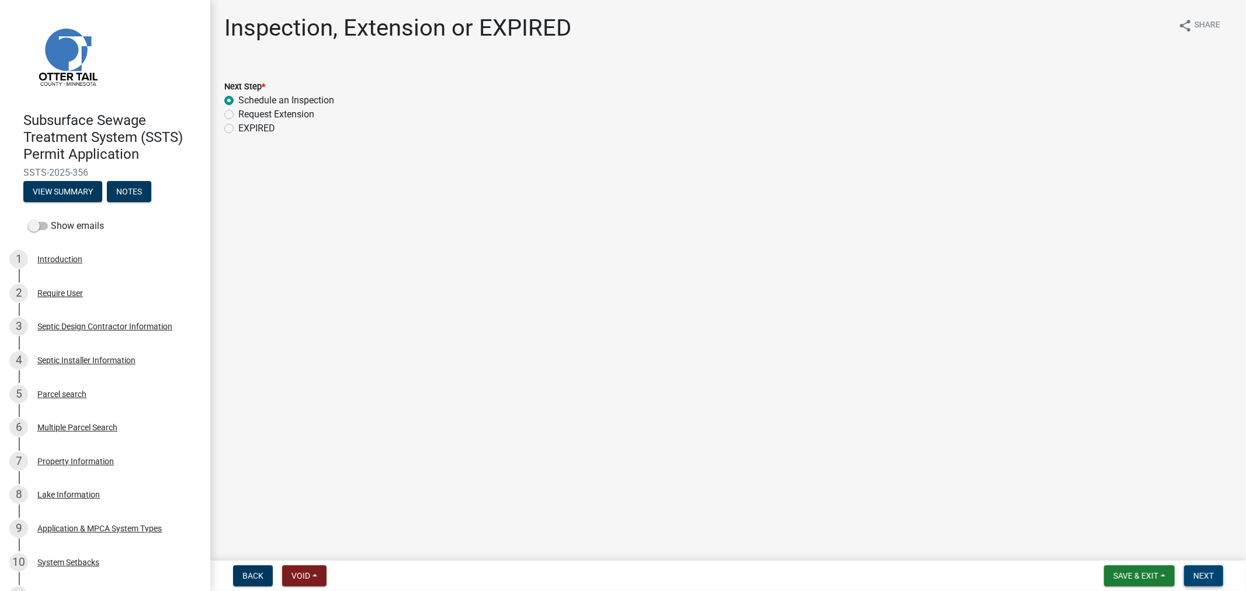
click at [1206, 580] on button "Next" at bounding box center [1203, 576] width 39 height 21
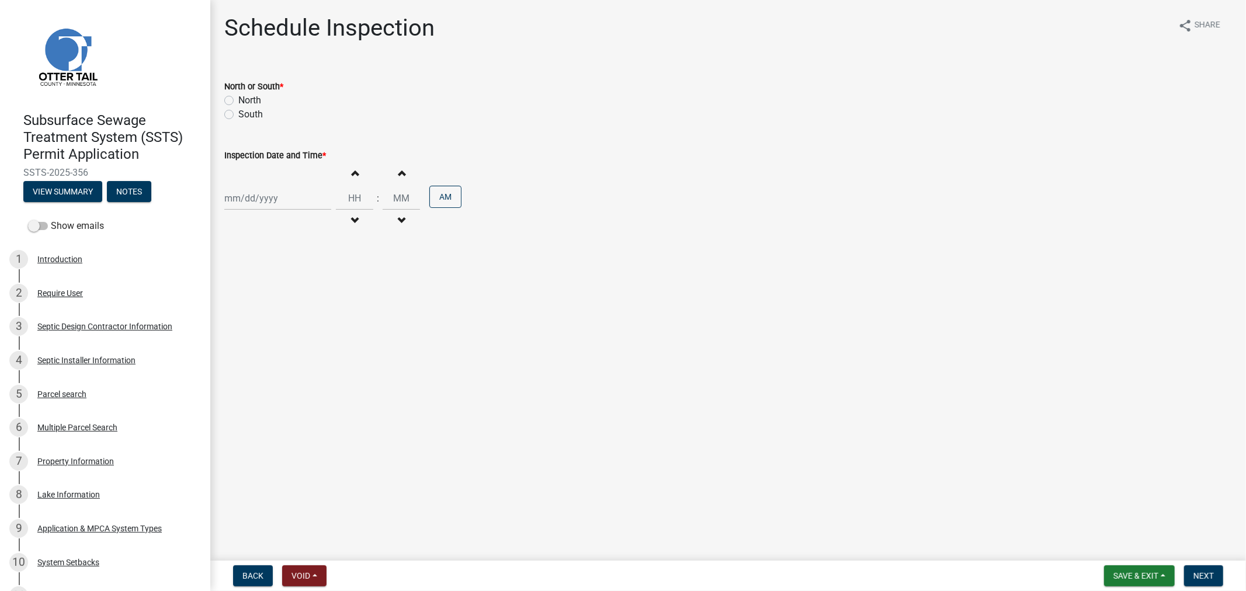
click at [238, 101] on label "North" at bounding box center [249, 100] width 23 height 14
click at [238, 101] on input "North" at bounding box center [242, 97] width 8 height 8
radio input "true"
click at [255, 207] on div at bounding box center [277, 198] width 107 height 24
select select "10"
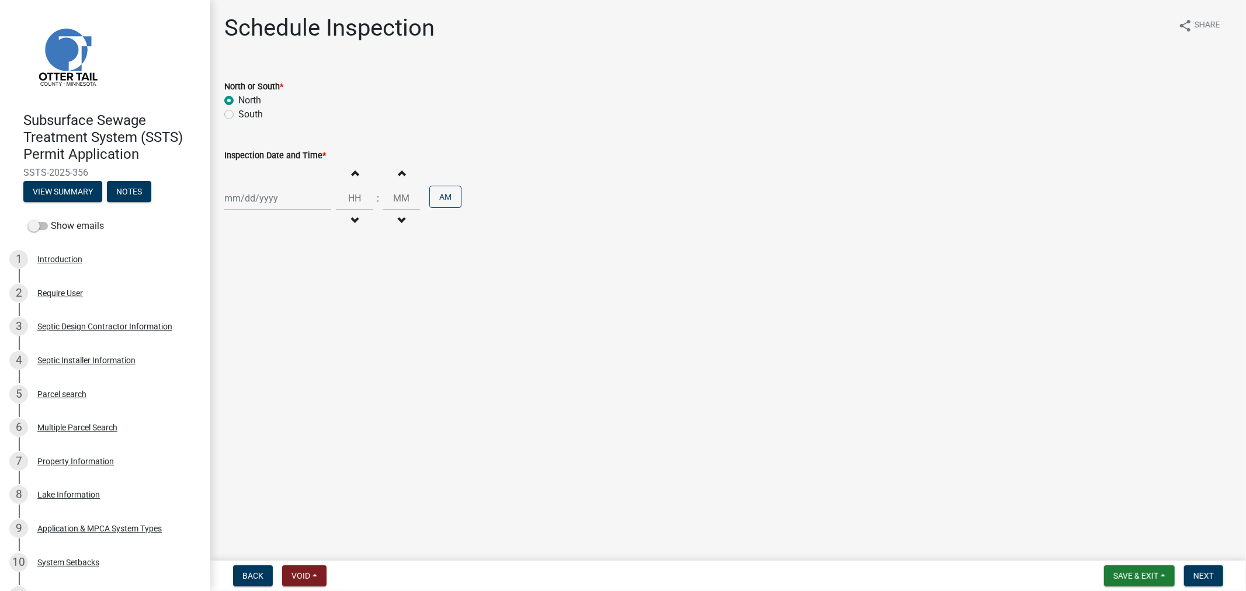
select select "2025"
click at [234, 259] on div "29" at bounding box center [236, 260] width 19 height 19
type input "09/29/2025"
click at [355, 197] on input "Hours" at bounding box center [354, 198] width 37 height 24
type input "02"
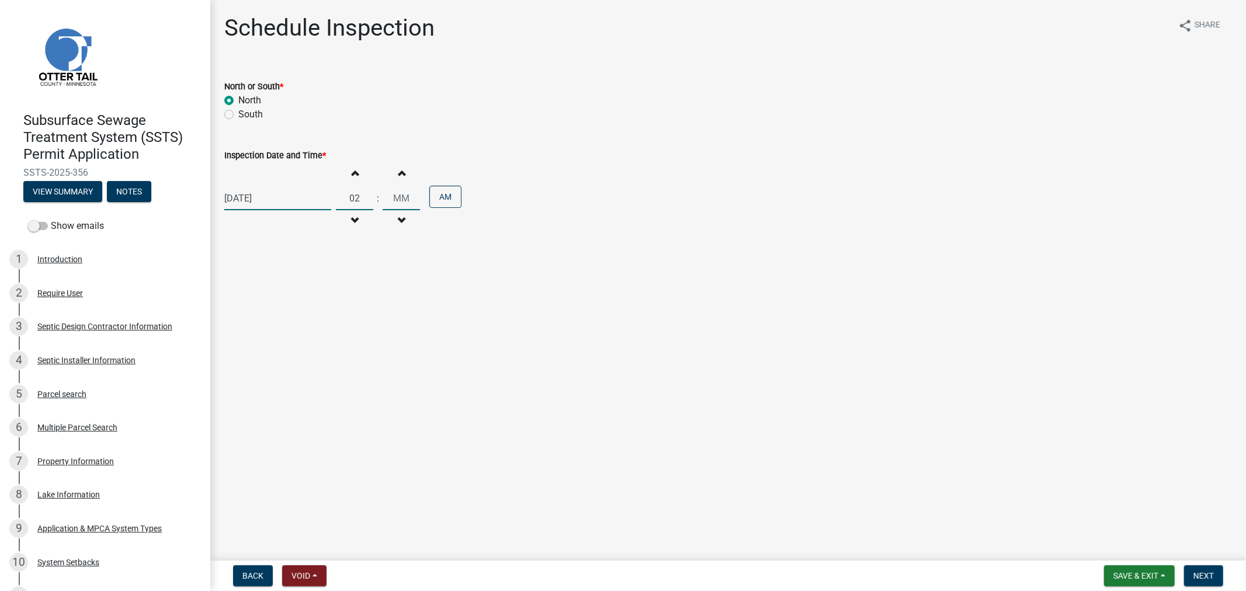
type input "00"
click at [465, 236] on wm-data-entity-input "Inspection Date and Time * 09/29/2025 Increment hours 02 Decrement hours : Incr…" at bounding box center [728, 188] width 1008 height 113
click at [439, 199] on button "AM" at bounding box center [445, 197] width 32 height 22
click at [1207, 578] on span "Next" at bounding box center [1204, 575] width 20 height 9
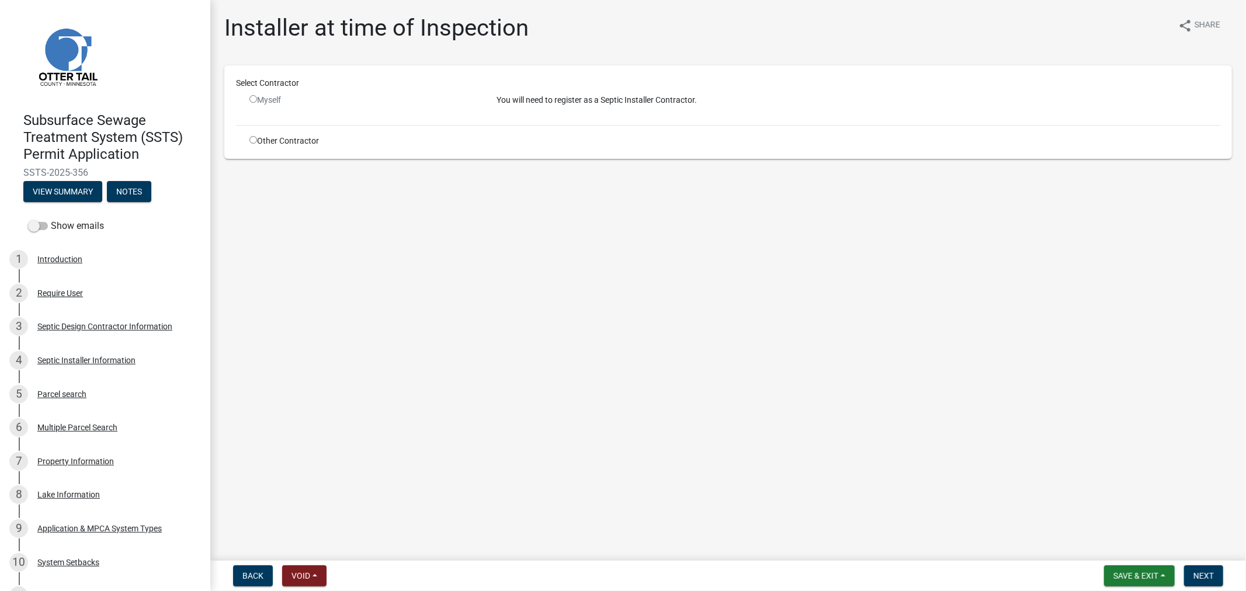
click at [247, 138] on div "Other Contractor" at bounding box center [364, 141] width 247 height 12
click at [248, 138] on div "Other Contractor" at bounding box center [364, 141] width 247 height 12
click at [252, 140] on input "radio" at bounding box center [254, 140] width 8 height 8
radio input "true"
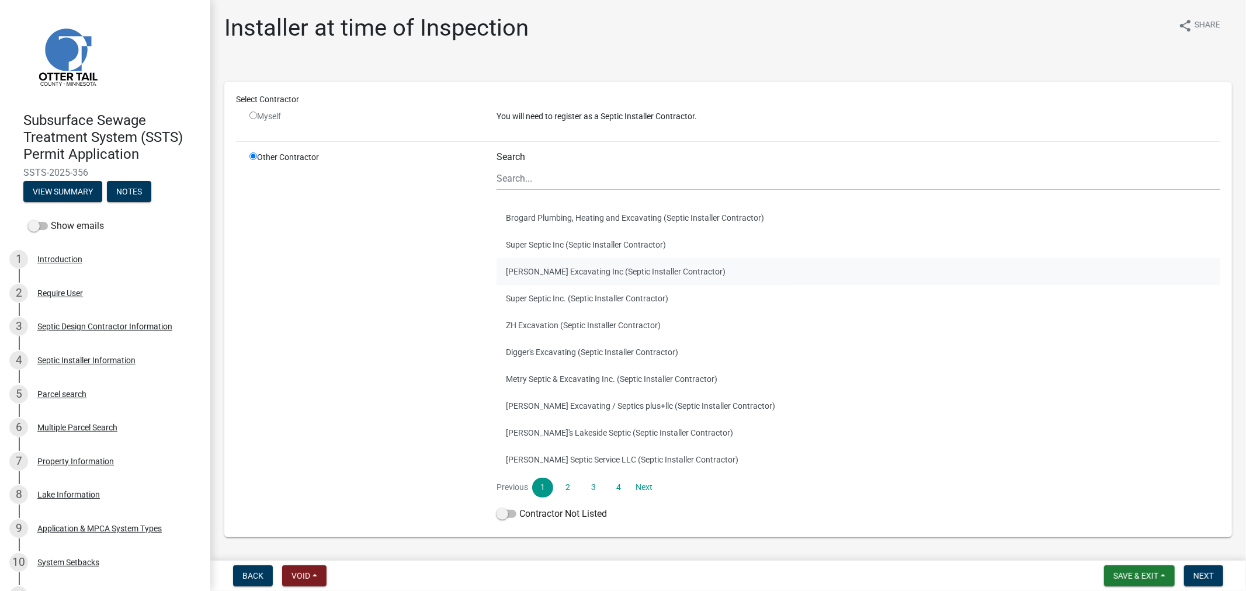
click at [552, 271] on button "Ruther Excavating Inc (Septic Installer Contractor)" at bounding box center [859, 271] width 724 height 27
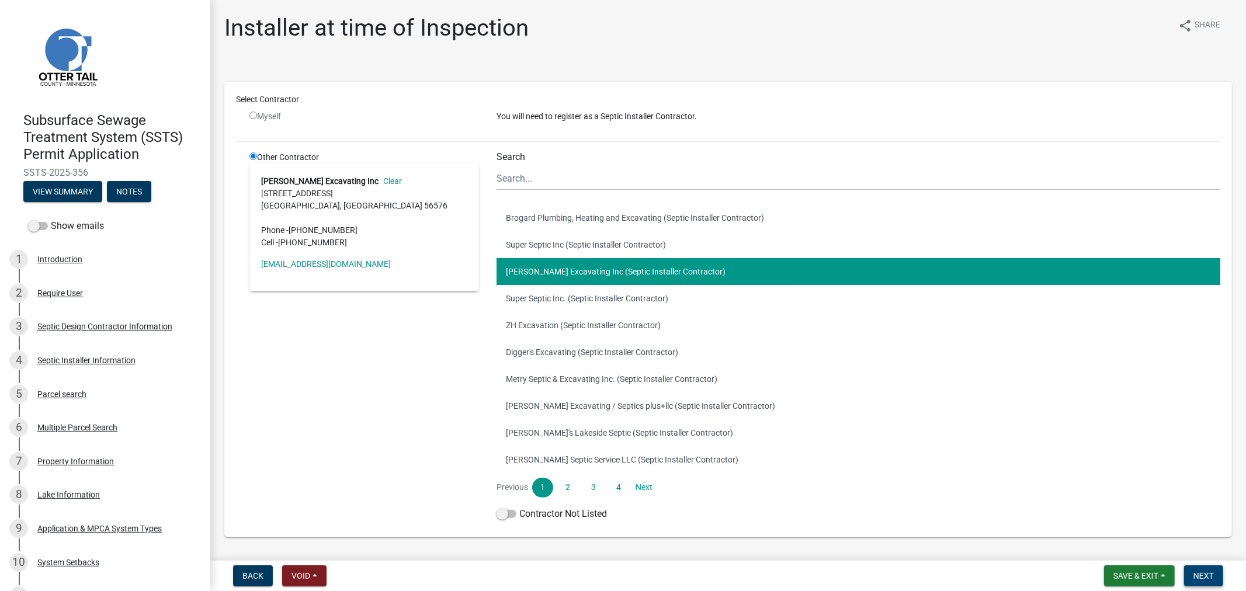
click at [1205, 579] on span "Next" at bounding box center [1204, 575] width 20 height 9
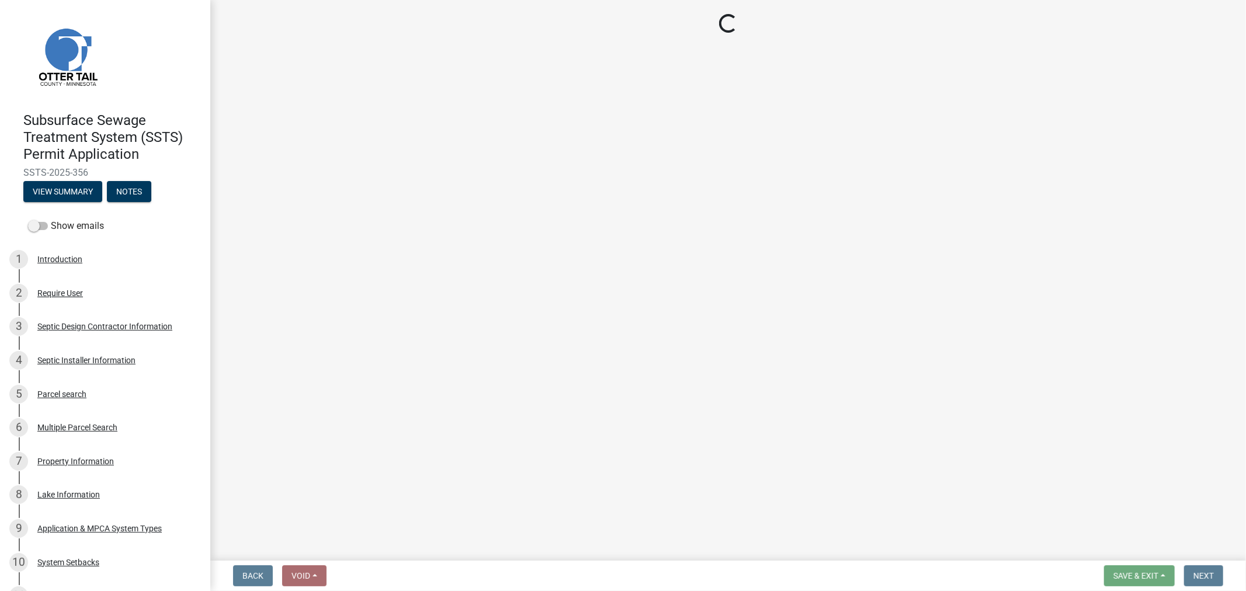
select select "710d5f49-2663-4e73-9718-d0c4e189f5ed"
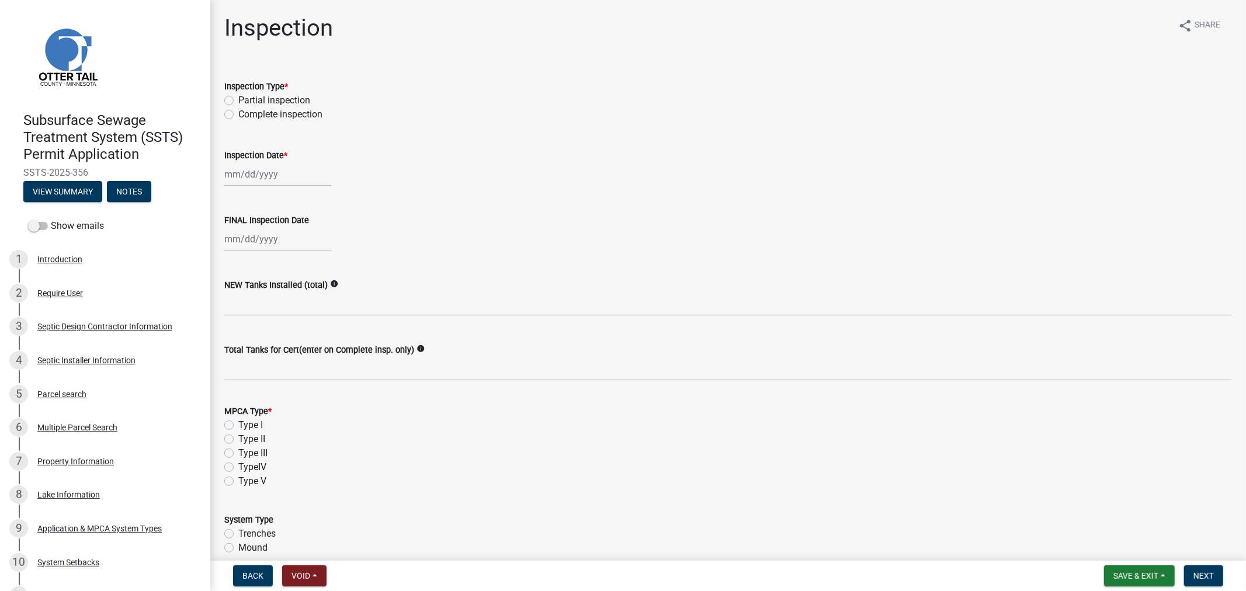
click at [238, 115] on label "Complete inspection" at bounding box center [280, 115] width 84 height 14
click at [238, 115] on input "Complete inspection" at bounding box center [242, 112] width 8 height 8
radio input "true"
click at [244, 174] on div at bounding box center [277, 174] width 107 height 24
select select "10"
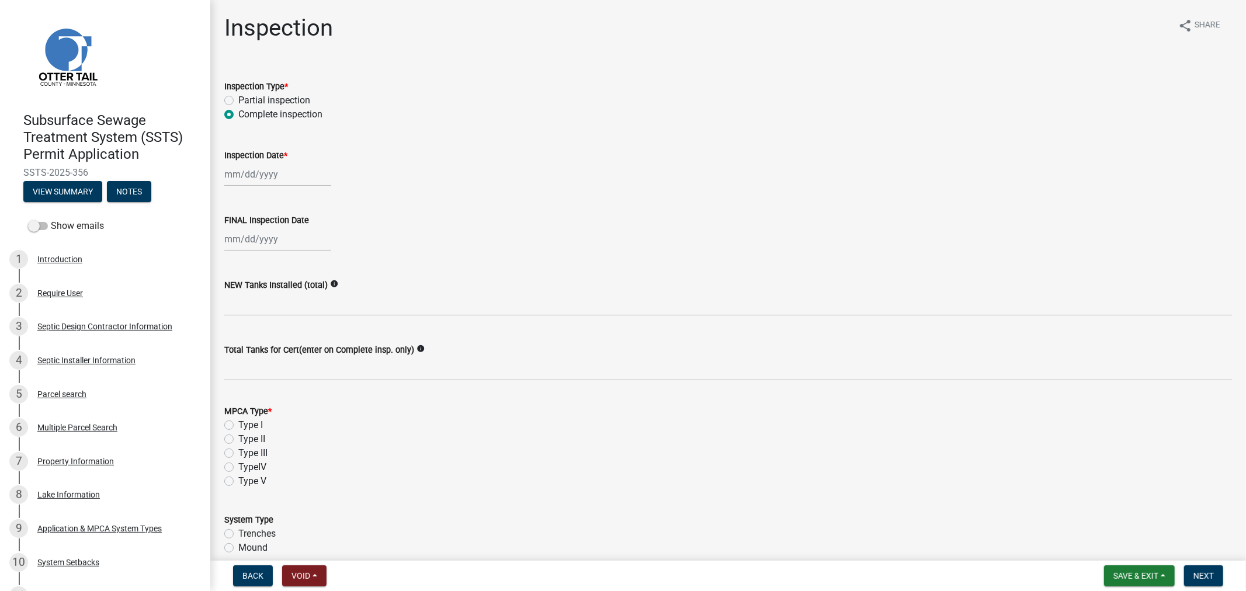
select select "2025"
click at [238, 231] on div "29" at bounding box center [236, 236] width 19 height 19
type input "09/29/2025"
click at [235, 246] on div at bounding box center [277, 239] width 107 height 24
select select "10"
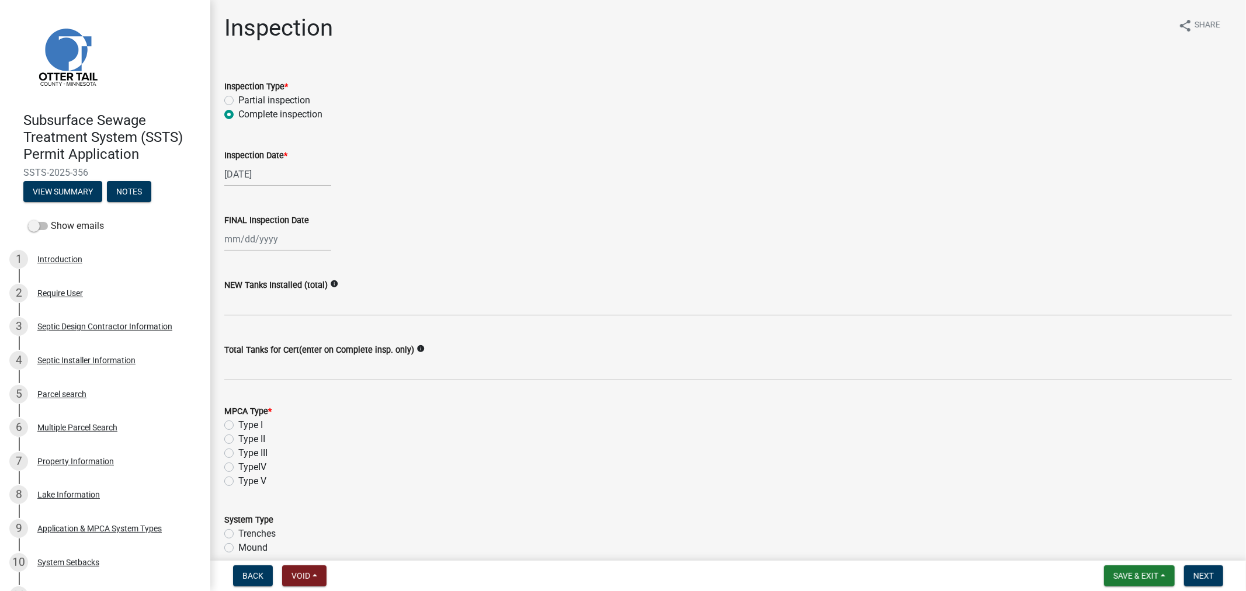
select select "2025"
click at [237, 300] on div "29" at bounding box center [236, 301] width 19 height 19
type input "09/29/2025"
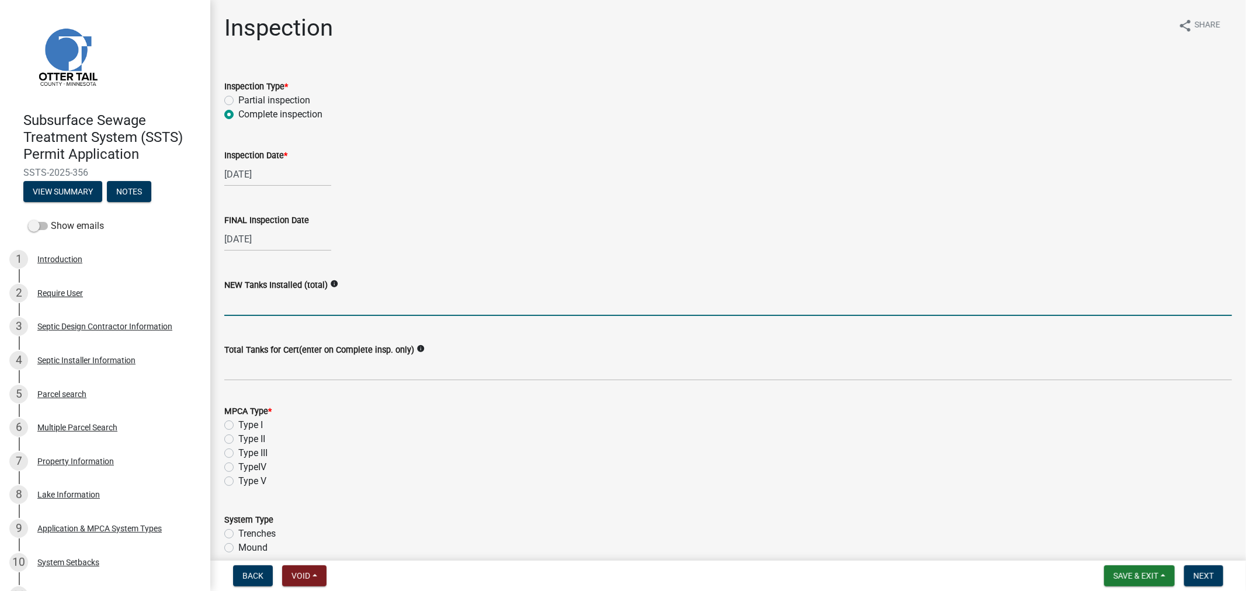
click at [233, 308] on input "text" at bounding box center [728, 304] width 1008 height 24
type input "4"
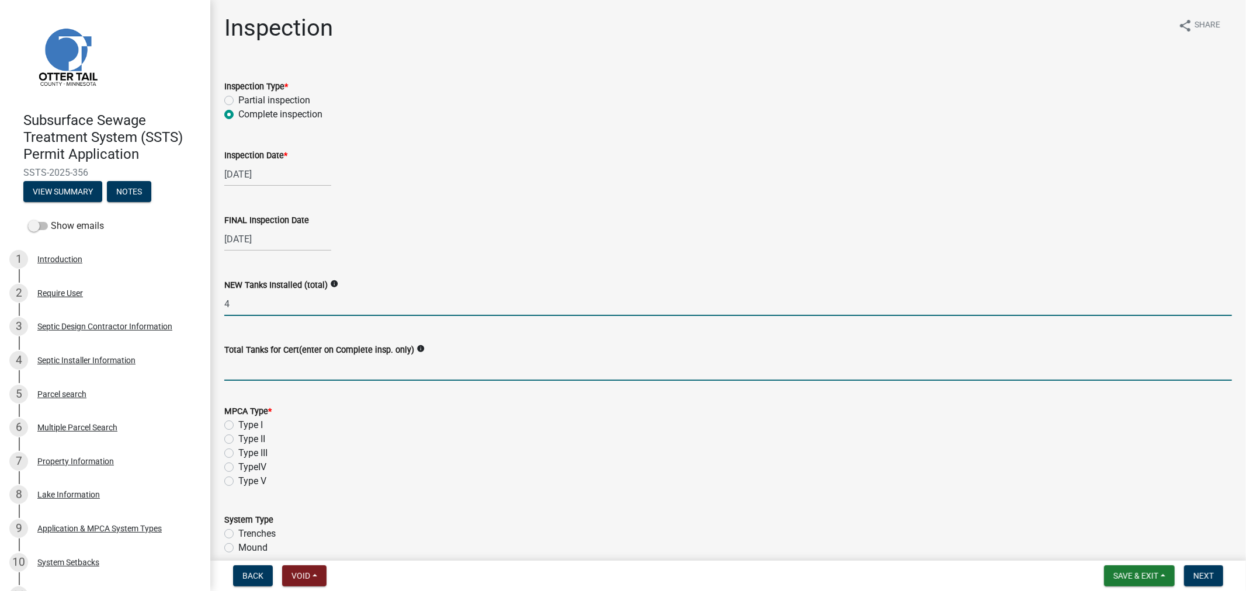
click at [265, 380] on input "Total Tanks for Cert(enter on Complete insp. only)" at bounding box center [728, 369] width 1008 height 24
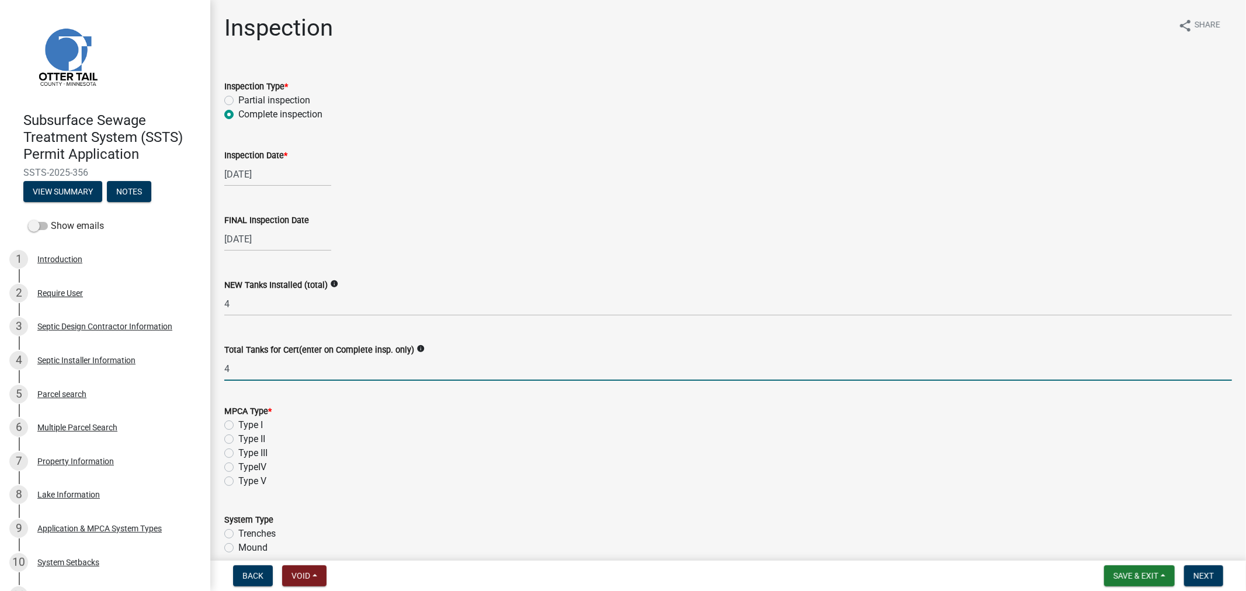
type input "4"
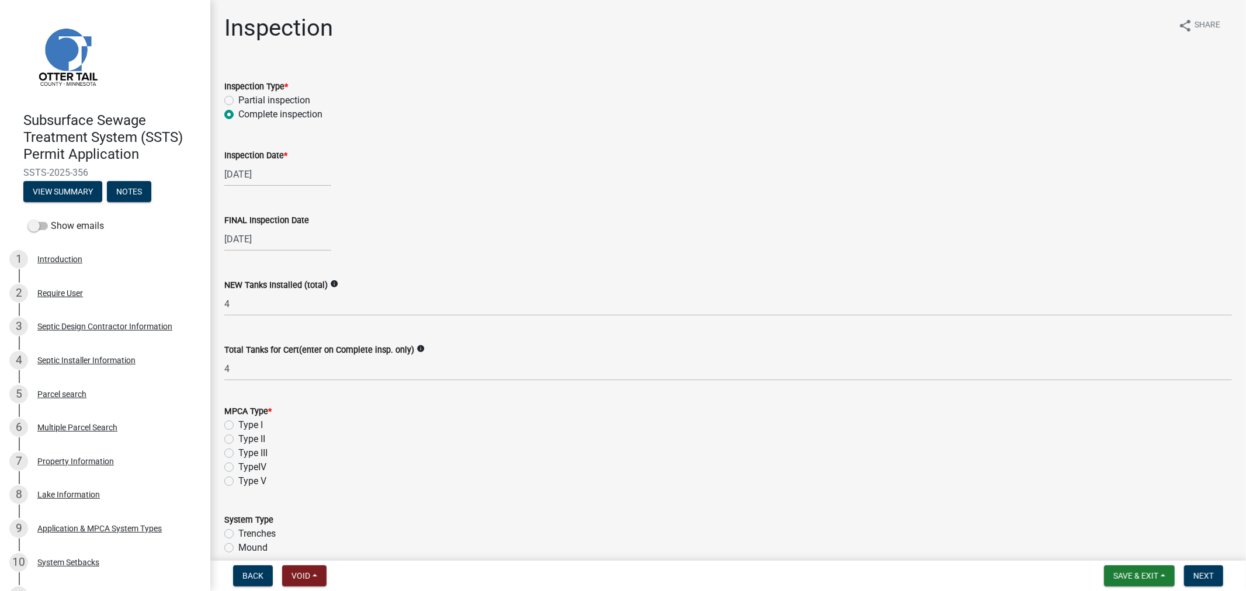
click at [238, 427] on label "Type I" at bounding box center [250, 425] width 25 height 14
click at [238, 426] on input "Type I" at bounding box center [242, 422] width 8 height 8
radio input "true"
click at [238, 533] on label "Trenches" at bounding box center [256, 534] width 37 height 14
click at [238, 533] on input "Trenches" at bounding box center [242, 531] width 8 height 8
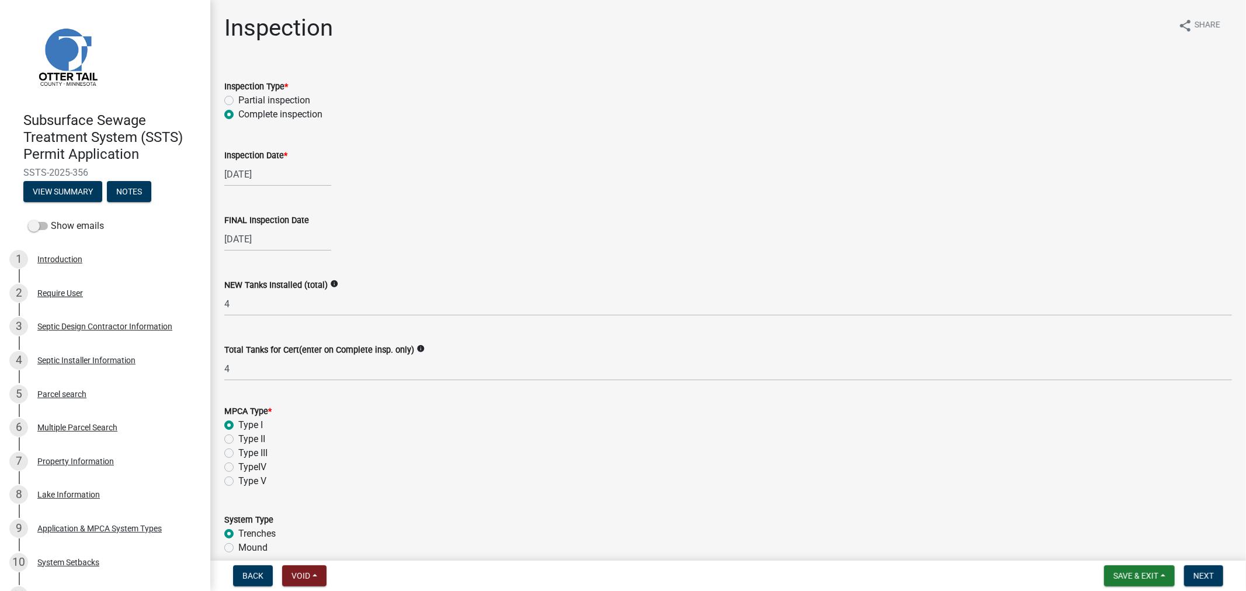
radio input "true"
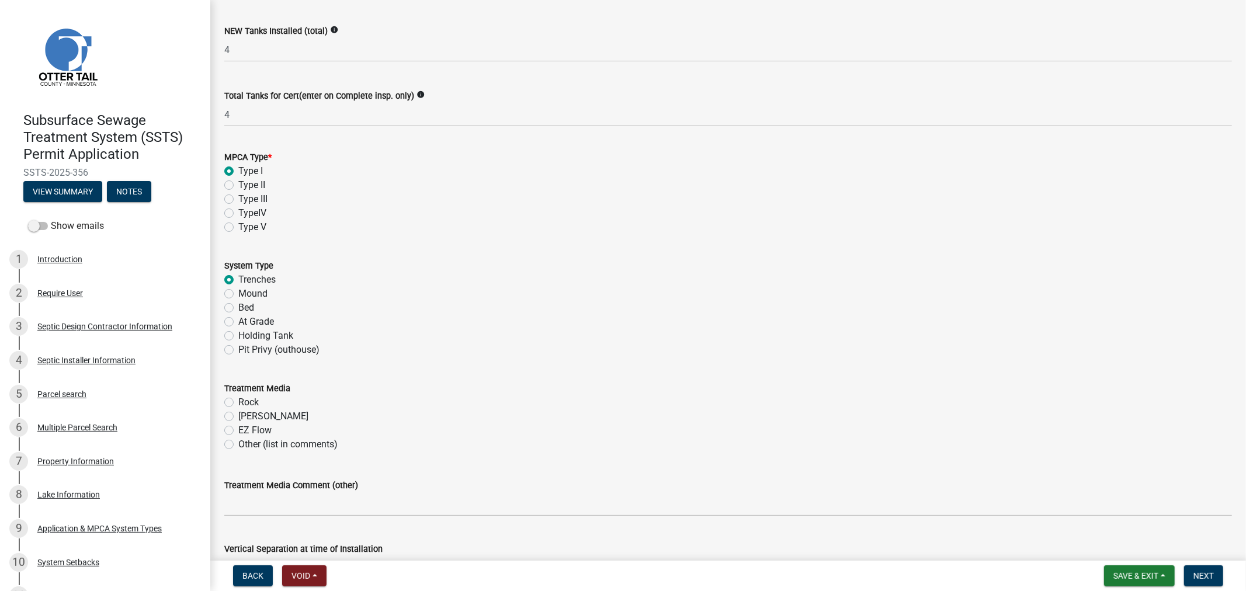
scroll to position [259, 0]
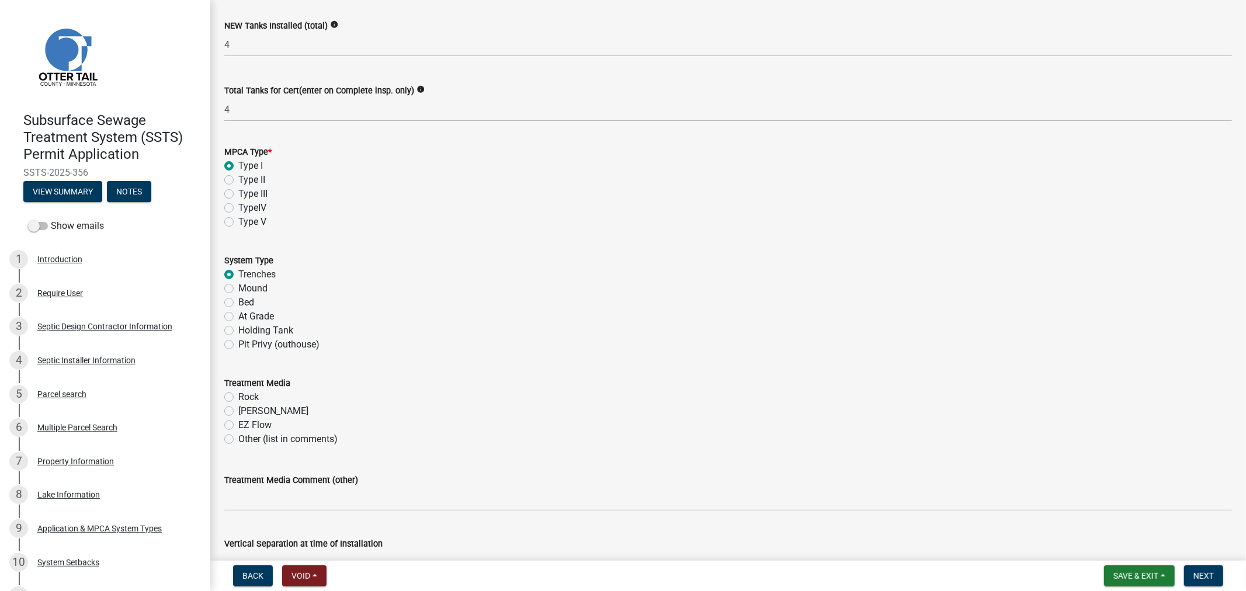
click at [238, 414] on label "Chambers" at bounding box center [273, 411] width 70 height 14
click at [238, 412] on input "Chambers" at bounding box center [242, 408] width 8 height 8
radio input "true"
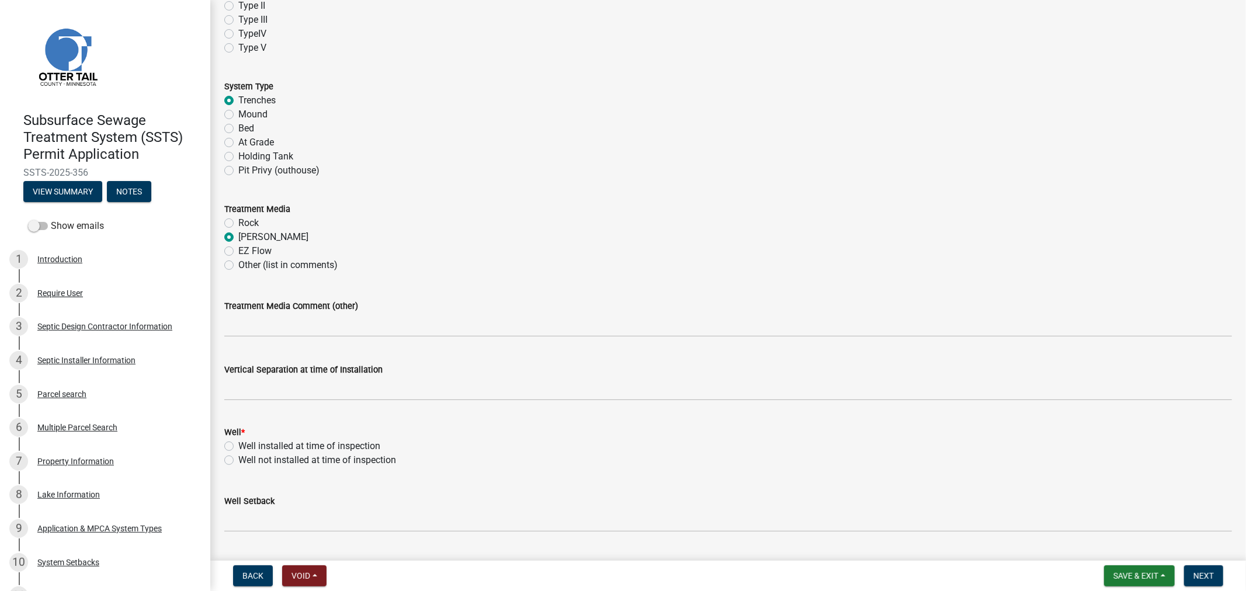
scroll to position [454, 0]
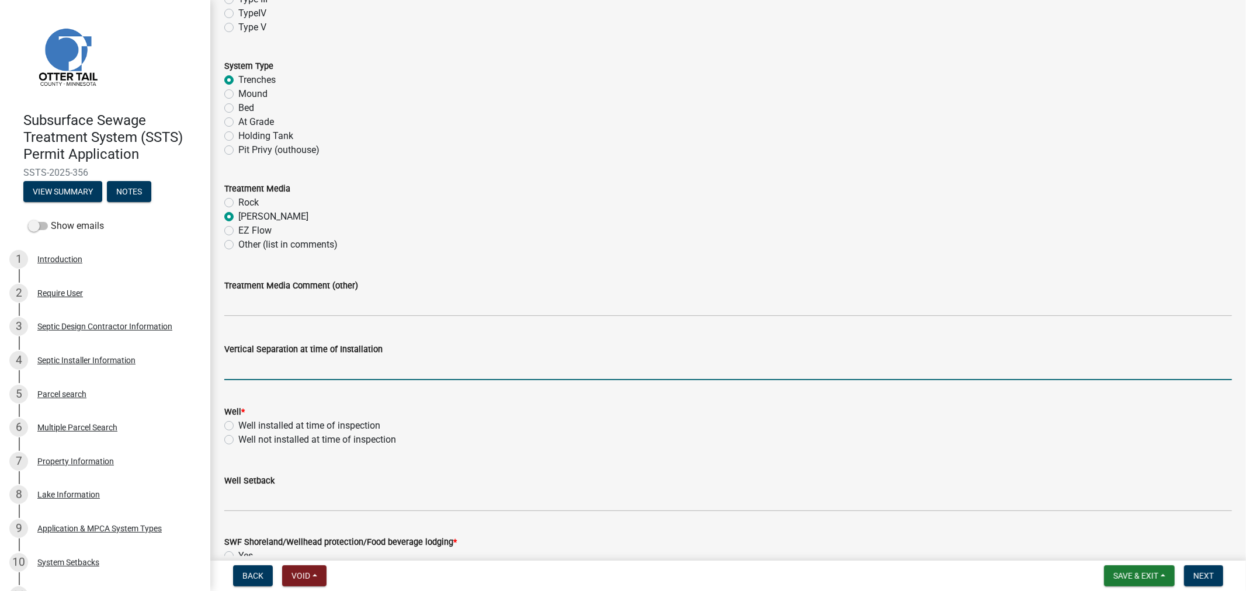
click at [252, 370] on input "text" at bounding box center [728, 368] width 1008 height 24
type input "36"
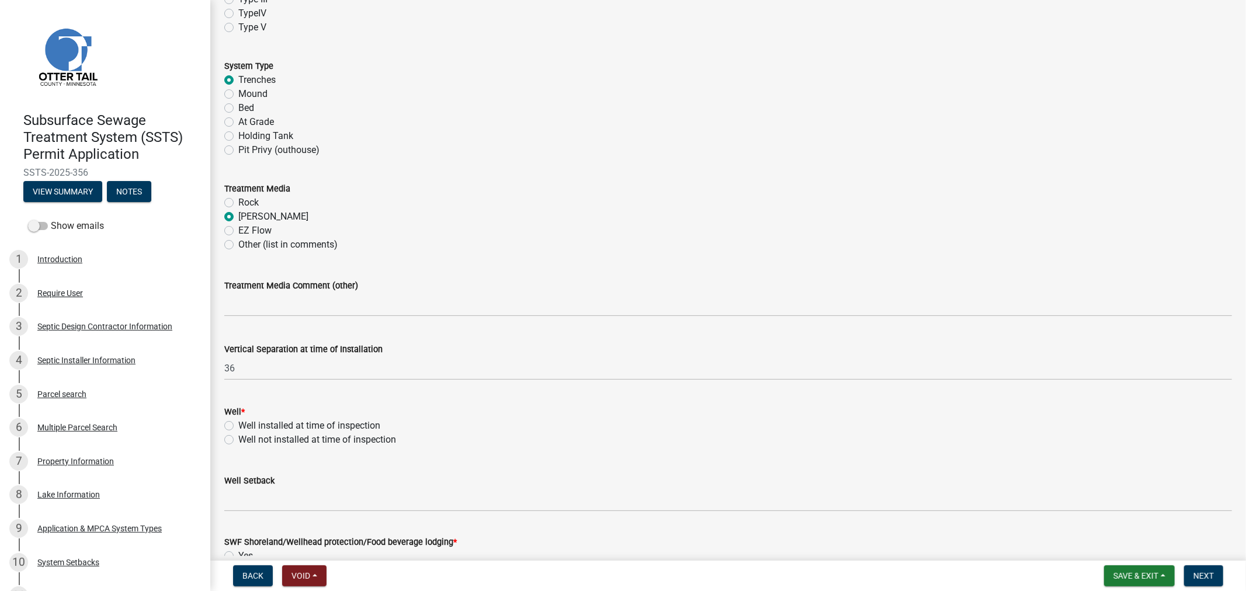
drag, startPoint x: 225, startPoint y: 424, endPoint x: 230, endPoint y: 443, distance: 20.0
click at [238, 424] on label "Well installed at time of inspection" at bounding box center [309, 426] width 142 height 14
click at [238, 424] on input "Well installed at time of inspection" at bounding box center [242, 423] width 8 height 8
radio input "true"
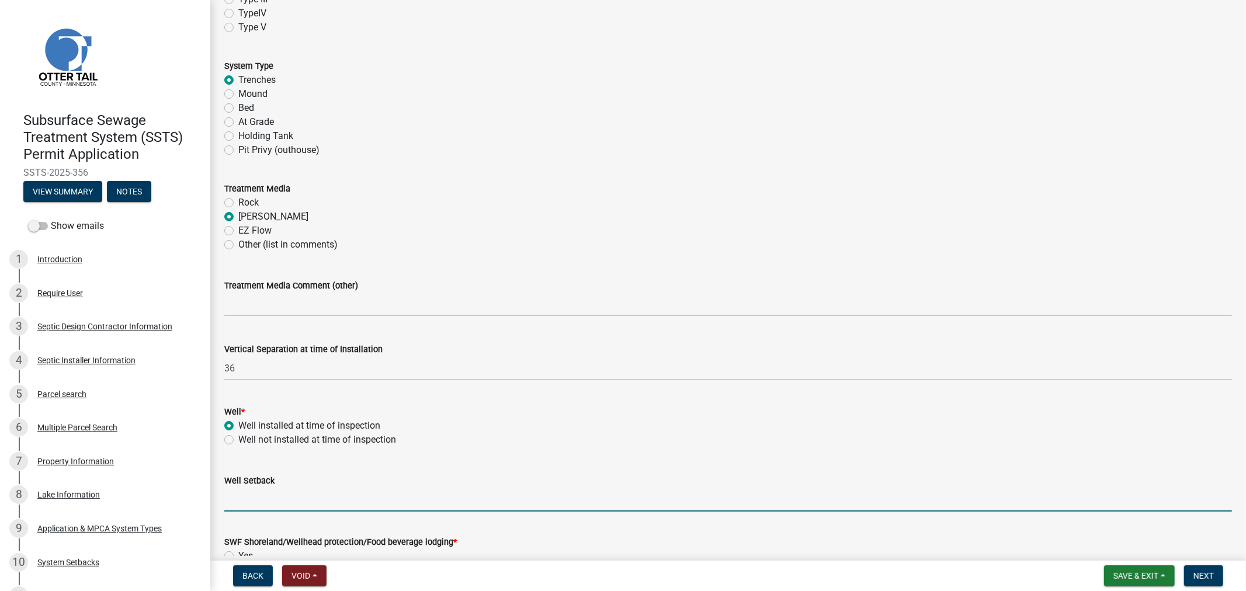
drag, startPoint x: 263, startPoint y: 503, endPoint x: 259, endPoint y: 498, distance: 6.3
click at [263, 501] on input "Well Setback" at bounding box center [728, 500] width 1008 height 24
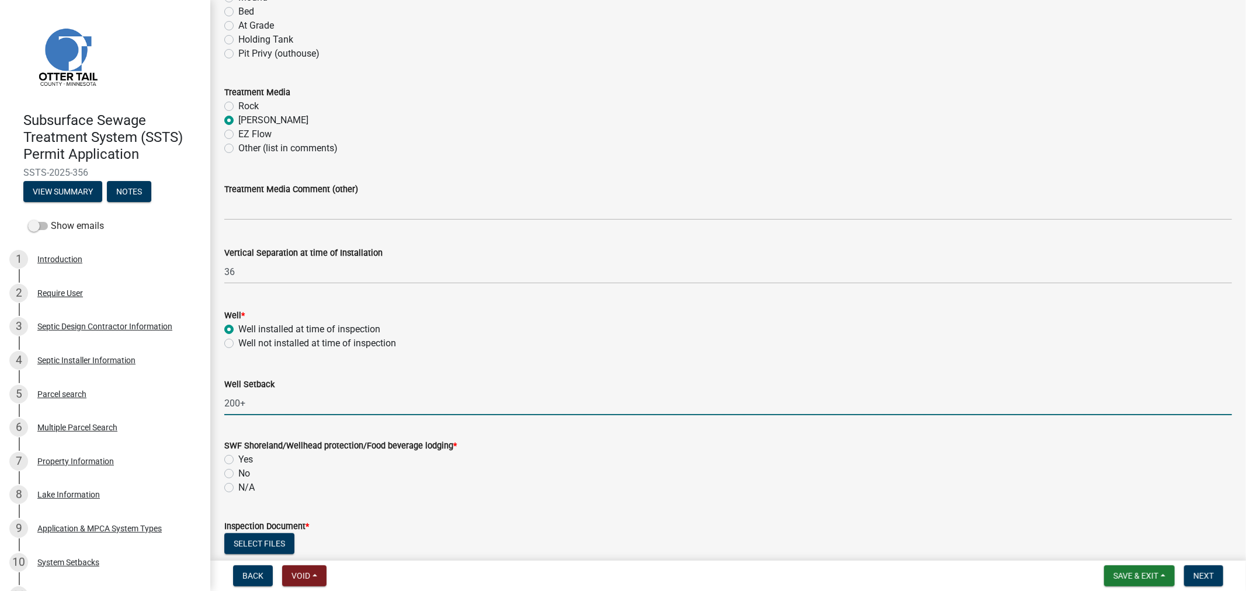
scroll to position [649, 0]
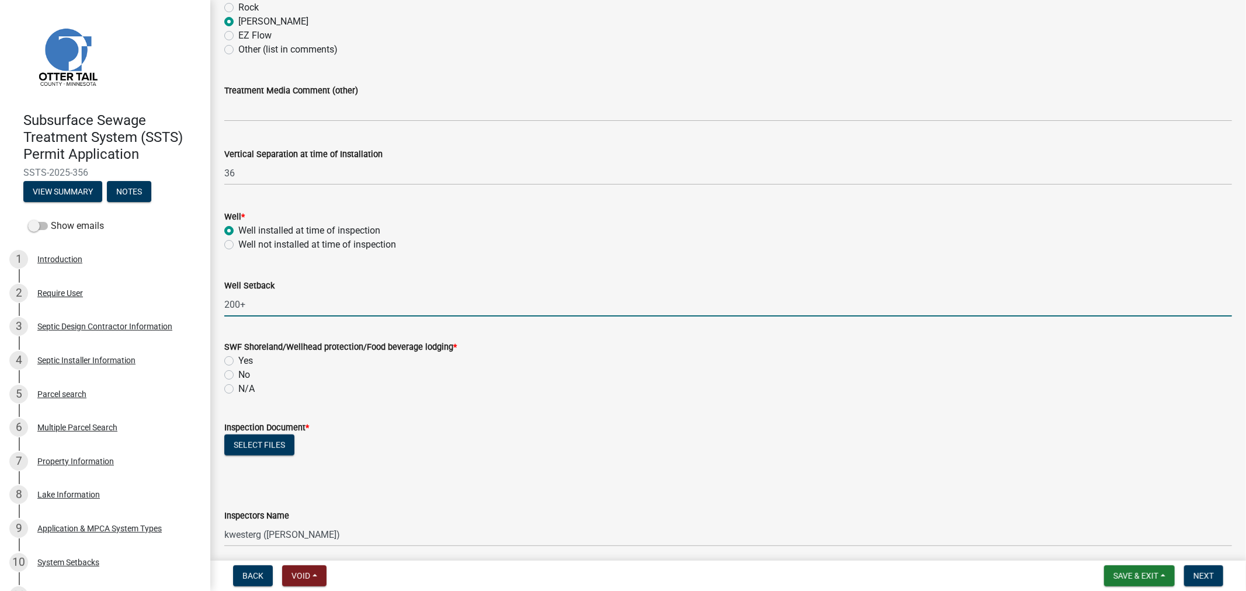
type input "200+"
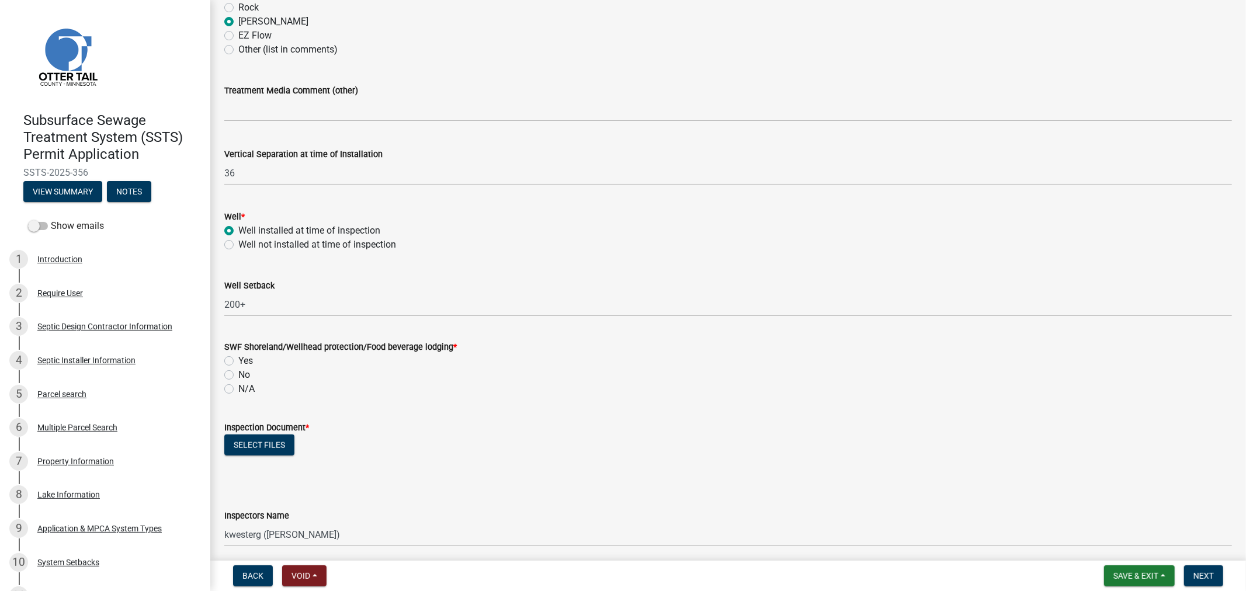
click at [238, 362] on label "Yes" at bounding box center [245, 361] width 15 height 14
click at [238, 362] on input "Yes" at bounding box center [242, 358] width 8 height 8
radio input "true"
click at [260, 449] on button "Select files" at bounding box center [259, 445] width 70 height 21
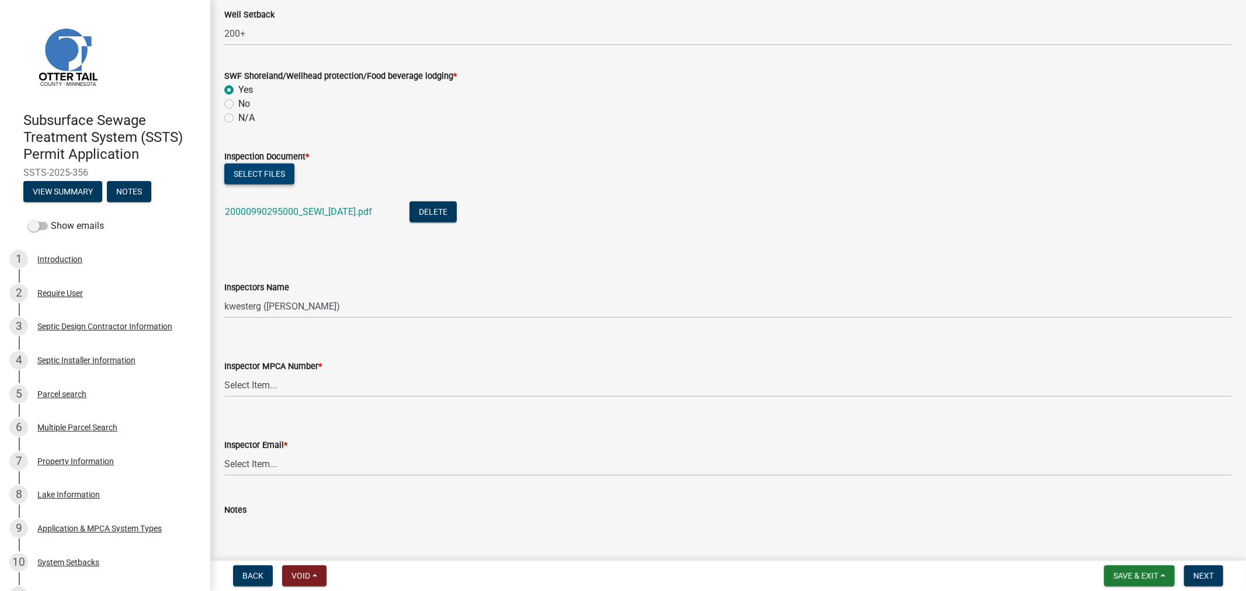
scroll to position [973, 0]
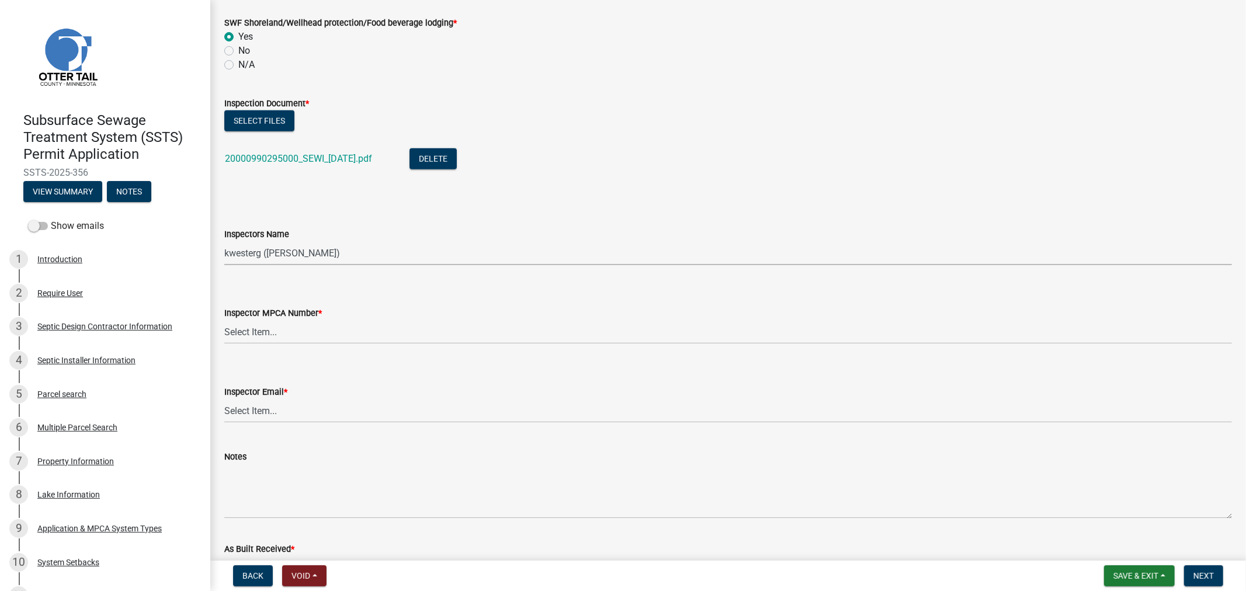
click at [373, 259] on select "Select Item... btollefson (Brittany Tollefson) alexisnewark (Alexis Newark) epl…" at bounding box center [728, 253] width 1008 height 24
select select "64cc3fb4-2a84-49c8-ae2d-a7b3072cebaf"
click at [224, 241] on select "Select Item... btollefson (Brittany Tollefson) alexisnewark (Alexis Newark) epl…" at bounding box center [728, 253] width 1008 height 24
click at [375, 333] on select "Select Item... Alexis Newark (10415) Andrea Perales (924) Brittany Tollefson (1…" at bounding box center [728, 332] width 1008 height 24
click at [224, 320] on select "Select Item... Alexis Newark (10415) Andrea Perales (924) Brittany Tollefson (1…" at bounding box center [728, 332] width 1008 height 24
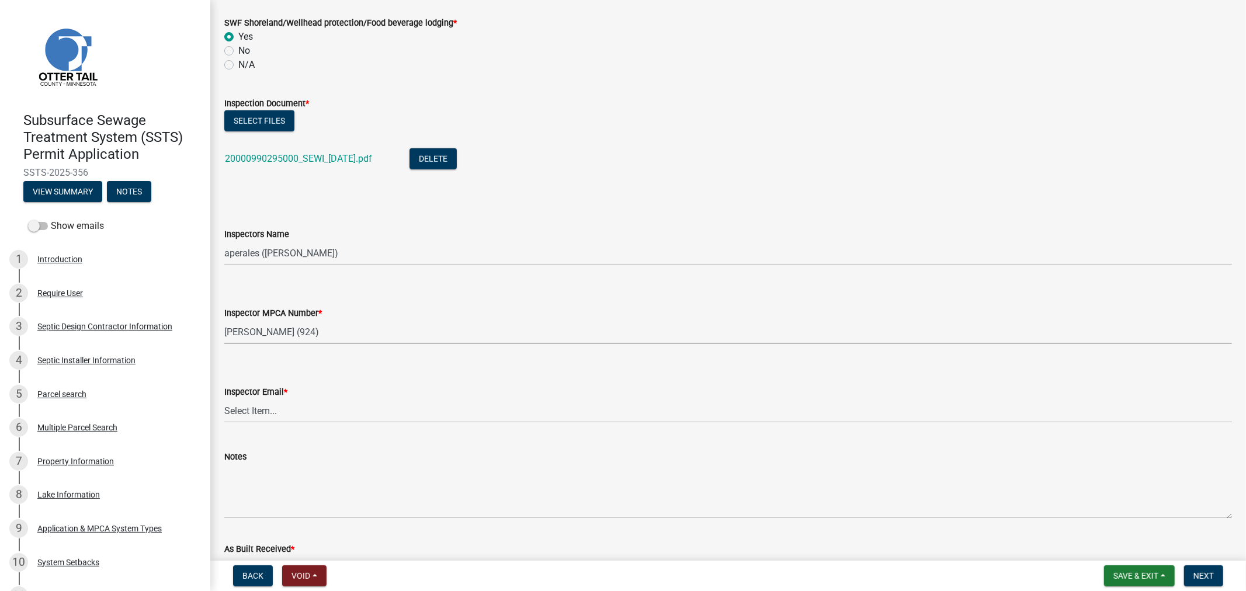
select select "6979e2cf-acfc-4aeb-b273-cede3e7f0b0f"
click at [345, 408] on select "Select Item... Alexis Newark (anewark@ottertailcounty.gov) Amy Busko (abusko@ot…" at bounding box center [728, 411] width 1008 height 24
click at [224, 399] on select "Select Item... Alexis Newark (anewark@ottertailcounty.gov) Amy Busko (abusko@ot…" at bounding box center [728, 411] width 1008 height 24
select select "fc504d62-a492-4196-a78d-ce00230c60b4"
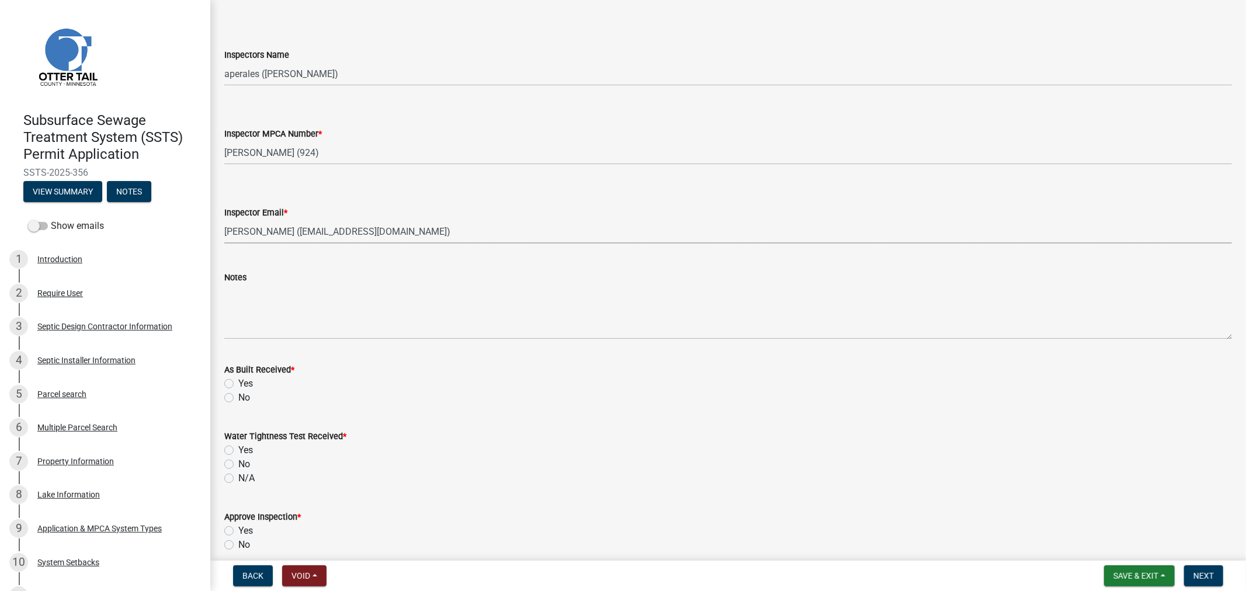
scroll to position [1169, 0]
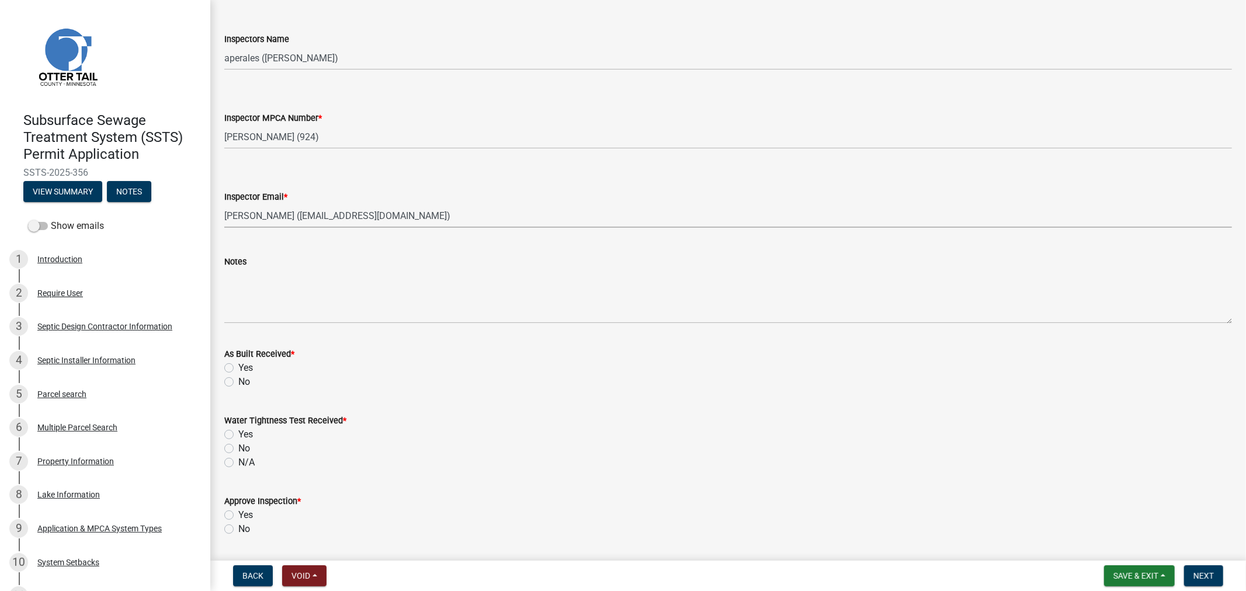
click at [238, 382] on label "No" at bounding box center [244, 382] width 12 height 14
click at [238, 382] on input "No" at bounding box center [242, 379] width 8 height 8
radio input "true"
drag, startPoint x: 230, startPoint y: 465, endPoint x: 225, endPoint y: 488, distance: 23.3
click at [238, 465] on label "N/A" at bounding box center [246, 463] width 16 height 14
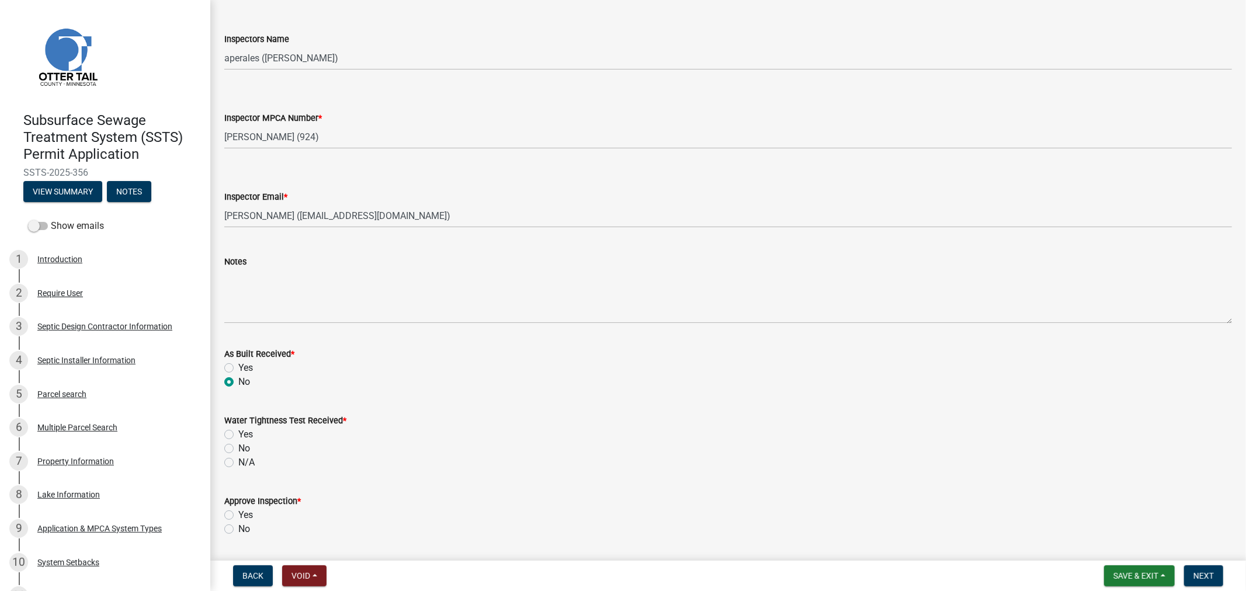
click at [238, 463] on input "N/A" at bounding box center [242, 460] width 8 height 8
radio input "true"
click at [238, 515] on label "Yes" at bounding box center [245, 515] width 15 height 14
click at [238, 515] on input "Yes" at bounding box center [242, 512] width 8 height 8
radio input "true"
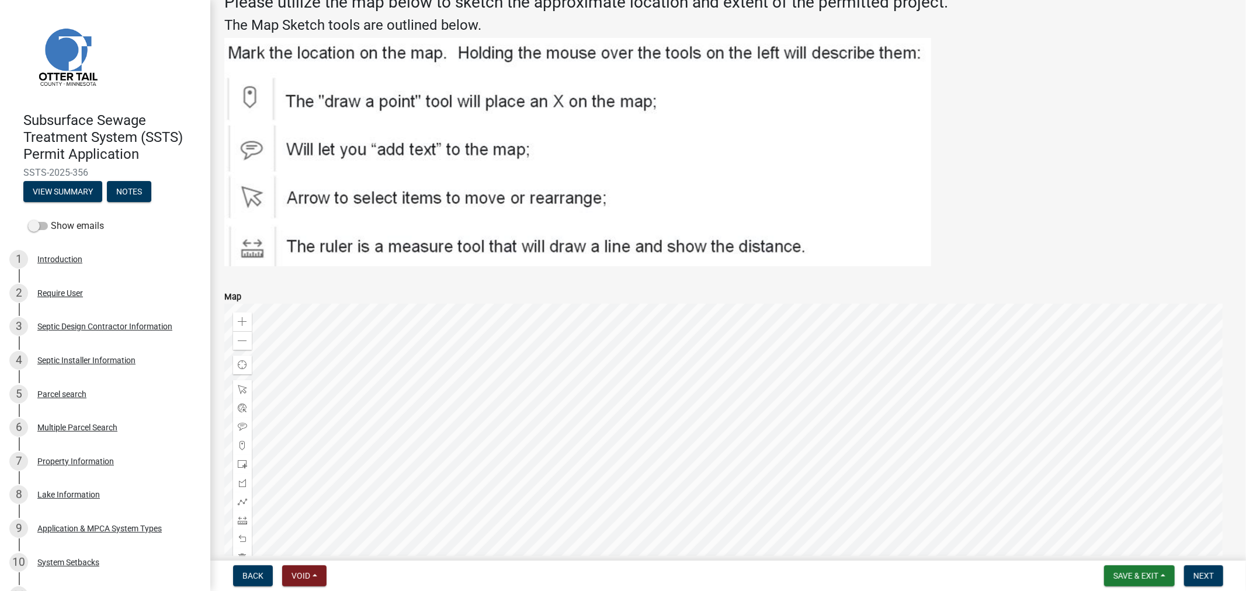
scroll to position [1913, 0]
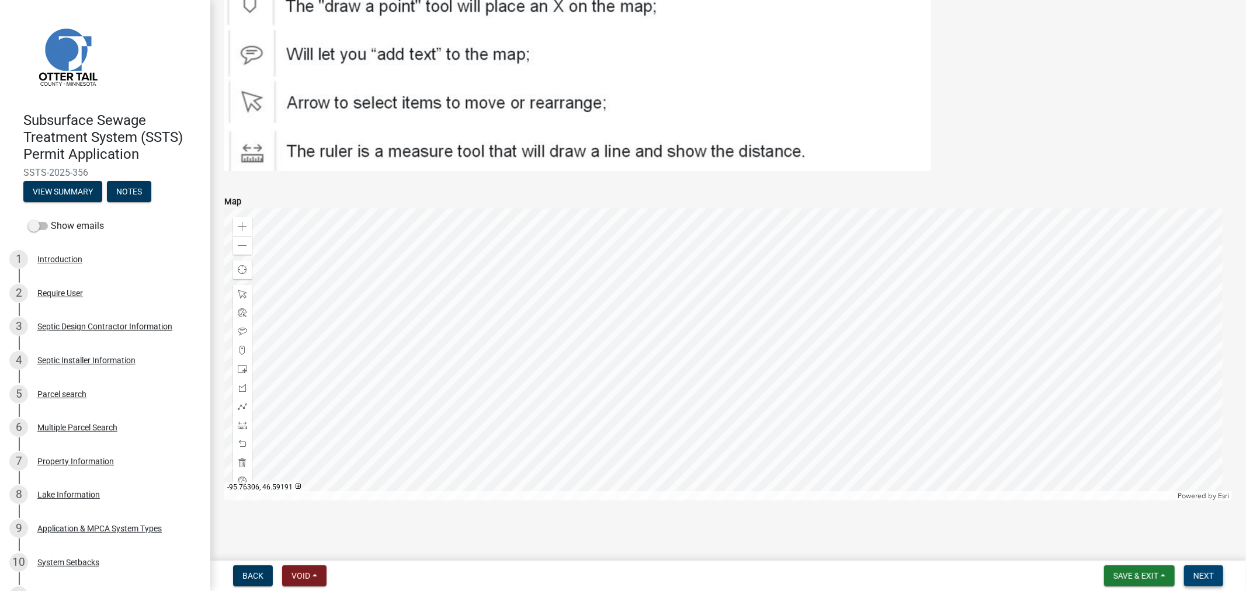
click at [1198, 577] on span "Next" at bounding box center [1204, 575] width 20 height 9
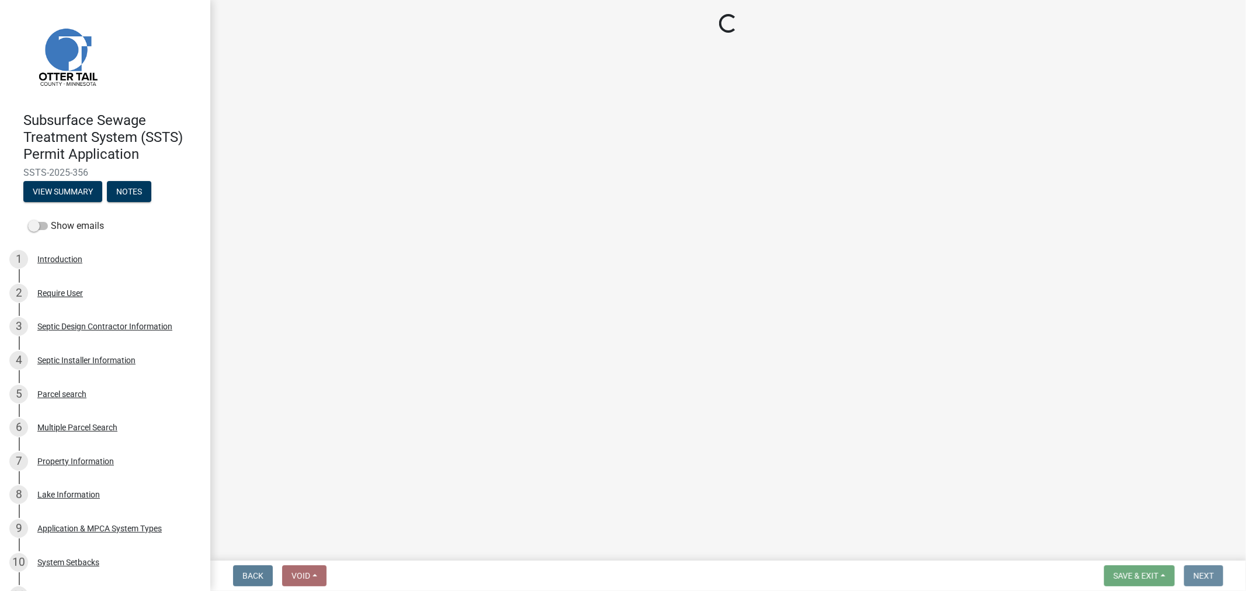
scroll to position [0, 0]
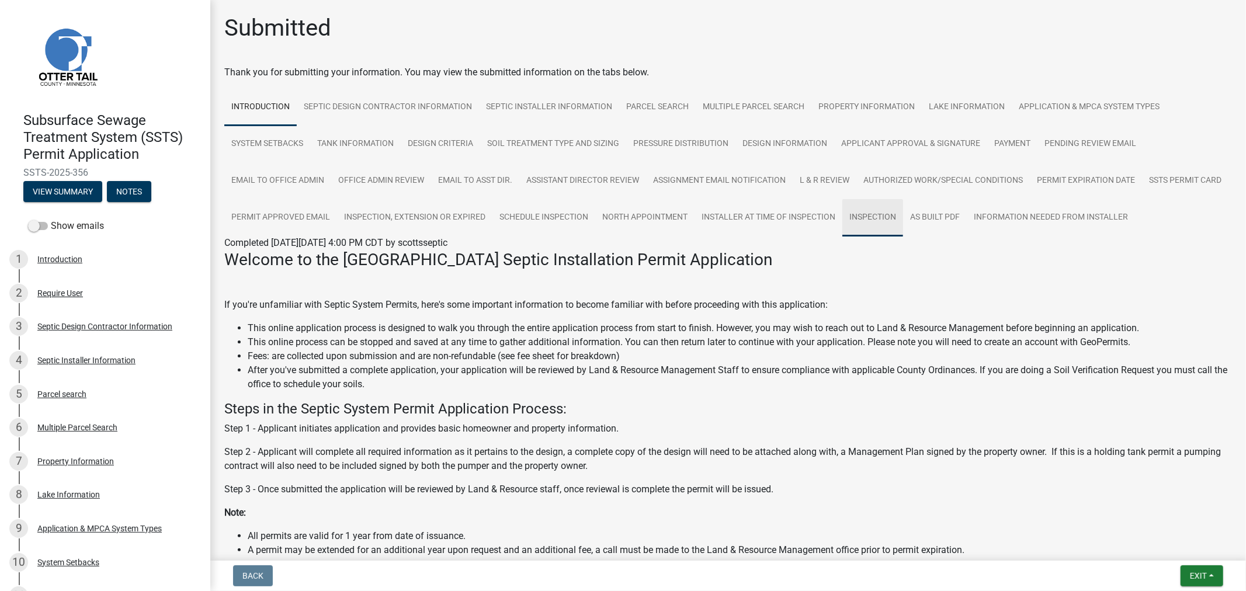
click at [903, 210] on link "Inspection" at bounding box center [873, 217] width 61 height 37
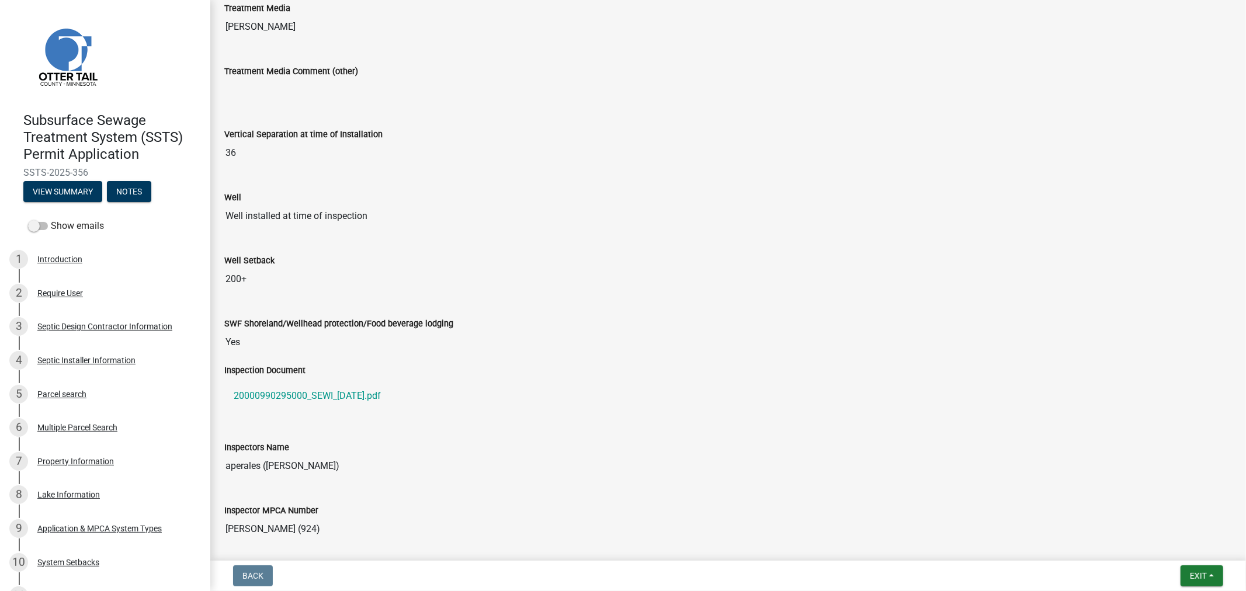
scroll to position [714, 0]
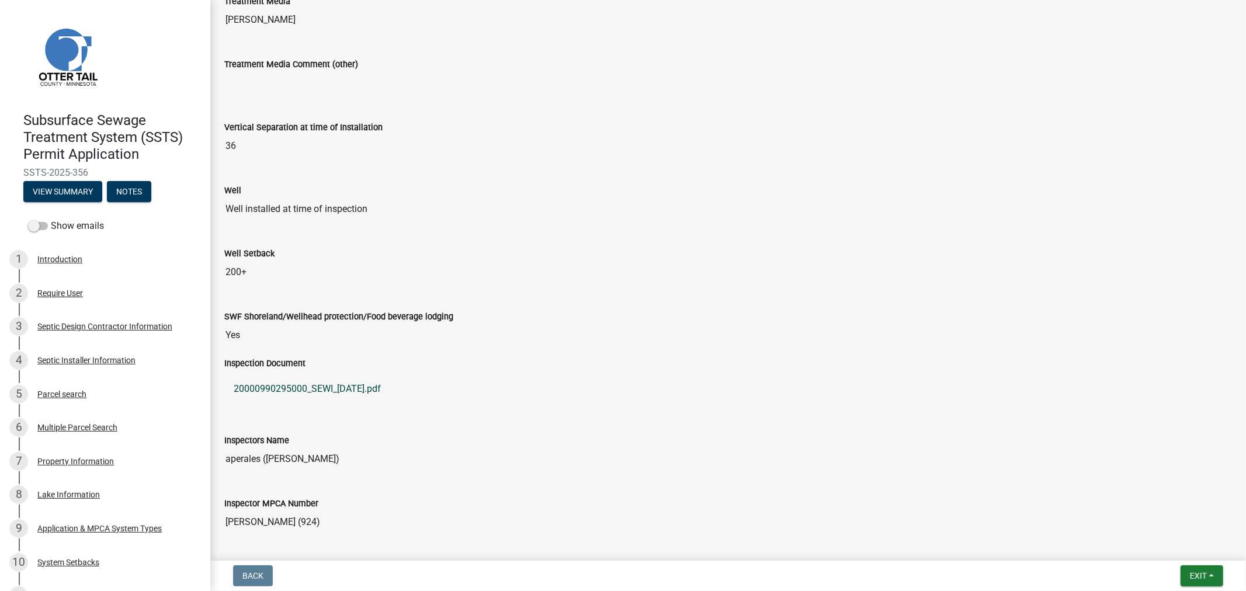
click at [366, 394] on link "20000990295000_SEWI_2025-09-29.pdf" at bounding box center [728, 389] width 1008 height 28
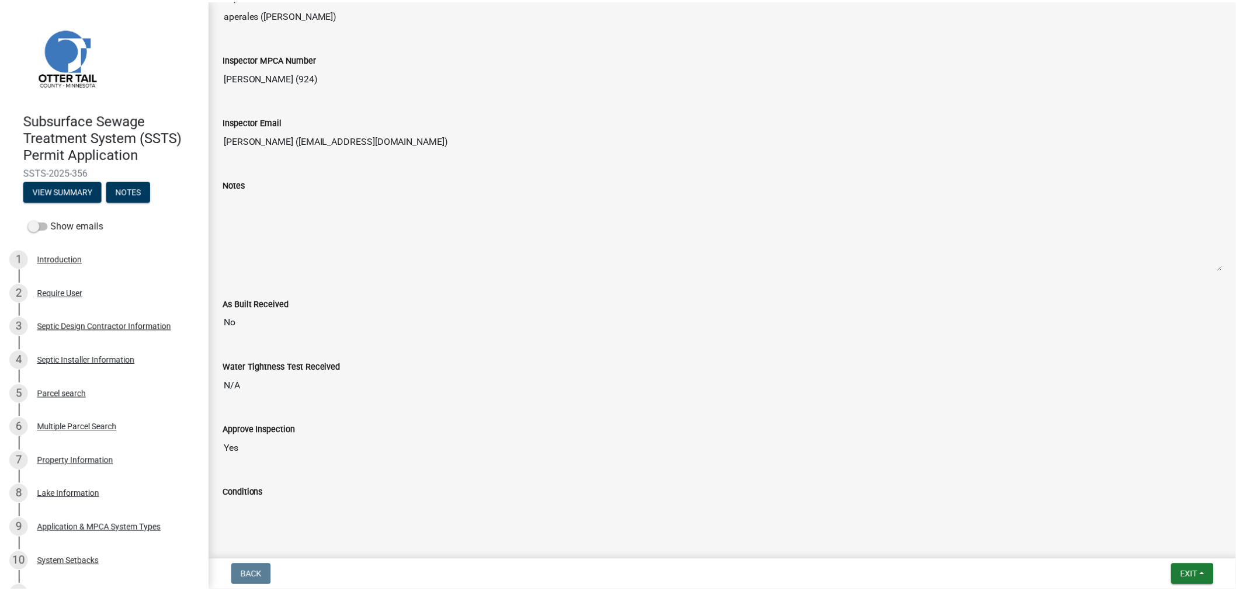
scroll to position [1169, 0]
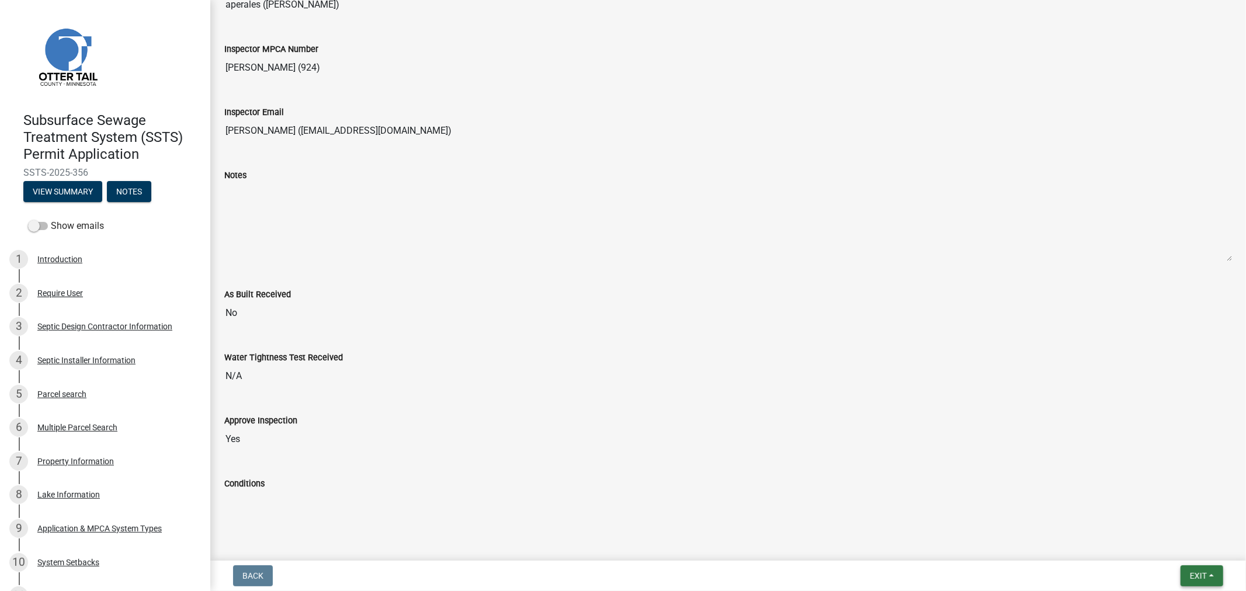
click at [1191, 583] on button "Exit" at bounding box center [1202, 576] width 43 height 21
click at [1167, 541] on button "Save & Exit" at bounding box center [1176, 546] width 93 height 28
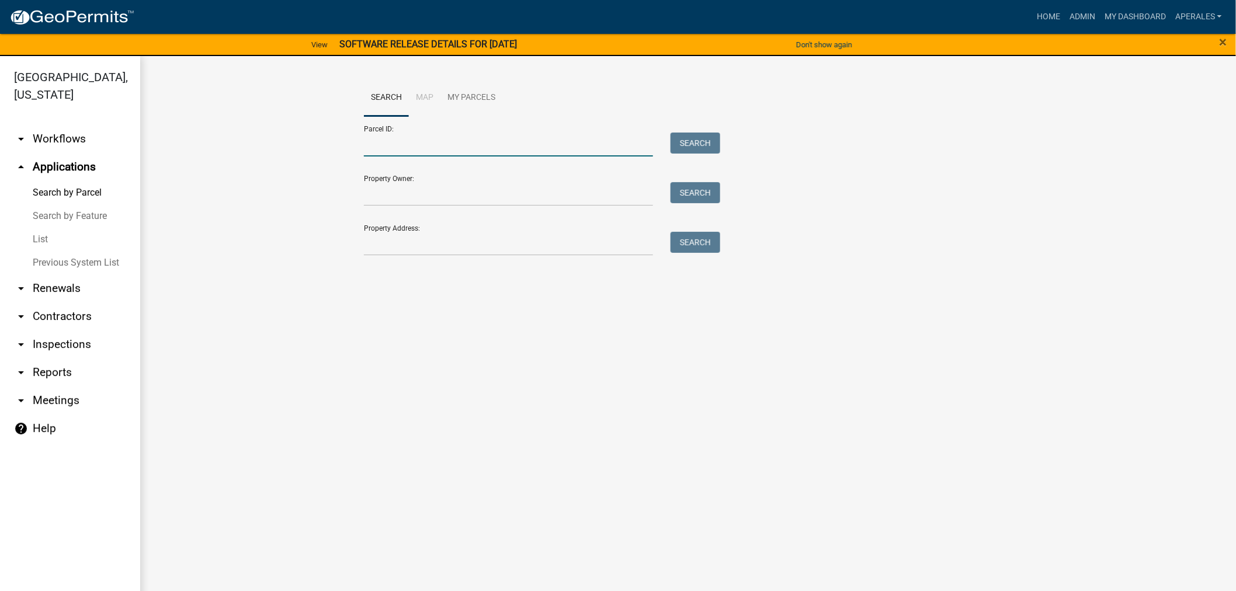
click at [400, 147] on input "Parcel ID:" at bounding box center [508, 145] width 289 height 24
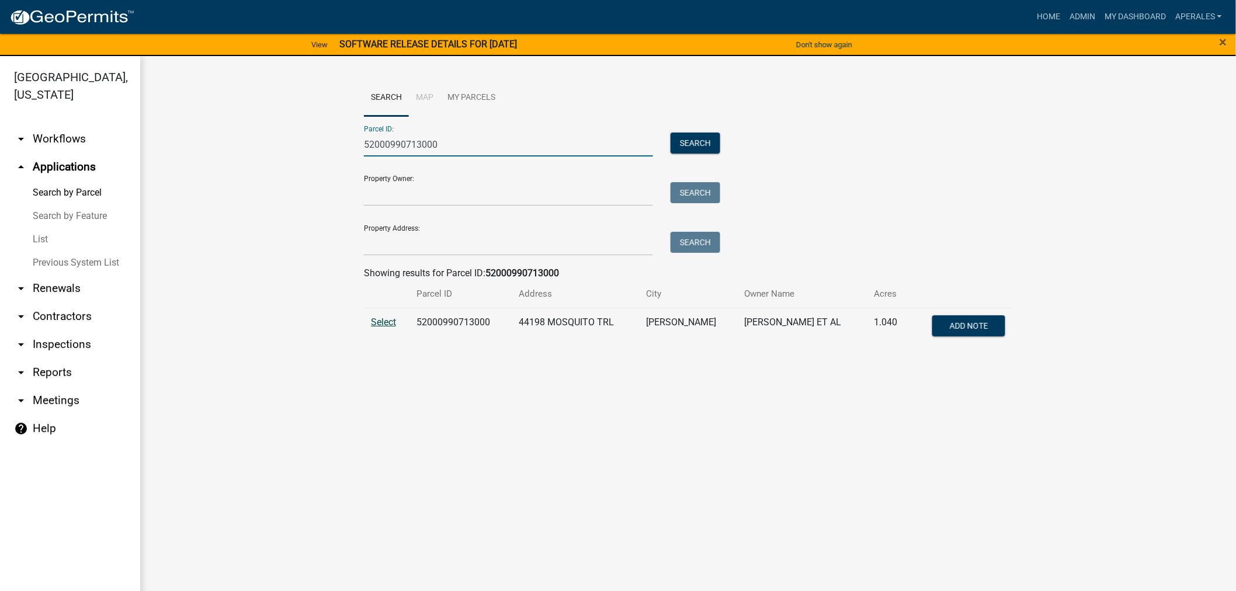
type input "52000990713000"
click at [387, 325] on span "Select" at bounding box center [383, 322] width 25 height 11
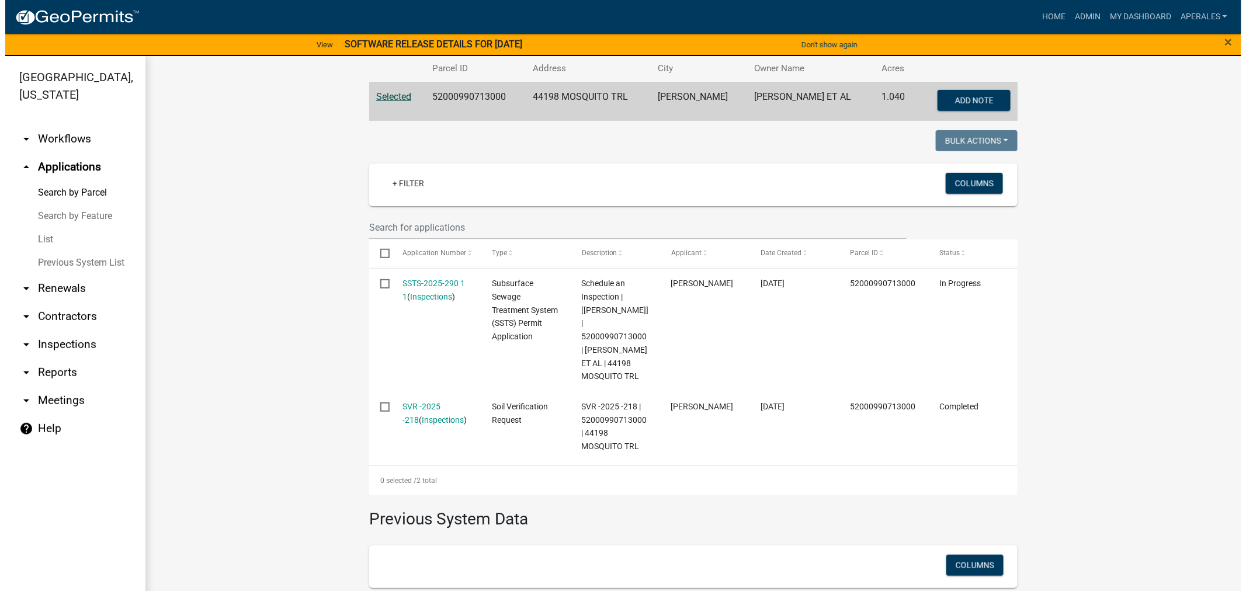
scroll to position [324, 0]
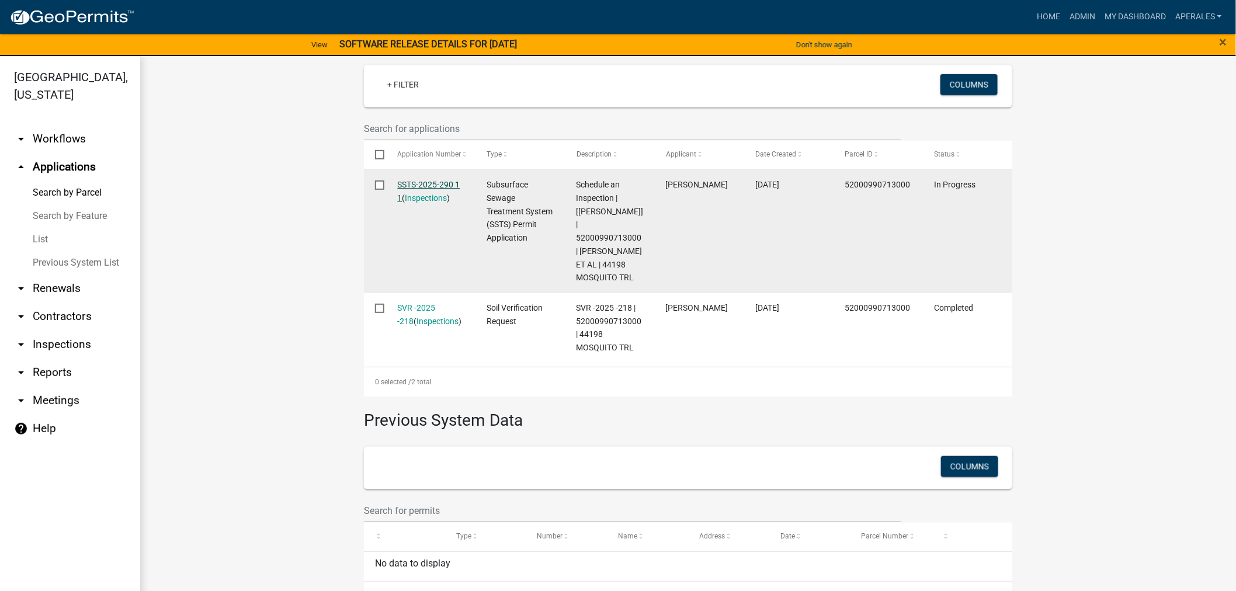
click at [428, 189] on link "SSTS-2025-290 1 1" at bounding box center [429, 191] width 63 height 23
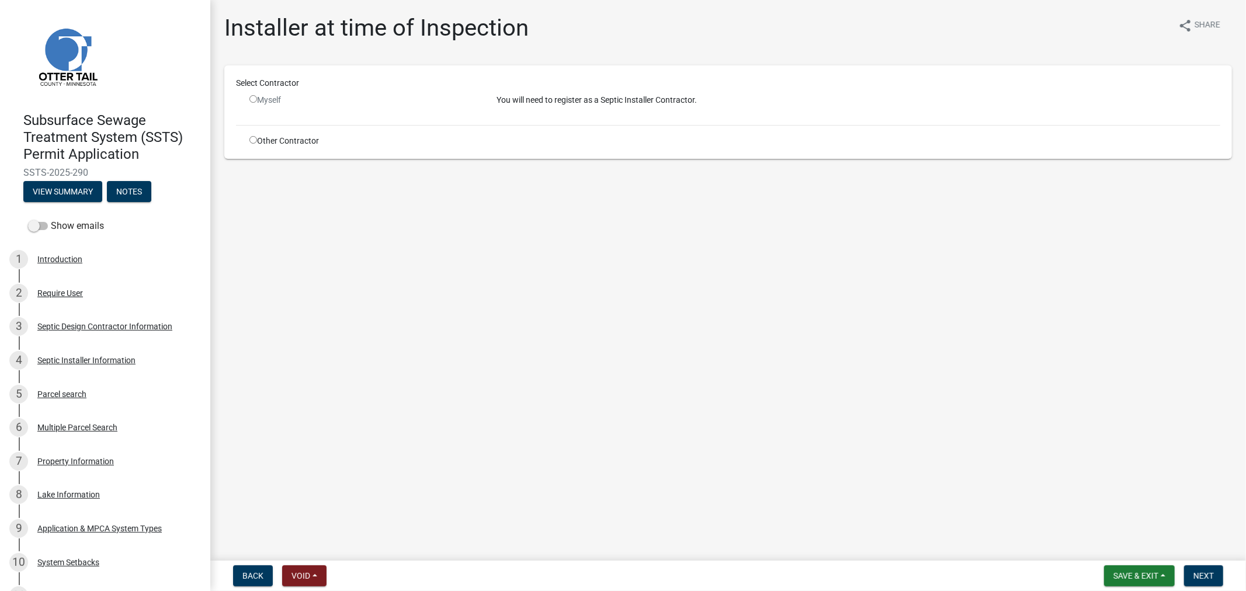
click at [250, 142] on input "radio" at bounding box center [254, 140] width 8 height 8
radio input "true"
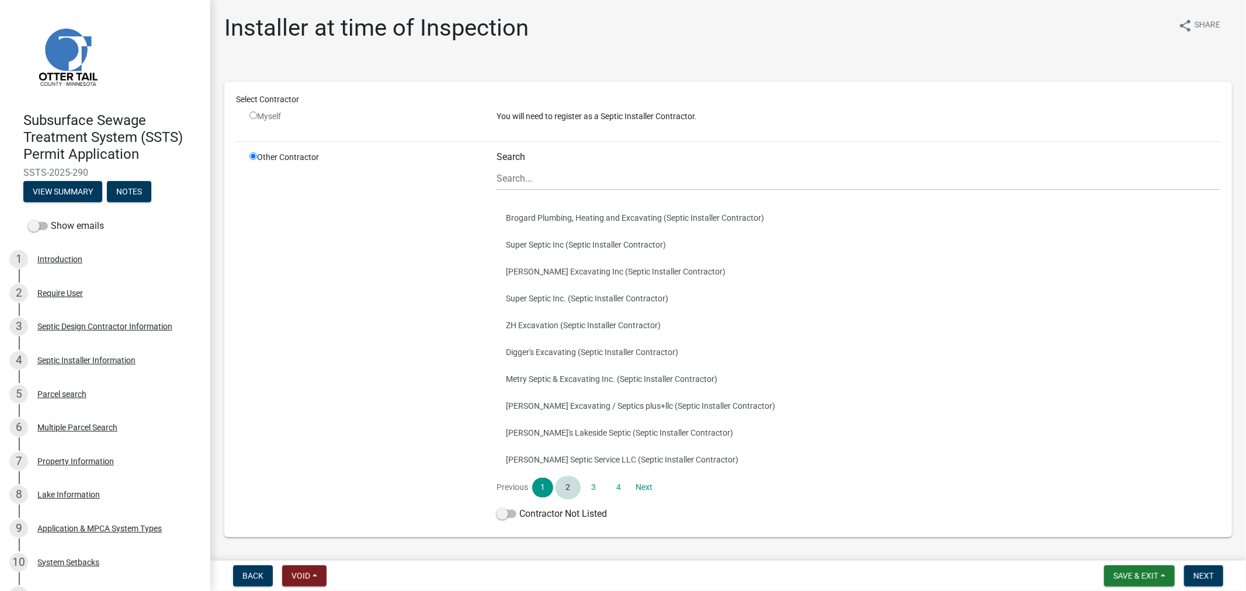
click at [563, 487] on link "2" at bounding box center [567, 488] width 21 height 20
click at [591, 488] on link "3" at bounding box center [593, 488] width 21 height 20
click at [585, 425] on button "Mr.D's (Septic Installer Contractor)" at bounding box center [859, 433] width 724 height 27
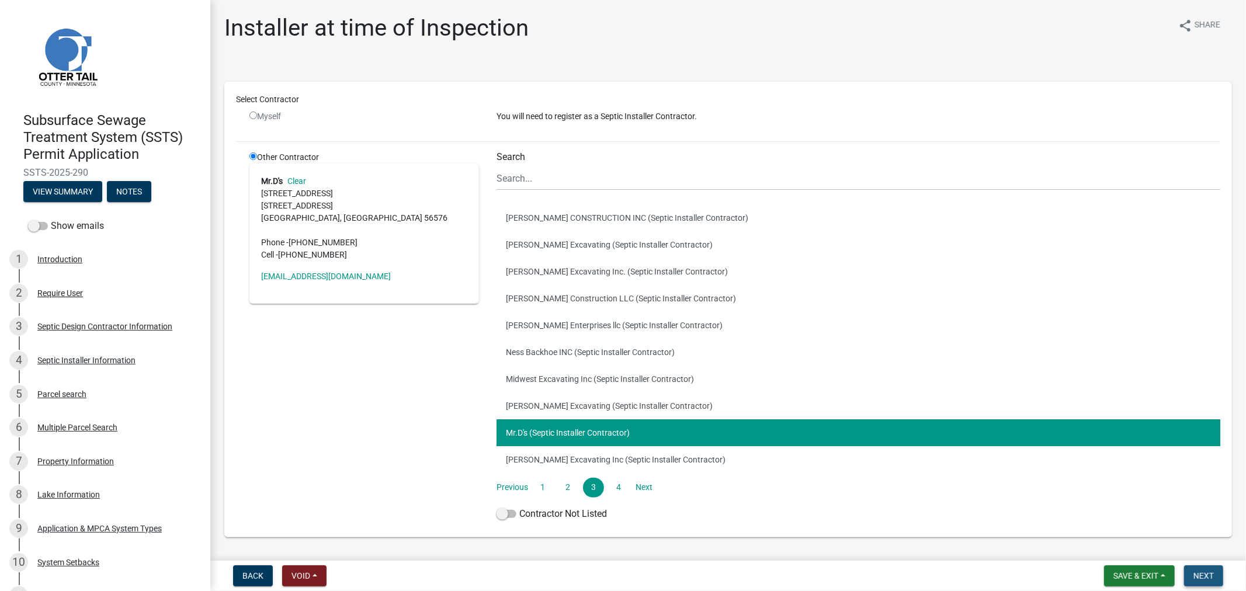
click at [1200, 580] on button "Next" at bounding box center [1203, 576] width 39 height 21
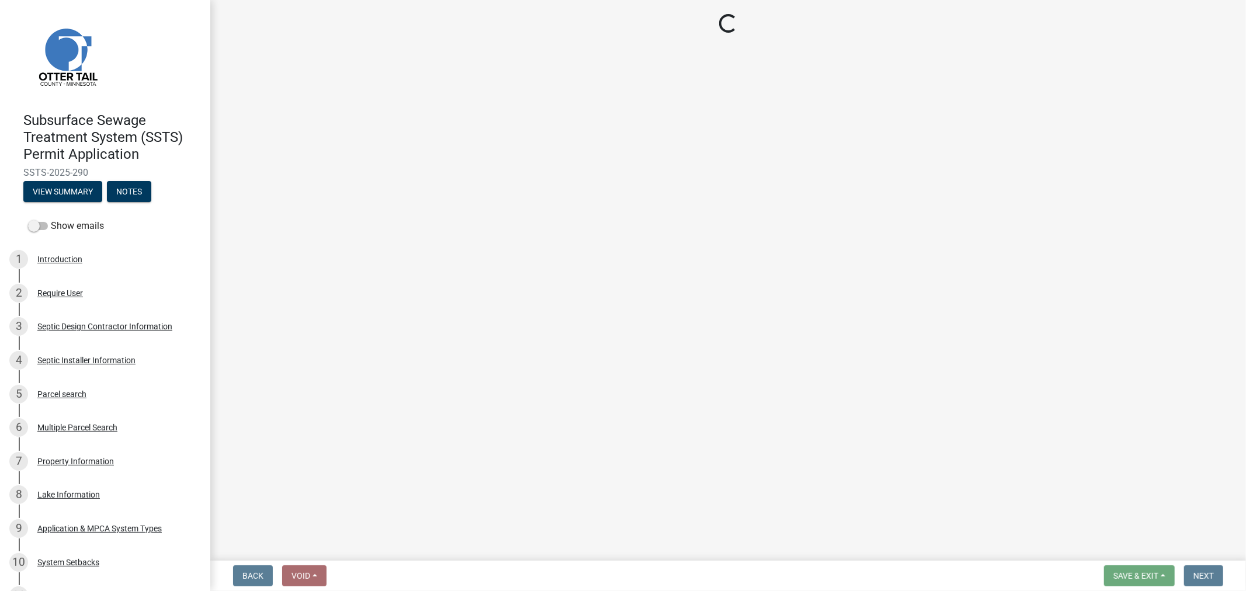
select select "710d5f49-2663-4e73-9718-d0c4e189f5ed"
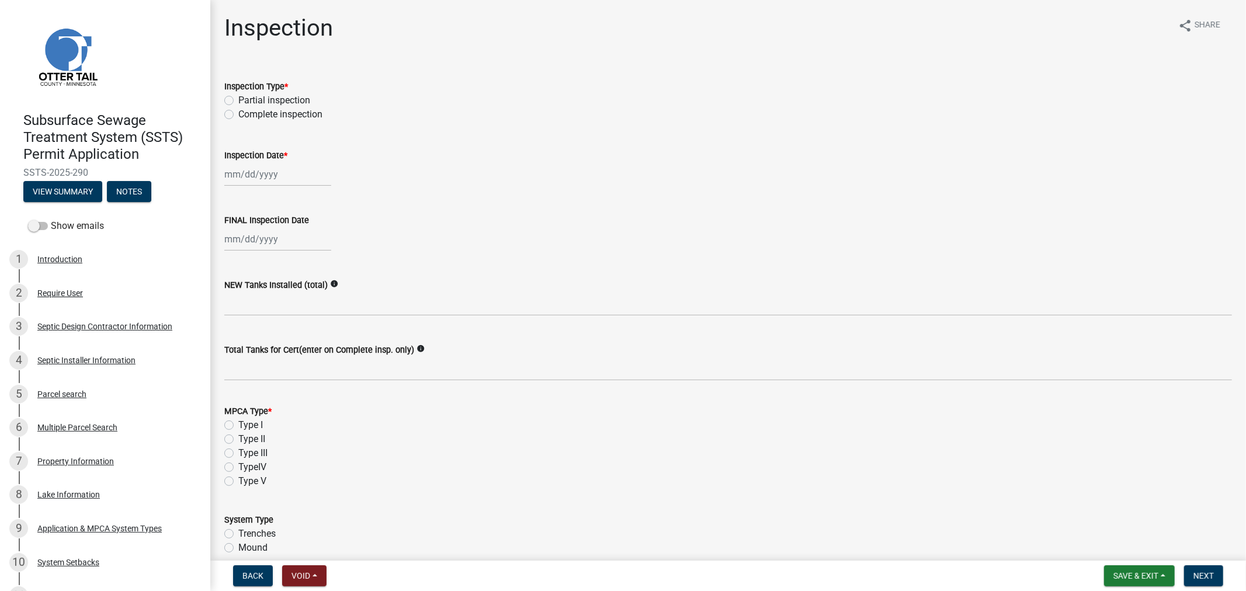
click at [238, 118] on label "Complete inspection" at bounding box center [280, 115] width 84 height 14
click at [238, 115] on input "Complete inspection" at bounding box center [242, 112] width 8 height 8
radio input "true"
click at [238, 118] on label "Complete inspection" at bounding box center [280, 115] width 84 height 14
click at [238, 115] on input "Complete inspection" at bounding box center [242, 112] width 8 height 8
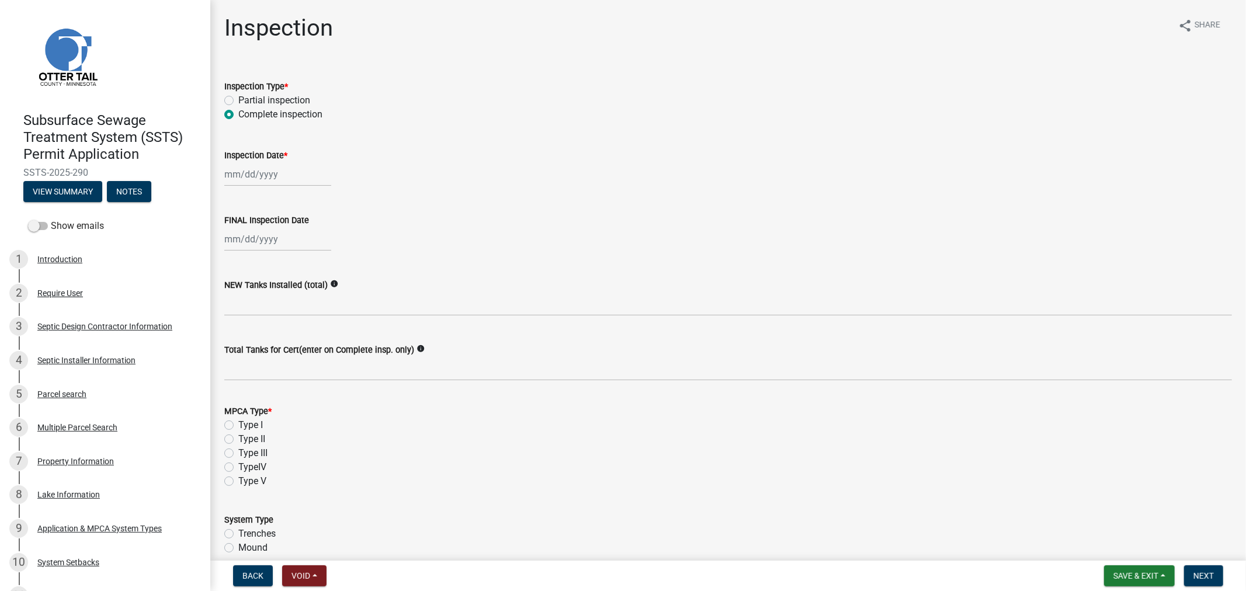
click at [238, 179] on div at bounding box center [277, 174] width 107 height 24
select select "10"
select select "2025"
click at [235, 196] on span "Previous month" at bounding box center [236, 198] width 9 height 9
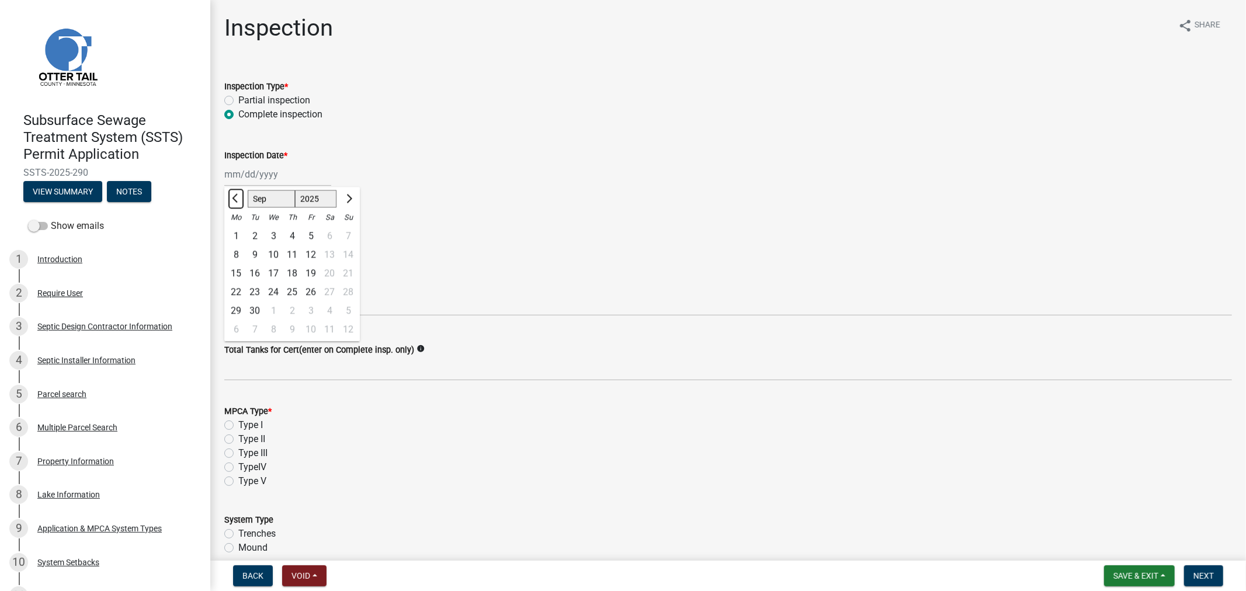
select select "8"
click at [252, 273] on div "12" at bounding box center [254, 273] width 19 height 19
type input "08/12/2025"
click at [244, 241] on div at bounding box center [277, 239] width 107 height 24
select select "10"
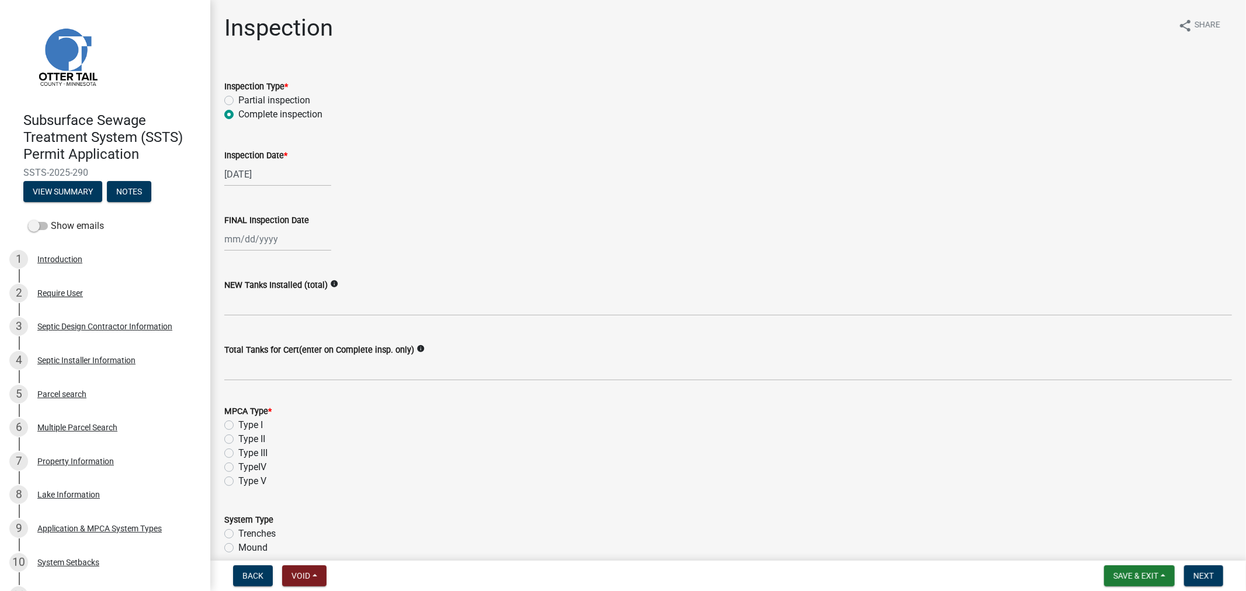
select select "2025"
click at [232, 264] on button "Previous month" at bounding box center [236, 263] width 14 height 19
click at [231, 264] on button "Previous month" at bounding box center [236, 263] width 14 height 19
select select "8"
click at [252, 339] on div "12" at bounding box center [254, 338] width 19 height 19
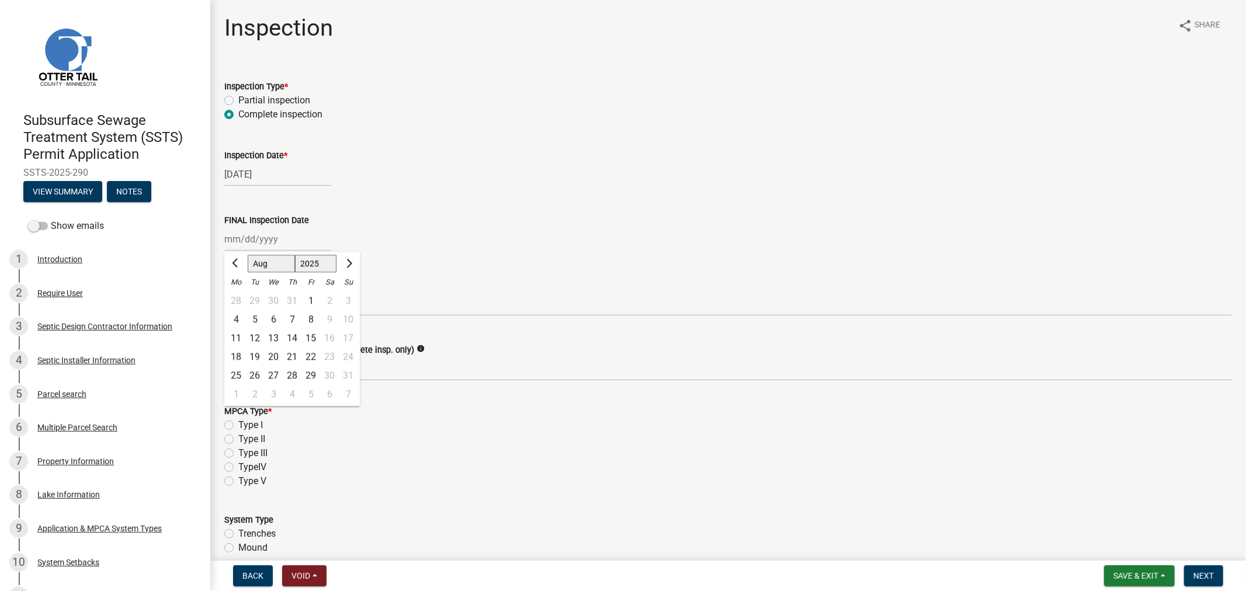
type input "08/12/2025"
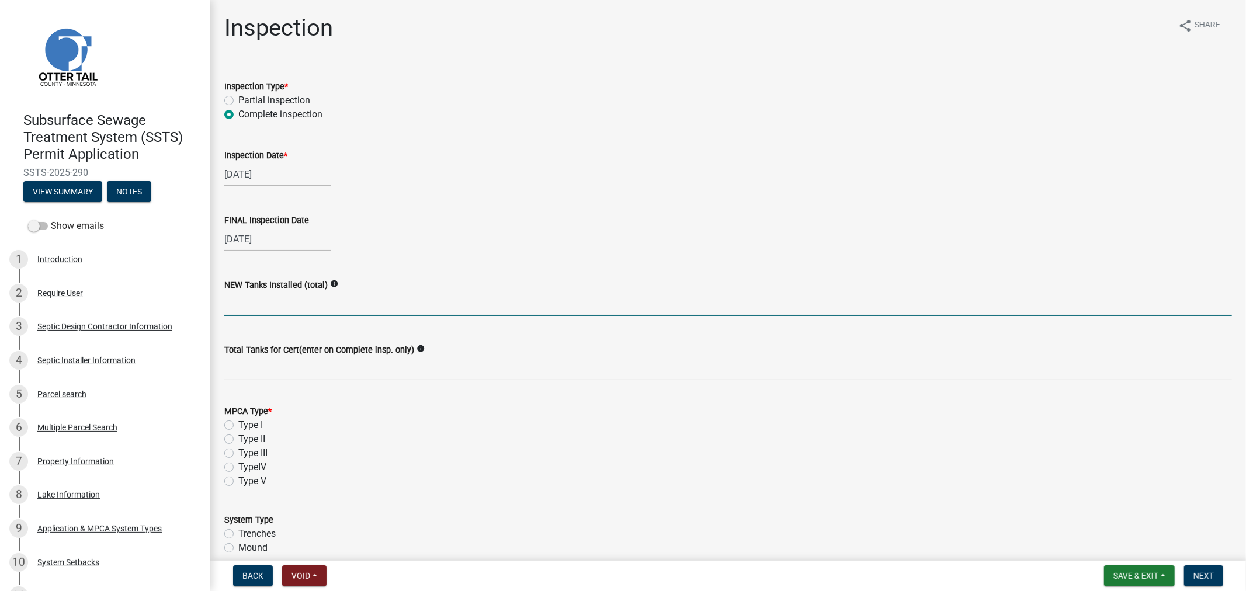
click at [237, 299] on input "text" at bounding box center [728, 304] width 1008 height 24
type input "1"
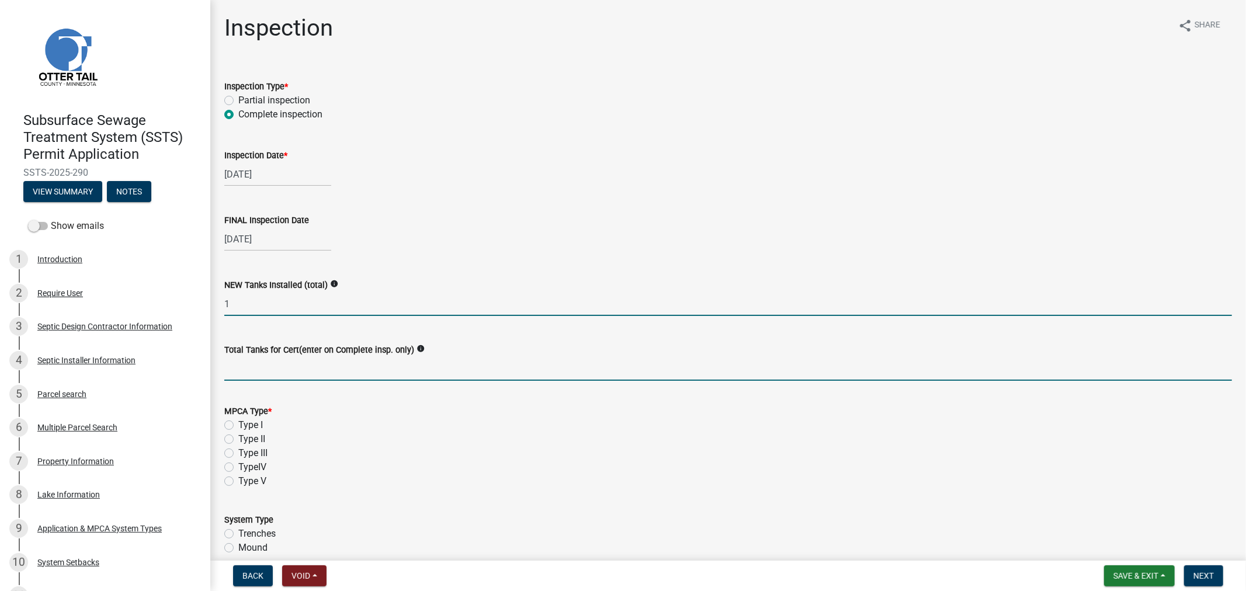
click at [249, 366] on input "Total Tanks for Cert(enter on Complete insp. only)" at bounding box center [728, 369] width 1008 height 24
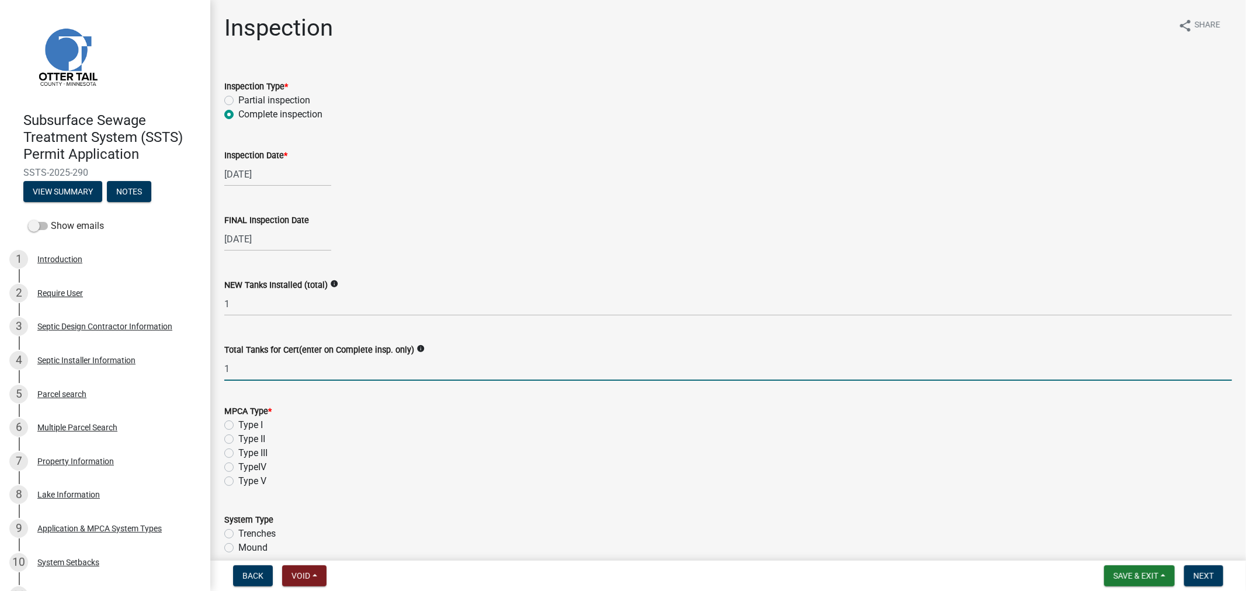
type input "1"
click at [238, 422] on label "Type I" at bounding box center [250, 425] width 25 height 14
click at [238, 422] on input "Type I" at bounding box center [242, 422] width 8 height 8
radio input "true"
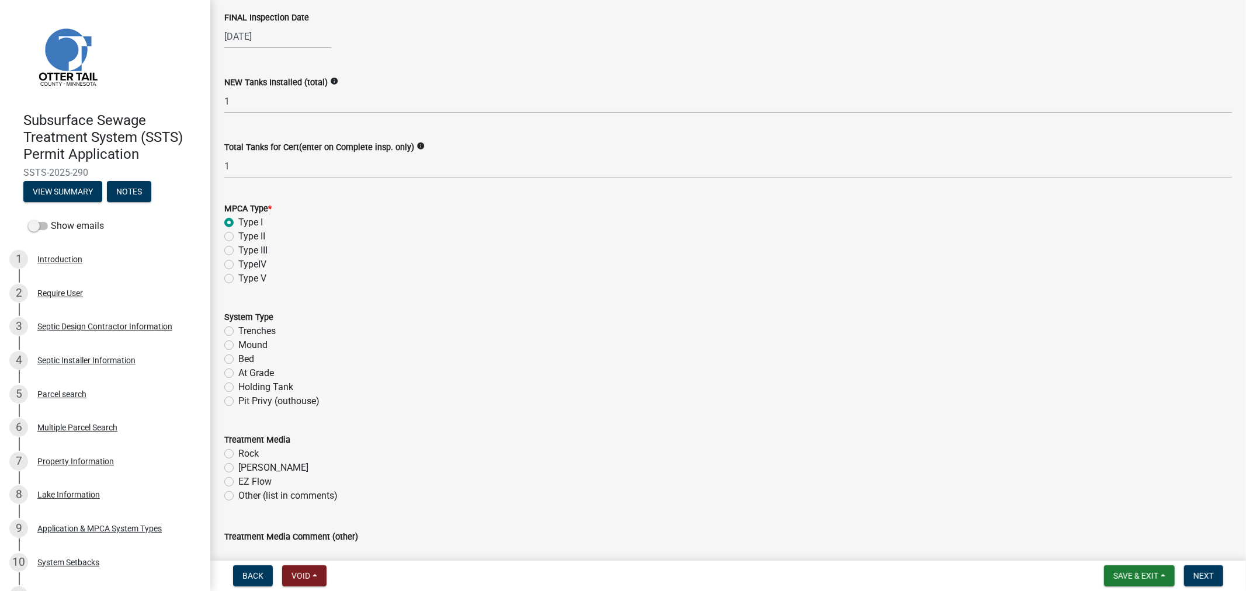
scroll to position [259, 0]
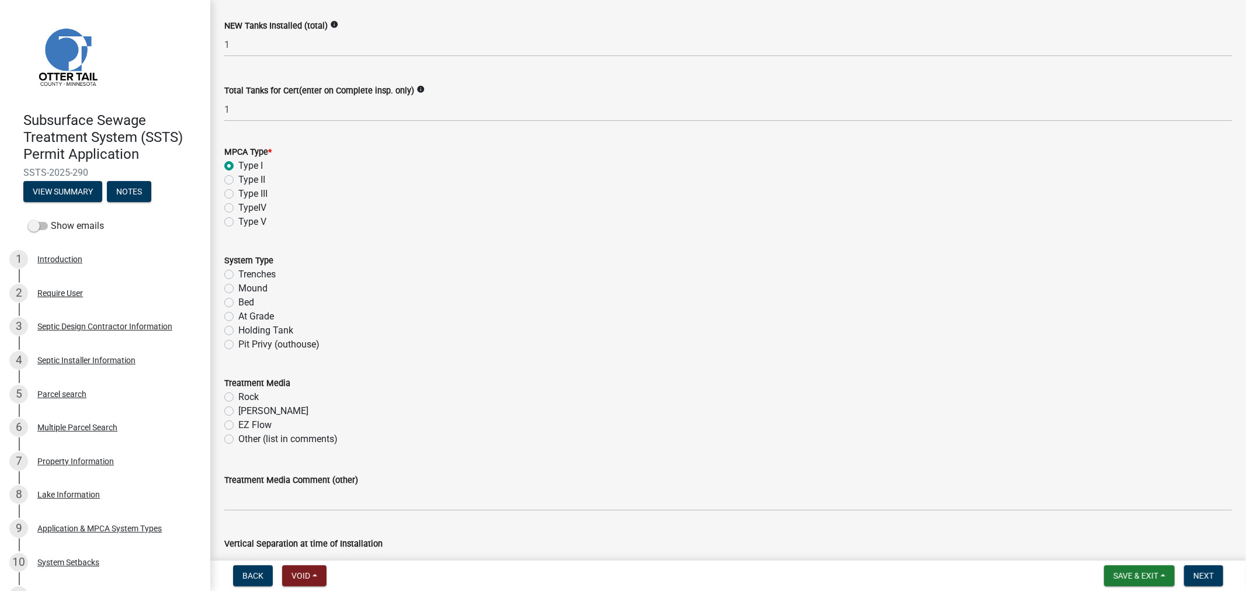
click at [238, 272] on label "Trenches" at bounding box center [256, 275] width 37 height 14
click at [238, 272] on input "Trenches" at bounding box center [242, 272] width 8 height 8
radio input "true"
click at [238, 410] on label "Chambers" at bounding box center [273, 411] width 70 height 14
click at [238, 410] on input "Chambers" at bounding box center [242, 408] width 8 height 8
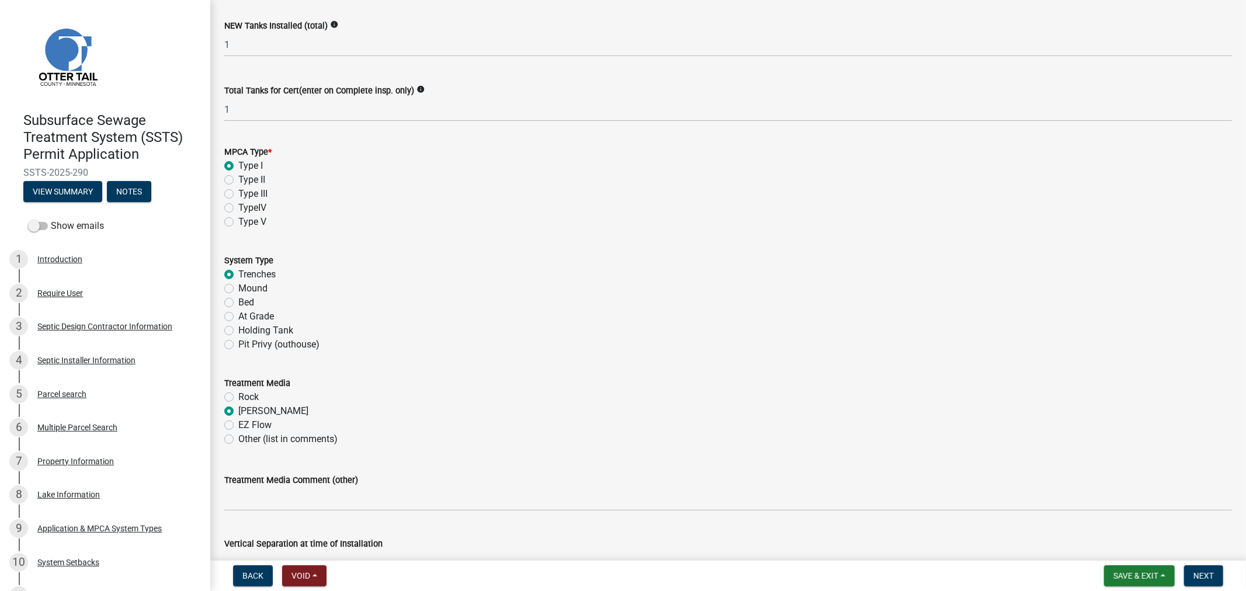
radio input "true"
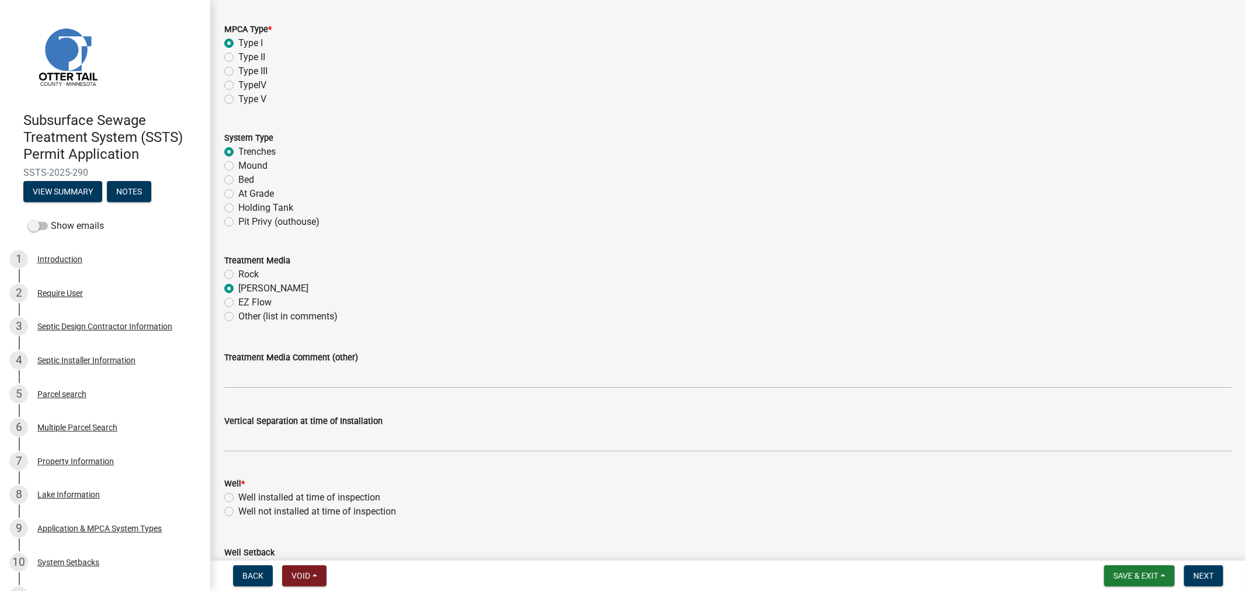
scroll to position [389, 0]
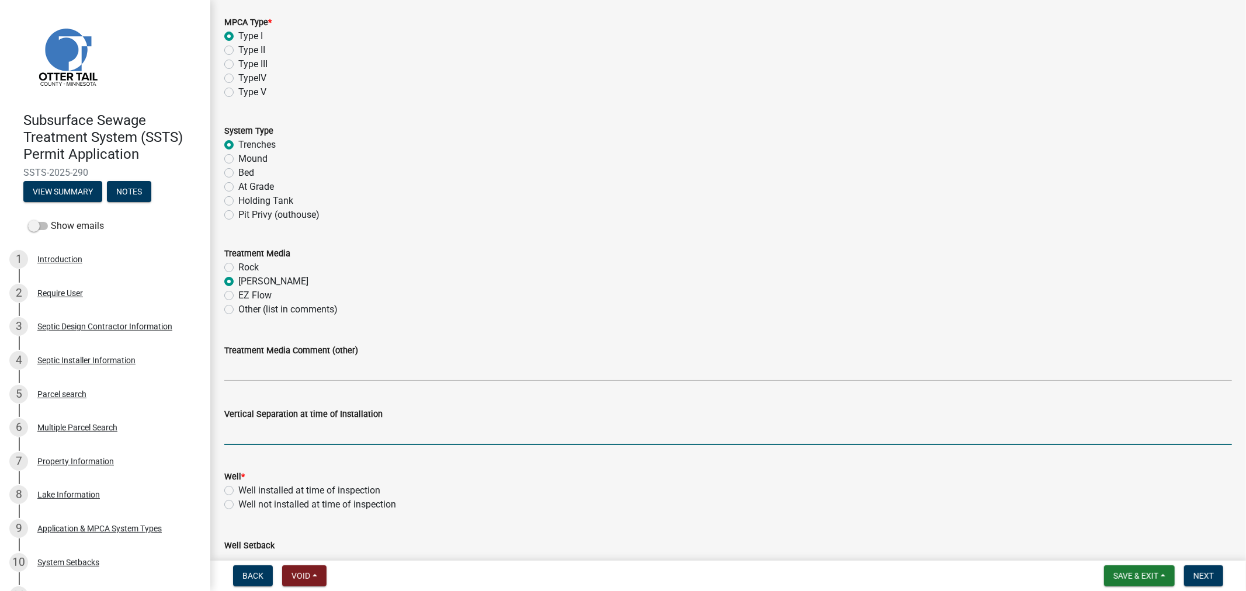
click at [250, 440] on input "text" at bounding box center [728, 433] width 1008 height 24
type input "48"
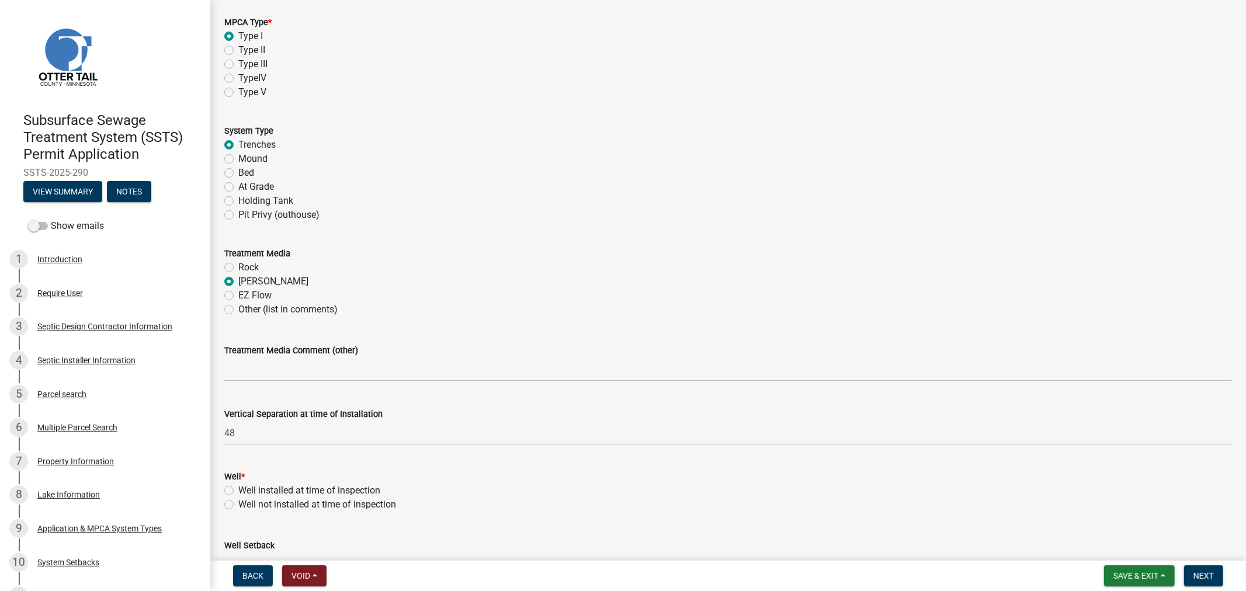
click at [238, 489] on label "Well installed at time of inspection" at bounding box center [309, 491] width 142 height 14
click at [238, 489] on input "Well installed at time of inspection" at bounding box center [242, 488] width 8 height 8
radio input "true"
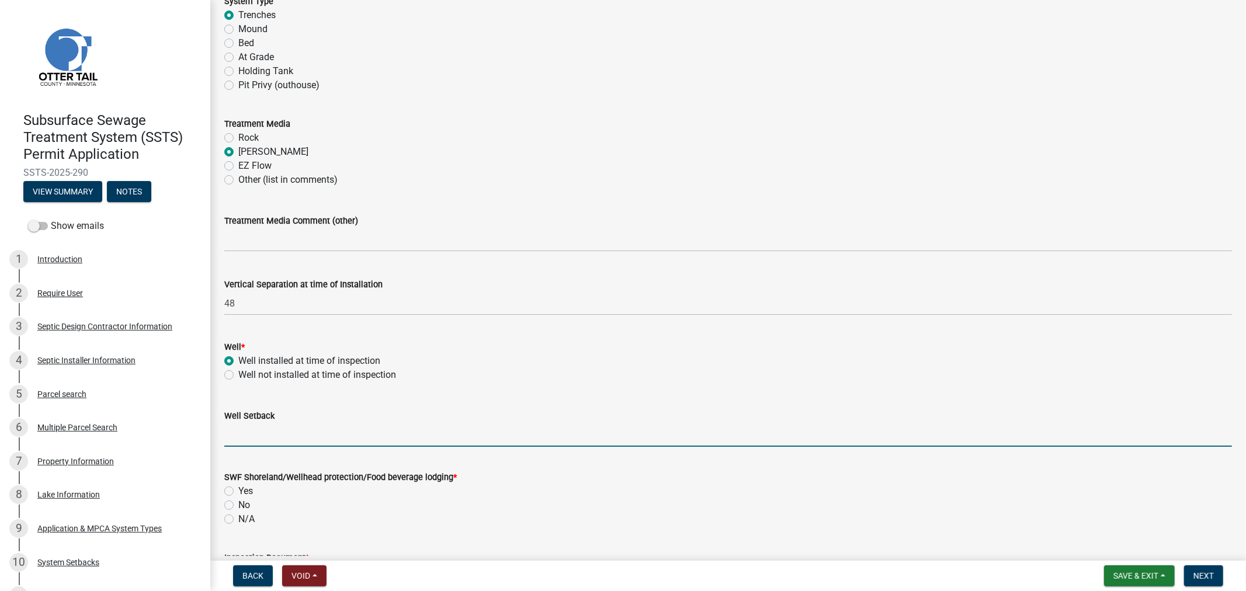
click at [240, 433] on input "Well Setback" at bounding box center [728, 435] width 1008 height 24
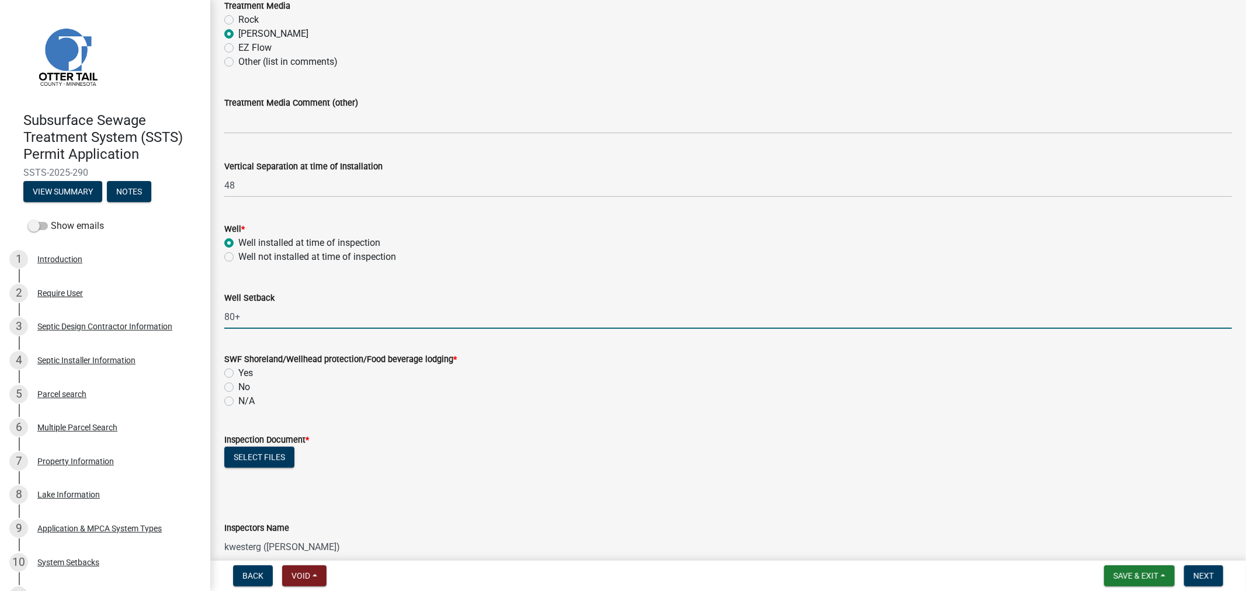
scroll to position [649, 0]
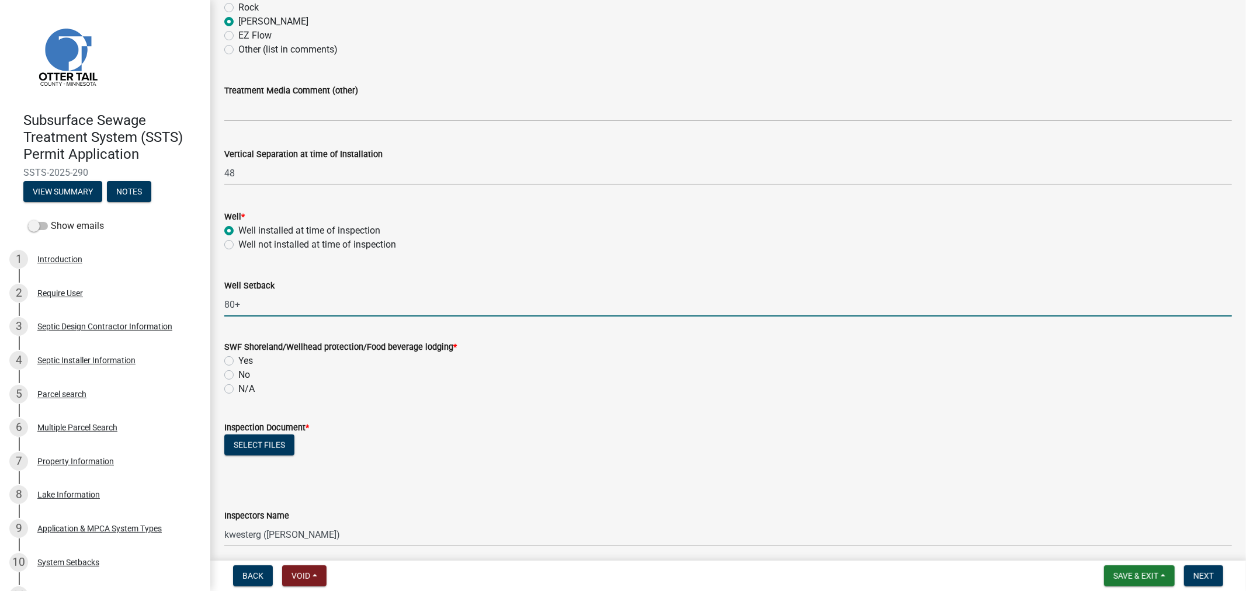
type input "80+"
click at [238, 361] on label "Yes" at bounding box center [245, 361] width 15 height 14
click at [238, 361] on input "Yes" at bounding box center [242, 358] width 8 height 8
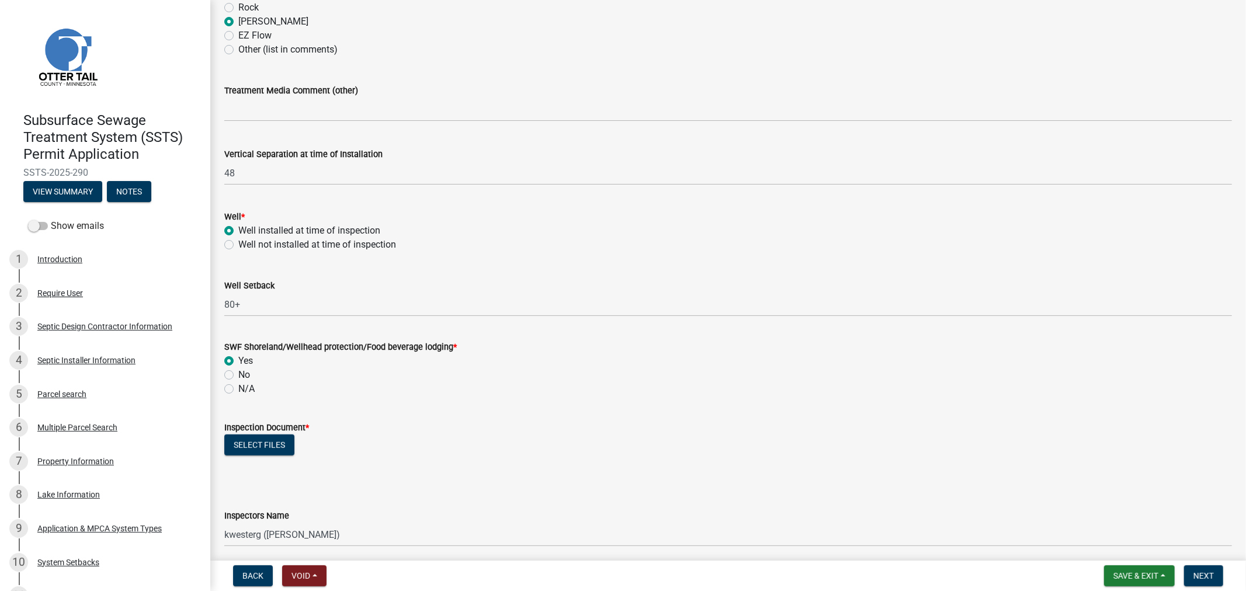
radio input "true"
click at [252, 447] on button "Select files" at bounding box center [259, 445] width 70 height 21
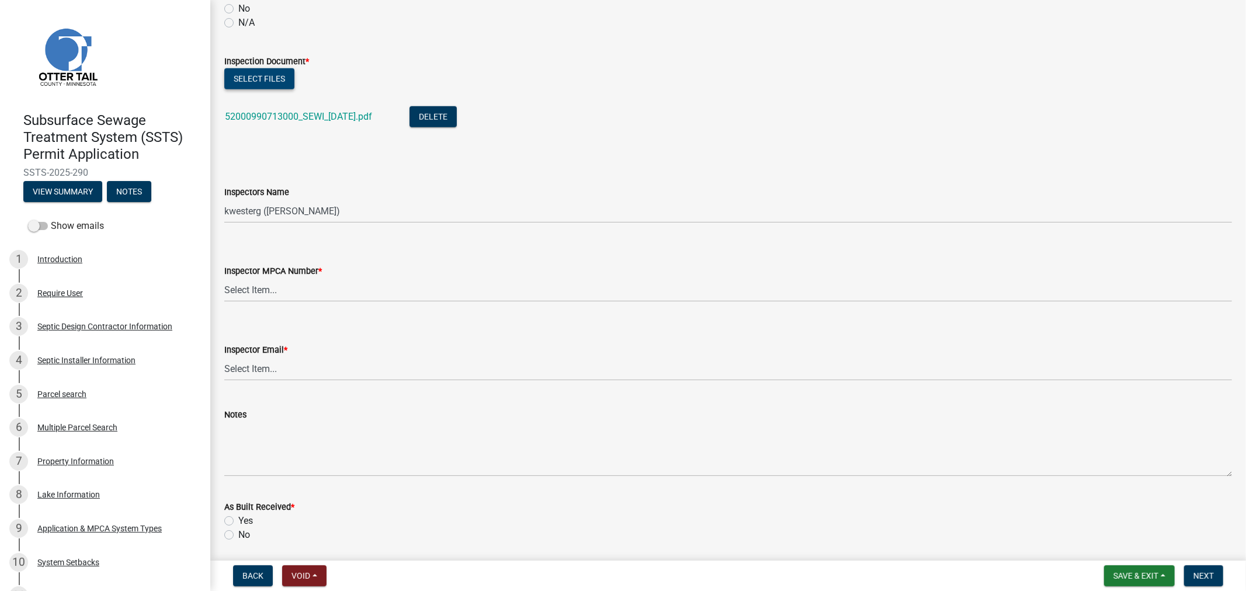
scroll to position [1038, 0]
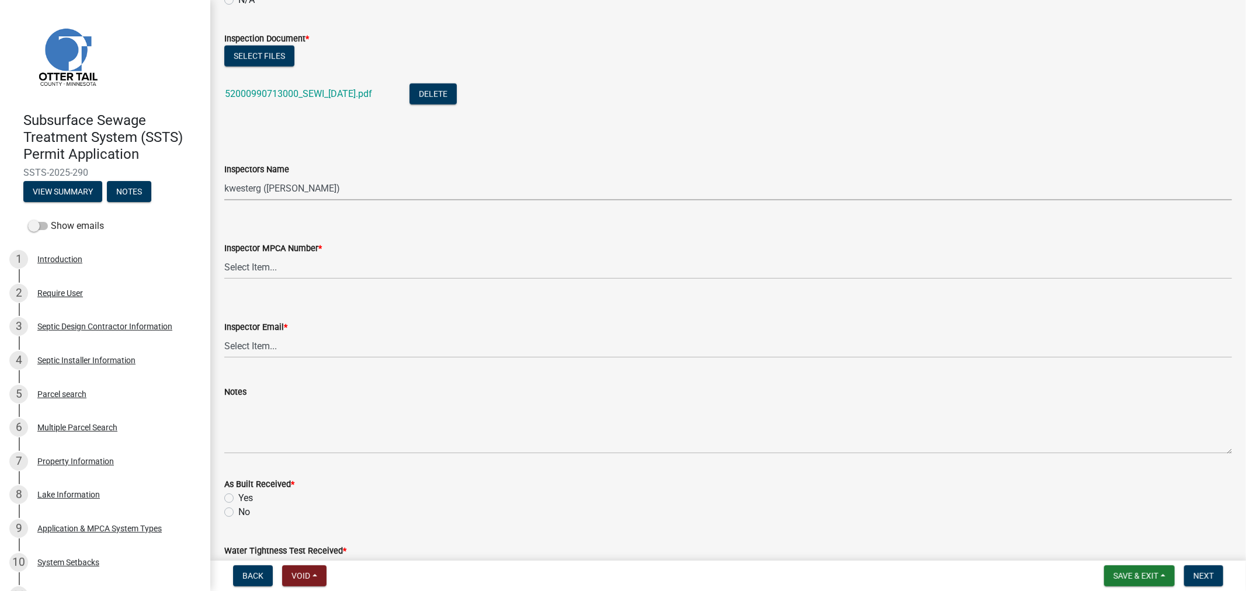
click at [247, 189] on select "Select Item... btollefson (Brittany Tollefson) alexisnewark (Alexis Newark) epl…" at bounding box center [728, 188] width 1008 height 24
select select "64cc3fb4-2a84-49c8-ae2d-a7b3072cebaf"
click at [224, 176] on select "Select Item... btollefson (Brittany Tollefson) alexisnewark (Alexis Newark) epl…" at bounding box center [728, 188] width 1008 height 24
click at [275, 267] on select "Select Item... Alexis Newark (10415) Andrea Perales (924) Brittany Tollefson (1…" at bounding box center [728, 267] width 1008 height 24
click at [224, 255] on select "Select Item... Alexis Newark (10415) Andrea Perales (924) Brittany Tollefson (1…" at bounding box center [728, 267] width 1008 height 24
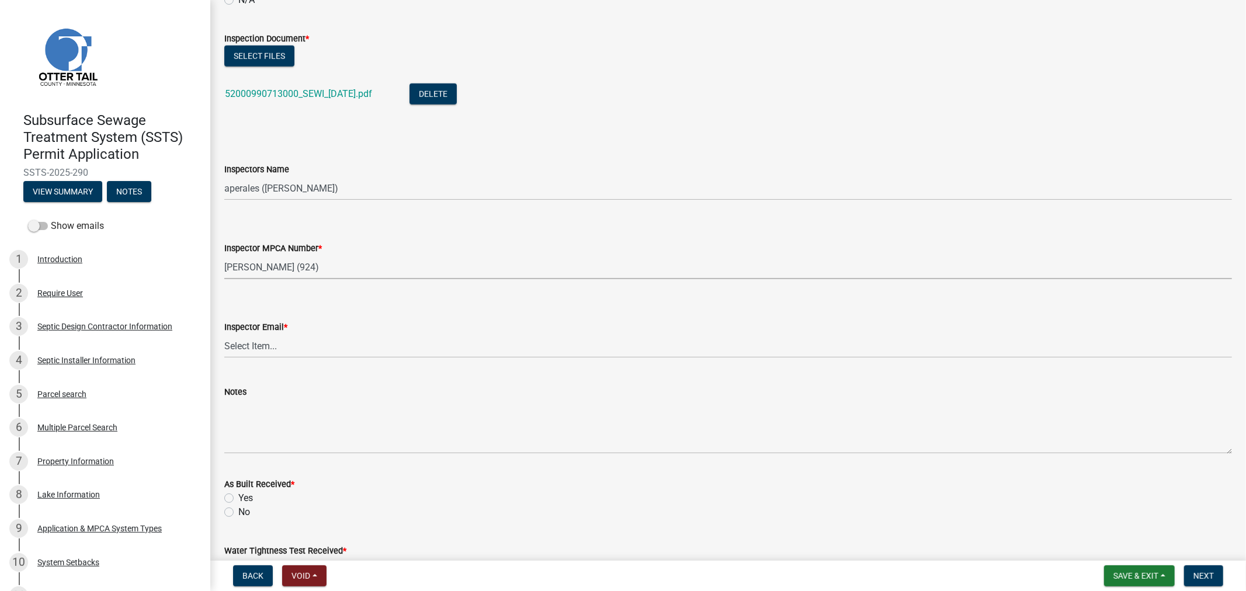
select select "6979e2cf-acfc-4aeb-b273-cede3e7f0b0f"
click at [294, 348] on select "Select Item... Alexis Newark (anewark@ottertailcounty.gov) Amy Busko (abusko@ot…" at bounding box center [728, 346] width 1008 height 24
click at [224, 334] on select "Select Item... Alexis Newark (anewark@ottertailcounty.gov) Amy Busko (abusko@ot…" at bounding box center [728, 346] width 1008 height 24
select select "fc504d62-a492-4196-a78d-ce00230c60b4"
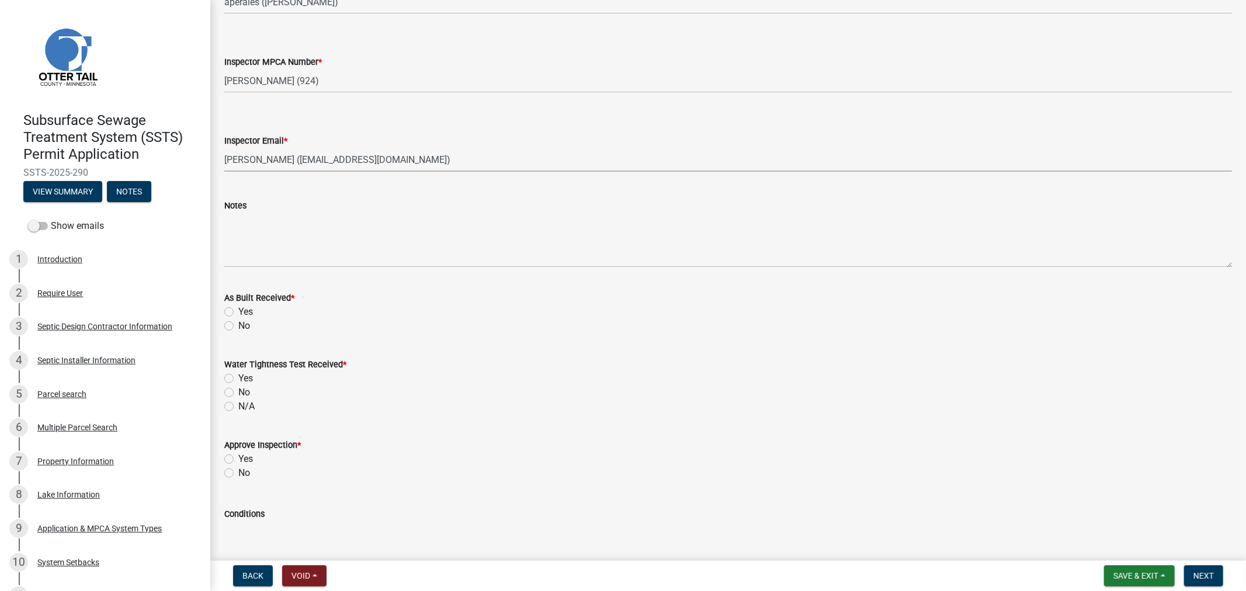
scroll to position [1233, 0]
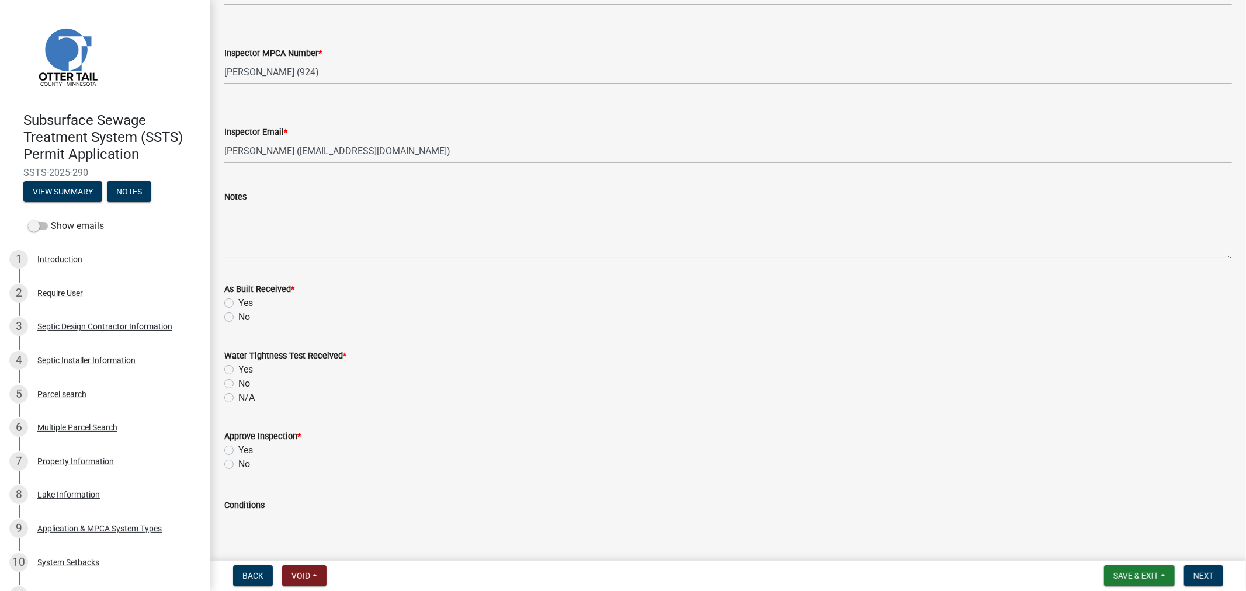
click at [238, 304] on label "Yes" at bounding box center [245, 303] width 15 height 14
click at [238, 304] on input "Yes" at bounding box center [242, 300] width 8 height 8
radio input "true"
click at [238, 387] on label "No" at bounding box center [244, 384] width 12 height 14
click at [238, 384] on input "No" at bounding box center [242, 381] width 8 height 8
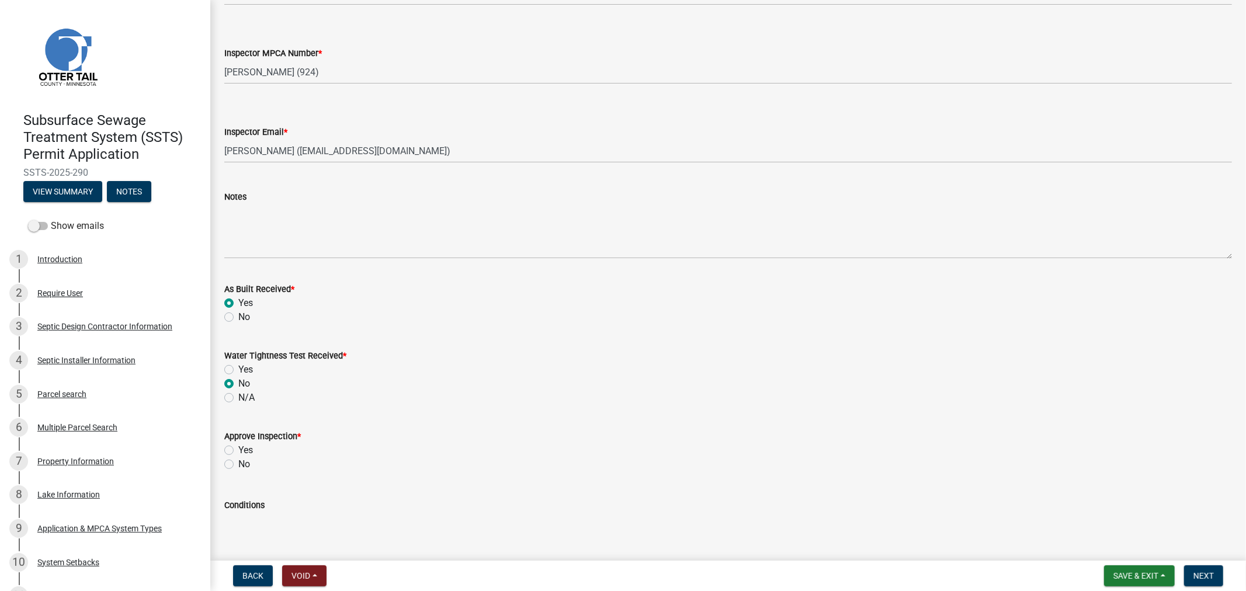
radio input "true"
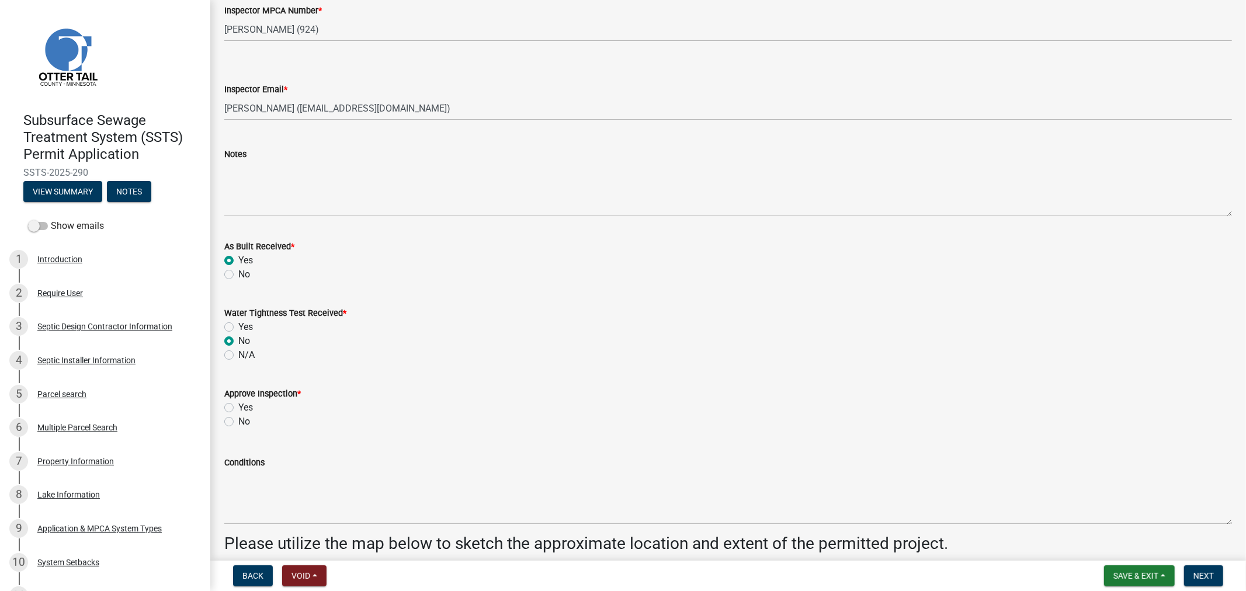
scroll to position [1363, 0]
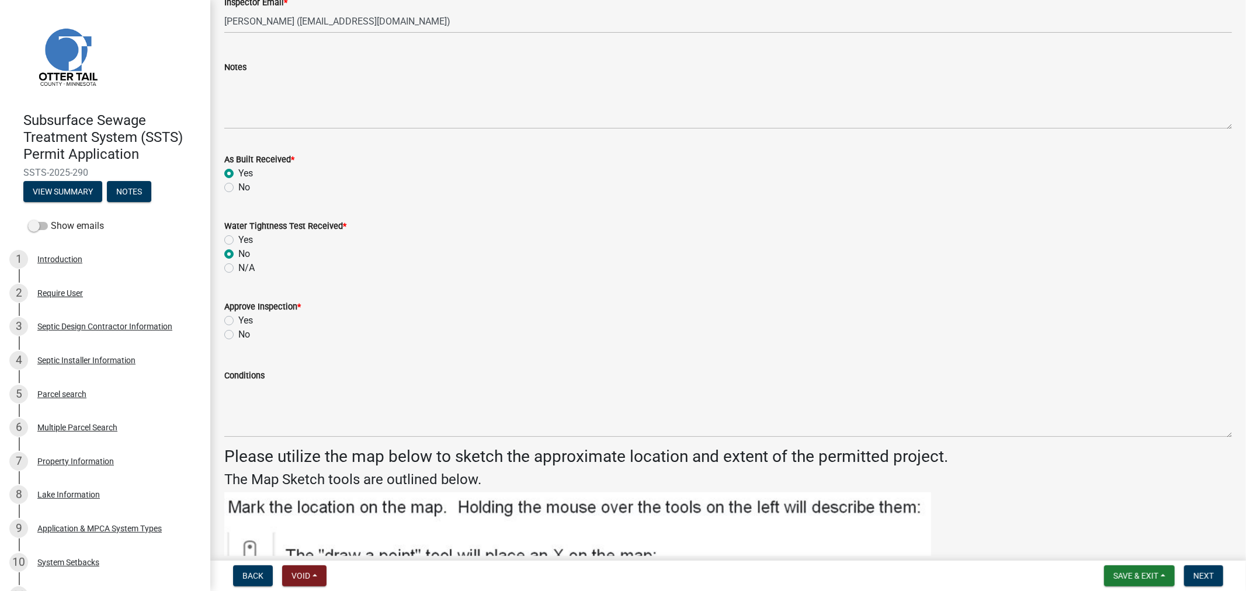
click at [238, 317] on label "Yes" at bounding box center [245, 321] width 15 height 14
click at [238, 317] on input "Yes" at bounding box center [242, 318] width 8 height 8
radio input "true"
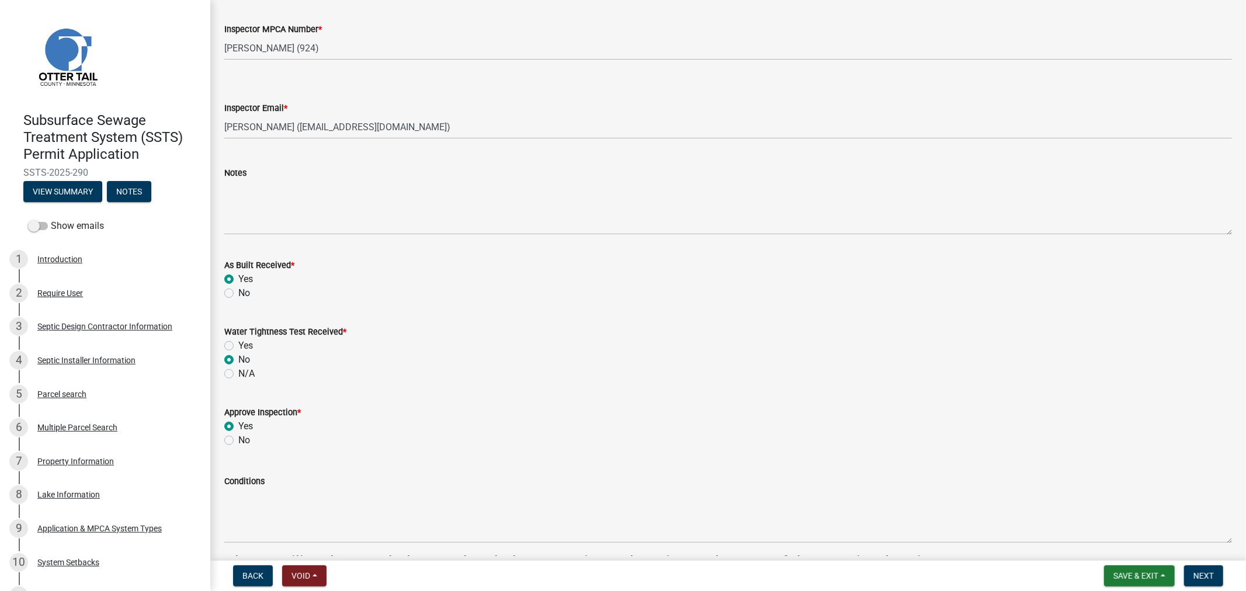
scroll to position [1038, 0]
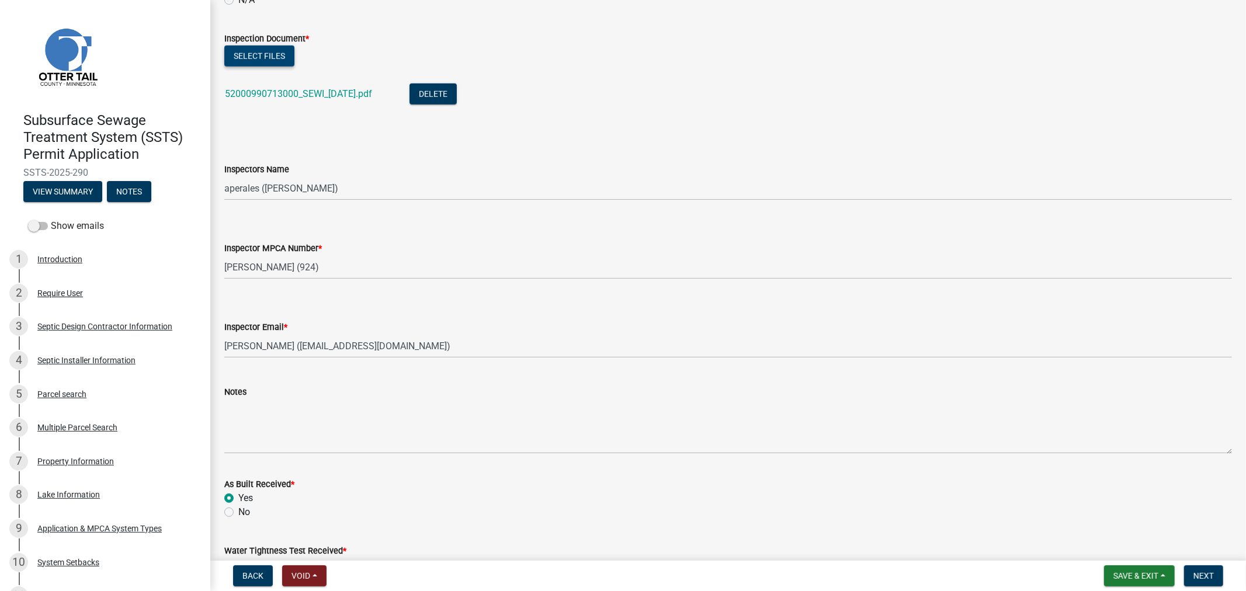
click at [267, 59] on button "Select files" at bounding box center [259, 56] width 70 height 21
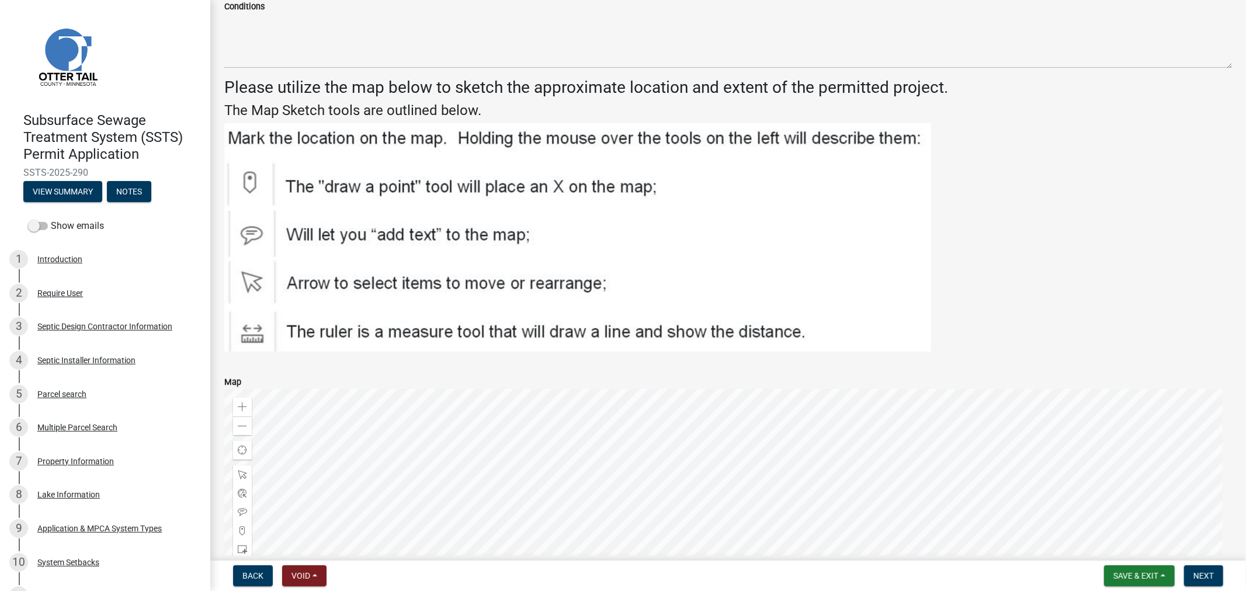
scroll to position [1999, 0]
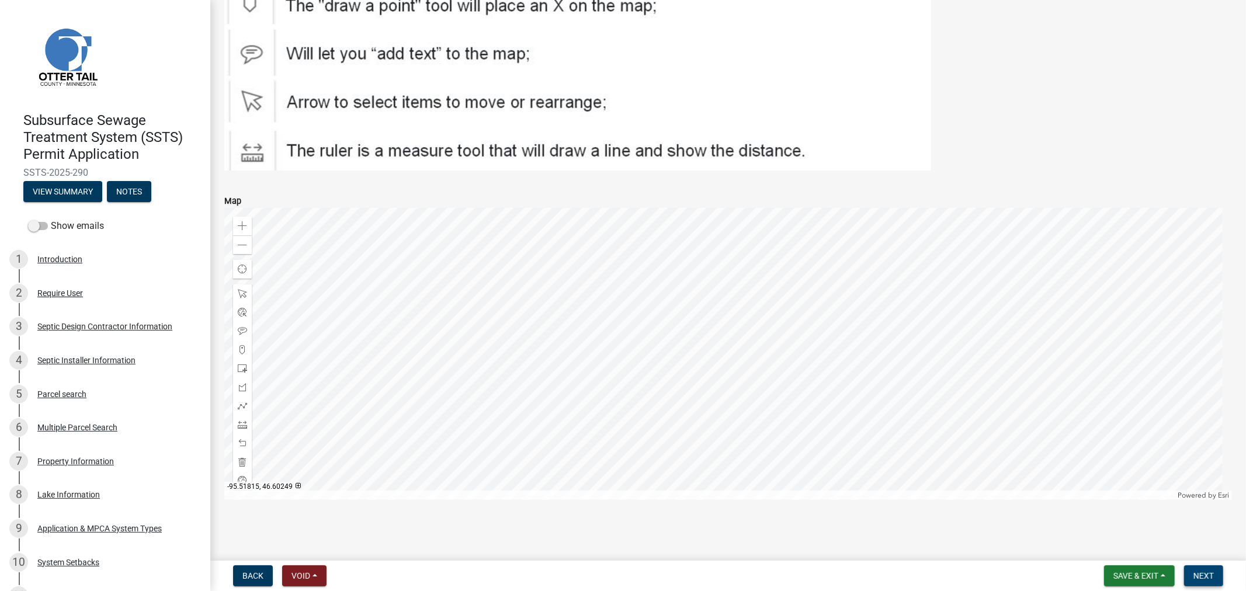
click at [1198, 580] on span "Next" at bounding box center [1204, 575] width 20 height 9
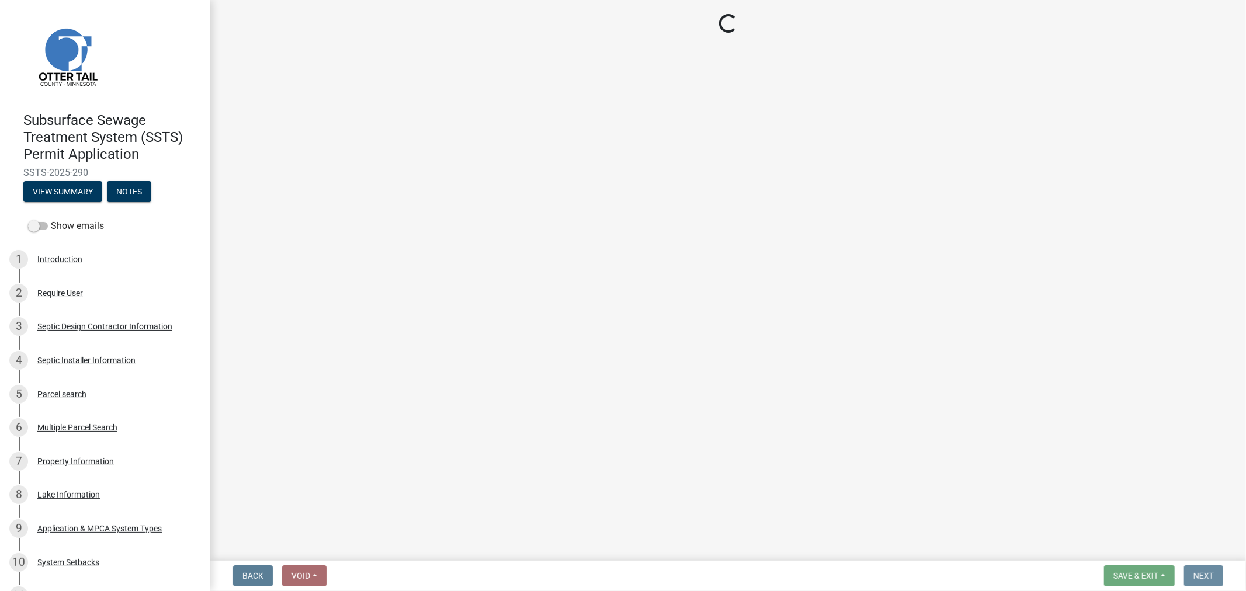
scroll to position [0, 0]
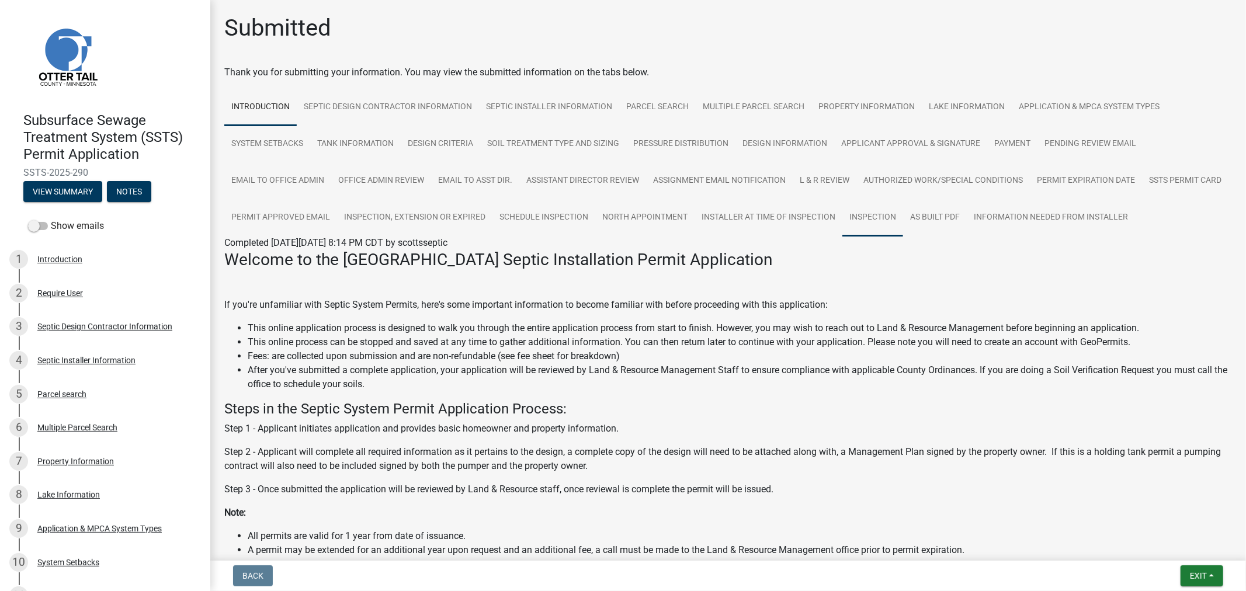
click at [903, 215] on link "Inspection" at bounding box center [873, 217] width 61 height 37
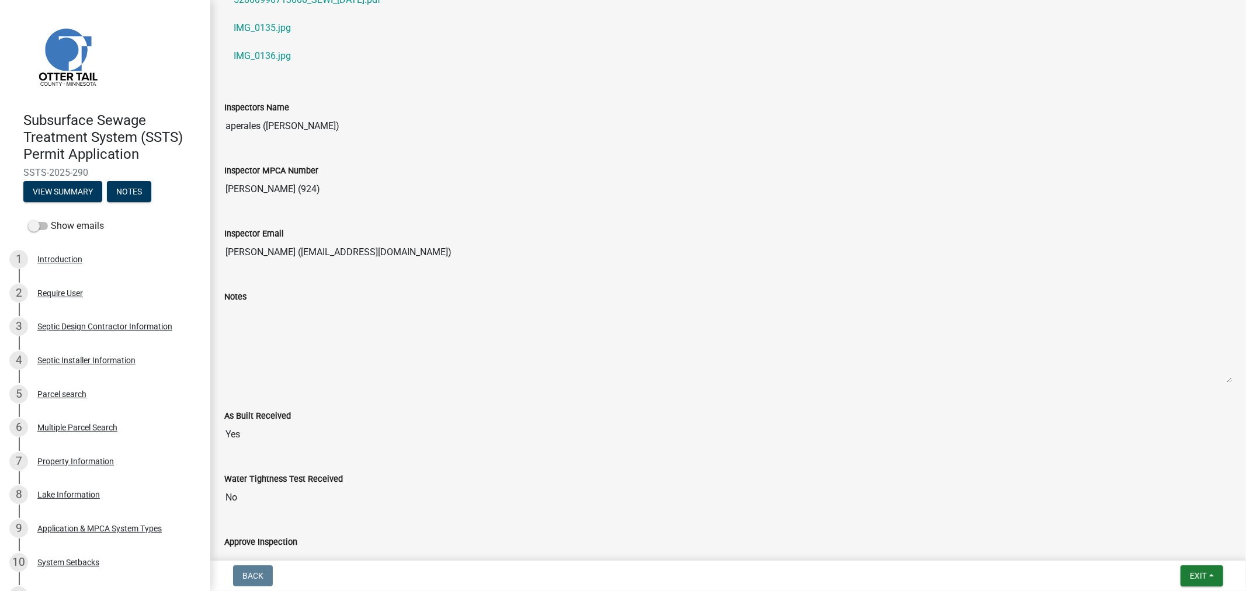
scroll to position [973, 0]
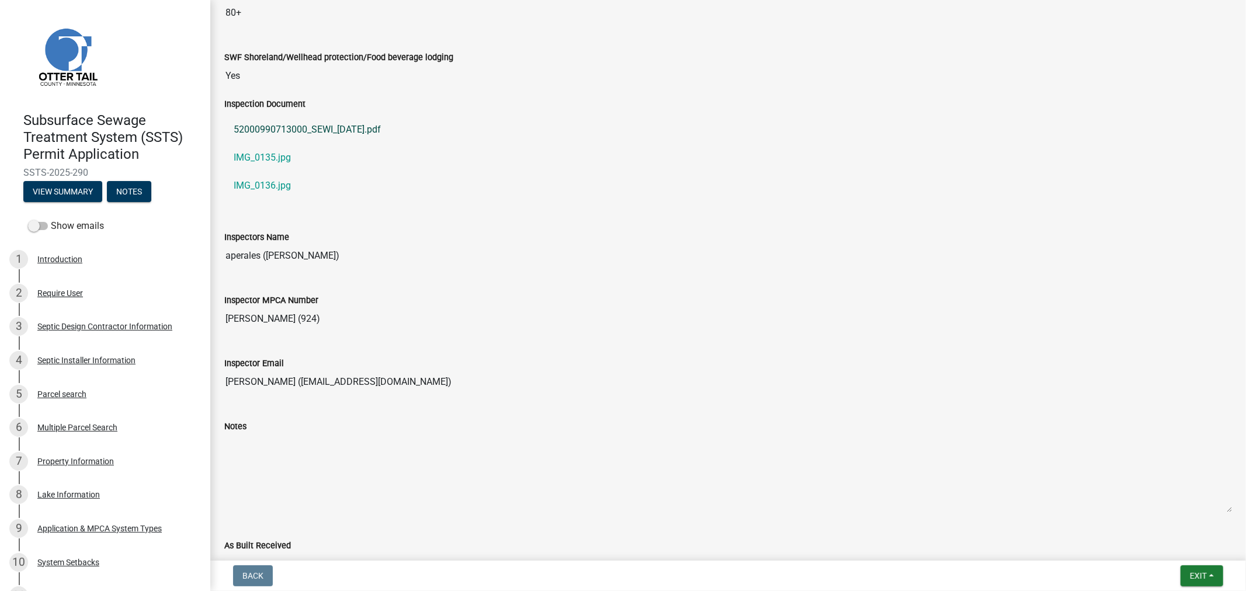
click at [328, 131] on link "52000990713000_SEWI_2025-08-12.pdf" at bounding box center [728, 130] width 1008 height 28
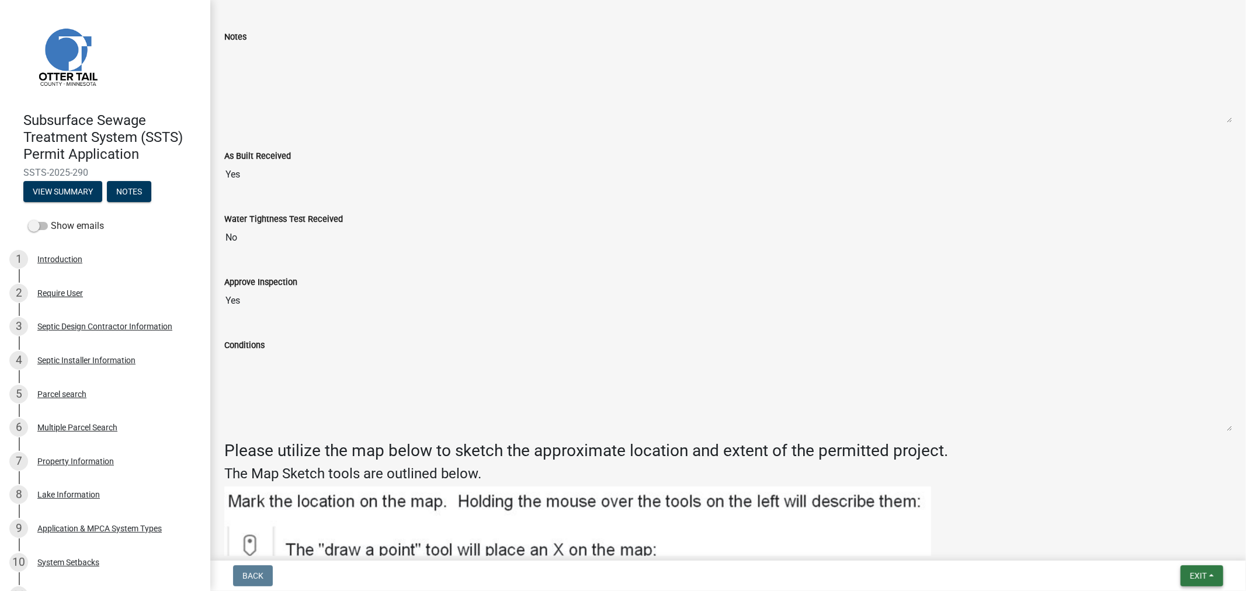
click at [1205, 582] on button "Exit" at bounding box center [1202, 576] width 43 height 21
click at [1172, 545] on button "Save & Exit" at bounding box center [1176, 546] width 93 height 28
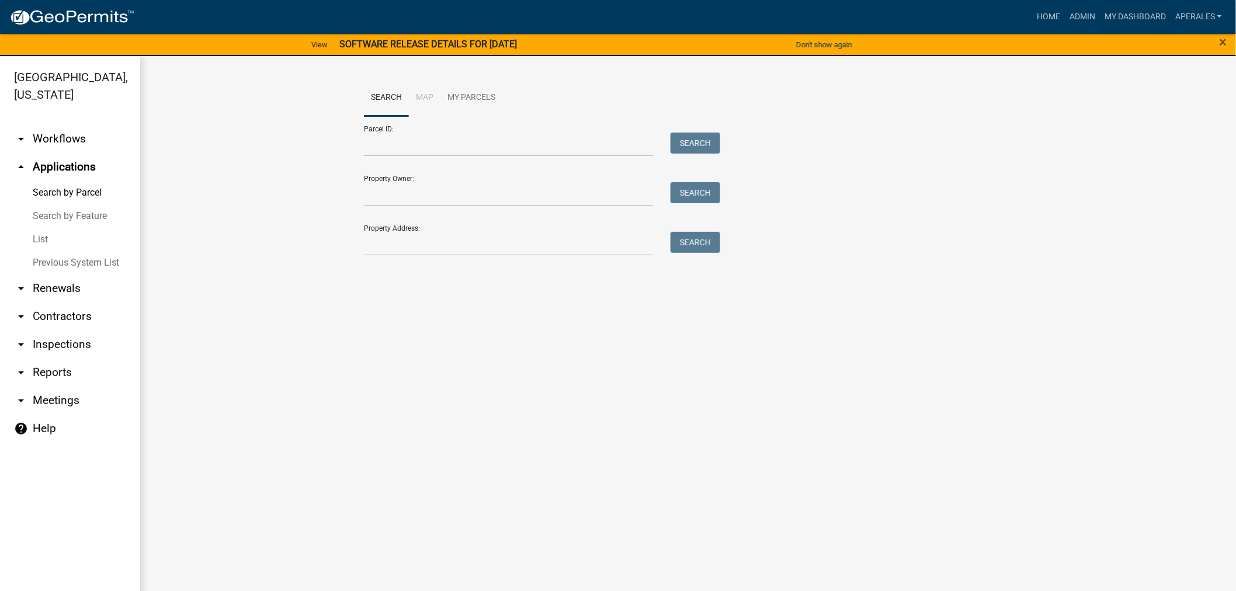
drag, startPoint x: 420, startPoint y: 125, endPoint x: 423, endPoint y: 131, distance: 6.8
click at [420, 125] on div "Parcel ID: Search" at bounding box center [539, 136] width 351 height 40
click at [420, 144] on input "Parcel ID:" at bounding box center [508, 145] width 289 height 24
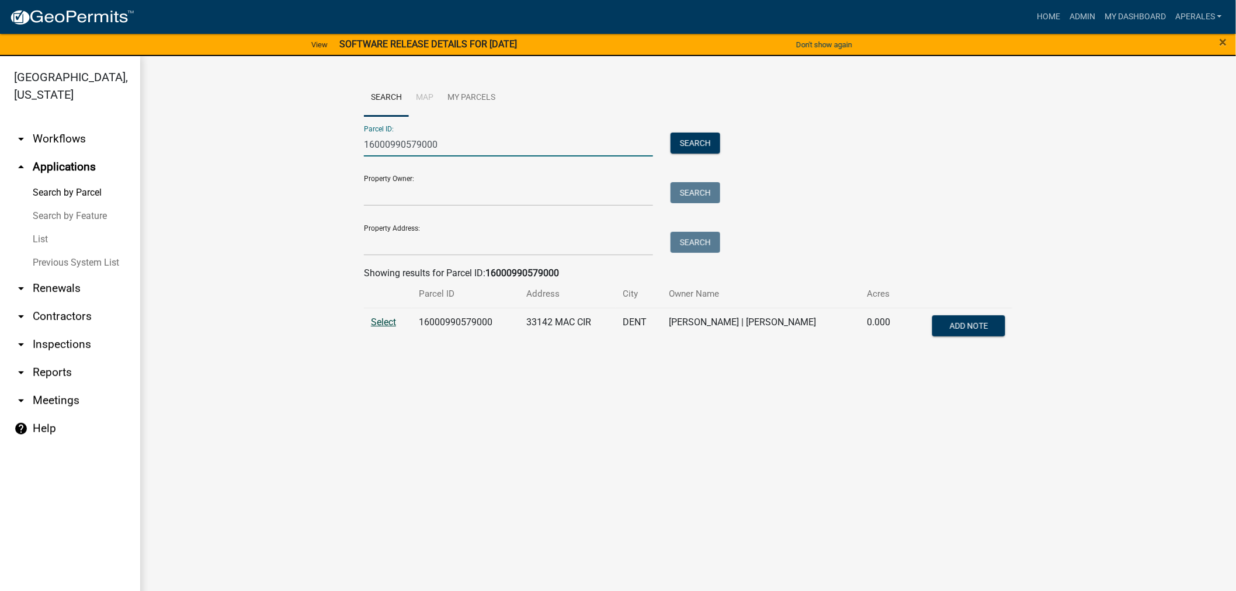
type input "16000990579000"
click at [386, 319] on span "Select" at bounding box center [383, 322] width 25 height 11
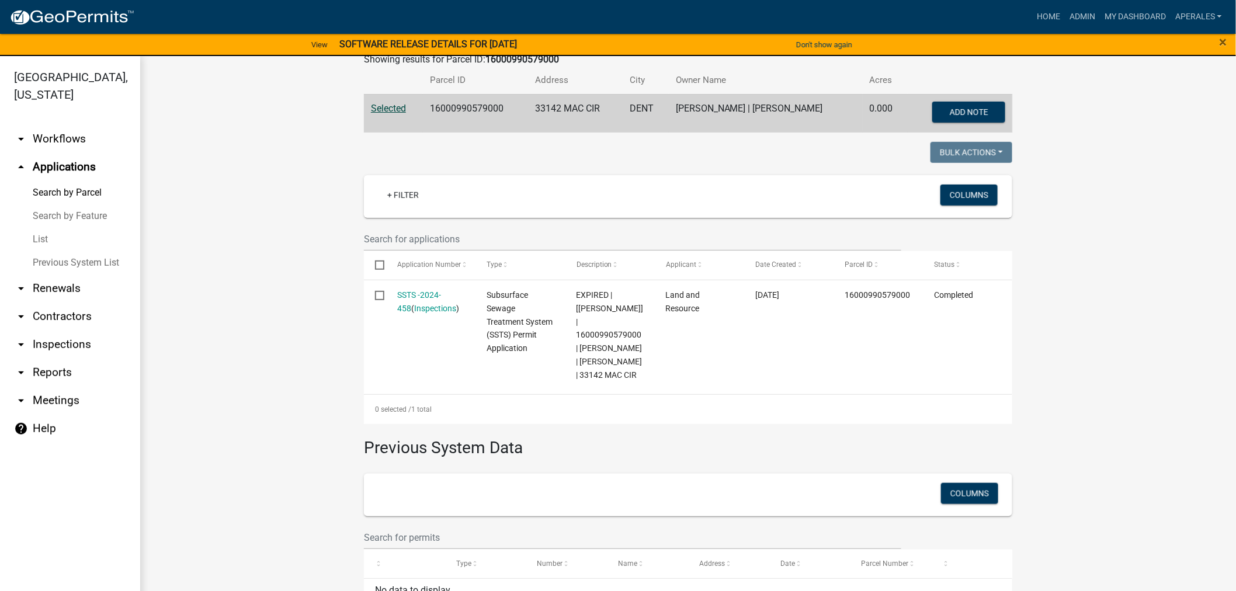
scroll to position [257, 0]
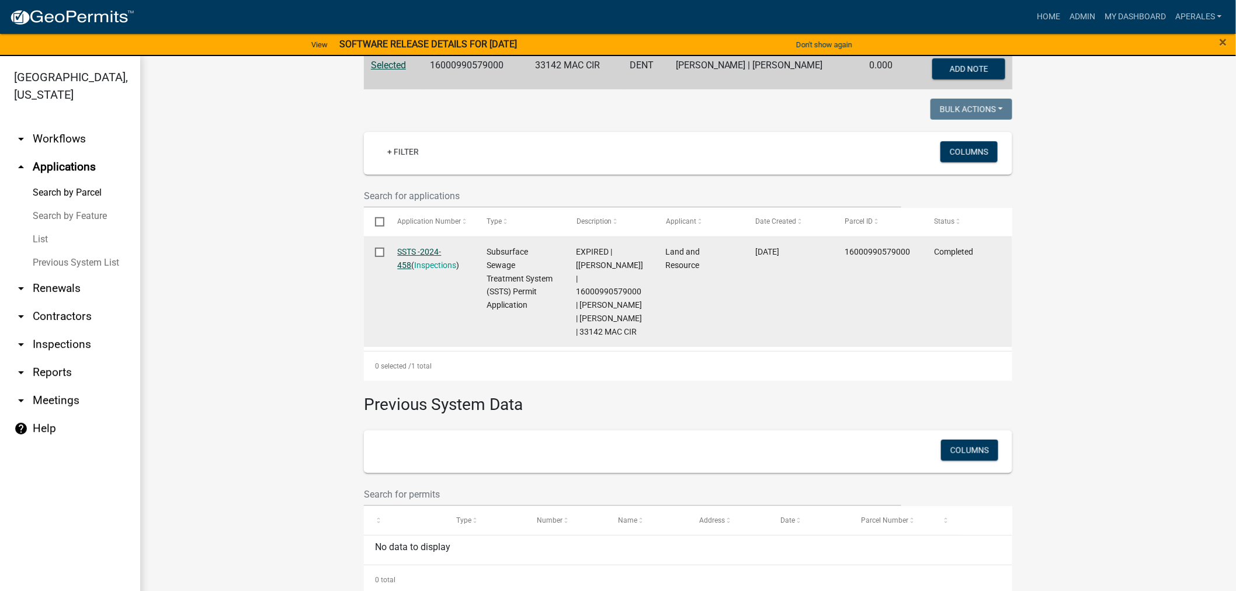
click at [403, 247] on link "SSTS -2024-458" at bounding box center [420, 258] width 44 height 23
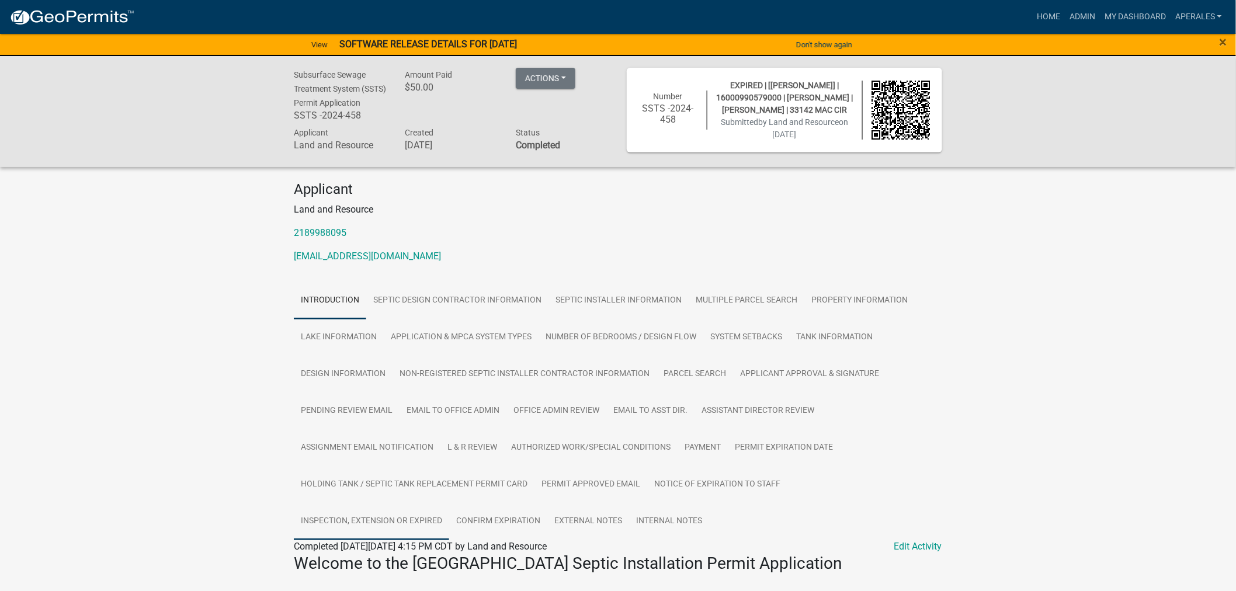
click at [366, 540] on link "Inspection, Extension or EXPIRED" at bounding box center [371, 521] width 155 height 37
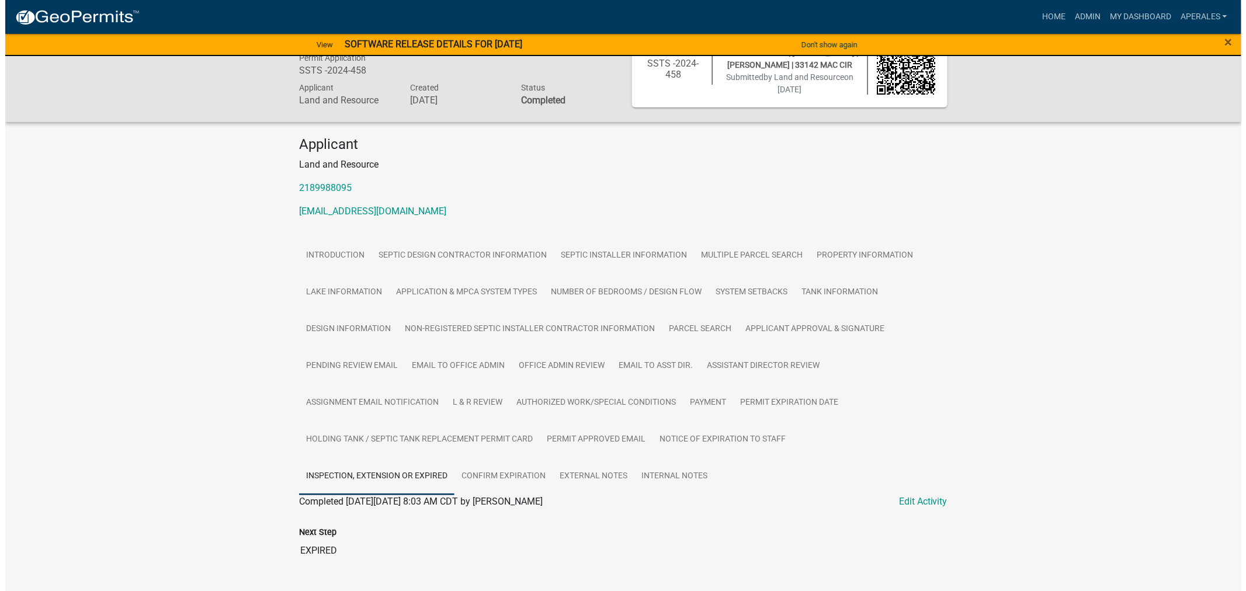
scroll to position [90, 0]
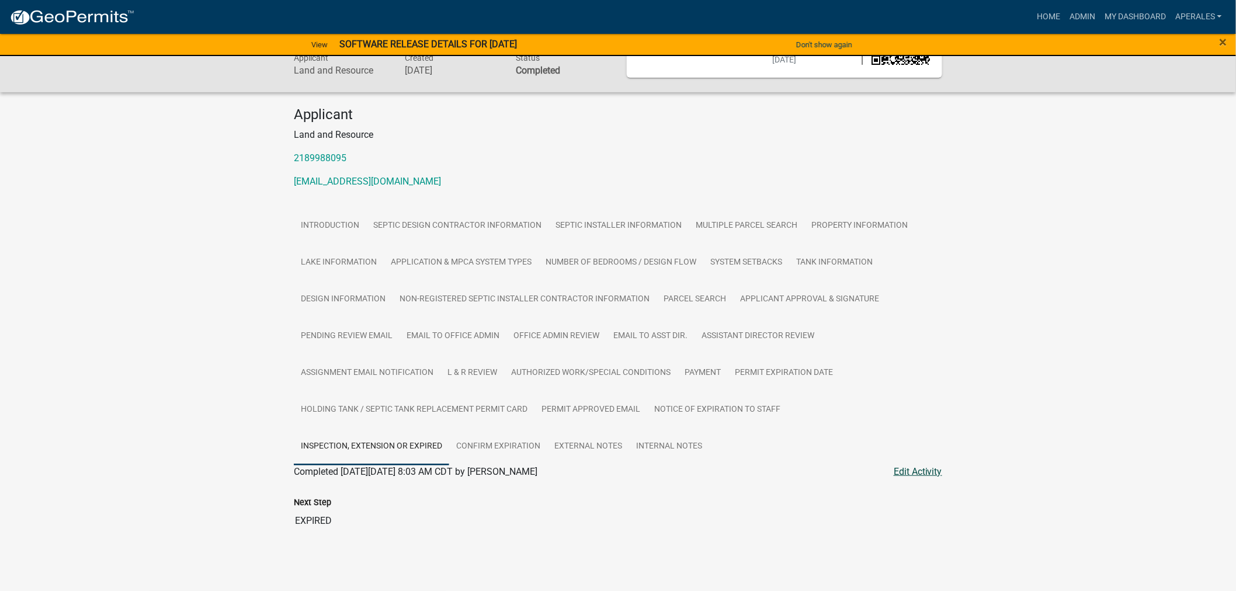
click at [922, 469] on link "Edit Activity" at bounding box center [918, 472] width 48 height 14
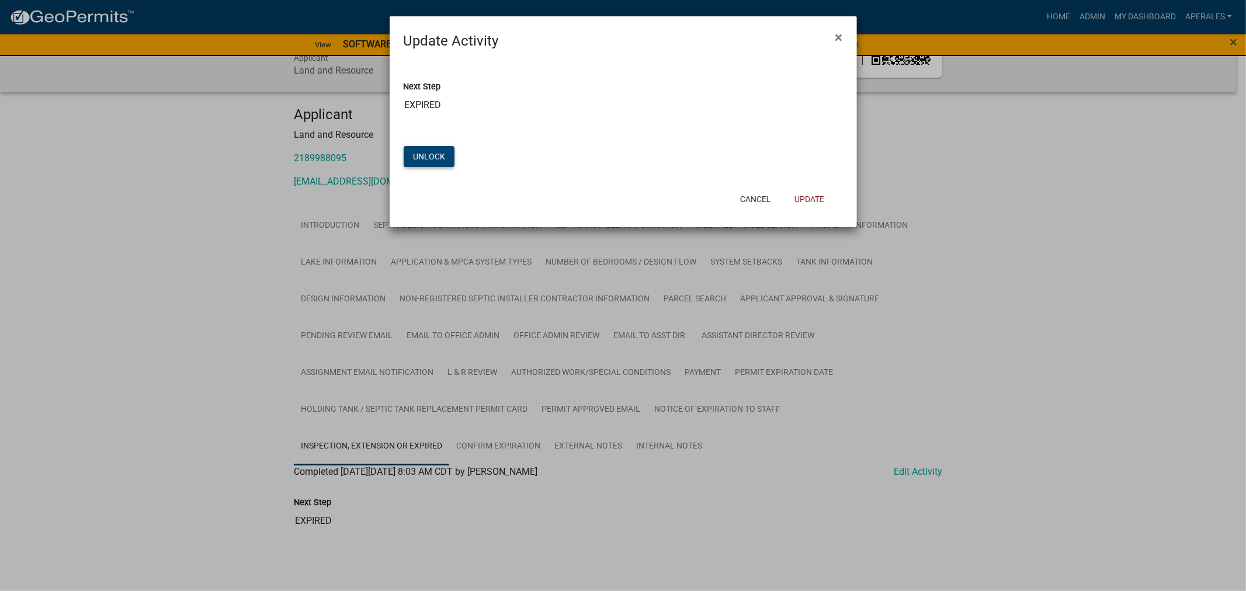
click at [446, 158] on button "Unlock" at bounding box center [429, 156] width 51 height 21
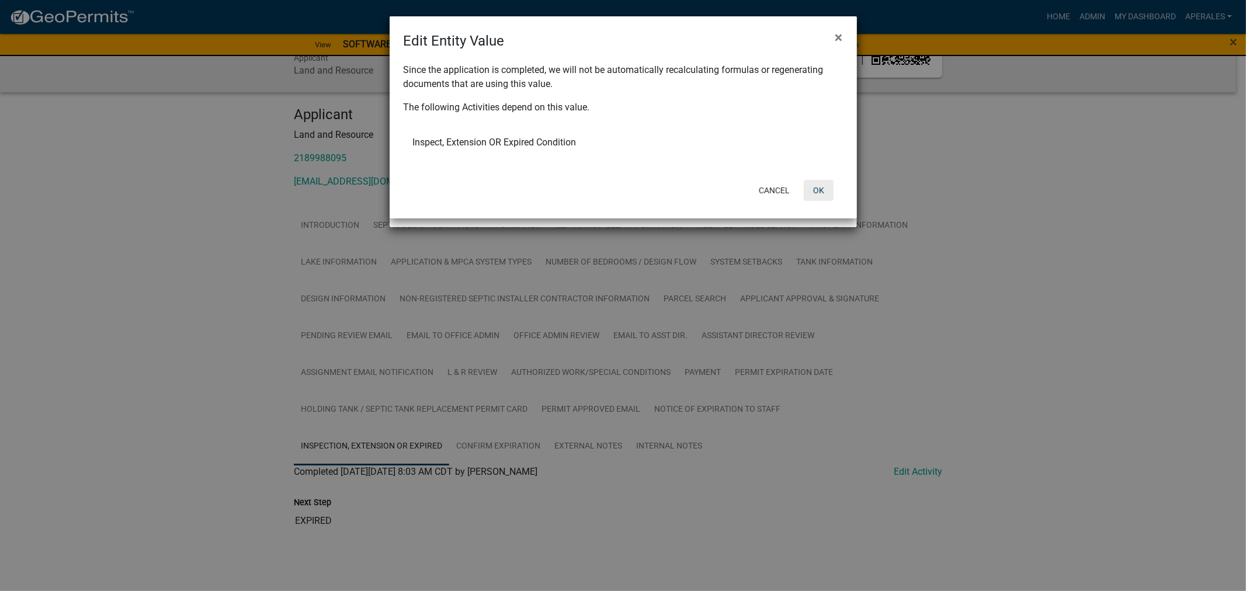
click at [823, 188] on button "OK" at bounding box center [819, 190] width 30 height 21
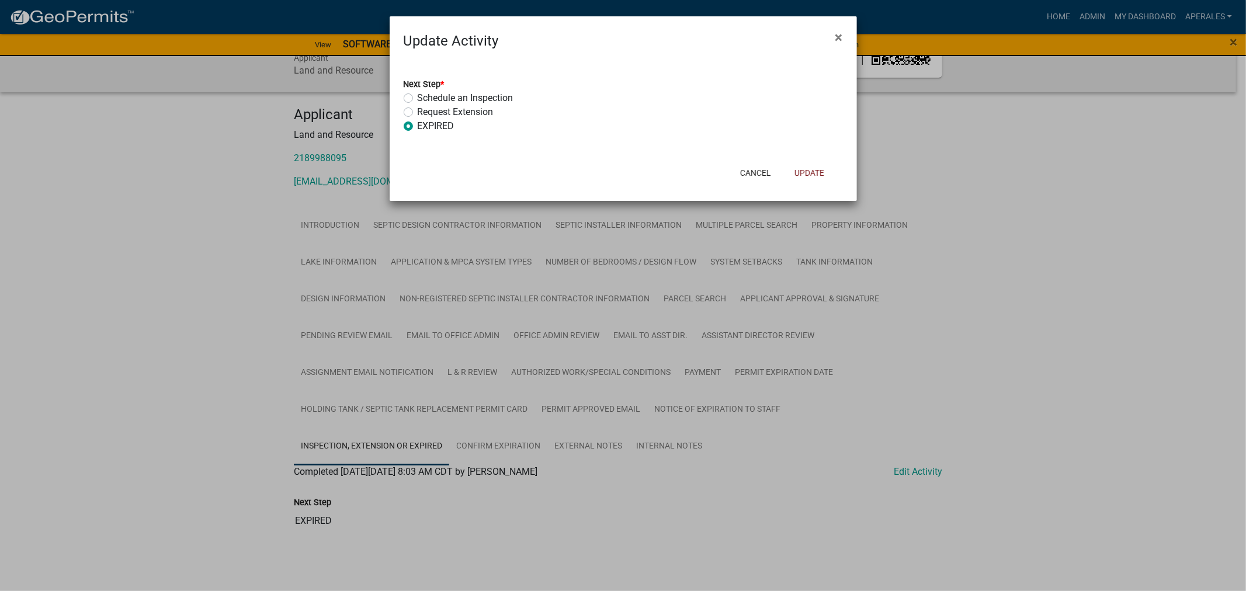
click at [418, 97] on label "Schedule an Inspection" at bounding box center [466, 98] width 96 height 14
click at [418, 97] on input "Schedule an Inspection" at bounding box center [422, 95] width 8 height 8
radio input "true"
click at [810, 174] on button "Update" at bounding box center [809, 172] width 48 height 21
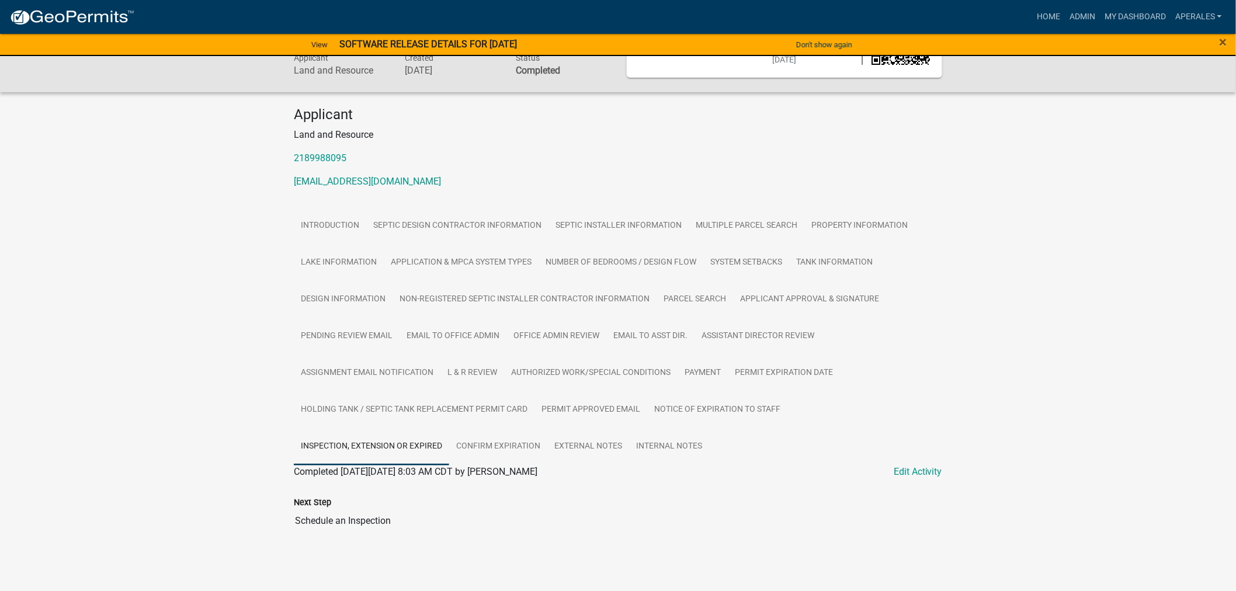
click at [348, 443] on link "Inspection, Extension or EXPIRED" at bounding box center [371, 446] width 155 height 37
click at [707, 405] on link "Notice of Expiration to Staff" at bounding box center [717, 409] width 140 height 37
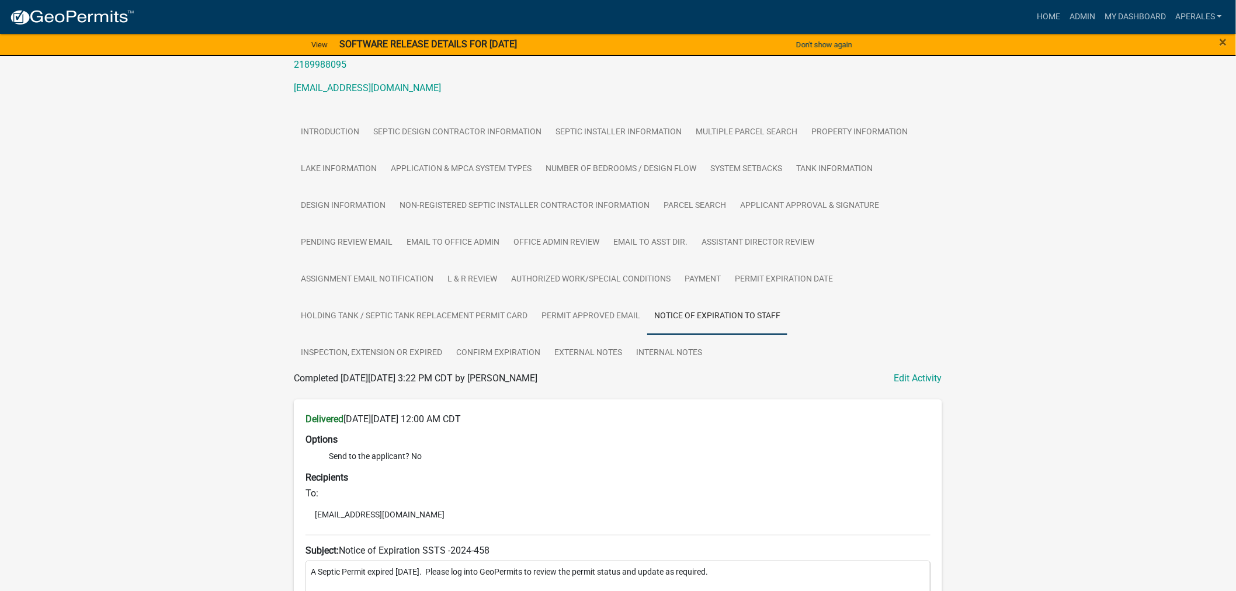
scroll to position [363, 0]
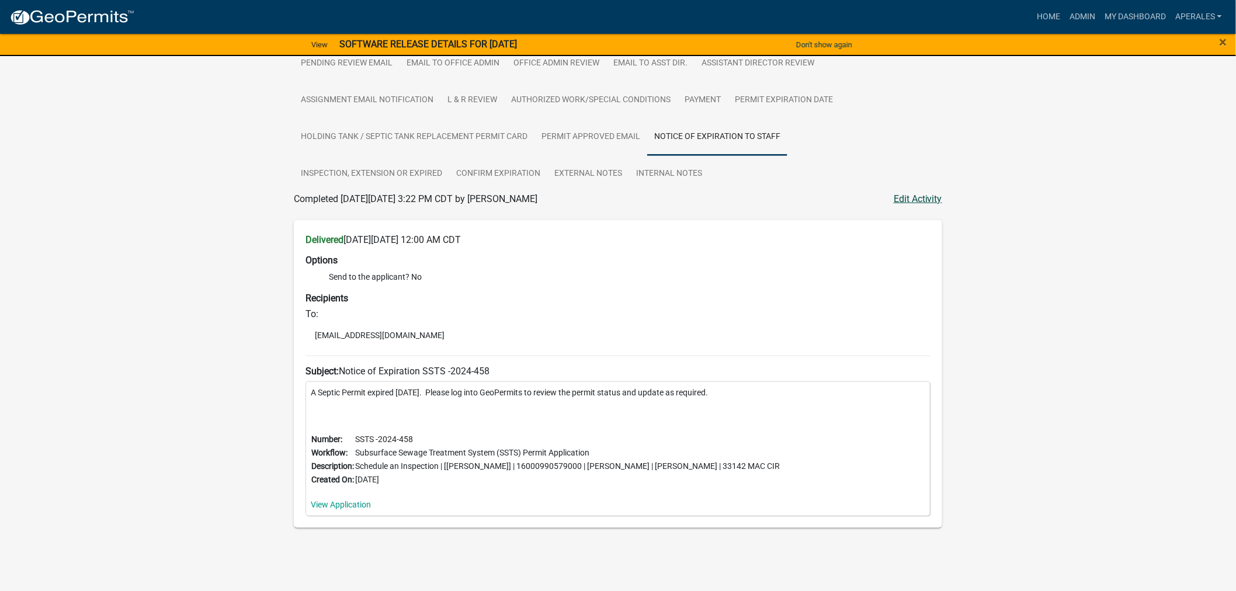
click at [919, 195] on link "Edit Activity" at bounding box center [918, 199] width 48 height 14
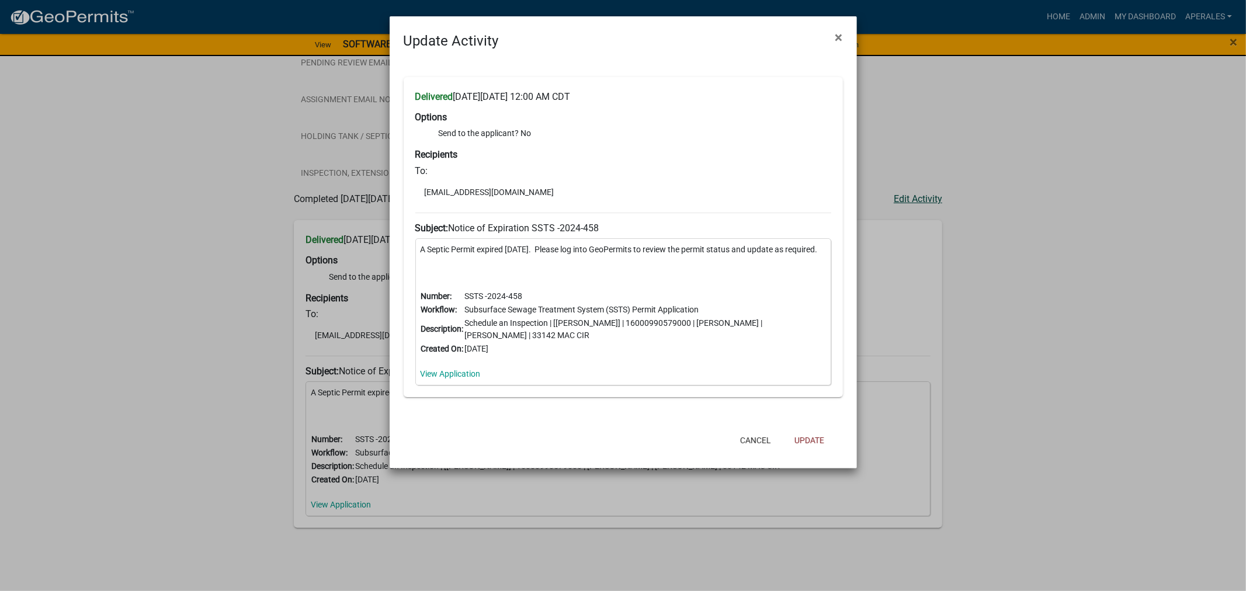
click at [907, 201] on ngb-modal-window "Update Activity × Delivered on Monday, September 22, 2025 at 12:00 AM CDT Optio…" at bounding box center [623, 295] width 1246 height 591
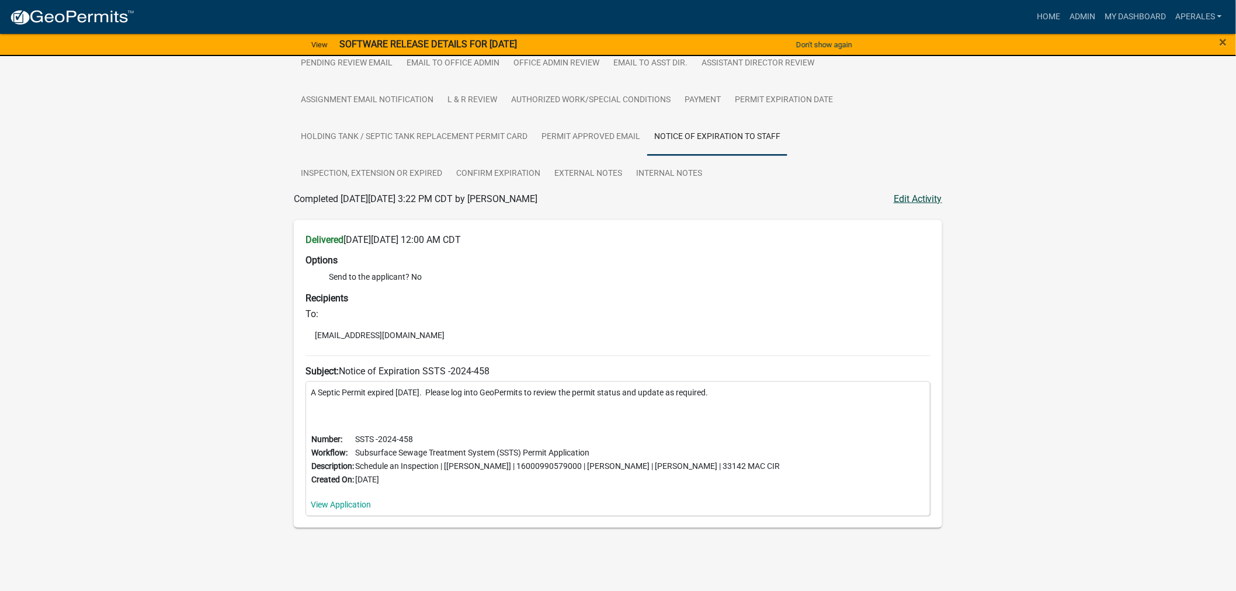
click at [907, 201] on link "Edit Activity" at bounding box center [918, 199] width 48 height 14
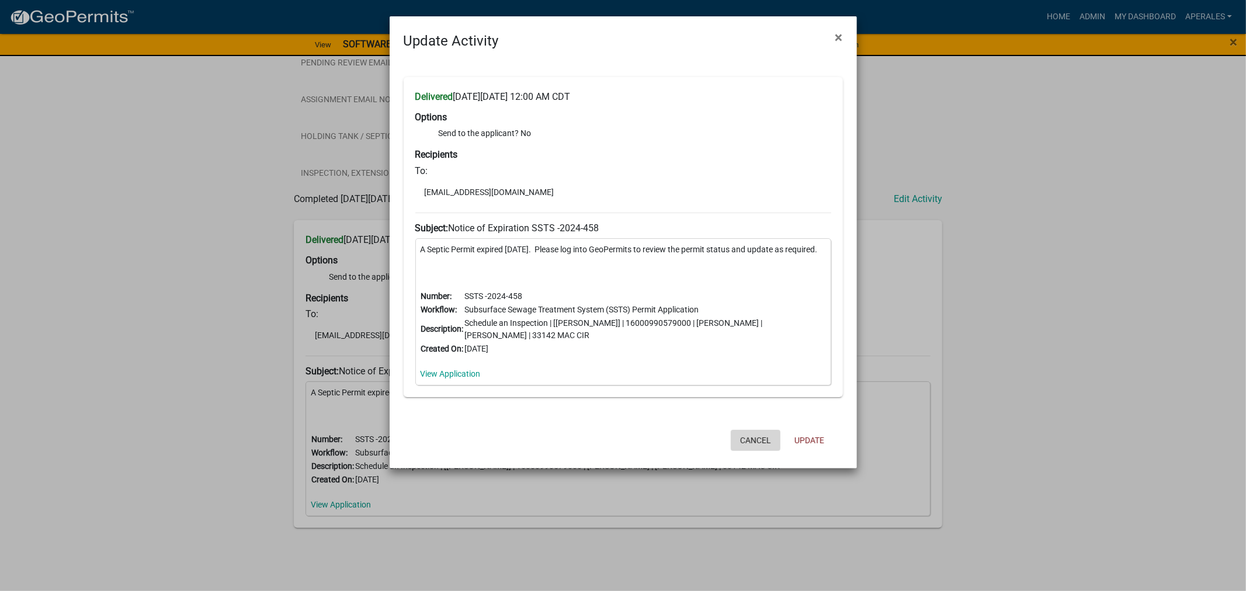
click at [760, 451] on button "Cancel" at bounding box center [756, 440] width 50 height 21
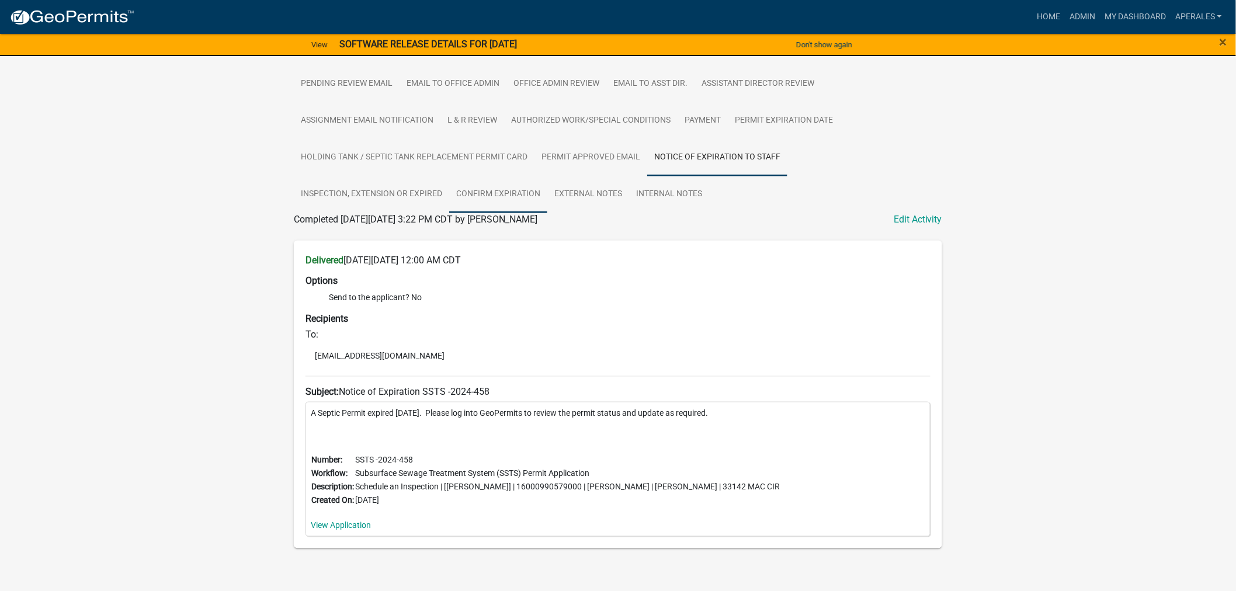
scroll to position [233, 0]
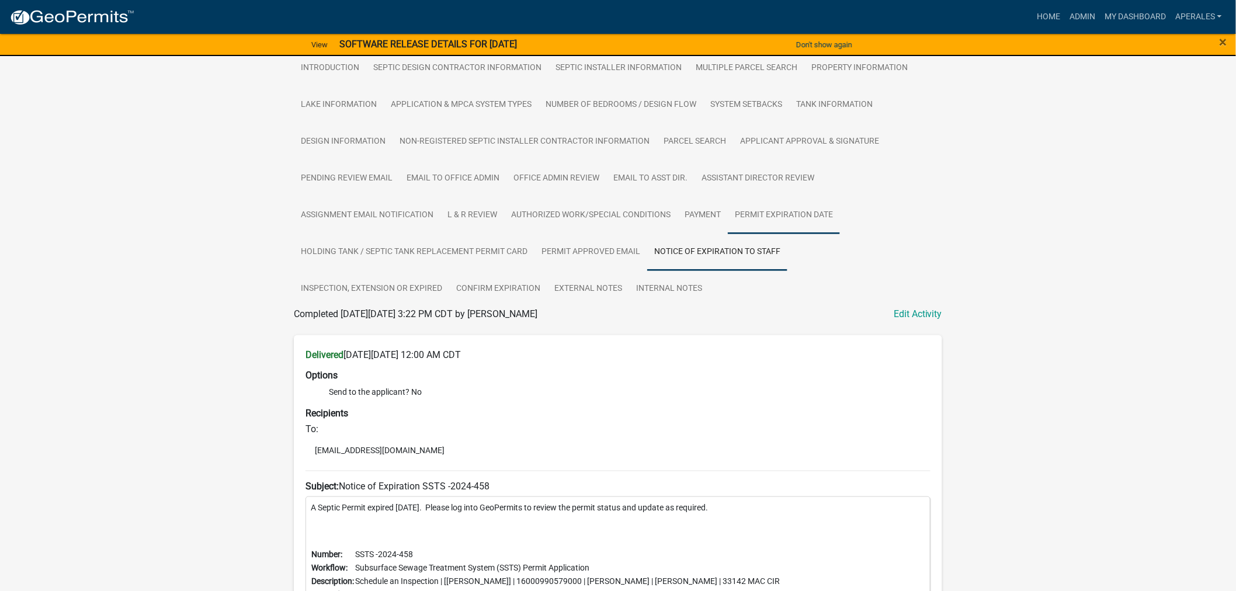
click at [768, 228] on link "Permit Expiration Date" at bounding box center [784, 215] width 112 height 37
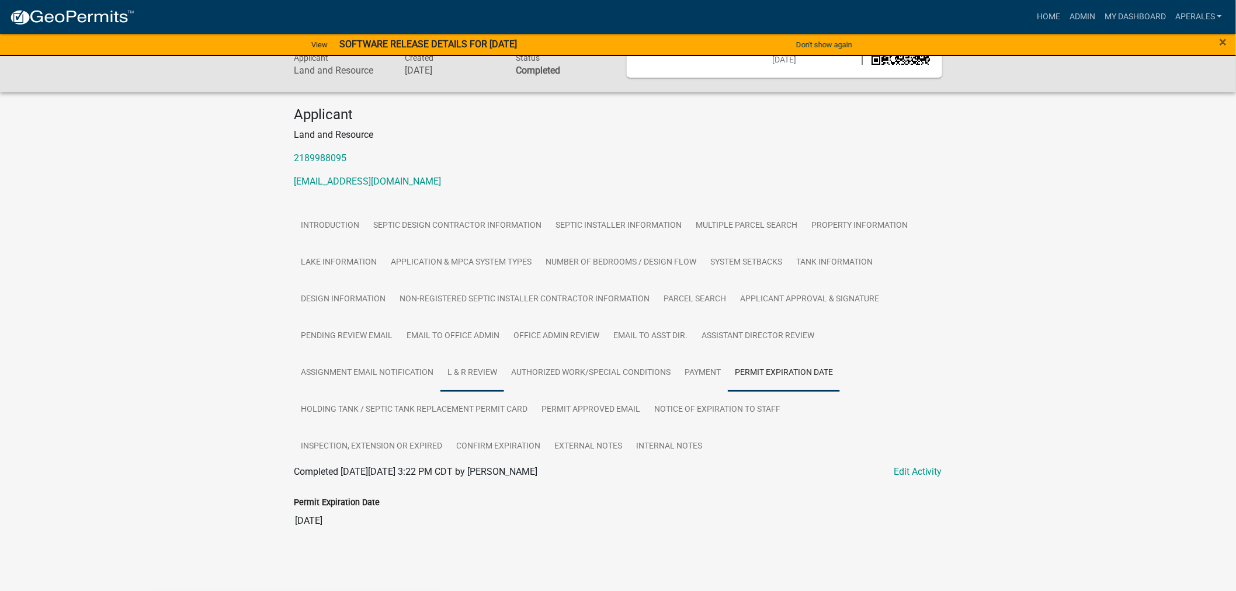
scroll to position [90, 0]
click at [332, 409] on link "Holding Tank / Septic Tank Replacement Permit Card" at bounding box center [414, 409] width 241 height 37
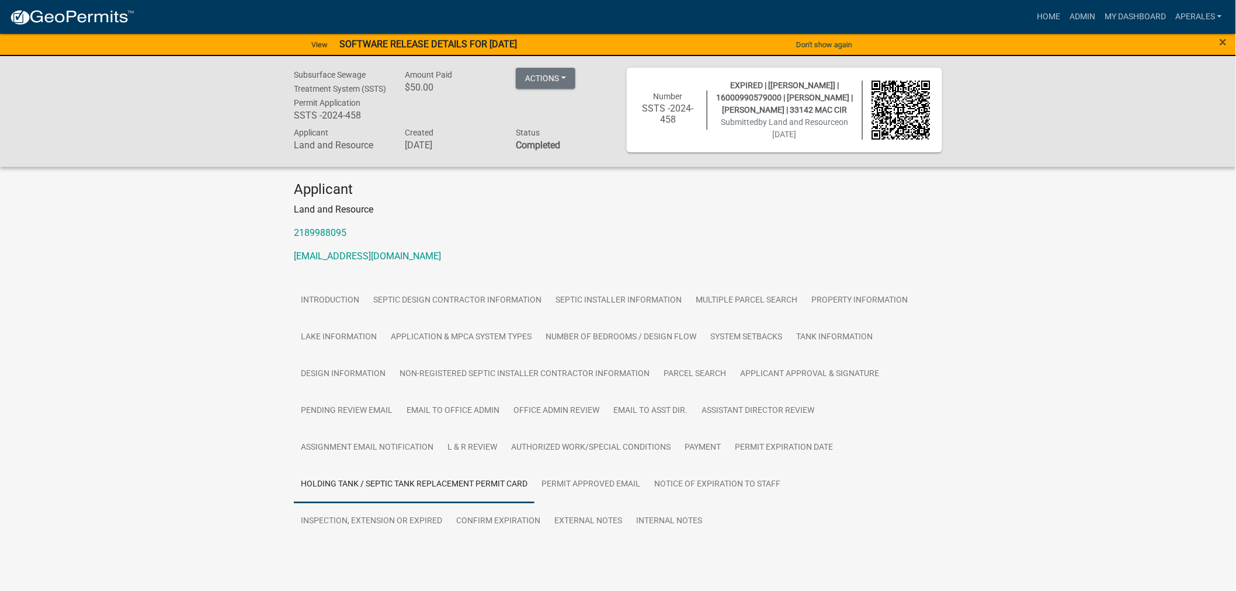
scroll to position [41, 0]
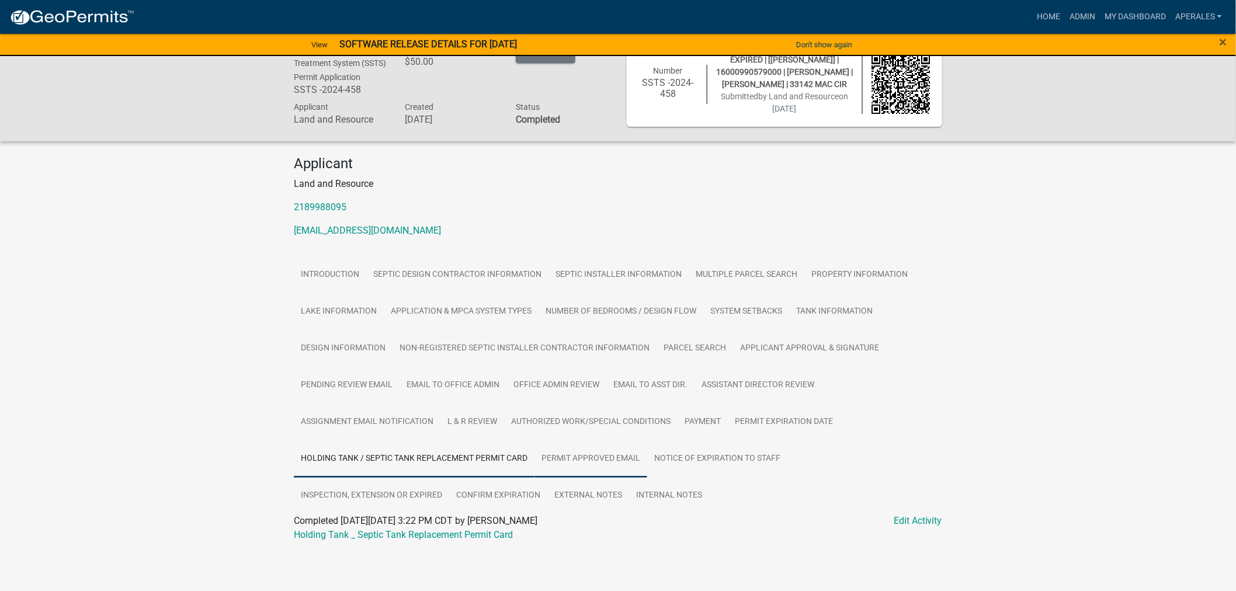
click at [578, 451] on link "Permit Approved Email" at bounding box center [591, 459] width 113 height 37
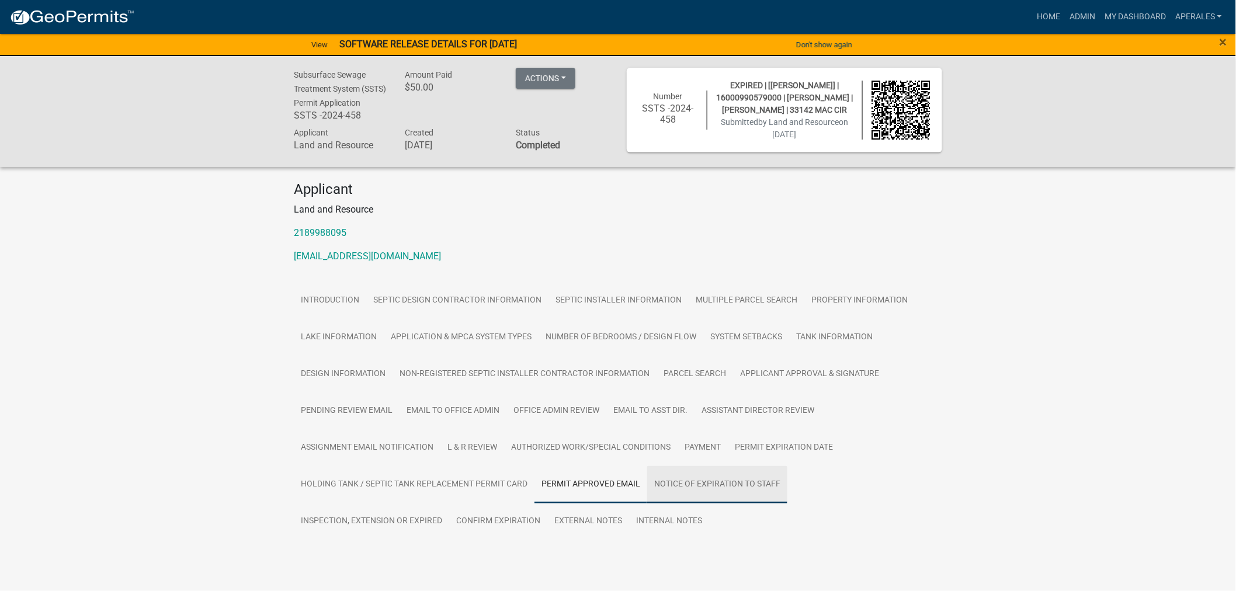
click at [698, 456] on ul "Introduction Septic Design Contractor Information Septic Installer Information …" at bounding box center [618, 411] width 649 height 258
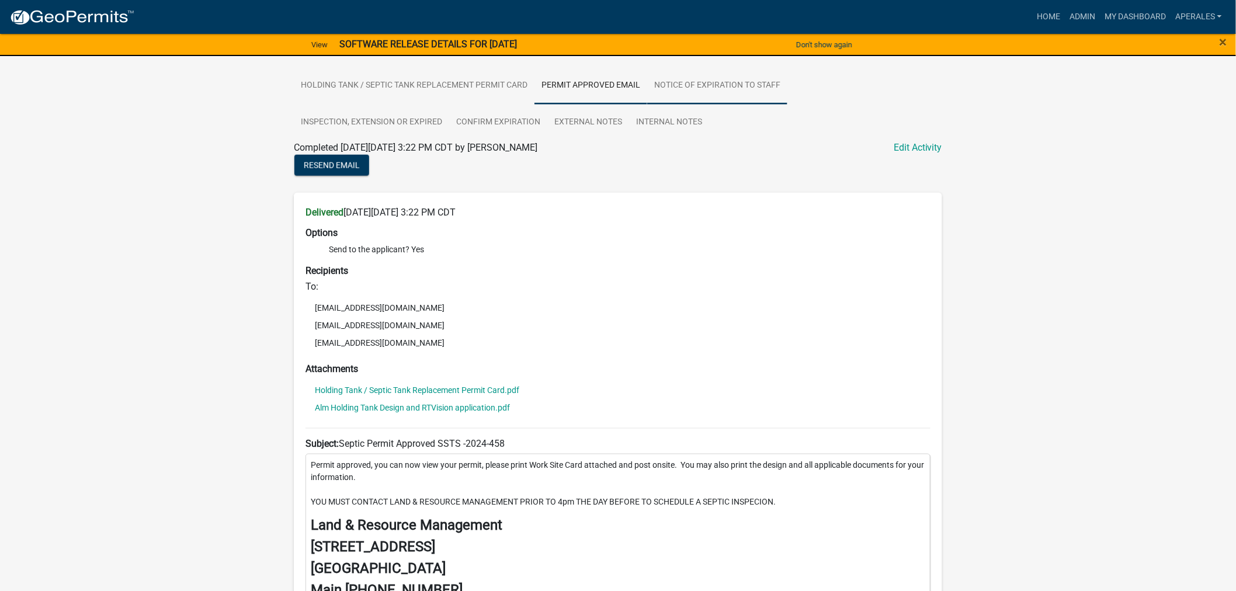
scroll to position [235, 0]
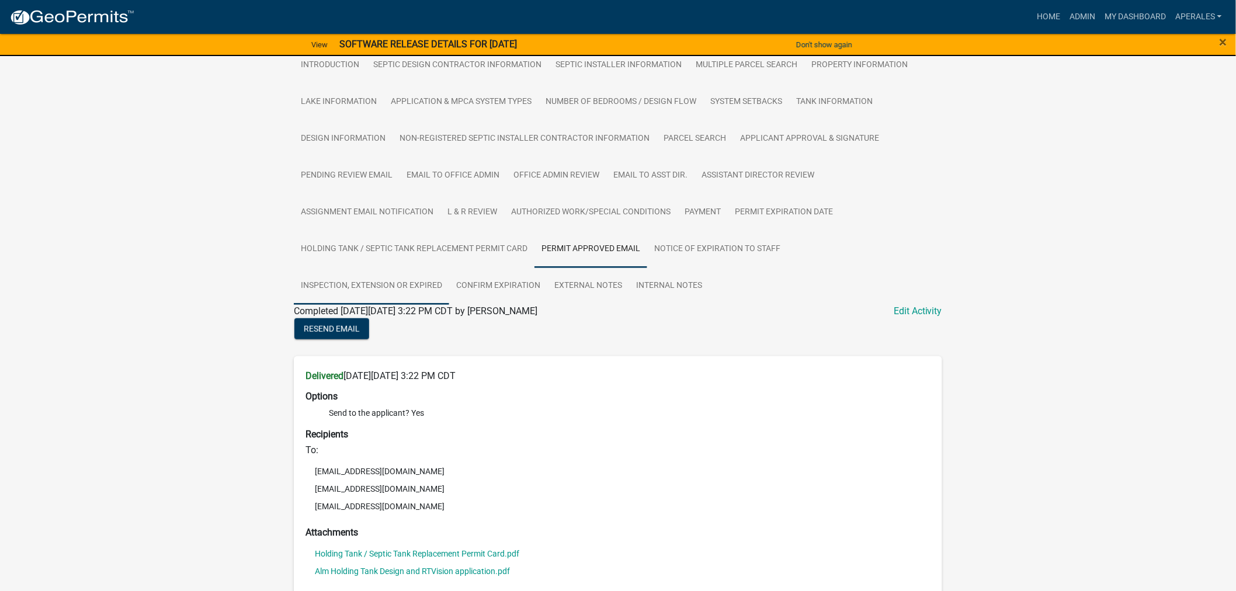
click at [310, 300] on link "Inspection, Extension or EXPIRED" at bounding box center [371, 286] width 155 height 37
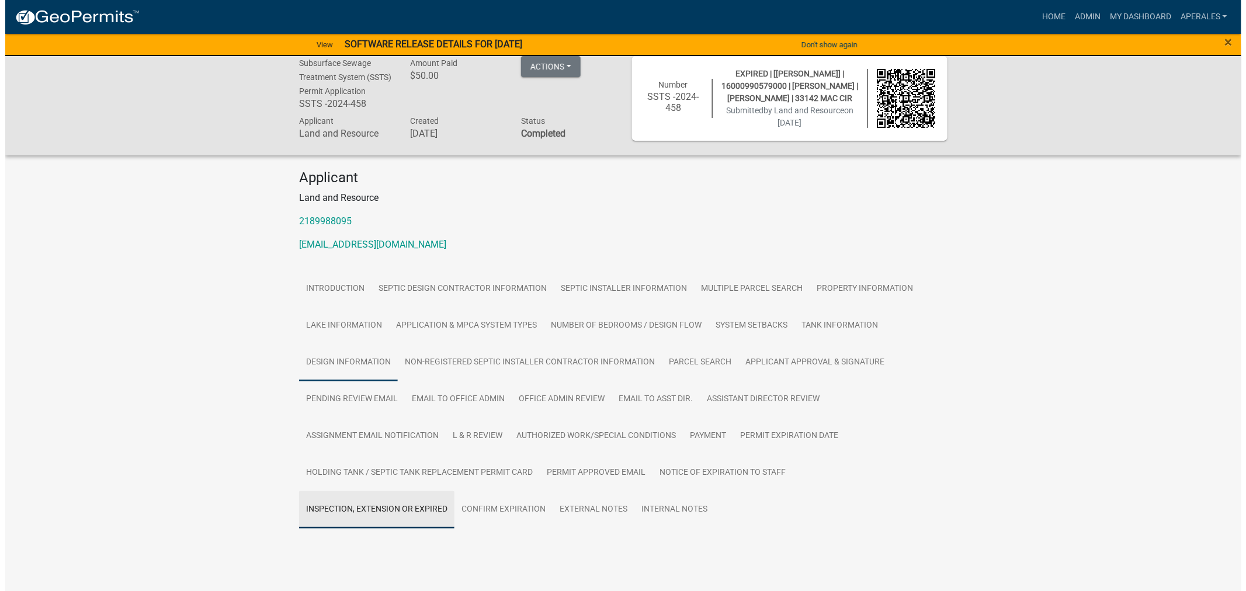
scroll to position [90, 0]
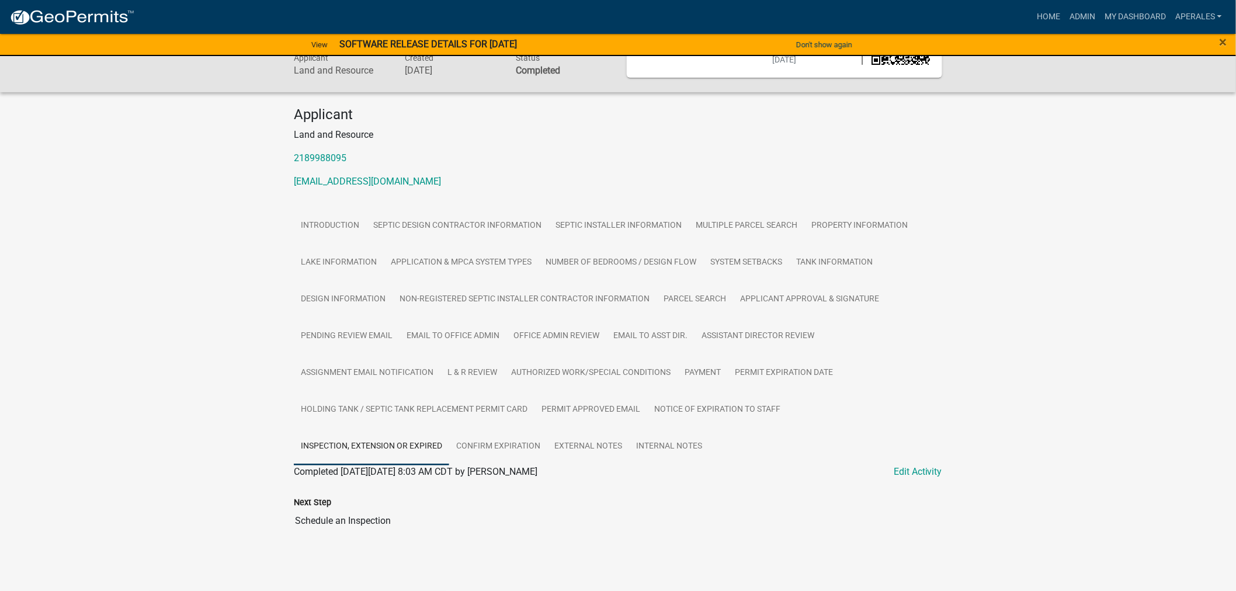
click at [334, 530] on input "Schedule an Inspection" at bounding box center [618, 521] width 649 height 23
click at [335, 521] on input "Schedule an Inspection" at bounding box center [618, 521] width 649 height 23
click at [902, 474] on link "Edit Activity" at bounding box center [918, 472] width 48 height 14
click at [923, 472] on link "Edit Activity" at bounding box center [918, 472] width 48 height 14
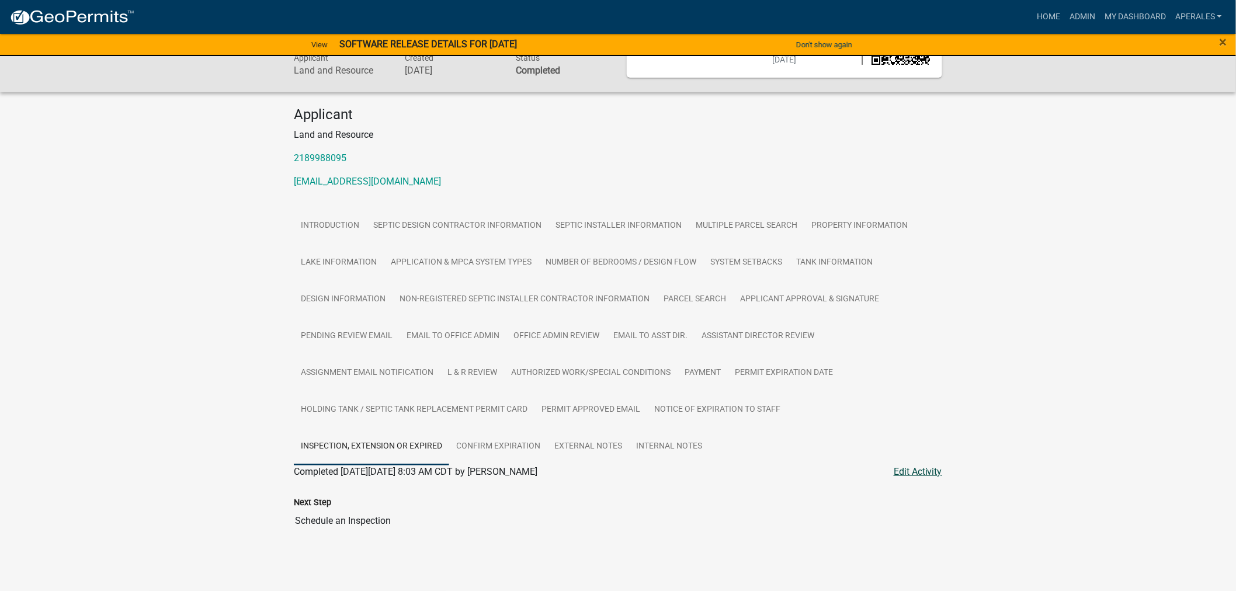
click at [921, 465] on link "Edit Activity" at bounding box center [918, 472] width 48 height 14
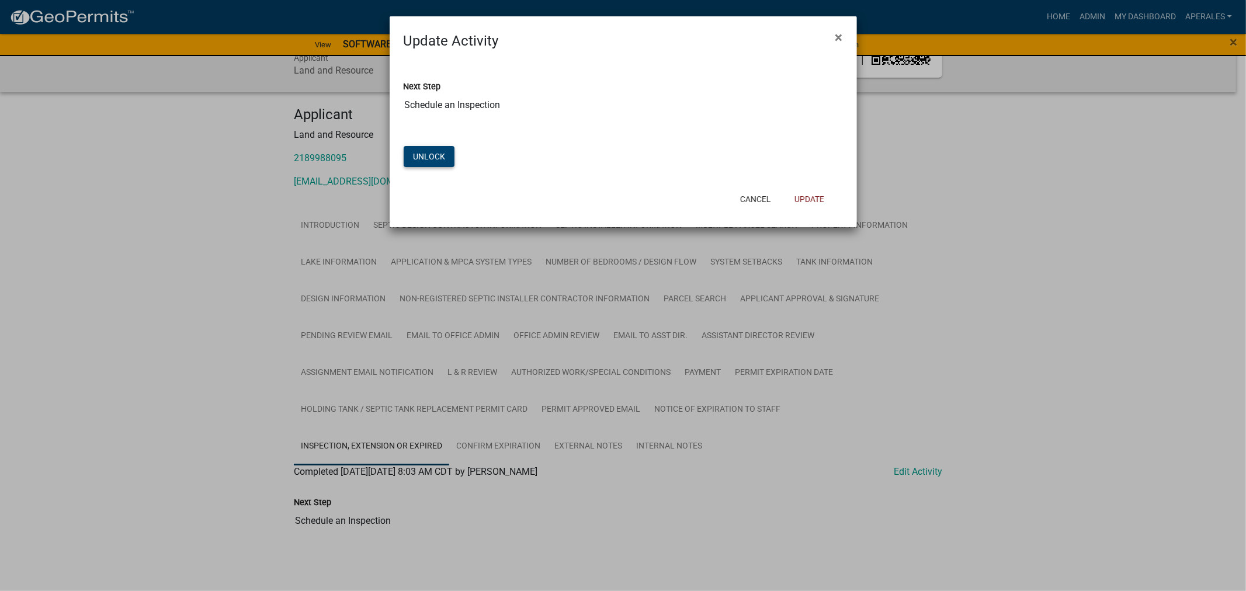
click at [429, 158] on button "Unlock" at bounding box center [429, 156] width 51 height 21
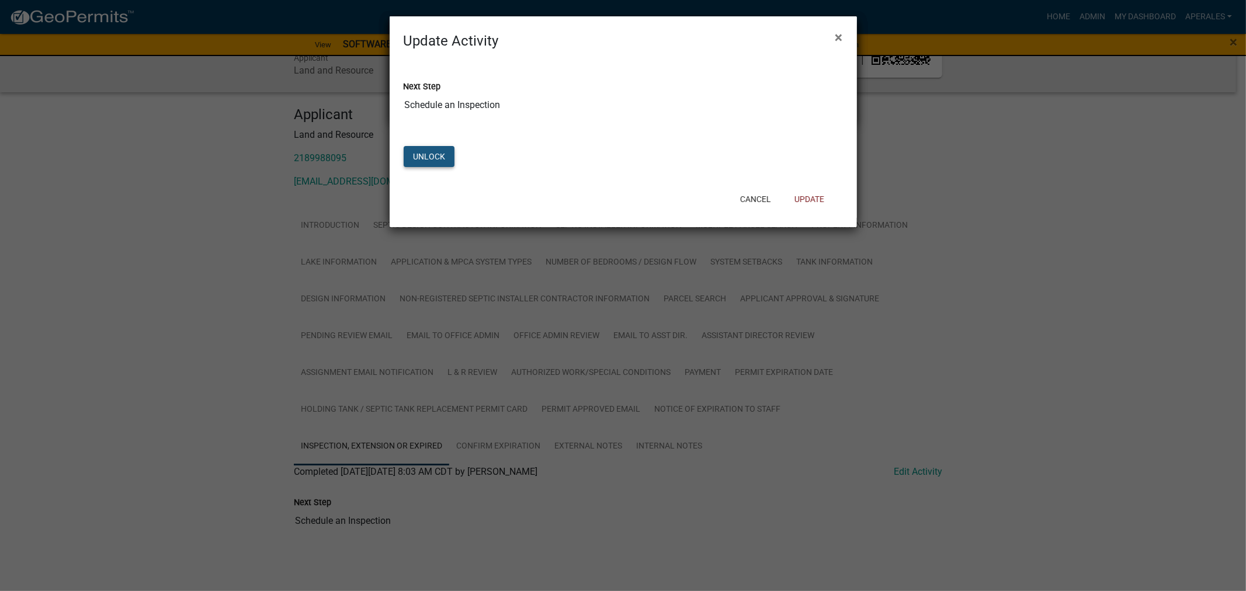
click at [429, 158] on button "Unlock" at bounding box center [429, 156] width 51 height 21
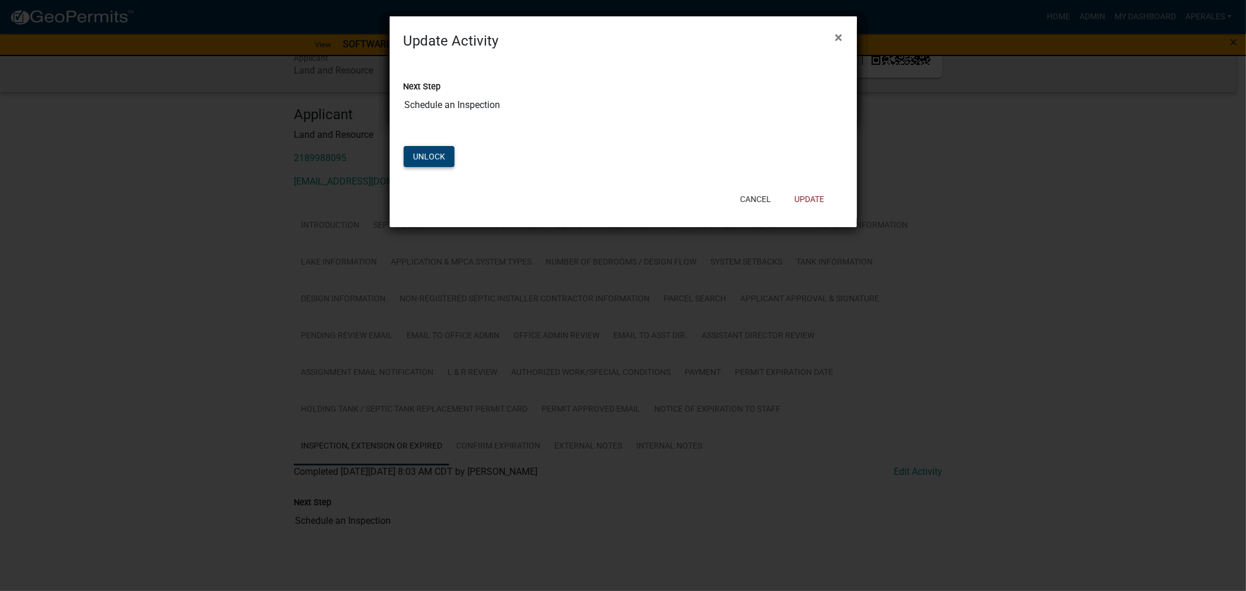
click at [425, 154] on button "Unlock" at bounding box center [429, 156] width 51 height 21
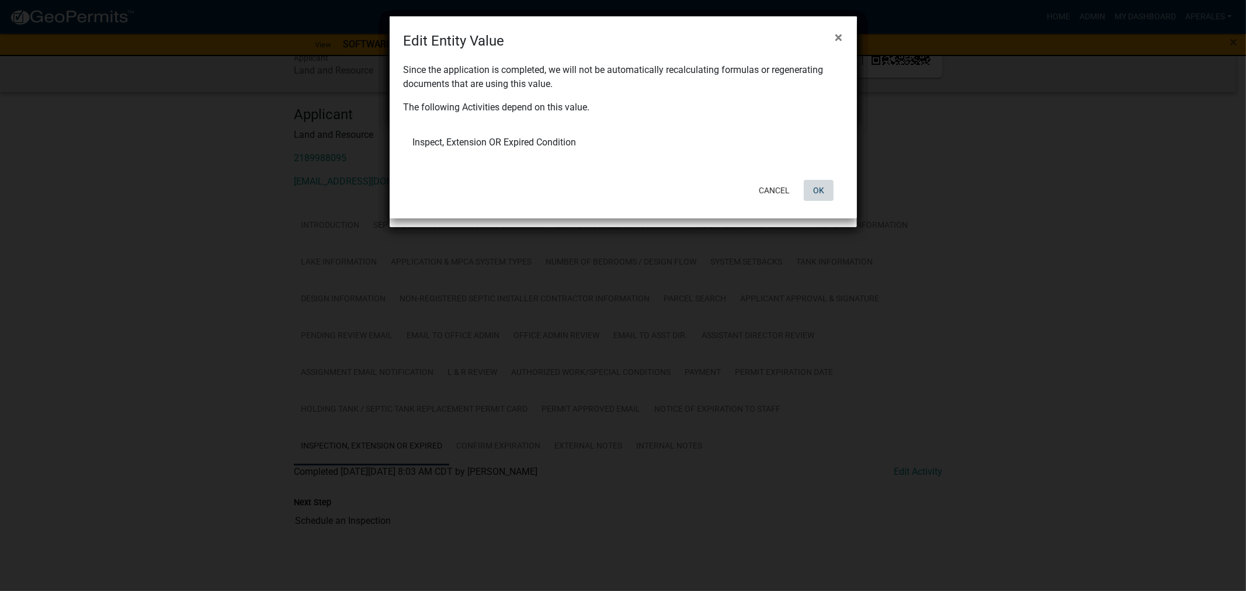
click at [815, 183] on button "OK" at bounding box center [819, 190] width 30 height 21
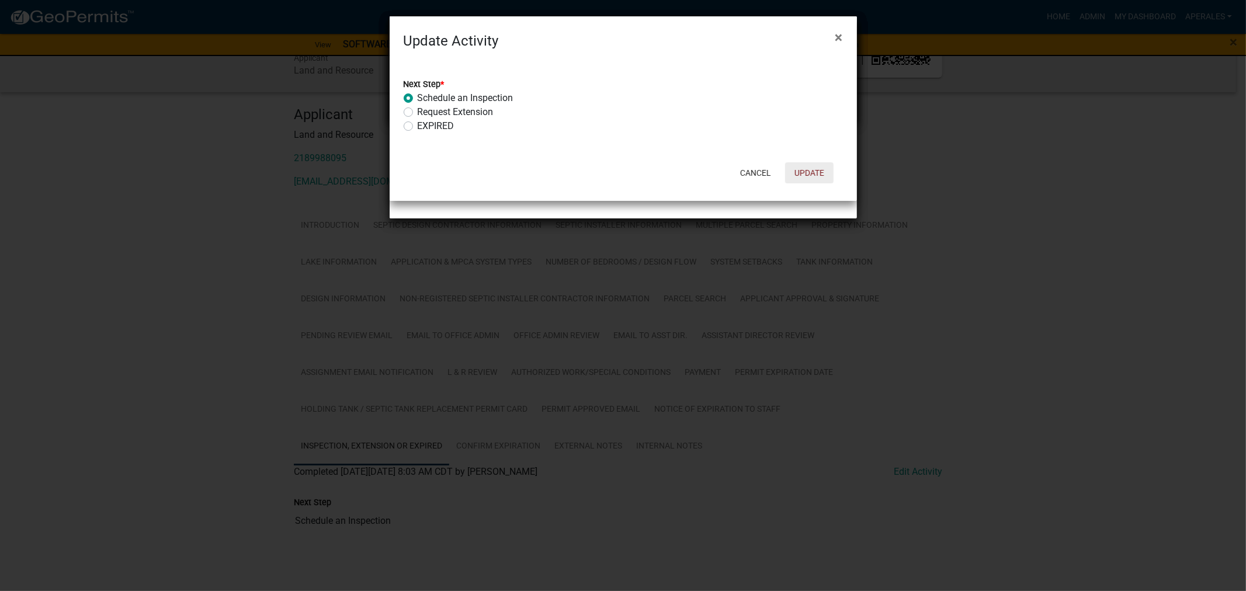
click at [806, 172] on button "Update" at bounding box center [809, 172] width 48 height 21
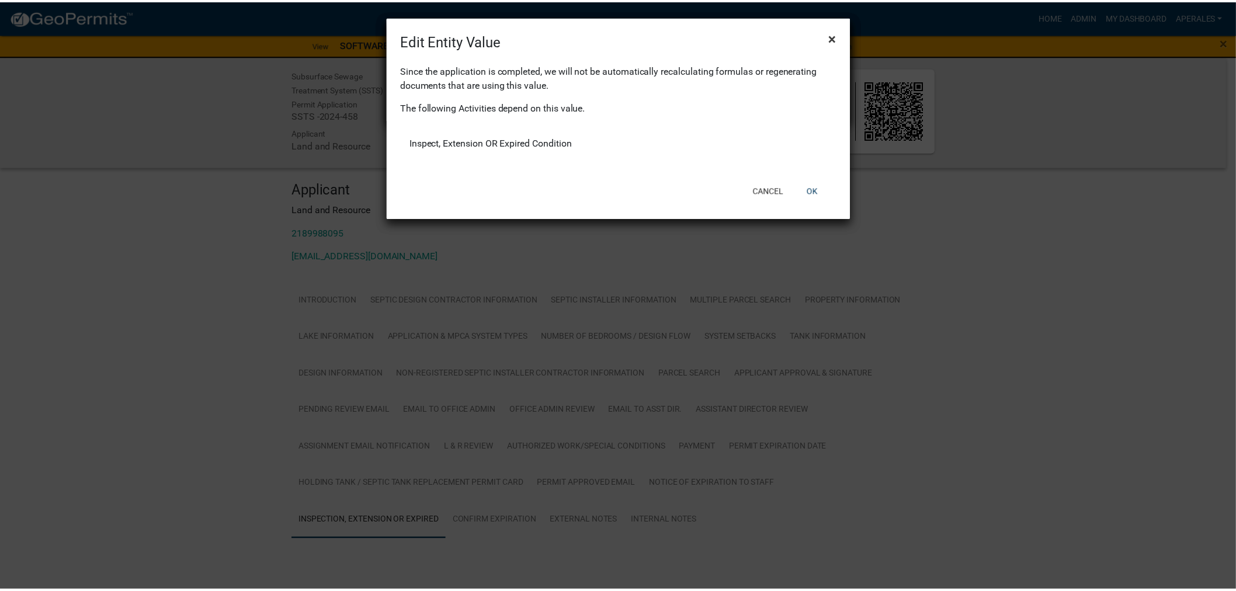
scroll to position [13, 0]
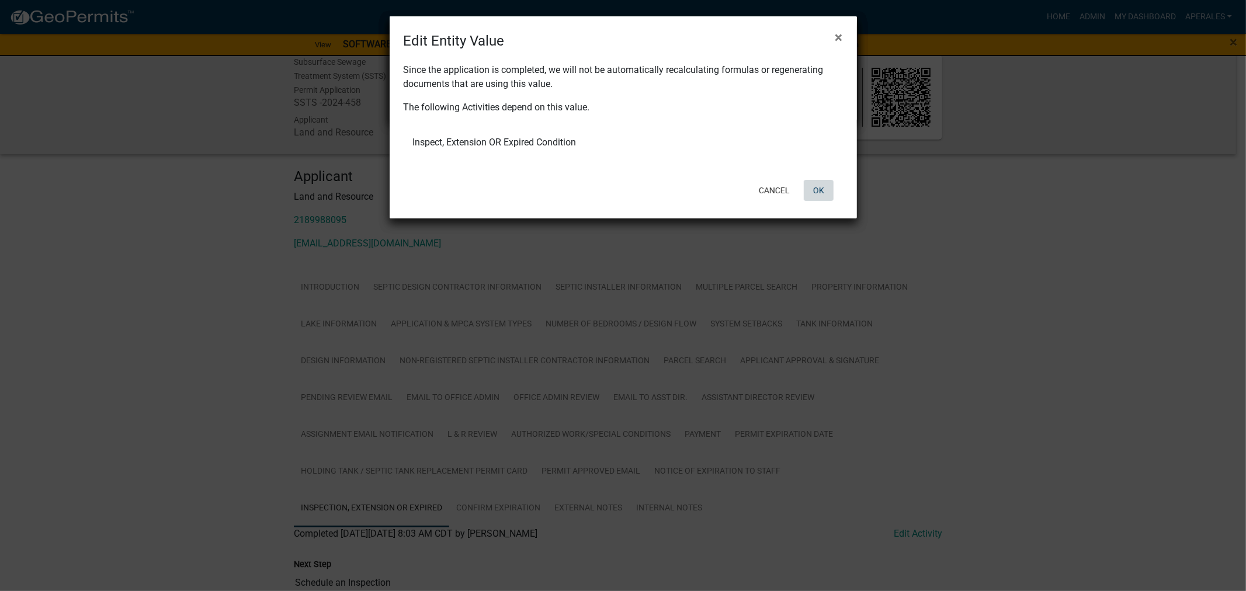
click at [816, 184] on button "OK" at bounding box center [819, 190] width 30 height 21
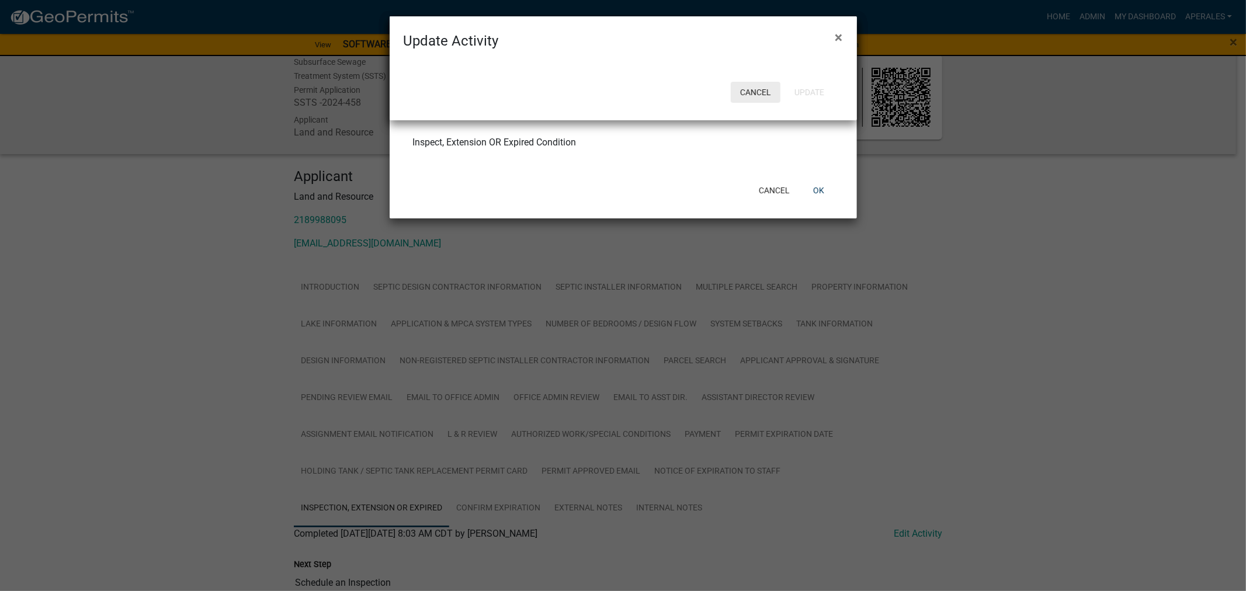
click at [768, 91] on button "Cancel" at bounding box center [756, 92] width 50 height 21
click at [826, 196] on ngb-modal-window "Update Activity × Cancel Update" at bounding box center [623, 295] width 1246 height 591
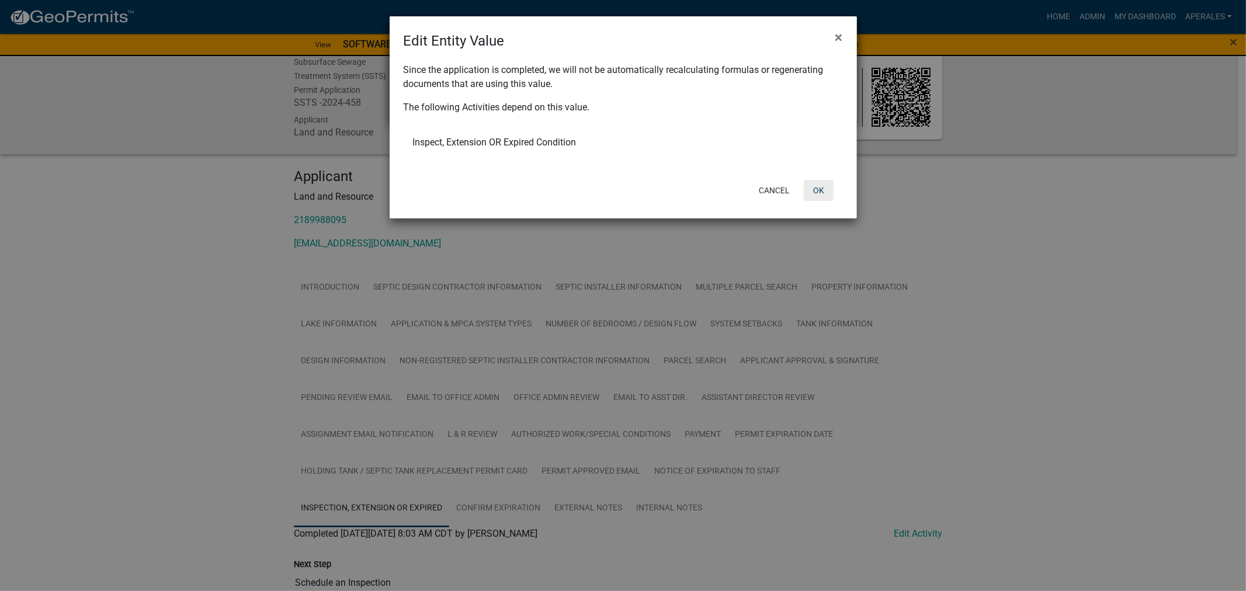
click at [819, 189] on button "OK" at bounding box center [819, 190] width 30 height 21
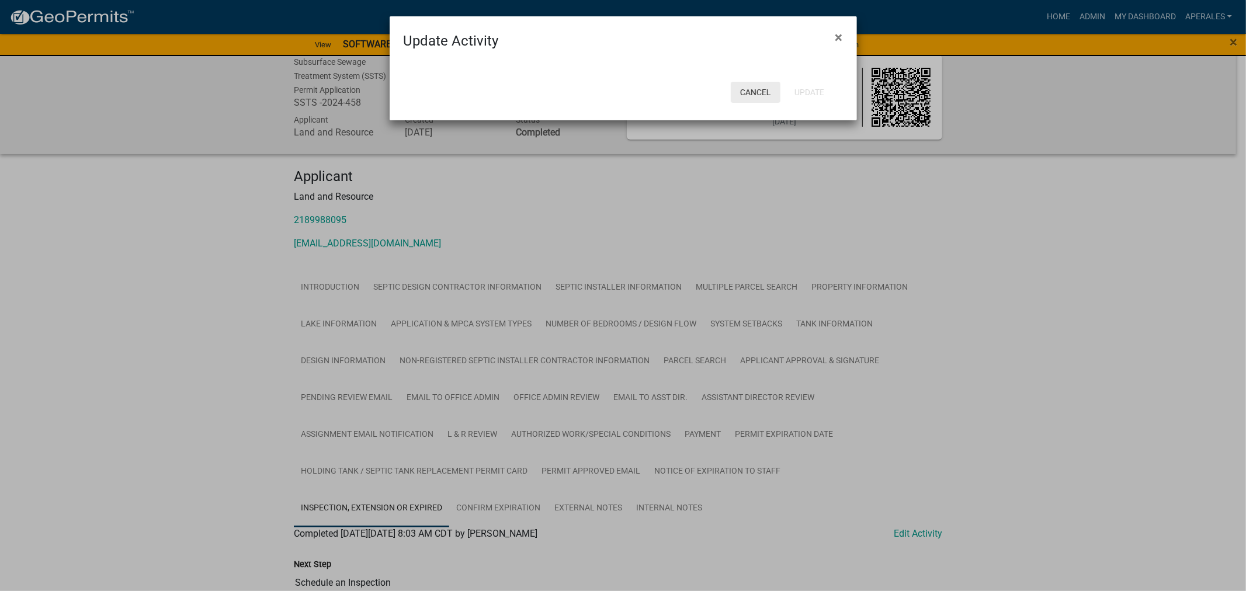
click at [767, 100] on button "Cancel" at bounding box center [756, 92] width 50 height 21
click at [841, 34] on span "×" at bounding box center [840, 37] width 8 height 16
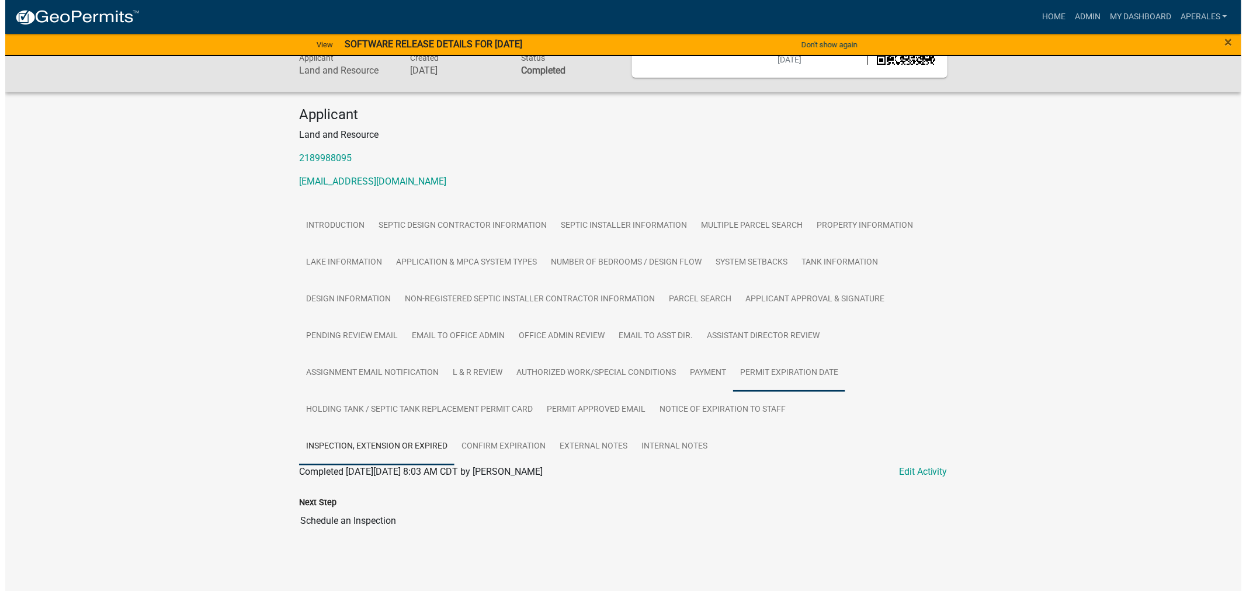
scroll to position [90, 0]
click at [904, 468] on link "Edit Activity" at bounding box center [918, 472] width 48 height 14
click at [924, 474] on body "Internet Explorer does NOT work with GeoPermits. Get a new browser for more sec…" at bounding box center [618, 220] width 1236 height 591
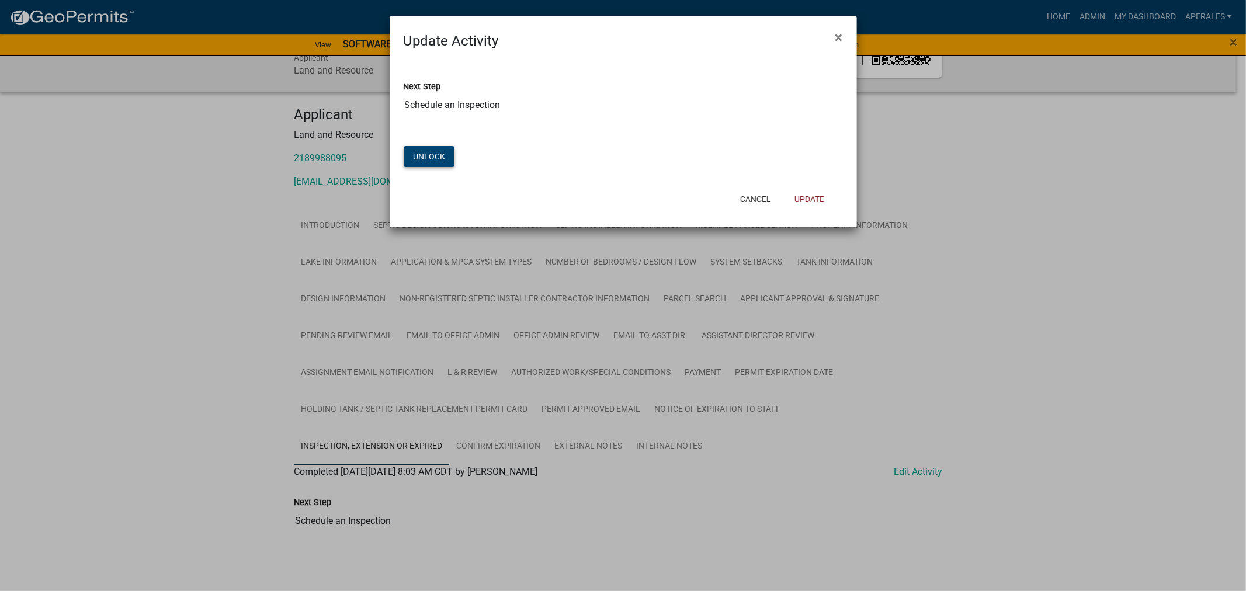
click at [431, 150] on button "Unlock" at bounding box center [429, 156] width 51 height 21
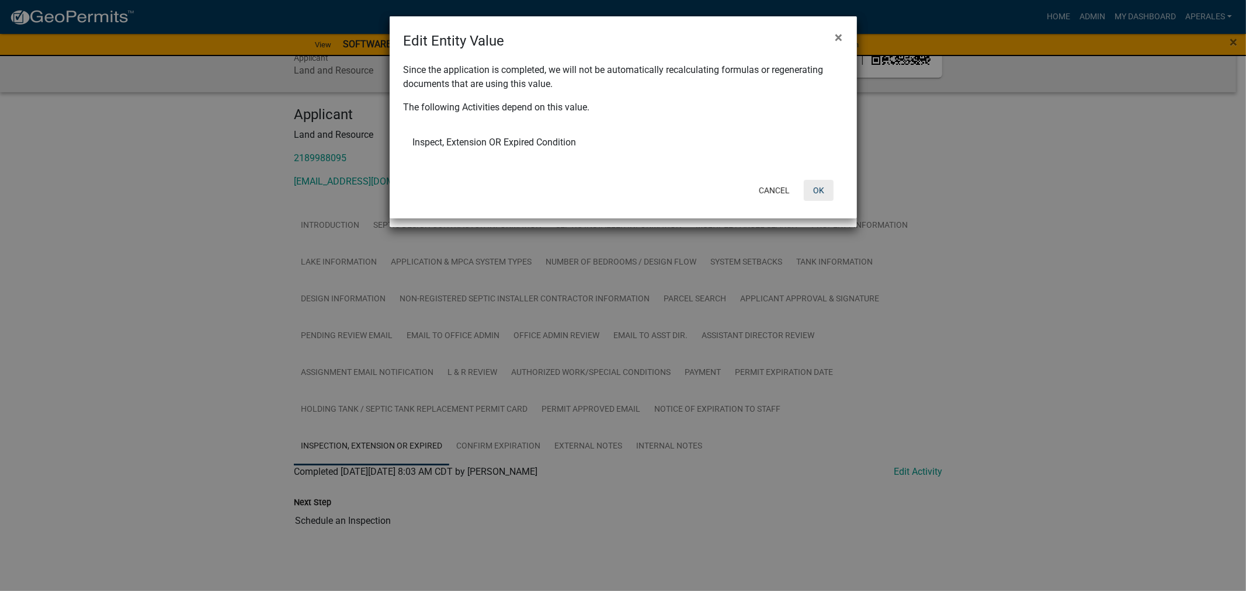
click at [813, 185] on button "OK" at bounding box center [819, 190] width 30 height 21
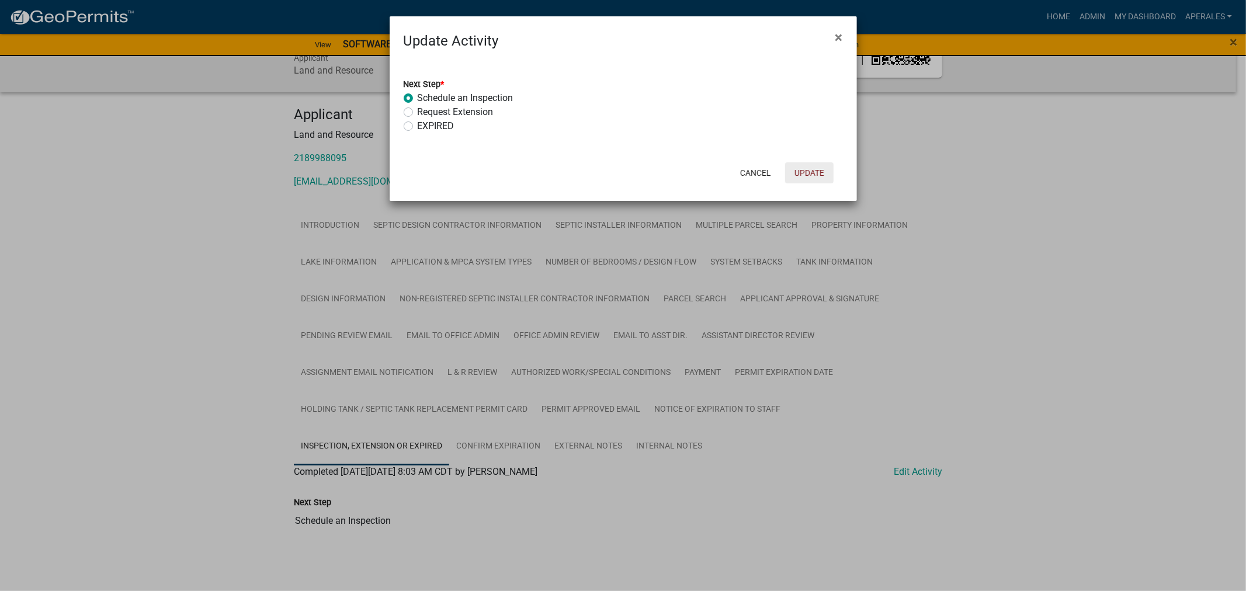
click at [809, 173] on button "Update" at bounding box center [809, 172] width 48 height 21
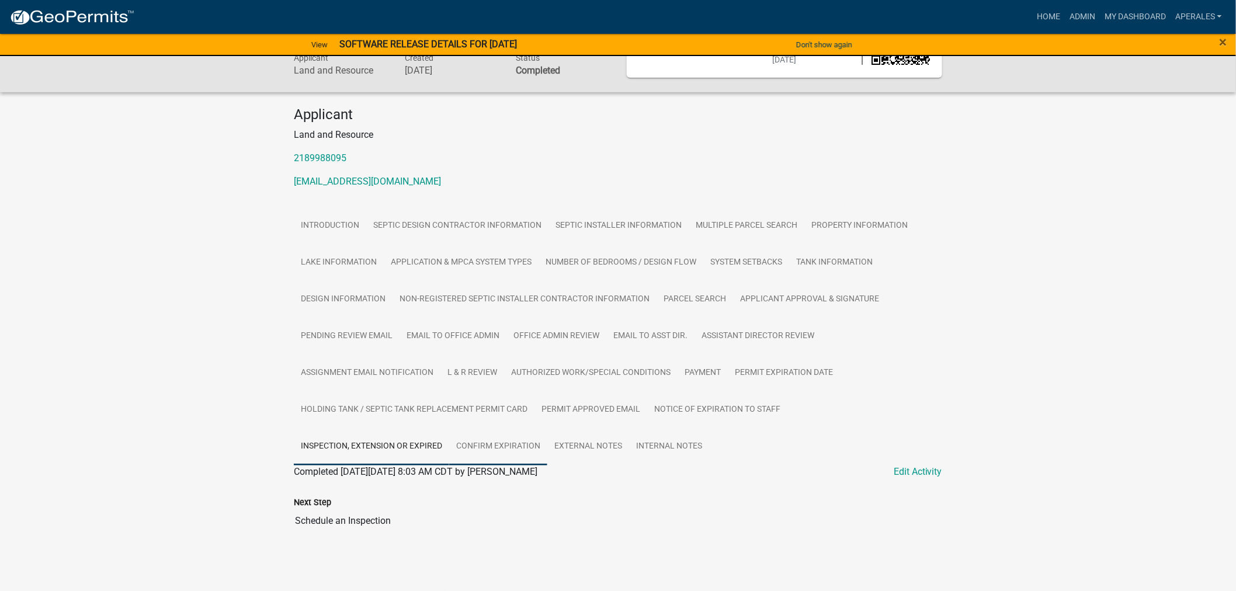
click at [511, 436] on link "Confirm Expiration" at bounding box center [498, 446] width 98 height 37
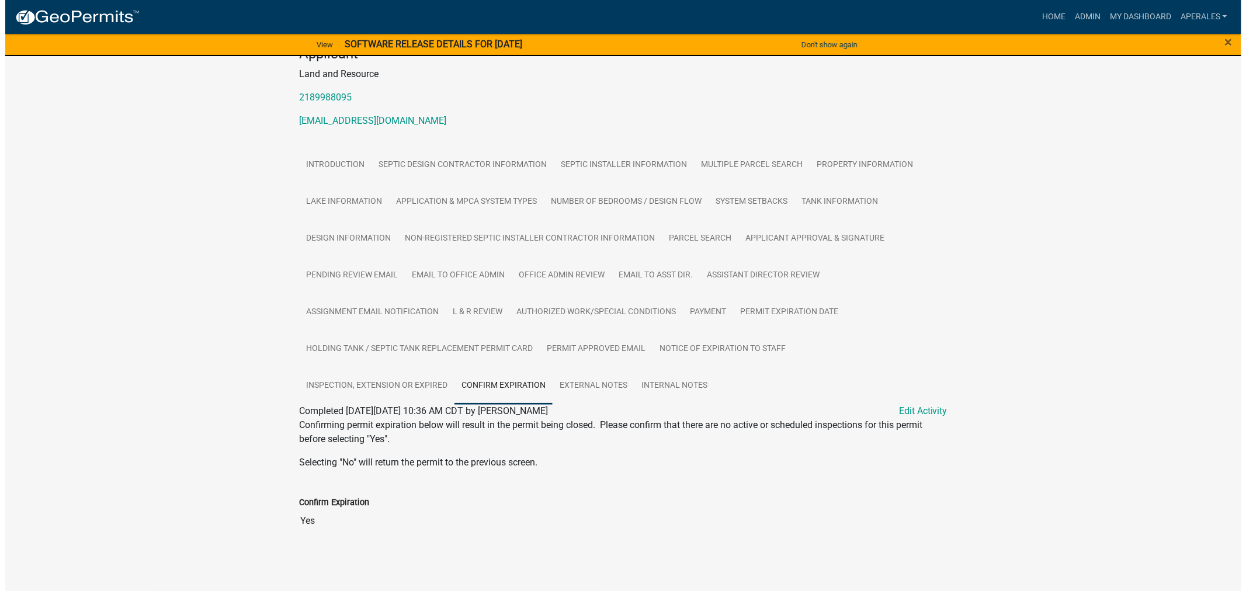
scroll to position [151, 0]
click at [927, 411] on link "Edit Activity" at bounding box center [918, 411] width 48 height 14
click at [929, 407] on link "Edit Activity" at bounding box center [918, 411] width 48 height 14
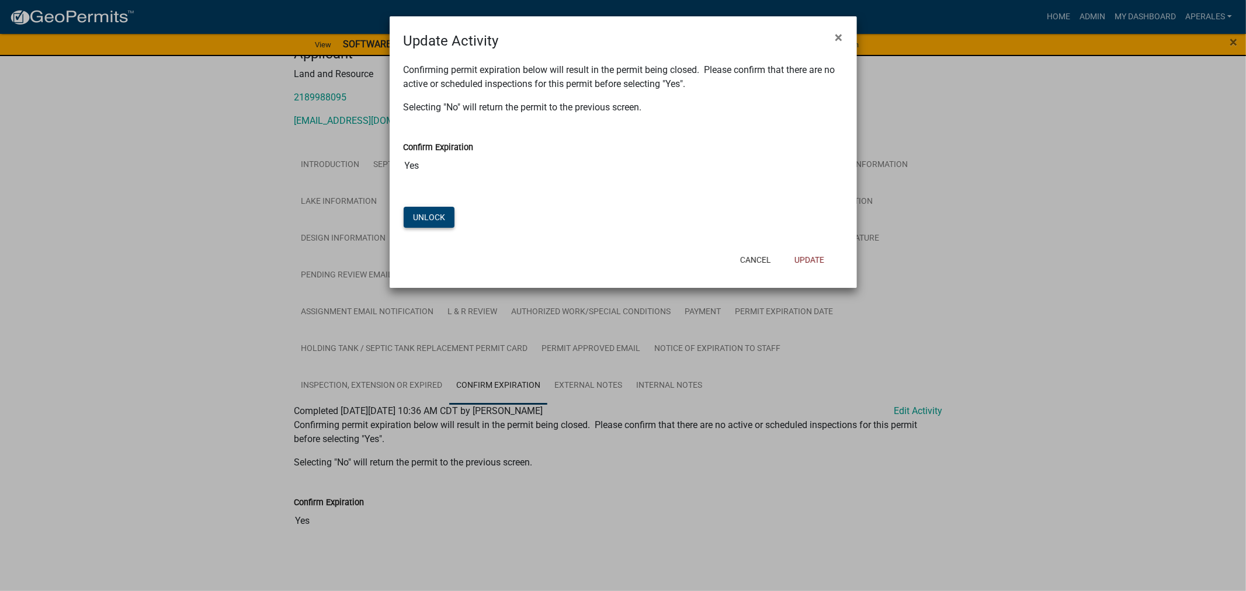
click at [422, 211] on button "Unlock" at bounding box center [429, 217] width 51 height 21
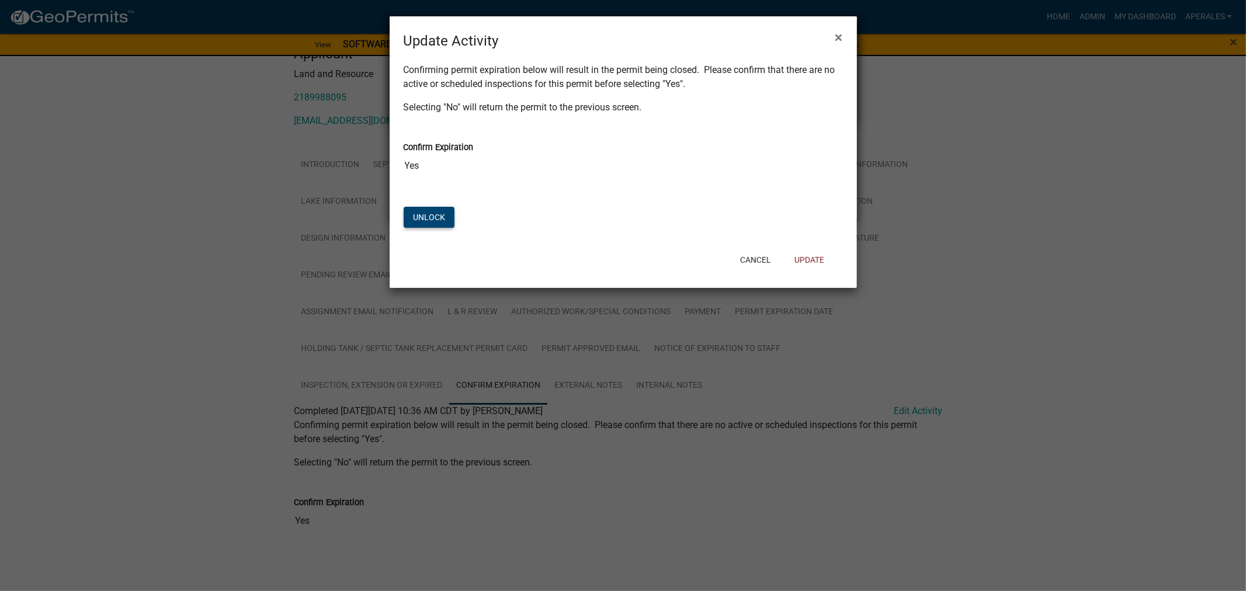
click at [428, 217] on button "Unlock" at bounding box center [429, 217] width 51 height 21
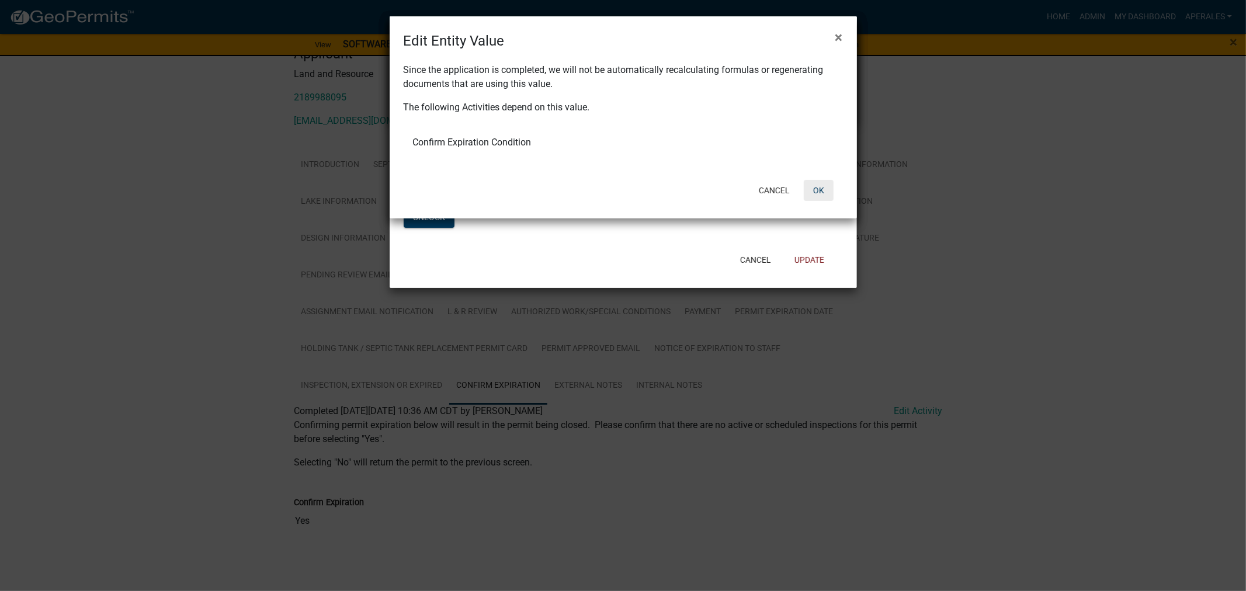
click at [817, 190] on button "OK" at bounding box center [819, 190] width 30 height 21
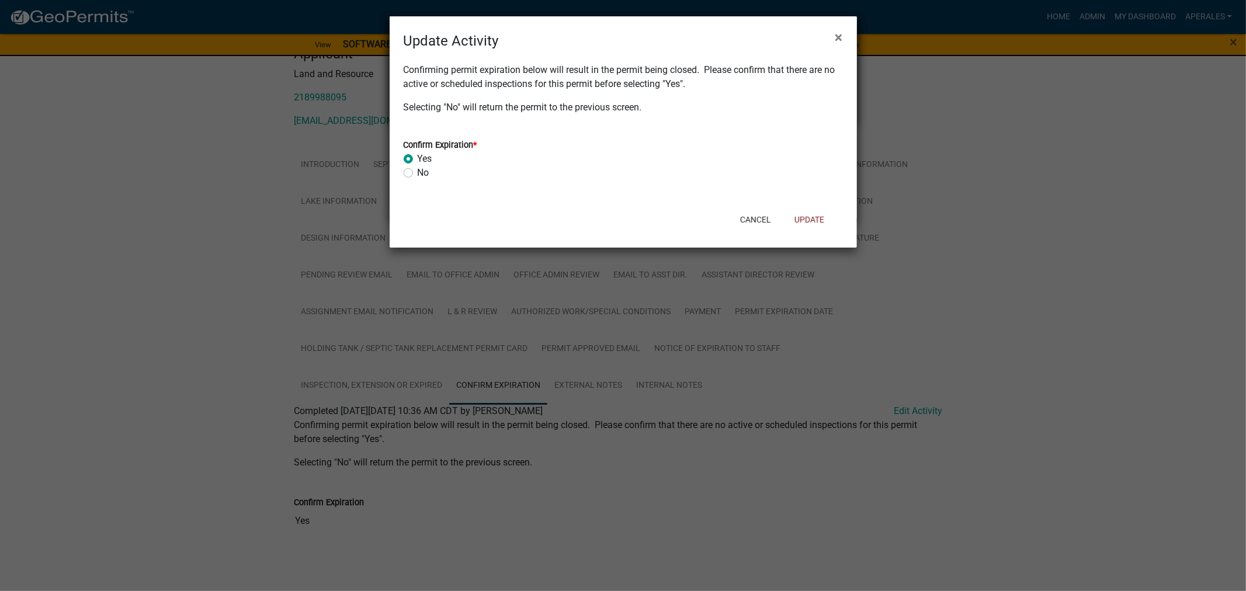
click at [418, 177] on label "No" at bounding box center [424, 173] width 12 height 14
click at [418, 174] on input "No" at bounding box center [422, 170] width 8 height 8
radio input "true"
click at [799, 221] on button "Update" at bounding box center [809, 219] width 48 height 21
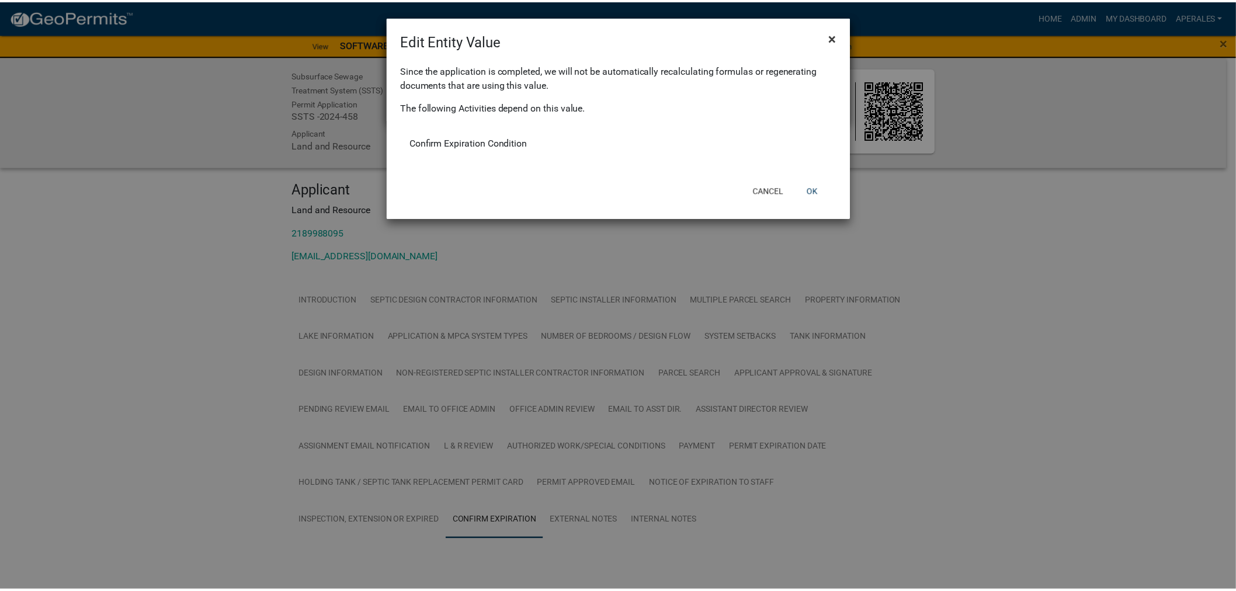
scroll to position [13, 0]
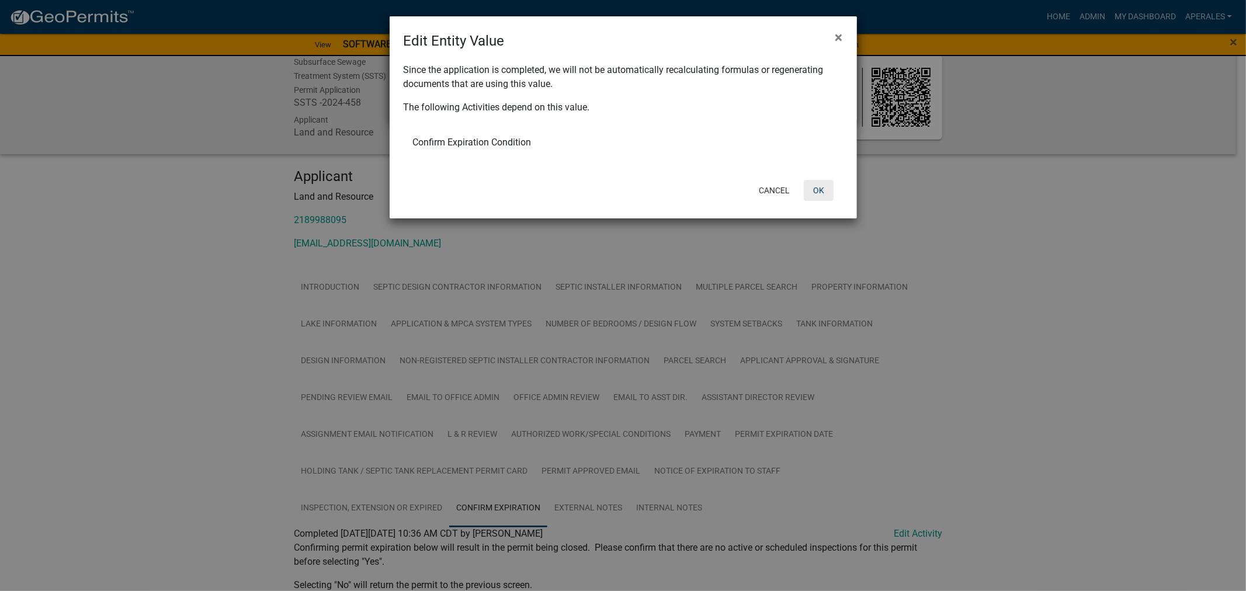
click at [819, 189] on button "OK" at bounding box center [819, 190] width 30 height 21
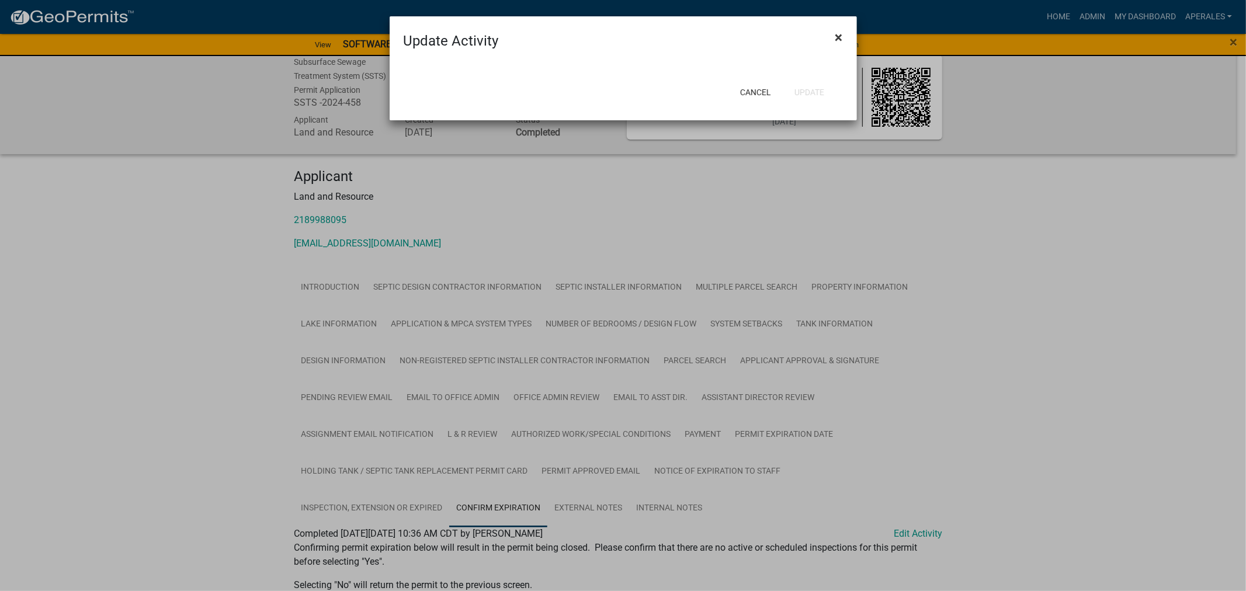
click at [847, 39] on button "×" at bounding box center [839, 37] width 26 height 33
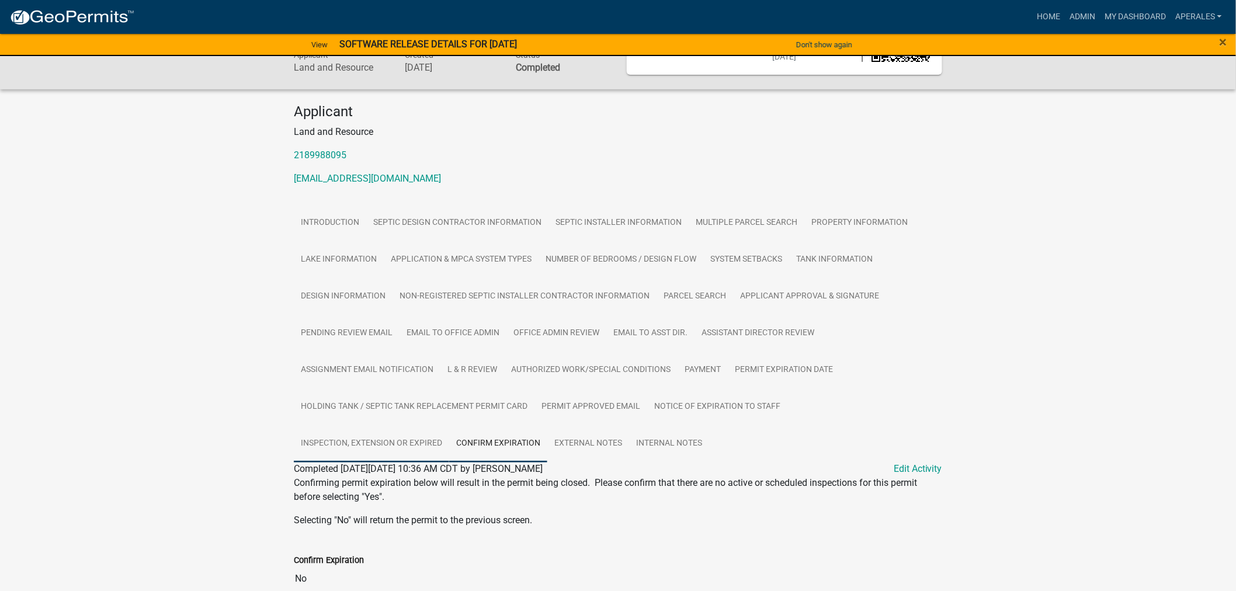
click at [380, 445] on link "Inspection, Extension or EXPIRED" at bounding box center [371, 443] width 155 height 37
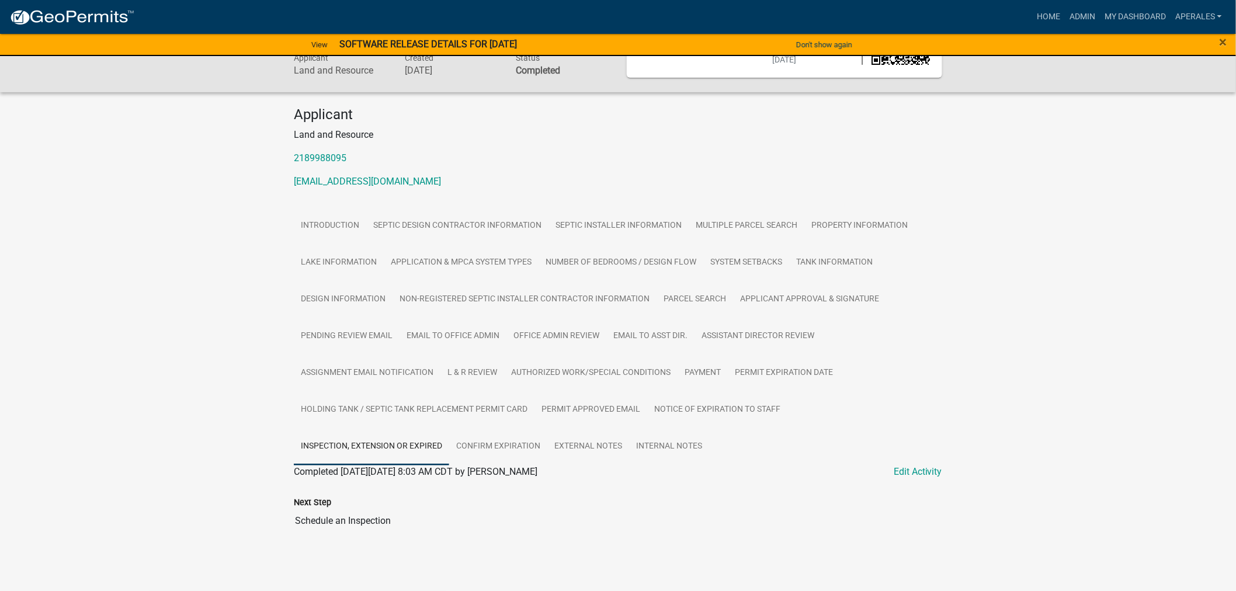
scroll to position [90, 0]
click at [513, 438] on link "Confirm Expiration" at bounding box center [498, 446] width 98 height 37
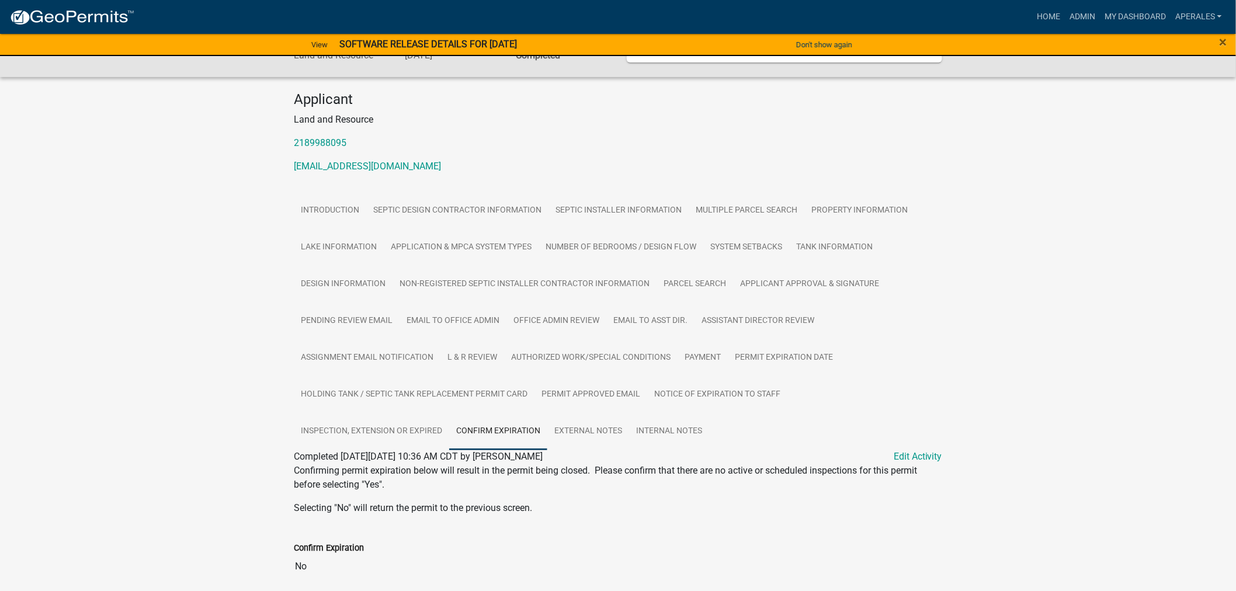
scroll to position [151, 0]
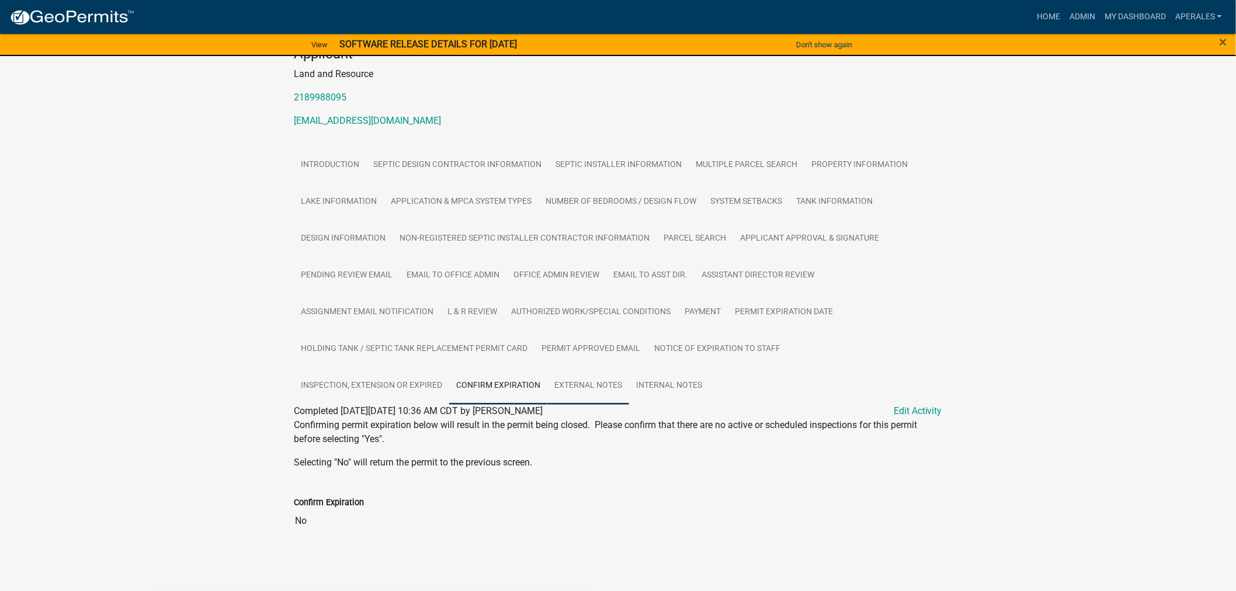
click at [588, 390] on link "External Notes" at bounding box center [589, 386] width 82 height 37
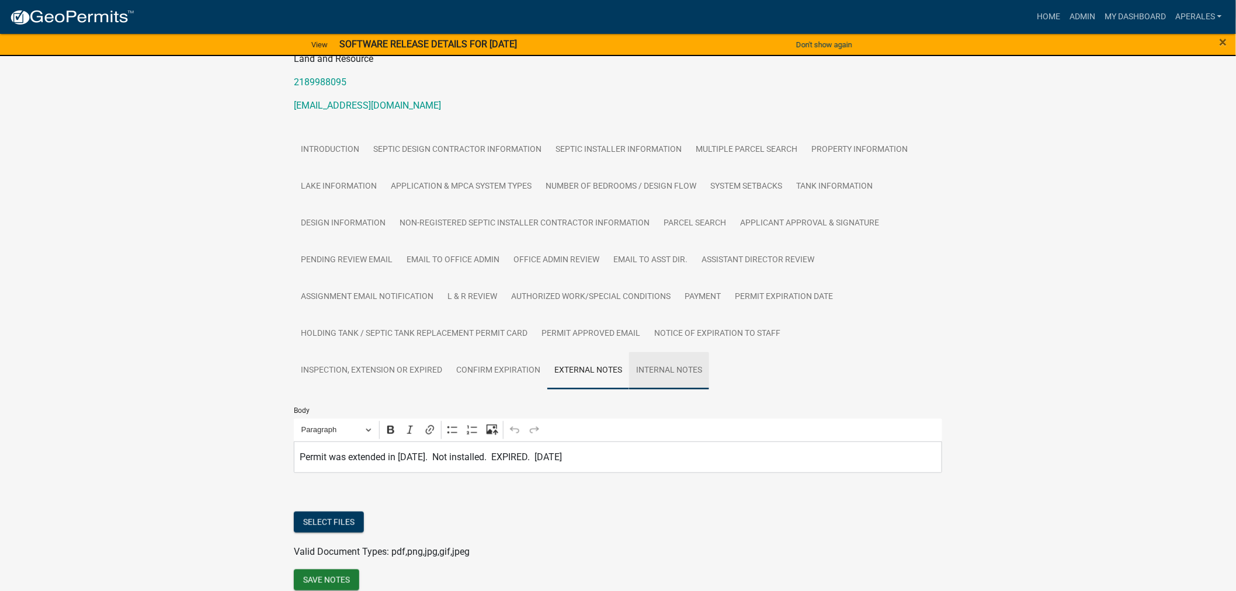
click at [661, 384] on link "Internal Notes" at bounding box center [669, 370] width 80 height 37
click at [399, 316] on link "Assignment Email Notification" at bounding box center [367, 297] width 147 height 37
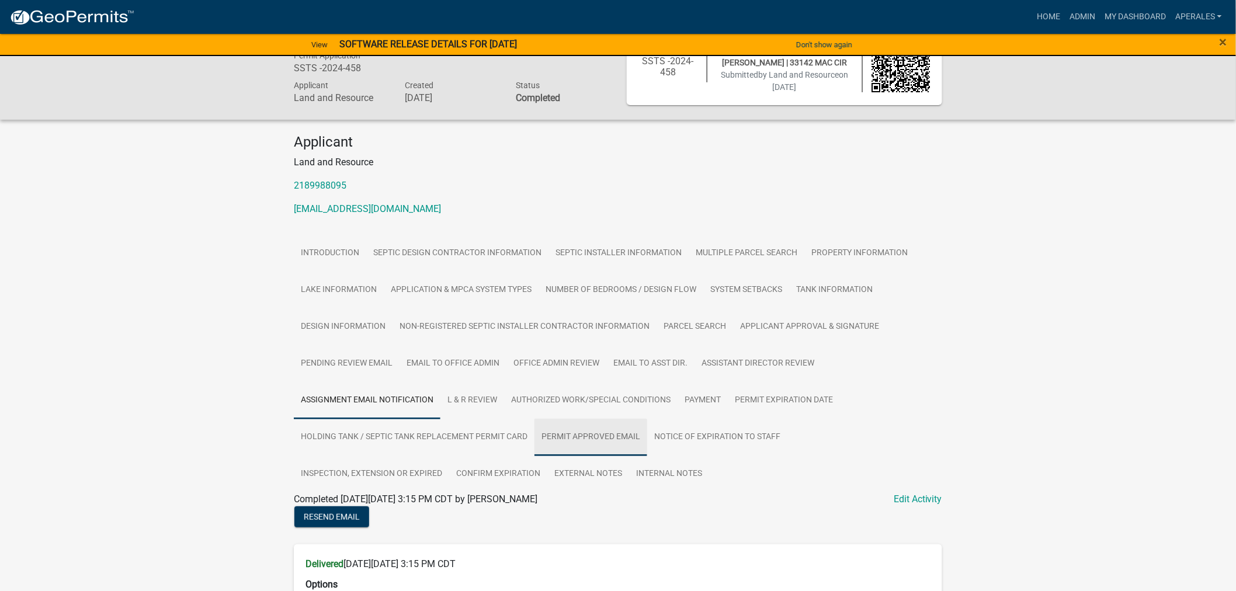
scroll to position [307, 0]
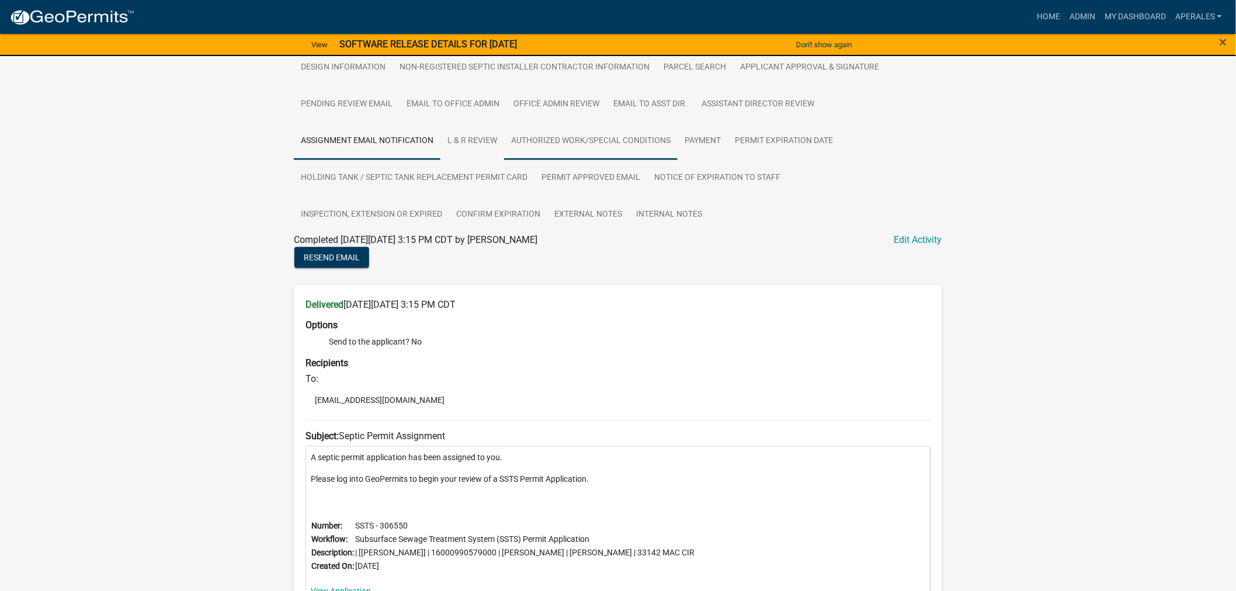
click at [563, 148] on link "Authorized Work/Special Conditions" at bounding box center [591, 141] width 174 height 37
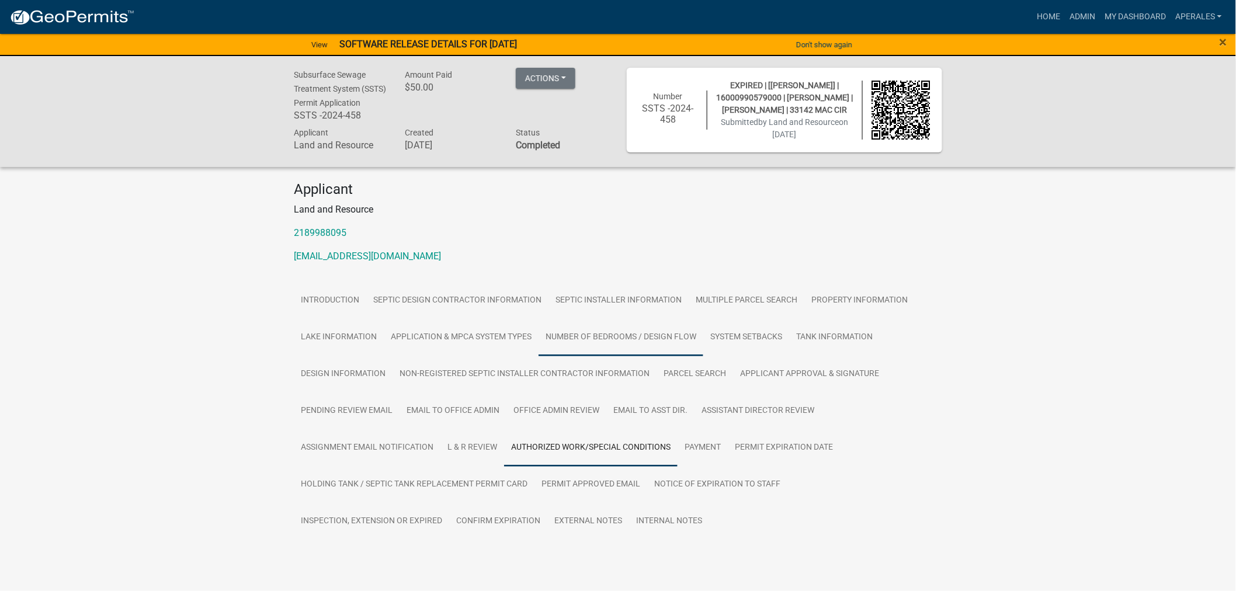
scroll to position [47, 0]
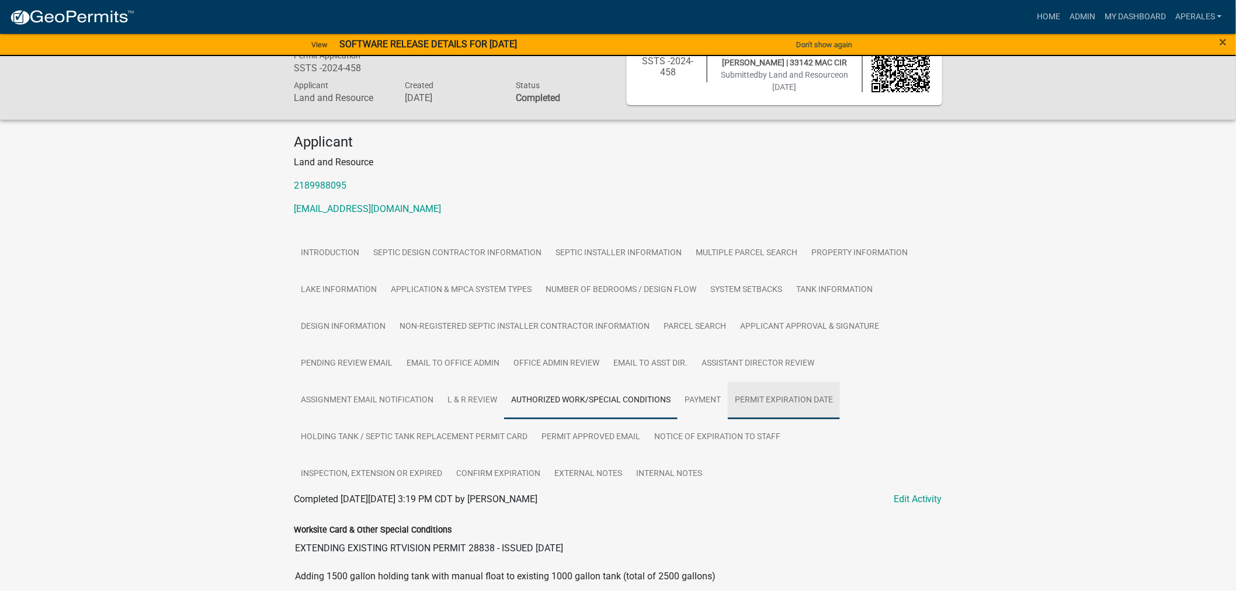
click at [768, 414] on link "Permit Expiration Date" at bounding box center [784, 400] width 112 height 37
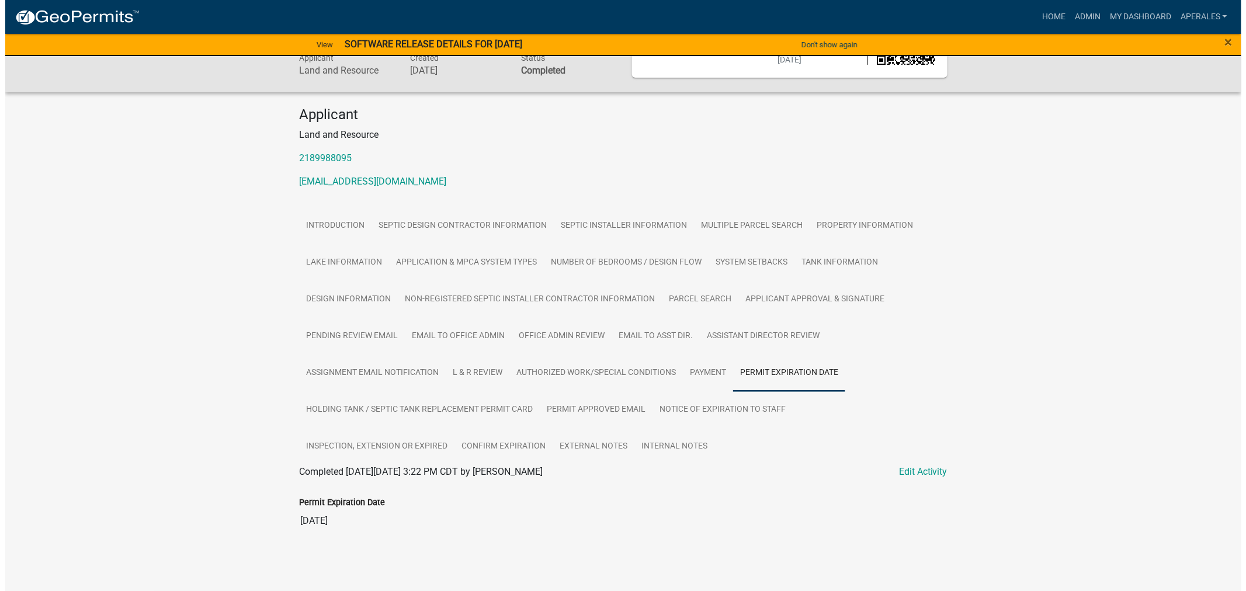
scroll to position [90, 0]
click at [931, 472] on link "Edit Activity" at bounding box center [918, 472] width 48 height 14
click at [926, 466] on link "Edit Activity" at bounding box center [918, 472] width 48 height 14
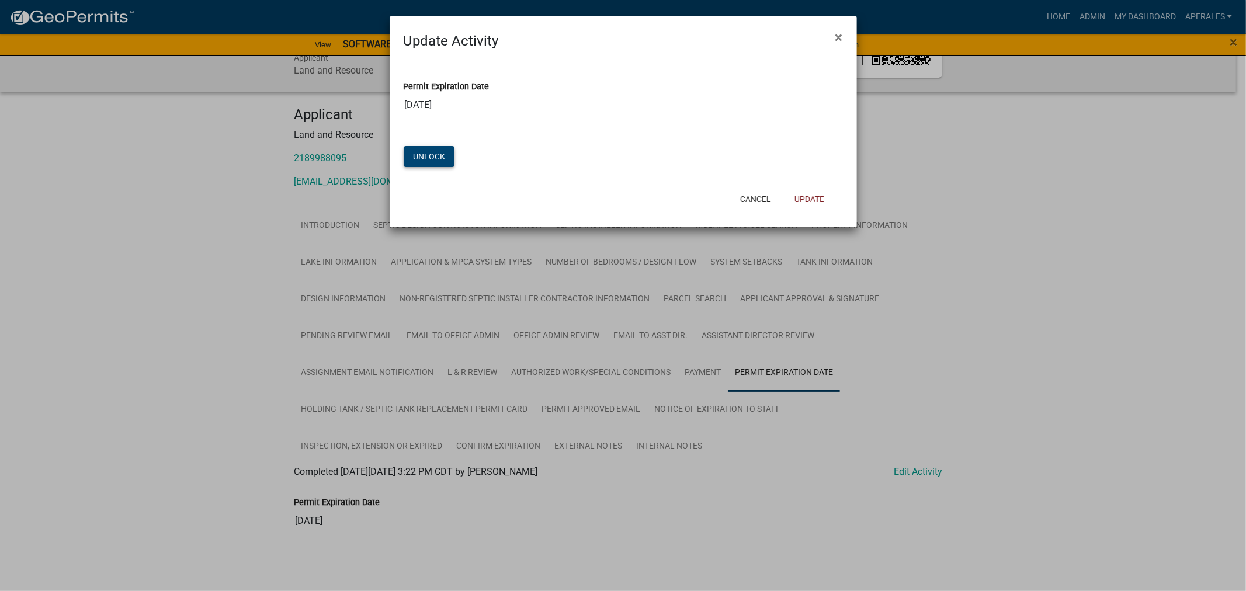
click at [420, 155] on button "Unlock" at bounding box center [429, 156] width 51 height 21
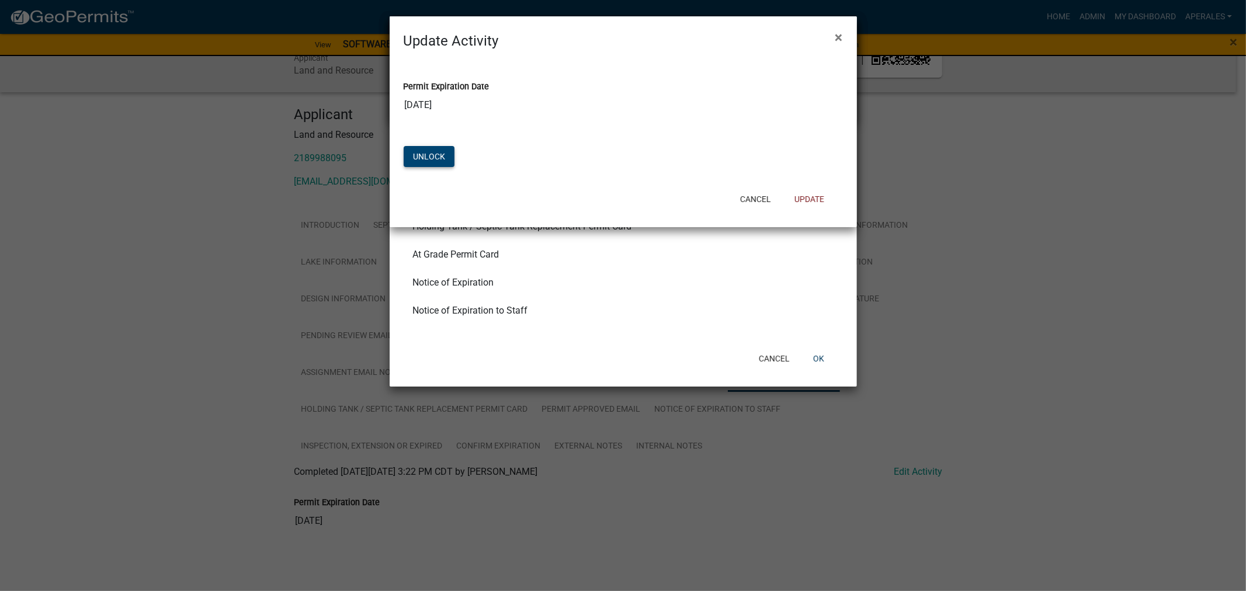
click at [425, 158] on button "Unlock" at bounding box center [429, 156] width 51 height 21
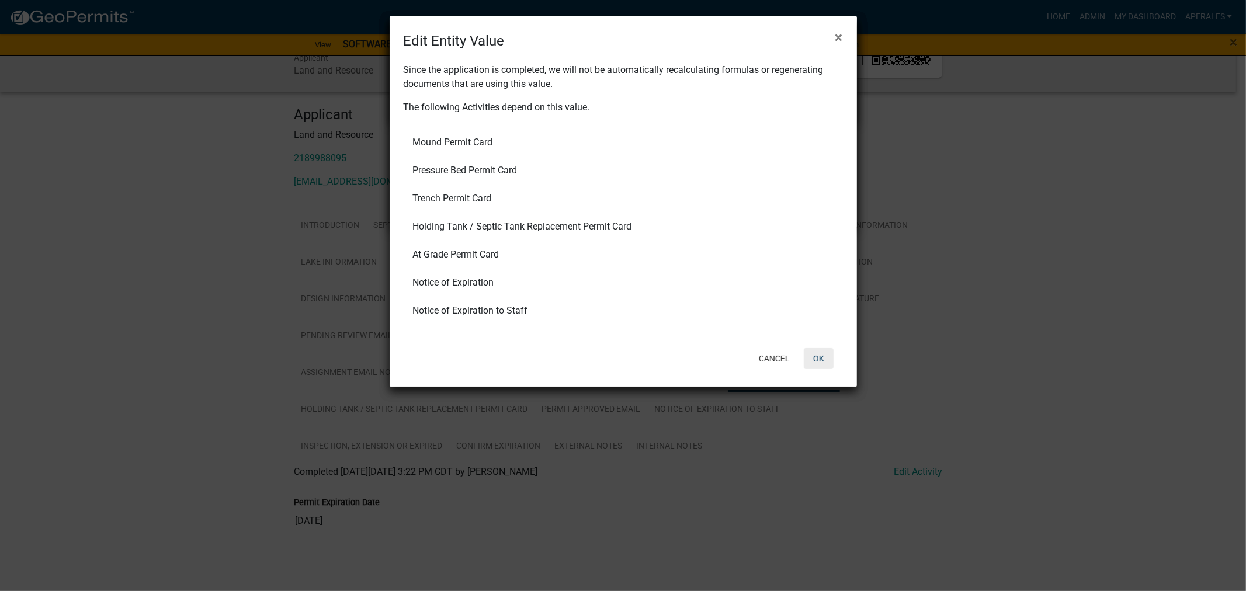
click at [824, 358] on button "OK" at bounding box center [819, 358] width 30 height 21
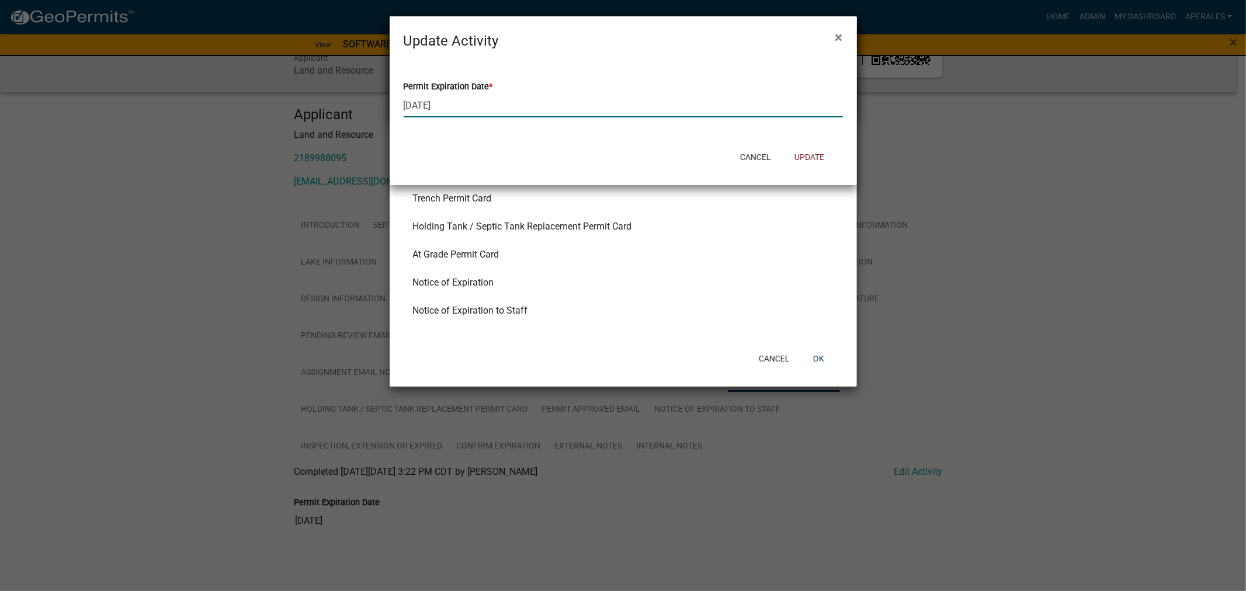
click at [510, 115] on input "09/21/2025" at bounding box center [623, 105] width 439 height 24
drag, startPoint x: 409, startPoint y: 103, endPoint x: 424, endPoint y: 108, distance: 15.9
click at [409, 103] on input "09/21/2025" at bounding box center [623, 105] width 439 height 24
type input "10/21/2025"
click at [806, 161] on button "Update" at bounding box center [809, 157] width 48 height 21
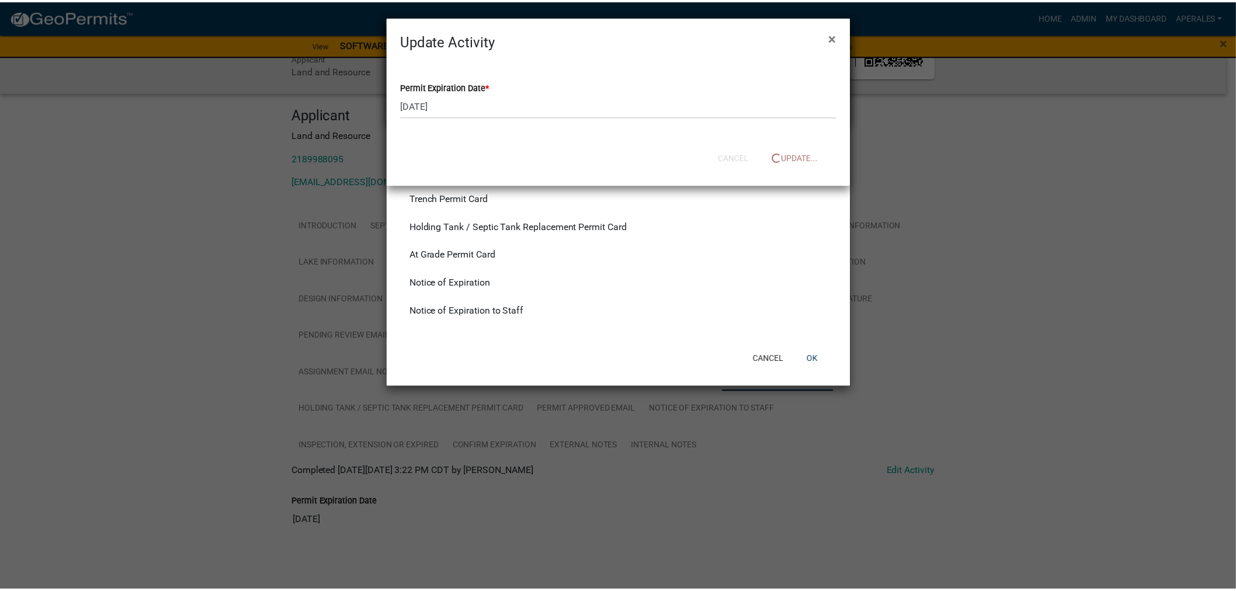
scroll to position [13, 0]
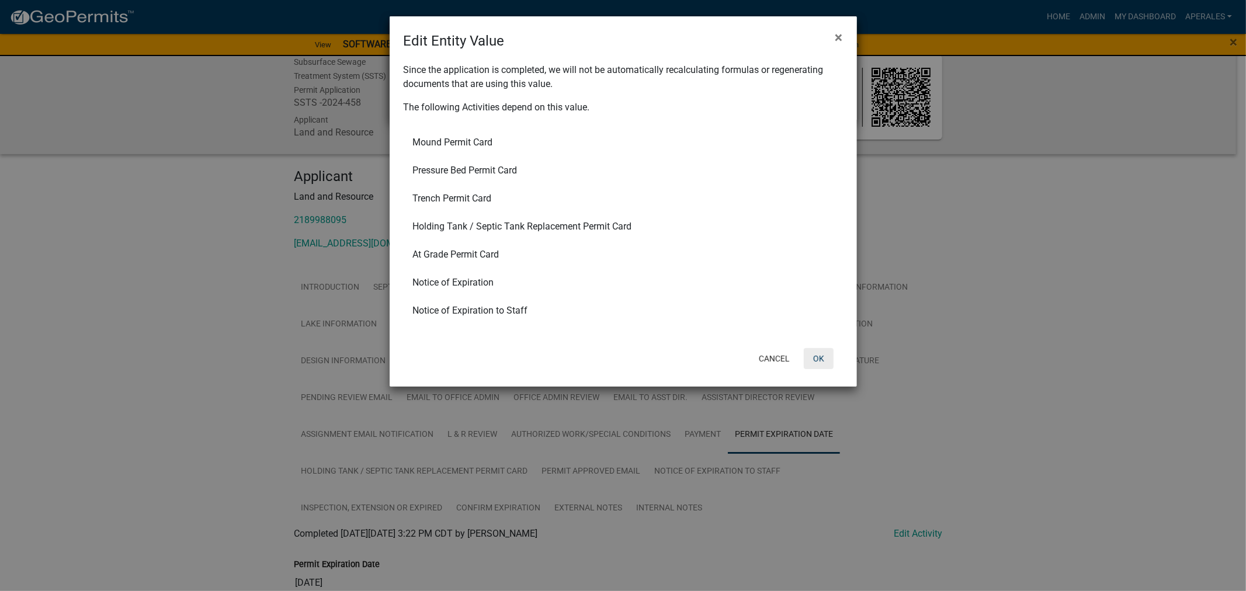
click at [827, 360] on button "OK" at bounding box center [819, 358] width 30 height 21
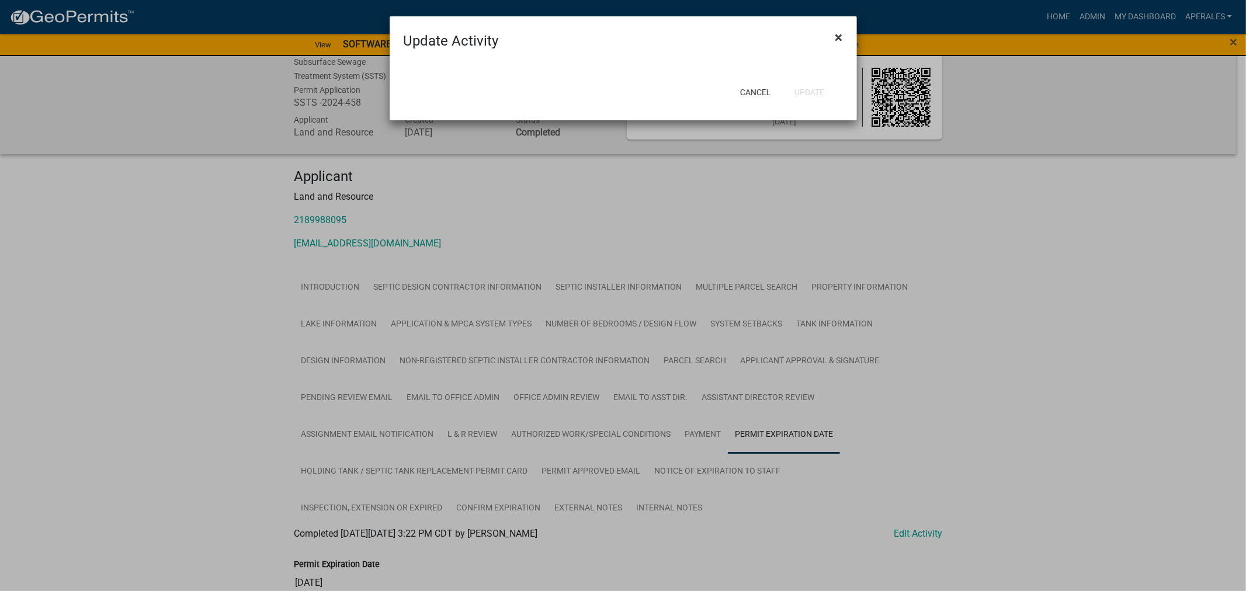
click at [836, 32] on span "×" at bounding box center [840, 37] width 8 height 16
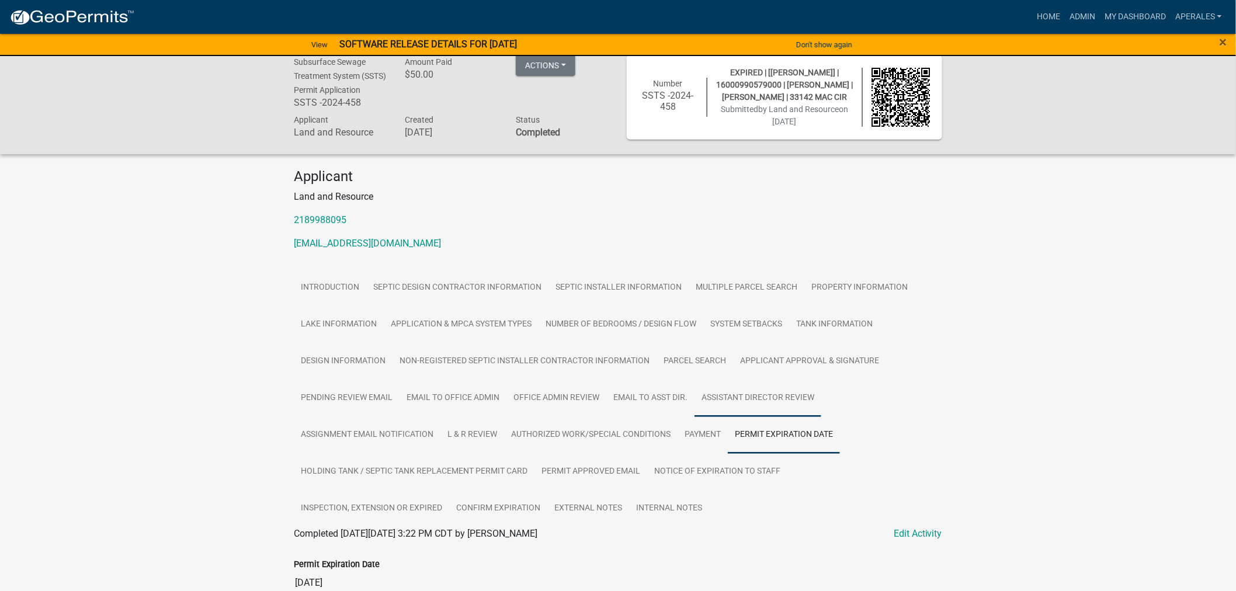
scroll to position [78, 0]
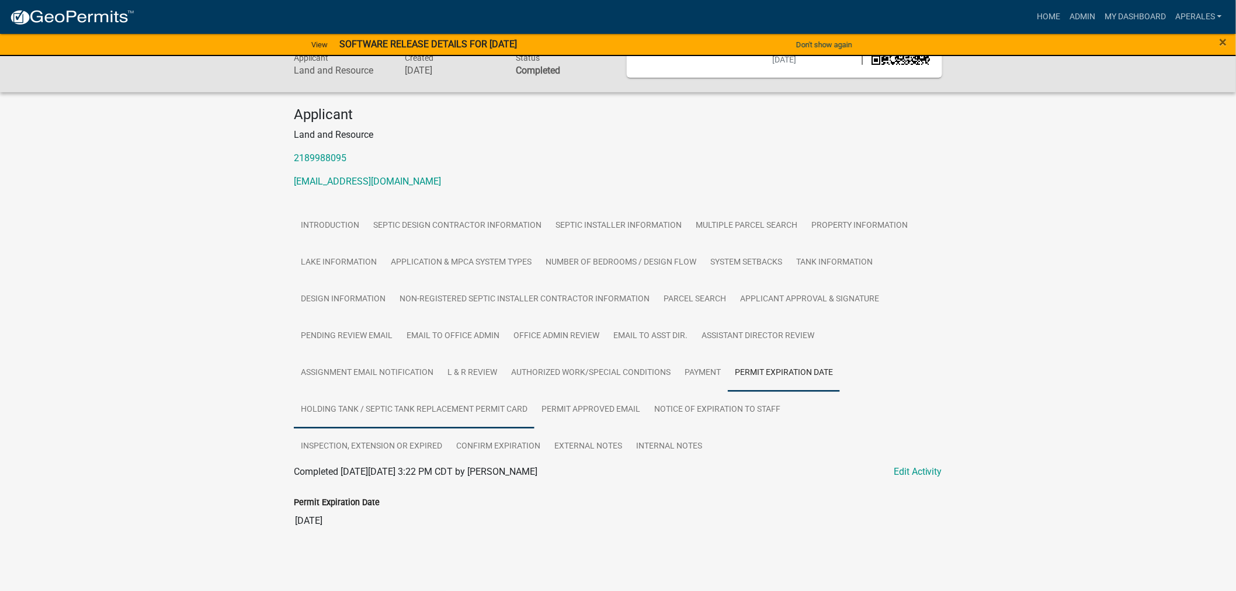
click at [369, 418] on link "Holding Tank / Septic Tank Replacement Permit Card" at bounding box center [414, 409] width 241 height 37
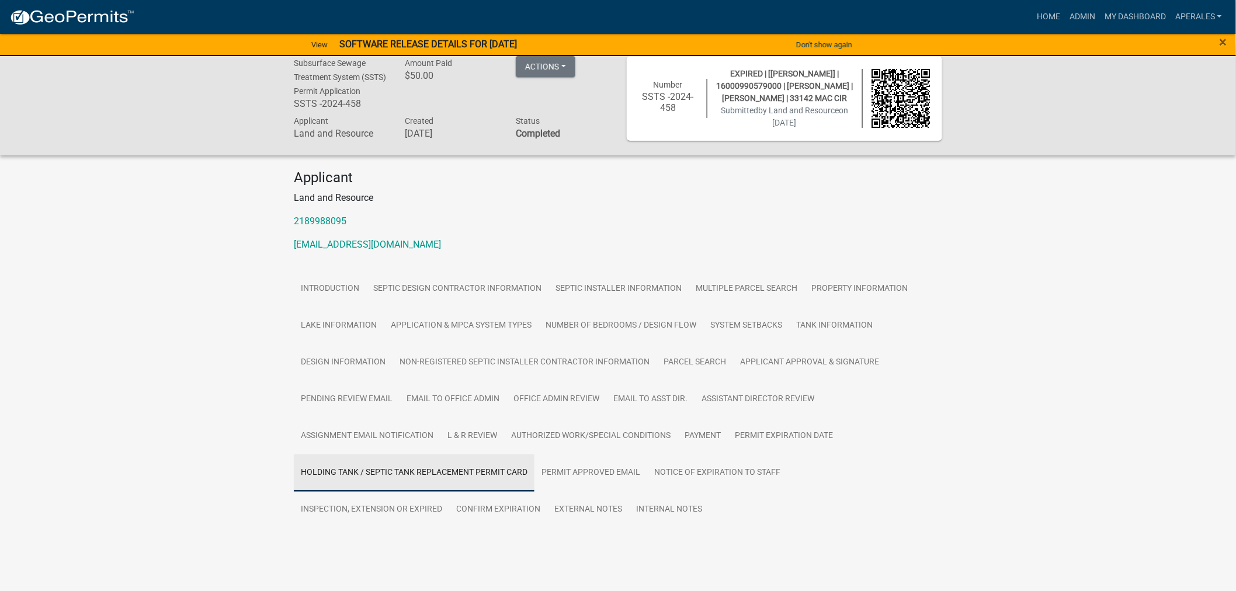
scroll to position [41, 0]
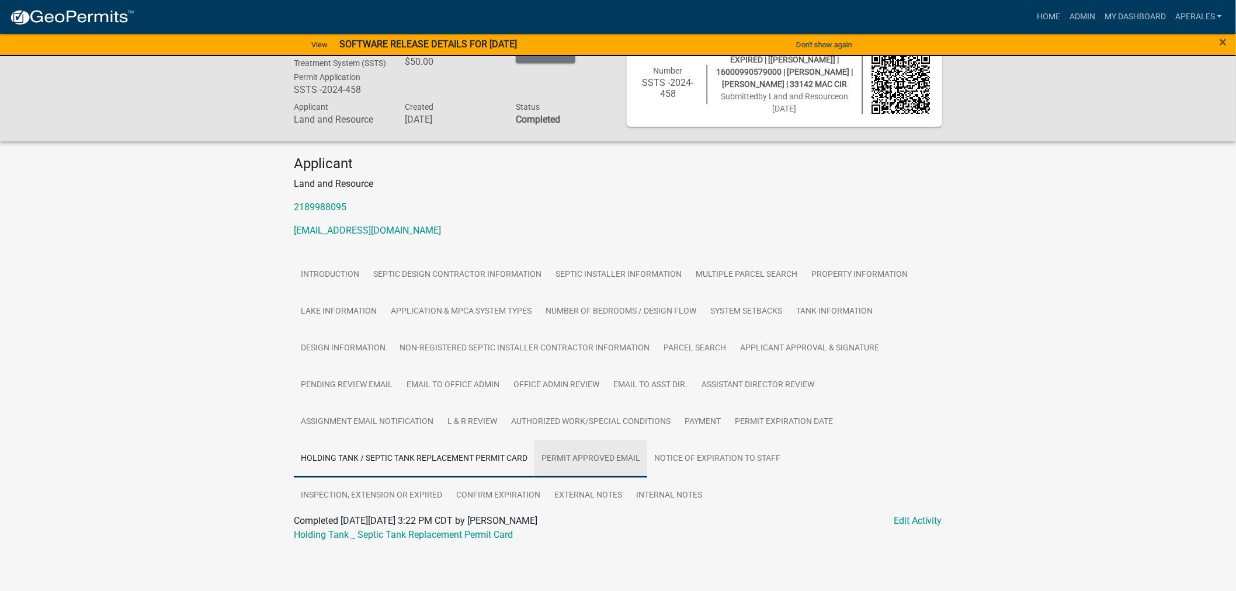
click at [570, 458] on link "Permit Approved Email" at bounding box center [591, 459] width 113 height 37
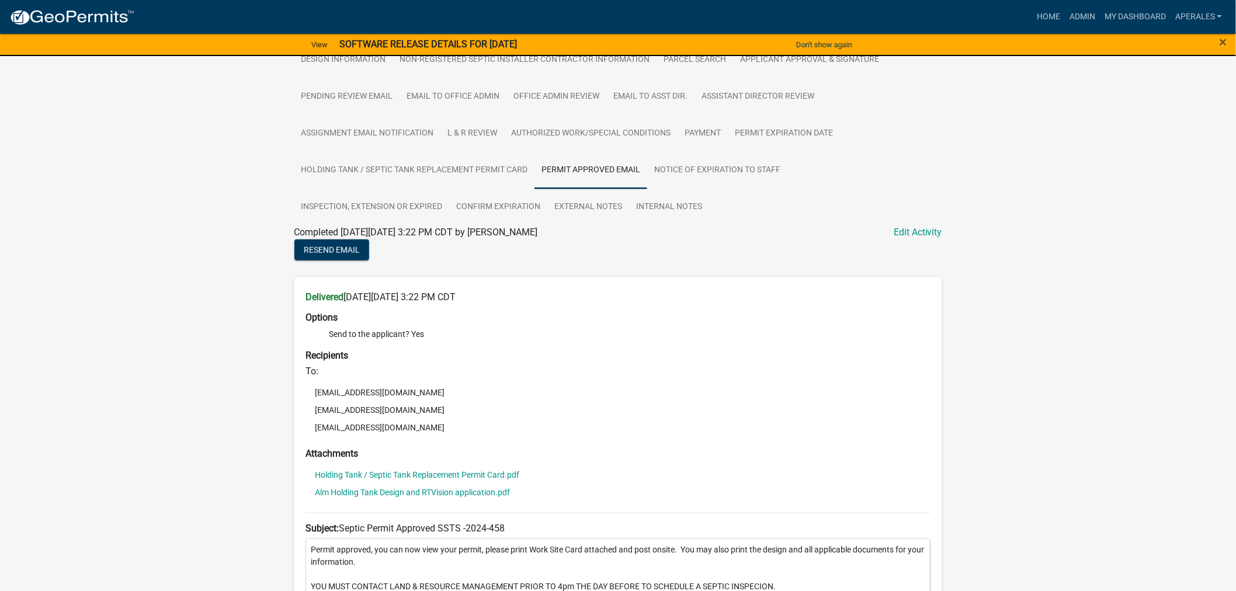
scroll to position [365, 0]
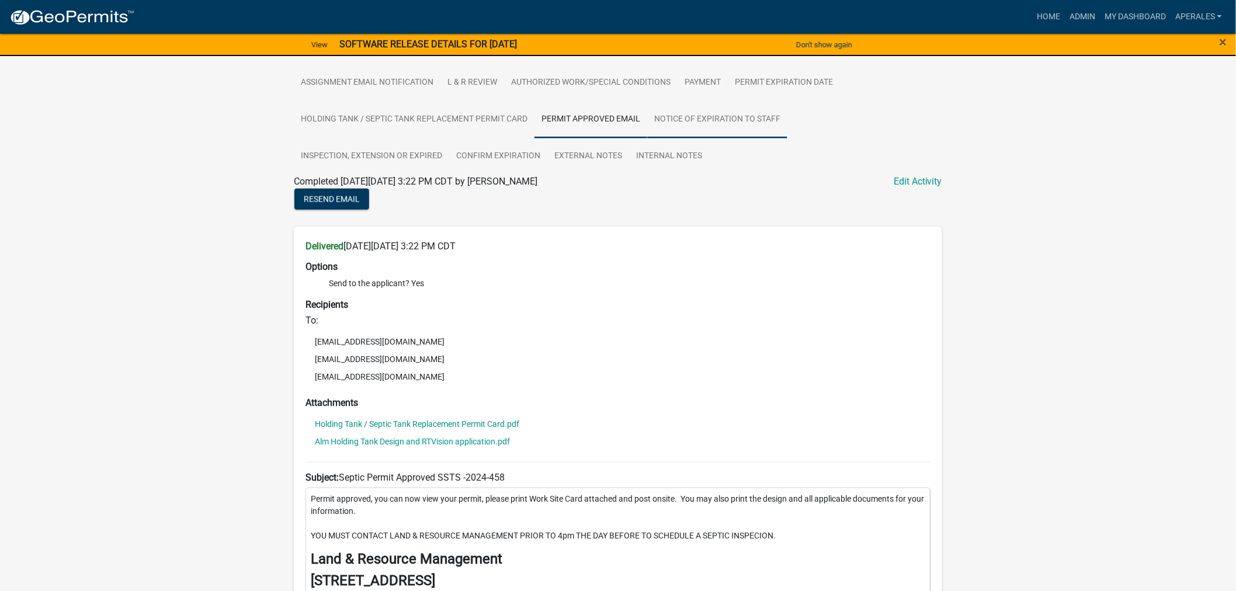
click at [699, 133] on link "Notice of Expiration to Staff" at bounding box center [717, 119] width 140 height 37
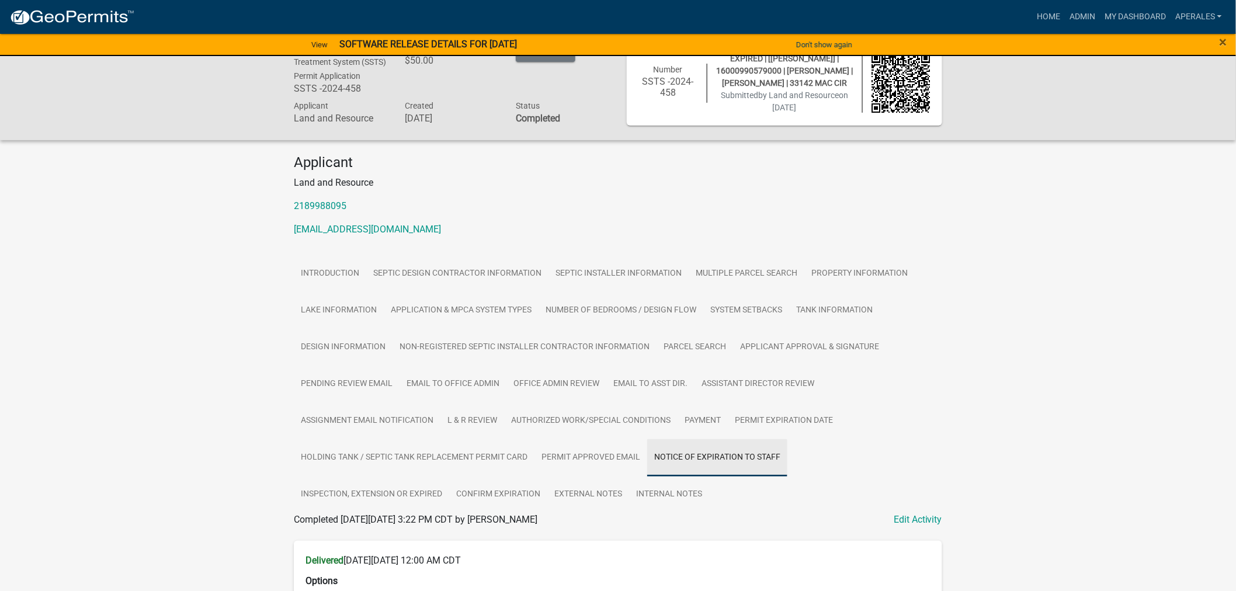
scroll to position [363, 0]
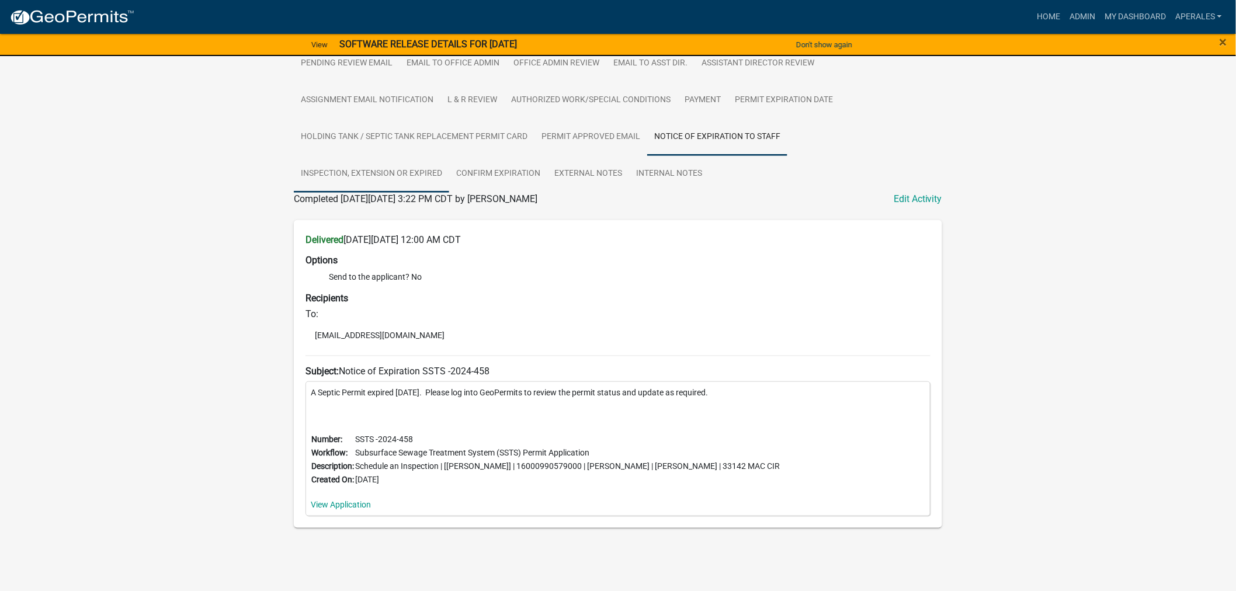
click at [355, 176] on link "Inspection, Extension or EXPIRED" at bounding box center [371, 173] width 155 height 37
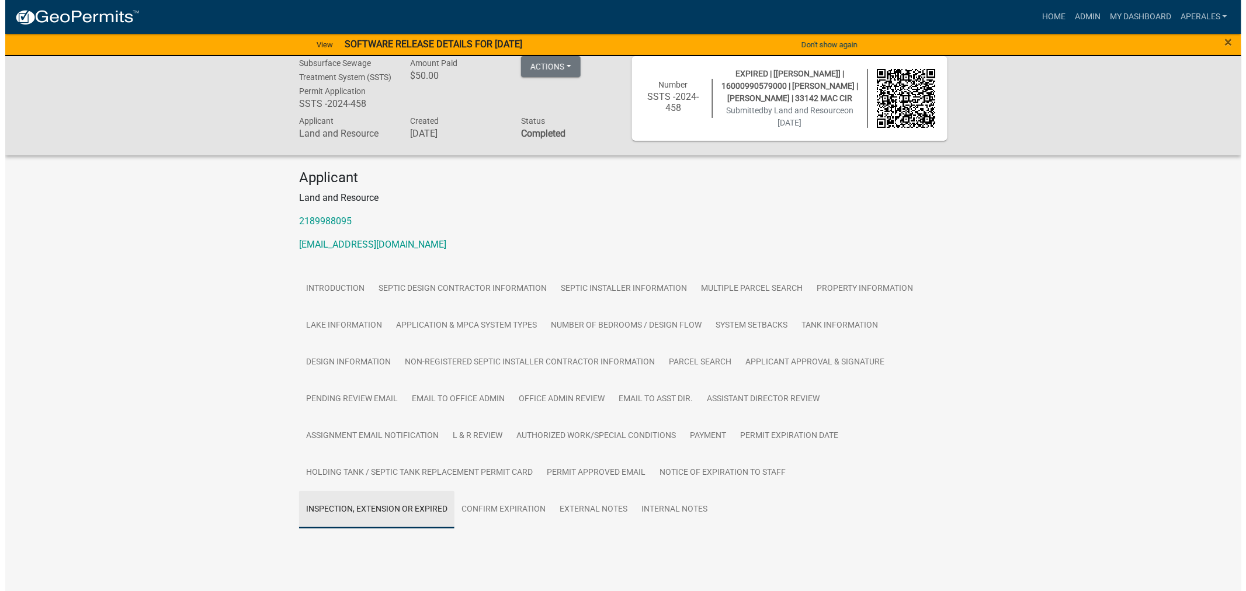
scroll to position [90, 0]
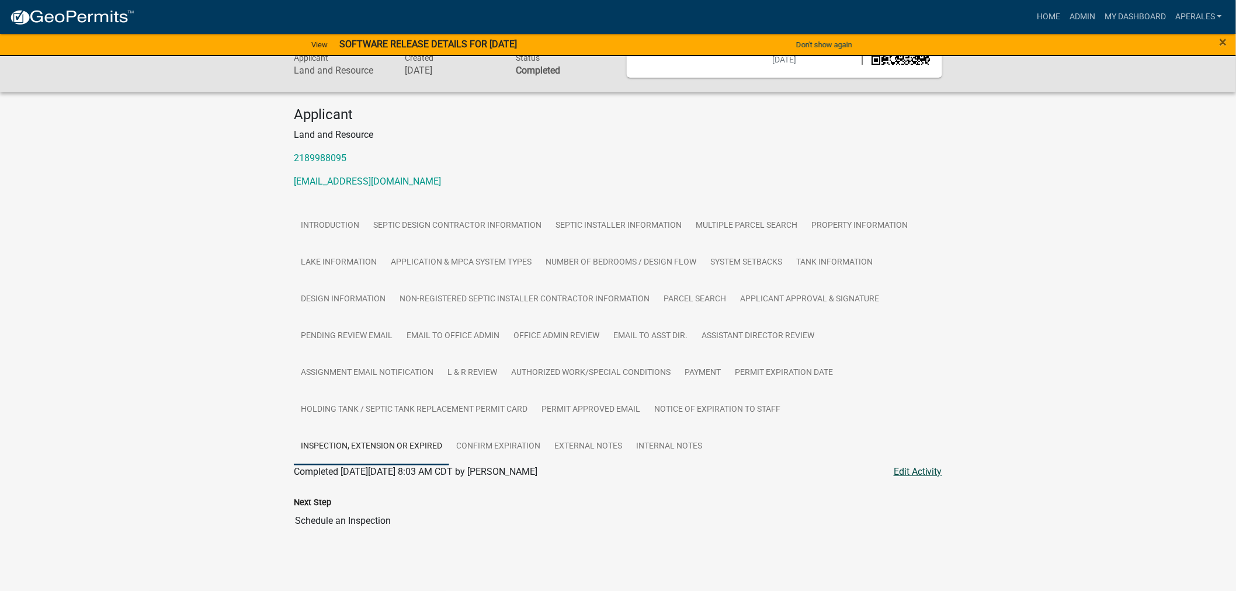
click at [906, 478] on link "Edit Activity" at bounding box center [918, 472] width 48 height 14
click at [909, 472] on link "Edit Activity" at bounding box center [918, 472] width 48 height 14
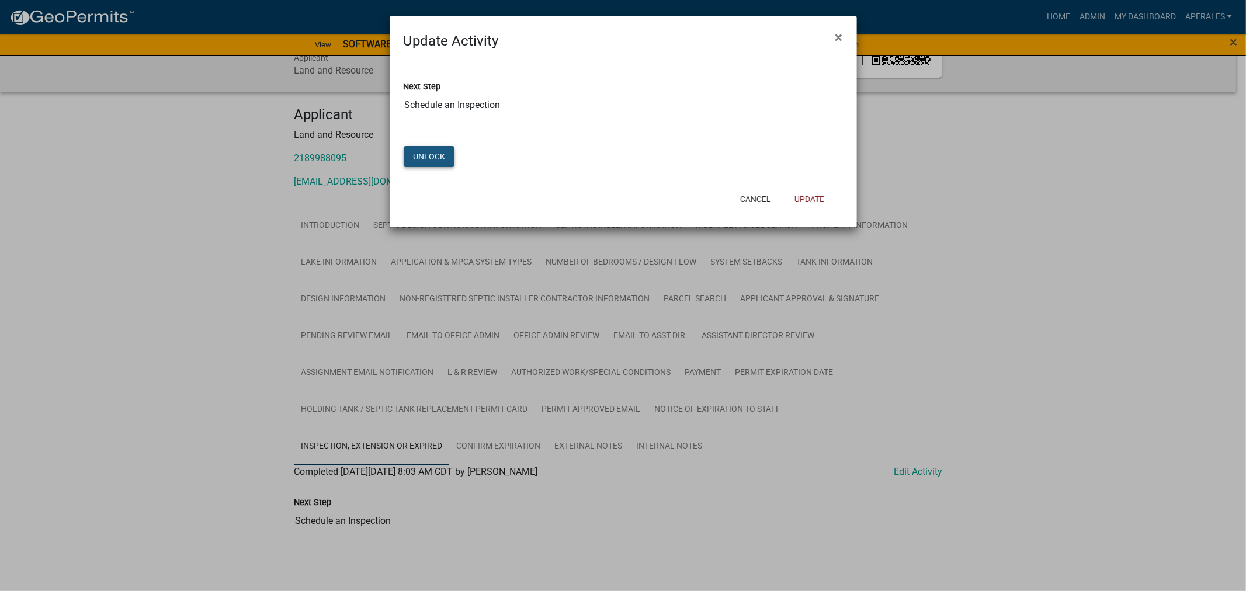
click at [416, 152] on button "Unlock" at bounding box center [429, 156] width 51 height 21
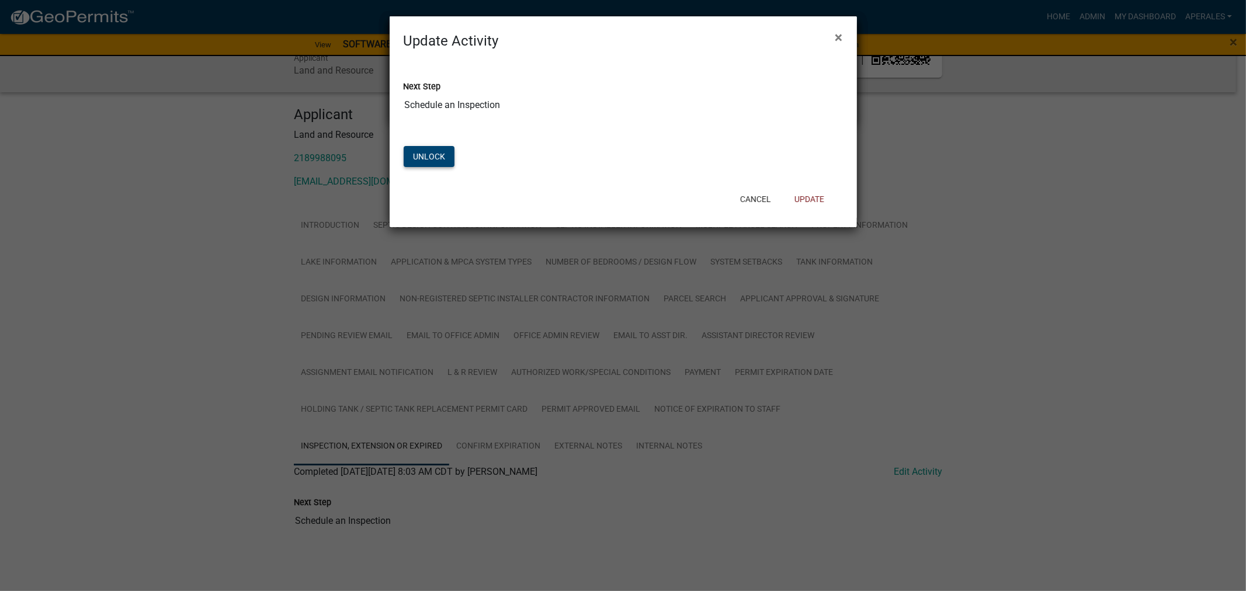
click at [422, 155] on button "Unlock" at bounding box center [429, 156] width 51 height 21
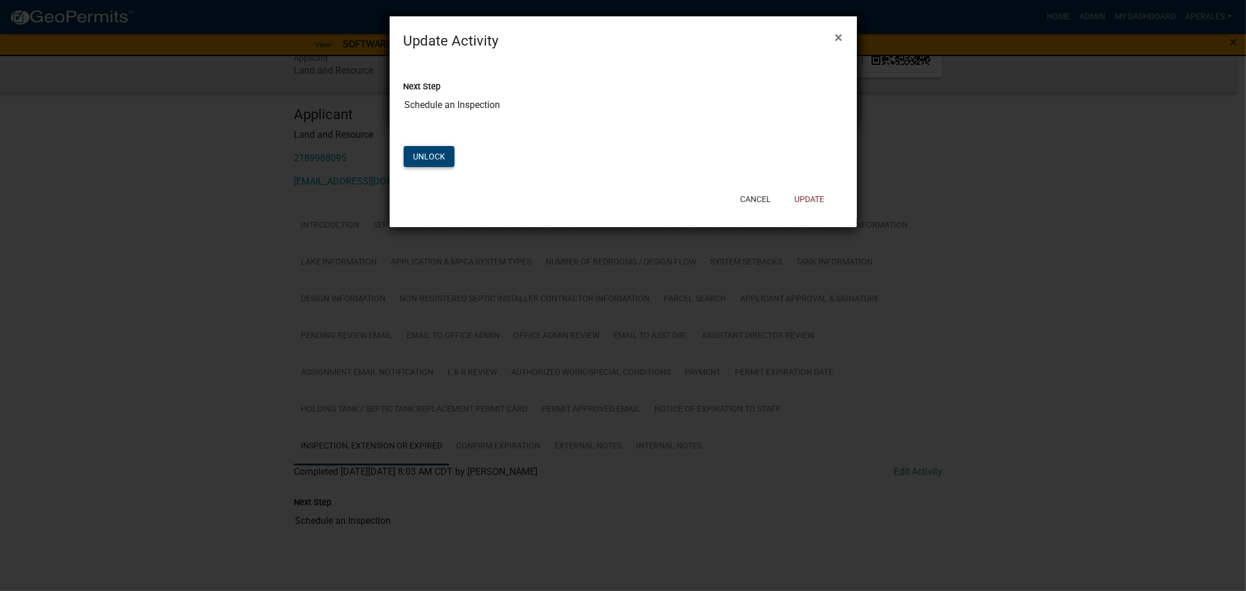
click at [451, 155] on button "Unlock" at bounding box center [429, 156] width 51 height 21
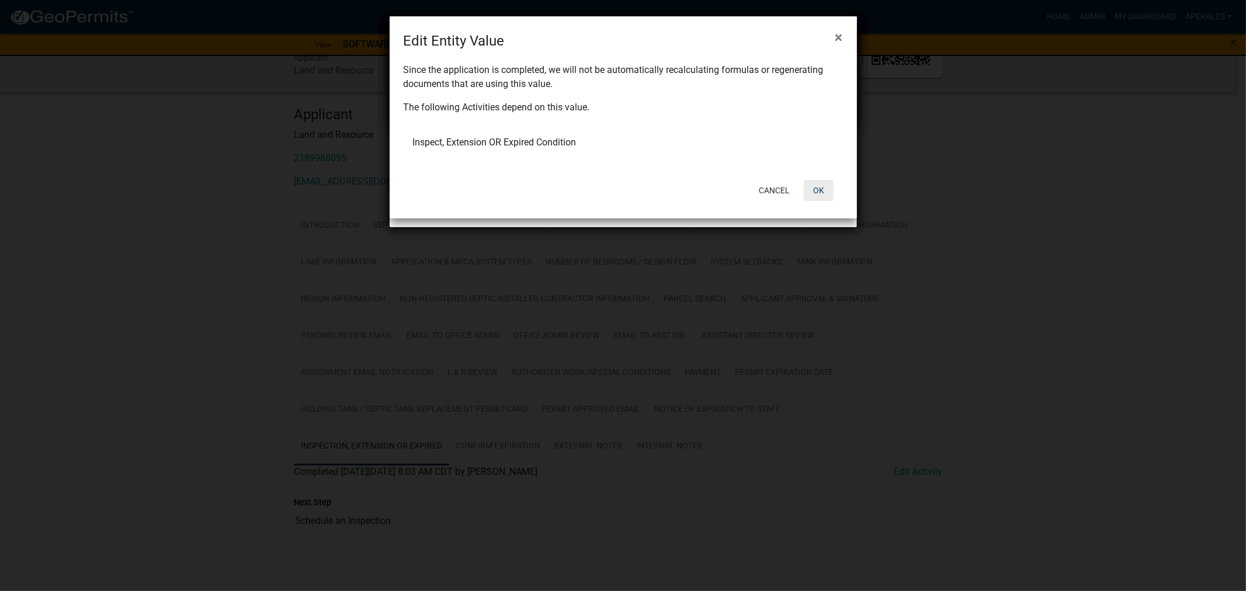
click at [819, 185] on button "OK" at bounding box center [819, 190] width 30 height 21
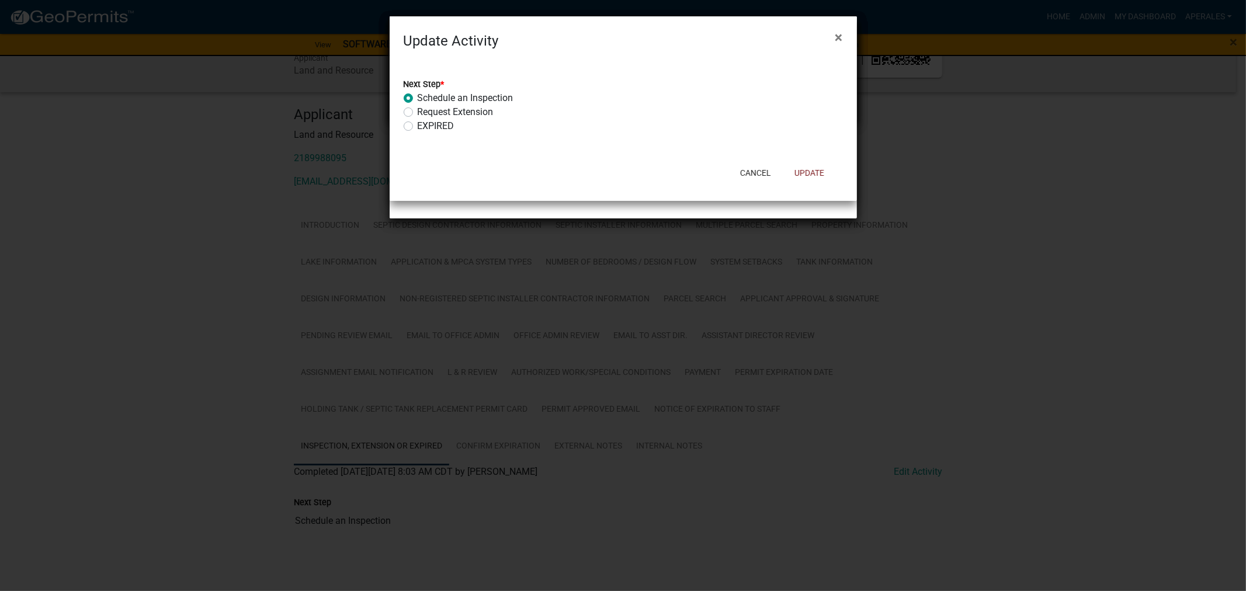
click at [418, 113] on label "Request Extension" at bounding box center [456, 112] width 76 height 14
click at [418, 113] on input "Request Extension" at bounding box center [422, 109] width 8 height 8
radio input "true"
click at [809, 169] on button "Update" at bounding box center [809, 172] width 48 height 21
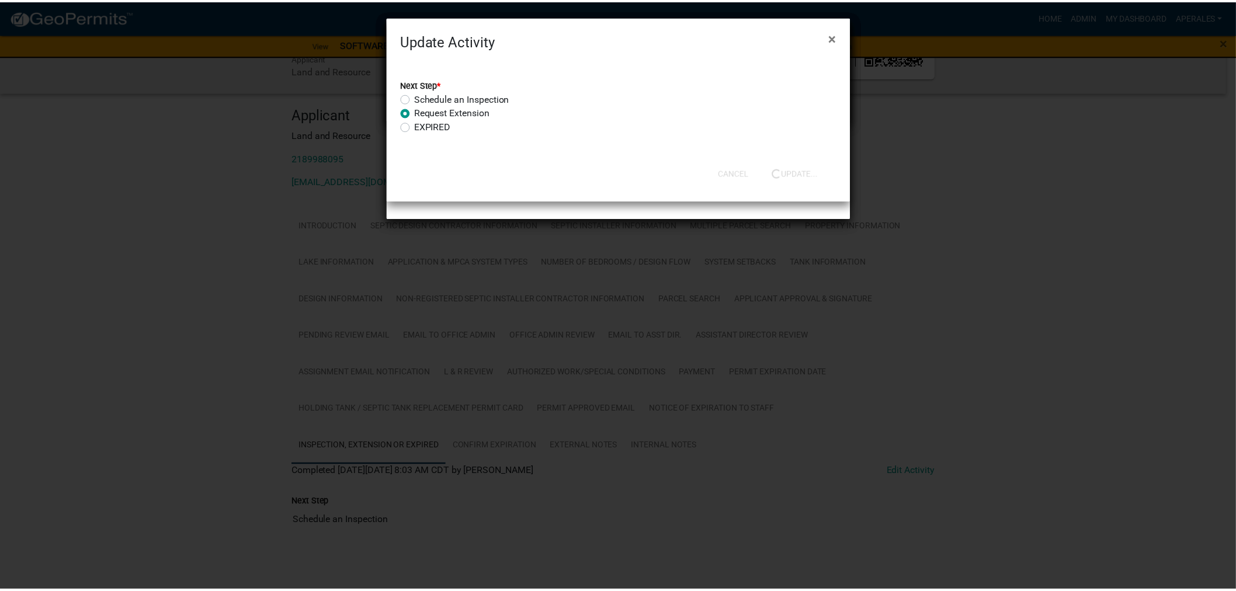
scroll to position [13, 0]
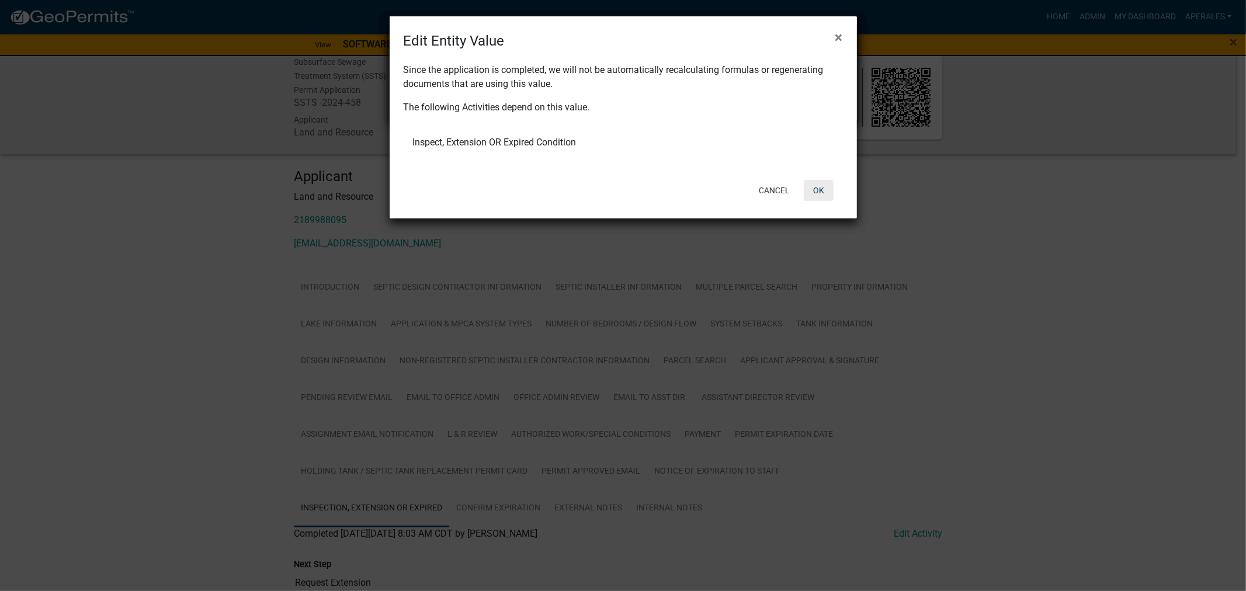
click at [829, 194] on button "OK" at bounding box center [819, 190] width 30 height 21
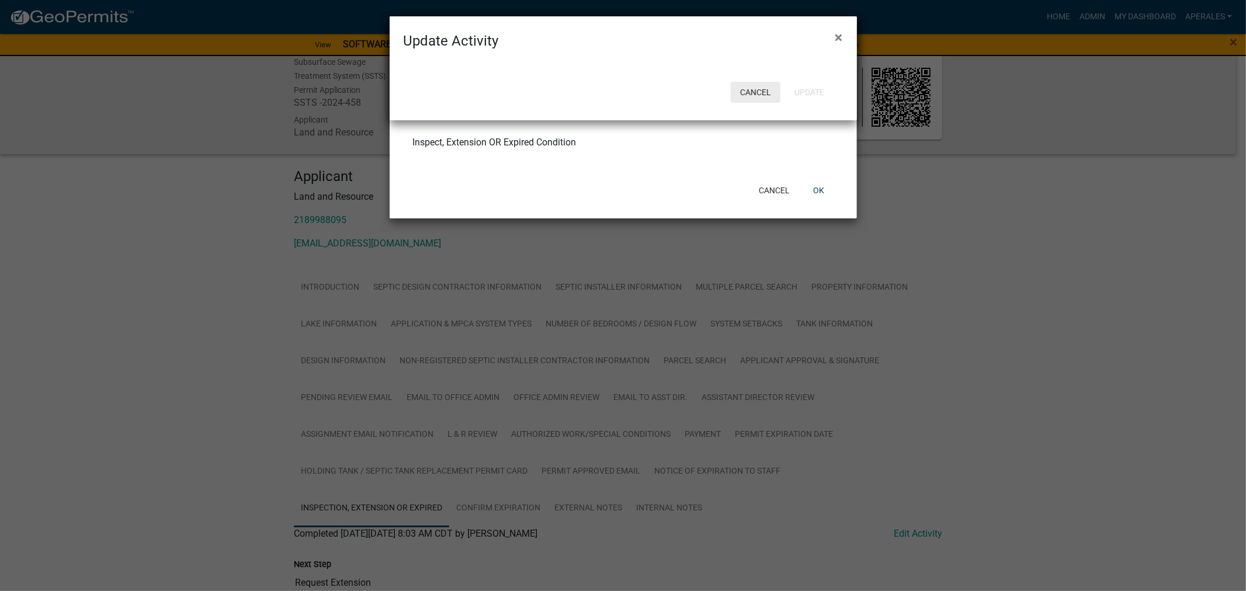
click at [744, 85] on button "Cancel" at bounding box center [756, 92] width 50 height 21
click at [827, 190] on ngb-modal-window "Update Activity × Cancel Update" at bounding box center [623, 295] width 1246 height 591
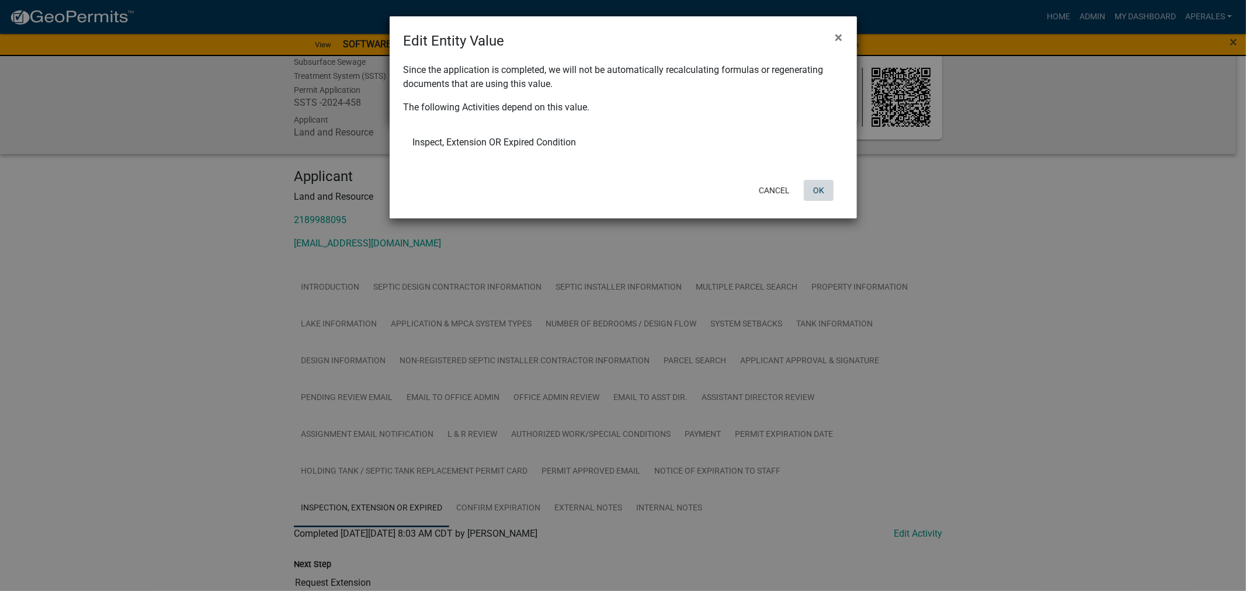
click at [816, 188] on button "OK" at bounding box center [819, 190] width 30 height 21
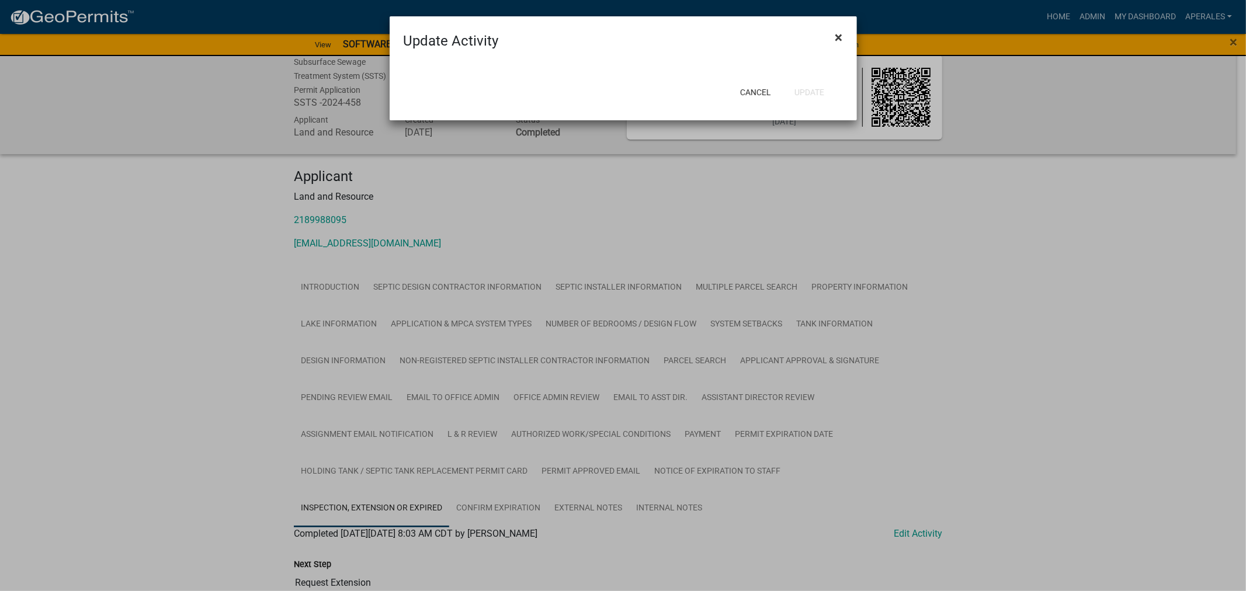
click at [836, 36] on span "×" at bounding box center [840, 37] width 8 height 16
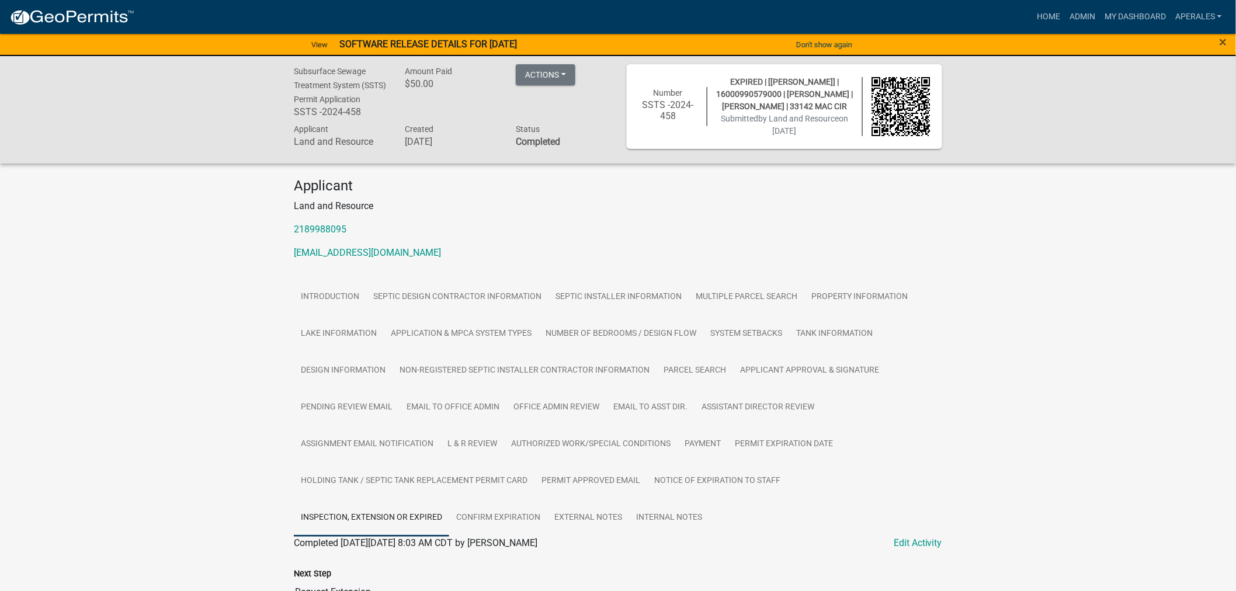
scroll to position [0, 0]
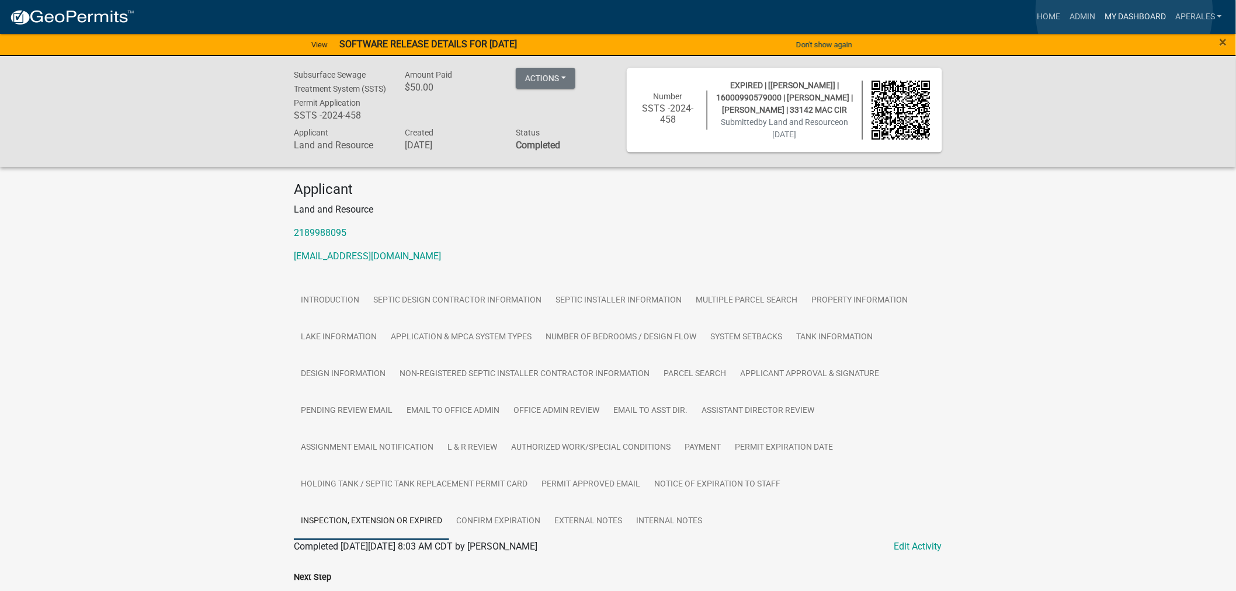
click at [1125, 12] on link "My Dashboard" at bounding box center [1135, 17] width 71 height 22
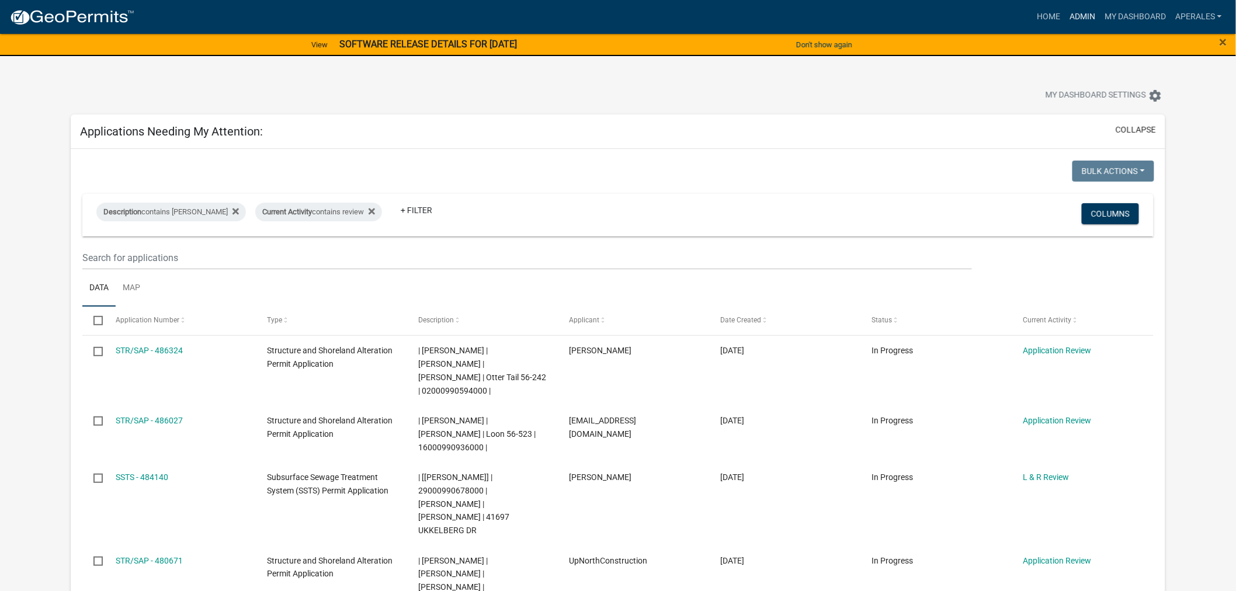
click at [1085, 19] on link "Admin" at bounding box center [1082, 17] width 35 height 22
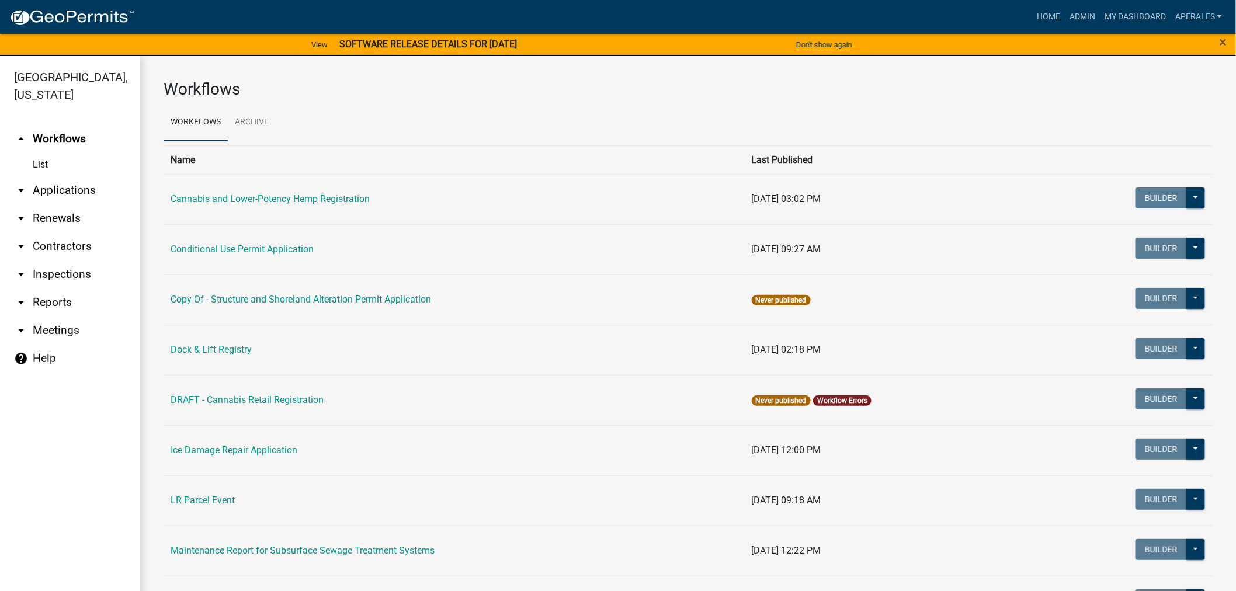
click at [78, 197] on link "arrow_drop_down Applications" at bounding box center [70, 190] width 140 height 28
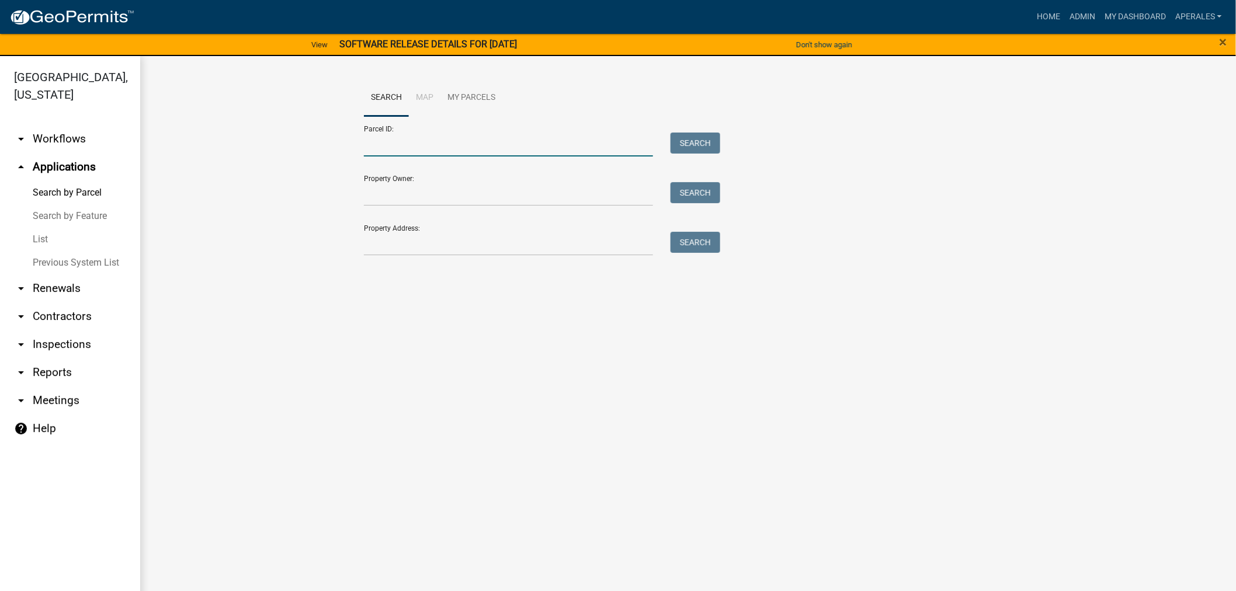
click at [567, 146] on input "Parcel ID:" at bounding box center [508, 145] width 289 height 24
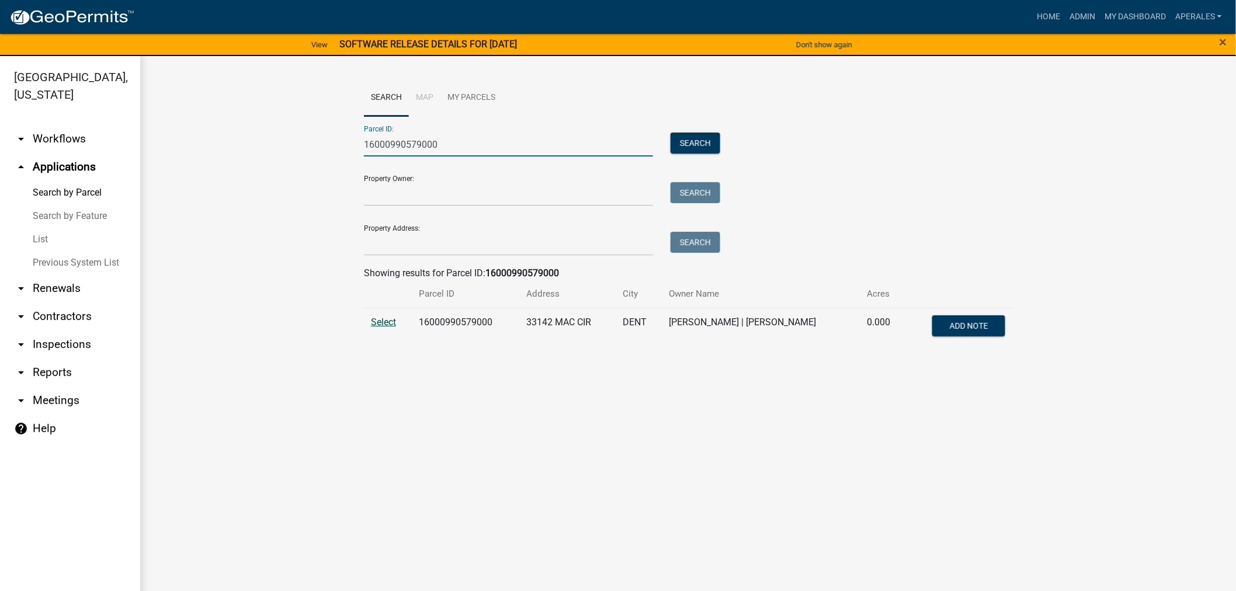
type input "16000990579000"
click at [377, 318] on span "Select" at bounding box center [383, 322] width 25 height 11
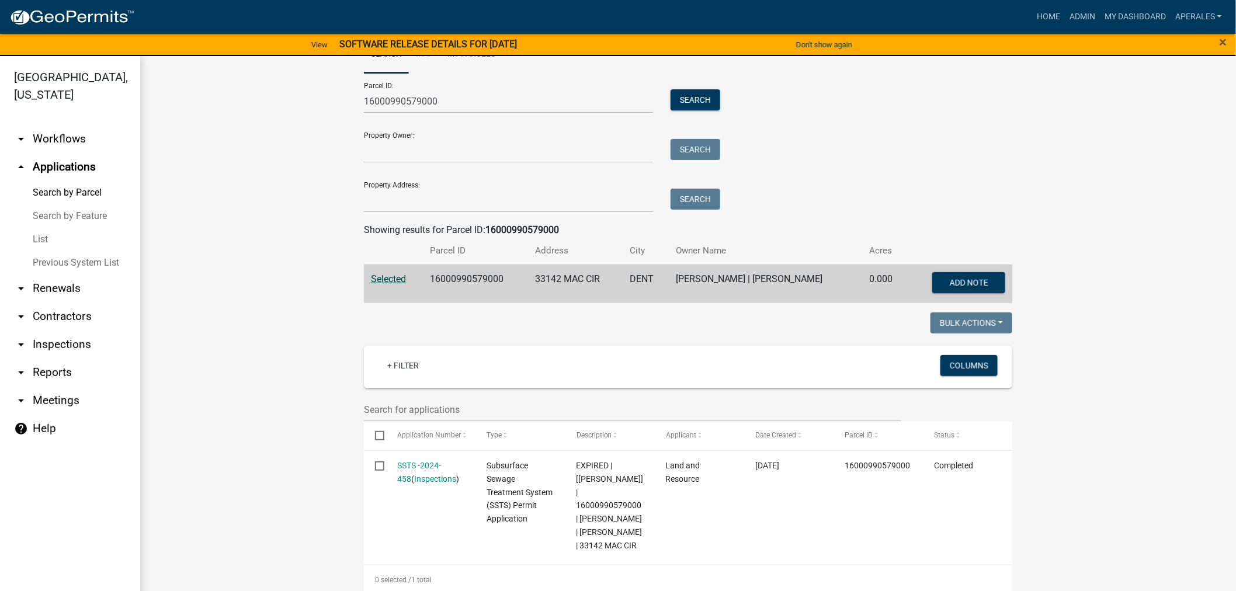
scroll to position [65, 0]
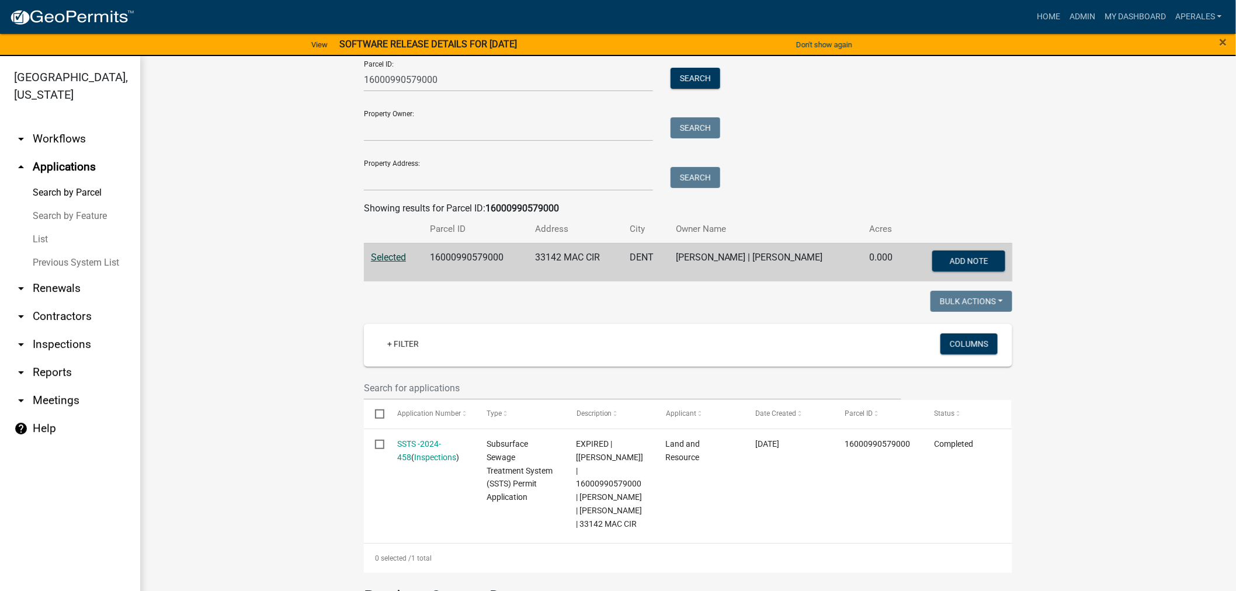
click at [948, 414] on span "Status" at bounding box center [944, 414] width 20 height 8
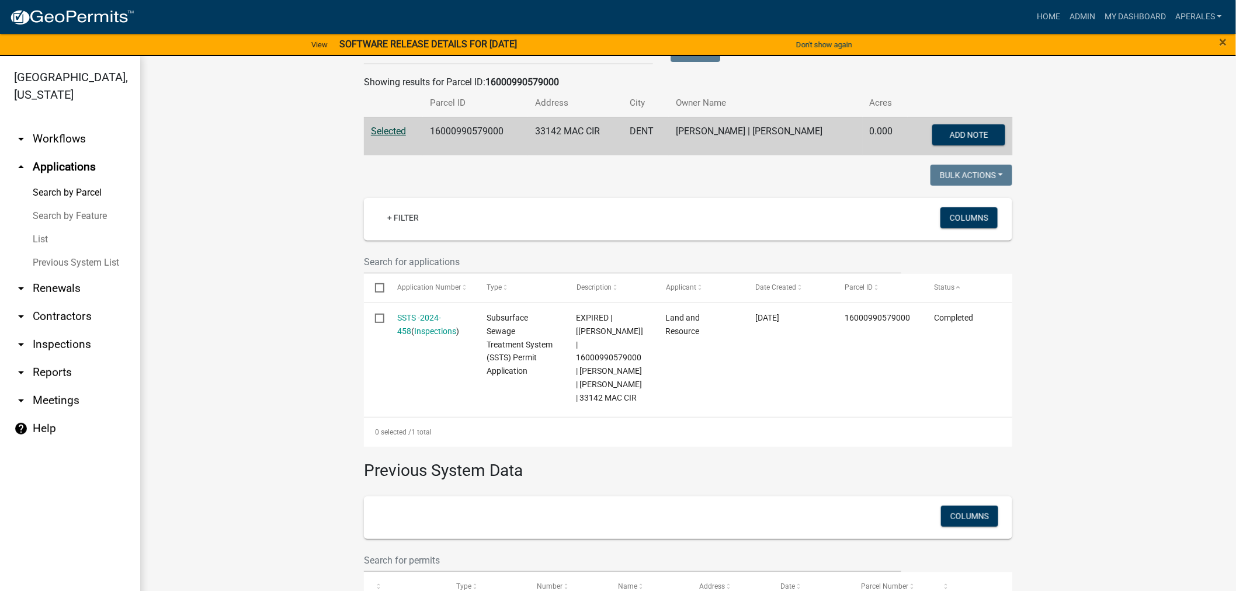
scroll to position [192, 0]
click at [406, 316] on link "SSTS -2024-458" at bounding box center [420, 324] width 44 height 23
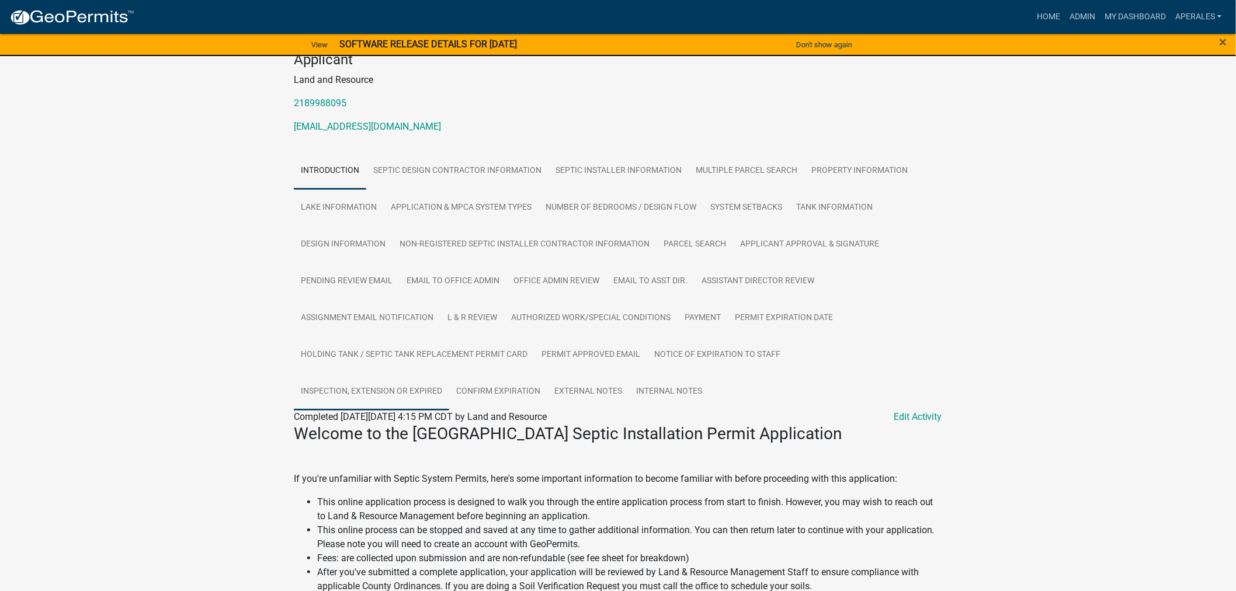
click at [358, 410] on link "Inspection, Extension or EXPIRED" at bounding box center [371, 391] width 155 height 37
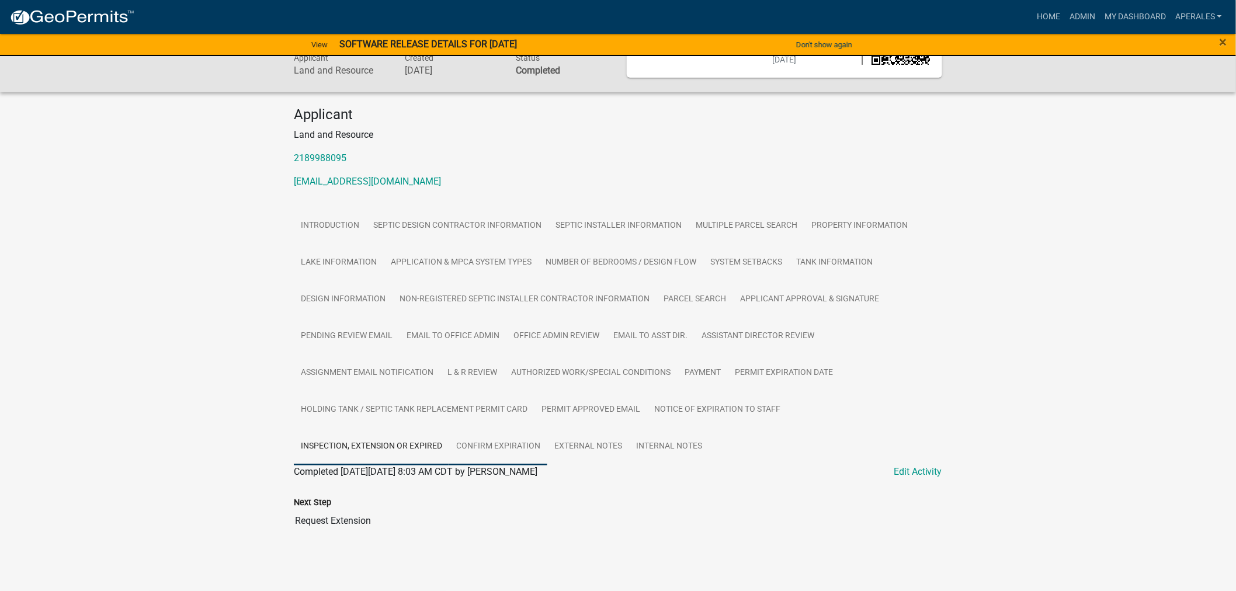
scroll to position [90, 0]
click at [479, 442] on link "Confirm Expiration" at bounding box center [498, 446] width 98 height 37
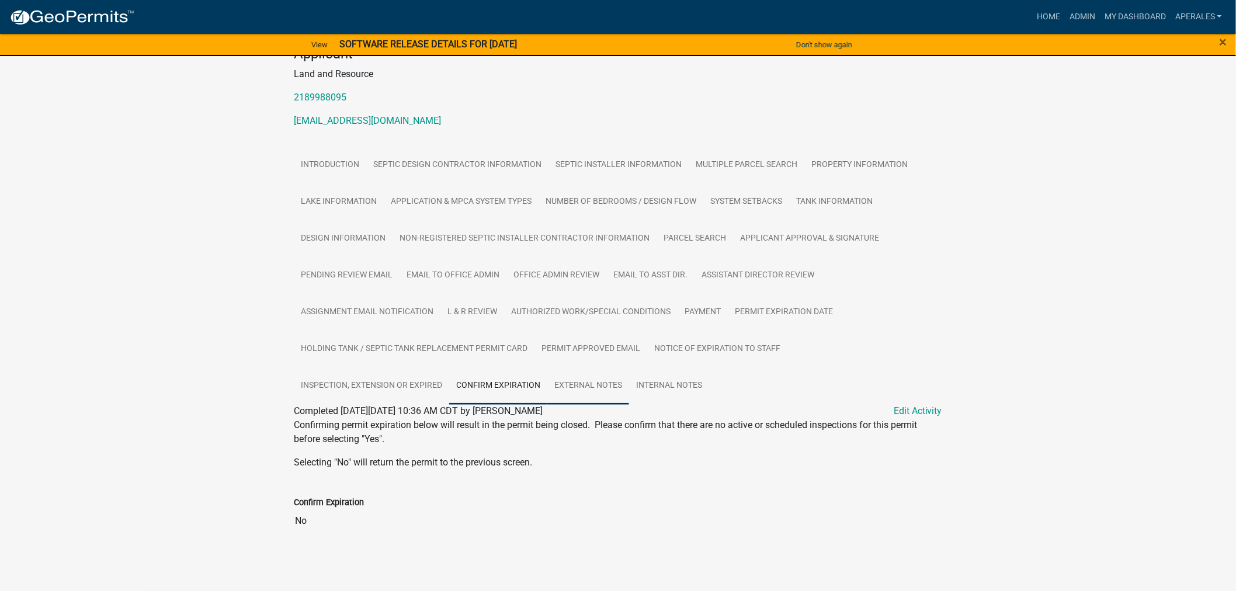
scroll to position [151, 0]
click at [910, 415] on link "Edit Activity" at bounding box center [918, 411] width 48 height 14
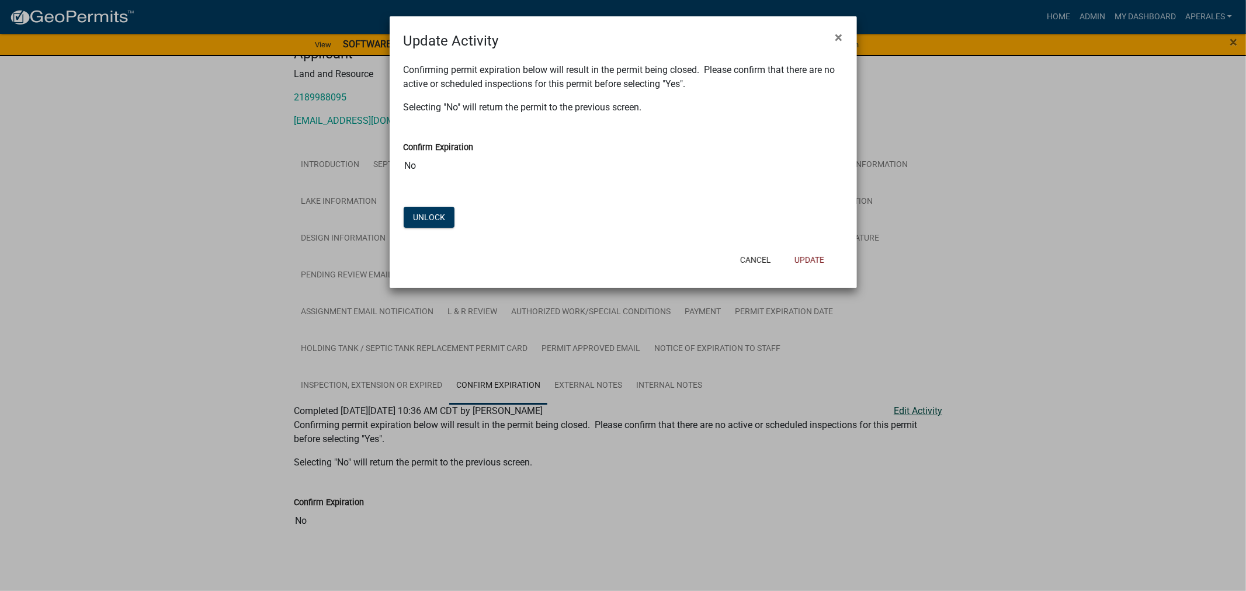
click at [912, 410] on ngb-modal-window "Update Activity × Confirming permit expiration below will result in the permit …" at bounding box center [623, 295] width 1246 height 591
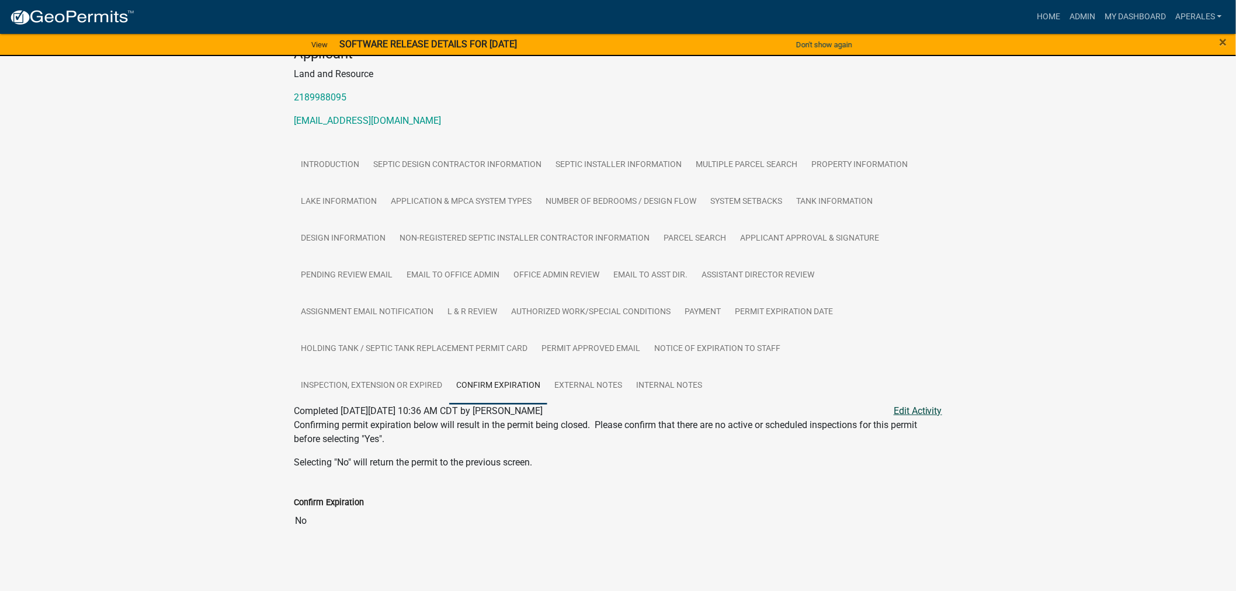
click at [912, 410] on link "Edit Activity" at bounding box center [918, 411] width 48 height 14
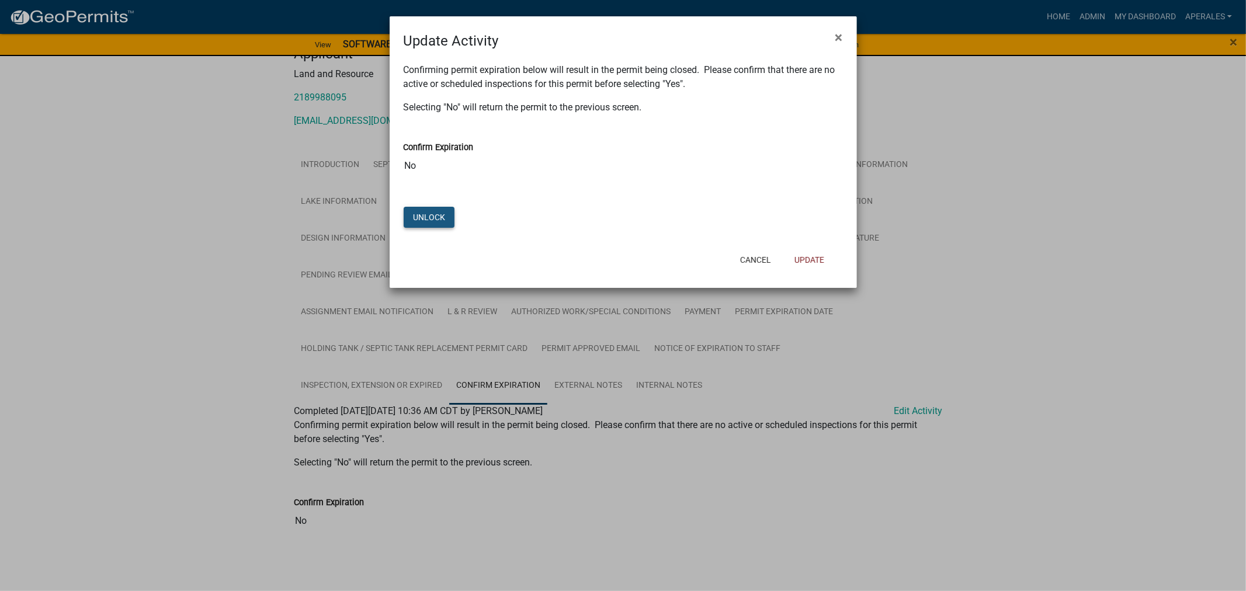
click at [440, 214] on button "Unlock" at bounding box center [429, 217] width 51 height 21
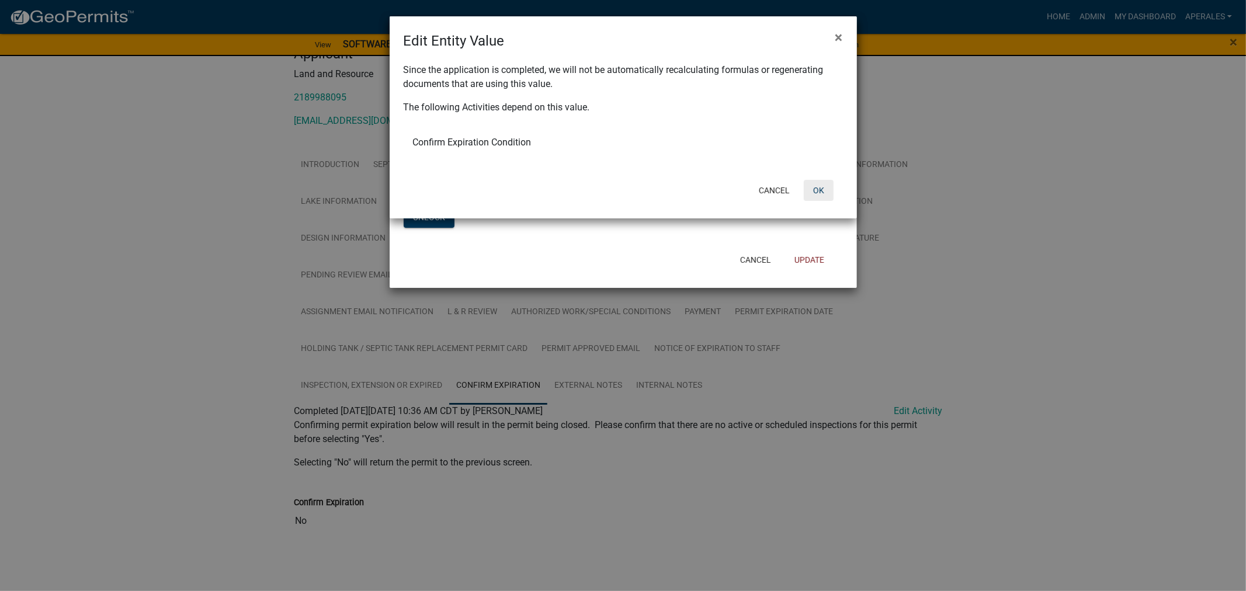
click at [827, 185] on button "OK" at bounding box center [819, 190] width 30 height 21
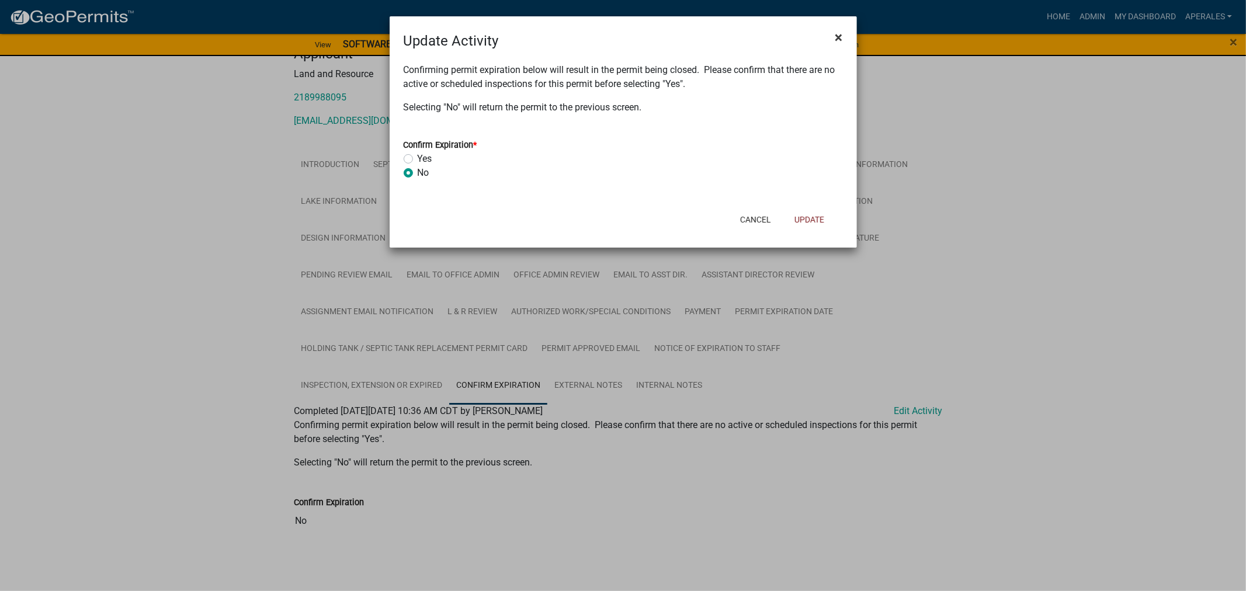
click at [843, 30] on span "×" at bounding box center [840, 37] width 8 height 16
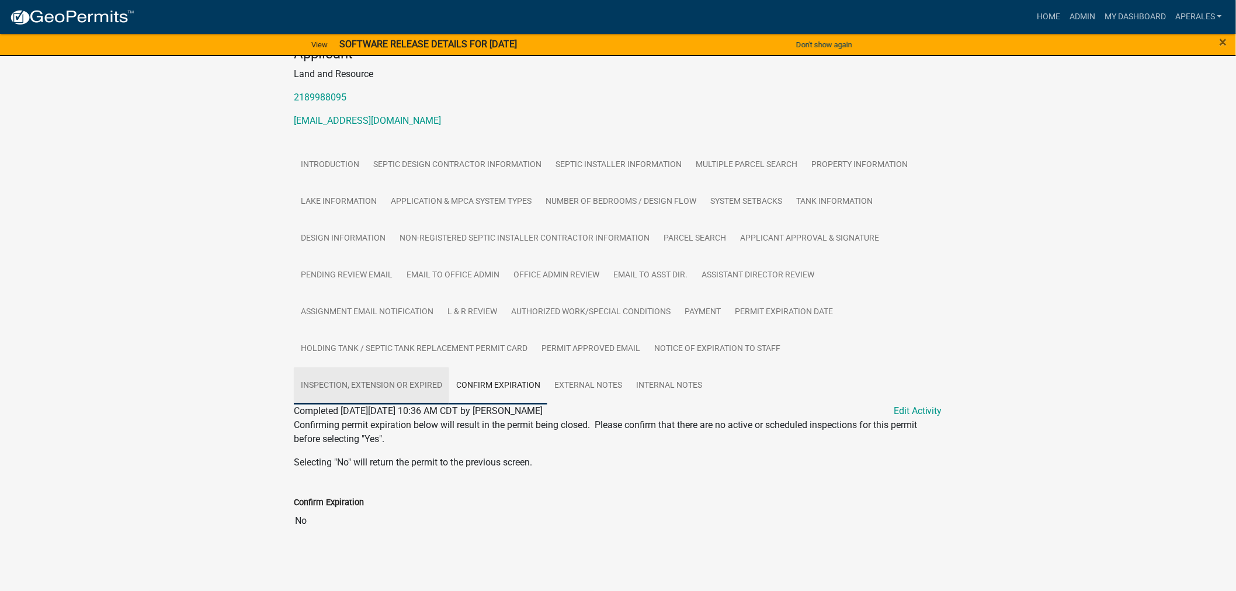
click at [361, 380] on link "Inspection, Extension or EXPIRED" at bounding box center [371, 386] width 155 height 37
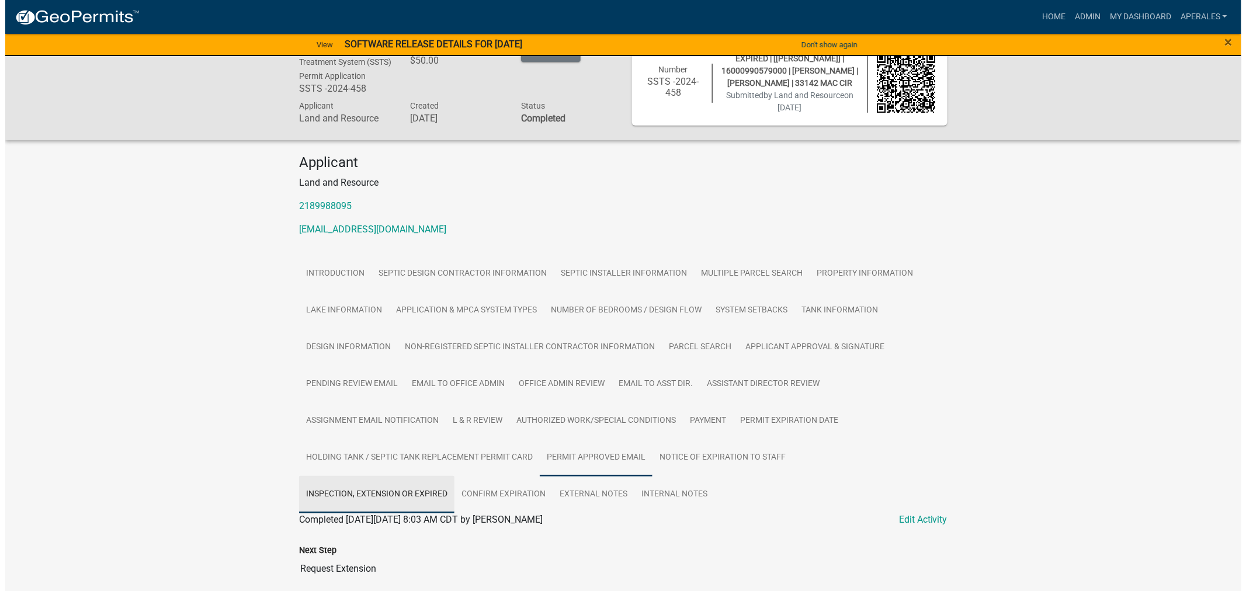
scroll to position [90, 0]
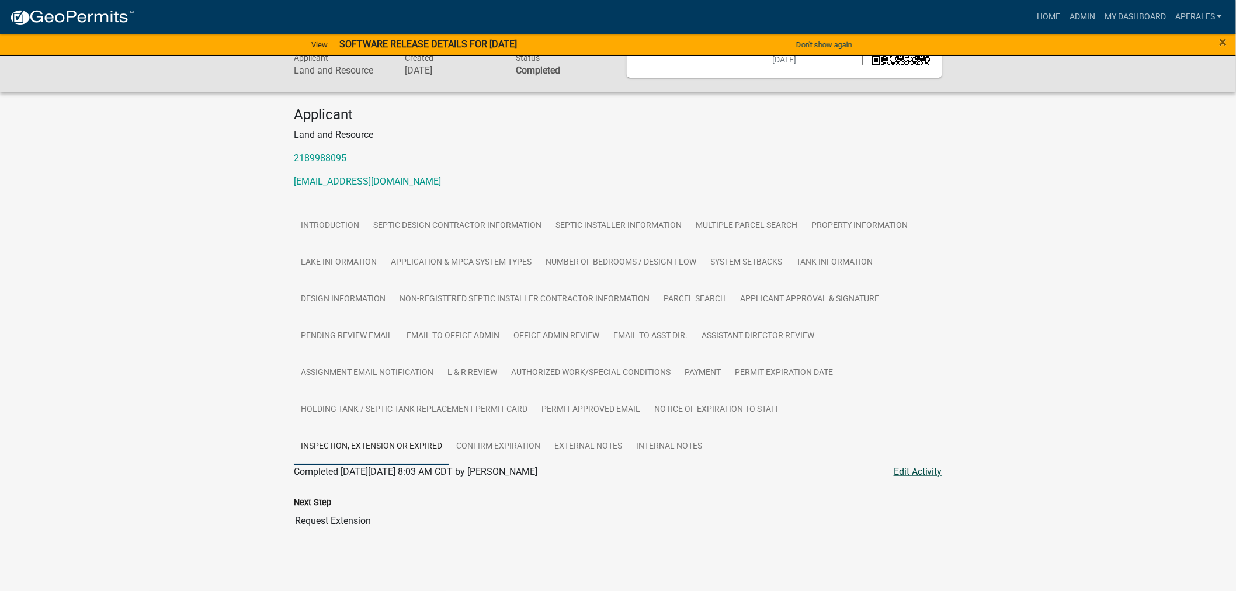
click at [903, 470] on link "Edit Activity" at bounding box center [918, 472] width 48 height 14
click at [910, 474] on link "Edit Activity" at bounding box center [918, 472] width 48 height 14
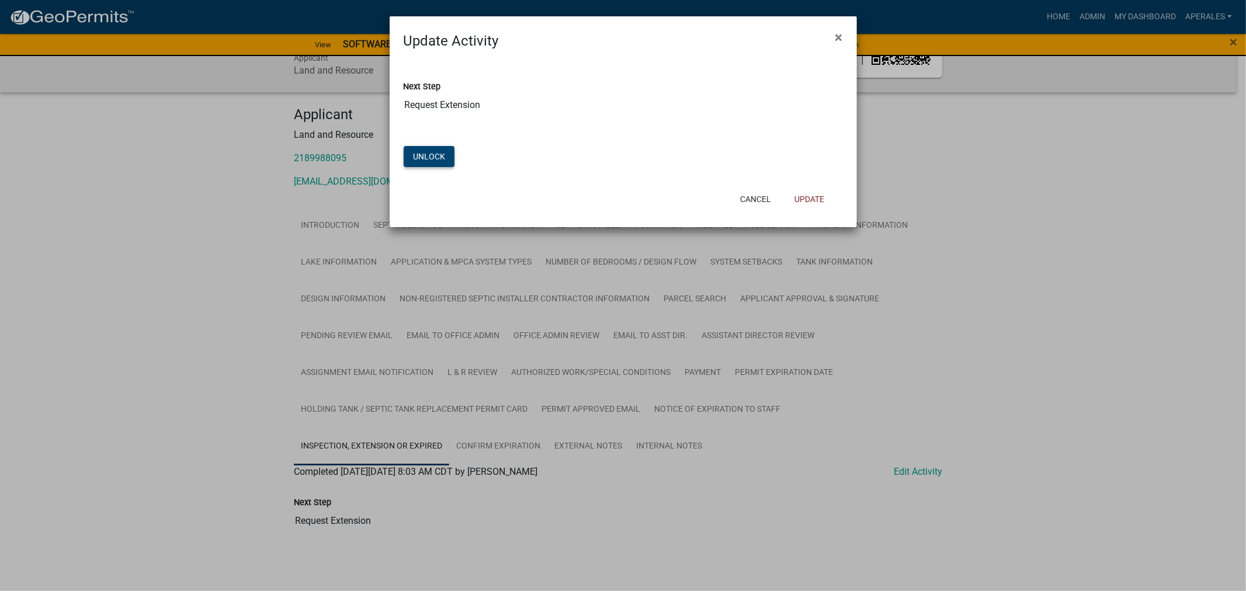
click at [419, 157] on button "Unlock" at bounding box center [429, 156] width 51 height 21
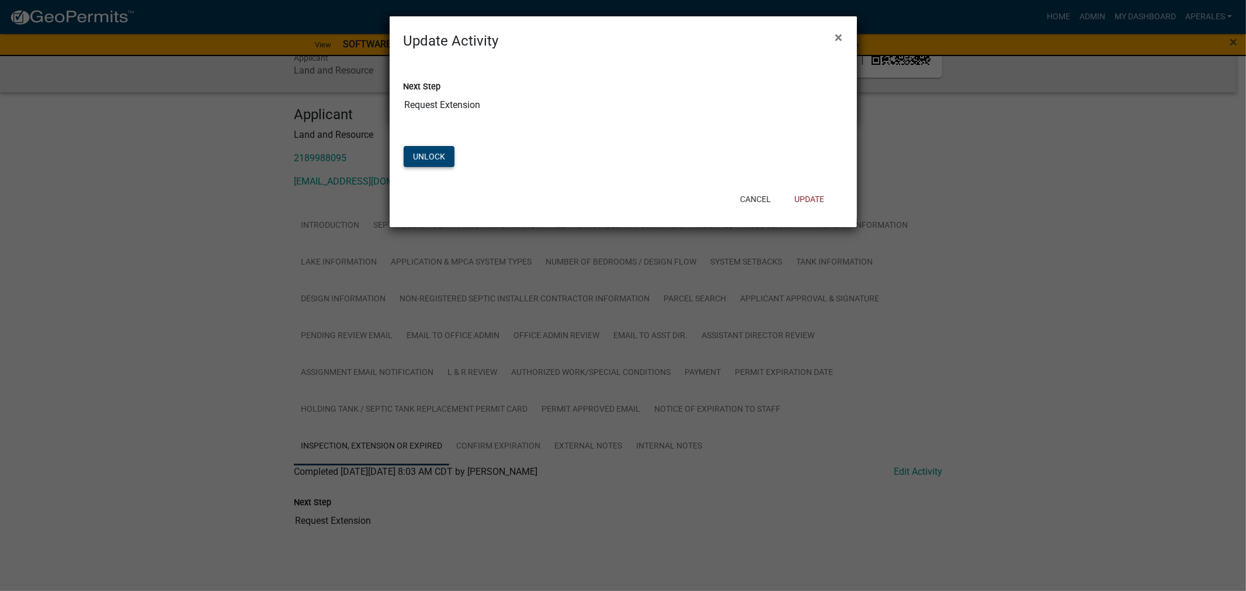
click at [419, 156] on button "Unlock" at bounding box center [429, 156] width 51 height 21
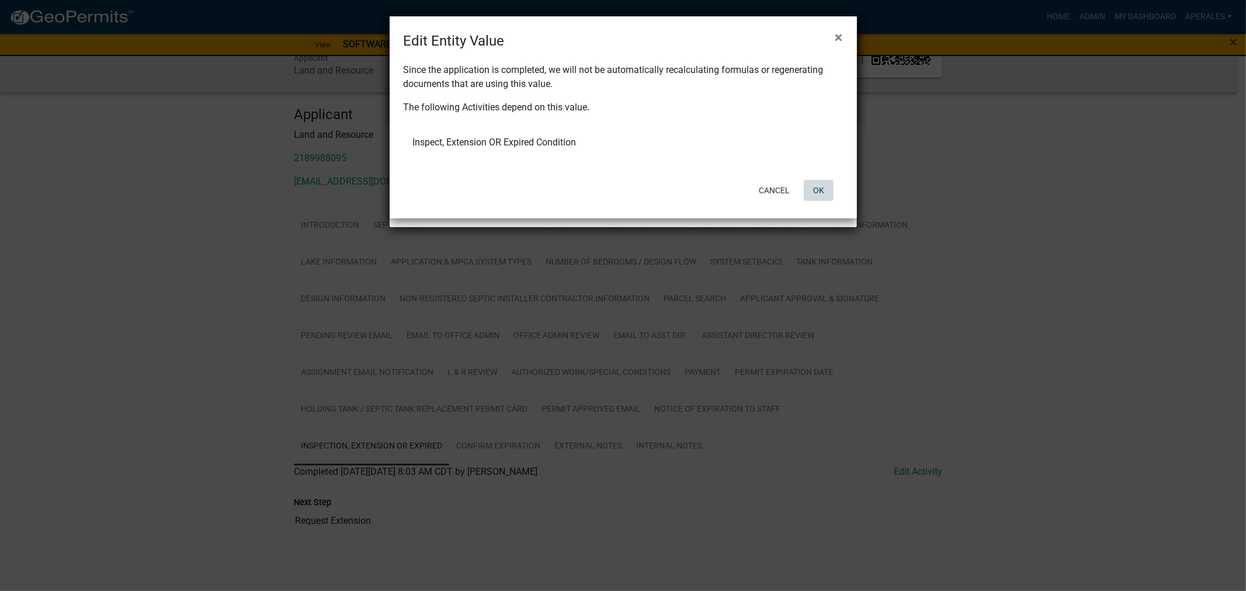
click at [820, 182] on button "OK" at bounding box center [819, 190] width 30 height 21
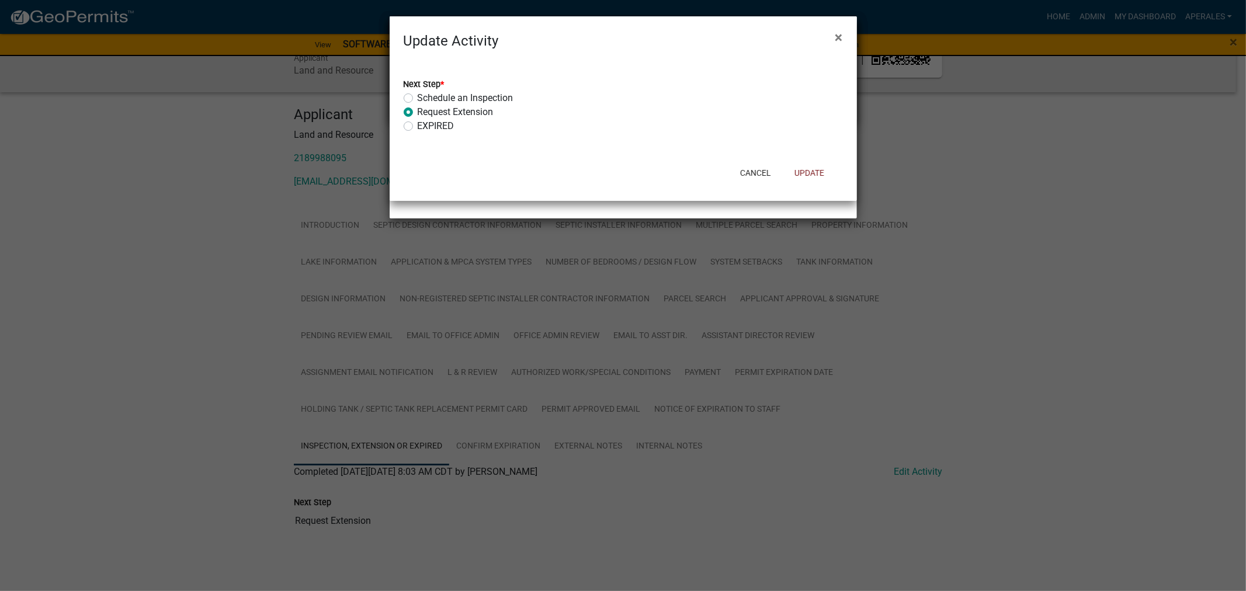
click at [418, 98] on label "Schedule an Inspection" at bounding box center [466, 98] width 96 height 14
click at [418, 98] on input "Schedule an Inspection" at bounding box center [422, 95] width 8 height 8
radio input "true"
click at [804, 172] on button "Update" at bounding box center [809, 172] width 48 height 21
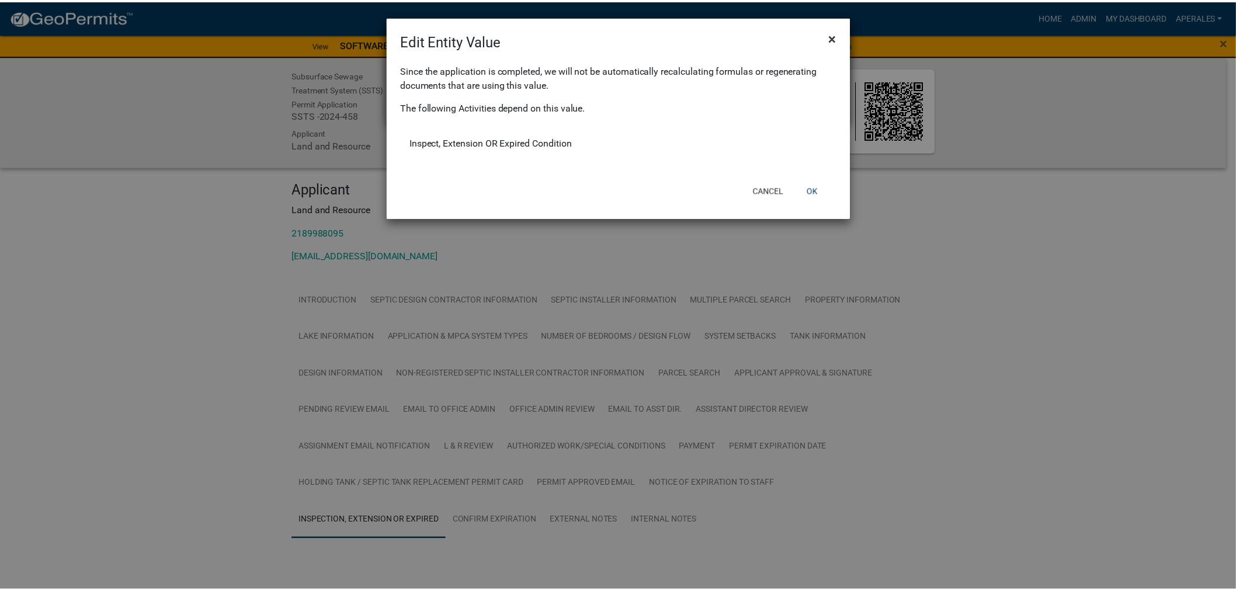
scroll to position [13, 0]
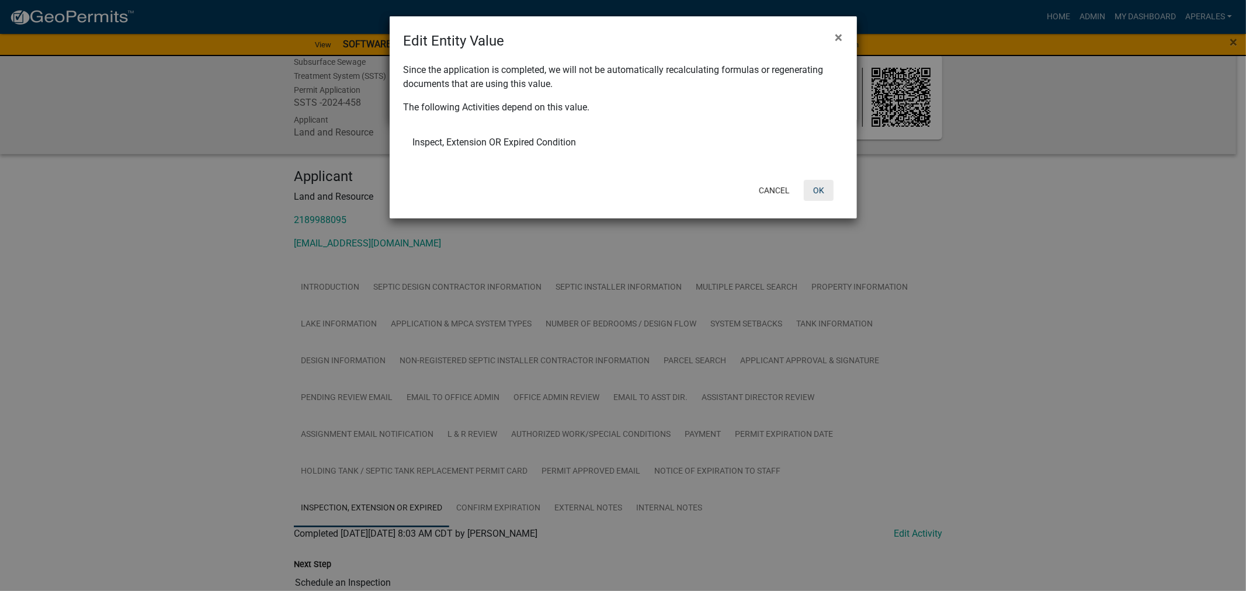
click at [820, 189] on button "OK" at bounding box center [819, 190] width 30 height 21
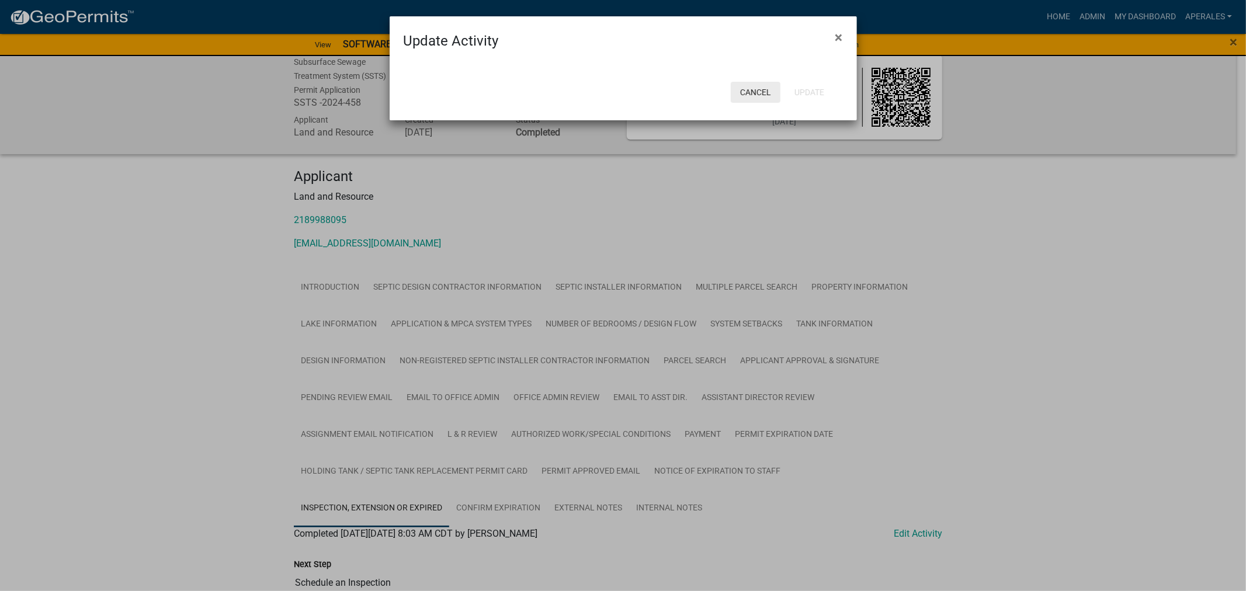
click at [760, 95] on button "Cancel" at bounding box center [756, 92] width 50 height 21
click at [836, 33] on span "×" at bounding box center [840, 37] width 8 height 16
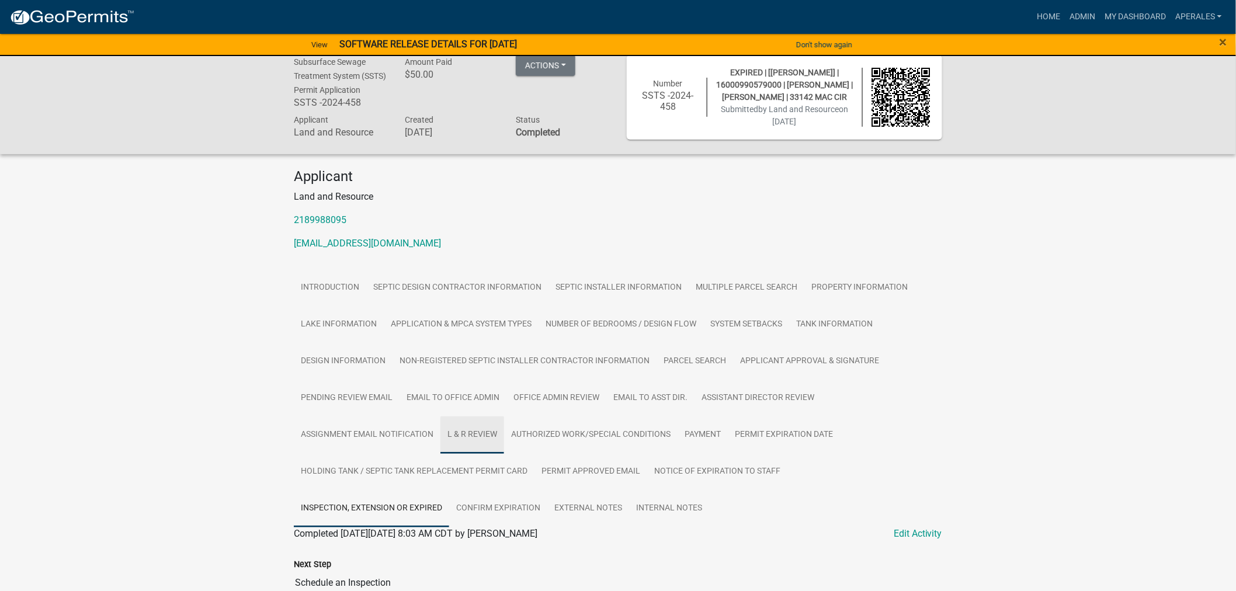
click at [493, 446] on link "L & R Review" at bounding box center [473, 435] width 64 height 37
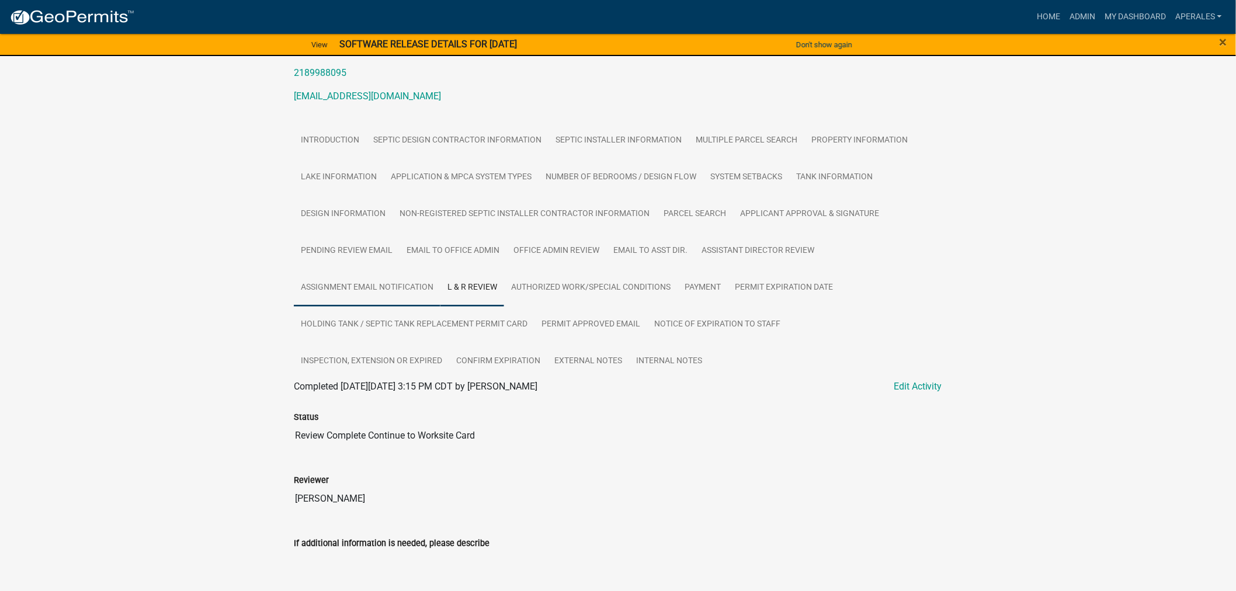
scroll to position [272, 0]
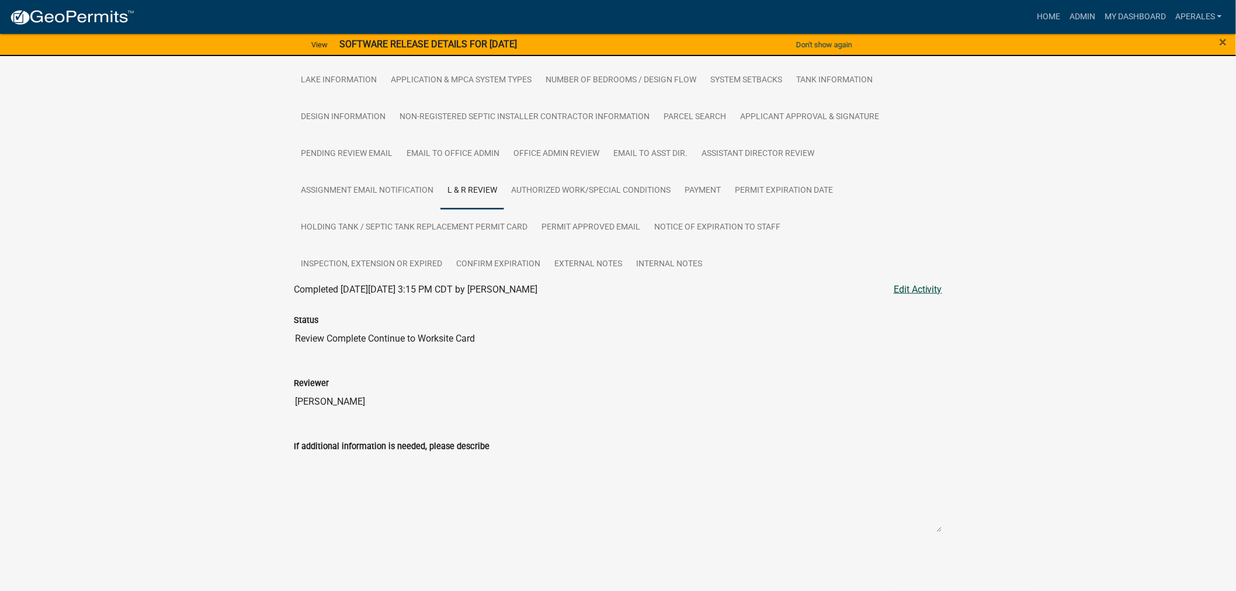
click at [900, 288] on link "Edit Activity" at bounding box center [918, 290] width 48 height 14
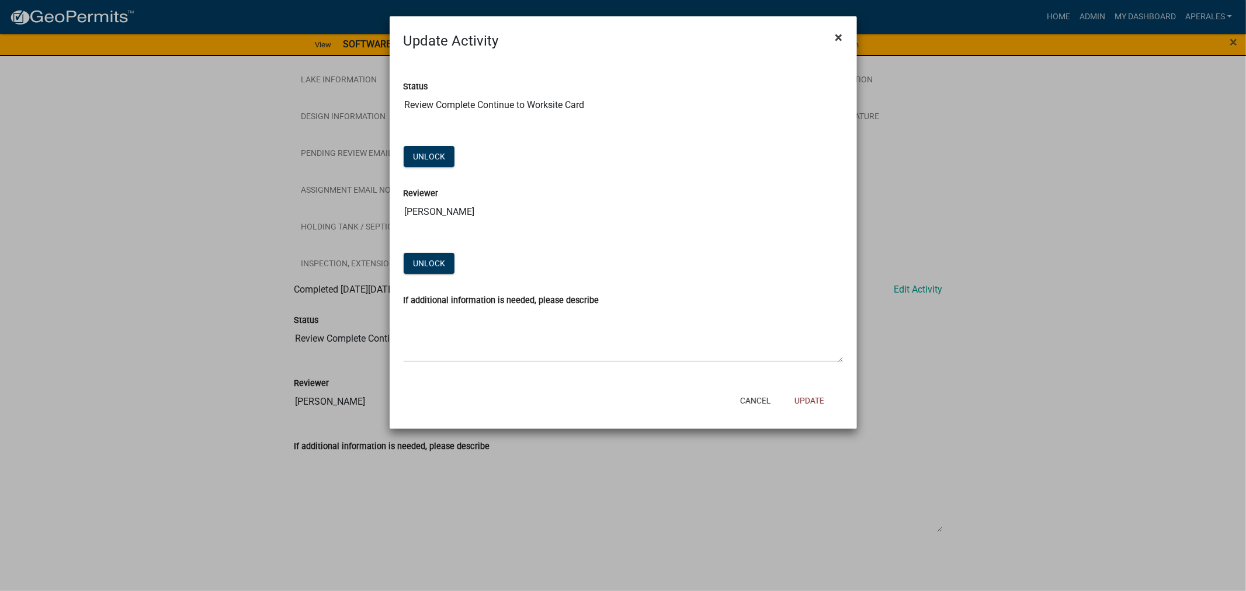
click at [838, 37] on span "×" at bounding box center [840, 37] width 8 height 16
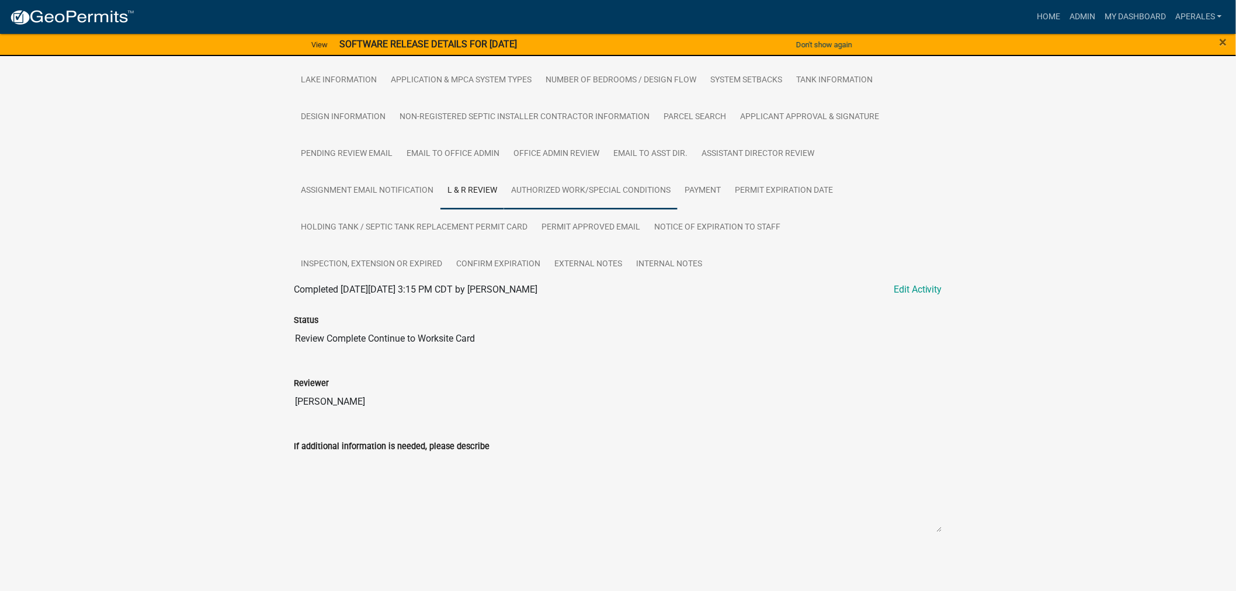
click at [552, 187] on link "Authorized Work/Special Conditions" at bounding box center [591, 190] width 174 height 37
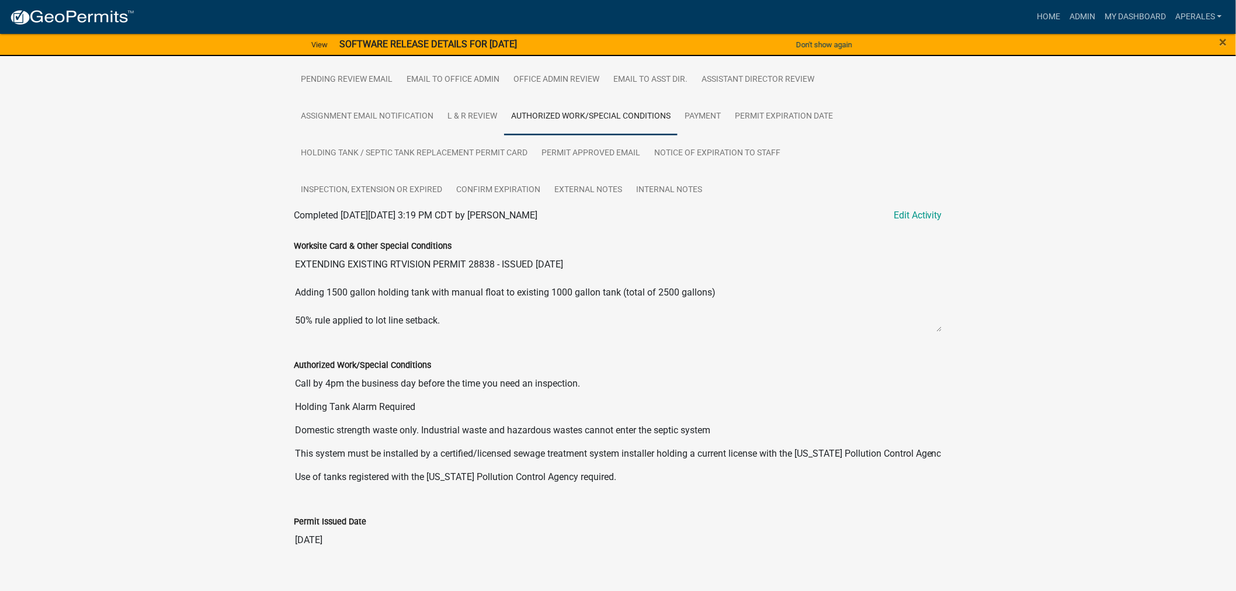
scroll to position [302, 0]
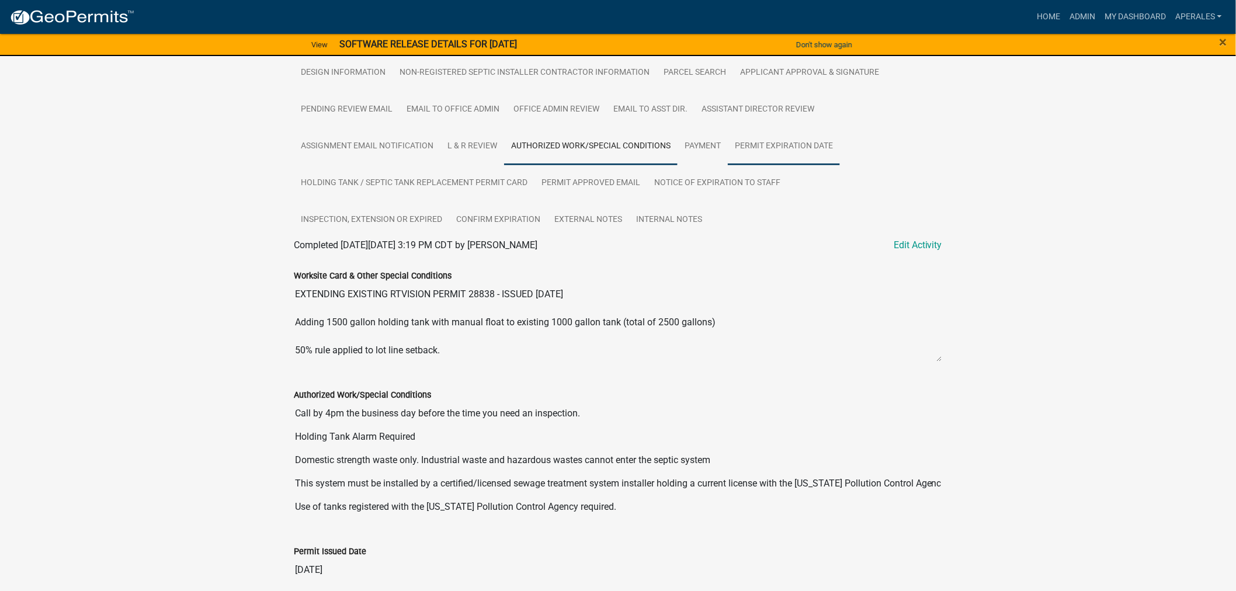
click at [780, 156] on link "Permit Expiration Date" at bounding box center [784, 146] width 112 height 37
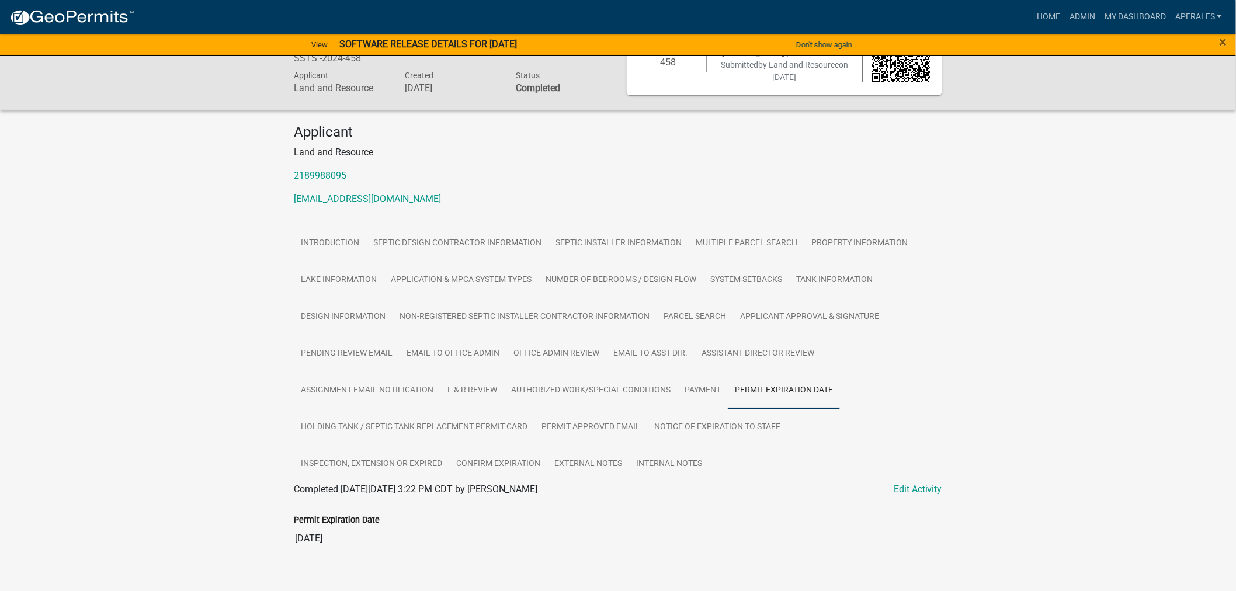
scroll to position [90, 0]
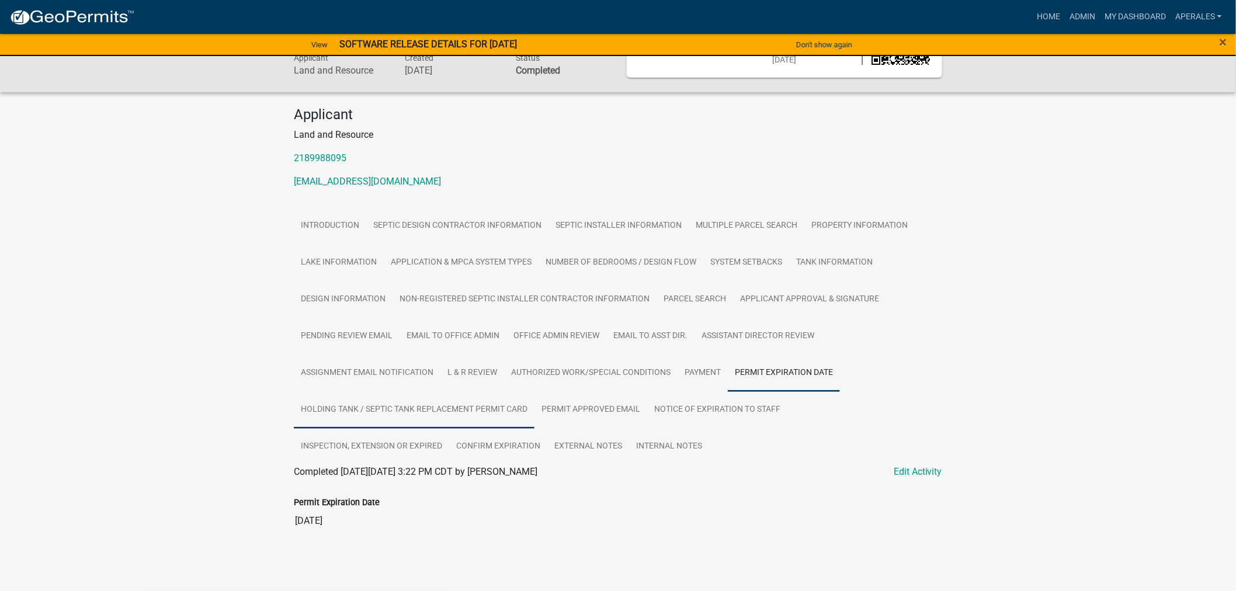
click at [401, 400] on link "Holding Tank / Septic Tank Replacement Permit Card" at bounding box center [414, 409] width 241 height 37
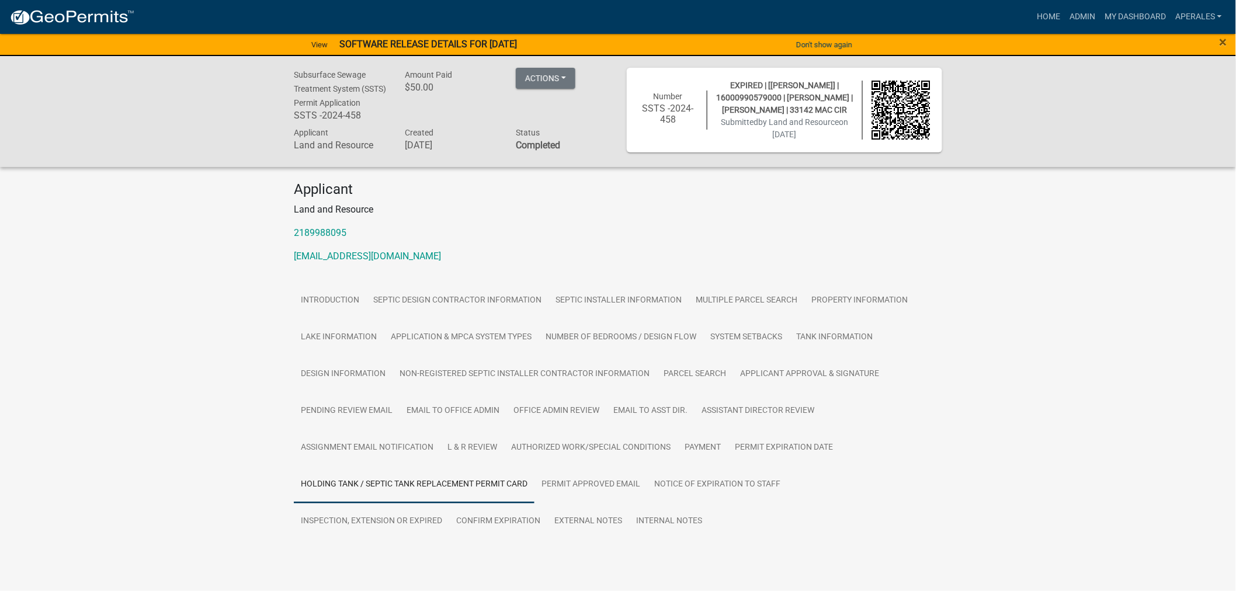
scroll to position [41, 0]
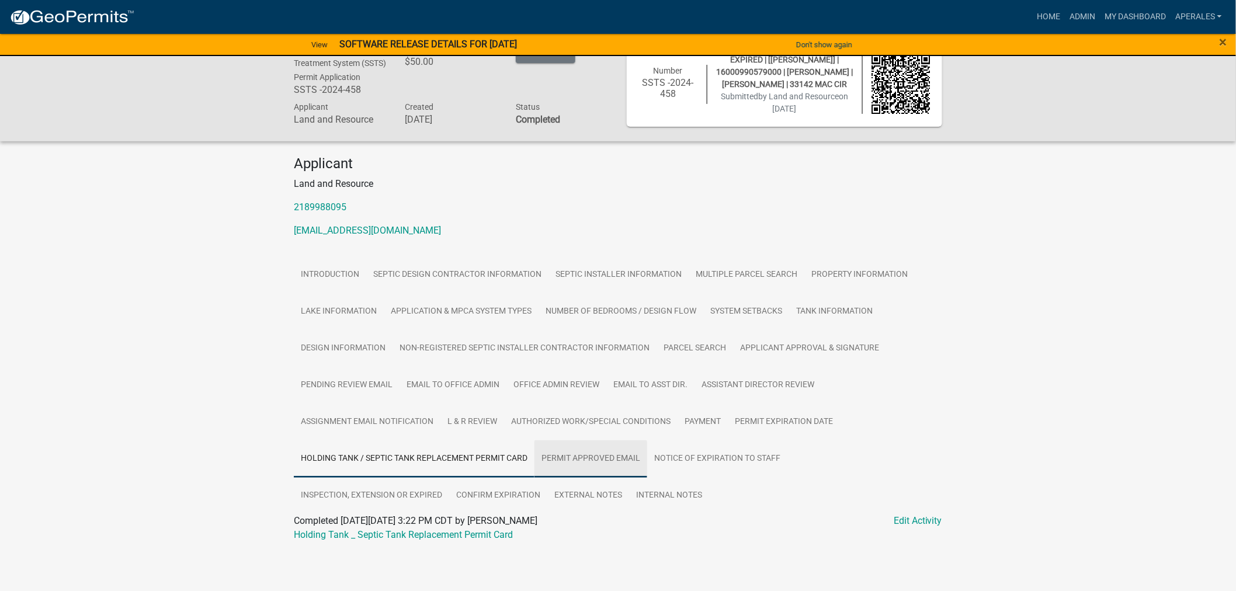
click at [584, 462] on link "Permit Approved Email" at bounding box center [591, 459] width 113 height 37
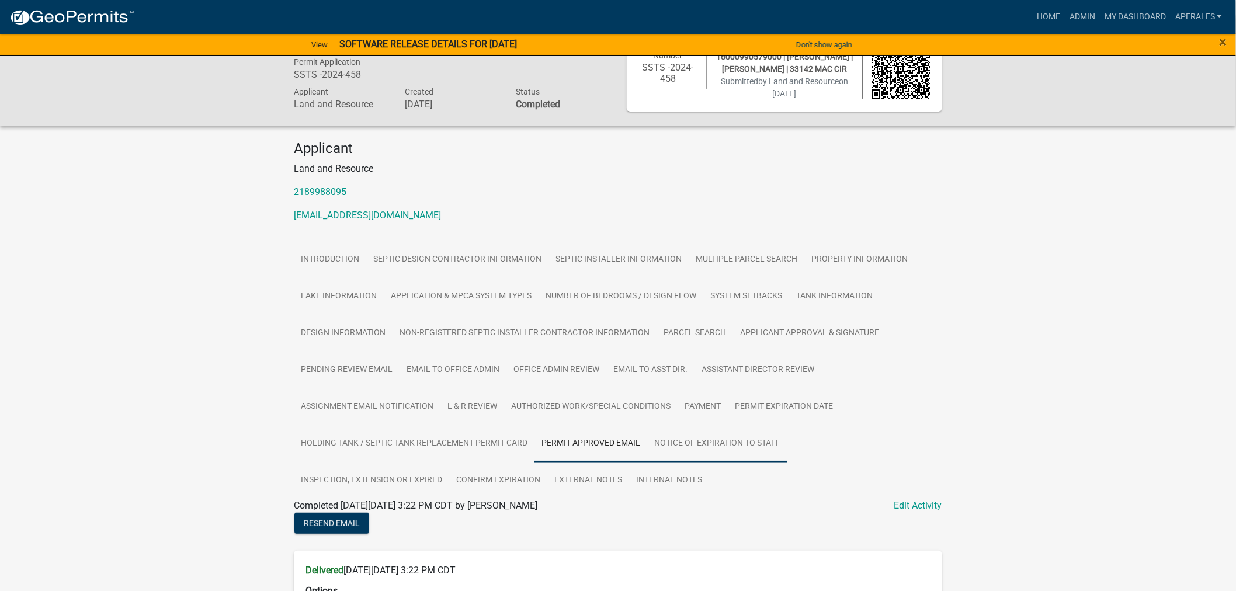
click at [692, 457] on link "Notice of Expiration to Staff" at bounding box center [717, 443] width 140 height 37
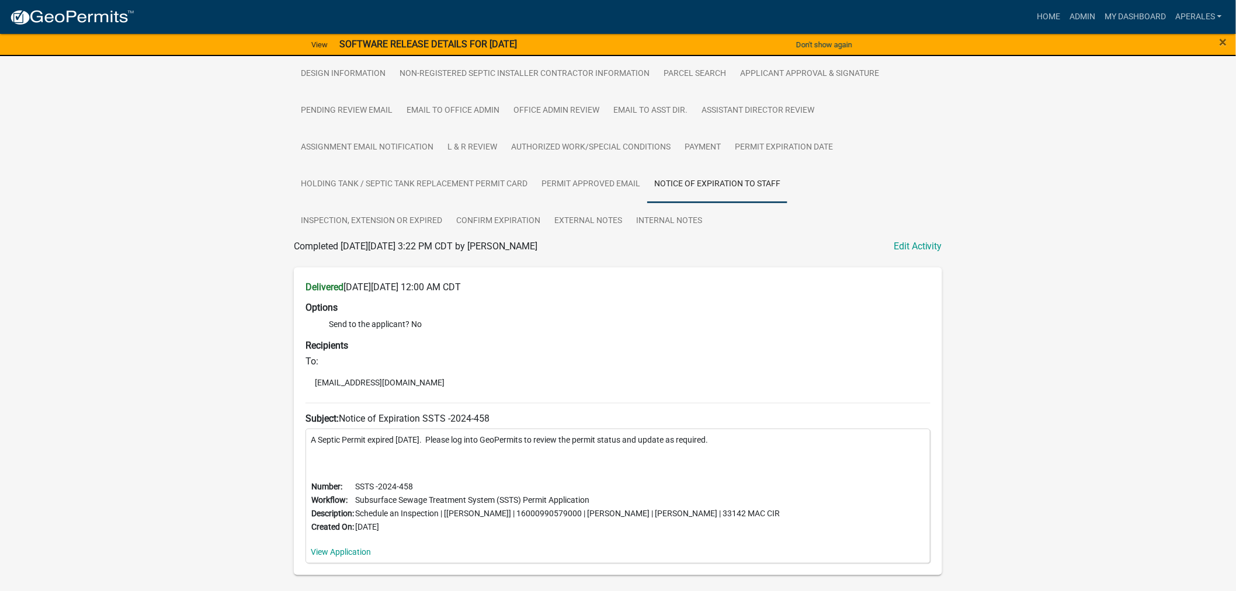
scroll to position [363, 0]
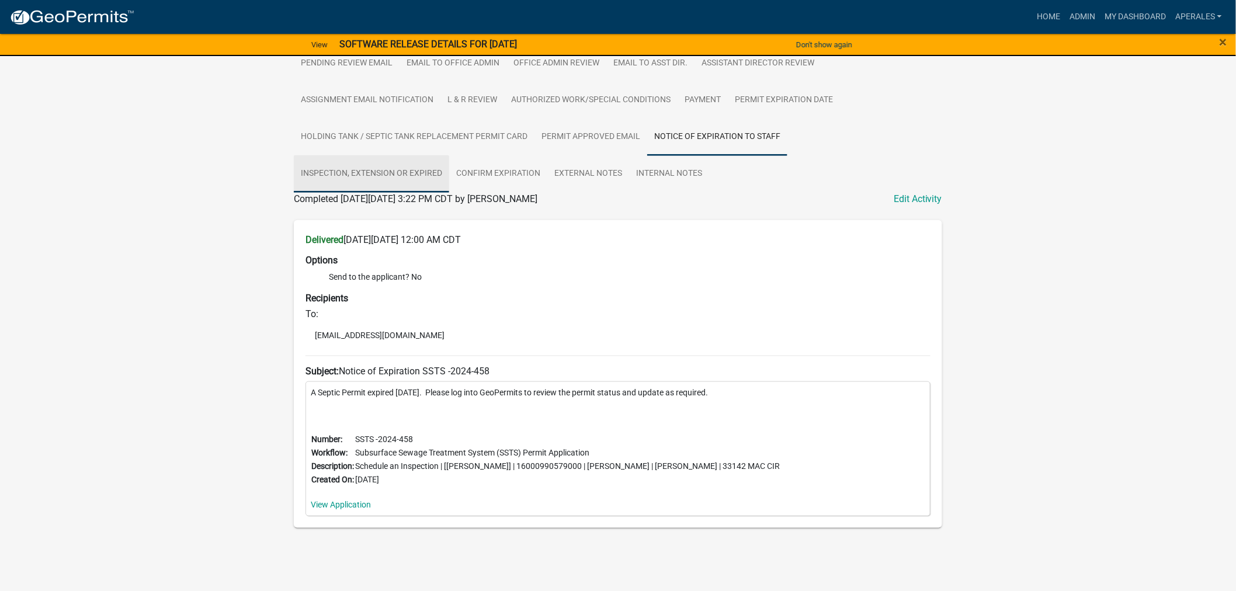
click at [389, 167] on link "Inspection, Extension or EXPIRED" at bounding box center [371, 173] width 155 height 37
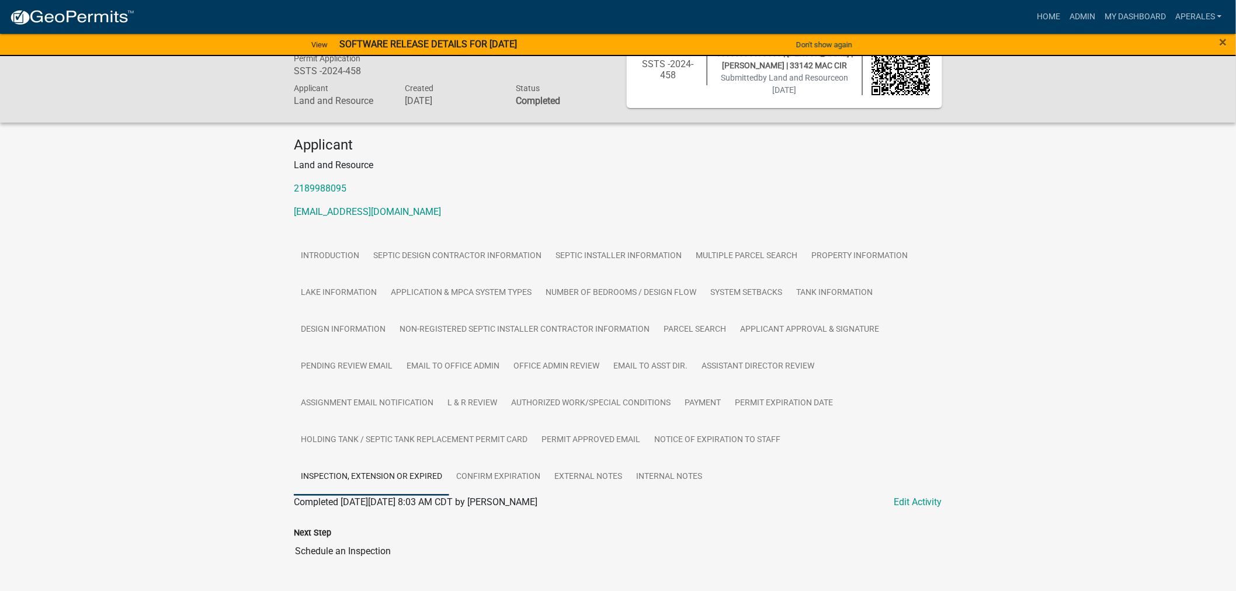
scroll to position [0, 0]
